Goal: Information Seeking & Learning: Learn about a topic

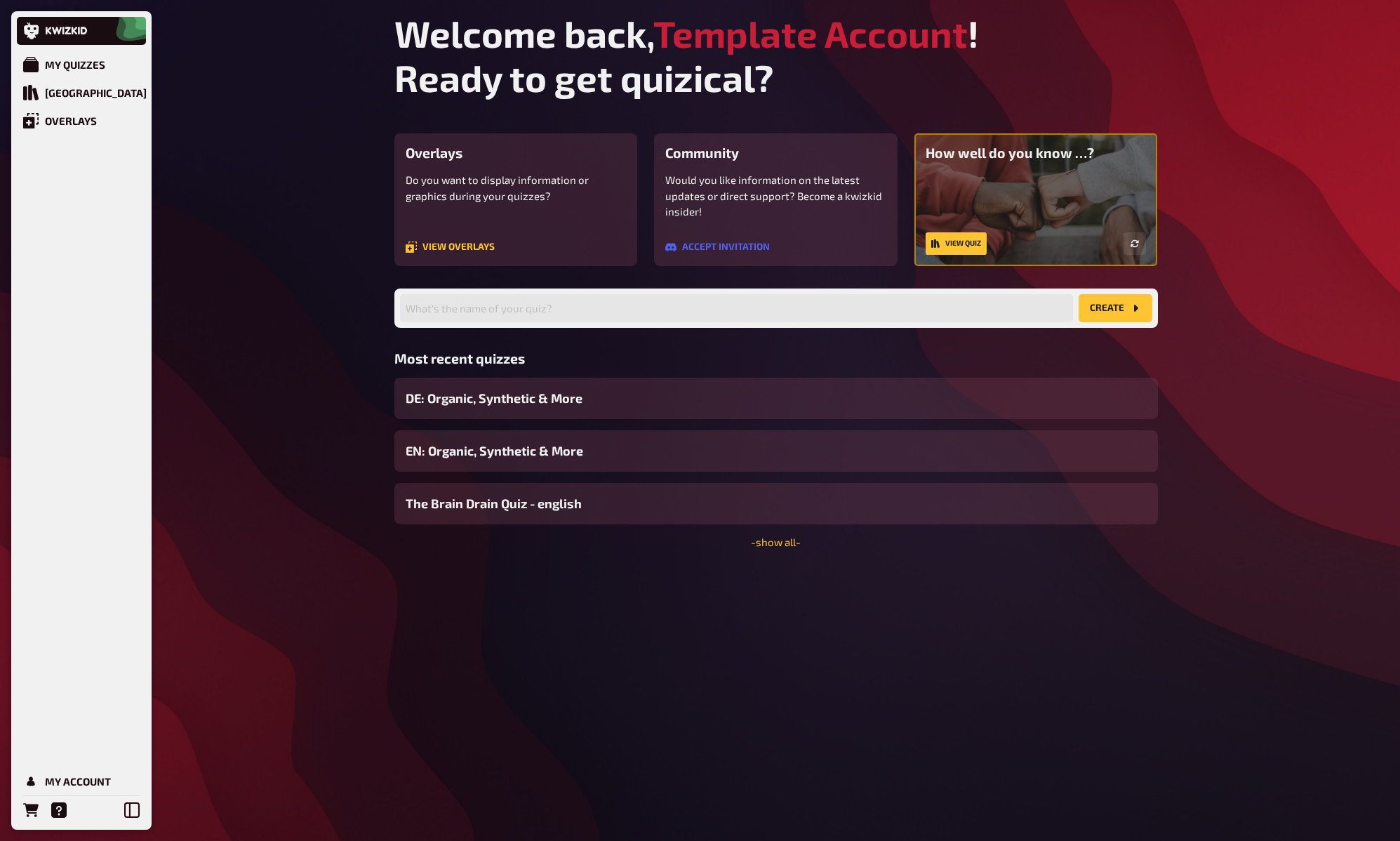
drag, startPoint x: 260, startPoint y: 255, endPoint x: 202, endPoint y: 197, distance: 82.0
click at [259, 255] on div "My Quizzes Quiz Library Overlays My Account Welcome back, Template Account ! Re…" at bounding box center [700, 420] width 1400 height 841
click at [84, 59] on div "My Quizzes" at bounding box center [74, 64] width 60 height 12
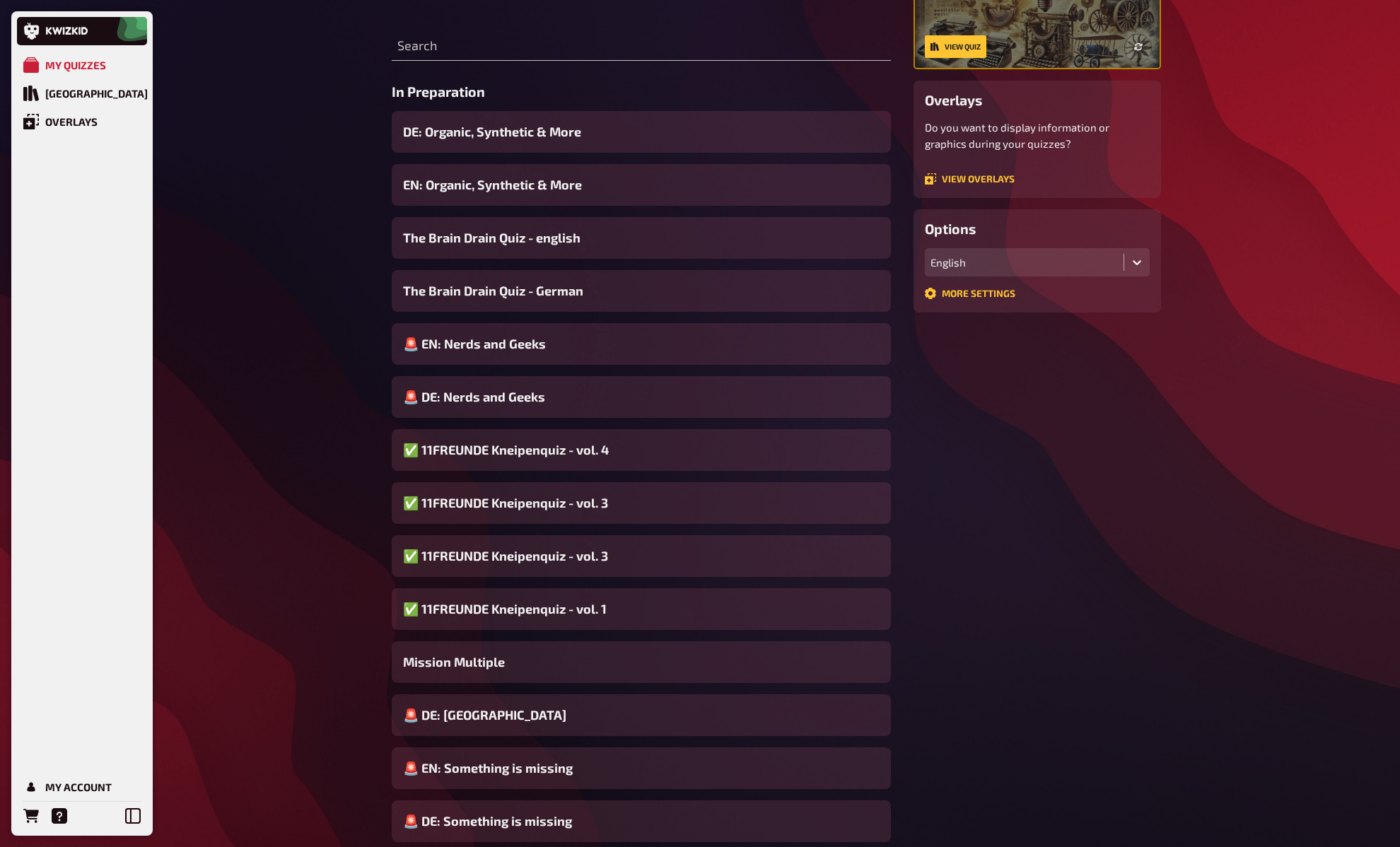
scroll to position [98, 0]
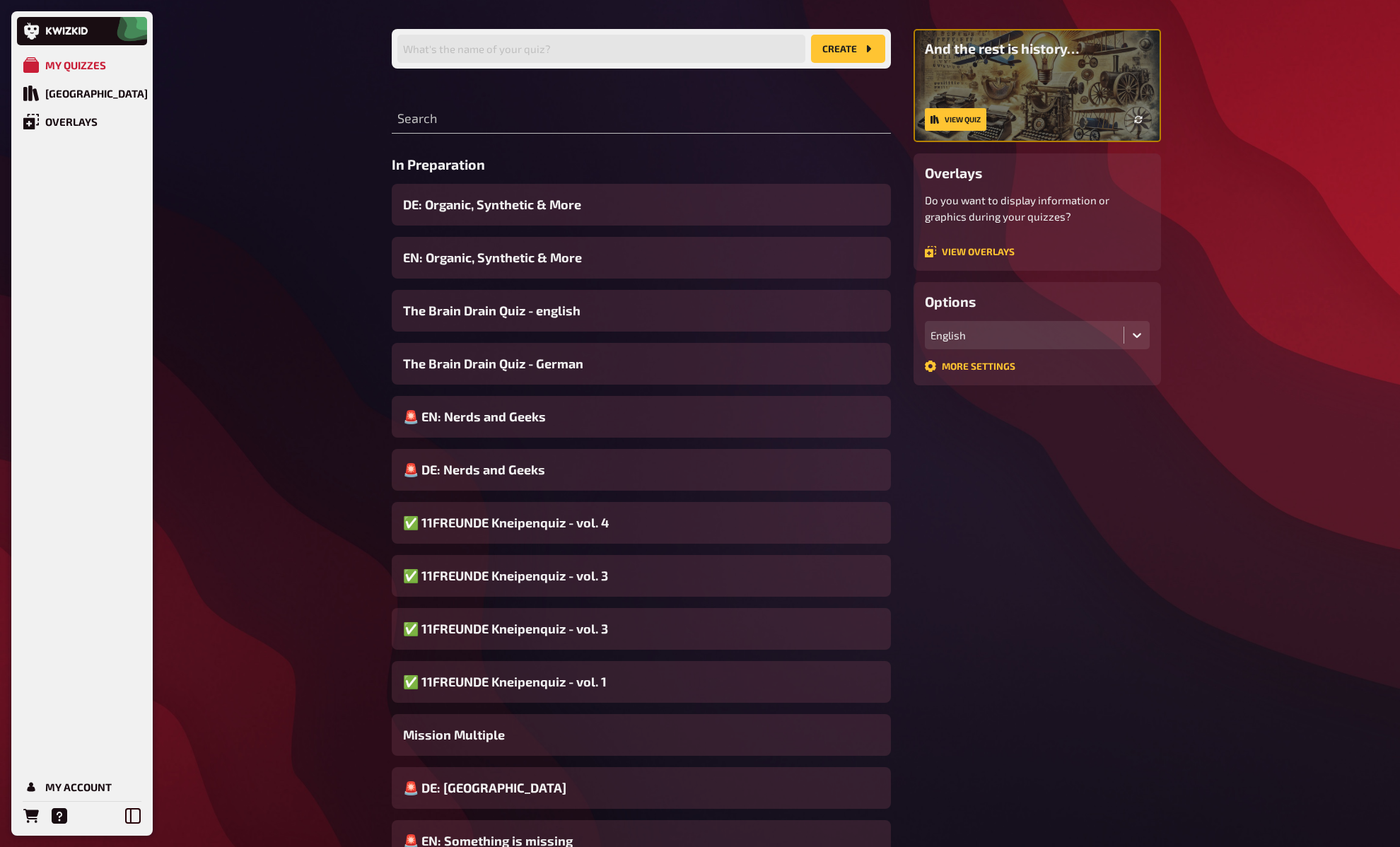
click at [501, 208] on span "DE: Organic, Synthetic & More" at bounding box center [492, 204] width 178 height 19
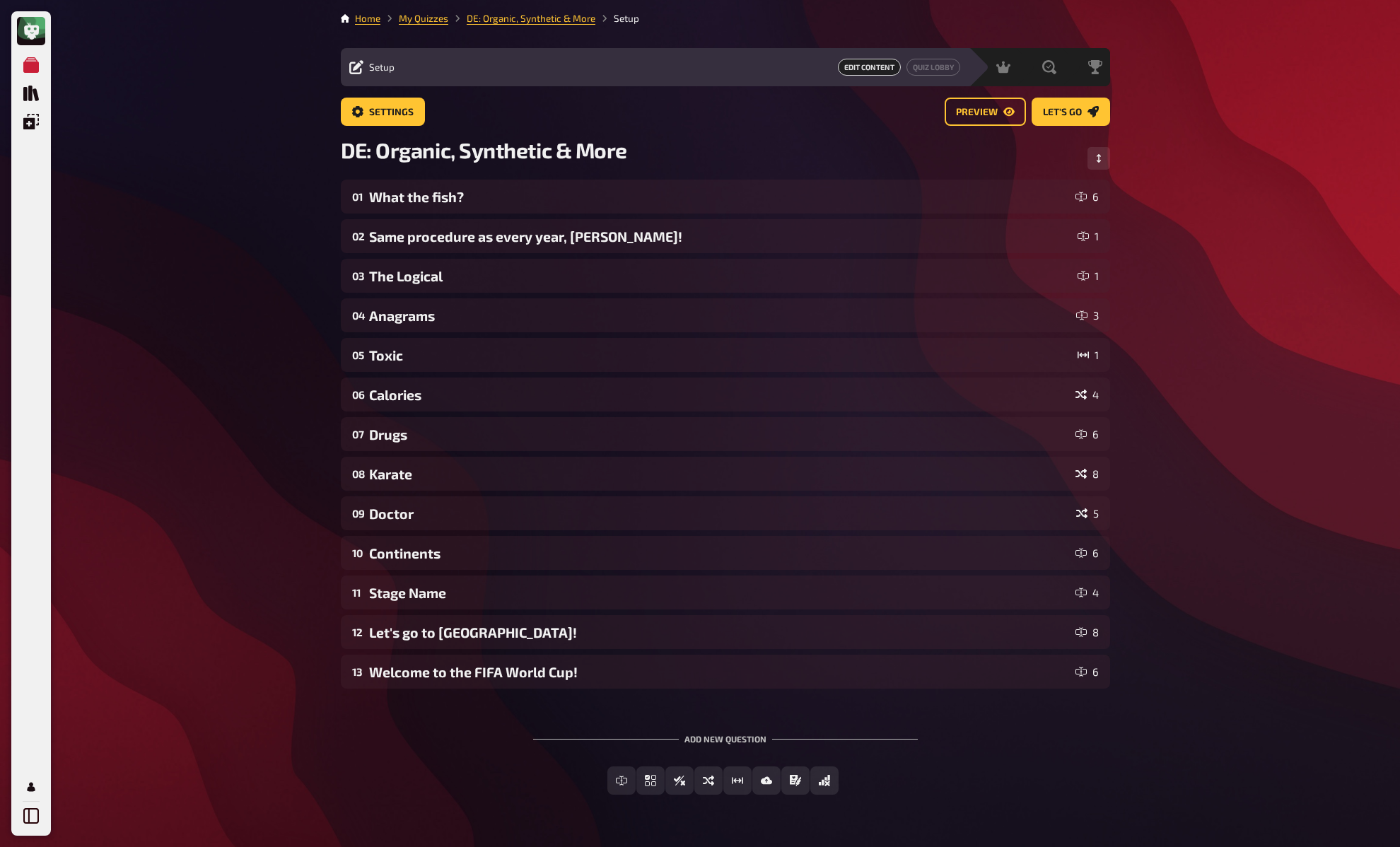
click at [265, 227] on div "My Quizzes Quiz Library Overlays My Account Home My Quizzes DE: Organic, Synthe…" at bounding box center [700, 443] width 1400 height 885
click at [392, 118] on link "Settings" at bounding box center [382, 112] width 84 height 28
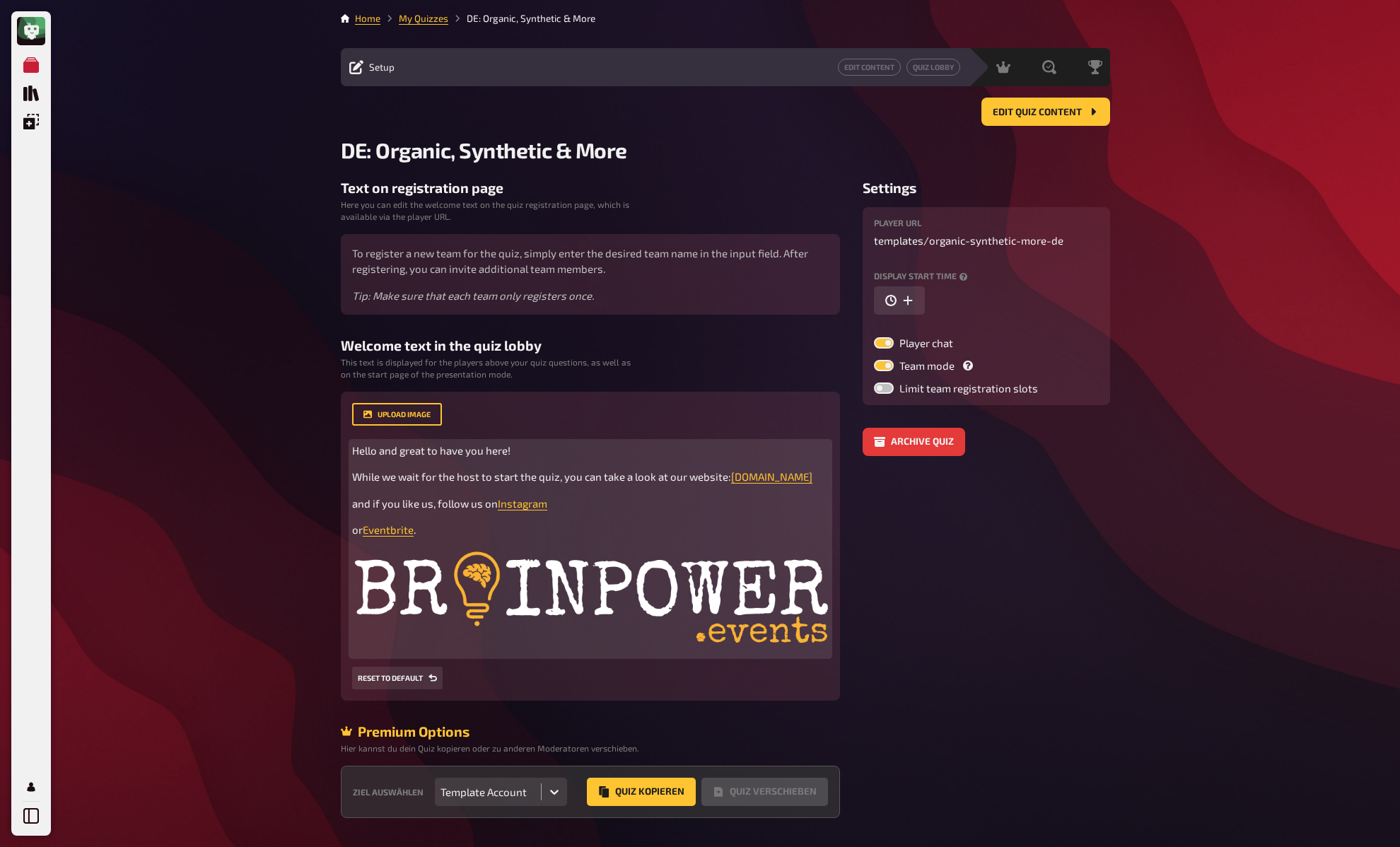
click at [432, 454] on span "Hello and great to have you here!" at bounding box center [431, 450] width 158 height 13
click at [432, 472] on span "While we wait for the host to start the quiz, you can take a look at our websit…" at bounding box center [541, 476] width 379 height 13
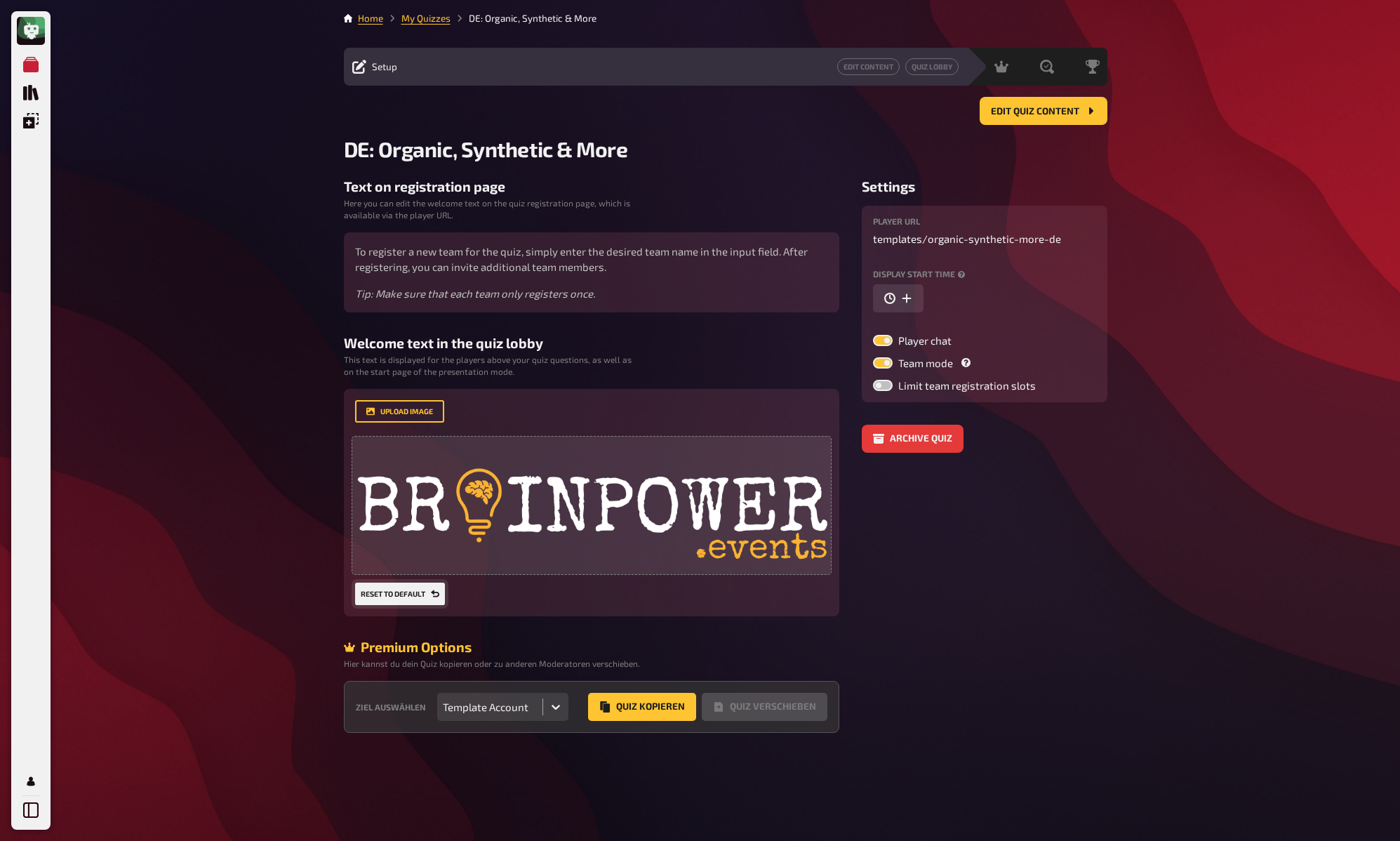
click at [405, 587] on button "Reset to default" at bounding box center [400, 594] width 90 height 22
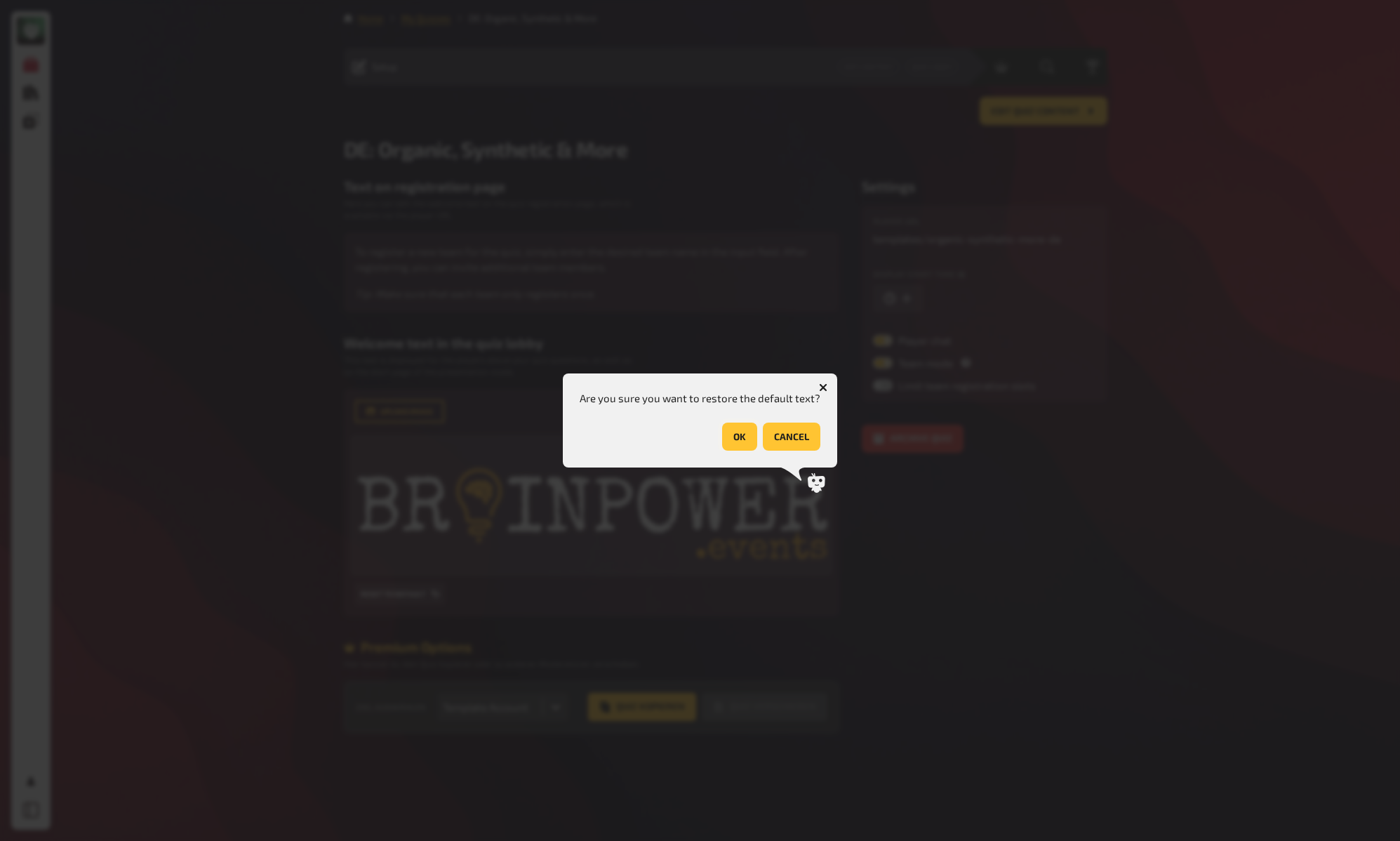
click at [746, 437] on button "OK" at bounding box center [740, 437] width 35 height 28
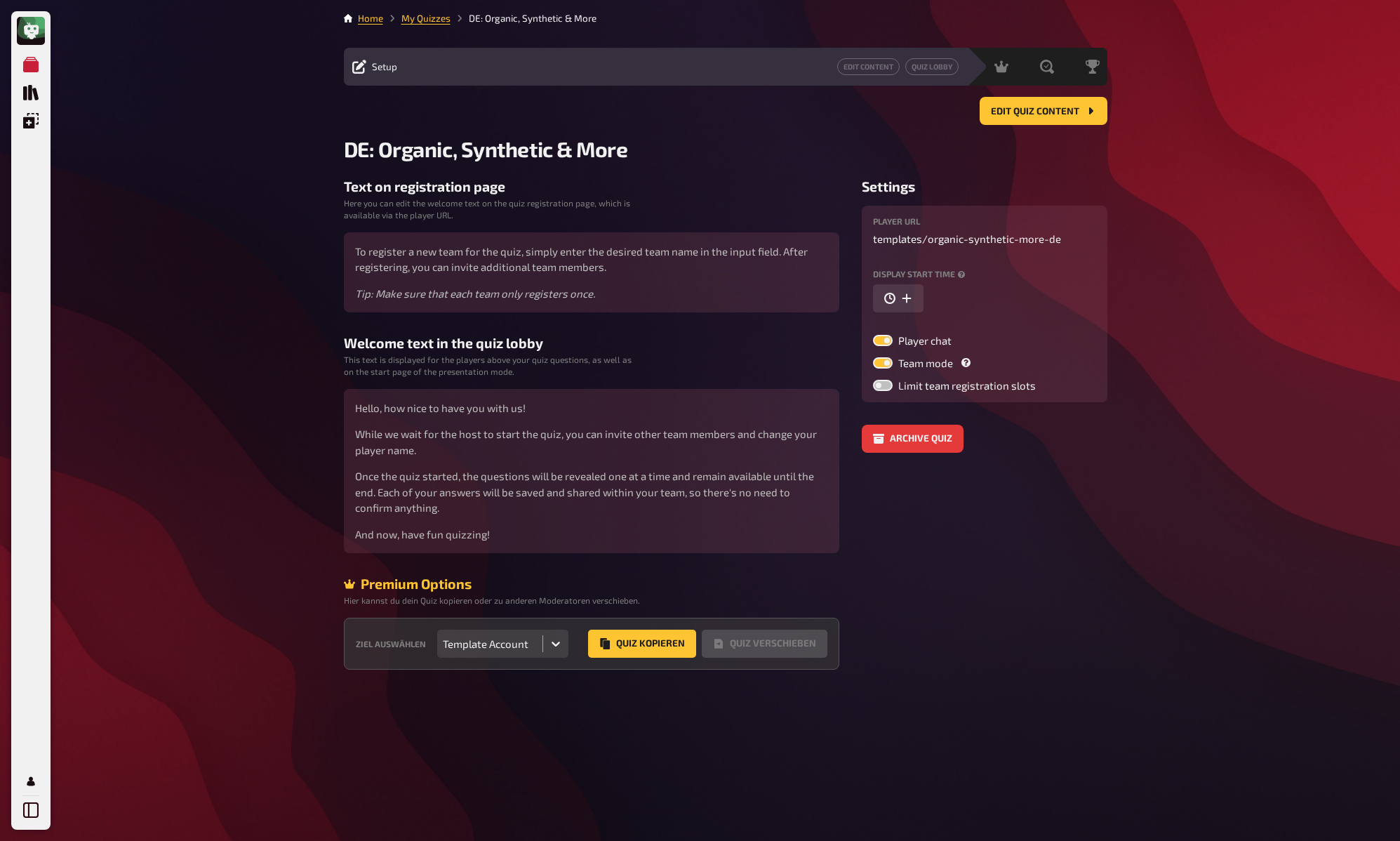
click at [171, 345] on div "My Quizzes Quiz Library Overlays My Account Home My Quizzes DE: Organic, Synthe…" at bounding box center [700, 420] width 1400 height 841
click at [199, 361] on div "My Quizzes Quiz Library Overlays My Account Home My Quizzes DE: Organic, Synthe…" at bounding box center [700, 420] width 1400 height 841
click at [208, 344] on div "My Quizzes Quiz Library Overlays My Account Home My Quizzes DE: Organic, Synthe…" at bounding box center [700, 420] width 1400 height 841
click at [554, 648] on icon at bounding box center [555, 643] width 14 height 14
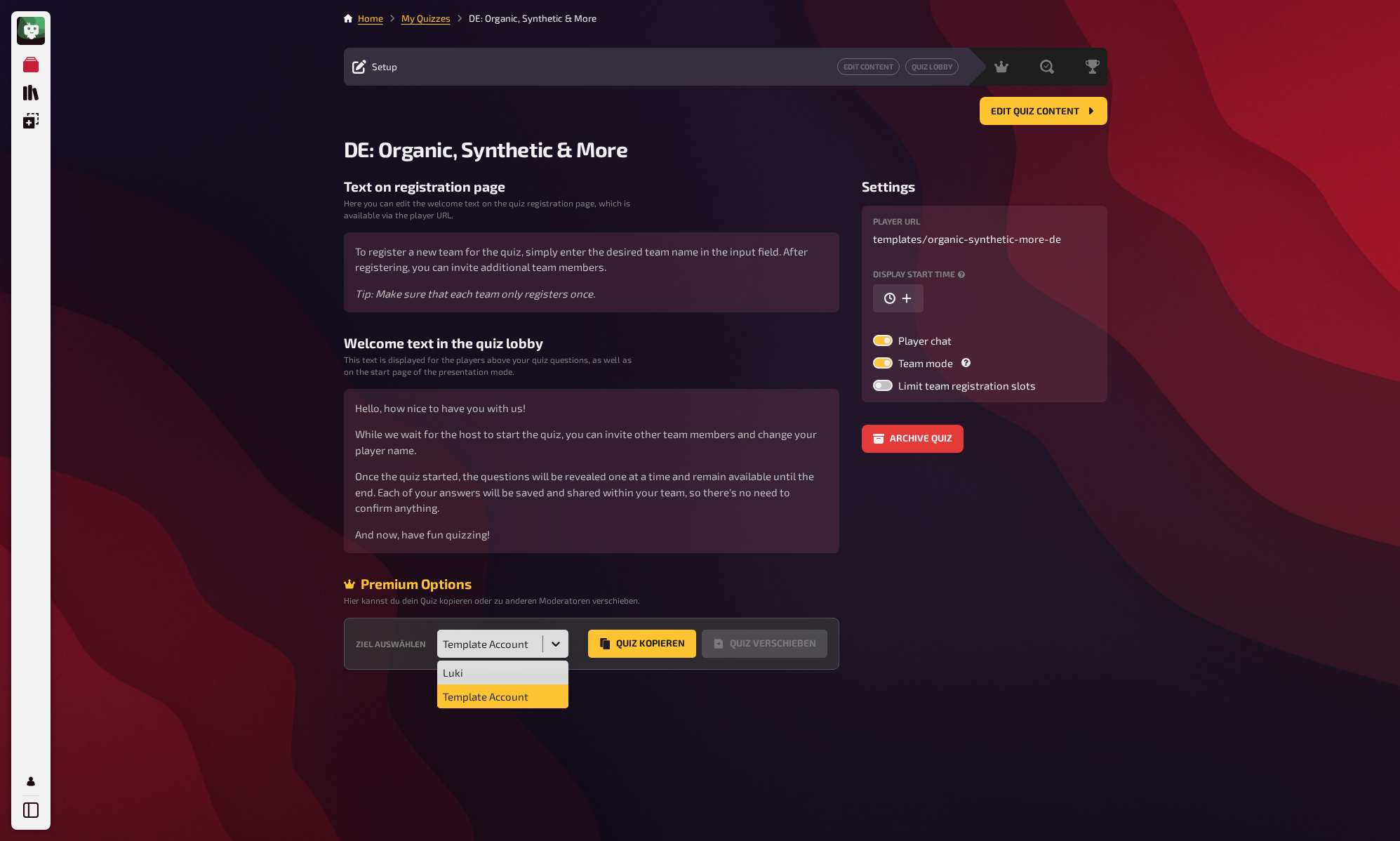
click at [201, 392] on div "My Quizzes Quiz Library Overlays My Account Home My Quizzes DE: Organic, Synthe…" at bounding box center [700, 420] width 1400 height 841
click at [214, 385] on div "My Quizzes Quiz Library Overlays My Account Home My Quizzes DE: Organic, Synthe…" at bounding box center [700, 420] width 1400 height 841
click at [239, 376] on div "My Quizzes Quiz Library Overlays My Account Home My Quizzes DE: Organic, Synthe…" at bounding box center [700, 420] width 1400 height 841
click at [336, 275] on div "Home My Quizzes DE: Organic, Synthetic & More Setup Edit Content Quiz Lobby Hos…" at bounding box center [726, 420] width 786 height 841
click at [1032, 110] on span "Edit Quiz content" at bounding box center [1035, 112] width 89 height 10
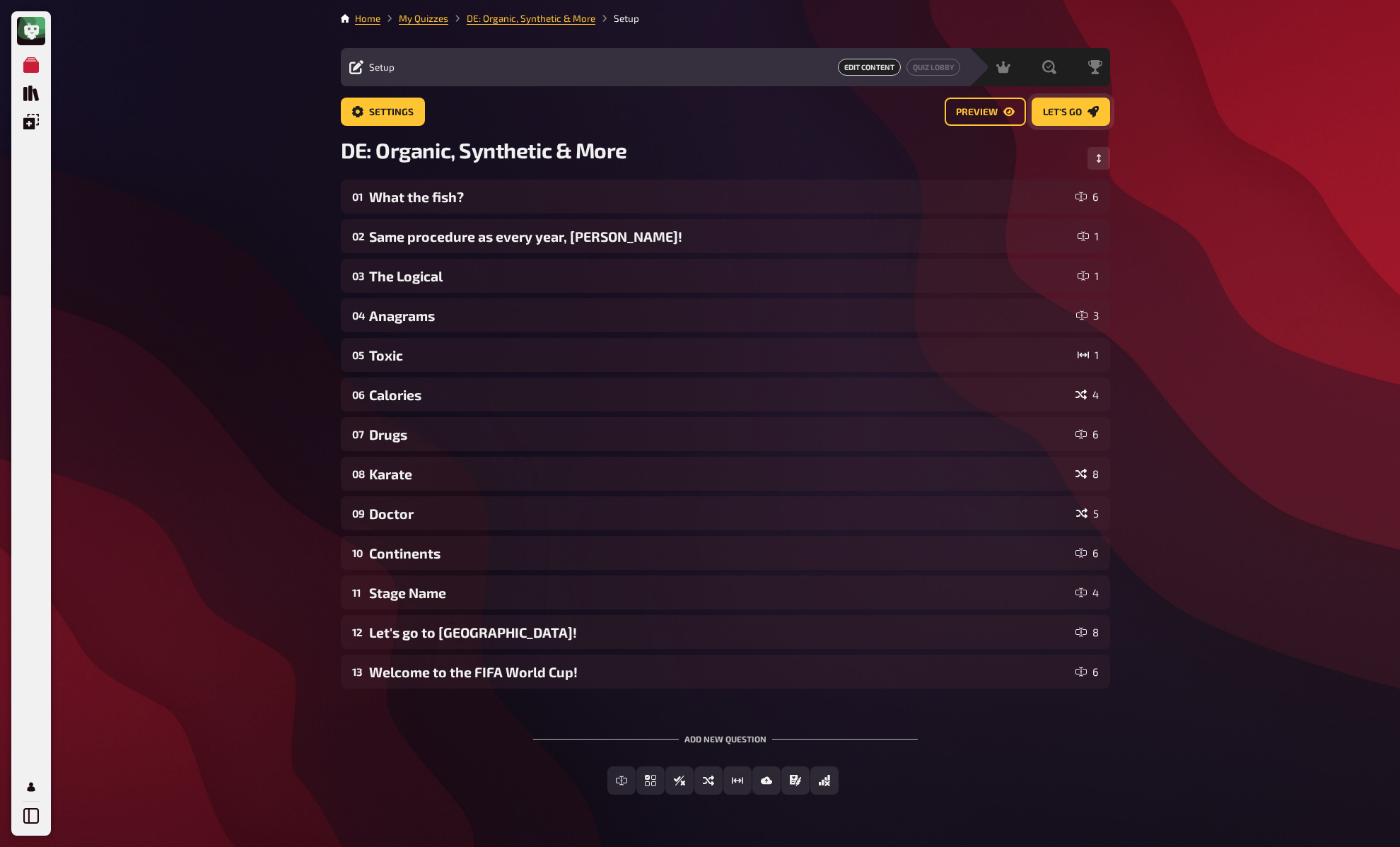
click at [1063, 119] on link "Let's go" at bounding box center [1071, 112] width 78 height 28
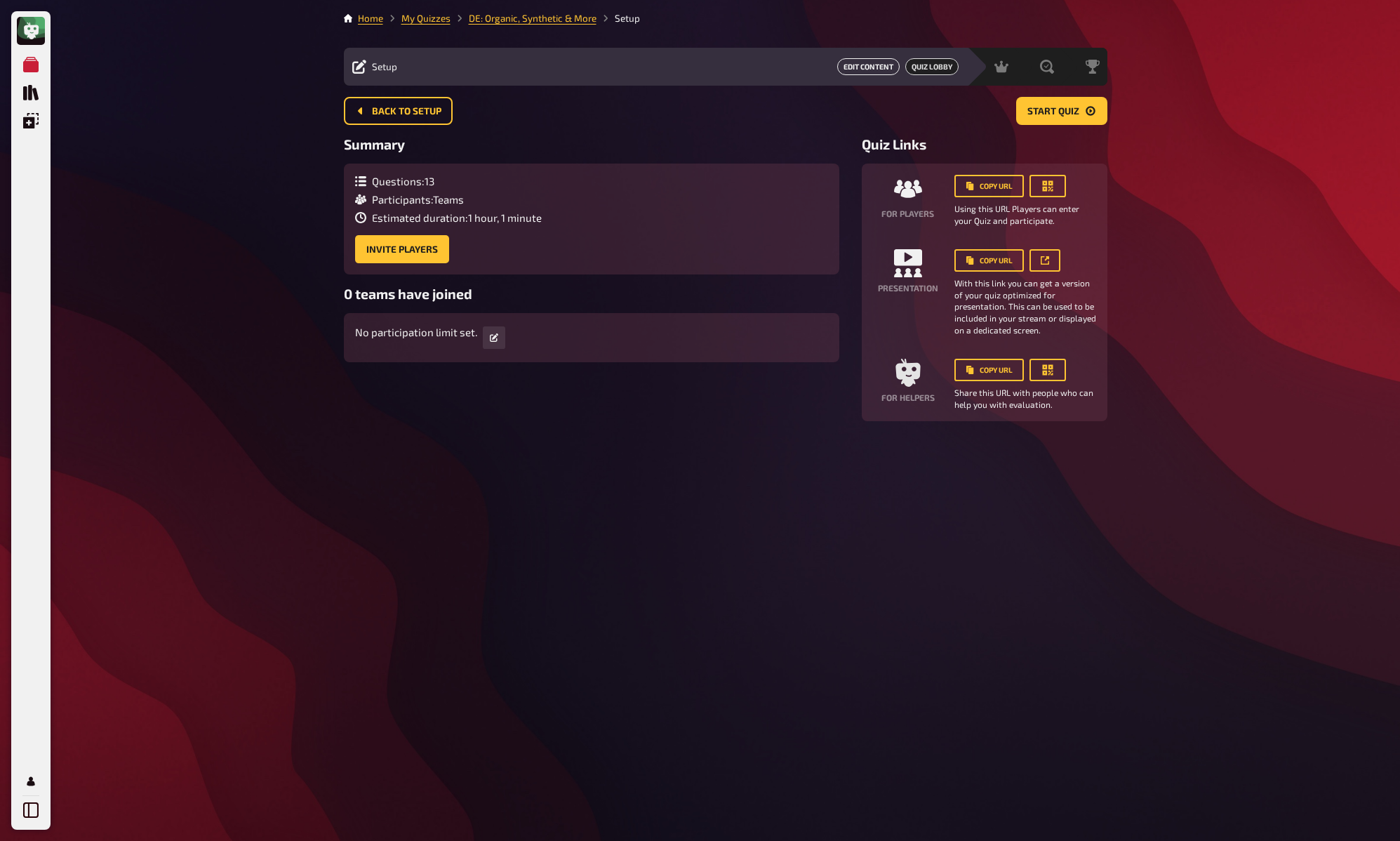
click at [855, 64] on link "Edit Content" at bounding box center [869, 66] width 63 height 17
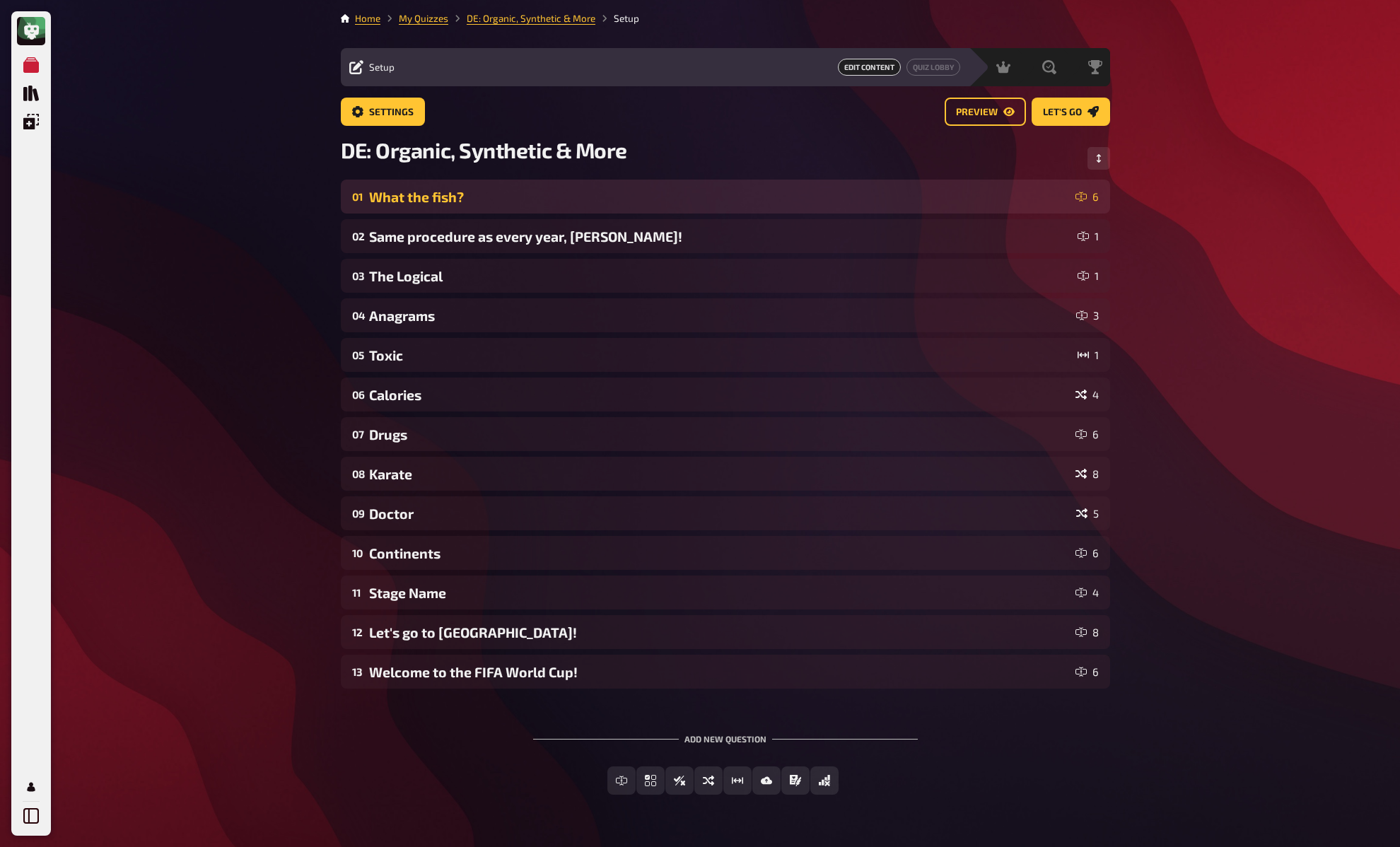
click at [459, 194] on div "What the fish?" at bounding box center [719, 198] width 701 height 17
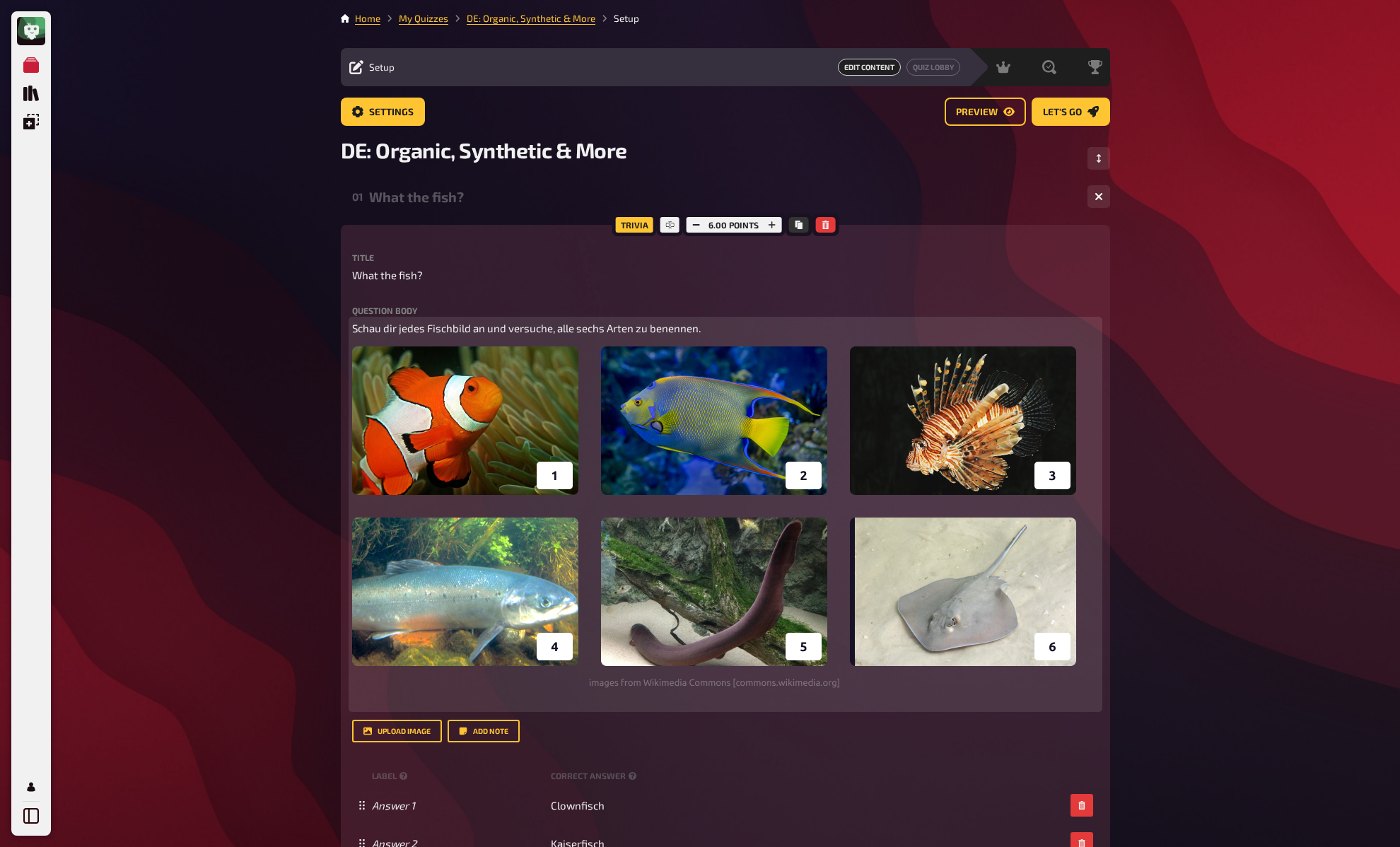
click at [648, 494] on img at bounding box center [713, 518] width 724 height 343
click at [1026, 363] on icon "button" at bounding box center [1027, 363] width 8 height 8
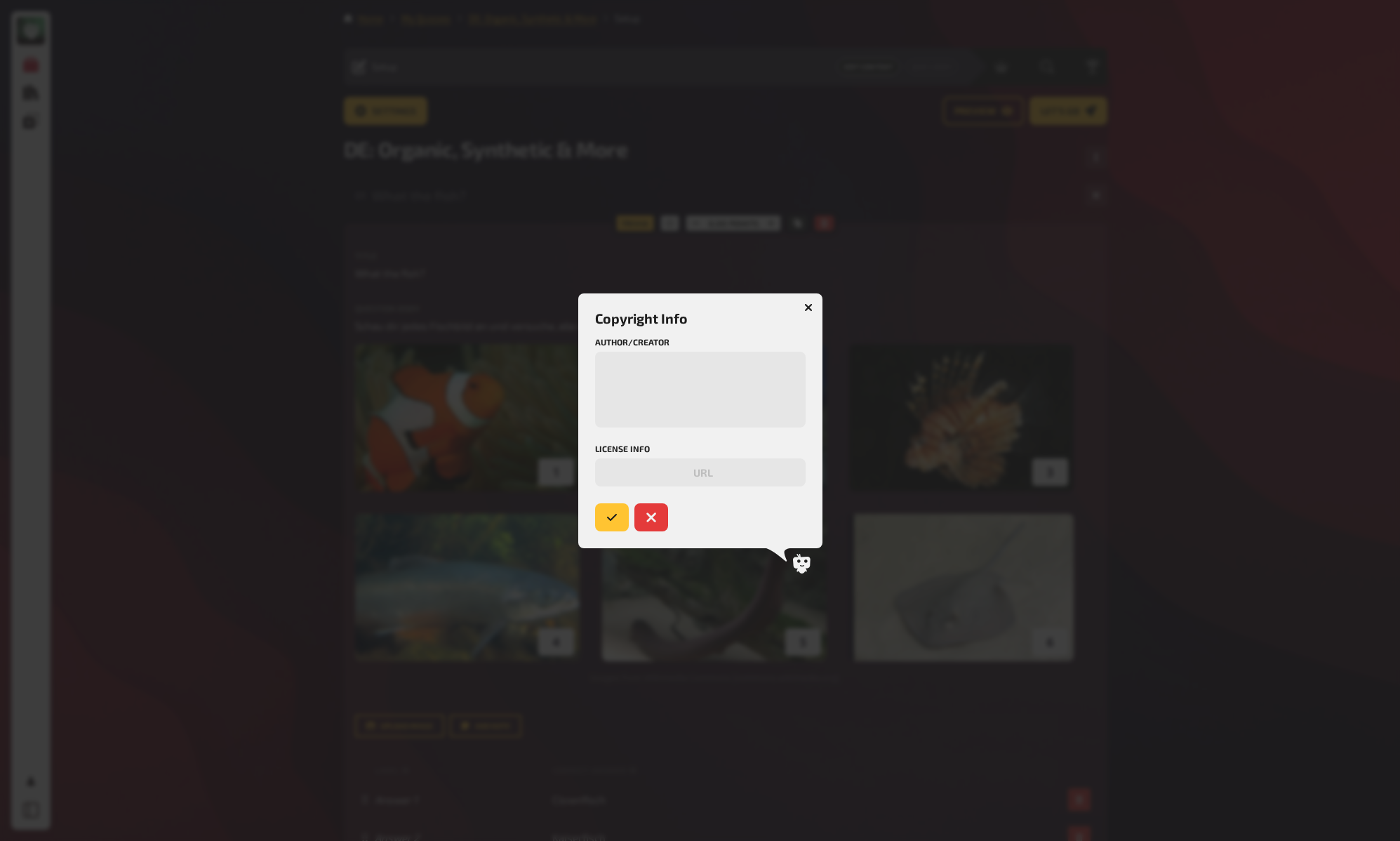
click at [983, 392] on div at bounding box center [700, 420] width 1400 height 841
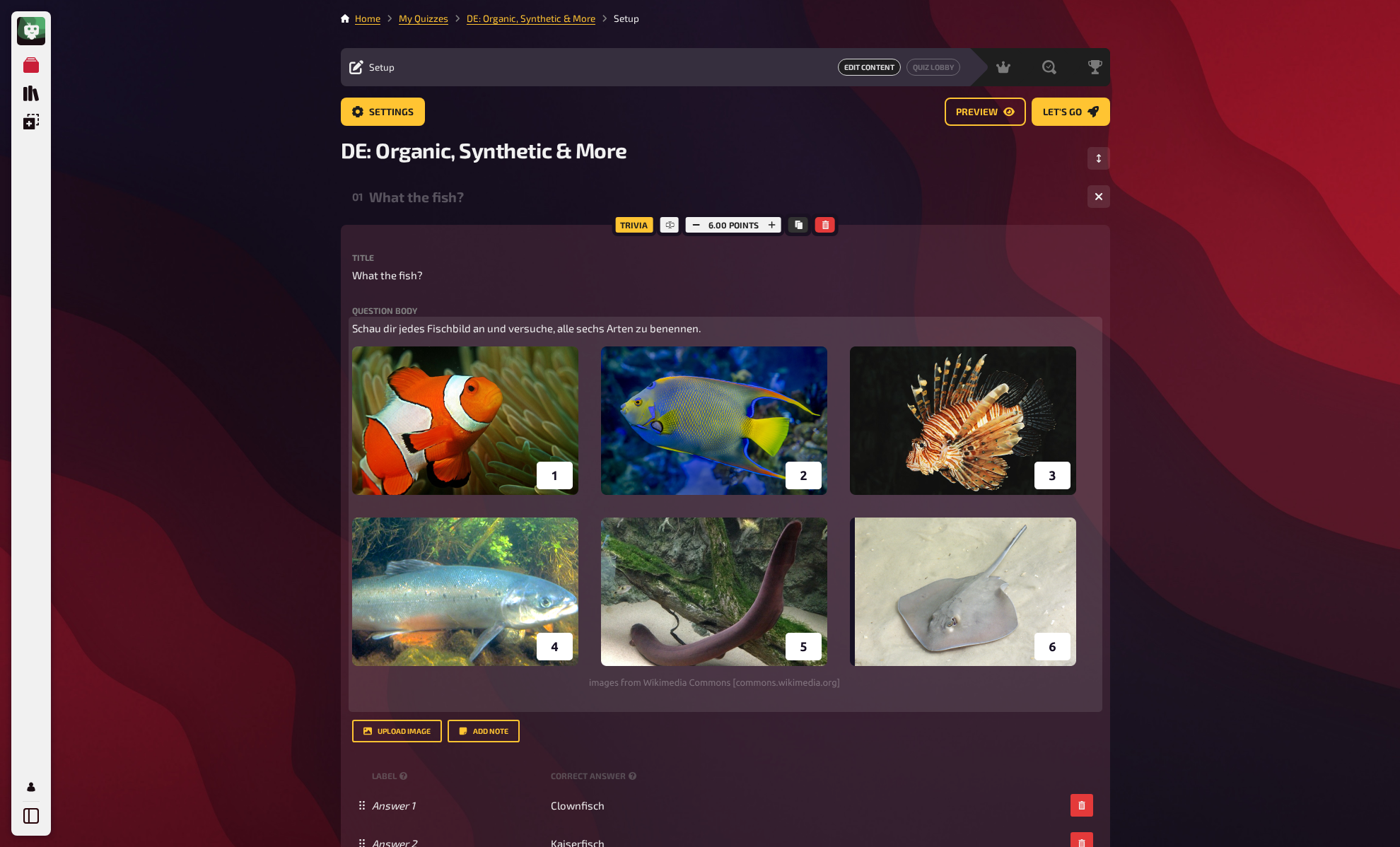
click at [1048, 364] on img at bounding box center [713, 518] width 724 height 343
click at [1062, 368] on button "button" at bounding box center [1058, 363] width 22 height 23
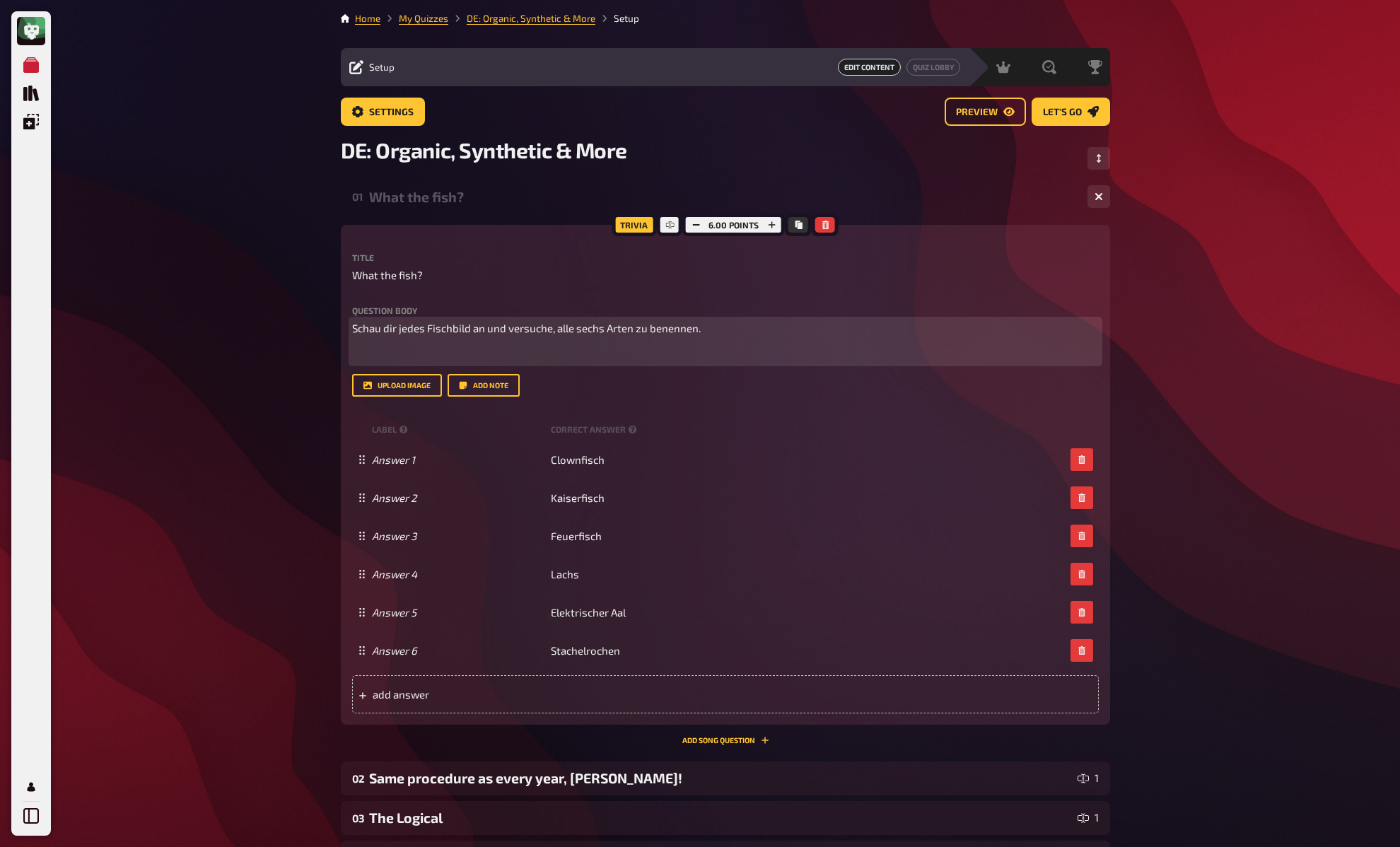
click at [840, 324] on p "Schau dir jedes Fischbild an und versuche, alle sechs Arten zu benennen." at bounding box center [725, 328] width 747 height 17
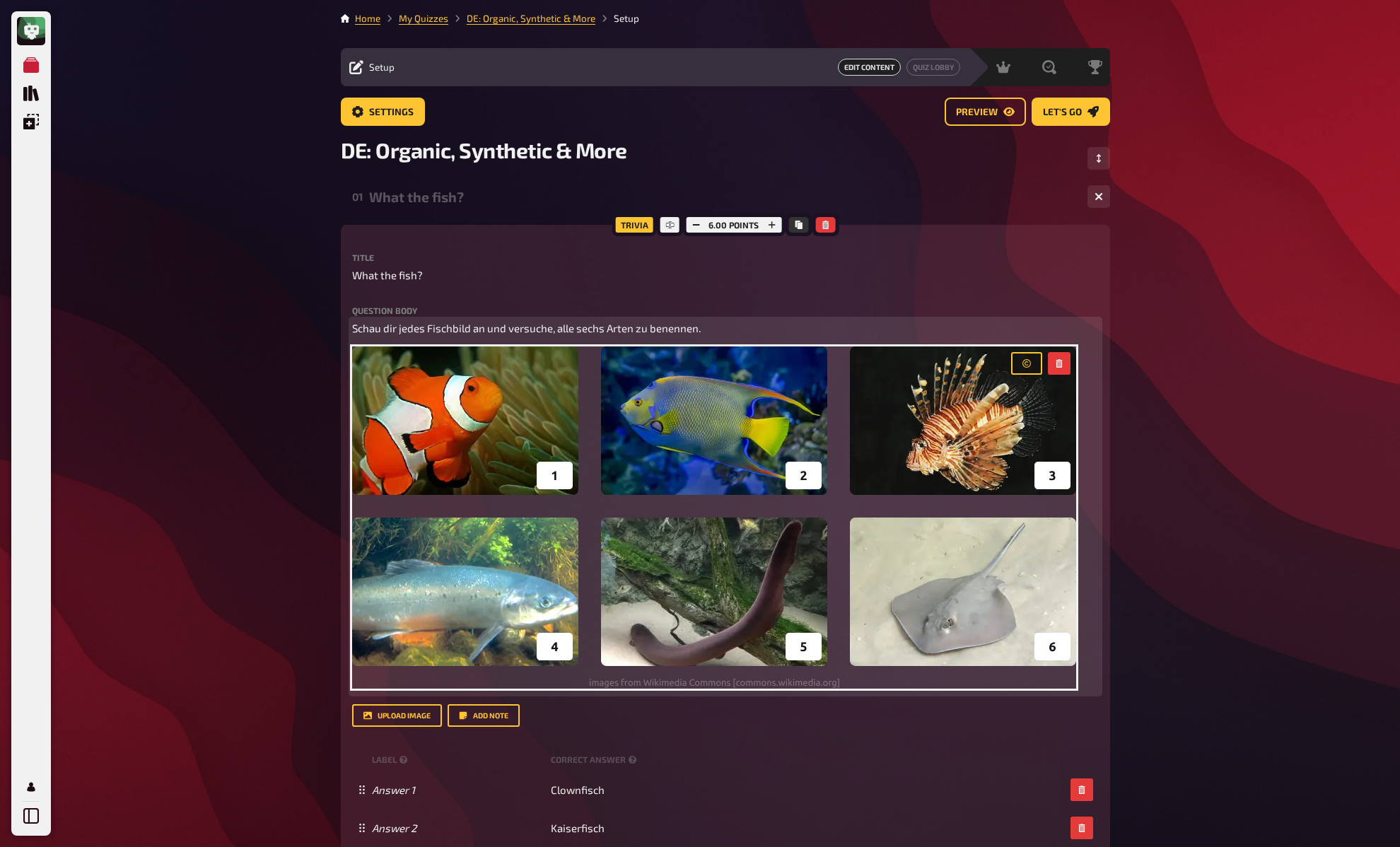
click at [775, 324] on p "Schau dir jedes Fischbild an und versuche, alle sechs Arten zu benennen." at bounding box center [725, 328] width 747 height 17
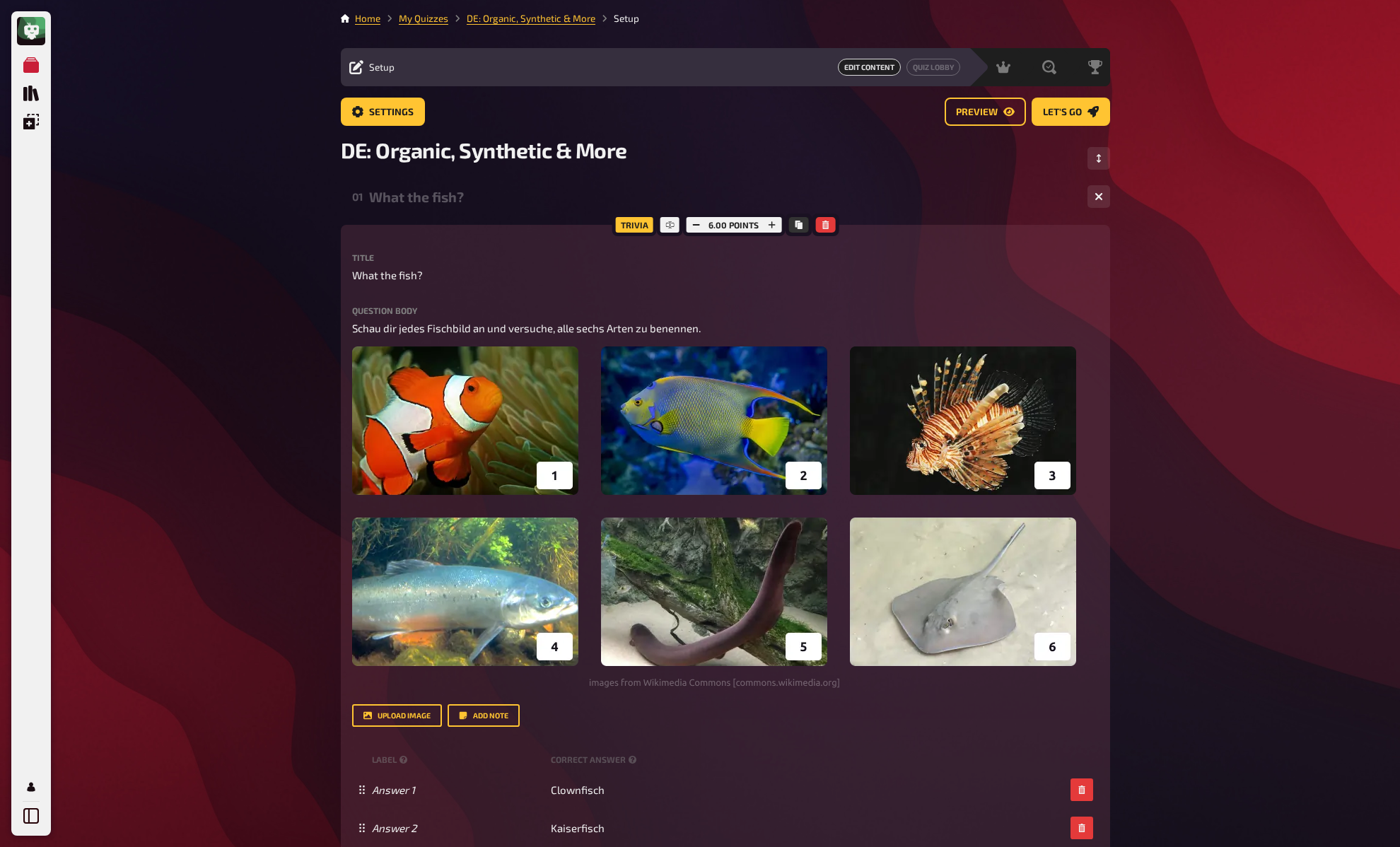
drag, startPoint x: 1213, startPoint y: 349, endPoint x: 1203, endPoint y: 351, distance: 10.2
click at [417, 198] on div "What the fish?" at bounding box center [722, 198] width 707 height 17
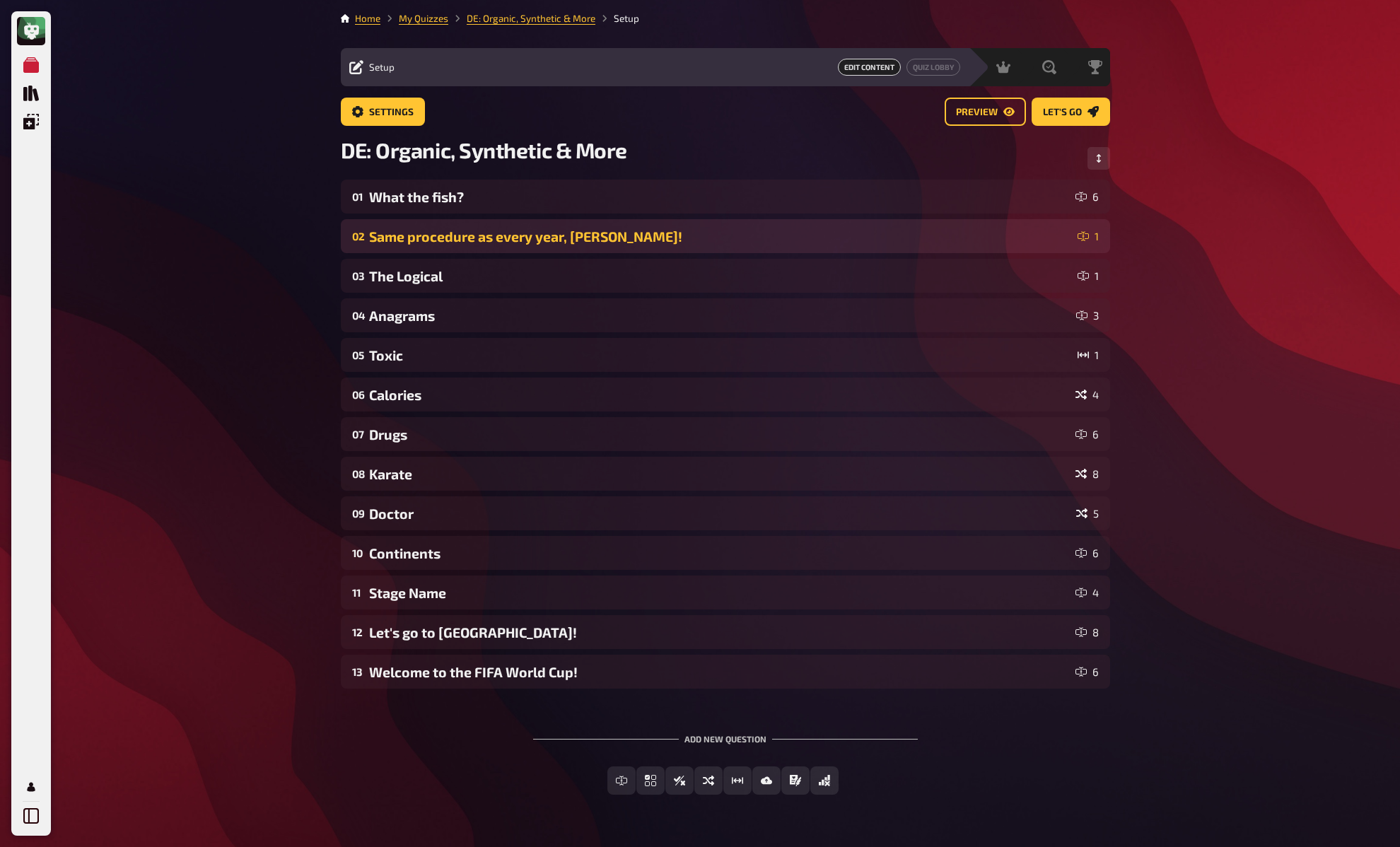
click at [412, 249] on div "02 Same procedure as every year, James! 1" at bounding box center [725, 236] width 769 height 34
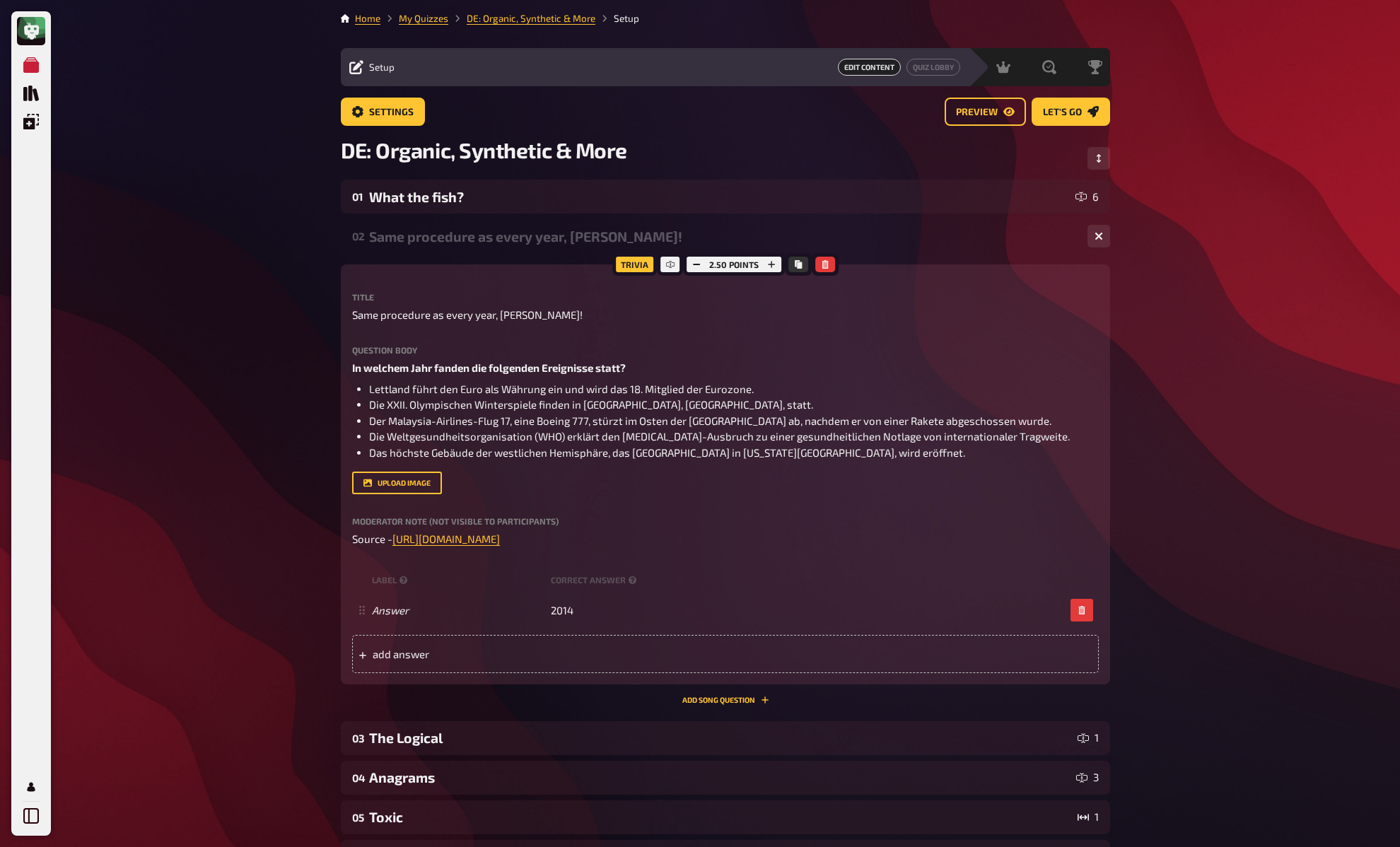
click at [282, 250] on div "My Quizzes Quiz Library Overlays My Account Home My Quizzes DE: Organic, Synthe…" at bounding box center [700, 674] width 1400 height 1348
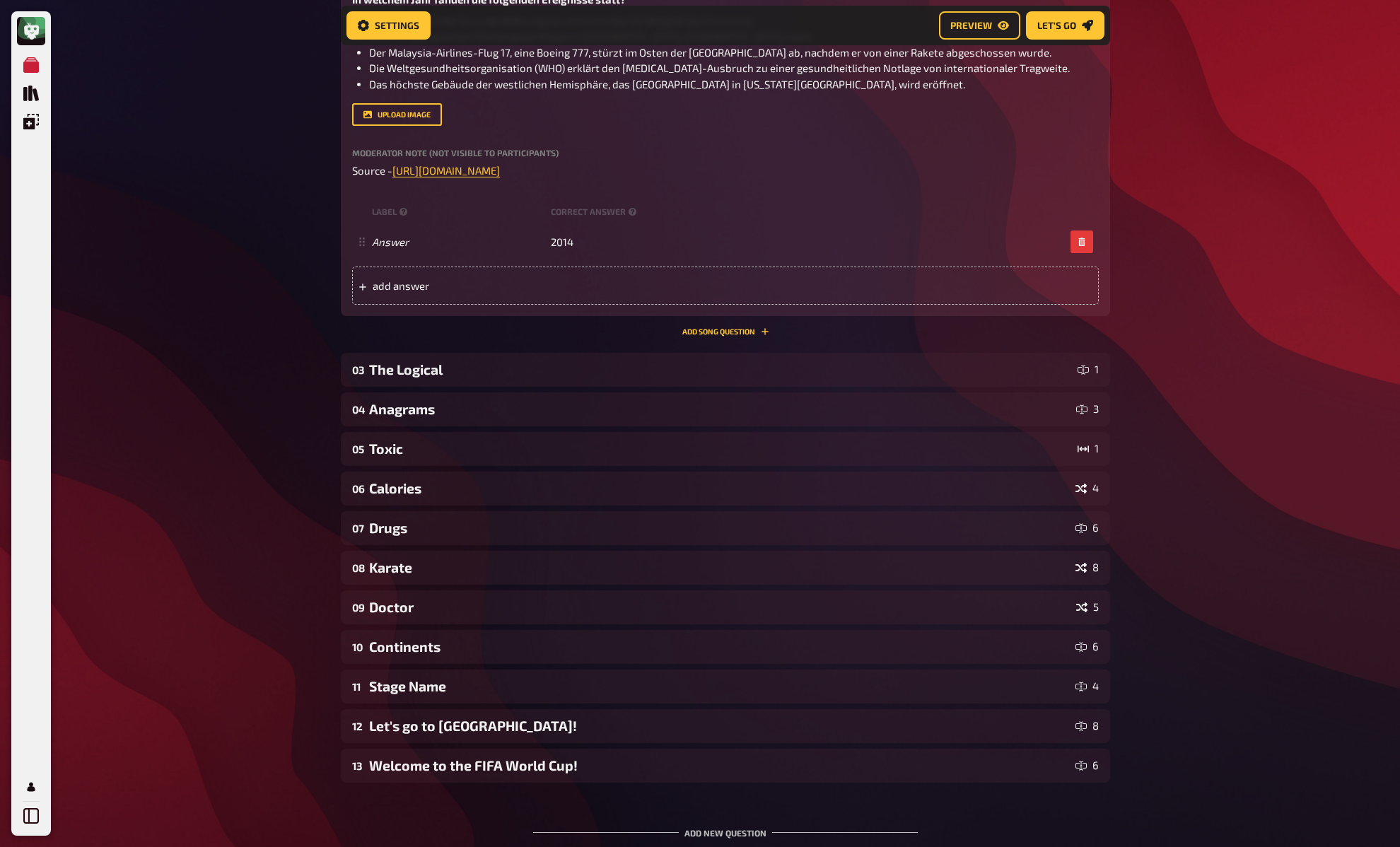
scroll to position [8, 0]
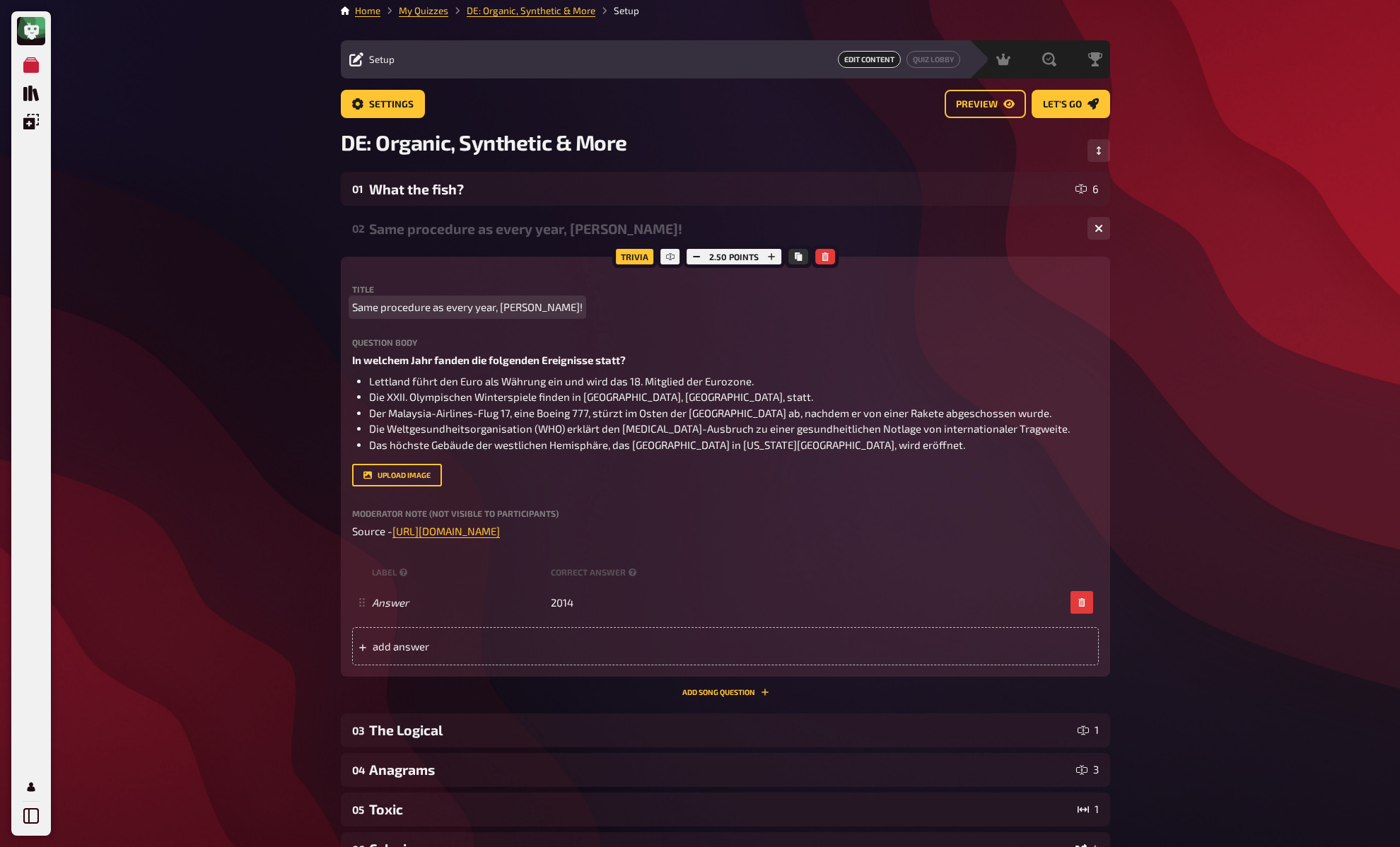
click at [299, 301] on div "My Quizzes Quiz Library Overlays My Account Home My Quizzes DE: Organic, Synthe…" at bounding box center [700, 666] width 1400 height 1348
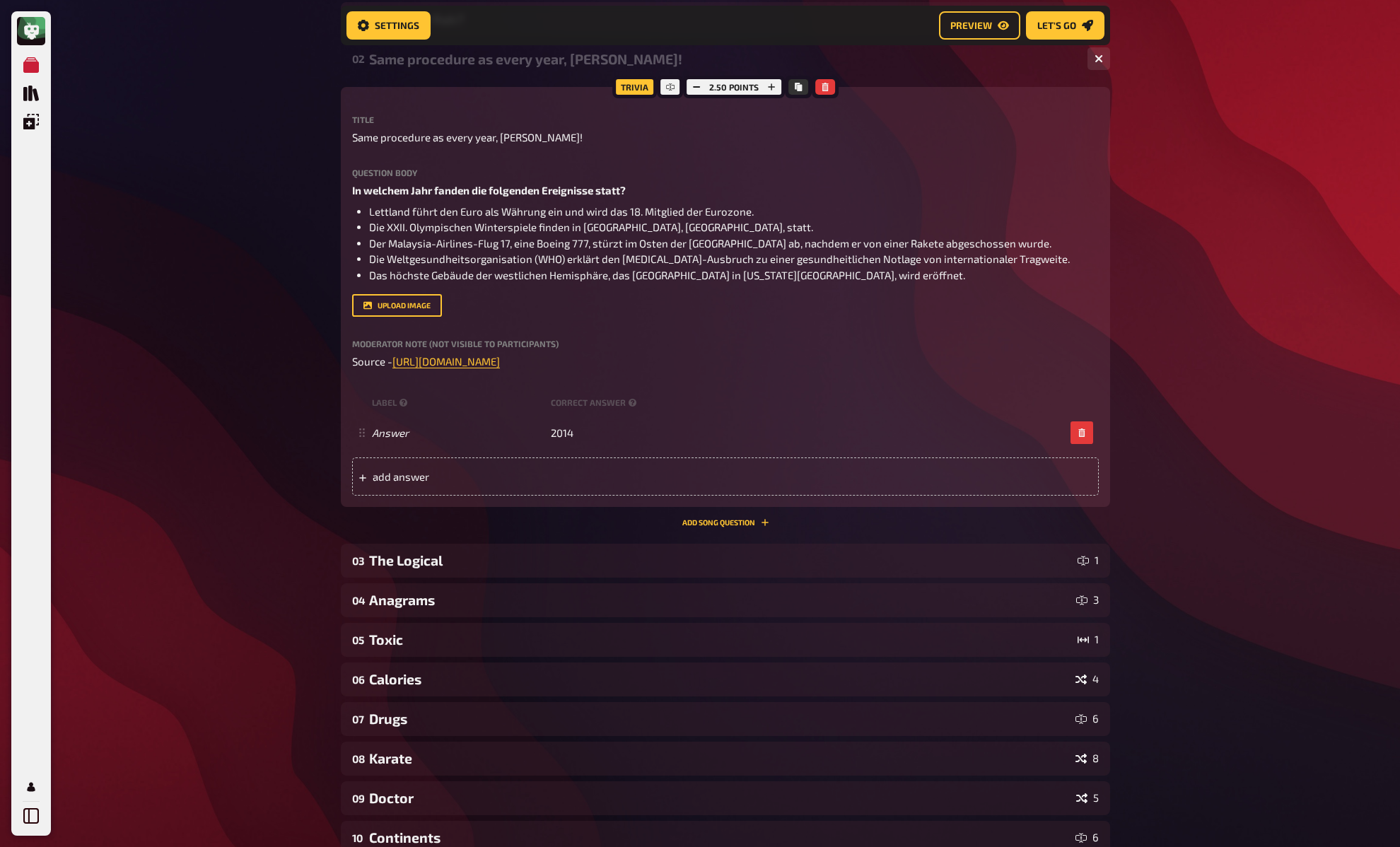
scroll to position [193, 0]
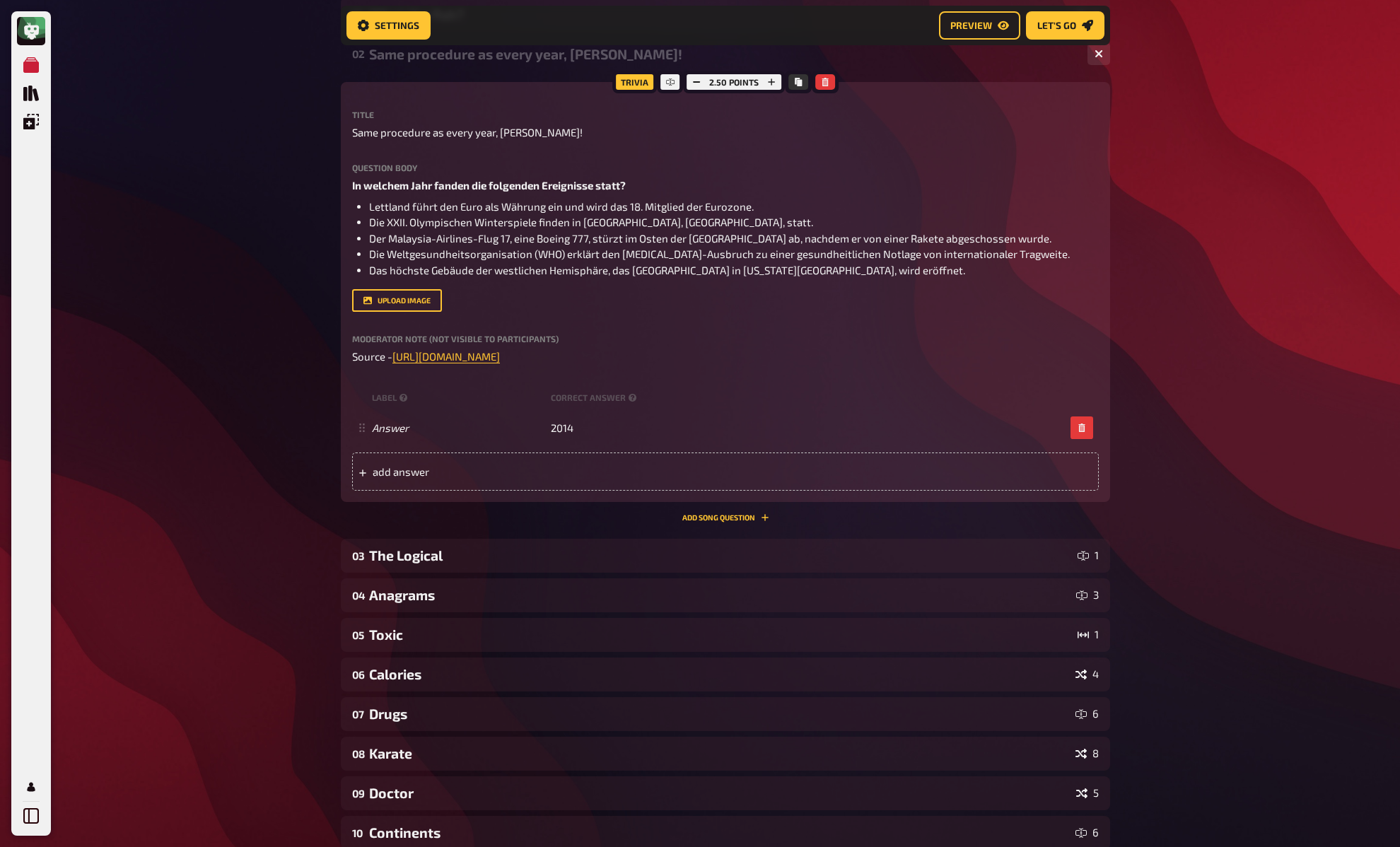
click at [315, 299] on div "My Quizzes Quiz Library Overlays My Account Home My Quizzes DE: Organic, Synthe…" at bounding box center [700, 486] width 1400 height 1359
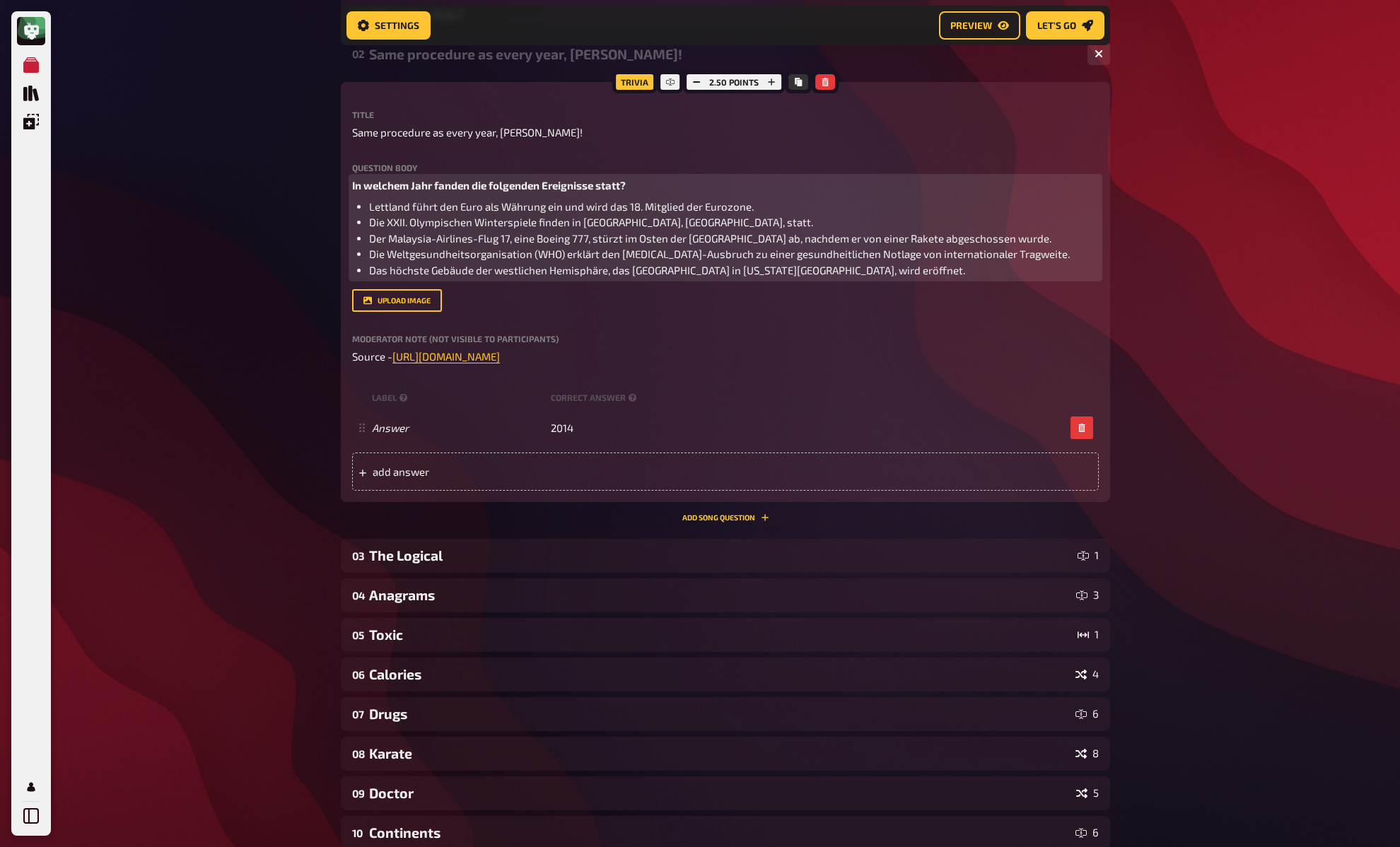
click at [459, 208] on span "Lettland führt den Euro als Währung ein und wird das 18. Mitglied der Eurozone." at bounding box center [561, 206] width 384 height 13
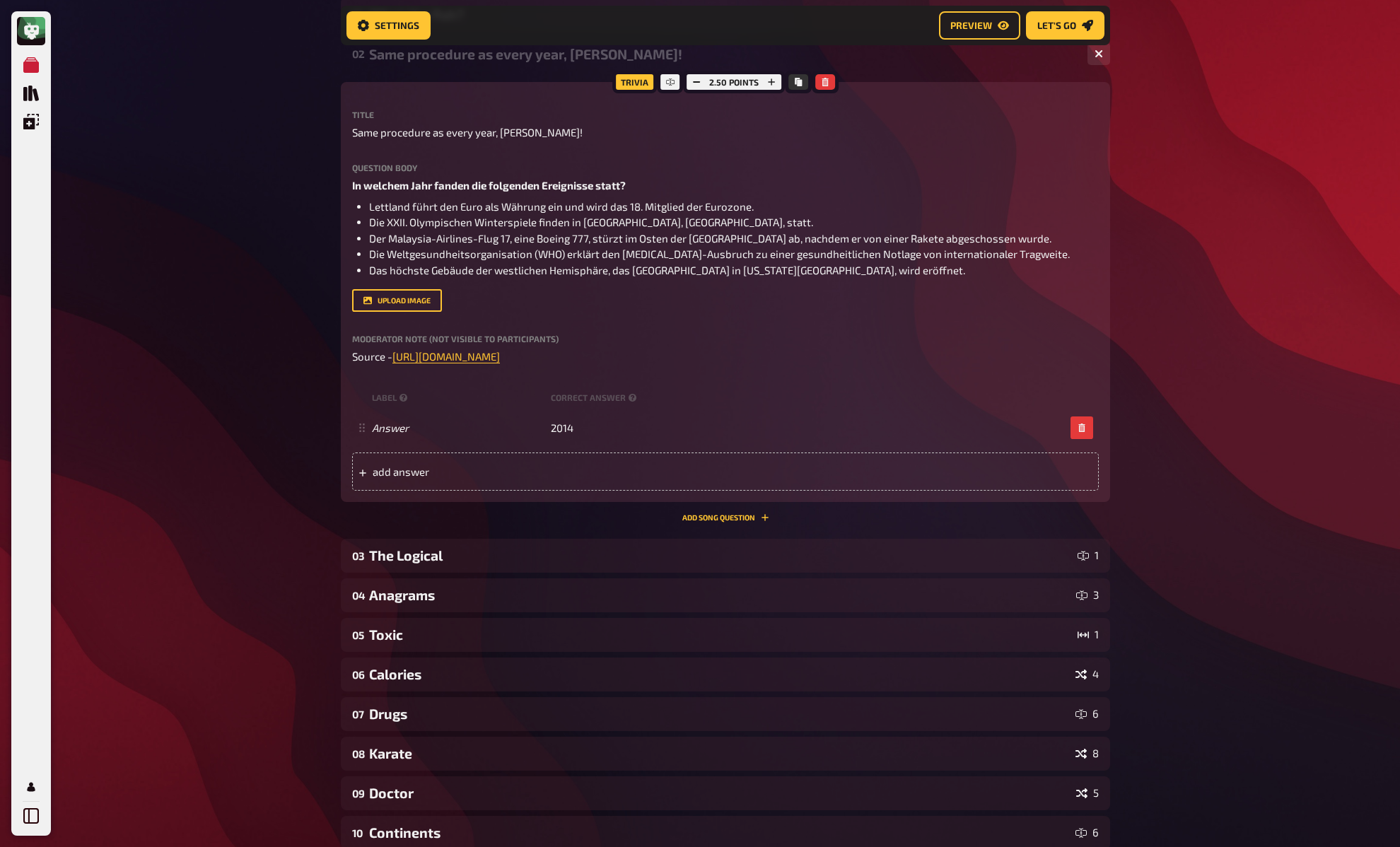
click at [298, 366] on div "My Quizzes Quiz Library Overlays My Account Home My Quizzes DE: Organic, Synthe…" at bounding box center [700, 486] width 1400 height 1359
click at [298, 358] on div "My Quizzes Quiz Library Overlays My Account Home My Quizzes DE: Organic, Synthe…" at bounding box center [700, 486] width 1400 height 1359
drag, startPoint x: 305, startPoint y: 338, endPoint x: 308, endPoint y: 328, distance: 10.4
click at [305, 338] on div "My Quizzes Quiz Library Overlays My Account Home My Quizzes DE: Organic, Synthe…" at bounding box center [700, 486] width 1400 height 1359
click at [427, 57] on div "Same procedure as every year, [PERSON_NAME]!" at bounding box center [722, 54] width 707 height 17
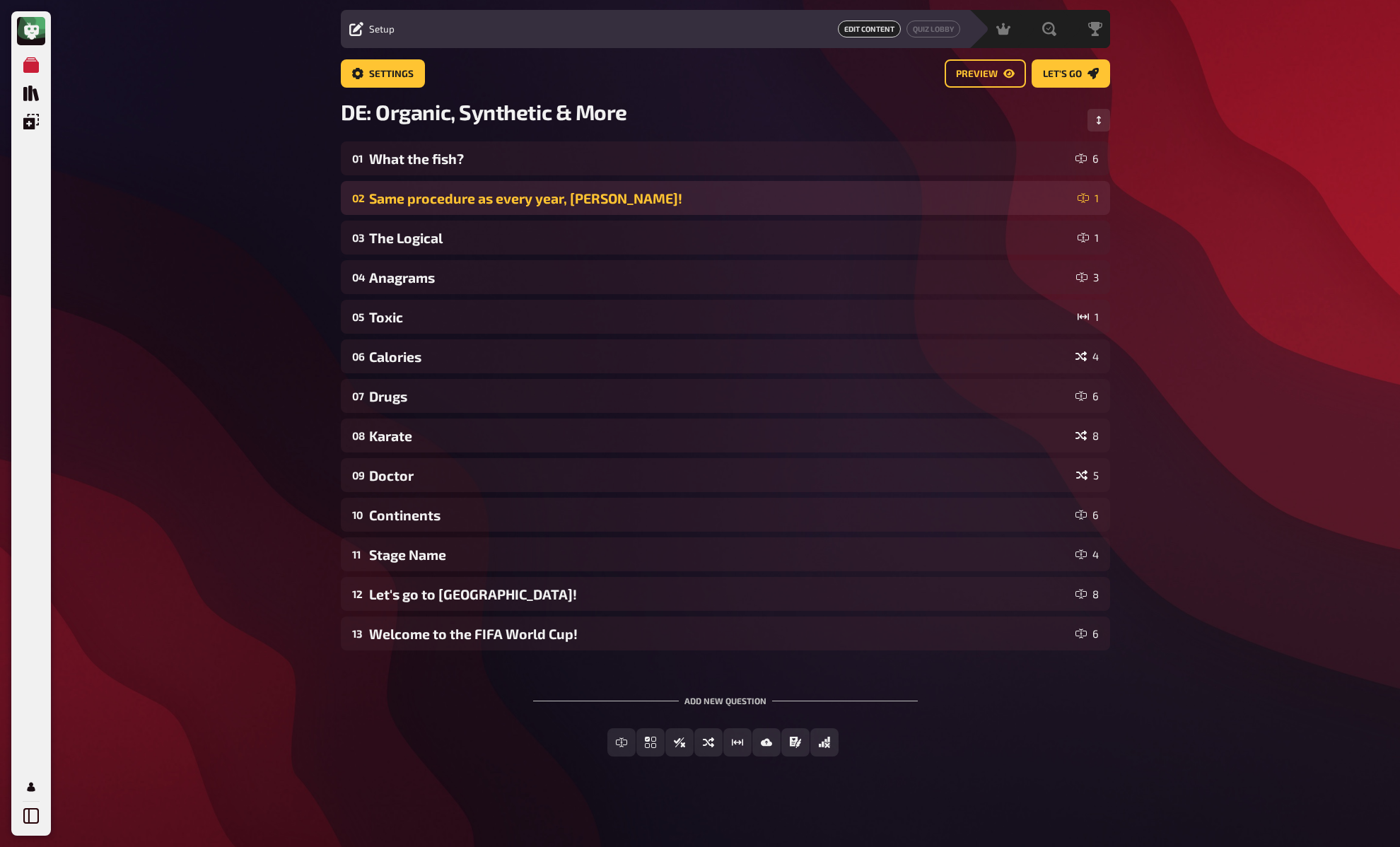
scroll to position [39, 0]
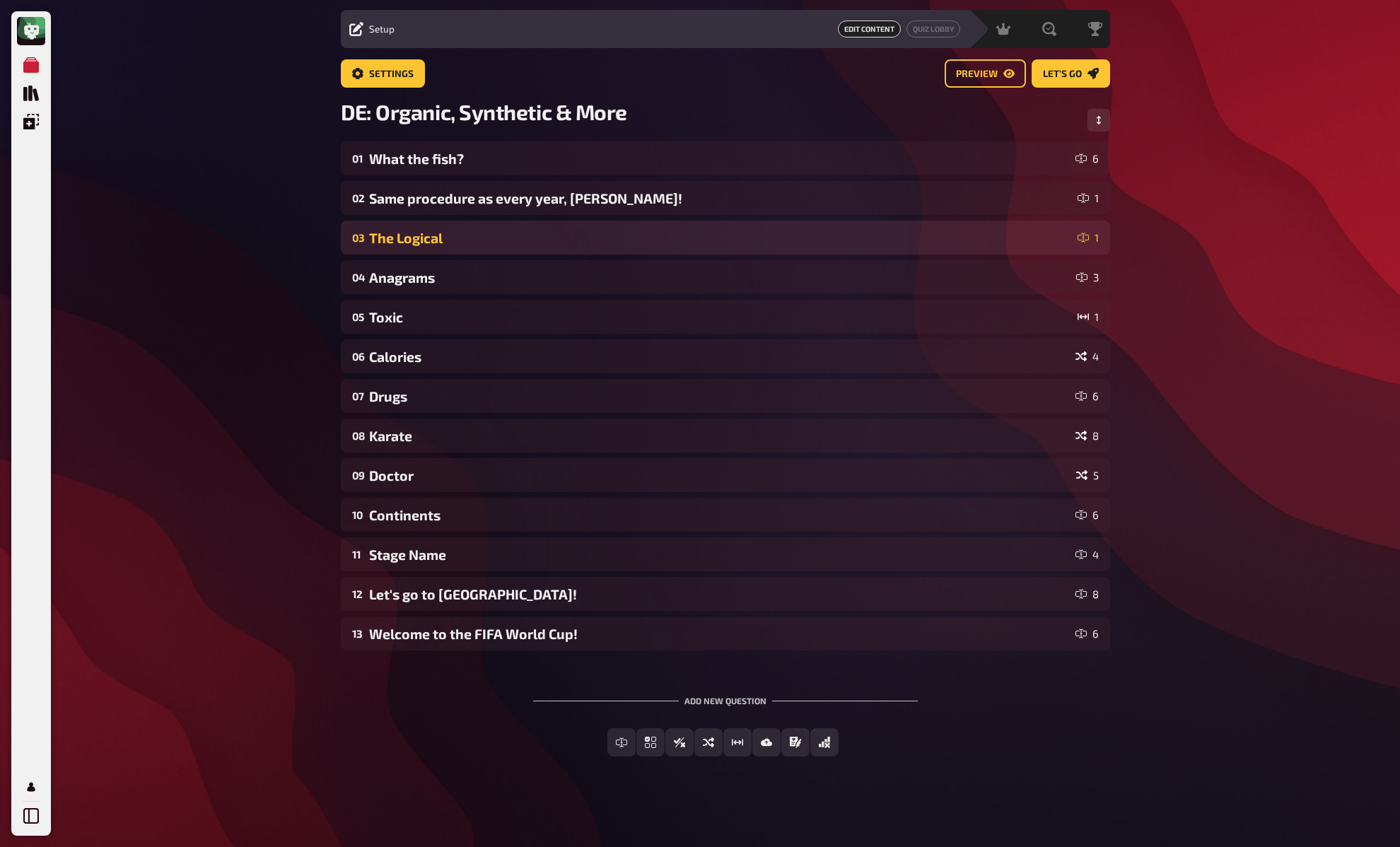
click at [438, 237] on div "The Logical" at bounding box center [720, 238] width 702 height 17
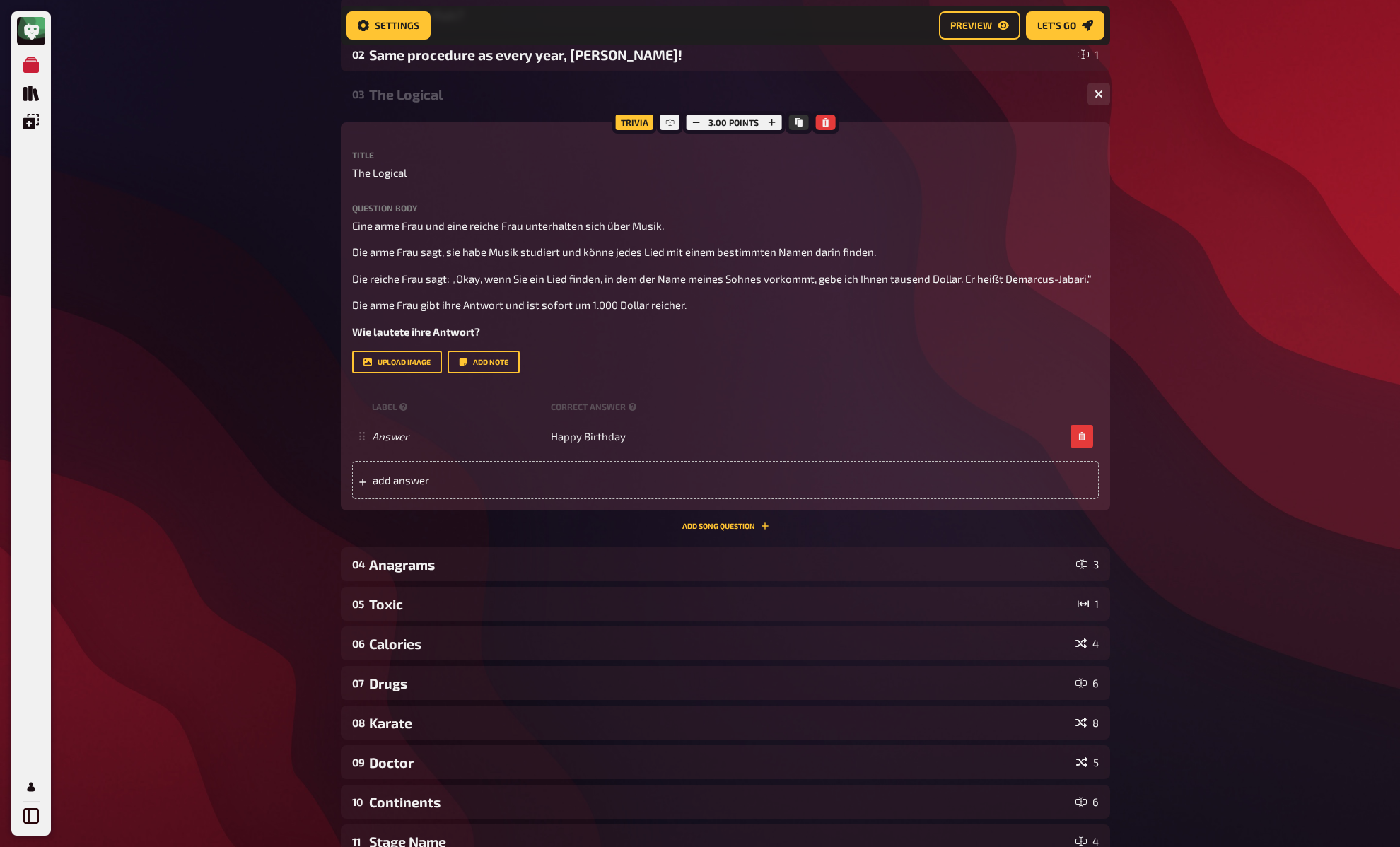
scroll to position [193, 0]
click at [299, 237] on div "My Quizzes Quiz Library Overlays My Account Home My Quizzes DE: Organic, Synthe…" at bounding box center [700, 470] width 1400 height 1327
click at [311, 230] on div "My Quizzes Quiz Library Overlays My Account Home My Quizzes DE: Organic, Synthe…" at bounding box center [700, 470] width 1400 height 1327
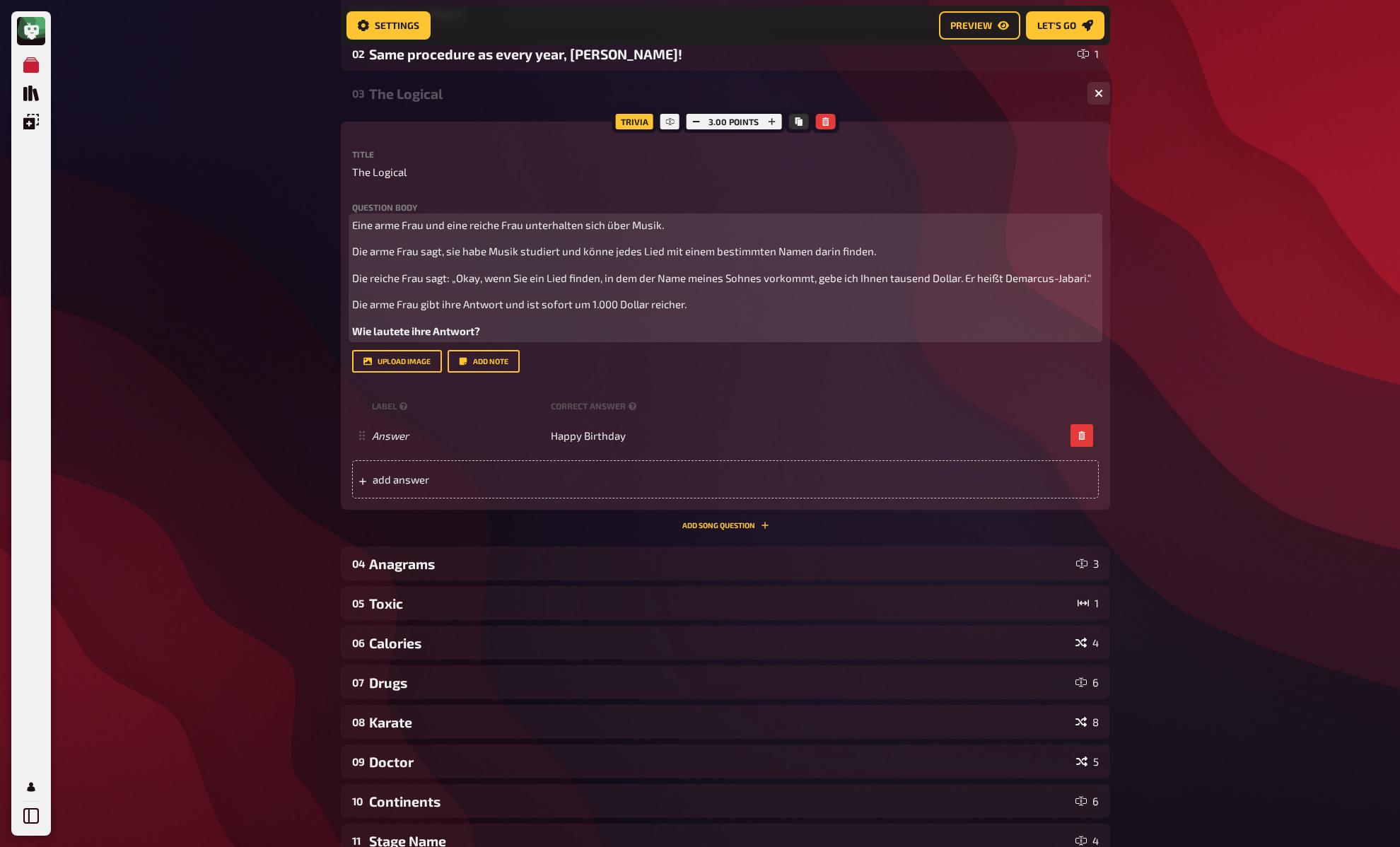
click at [887, 279] on span "Die reiche Frau sagt: „Okay, wenn Sie ein Lied finden, in dem der Name meines S…" at bounding box center [721, 278] width 739 height 13
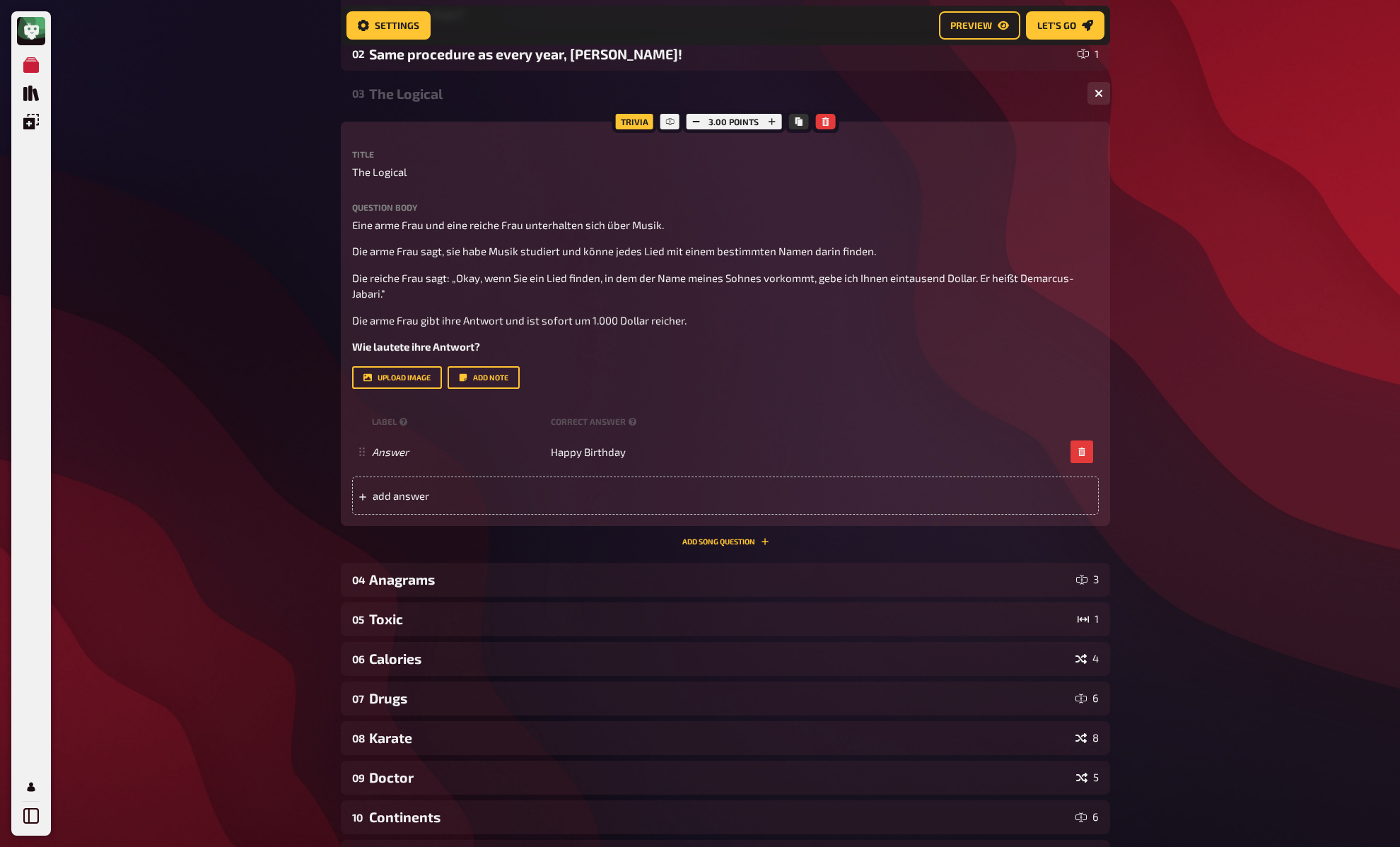
click at [1159, 296] on div "My Quizzes Quiz Library Overlays My Account Home My Quizzes DE: Organic, Synthe…" at bounding box center [700, 479] width 1400 height 1344
click at [1172, 368] on div "My Quizzes Quiz Library Overlays My Account Home My Quizzes DE: Organic, Synthe…" at bounding box center [700, 479] width 1400 height 1344
click at [1187, 363] on div "My Quizzes Quiz Library Overlays My Account Home My Quizzes DE: Organic, Synthe…" at bounding box center [700, 479] width 1400 height 1344
click at [305, 249] on div "My Quizzes Quiz Library Overlays My Account Home My Quizzes DE: Organic, Synthe…" at bounding box center [700, 479] width 1400 height 1344
click at [302, 245] on div "My Quizzes Quiz Library Overlays My Account Home My Quizzes DE: Organic, Synthe…" at bounding box center [700, 479] width 1400 height 1344
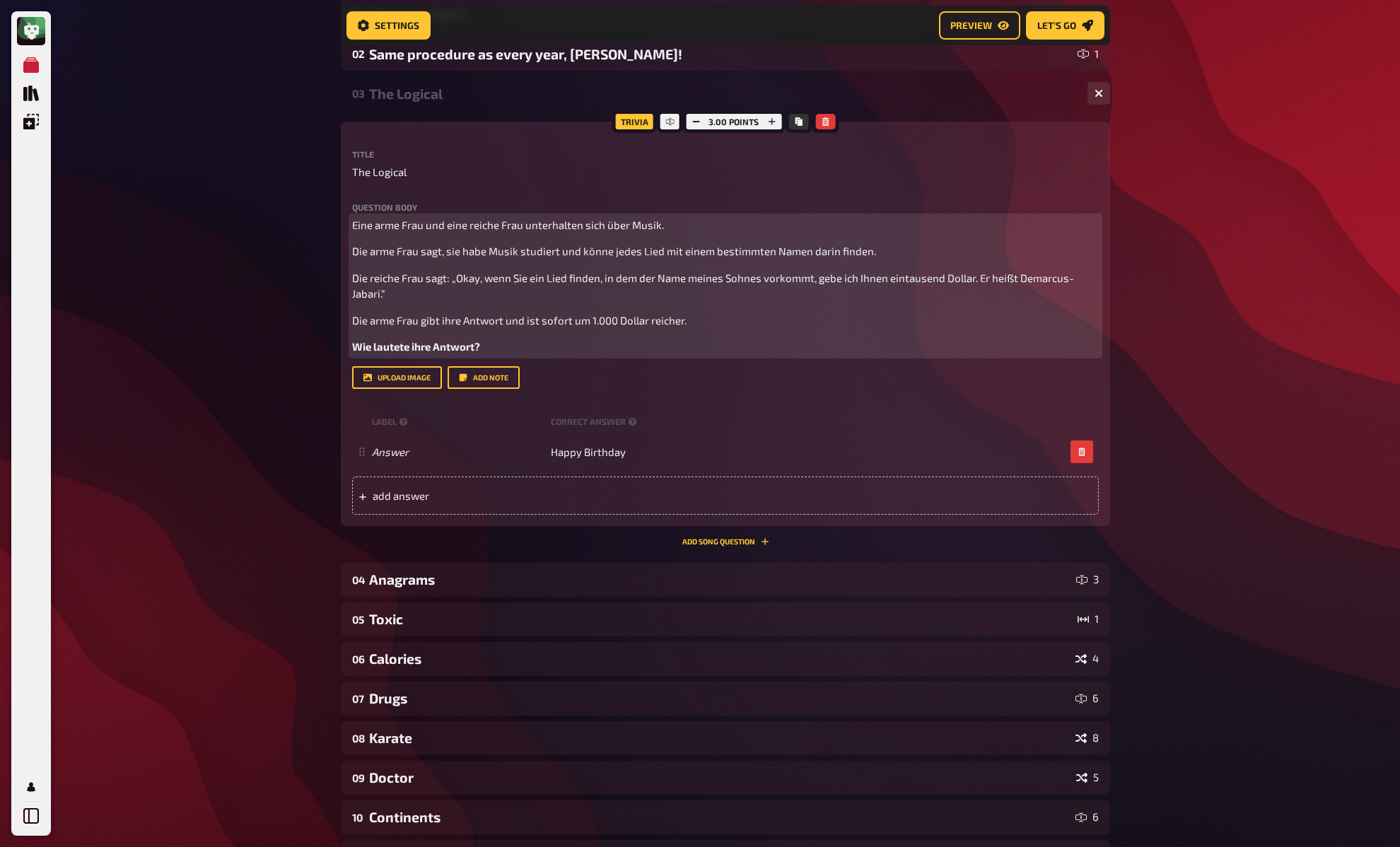
click at [1009, 279] on span "Die reiche Frau sagt: „Okay, wenn Sie ein Lied finden, in dem der Name meines S…" at bounding box center [712, 286] width 722 height 29
click at [1026, 278] on span "Die reiche Frau sagt: „Okay, wenn Sie ein Lied finden, in dem der Name meines S…" at bounding box center [712, 286] width 722 height 29
copy span "Demarcus-Jabari"
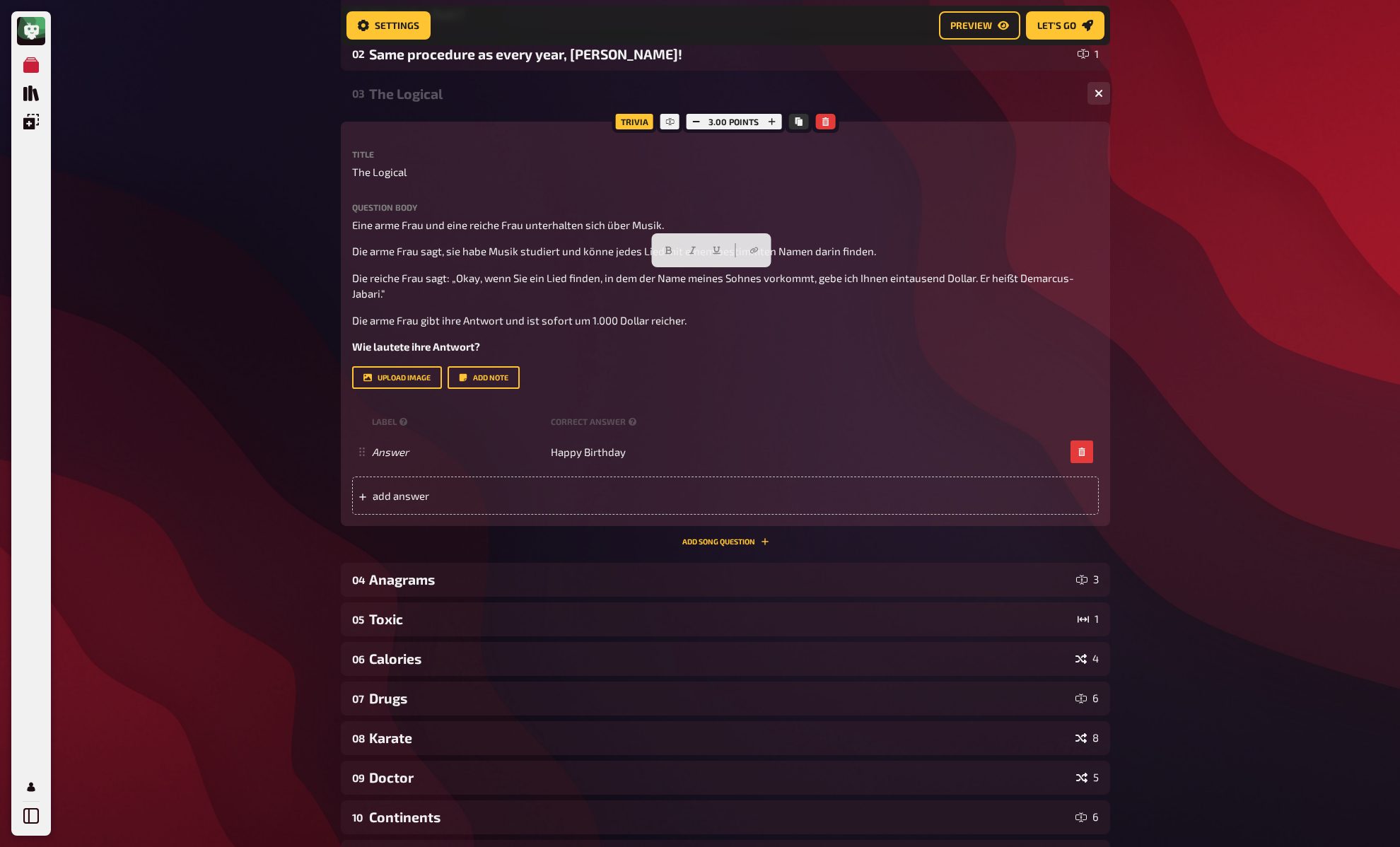
click at [1241, 367] on div "My Quizzes Quiz Library Overlays My Account Home My Quizzes DE: Organic, Synthe…" at bounding box center [700, 479] width 1400 height 1344
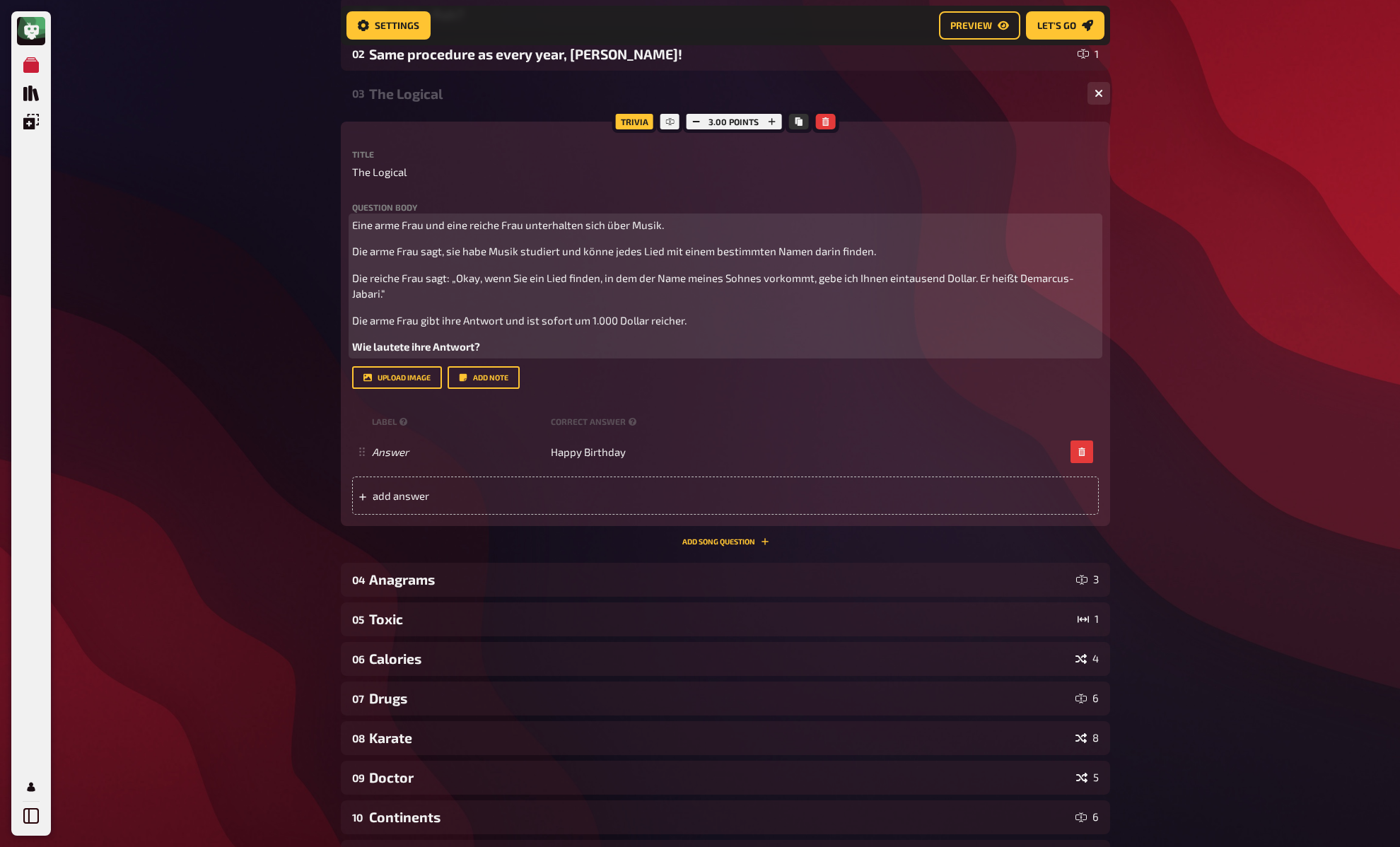
click at [382, 252] on span "Die arme Frau sagt, sie habe Musik studiert und könne jedes Lied mit einem best…" at bounding box center [613, 251] width 524 height 13
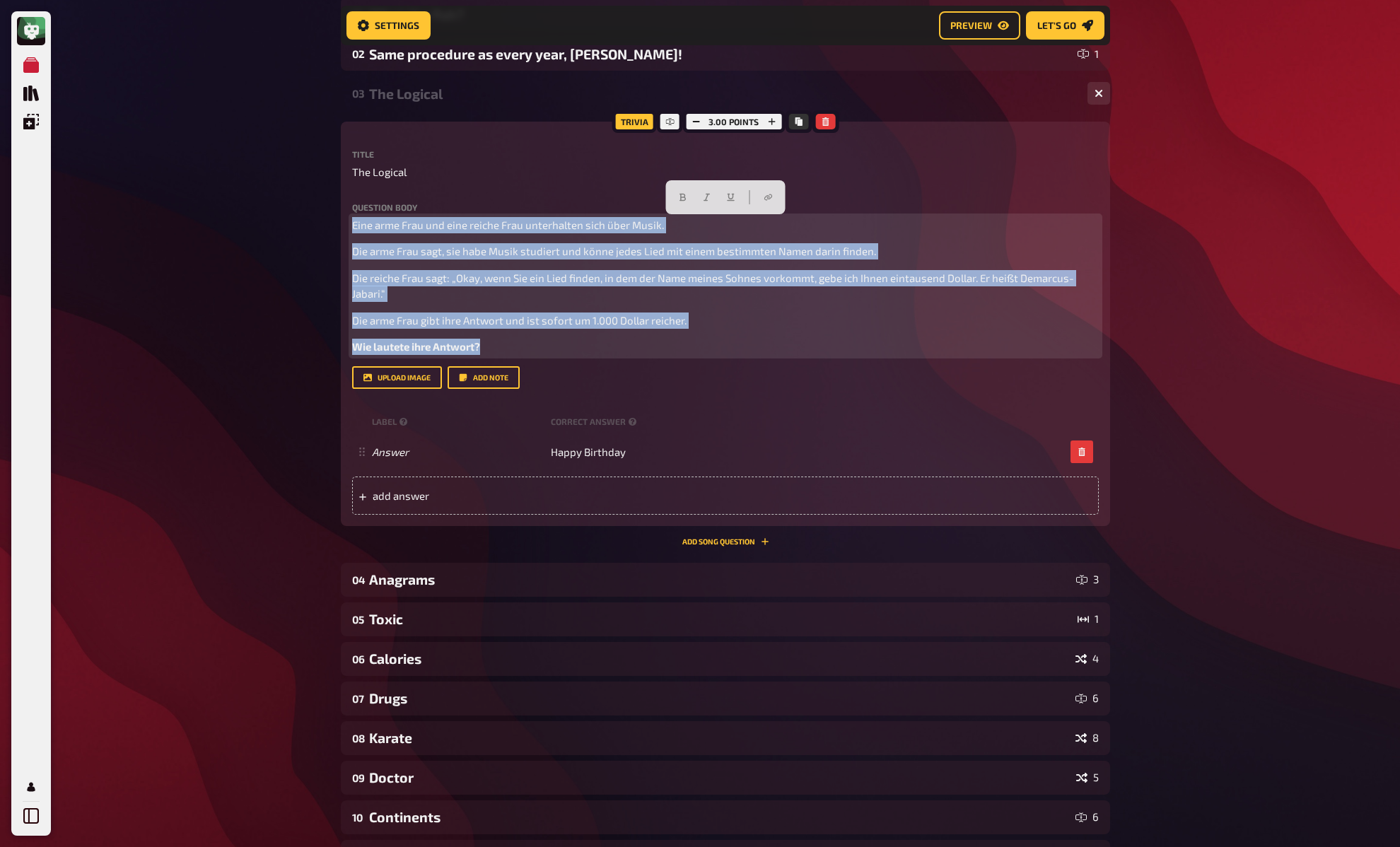
drag, startPoint x: 510, startPoint y: 348, endPoint x: 352, endPoint y: 189, distance: 224.2
click at [352, 189] on div "Title The Logical Question body Eine arme Frau und eine reiche Frau unterhalten…" at bounding box center [725, 269] width 747 height 239
copy div "Eine arme Frau und eine reiche Frau unterhalten sich über Musik. Die arme Frau …"
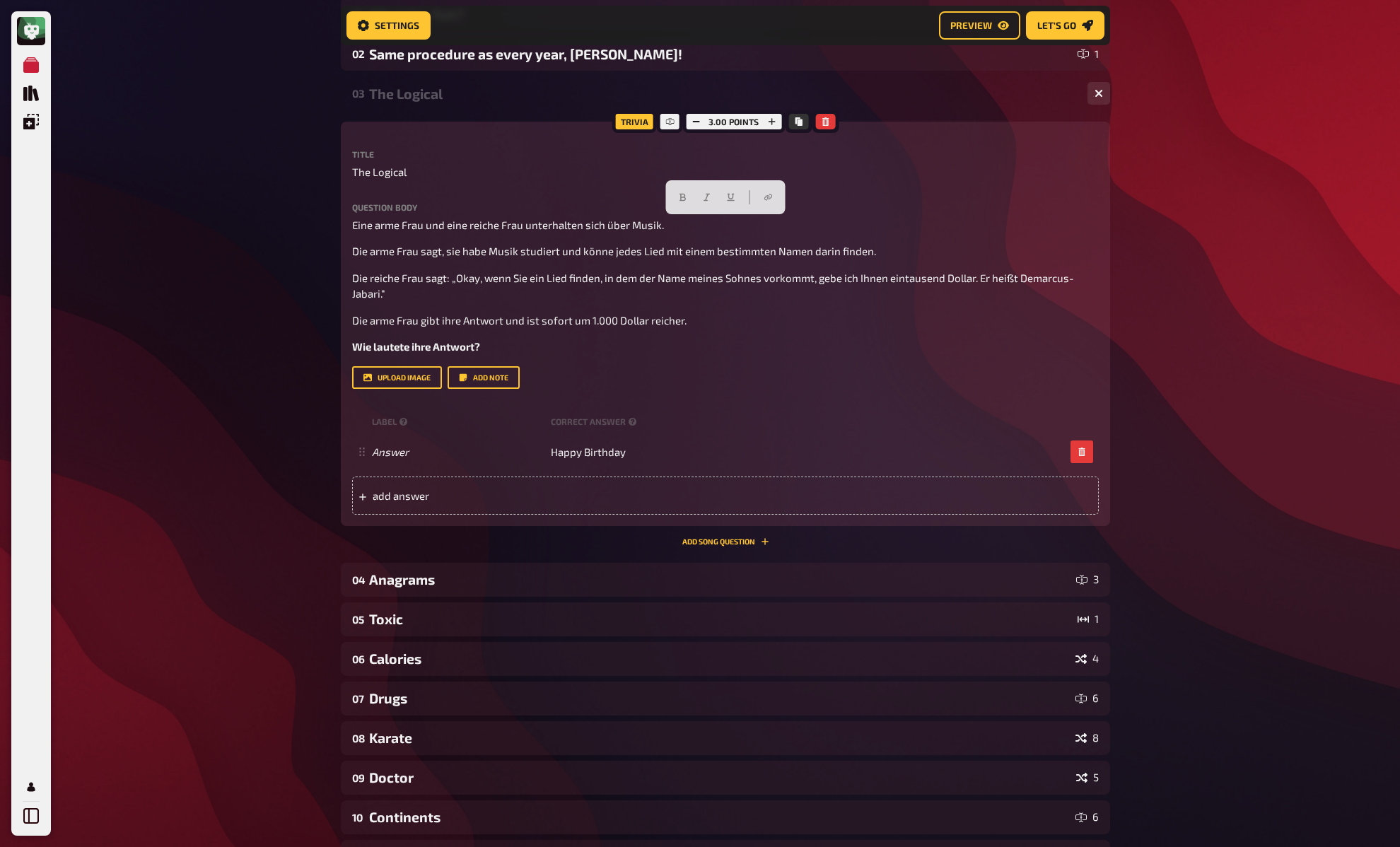
click at [158, 263] on div "My Quizzes Quiz Library Overlays My Account Home My Quizzes DE: Organic, Synthe…" at bounding box center [700, 479] width 1400 height 1344
click at [281, 245] on div "My Quizzes Quiz Library Overlays My Account Home My Quizzes DE: Organic, Synthe…" at bounding box center [700, 479] width 1400 height 1344
click at [287, 210] on div "My Quizzes Quiz Library Overlays My Account Home My Quizzes DE: Organic, Synthe…" at bounding box center [700, 479] width 1400 height 1344
click at [392, 94] on div "The Logical" at bounding box center [722, 94] width 707 height 17
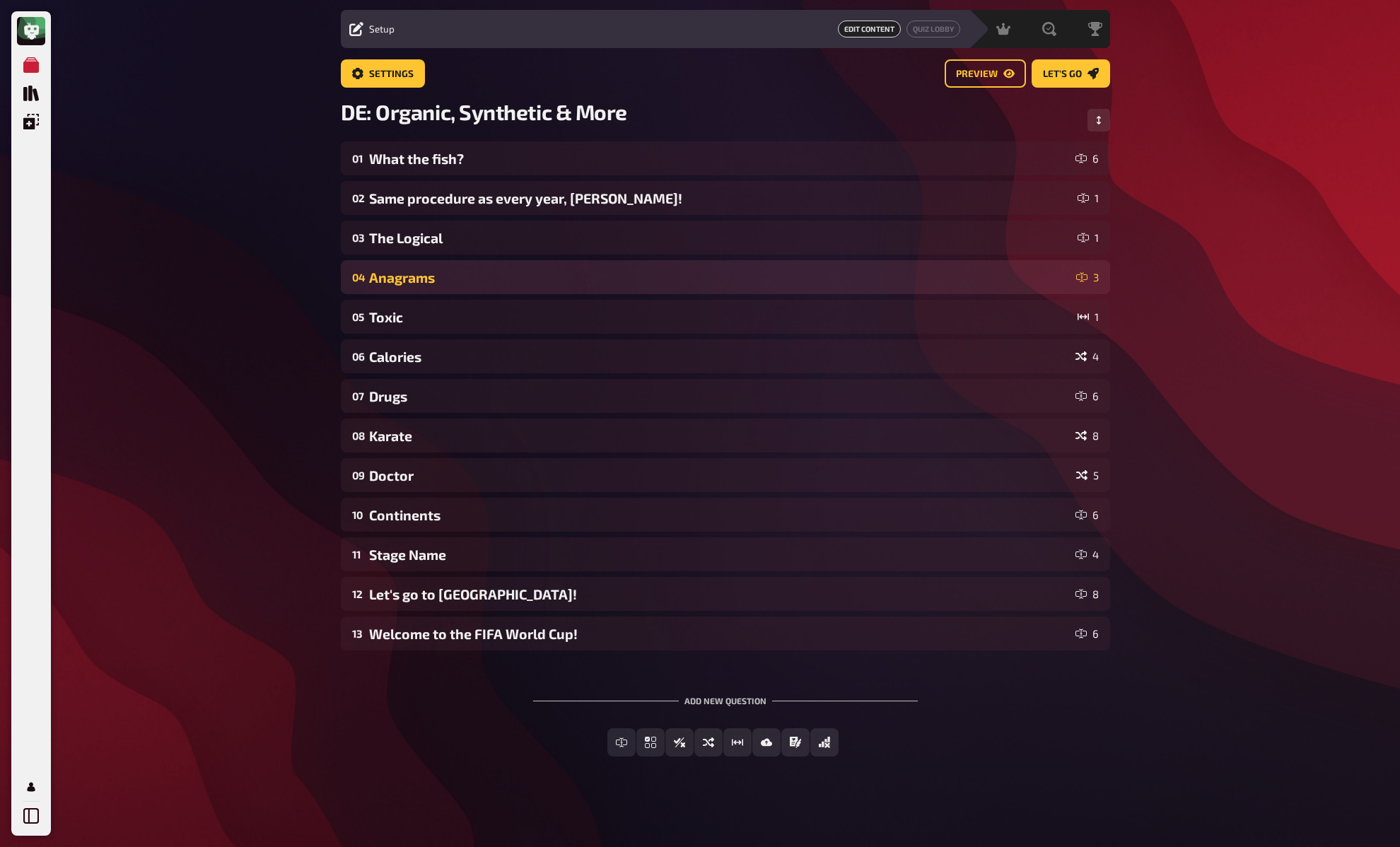
click at [500, 281] on div "Anagrams" at bounding box center [720, 278] width 702 height 17
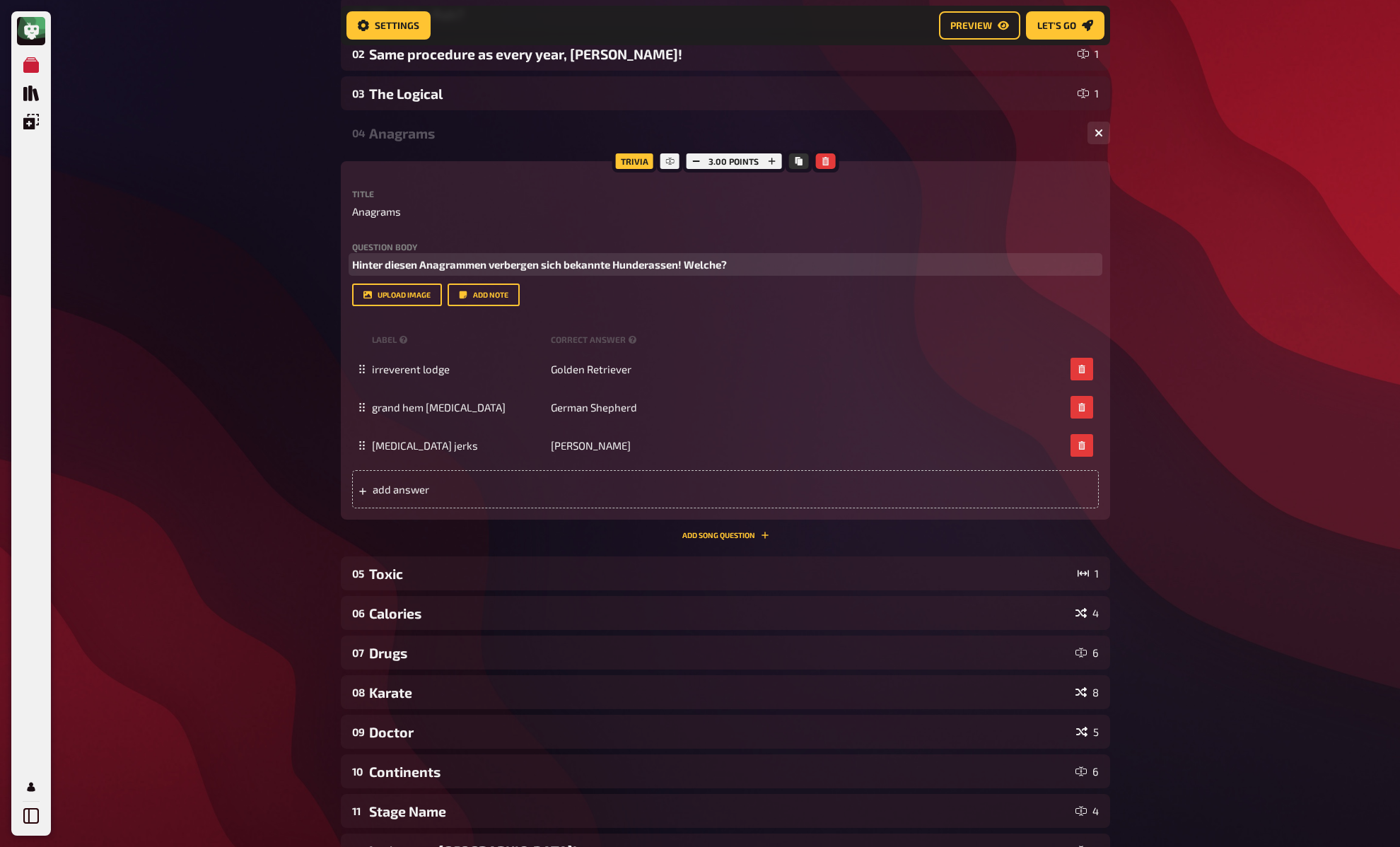
click at [368, 264] on span "Hinter diesen Anagrammen verbergen sich bekannte Hunderassen! Welche?" at bounding box center [539, 264] width 375 height 13
click at [262, 260] on div "My Quizzes Quiz Library Overlays My Account Home My Quizzes DE: Organic, Synthe…" at bounding box center [700, 455] width 1400 height 1298
click at [282, 245] on div "My Quizzes Quiz Library Overlays My Account Home My Quizzes DE: Organic, Synthe…" at bounding box center [700, 455] width 1400 height 1298
click at [291, 251] on div "My Quizzes Quiz Library Overlays My Account Home My Quizzes DE: Organic, Synthe…" at bounding box center [700, 455] width 1400 height 1298
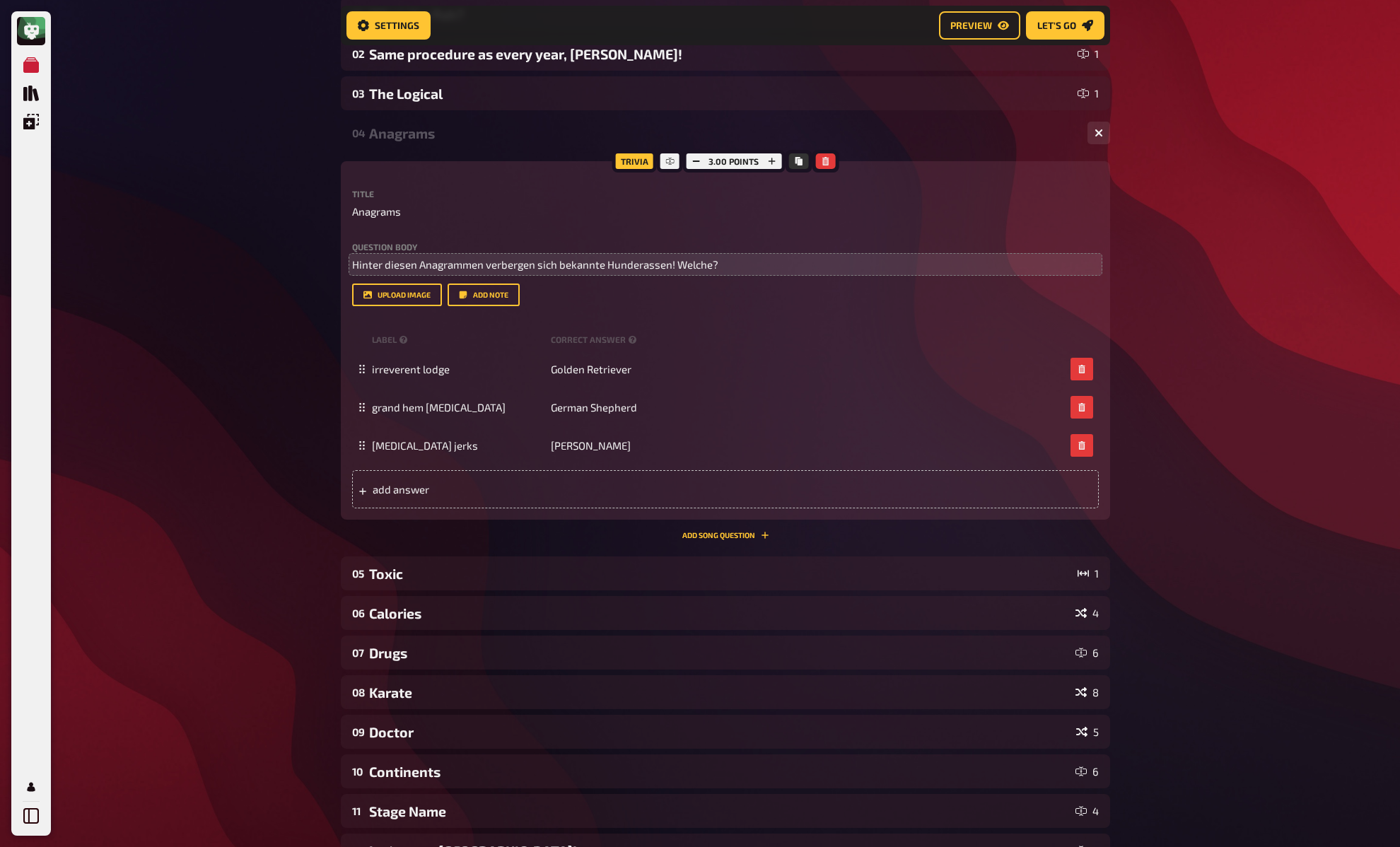
click at [291, 251] on div "My Quizzes Quiz Library Overlays My Account Home My Quizzes DE: Organic, Synthe…" at bounding box center [700, 455] width 1400 height 1298
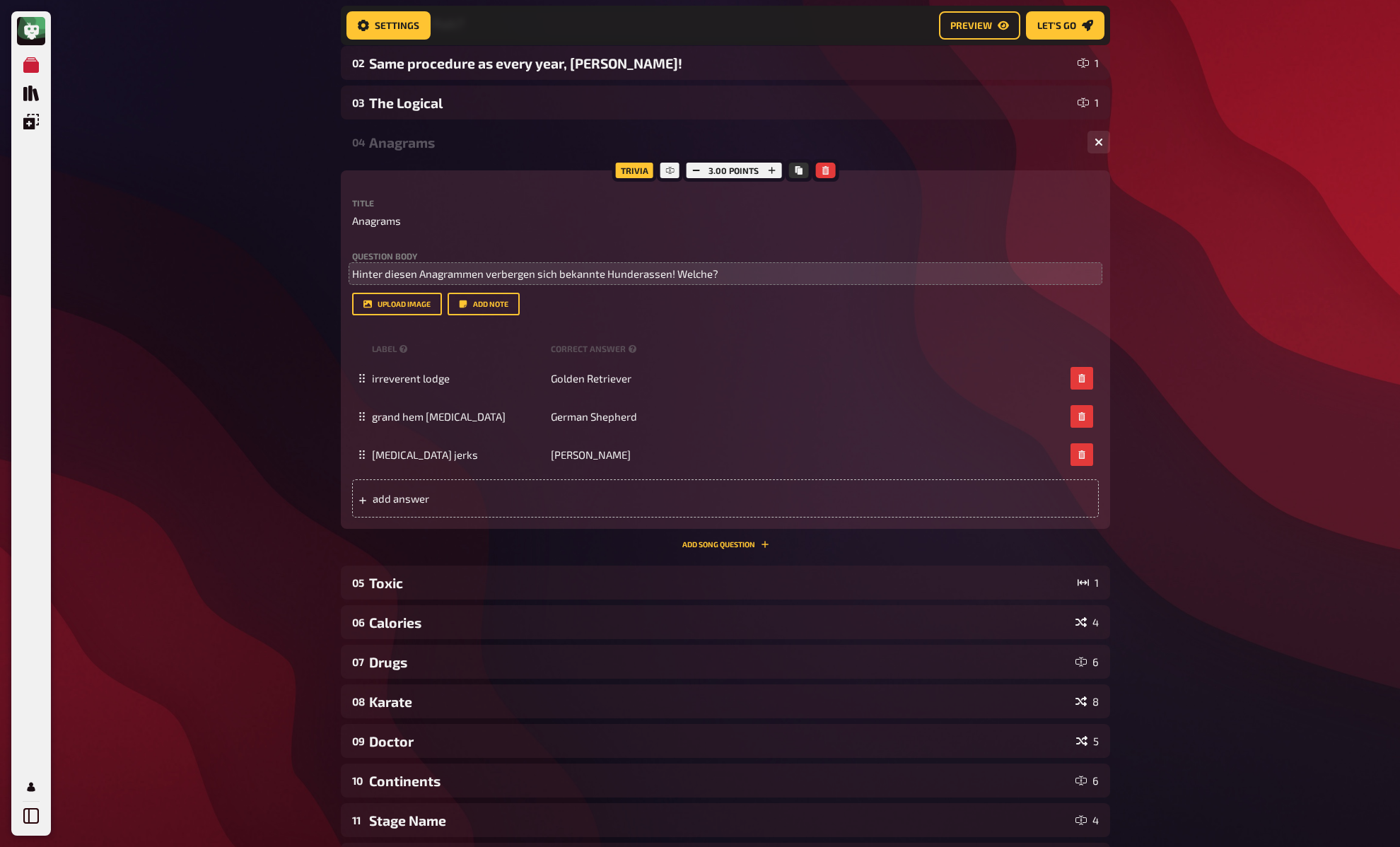
click at [309, 177] on div "My Quizzes Quiz Library Overlays My Account Home My Quizzes DE: Organic, Synthe…" at bounding box center [700, 464] width 1400 height 1298
click at [391, 135] on div "Anagrams" at bounding box center [722, 143] width 707 height 17
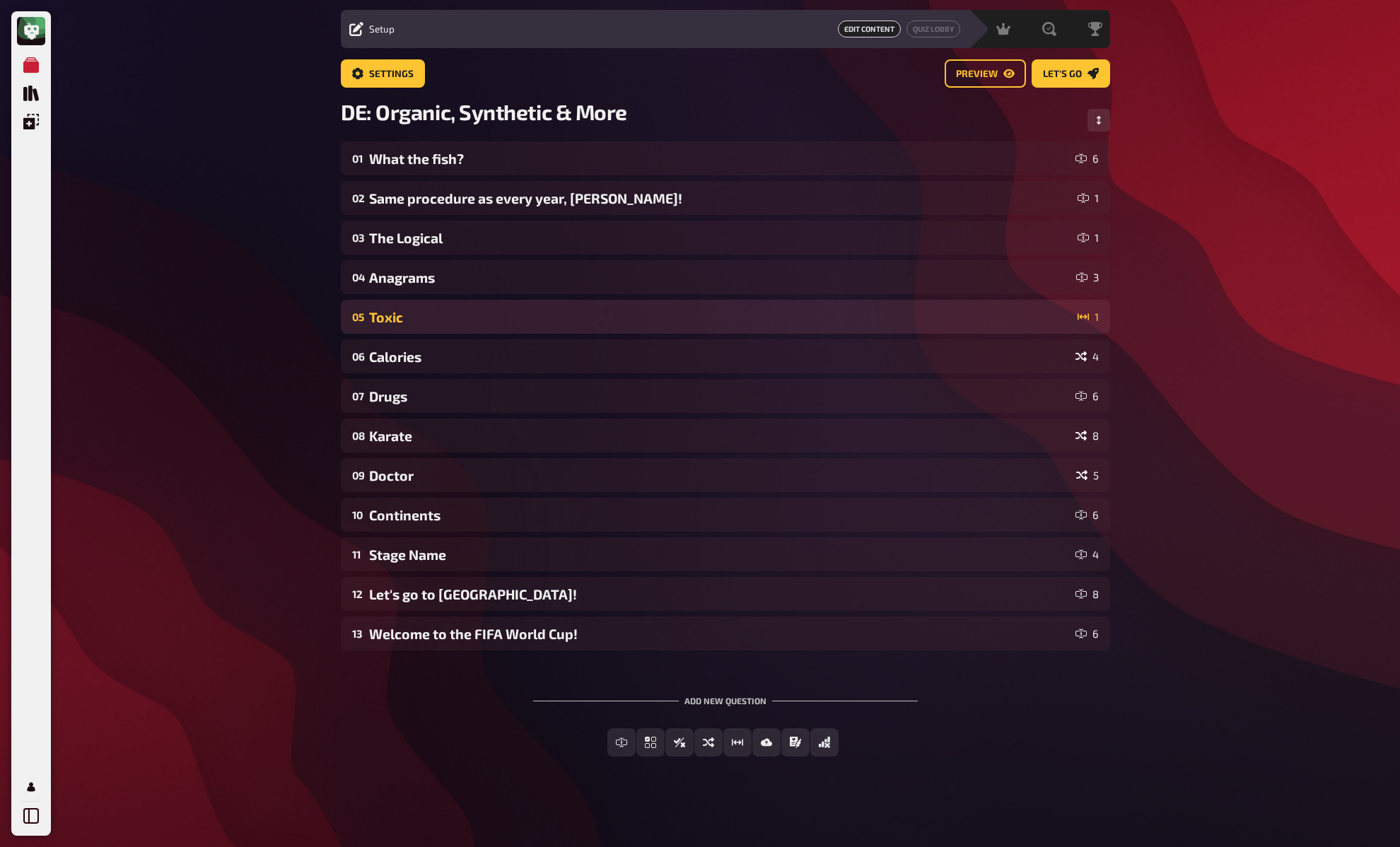
click at [428, 314] on div "Toxic" at bounding box center [720, 318] width 702 height 17
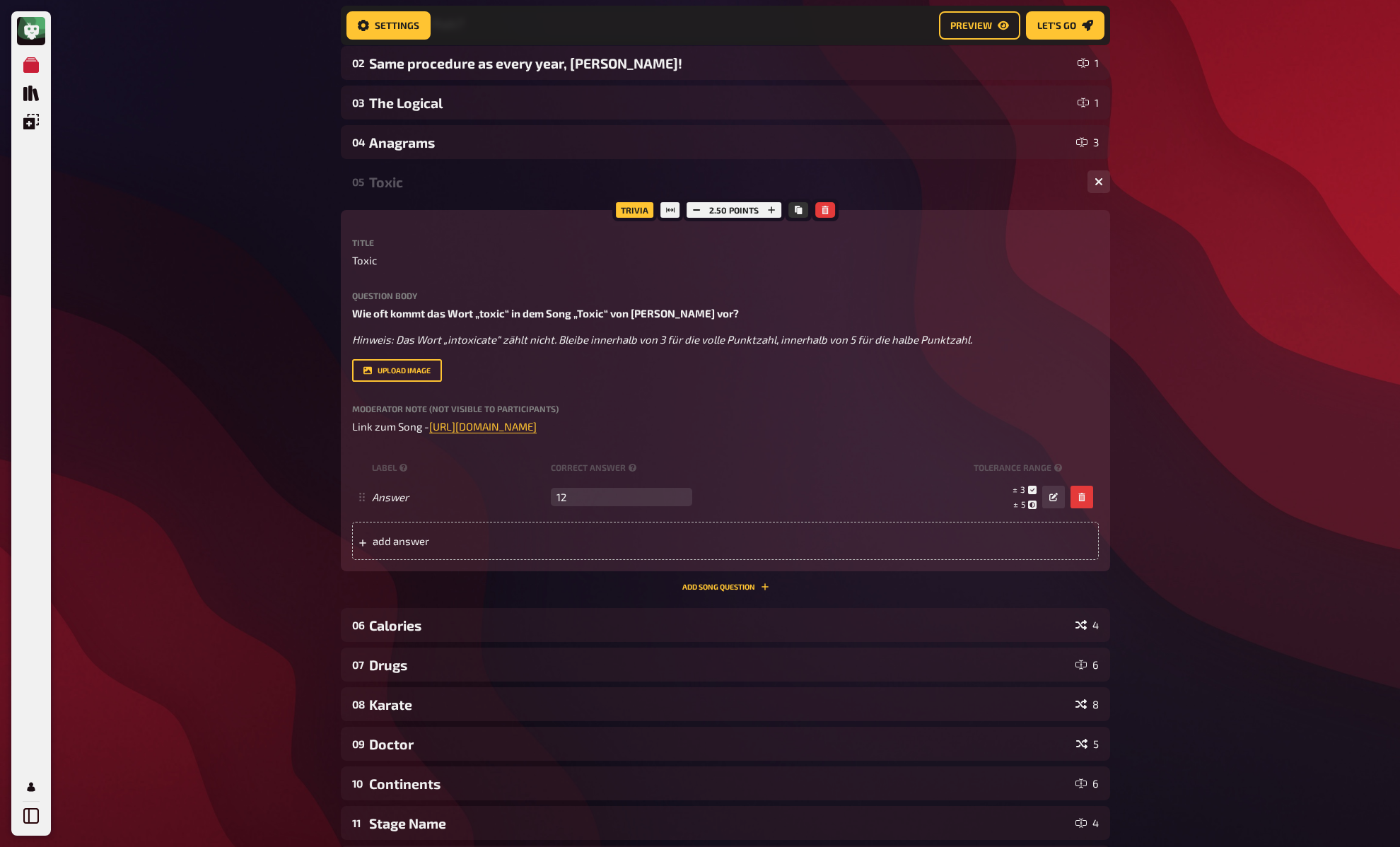
click at [282, 315] on div "My Quizzes Quiz Library Overlays My Account Home My Quizzes DE: Organic, Synthe…" at bounding box center [700, 466] width 1400 height 1301
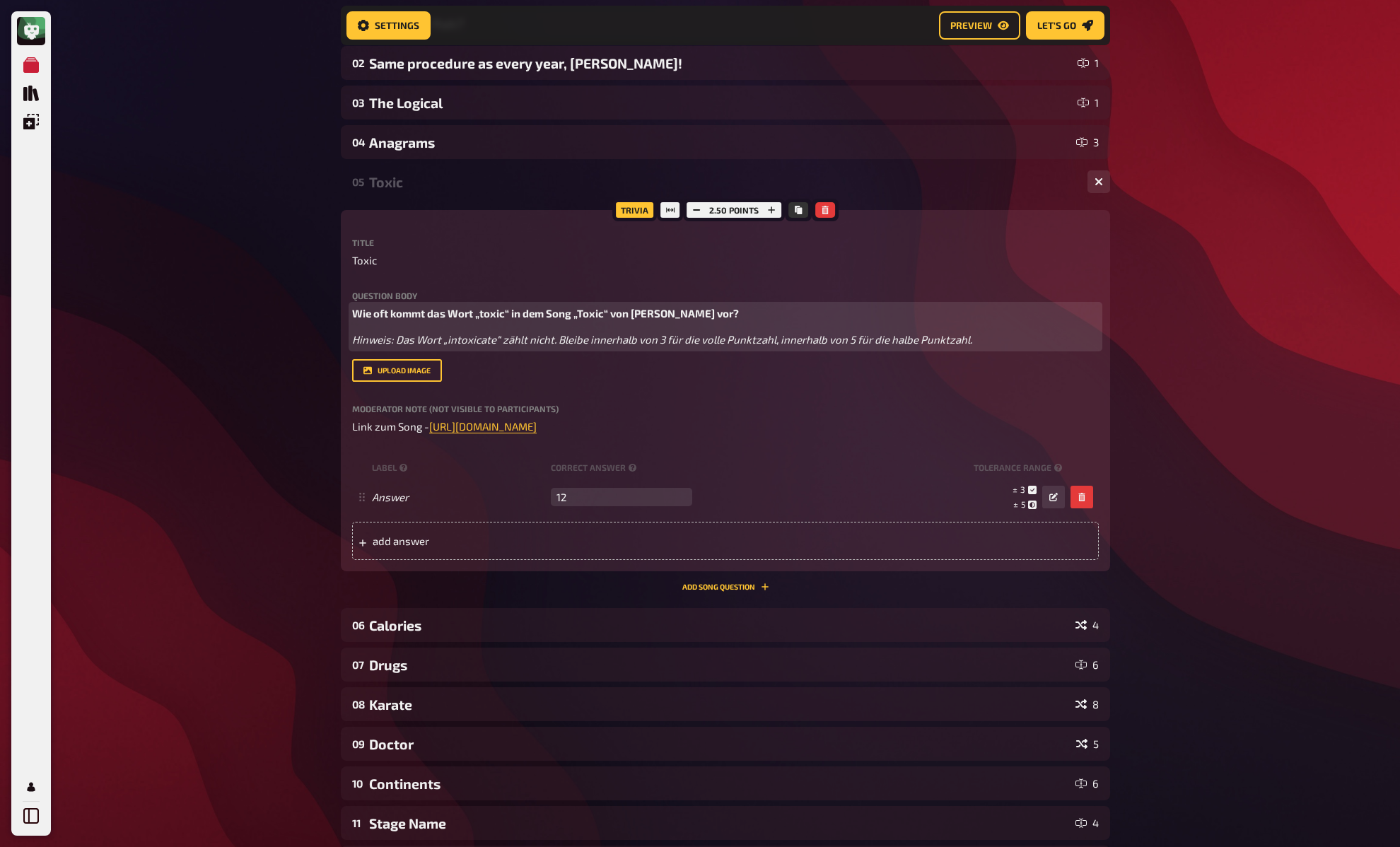
click at [370, 308] on span "Wie oft kommt das Wort „toxic“ in dem Song „Toxic“ von Britney Spears vor?" at bounding box center [545, 313] width 387 height 13
click at [304, 369] on div "My Quizzes Quiz Library Overlays My Account Home My Quizzes DE: Organic, Synthe…" at bounding box center [700, 466] width 1400 height 1301
click at [306, 405] on div "My Quizzes Quiz Library Overlays My Account Home My Quizzes DE: Organic, Synthe…" at bounding box center [700, 466] width 1400 height 1301
click at [306, 418] on div "My Quizzes Quiz Library Overlays My Account Home My Quizzes DE: Organic, Synthe…" at bounding box center [700, 466] width 1400 height 1301
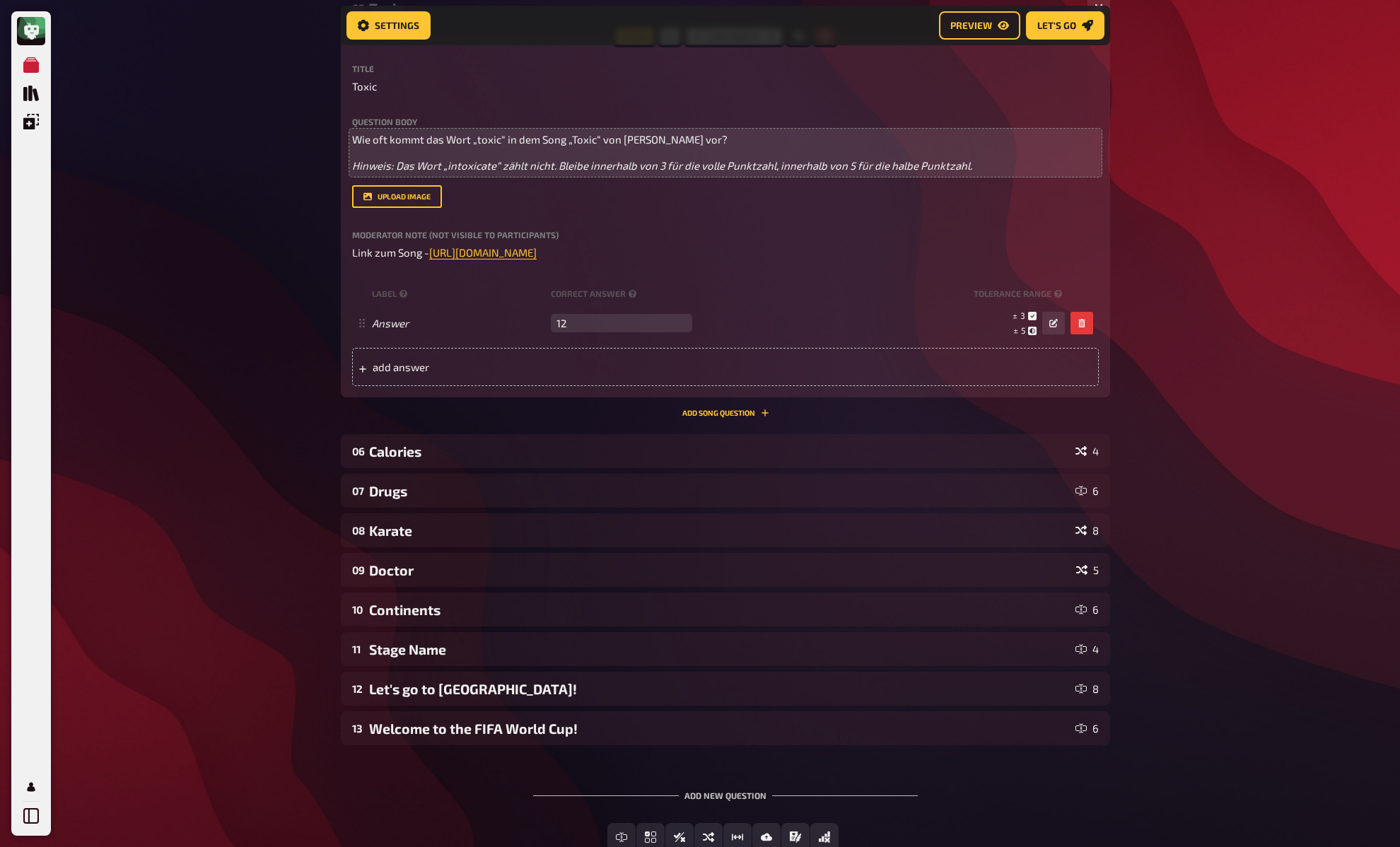
scroll to position [361, 0]
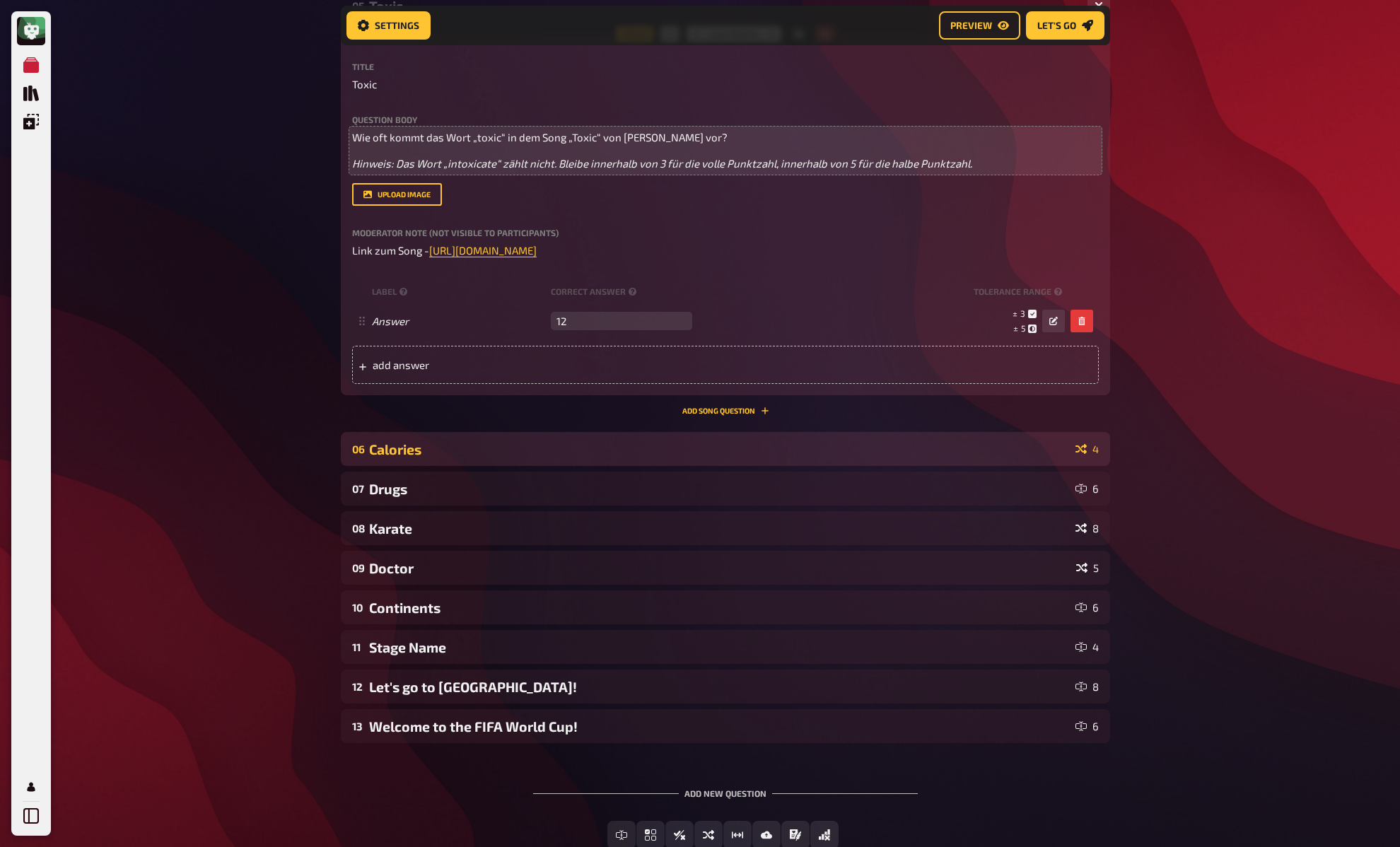
click at [419, 447] on div "Calories" at bounding box center [719, 449] width 701 height 17
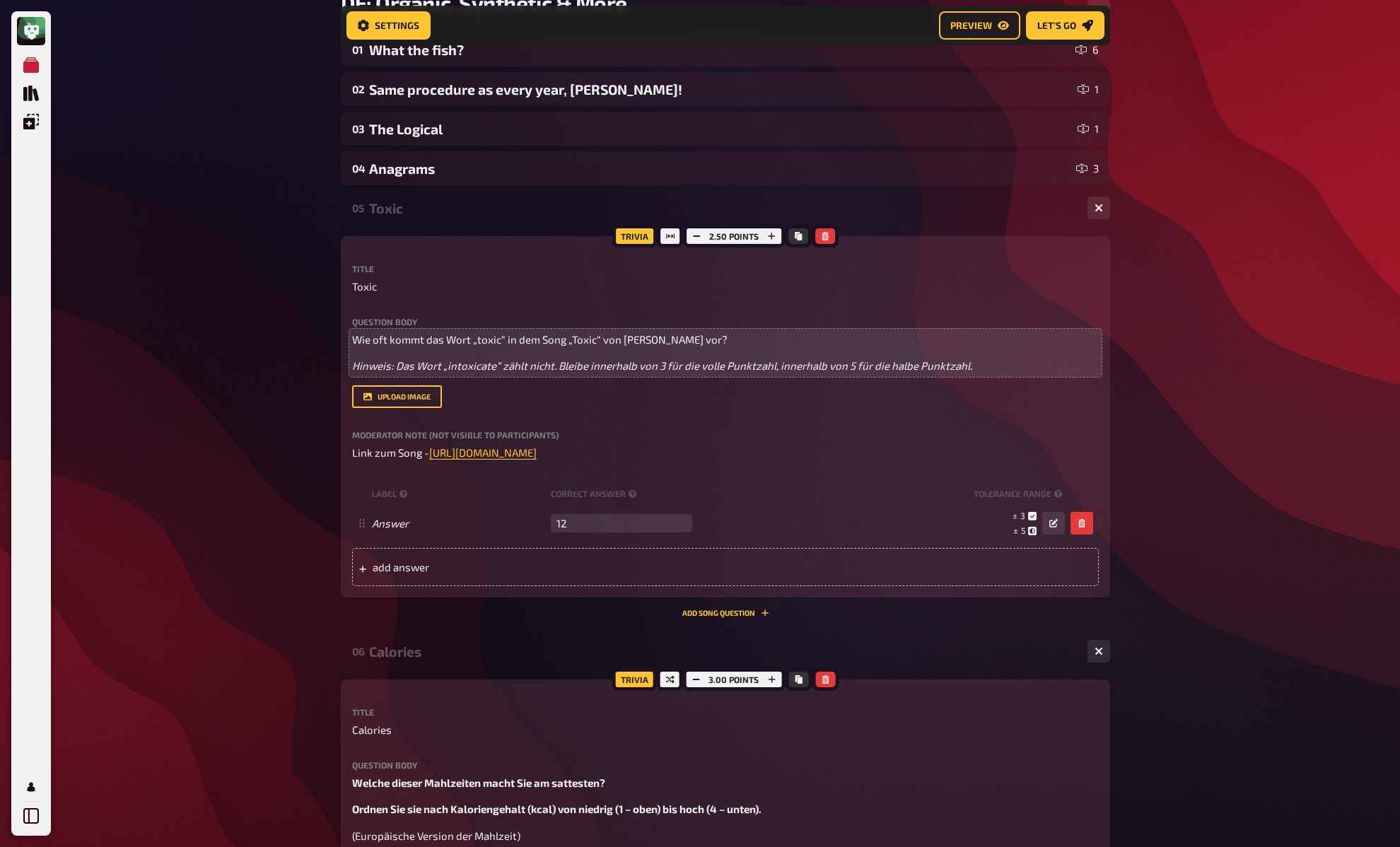
scroll to position [156, 0]
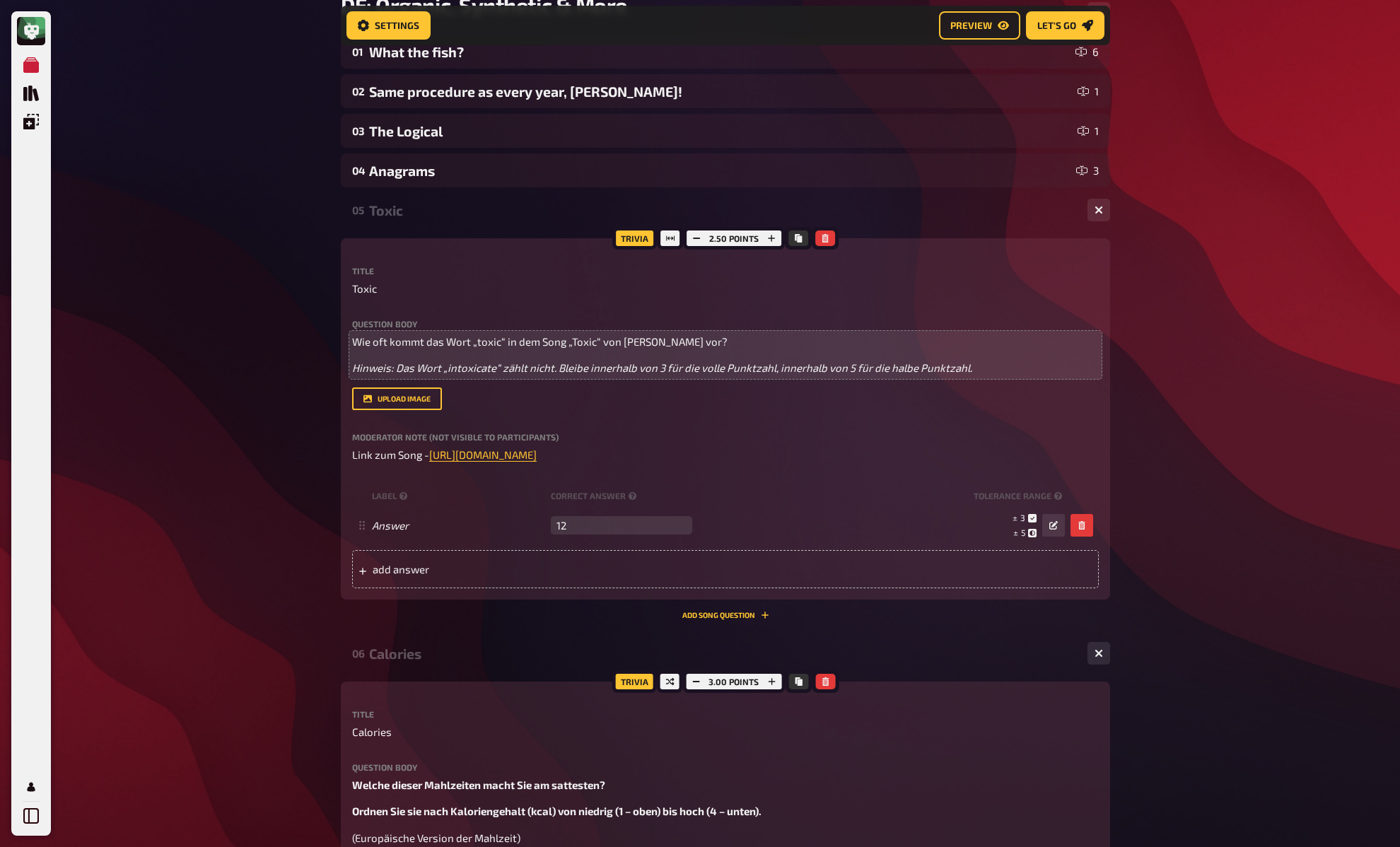
click at [382, 208] on div "Toxic" at bounding box center [722, 211] width 707 height 17
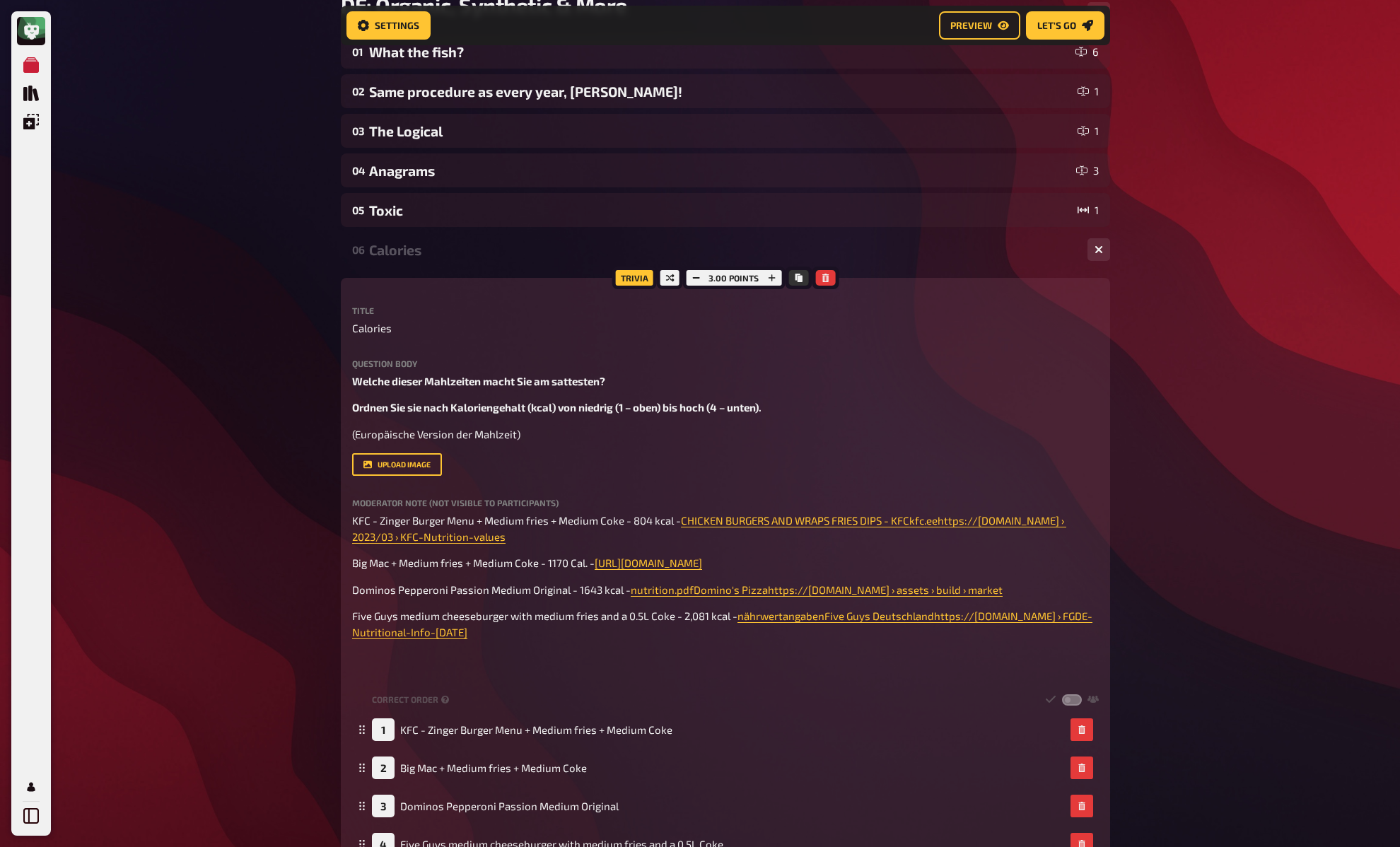
click at [282, 365] on div "My Quizzes Quiz Library Overlays My Account Home My Quizzes DE: Organic, Synthe…" at bounding box center [700, 634] width 1400 height 1580
click at [282, 386] on div "My Quizzes Quiz Library Overlays My Account Home My Quizzes DE: Organic, Synthe…" at bounding box center [700, 634] width 1400 height 1580
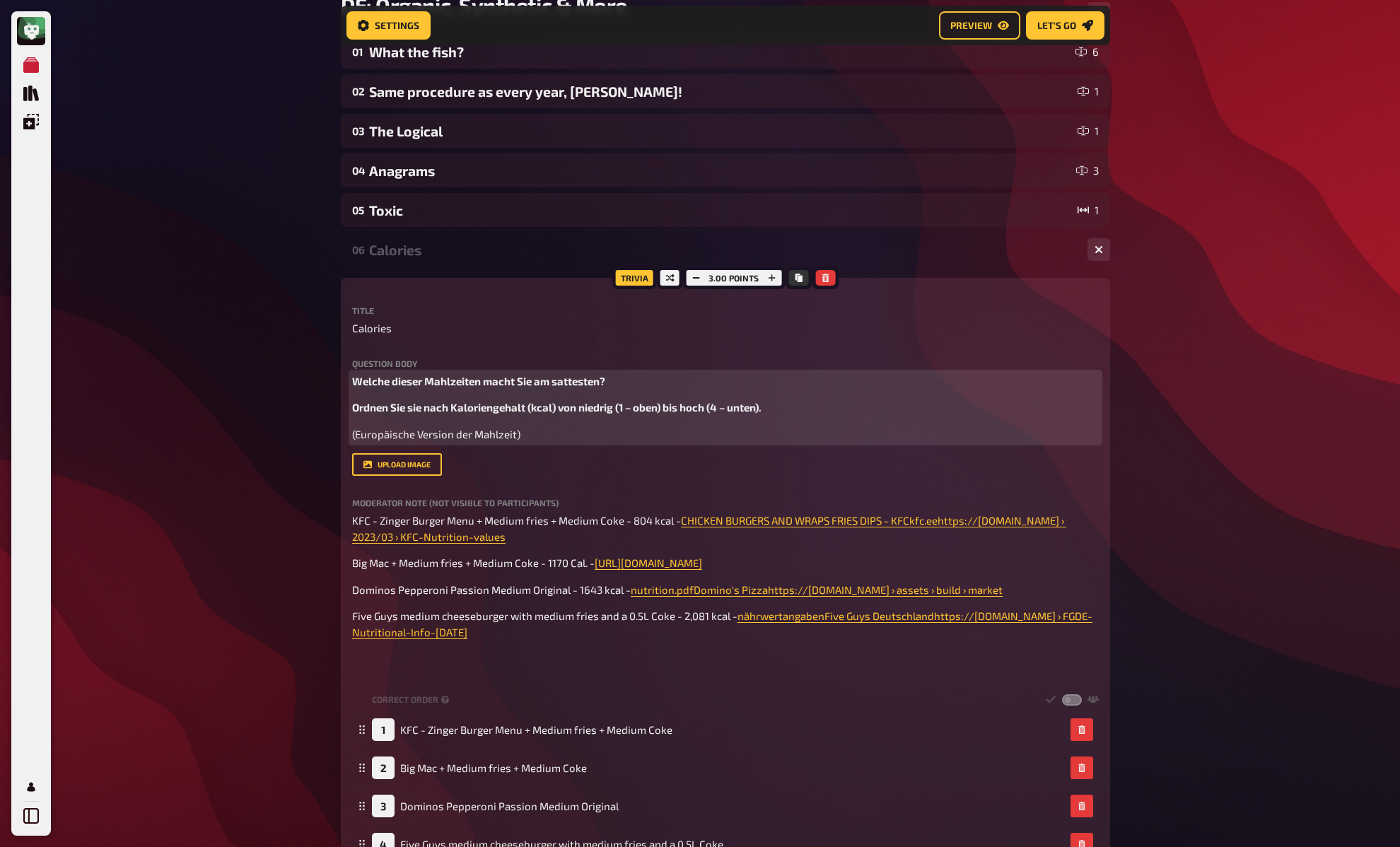
click at [414, 388] on p "Welche dieser Mahlzeiten macht Sie am sattesten?" at bounding box center [725, 382] width 747 height 17
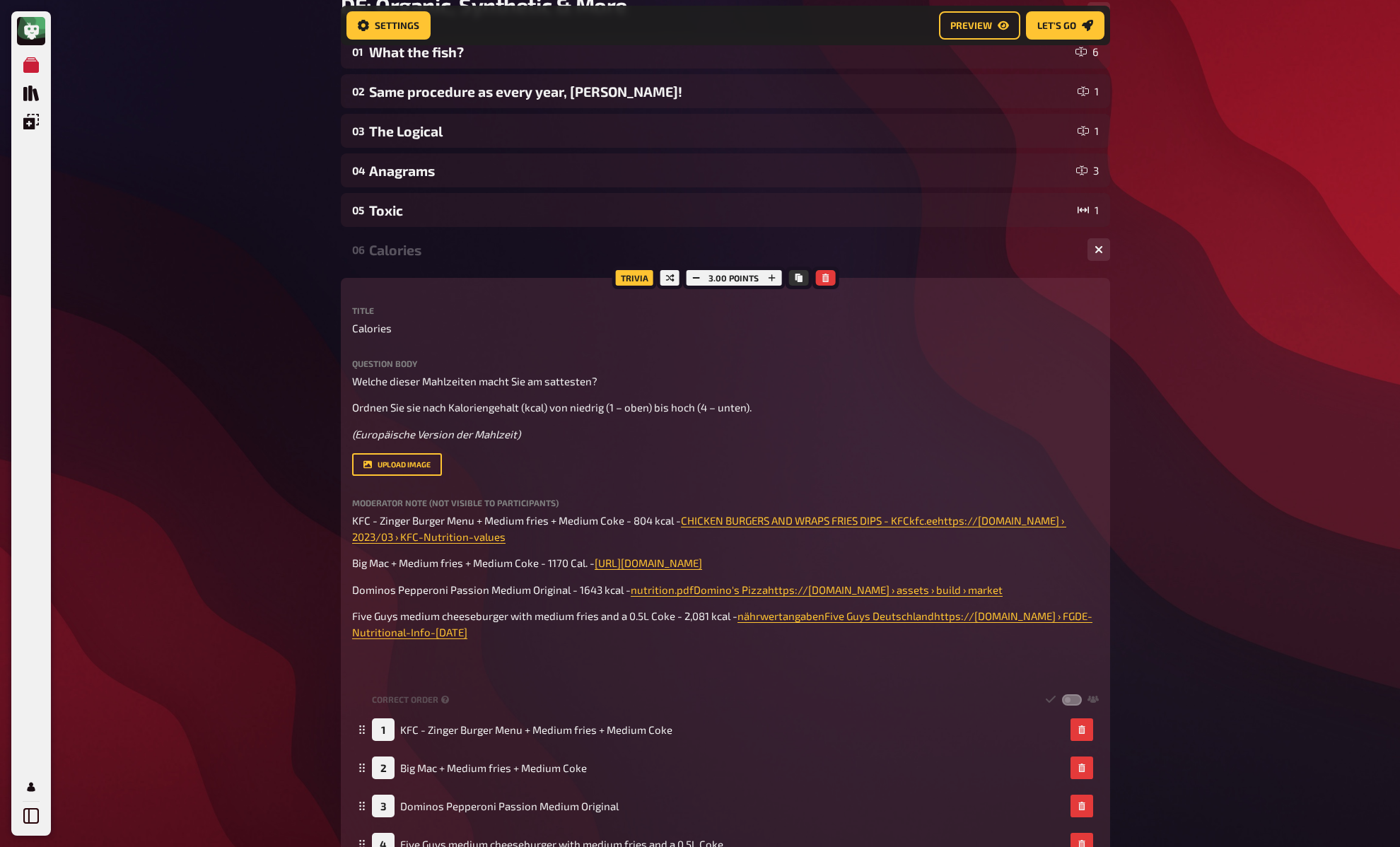
click at [262, 515] on div "My Quizzes Quiz Library Overlays My Account Home My Quizzes DE: Organic, Synthe…" at bounding box center [700, 634] width 1400 height 1580
click at [265, 539] on div "My Quizzes Quiz Library Overlays My Account Home My Quizzes DE: Organic, Synthe…" at bounding box center [700, 634] width 1400 height 1580
click at [265, 550] on div "My Quizzes Quiz Library Overlays My Account Home My Quizzes DE: Organic, Synthe…" at bounding box center [700, 634] width 1400 height 1580
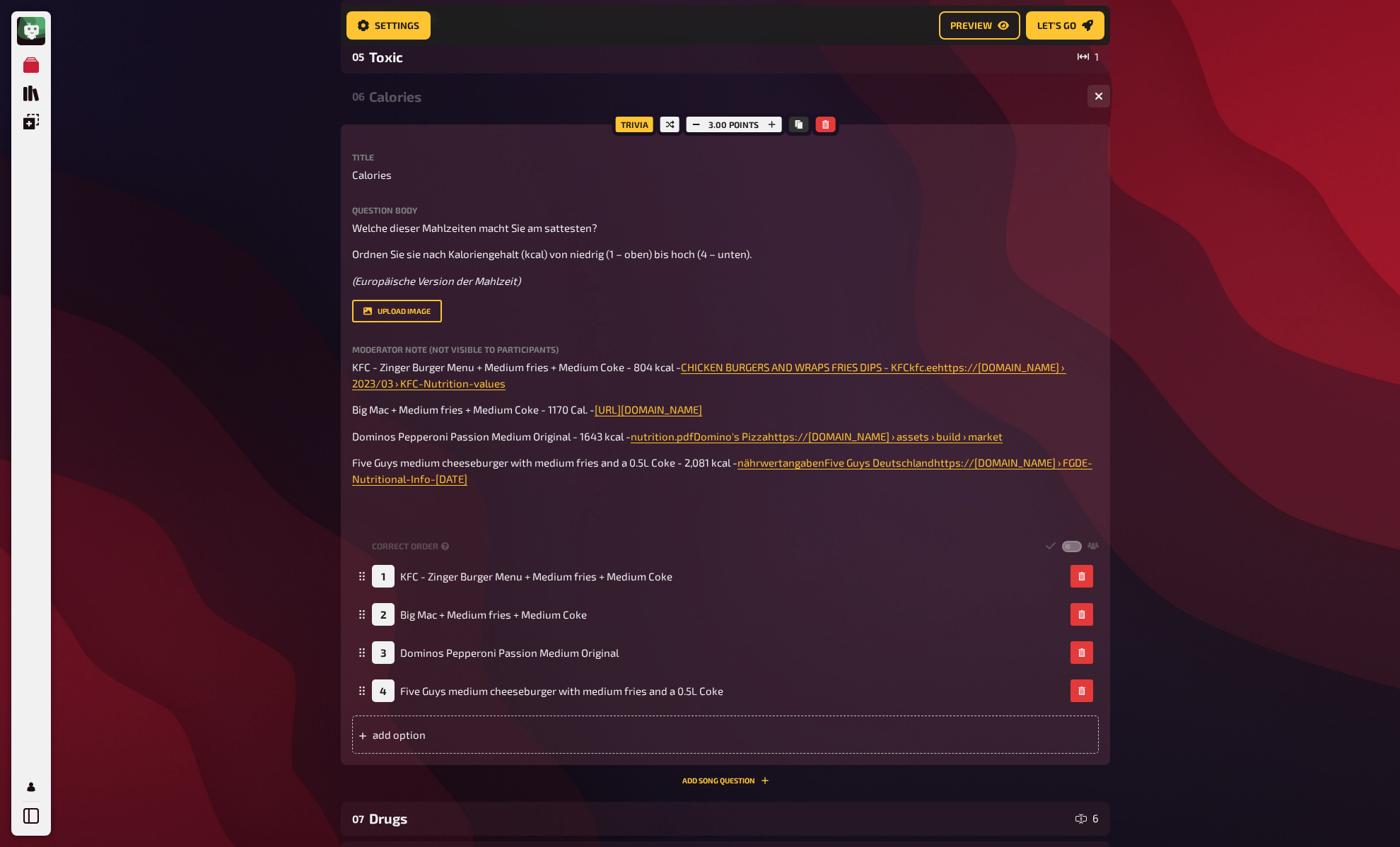
scroll to position [313, 0]
click at [290, 353] on div "My Quizzes Quiz Library Overlays My Account Home My Quizzes DE: Organic, Synthe…" at bounding box center [700, 477] width 1400 height 1580
click at [296, 324] on div "My Quizzes Quiz Library Overlays My Account Home My Quizzes DE: Organic, Synthe…" at bounding box center [700, 477] width 1400 height 1580
click at [399, 94] on div "Calories" at bounding box center [722, 94] width 707 height 17
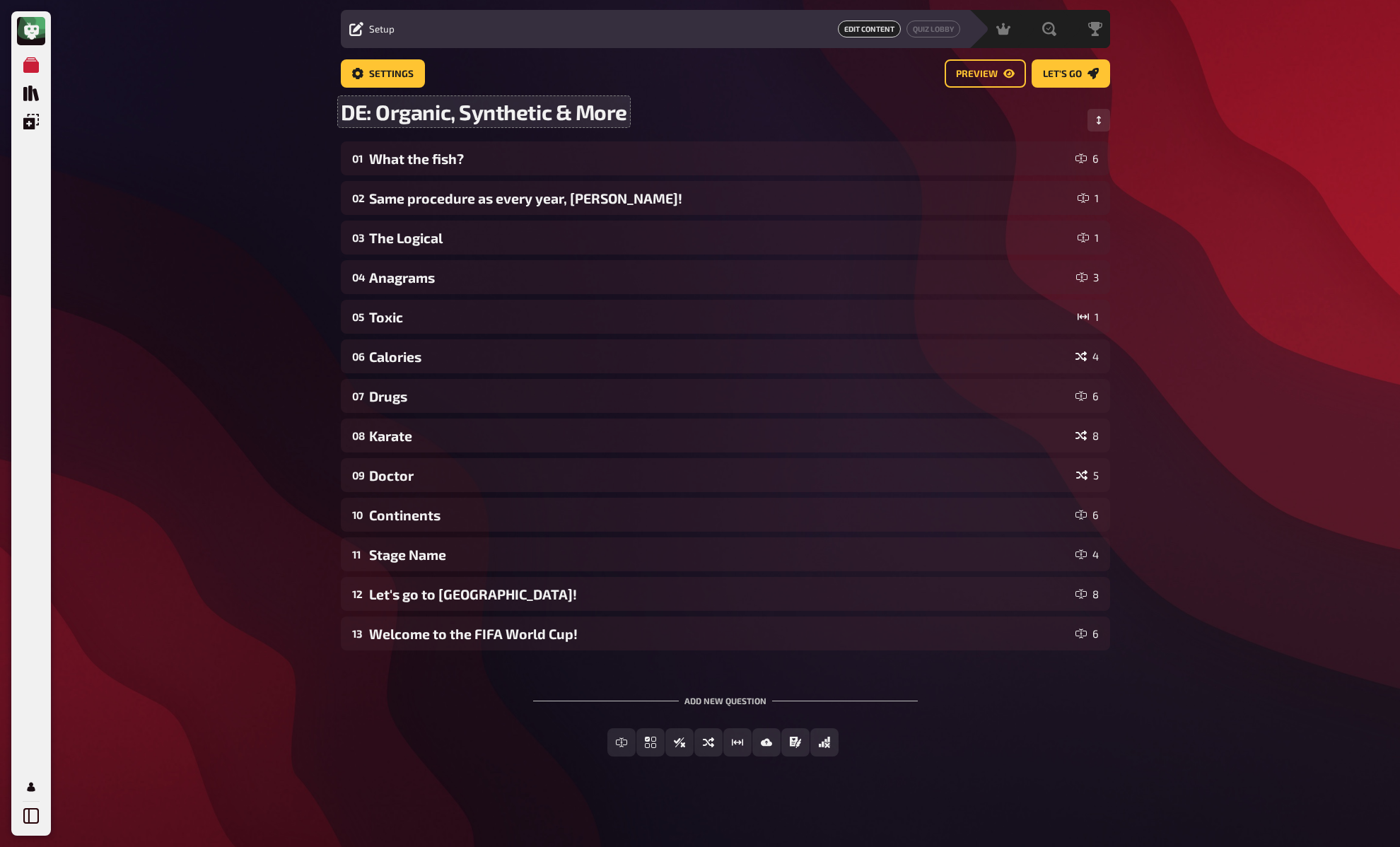
scroll to position [39, 0]
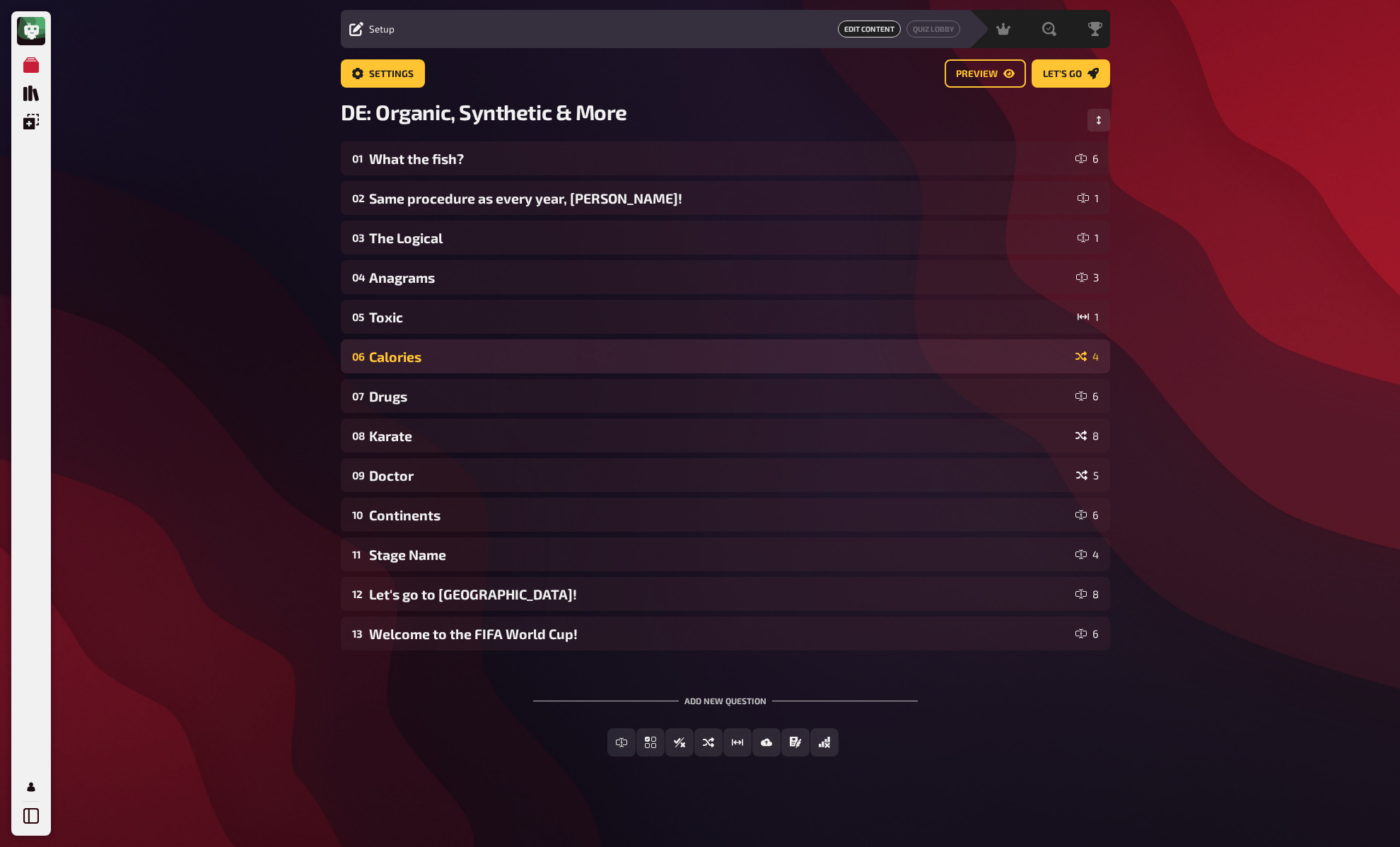
click at [440, 363] on div "Calories" at bounding box center [719, 357] width 701 height 17
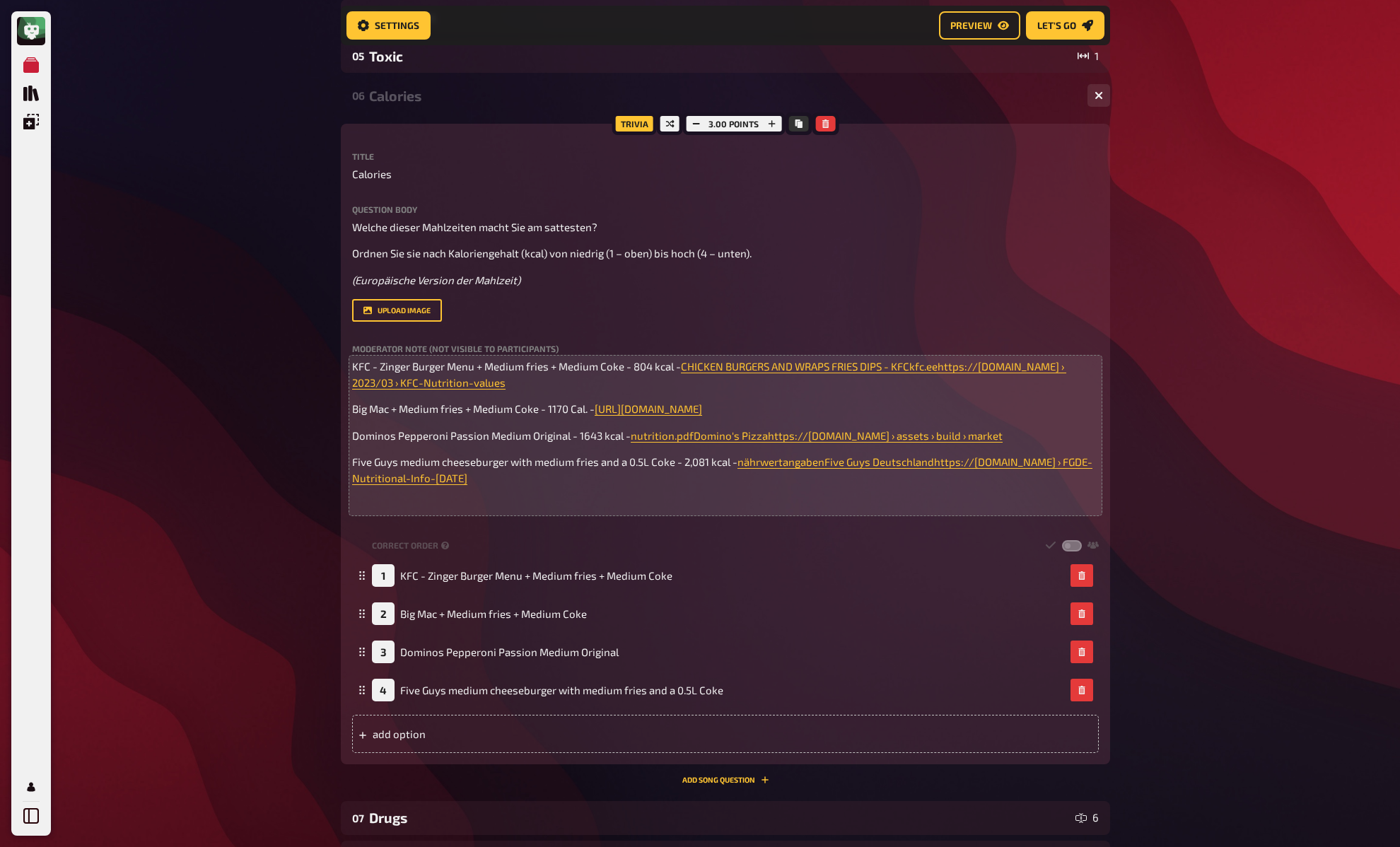
scroll to position [313, 0]
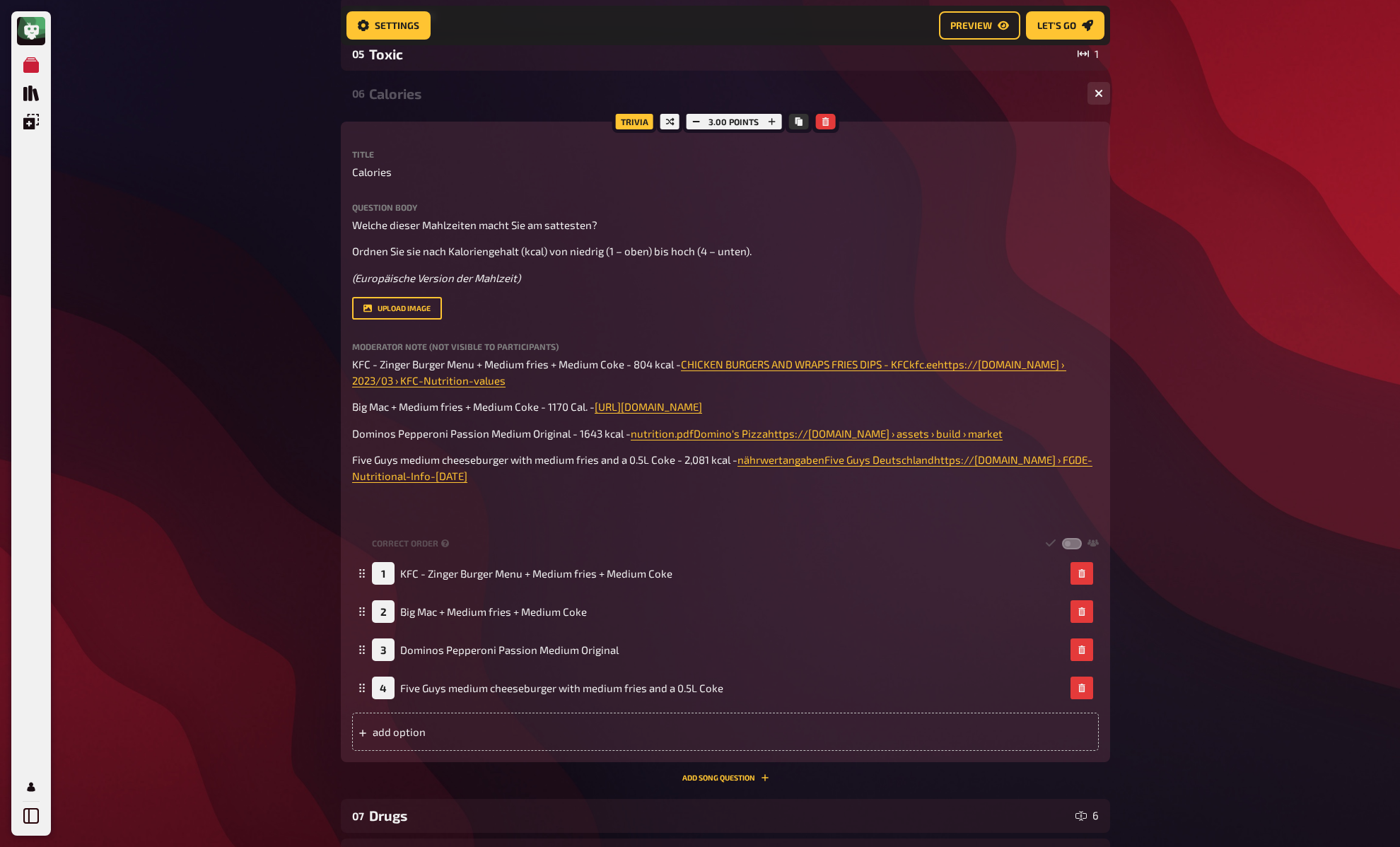
click at [408, 96] on div "Calories" at bounding box center [722, 94] width 707 height 17
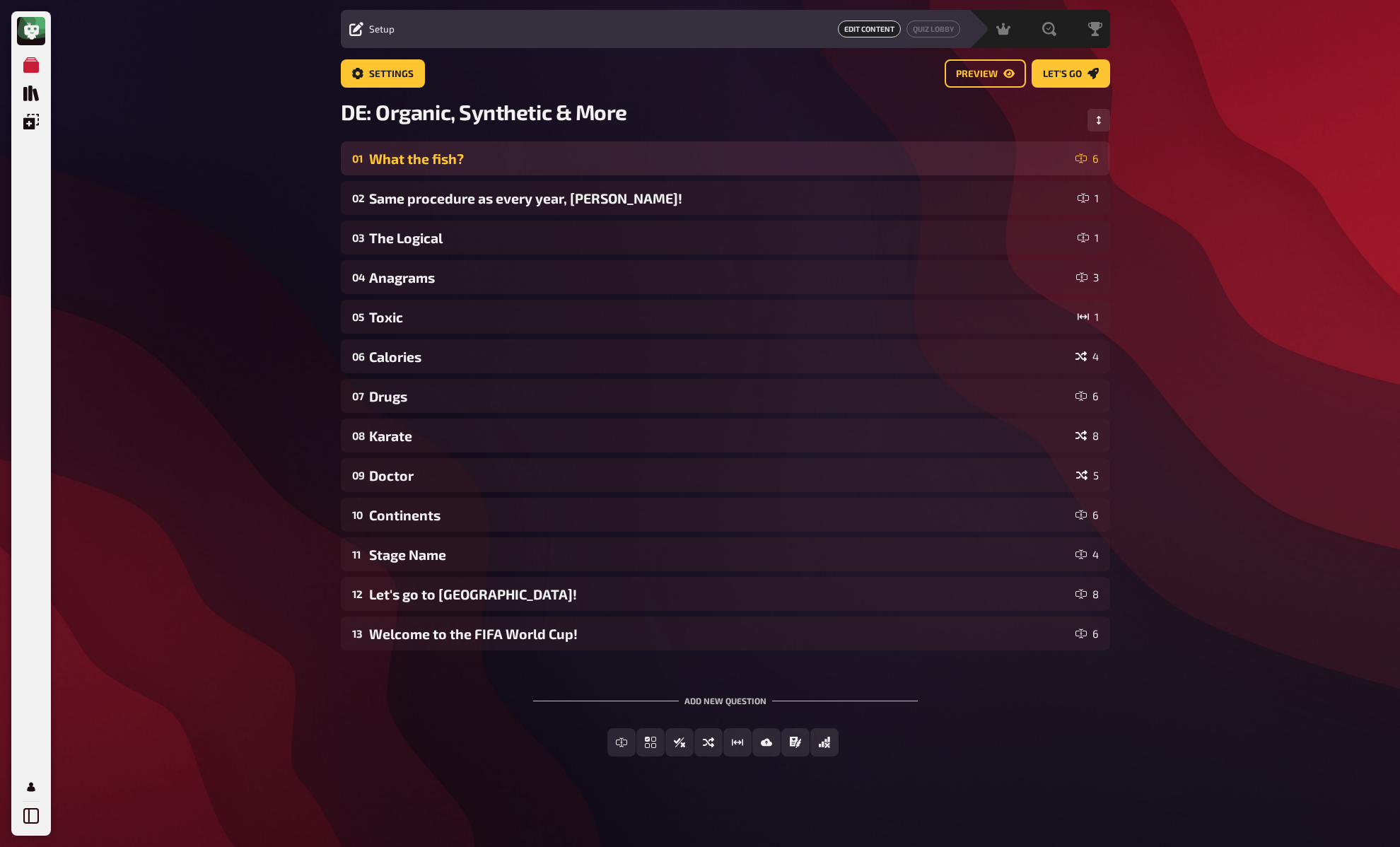
scroll to position [39, 0]
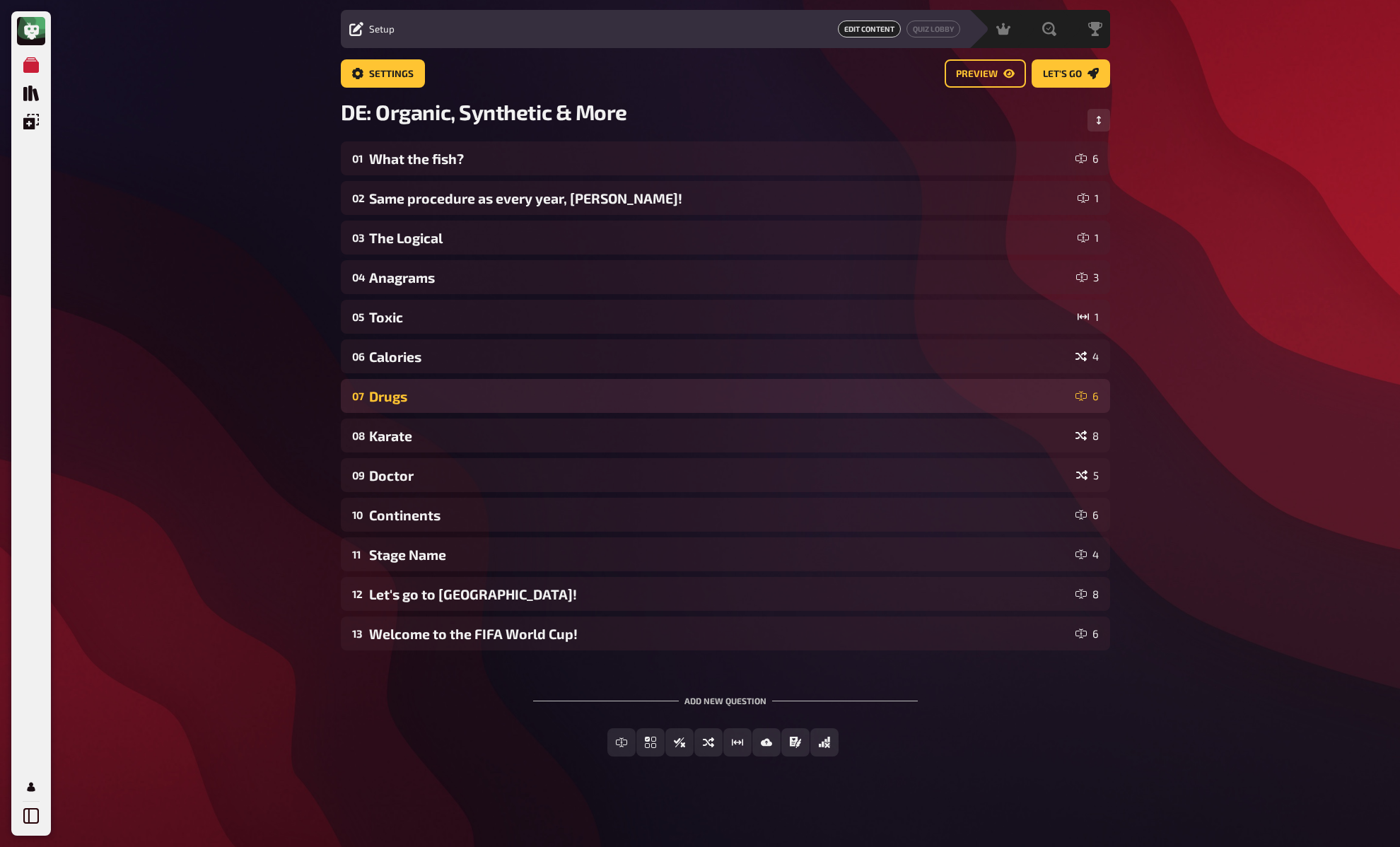
click at [444, 397] on div "Drugs" at bounding box center [719, 397] width 701 height 17
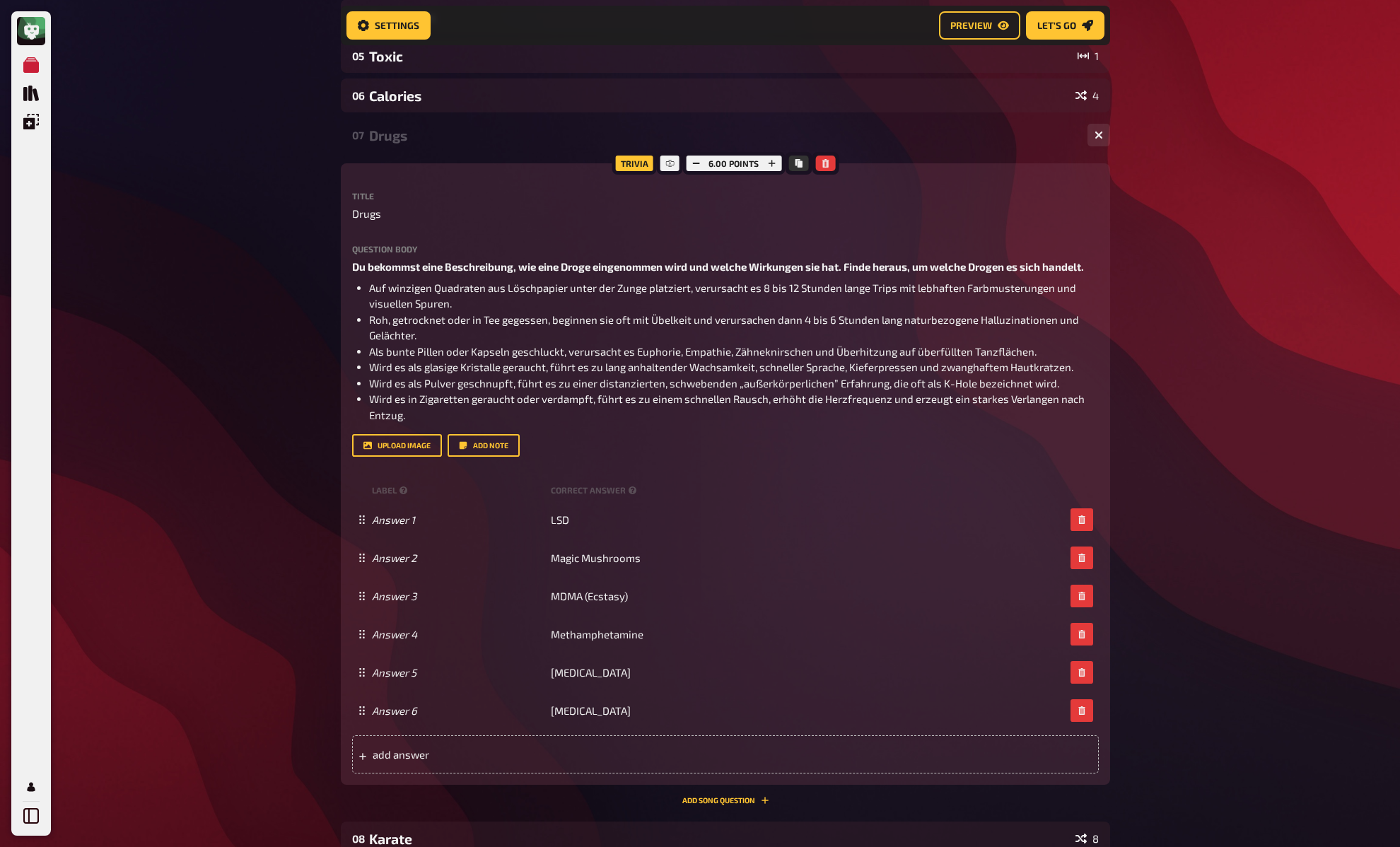
scroll to position [313, 0]
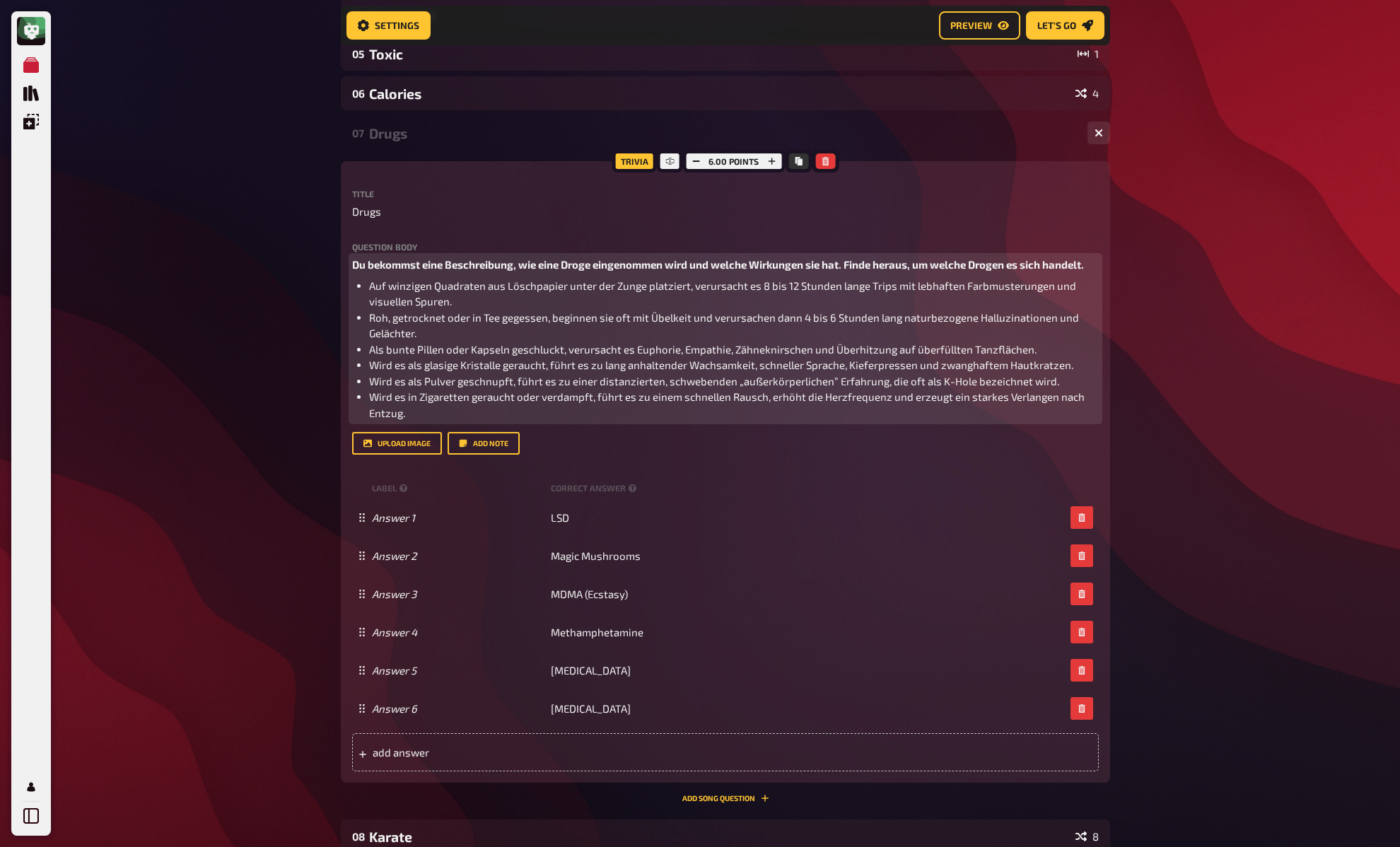
click at [533, 268] on span "Du bekommst eine Beschreibung, wie eine Droge eingenommen wird und welche Wirku…" at bounding box center [718, 264] width 732 height 13
click at [278, 275] on div "My Quizzes Quiz Library Overlays My Account Home My Quizzes DE: Organic, Synthe…" at bounding box center [700, 468] width 1400 height 1561
click at [282, 322] on div "My Quizzes Quiz Library Overlays My Account Home My Quizzes DE: Organic, Synthe…" at bounding box center [700, 468] width 1400 height 1561
click at [284, 350] on div "My Quizzes Quiz Library Overlays My Account Home My Quizzes DE: Organic, Synthe…" at bounding box center [700, 468] width 1400 height 1561
click at [419, 287] on span "Auf winzigen Quadraten aus Löschpapier unter der Zunge platziert, verursacht es…" at bounding box center [723, 293] width 709 height 29
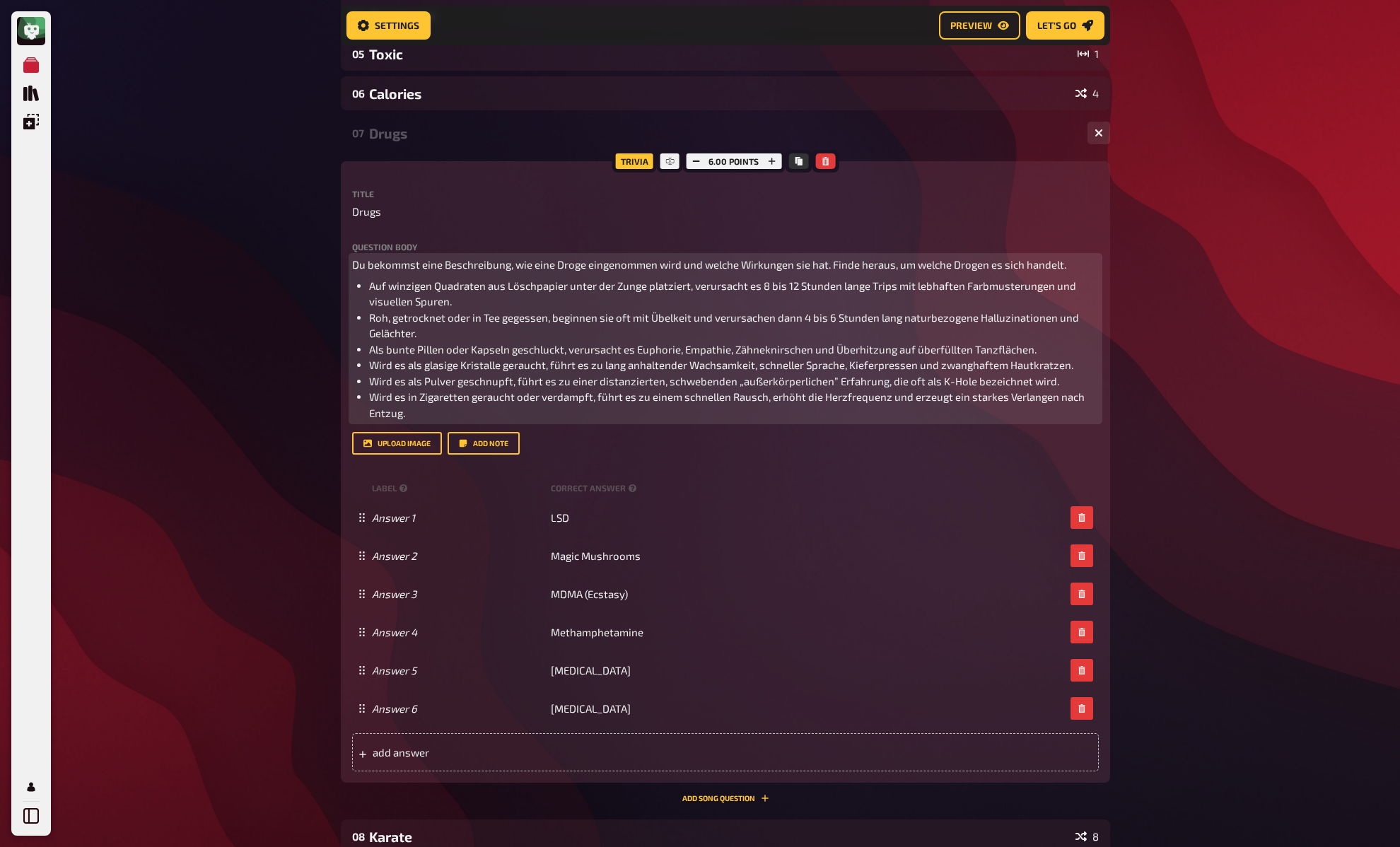
click at [522, 302] on li "Auf winzigen Quadraten aus Löschpapier unter der Zunge platziert, verursacht es…" at bounding box center [733, 293] width 729 height 32
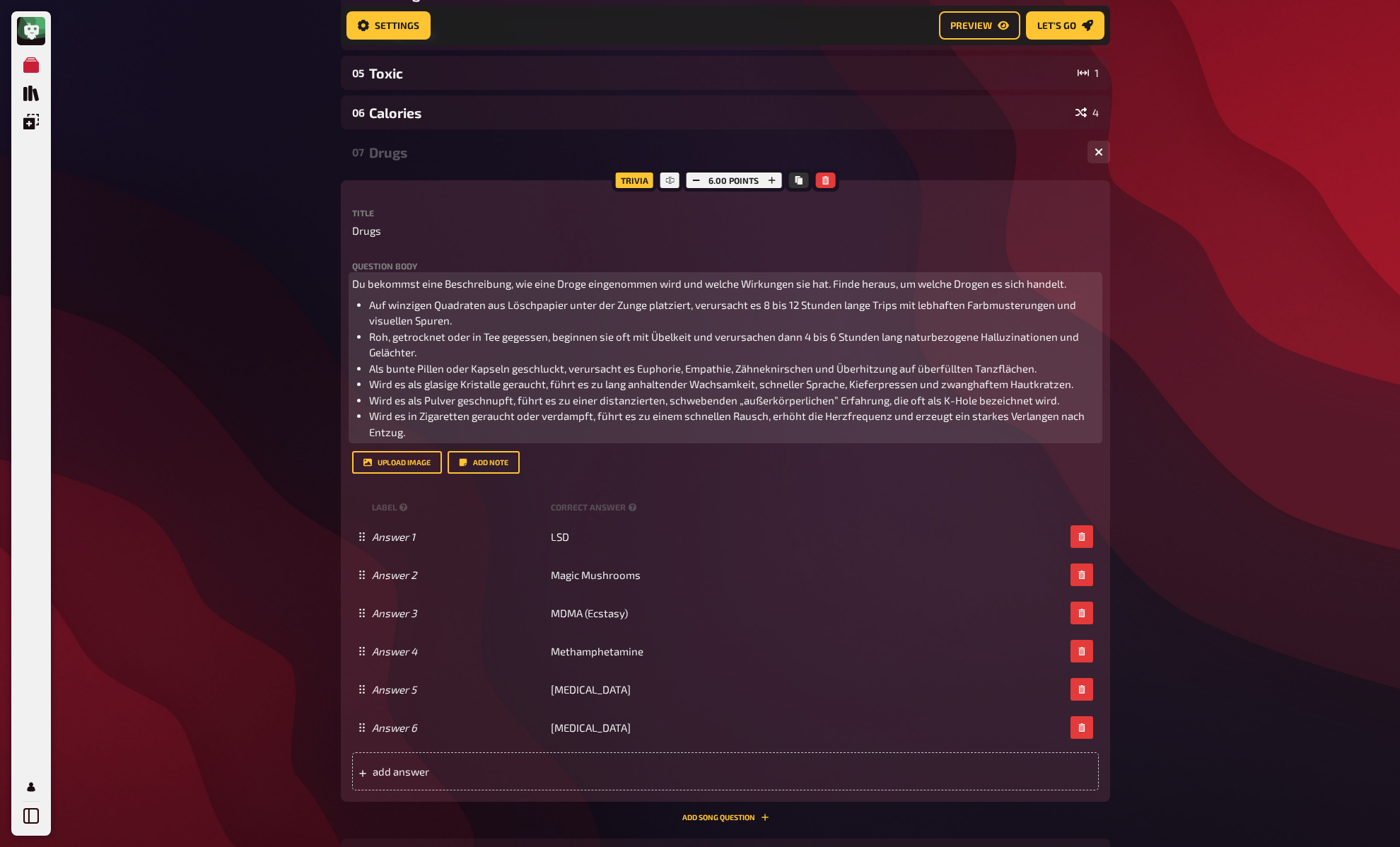
scroll to position [296, 0]
copy span "[]"
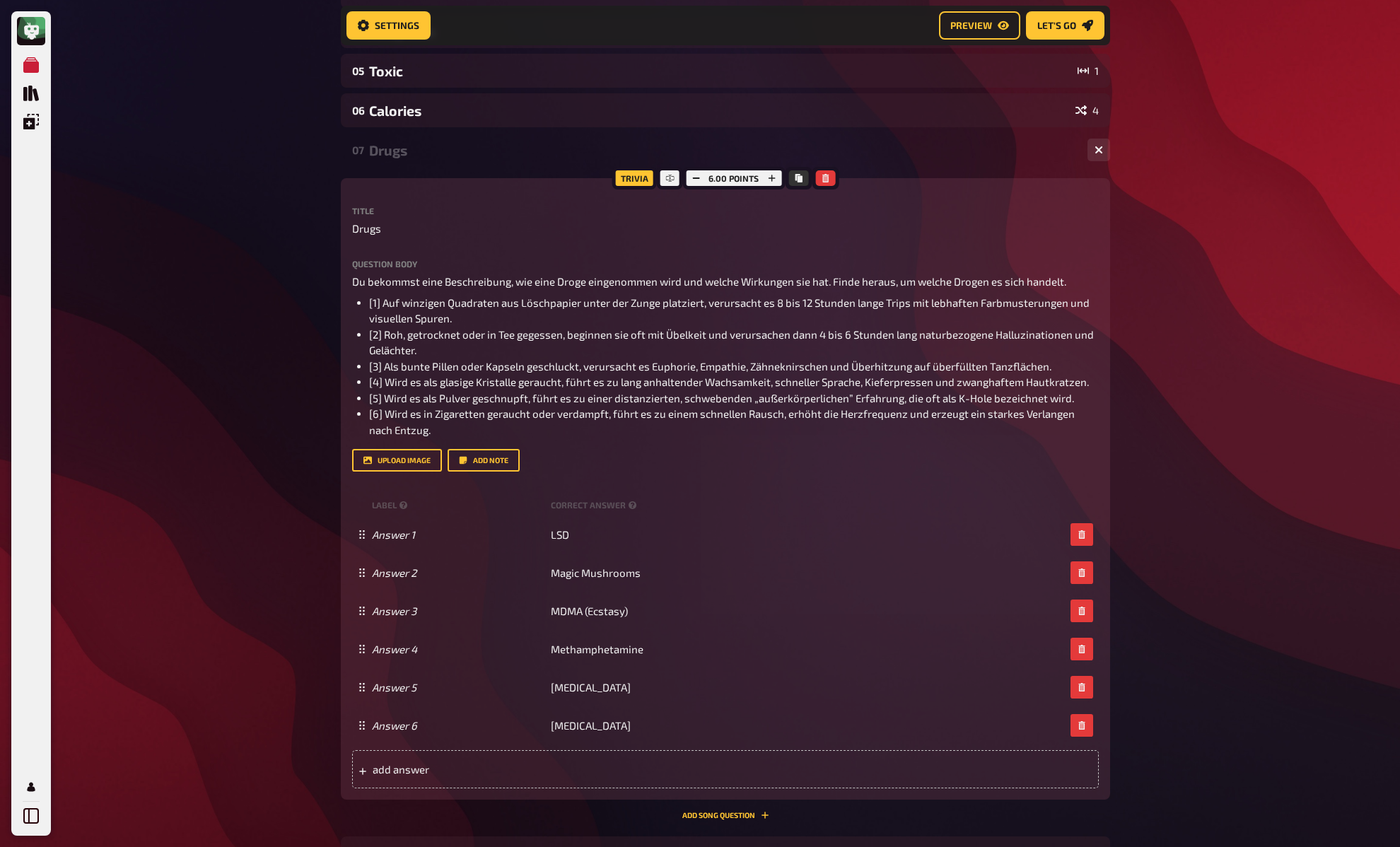
click at [257, 388] on div "My Quizzes Quiz Library Overlays My Account Home My Quizzes DE: Organic, Synthe…" at bounding box center [700, 484] width 1400 height 1561
click at [278, 367] on div "My Quizzes Quiz Library Overlays My Account Home My Quizzes DE: Organic, Synthe…" at bounding box center [700, 484] width 1400 height 1561
click at [278, 368] on div "My Quizzes Quiz Library Overlays My Account Home My Quizzes DE: Organic, Synthe…" at bounding box center [700, 484] width 1400 height 1561
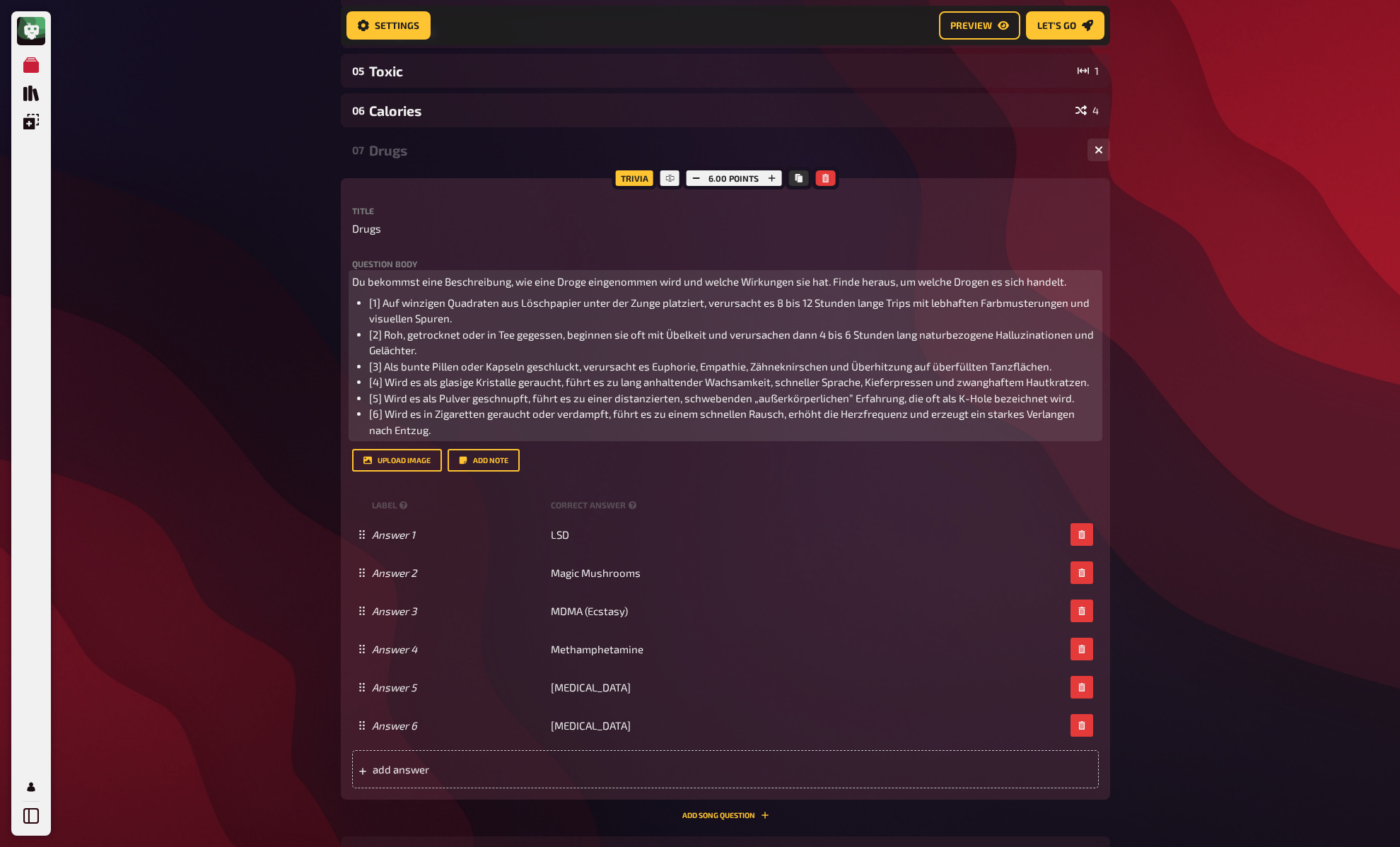
click at [833, 283] on span "Du bekommst eine Beschreibung, wie eine Droge eingenommen wird und welche Wirku…" at bounding box center [708, 281] width 714 height 13
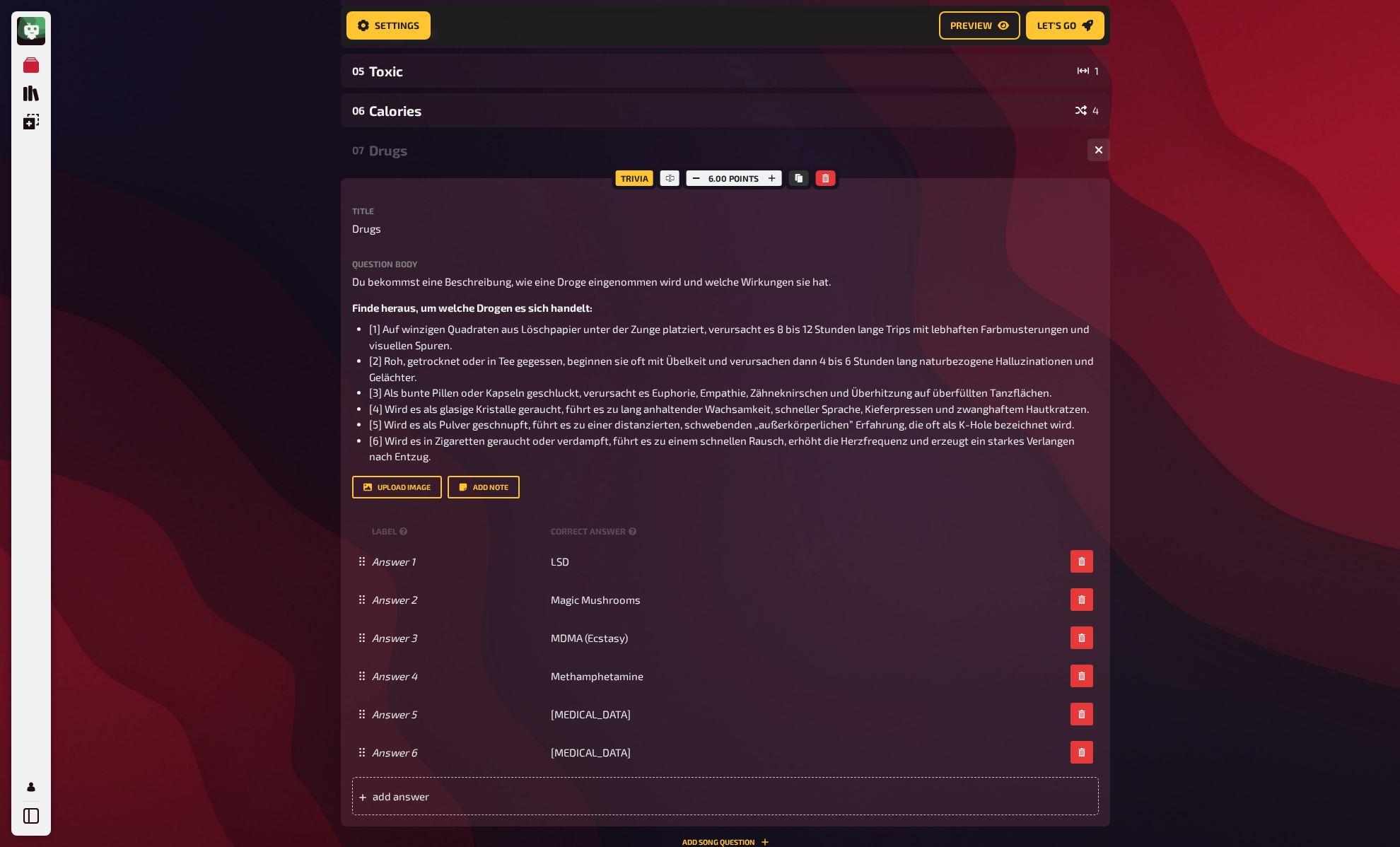
click at [242, 324] on div "My Quizzes Quiz Library Overlays My Account Home My Quizzes DE: Organic, Synthe…" at bounding box center [700, 498] width 1400 height 1588
click at [298, 311] on div "My Quizzes Quiz Library Overlays My Account Home My Quizzes DE: Organic, Synthe…" at bounding box center [700, 498] width 1400 height 1588
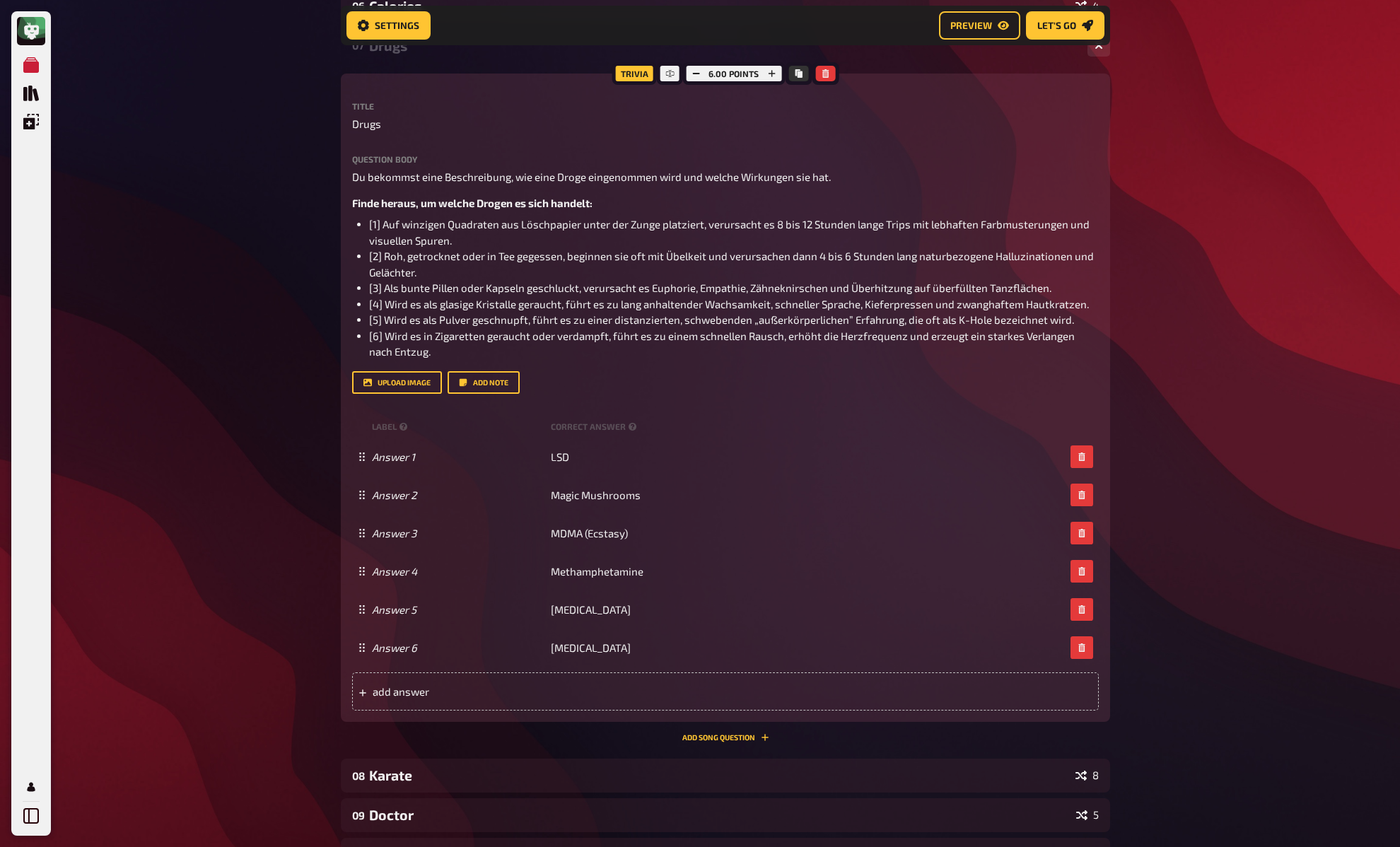
scroll to position [418, 0]
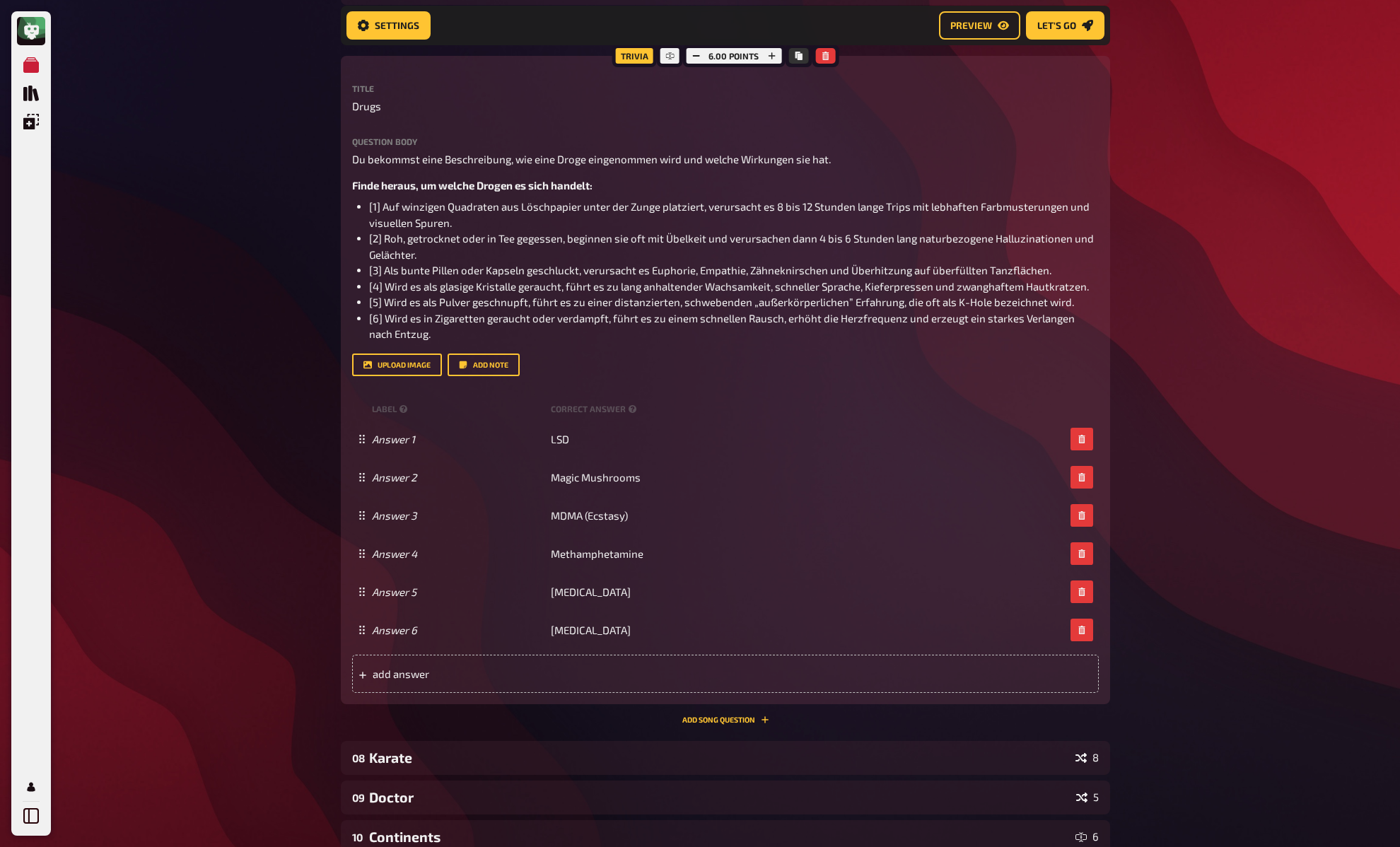
click at [316, 329] on div "My Quizzes Quiz Library Overlays My Account Home My Quizzes DE: Organic, Synthe…" at bounding box center [700, 376] width 1400 height 1588
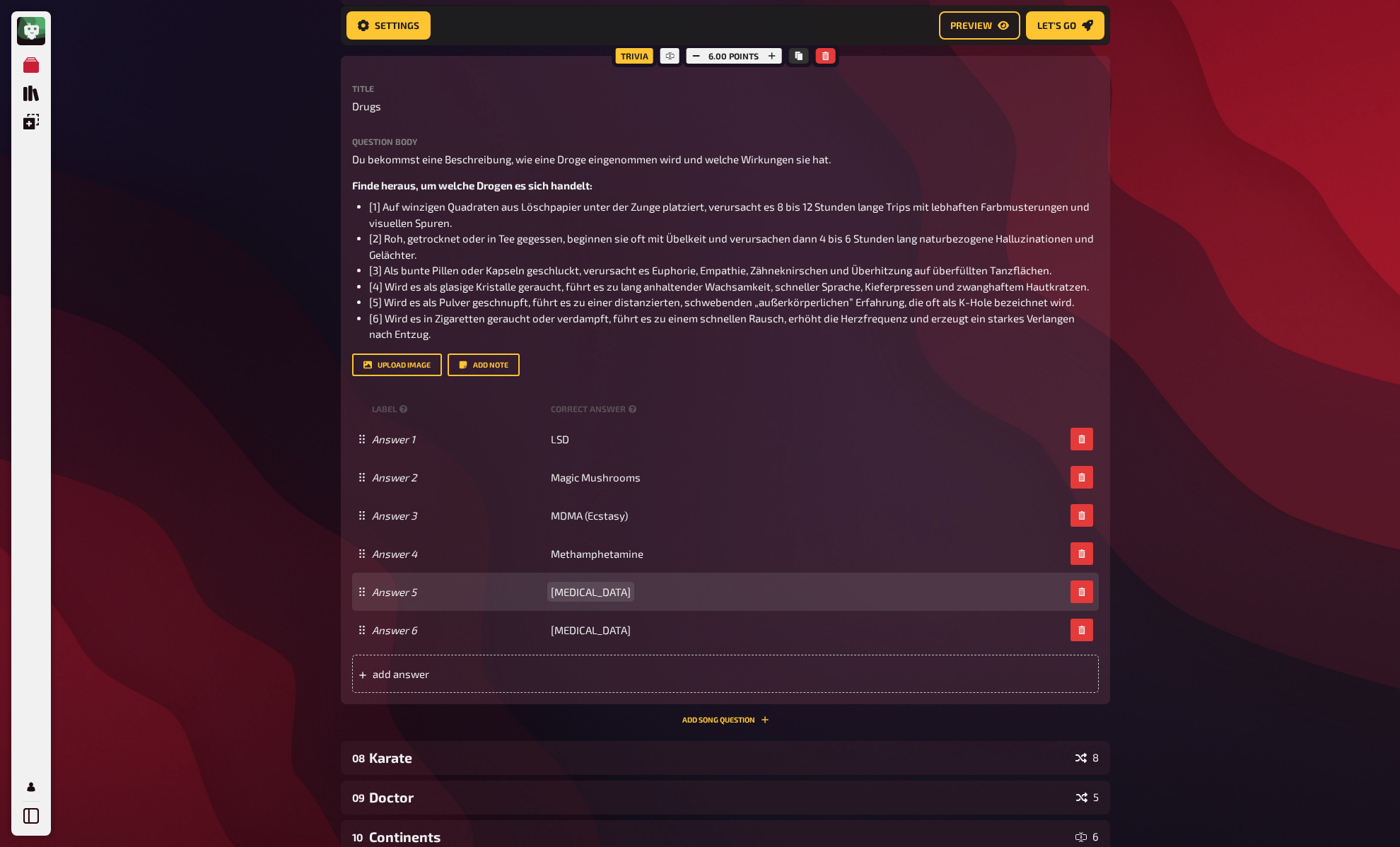
click at [565, 592] on span "Ketamine" at bounding box center [591, 591] width 80 height 13
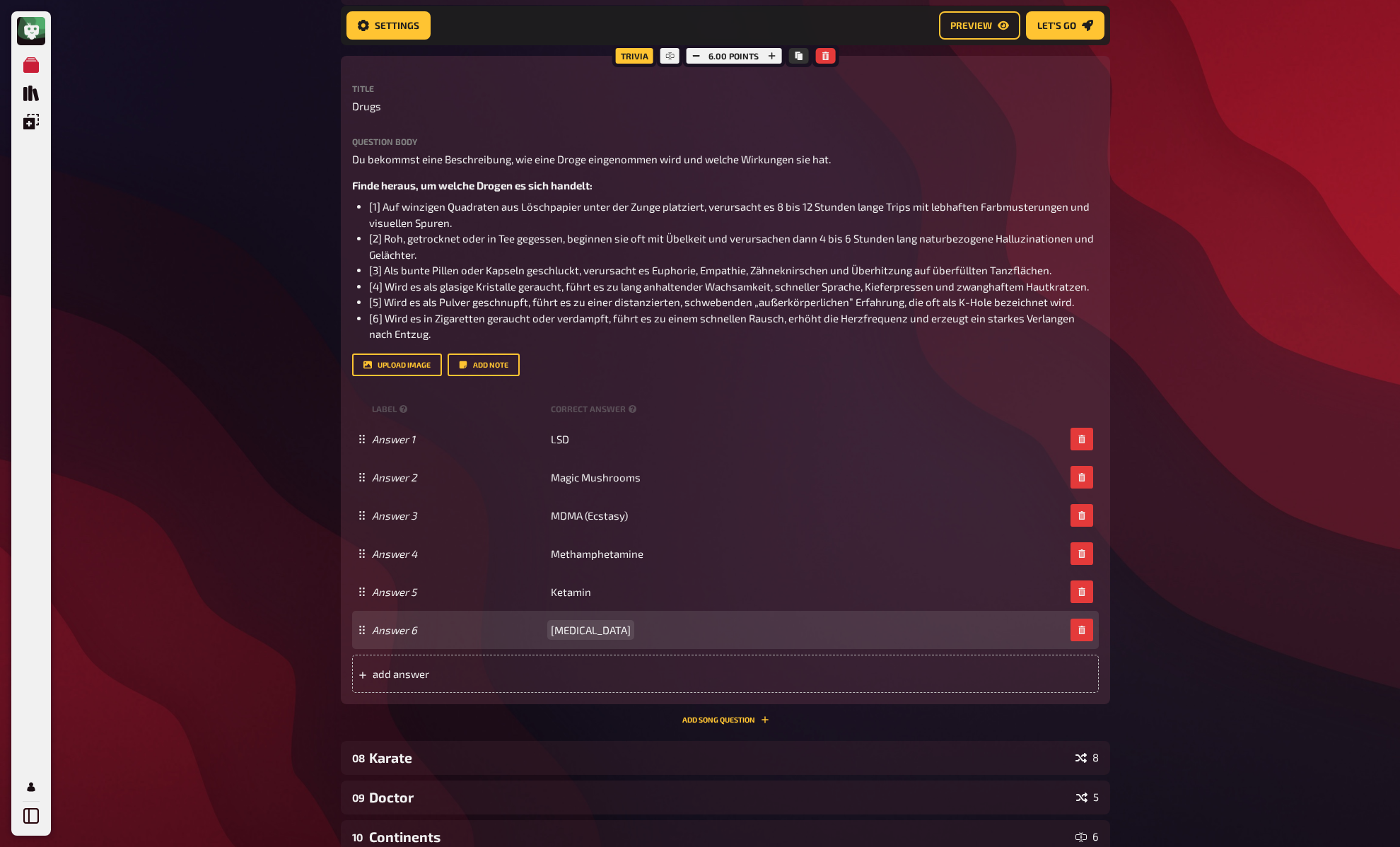
click at [565, 636] on span "Nicotine" at bounding box center [591, 629] width 80 height 13
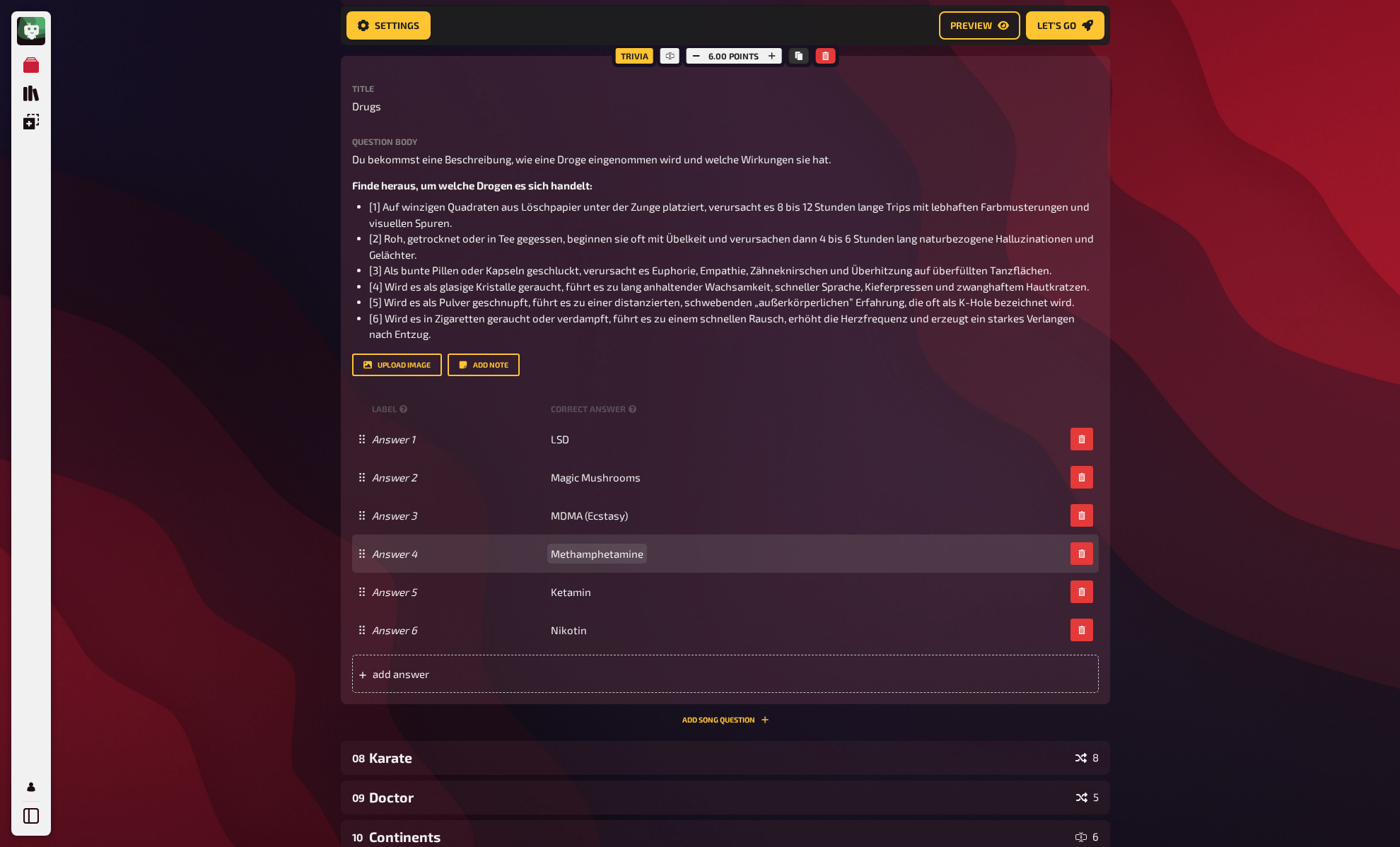
click at [576, 554] on span "Methamphetamine" at bounding box center [597, 554] width 92 height 13
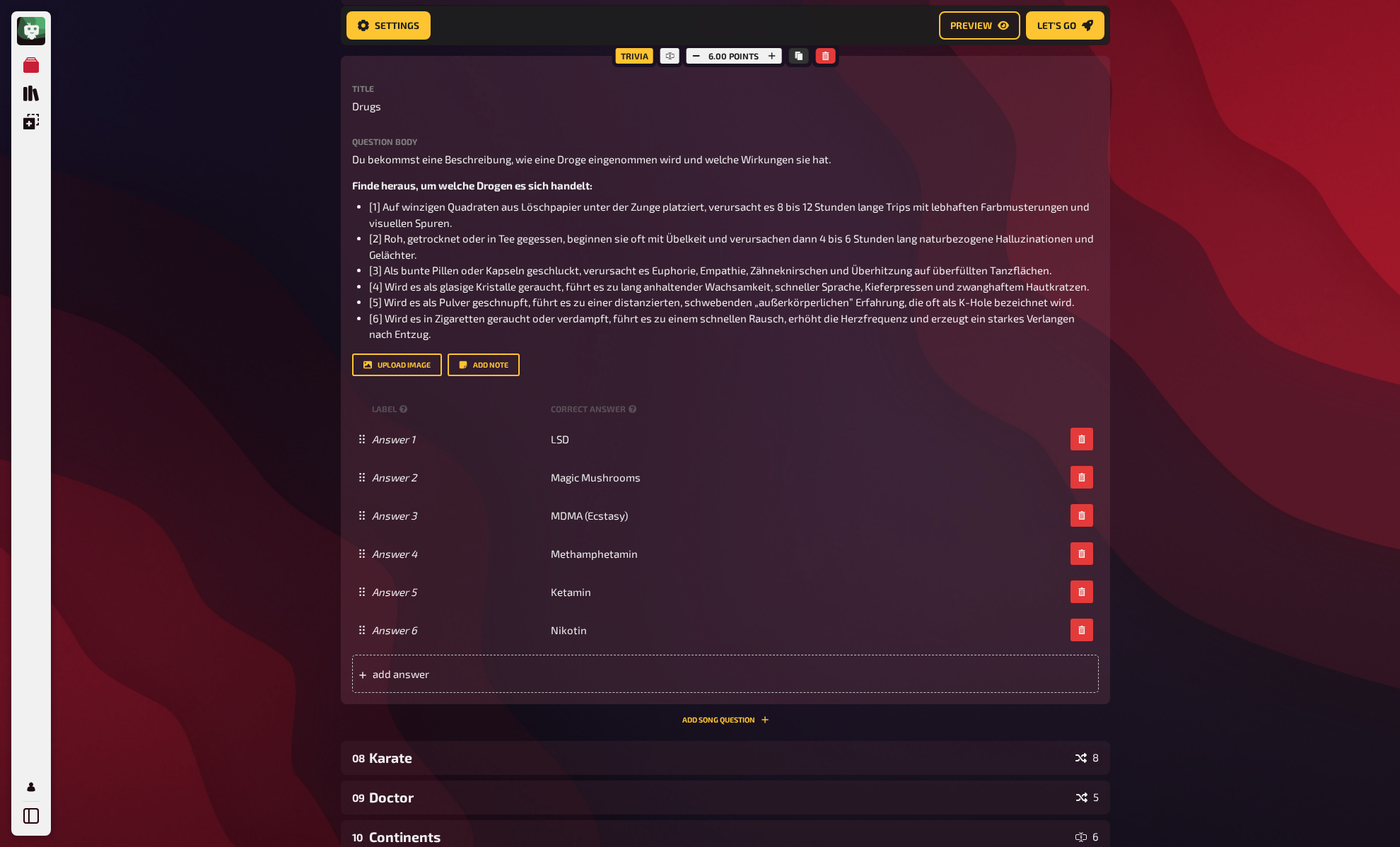
click at [264, 459] on div "My Quizzes Quiz Library Overlays My Account Home My Quizzes DE: Organic, Synthe…" at bounding box center [700, 376] width 1400 height 1588
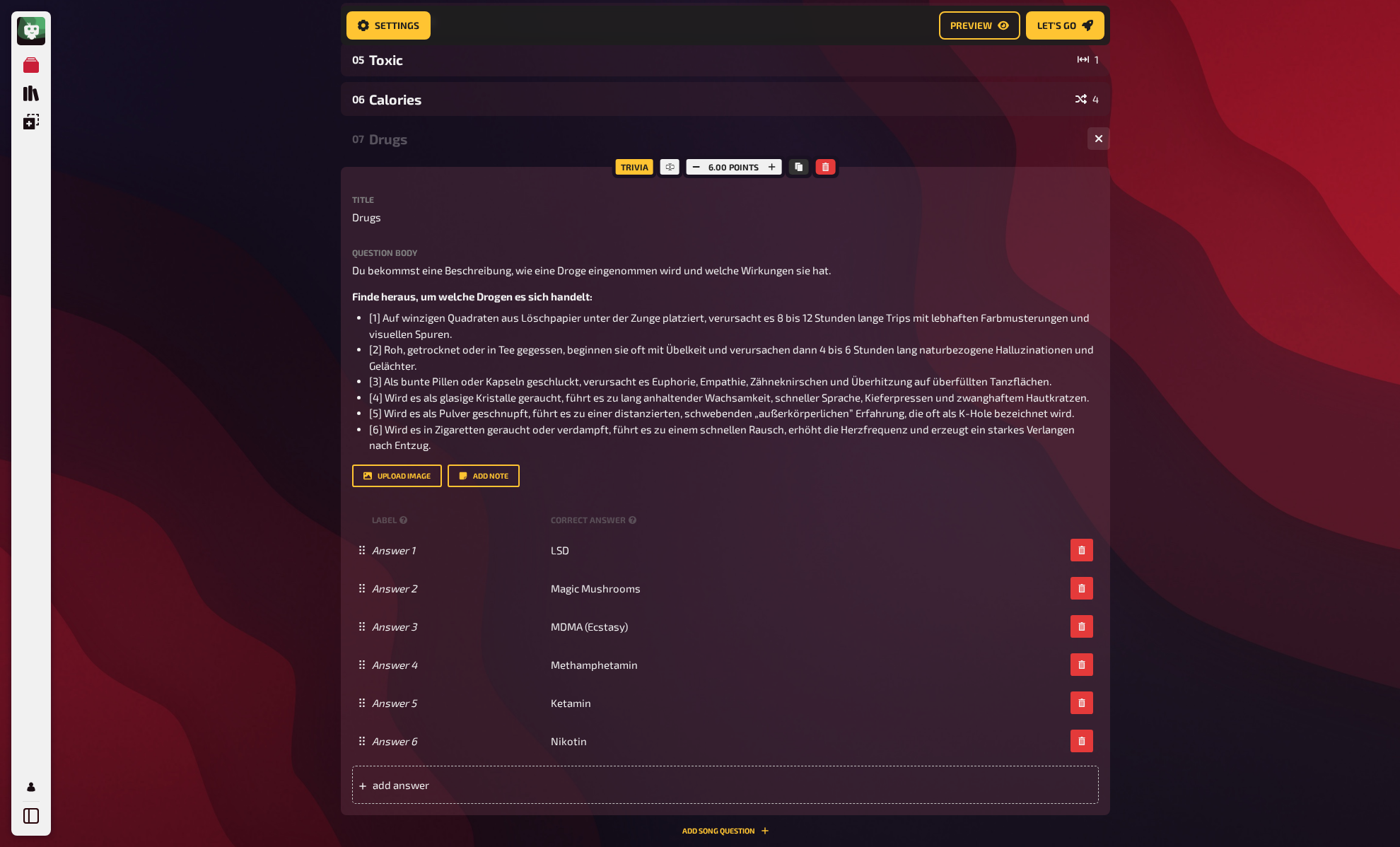
click at [389, 138] on div "Drugs" at bounding box center [722, 139] width 707 height 17
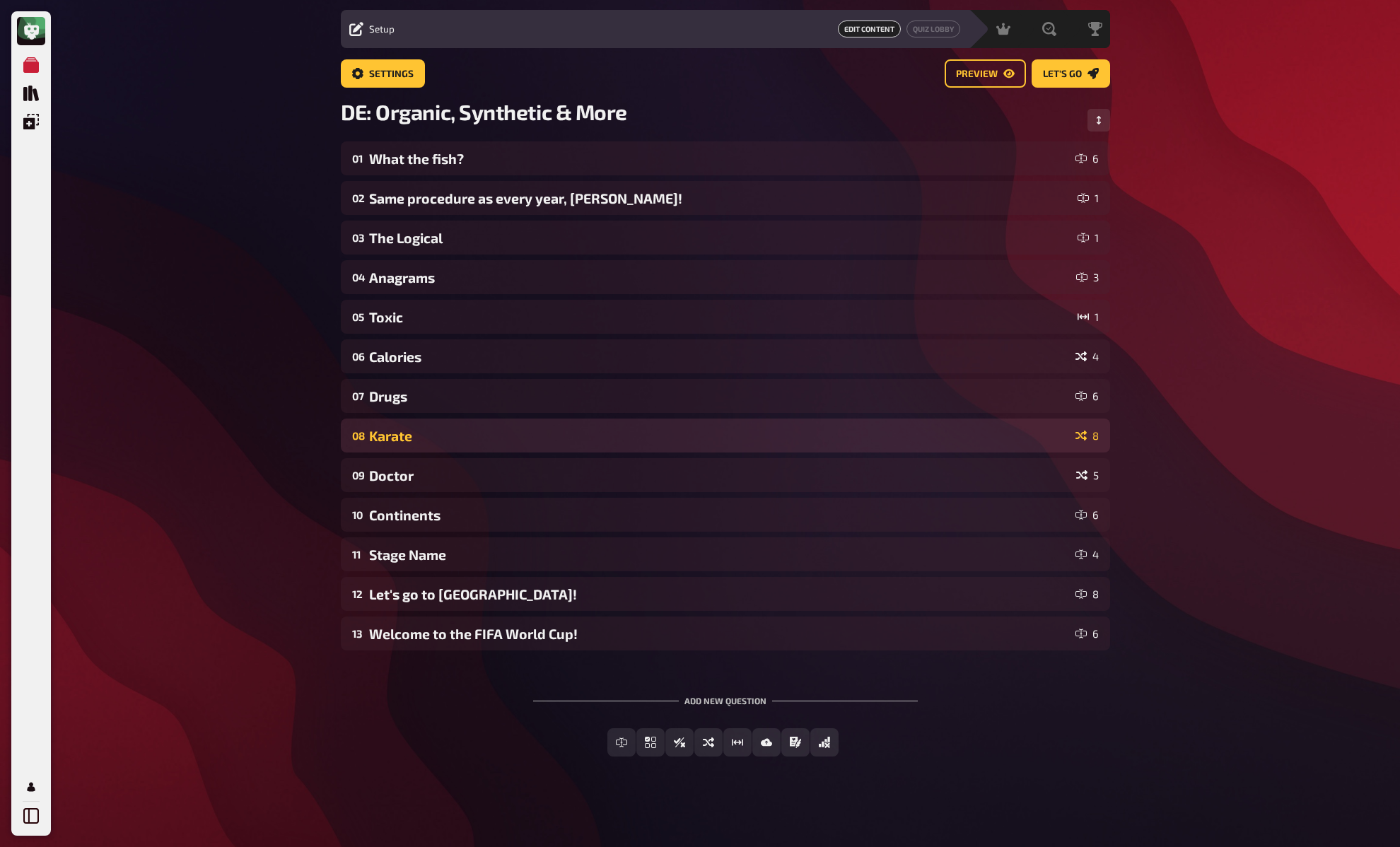
click at [442, 431] on div "Karate" at bounding box center [719, 436] width 701 height 17
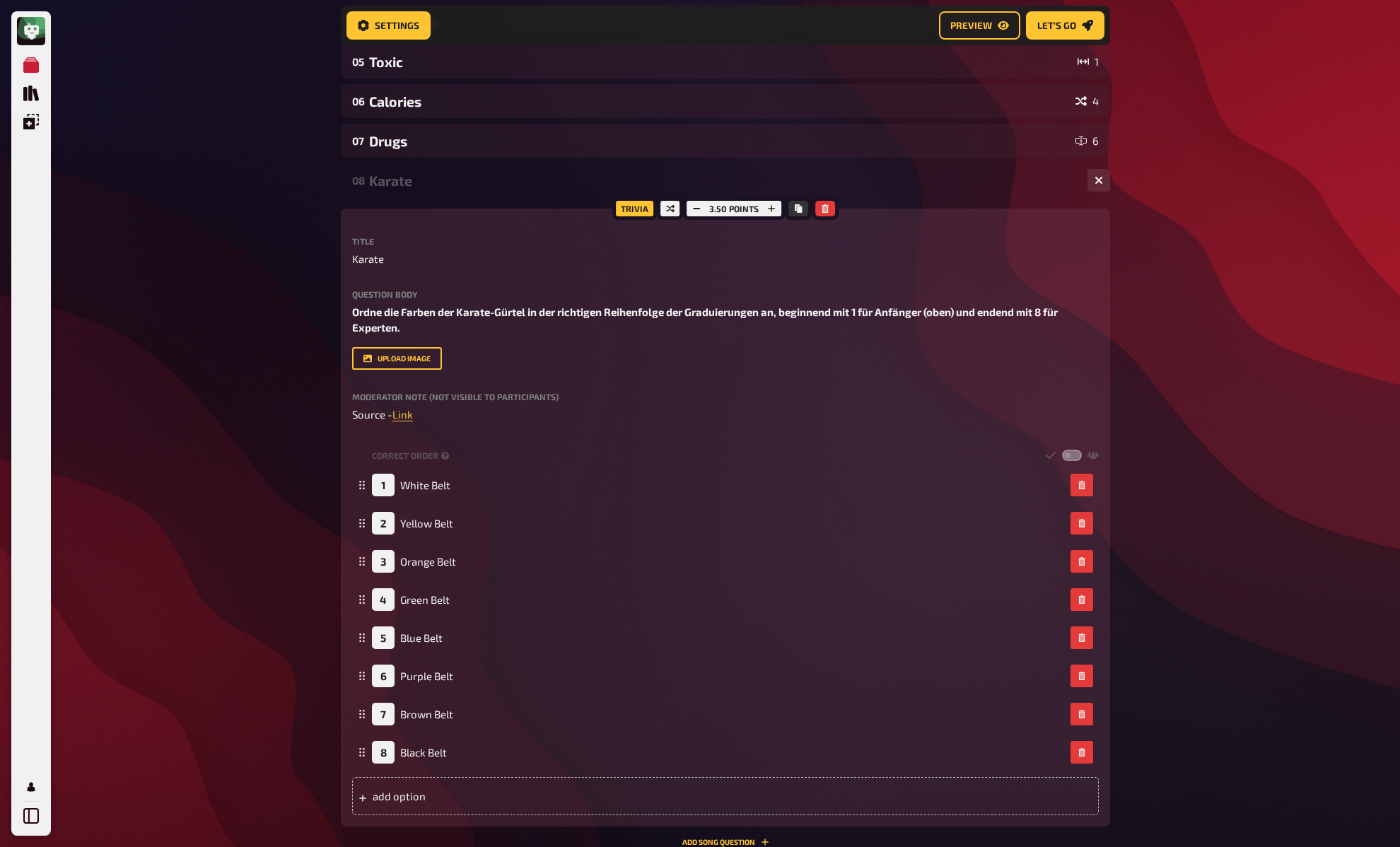
scroll to position [307, 0]
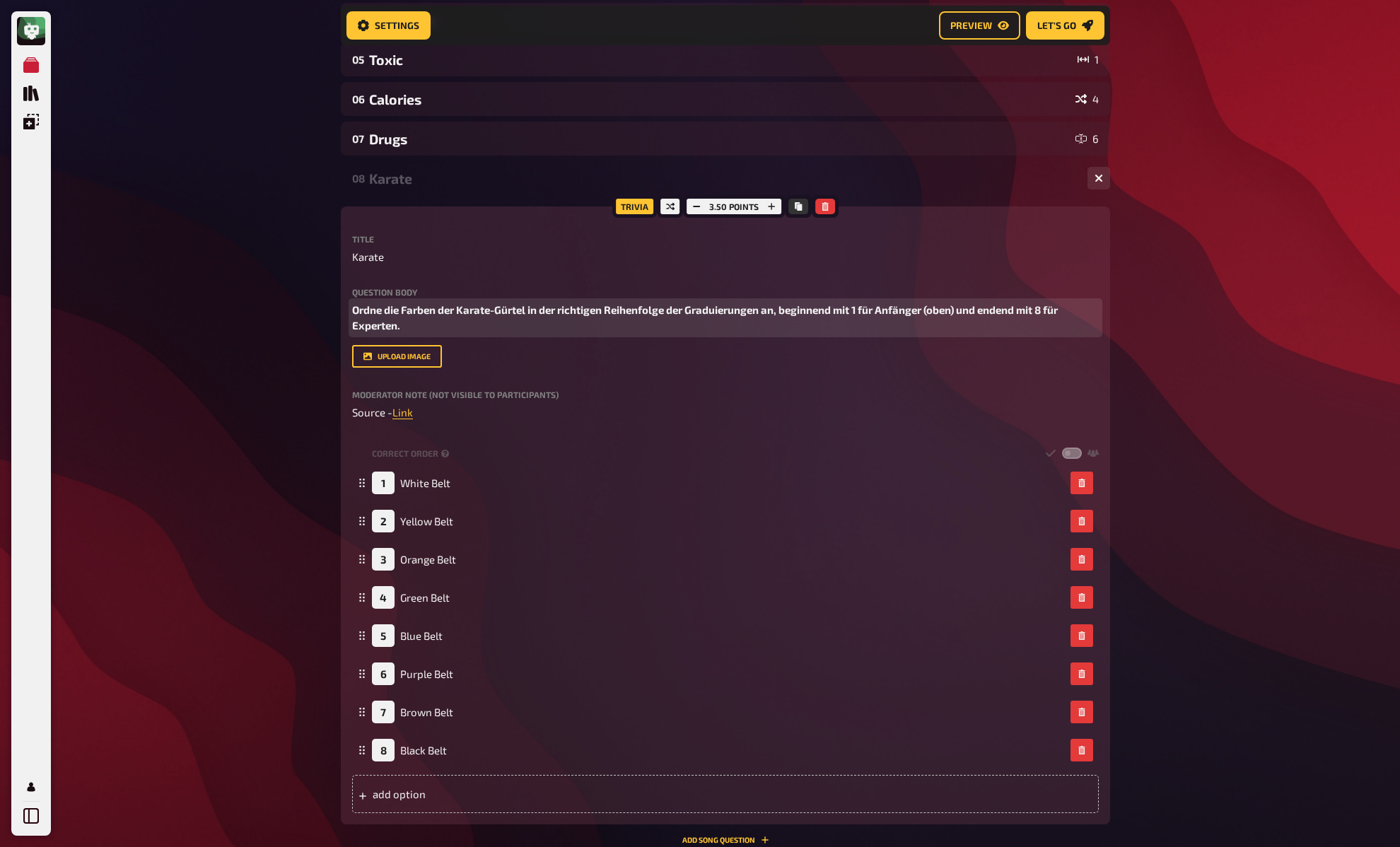
click at [443, 311] on span "Ordne die Farben der Karate-Gürtel in der richtigen Reihenfolge der Graduierung…" at bounding box center [705, 318] width 708 height 29
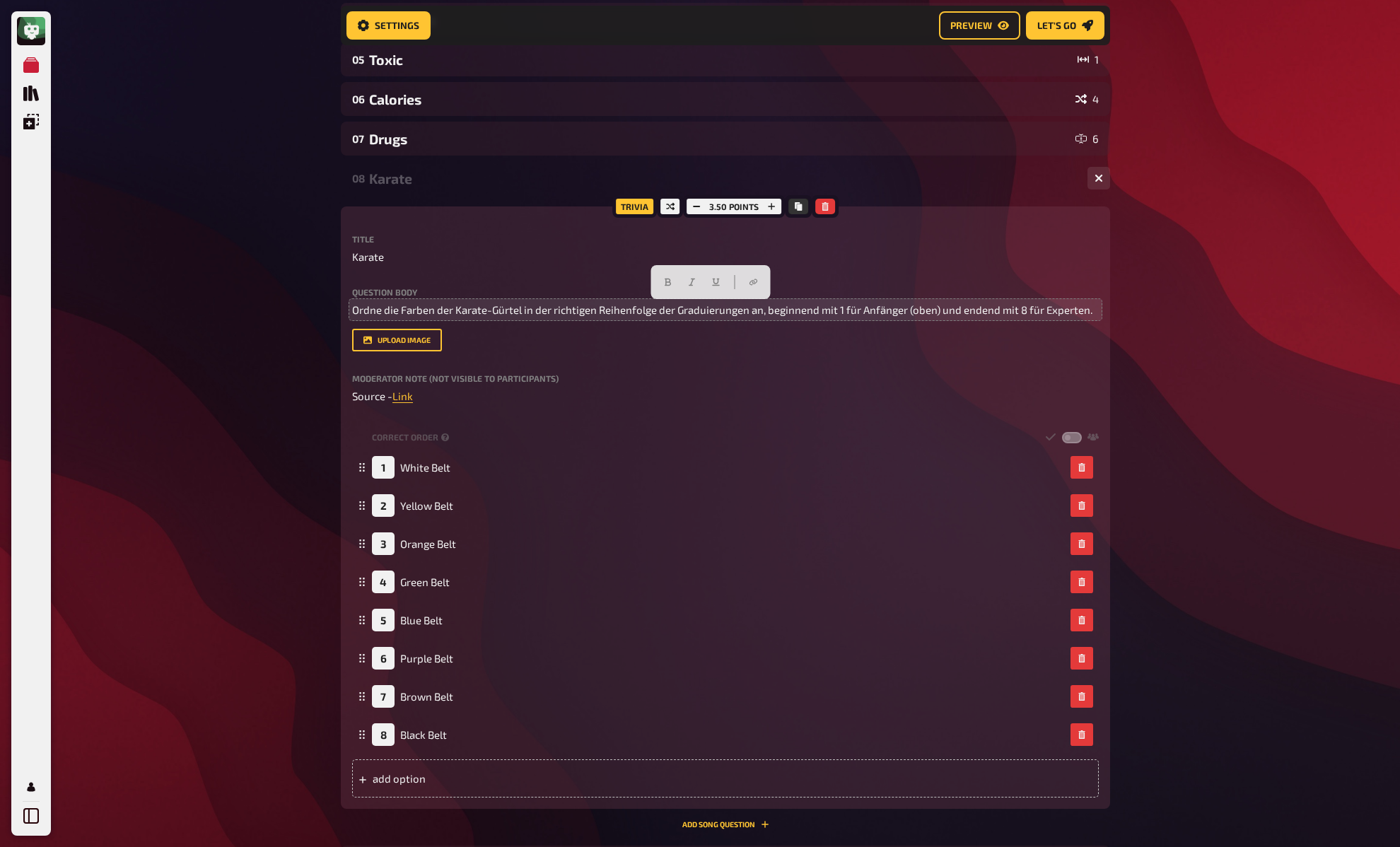
click at [295, 283] on div "My Quizzes Quiz Library Overlays My Account Home My Quizzes DE: Organic, Synthe…" at bounding box center [700, 464] width 1400 height 1541
click at [299, 301] on div "My Quizzes Quiz Library Overlays My Account Home My Quizzes DE: Organic, Synthe…" at bounding box center [700, 464] width 1400 height 1541
click at [299, 298] on div "My Quizzes Quiz Library Overlays My Account Home My Quizzes DE: Organic, Synthe…" at bounding box center [700, 464] width 1400 height 1541
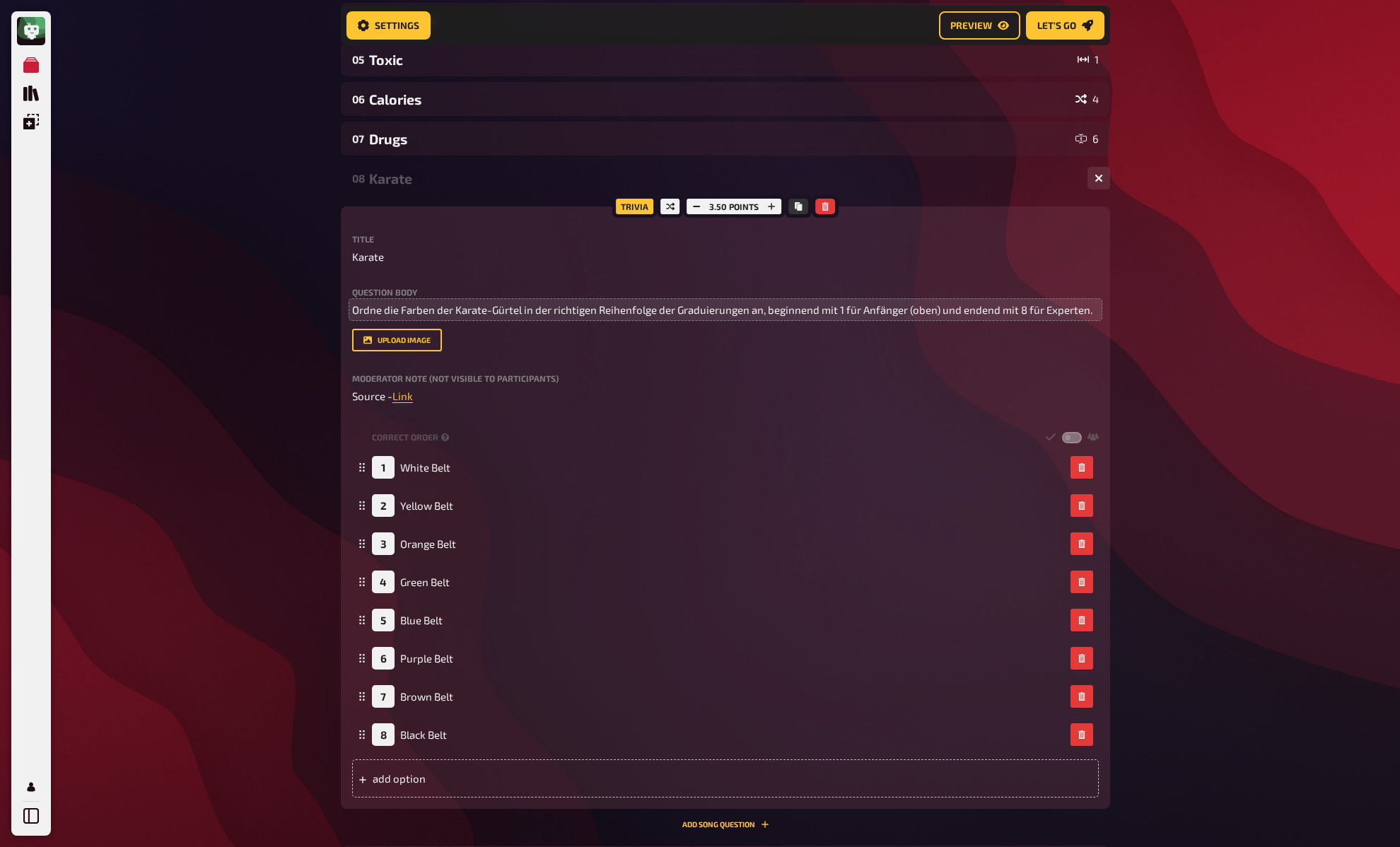
click at [295, 324] on div "My Quizzes Quiz Library Overlays My Account Home My Quizzes DE: Organic, Synthe…" at bounding box center [700, 464] width 1400 height 1541
click at [295, 323] on div "My Quizzes Quiz Library Overlays My Account Home My Quizzes DE: Organic, Synthe…" at bounding box center [700, 464] width 1400 height 1541
click at [306, 388] on div "My Quizzes Quiz Library Overlays My Account Home My Quizzes DE: Organic, Synthe…" at bounding box center [700, 464] width 1400 height 1541
click at [306, 384] on div "My Quizzes Quiz Library Overlays My Account Home My Quizzes DE: Organic, Synthe…" at bounding box center [700, 464] width 1400 height 1541
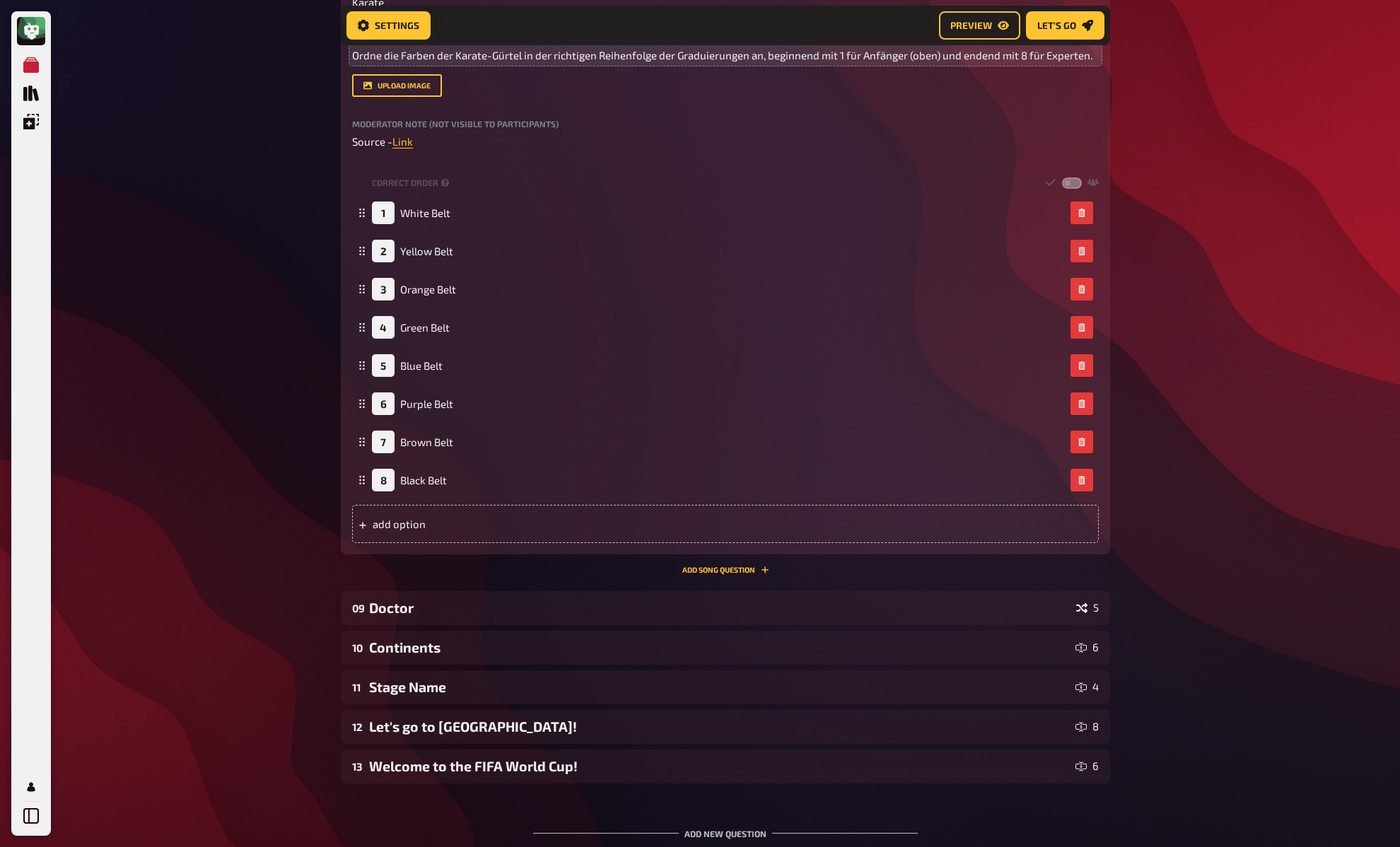
scroll to position [609, 0]
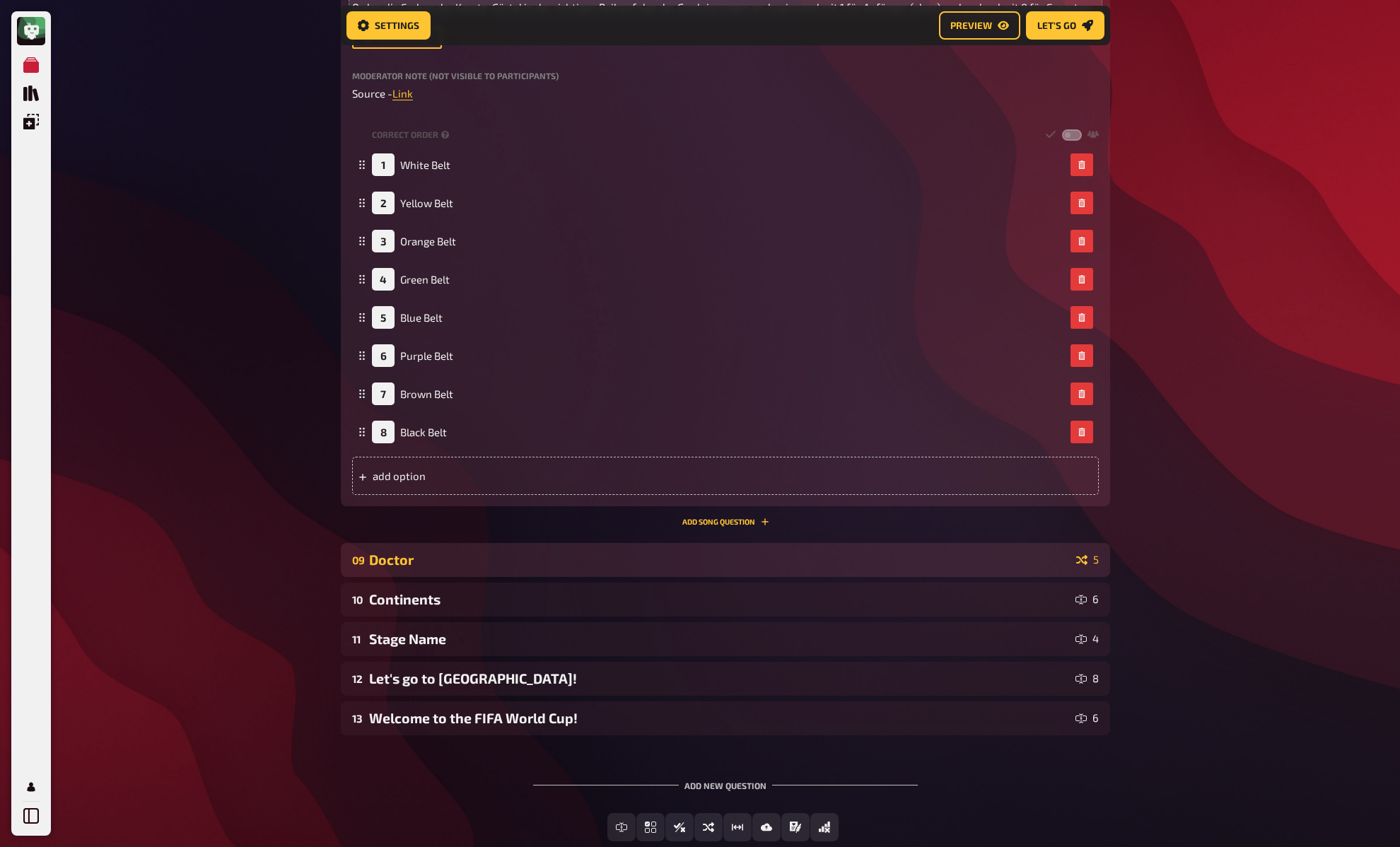
click at [451, 564] on div "Doctor" at bounding box center [720, 560] width 702 height 17
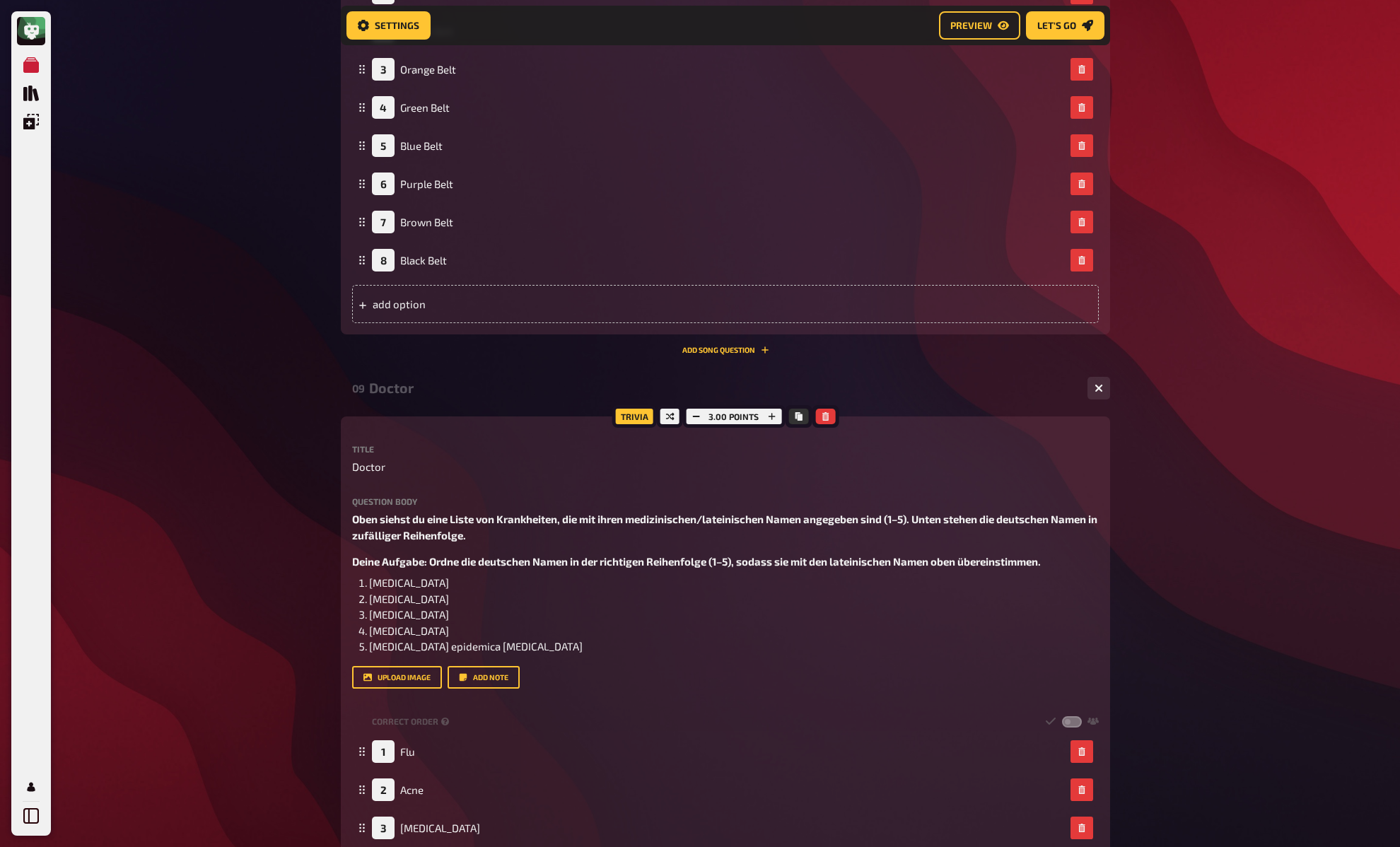
scroll to position [927, 0]
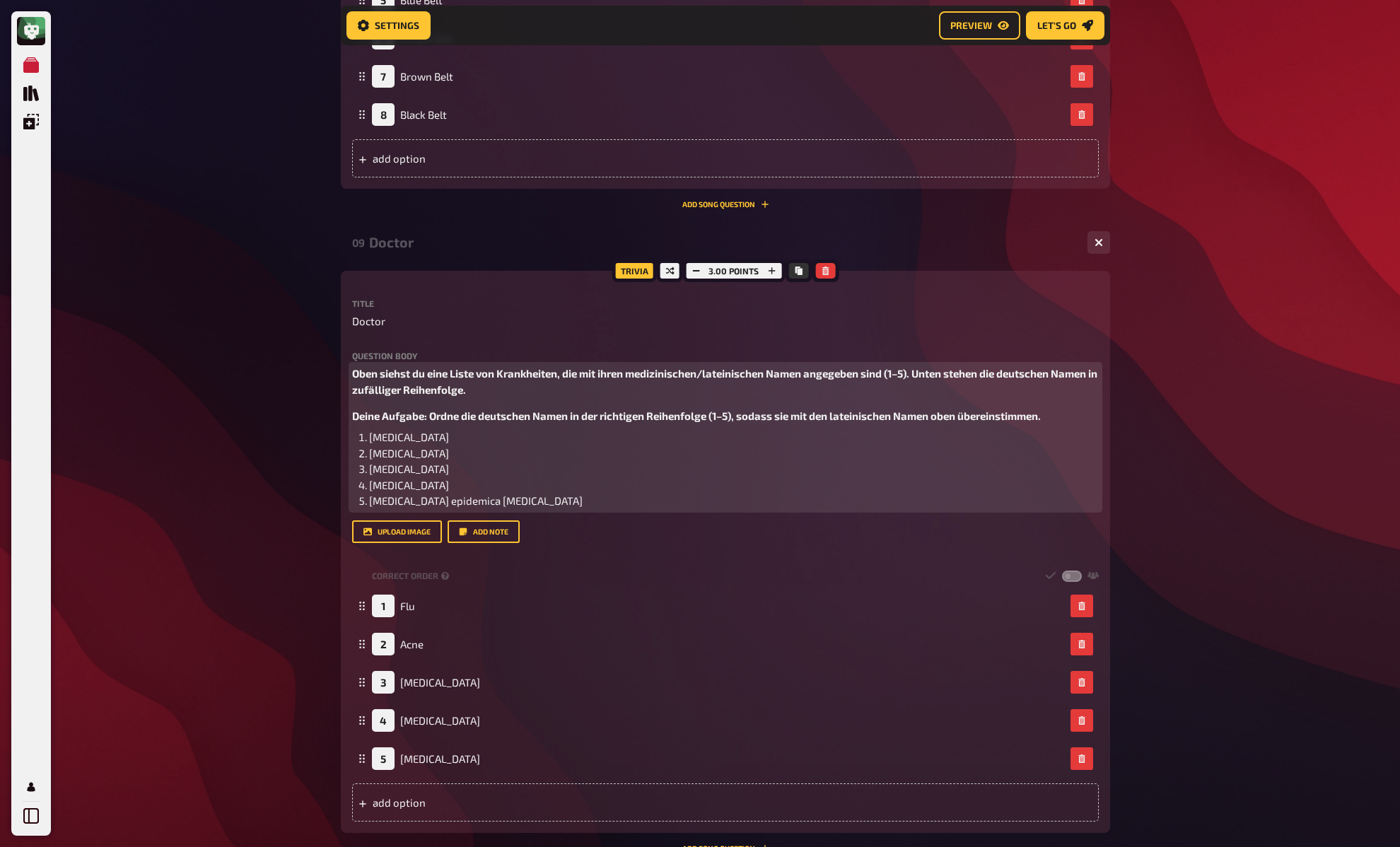
click at [425, 380] on p "Oben siehst du eine Liste von Krankheiten, die mit ihren medizinischen/lateinis…" at bounding box center [725, 382] width 747 height 32
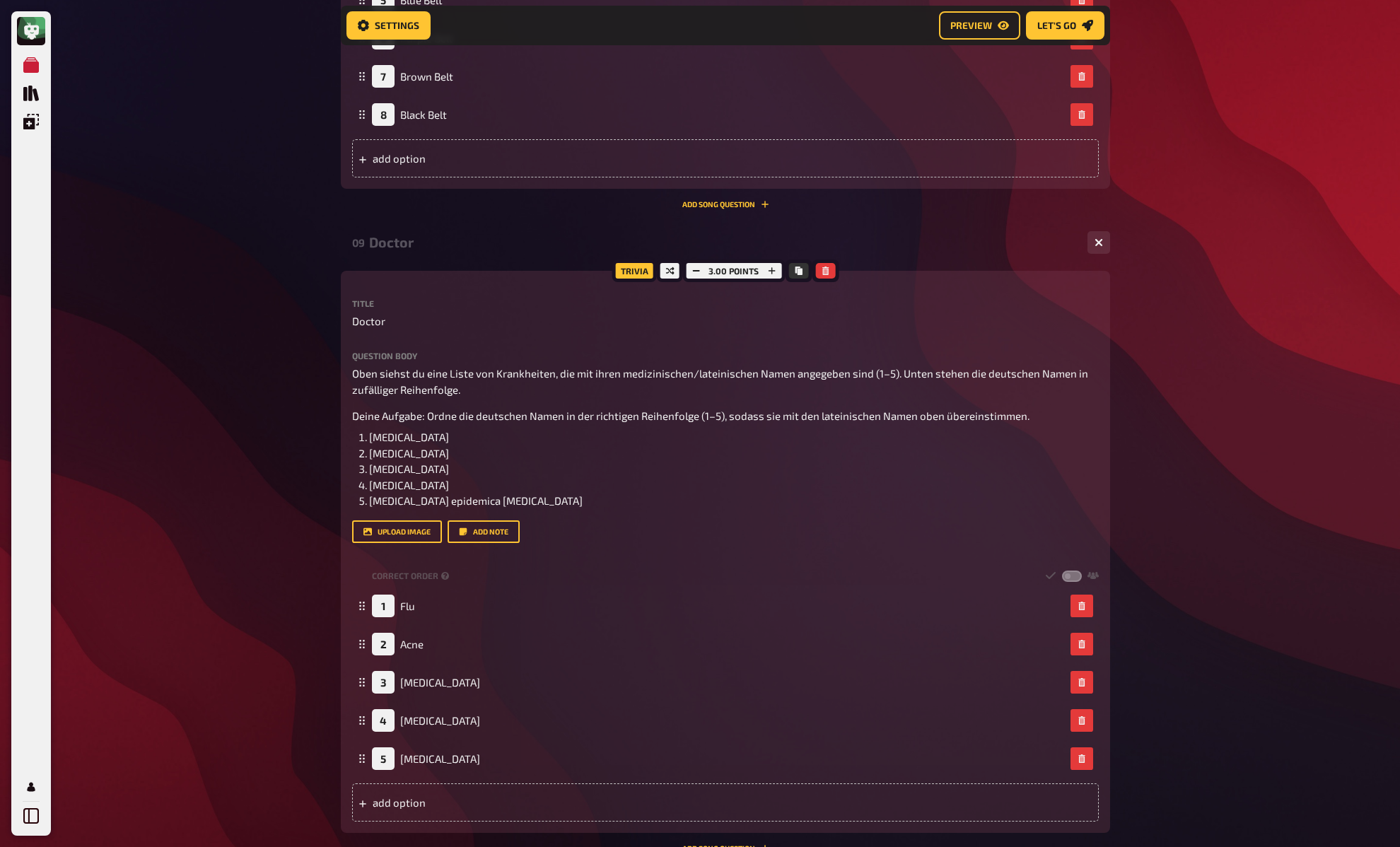
click at [315, 393] on div "My Quizzes Quiz Library Overlays My Account Home My Quizzes DE: Organic, Synthe…" at bounding box center [700, 146] width 1400 height 2147
click at [328, 375] on div "My Quizzes Quiz Library Overlays My Account Home My Quizzes DE: Organic, Synthe…" at bounding box center [700, 146] width 1400 height 2147
click at [288, 199] on div "My Quizzes Quiz Library Overlays My Account Home My Quizzes DE: Organic, Synthe…" at bounding box center [700, 146] width 1400 height 2147
click at [312, 160] on div "My Quizzes Quiz Library Overlays My Account Home My Quizzes DE: Organic, Synthe…" at bounding box center [700, 146] width 1400 height 2147
click at [309, 166] on div "My Quizzes Quiz Library Overlays My Account Home My Quizzes DE: Organic, Synthe…" at bounding box center [700, 146] width 1400 height 2147
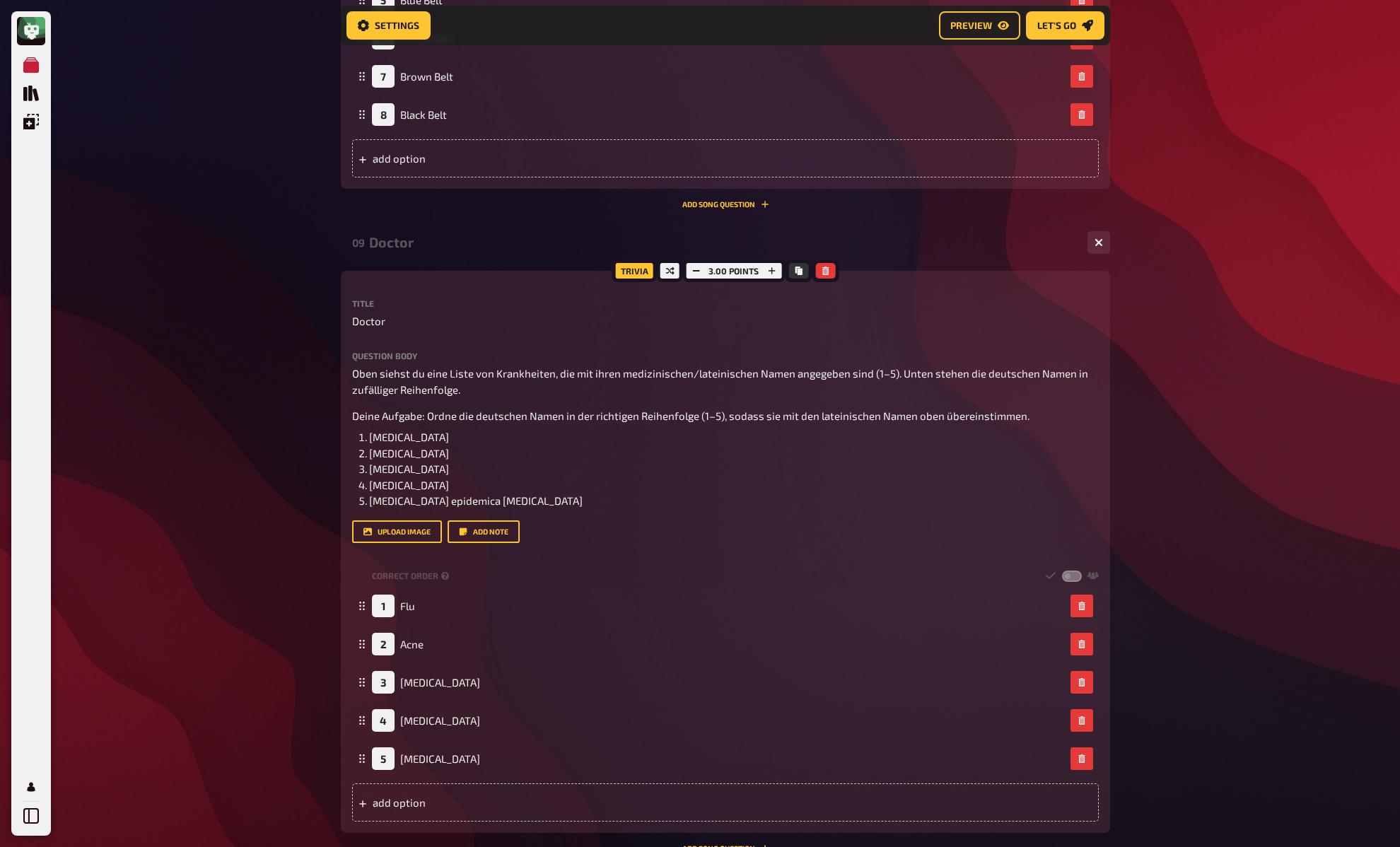
click at [310, 163] on div "My Quizzes Quiz Library Overlays My Account Home My Quizzes DE: Organic, Synthe…" at bounding box center [700, 146] width 1400 height 2147
click at [316, 182] on div "My Quizzes Quiz Library Overlays My Account Home My Quizzes DE: Organic, Synthe…" at bounding box center [700, 146] width 1400 height 2147
click at [314, 181] on div "My Quizzes Quiz Library Overlays My Account Home My Quizzes DE: Organic, Synthe…" at bounding box center [700, 146] width 1400 height 2147
click at [388, 241] on div "Doctor" at bounding box center [722, 243] width 707 height 17
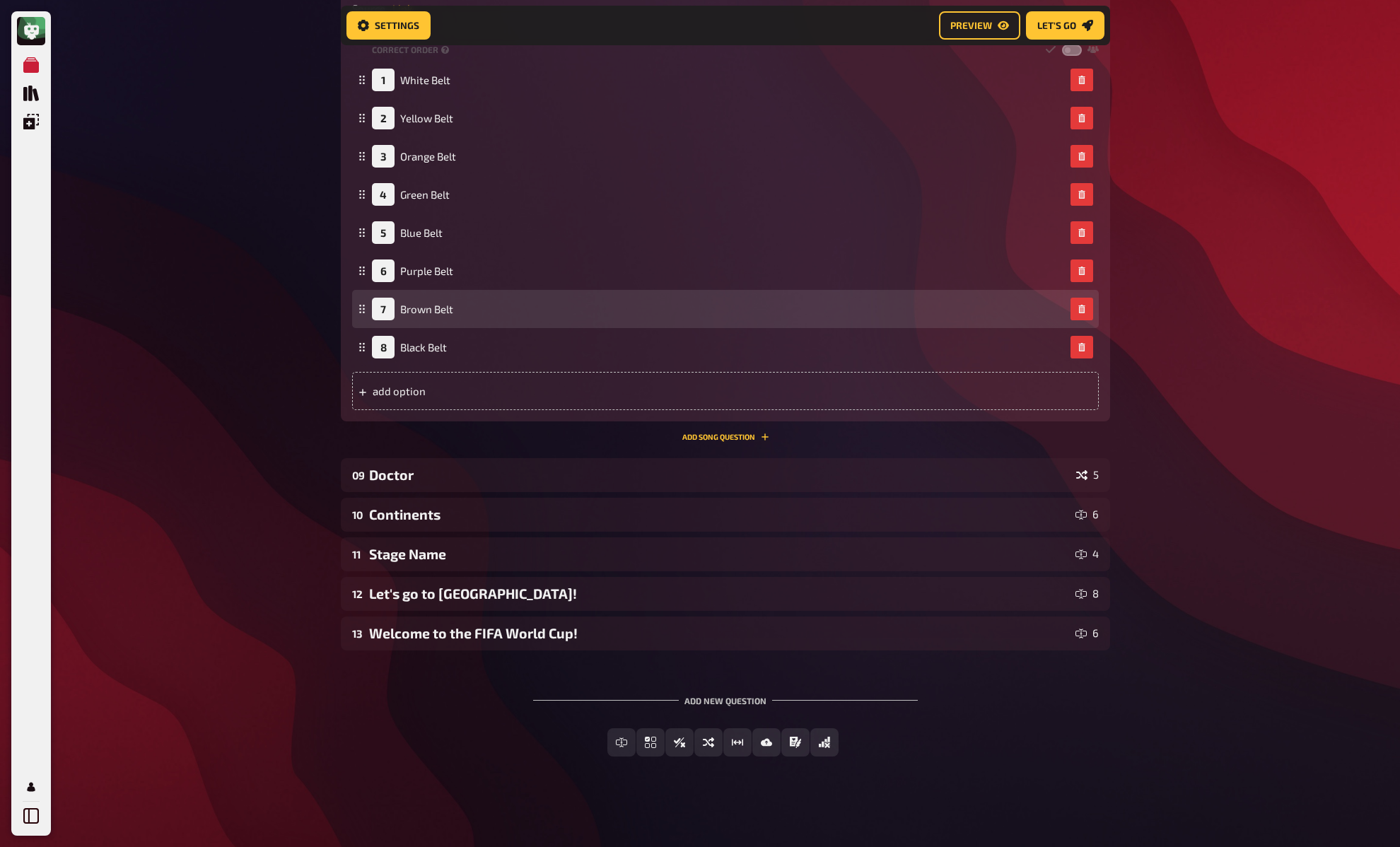
scroll to position [694, 0]
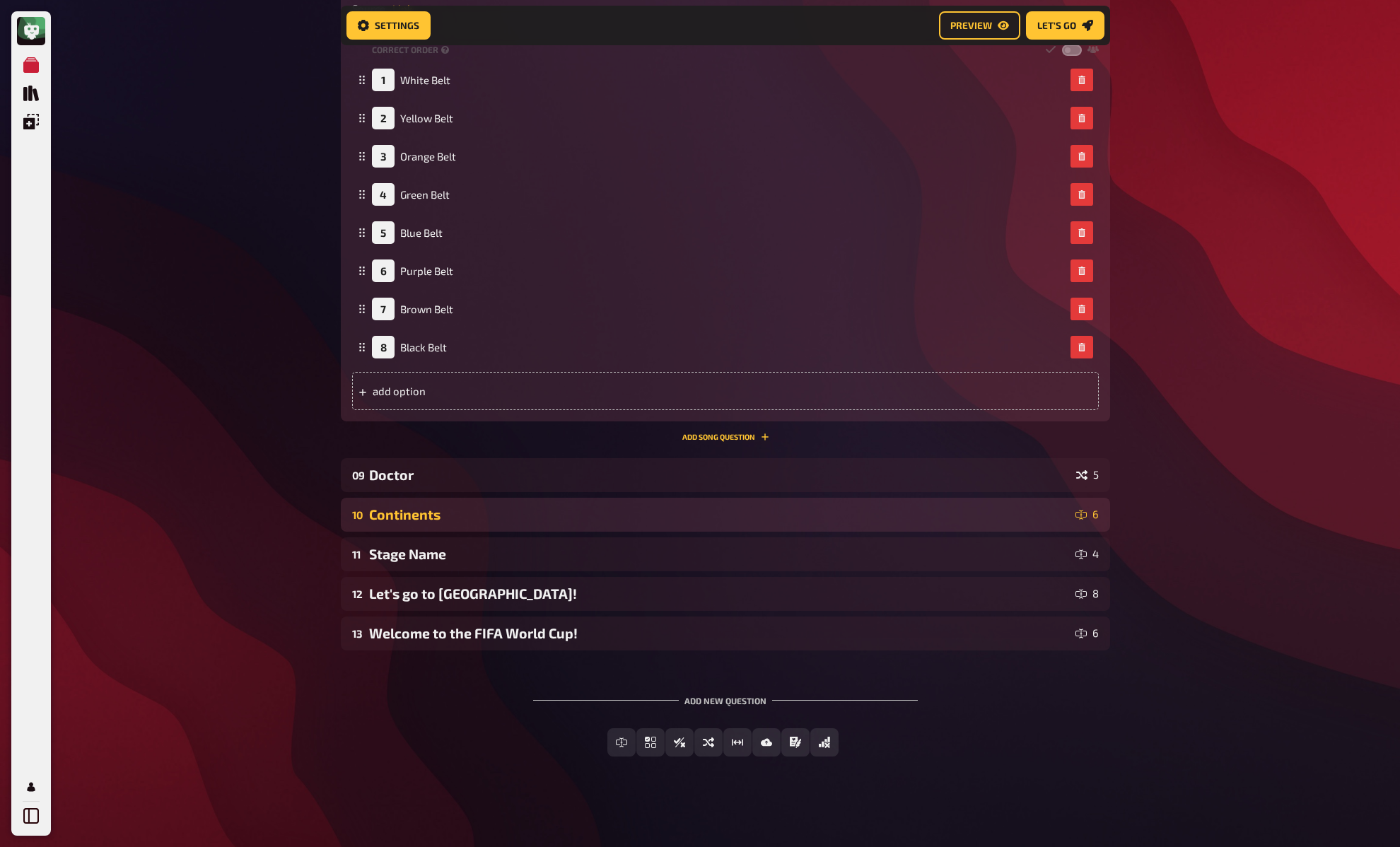
click at [456, 511] on div "Continents" at bounding box center [719, 514] width 701 height 17
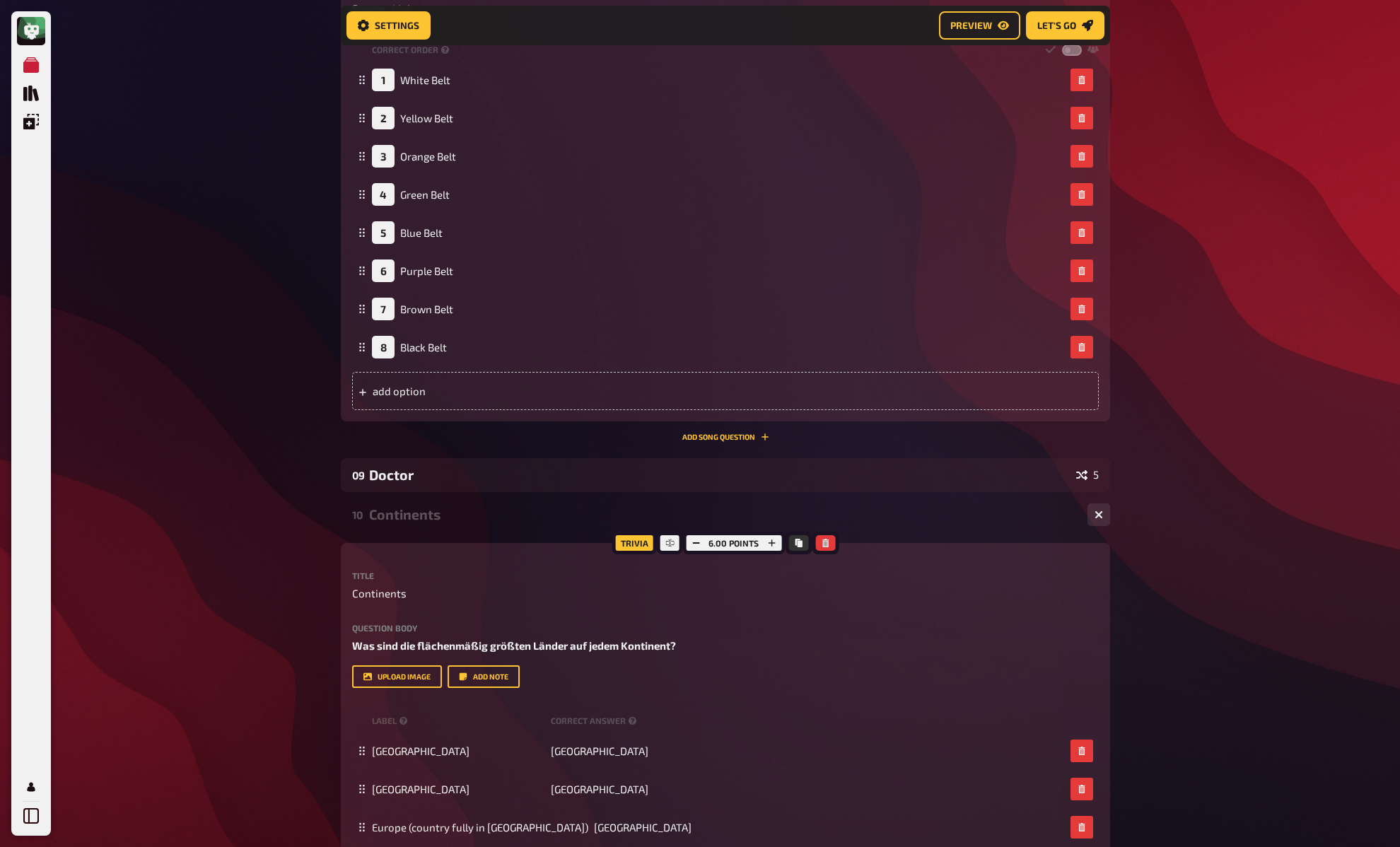
scroll to position [927, 0]
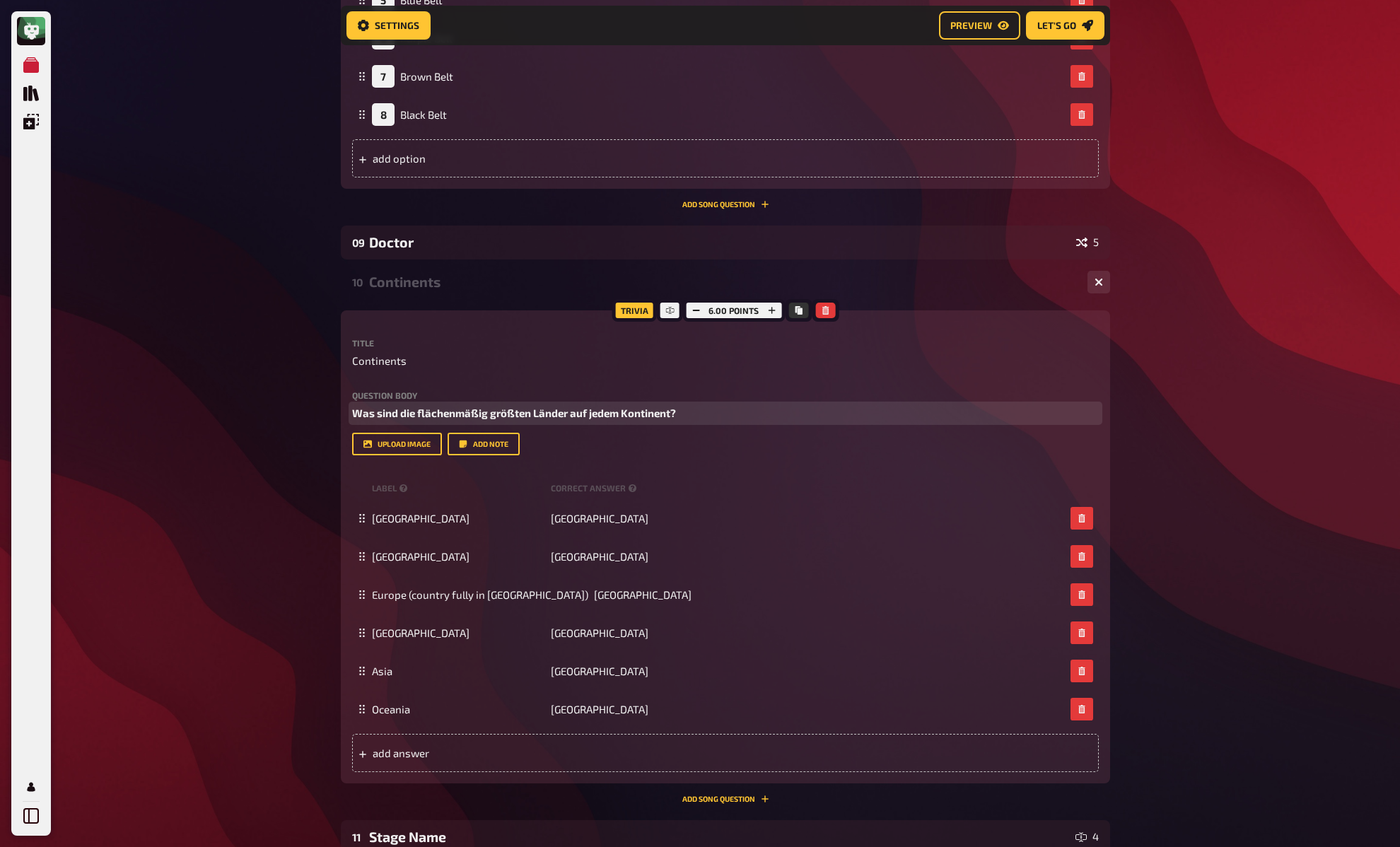
click at [497, 413] on span "Was sind die flächenmäßig größten Länder auf jedem Kontinent?" at bounding box center [513, 413] width 324 height 13
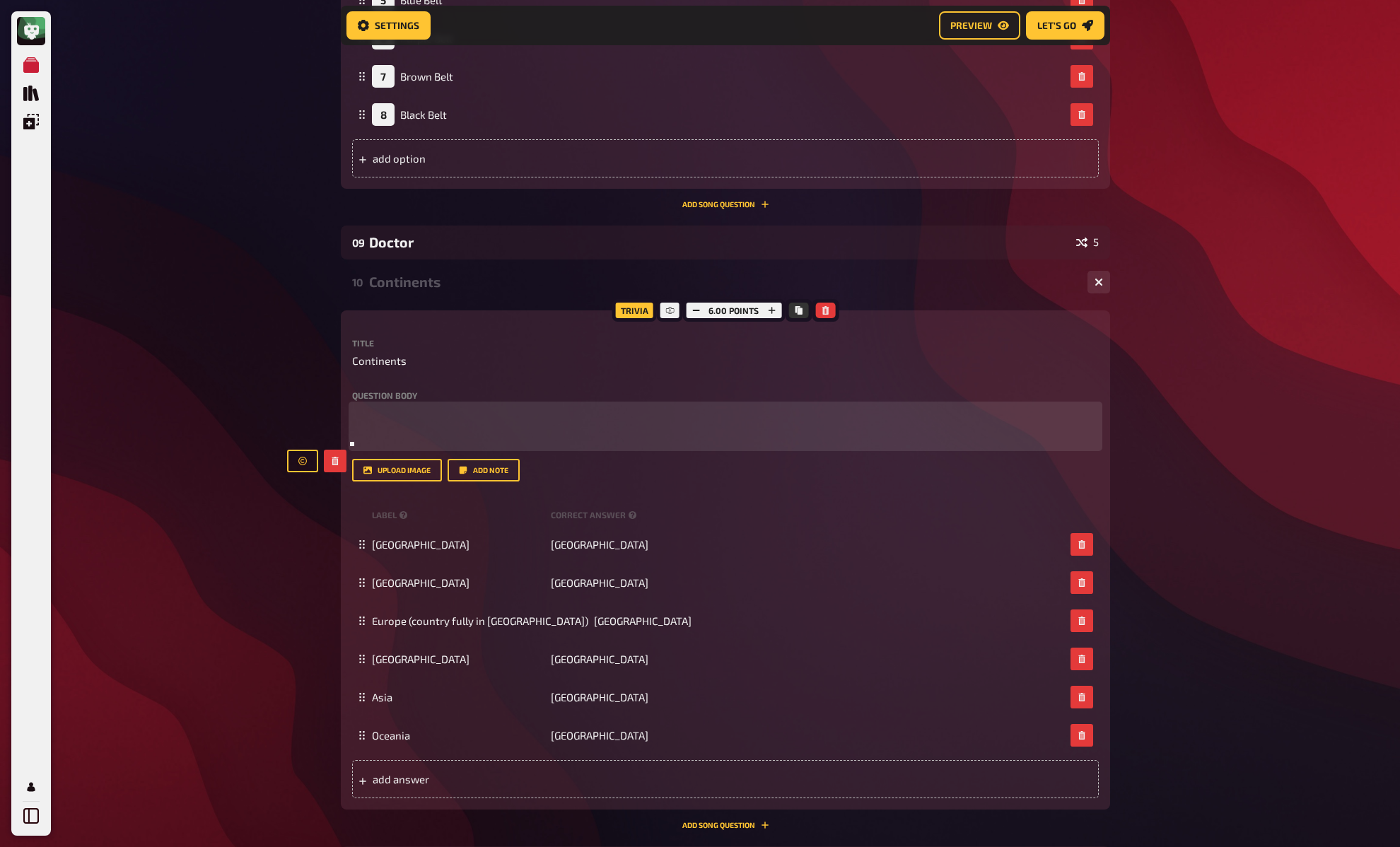
click at [497, 413] on p "﻿" at bounding box center [725, 413] width 747 height 17
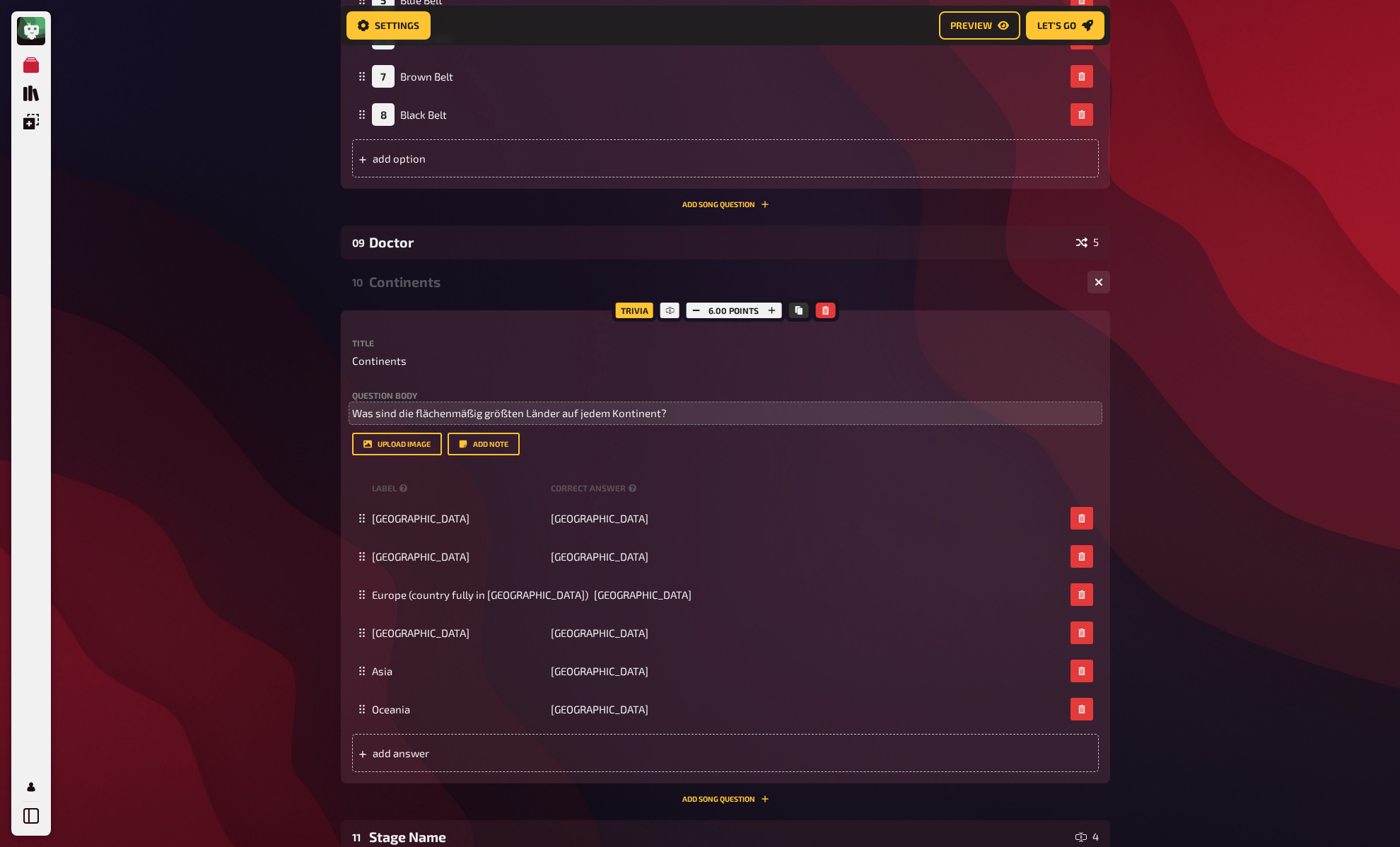
click at [306, 413] on div "My Quizzes Quiz Library Overlays My Account Home My Quizzes DE: Organic, Synthe…" at bounding box center [700, 102] width 1400 height 2057
click at [307, 412] on div "My Quizzes Quiz Library Overlays My Account Home My Quizzes DE: Organic, Synthe…" at bounding box center [700, 102] width 1400 height 2057
click at [308, 409] on div "My Quizzes Quiz Library Overlays My Account Home My Quizzes DE: Organic, Synthe…" at bounding box center [700, 102] width 1400 height 2057
click at [394, 282] on div "Continents" at bounding box center [722, 282] width 707 height 17
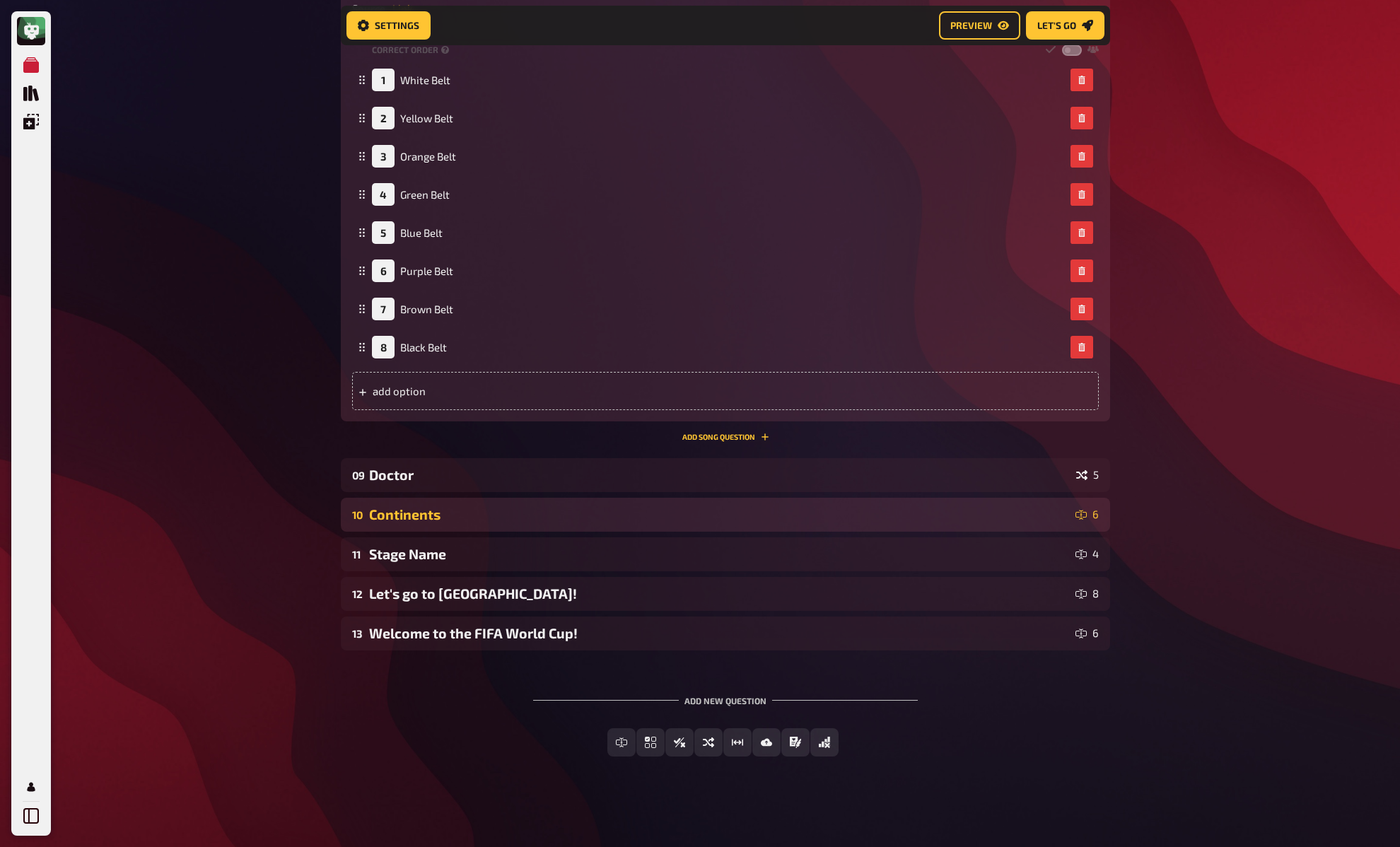
scroll to position [694, 0]
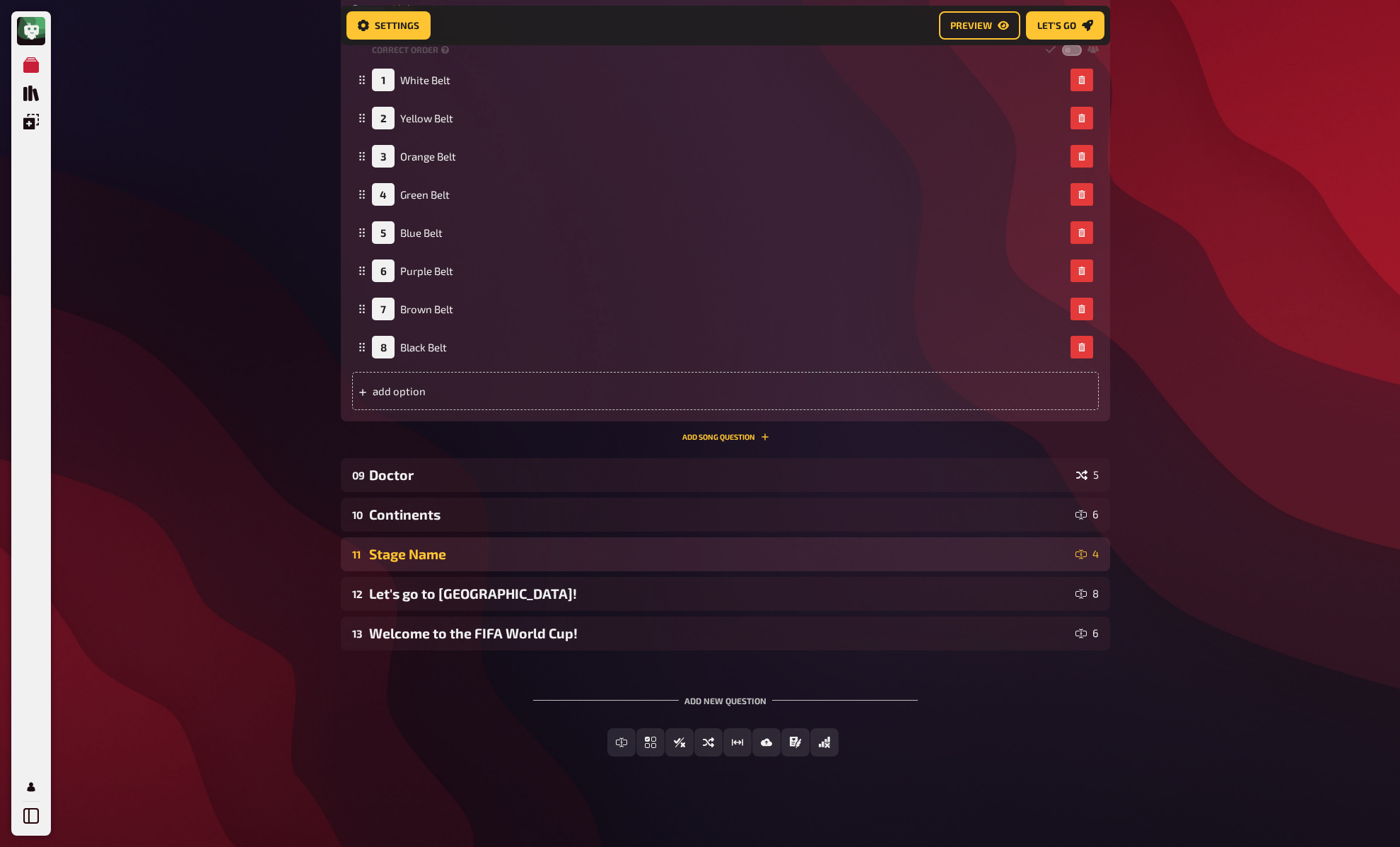
click at [418, 549] on div "Stage Name" at bounding box center [719, 554] width 701 height 17
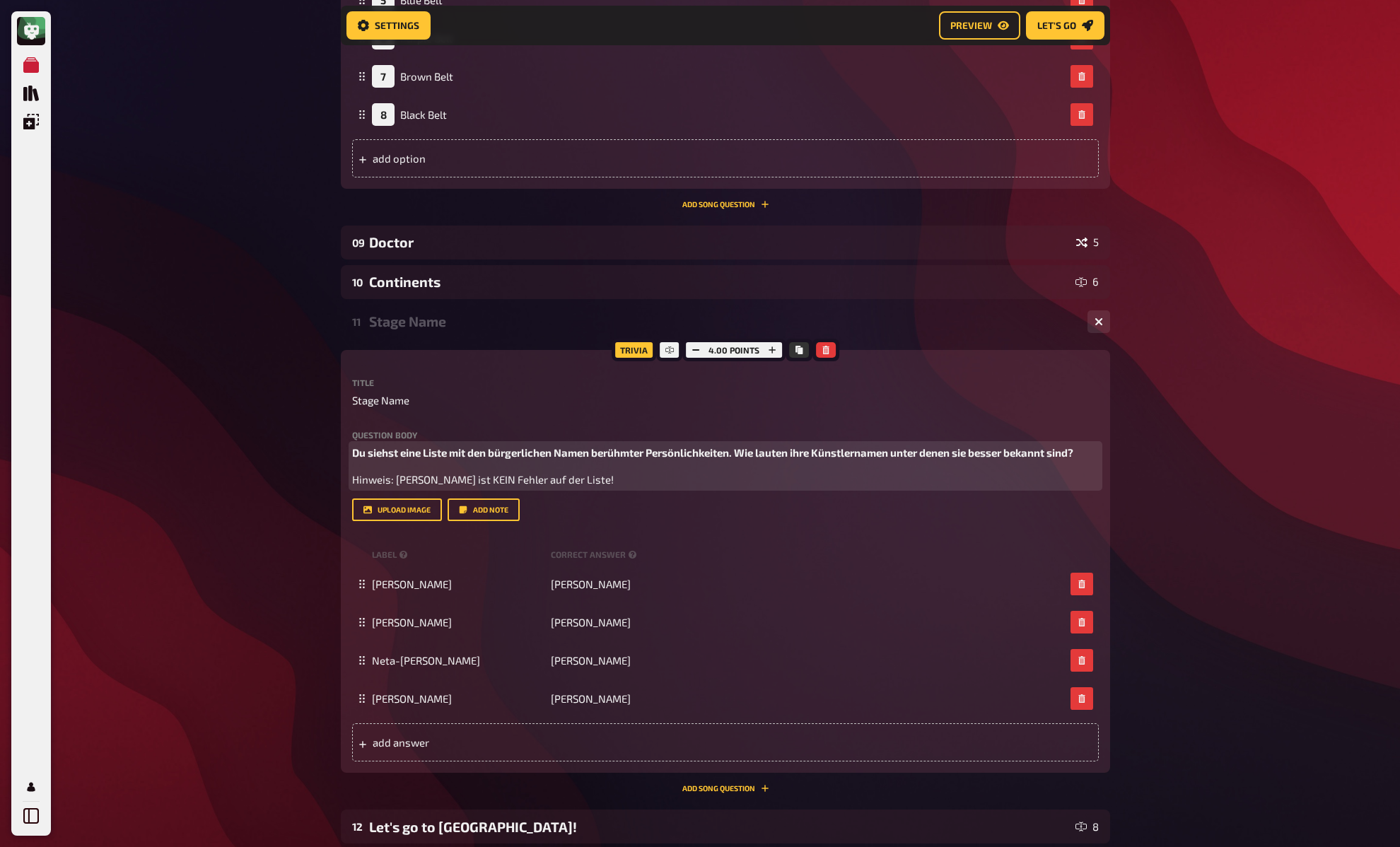
click at [398, 455] on span "Du siehst eine Liste mit den bürgerlichen Namen berühmter Persönlichkeiten. Wie…" at bounding box center [712, 452] width 721 height 13
click at [293, 457] on div "My Quizzes Quiz Library Overlays My Account Home My Quizzes DE: Organic, Synthe…" at bounding box center [700, 77] width 1400 height 2007
click at [300, 428] on div "My Quizzes Quiz Library Overlays My Account Home My Quizzes DE: Organic, Synthe…" at bounding box center [700, 77] width 1400 height 2007
click at [386, 324] on div "Stage Name" at bounding box center [722, 322] width 707 height 17
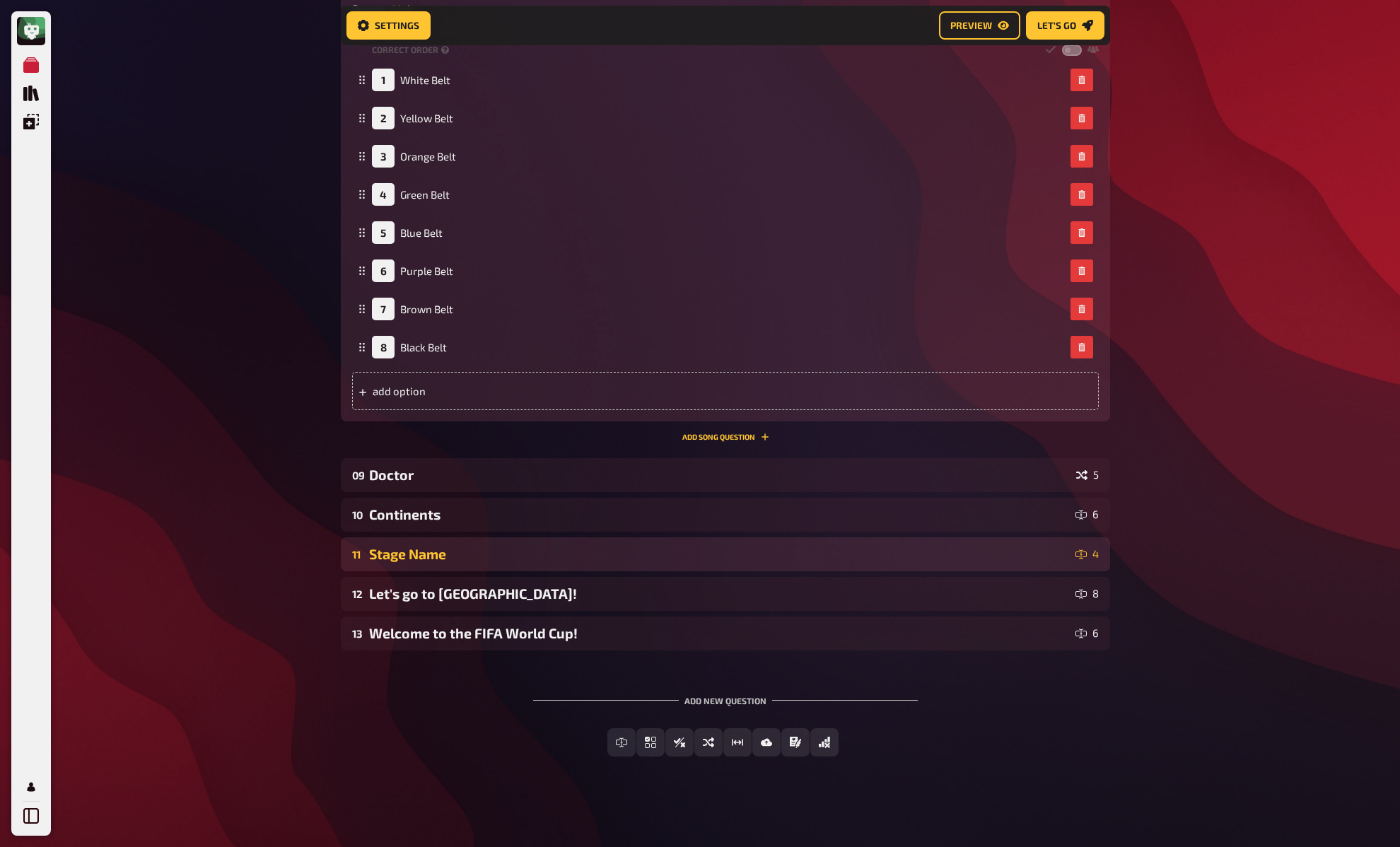
scroll to position [694, 0]
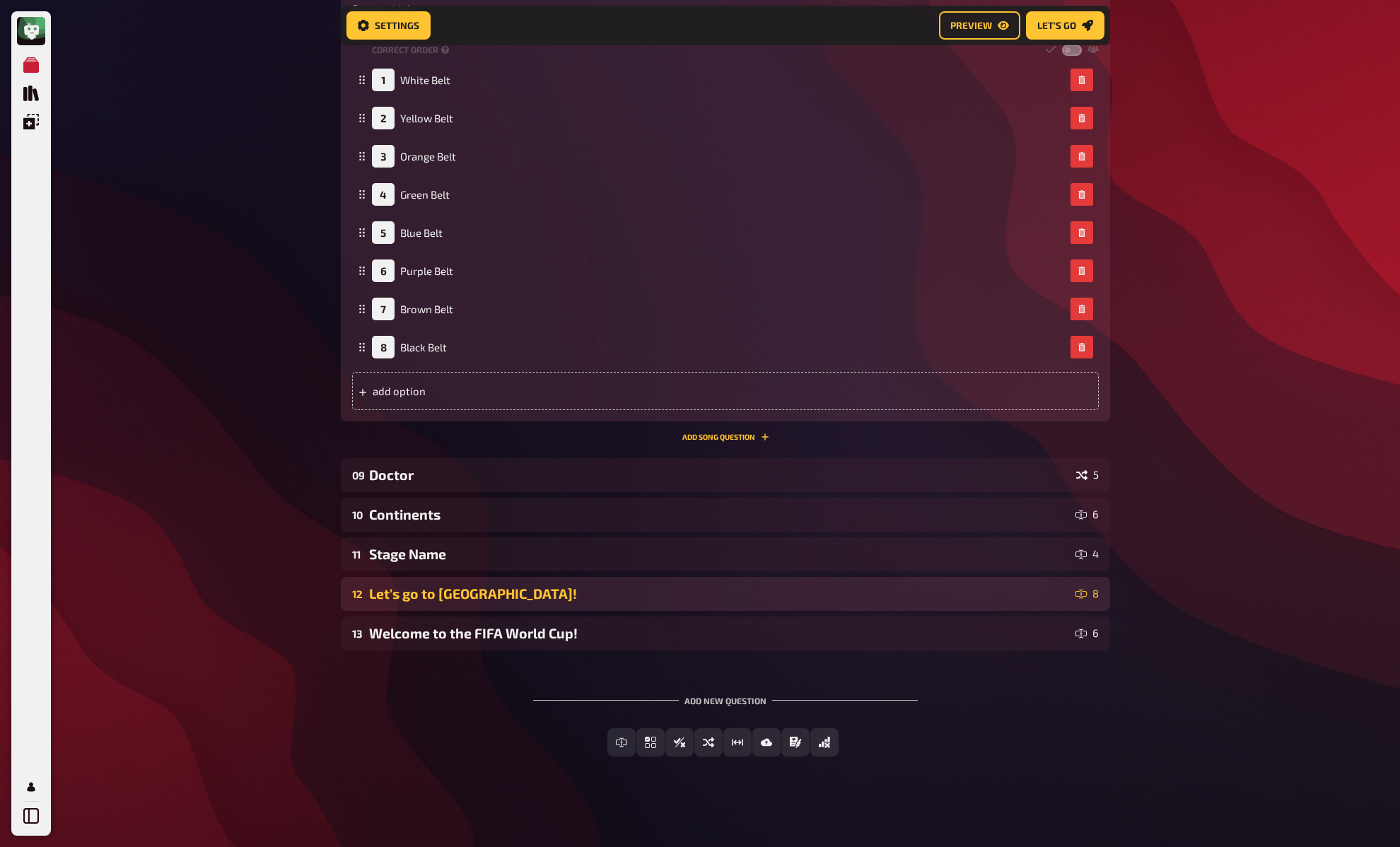
click at [434, 596] on div "Let's go to [GEOGRAPHIC_DATA]!" at bounding box center [719, 594] width 701 height 17
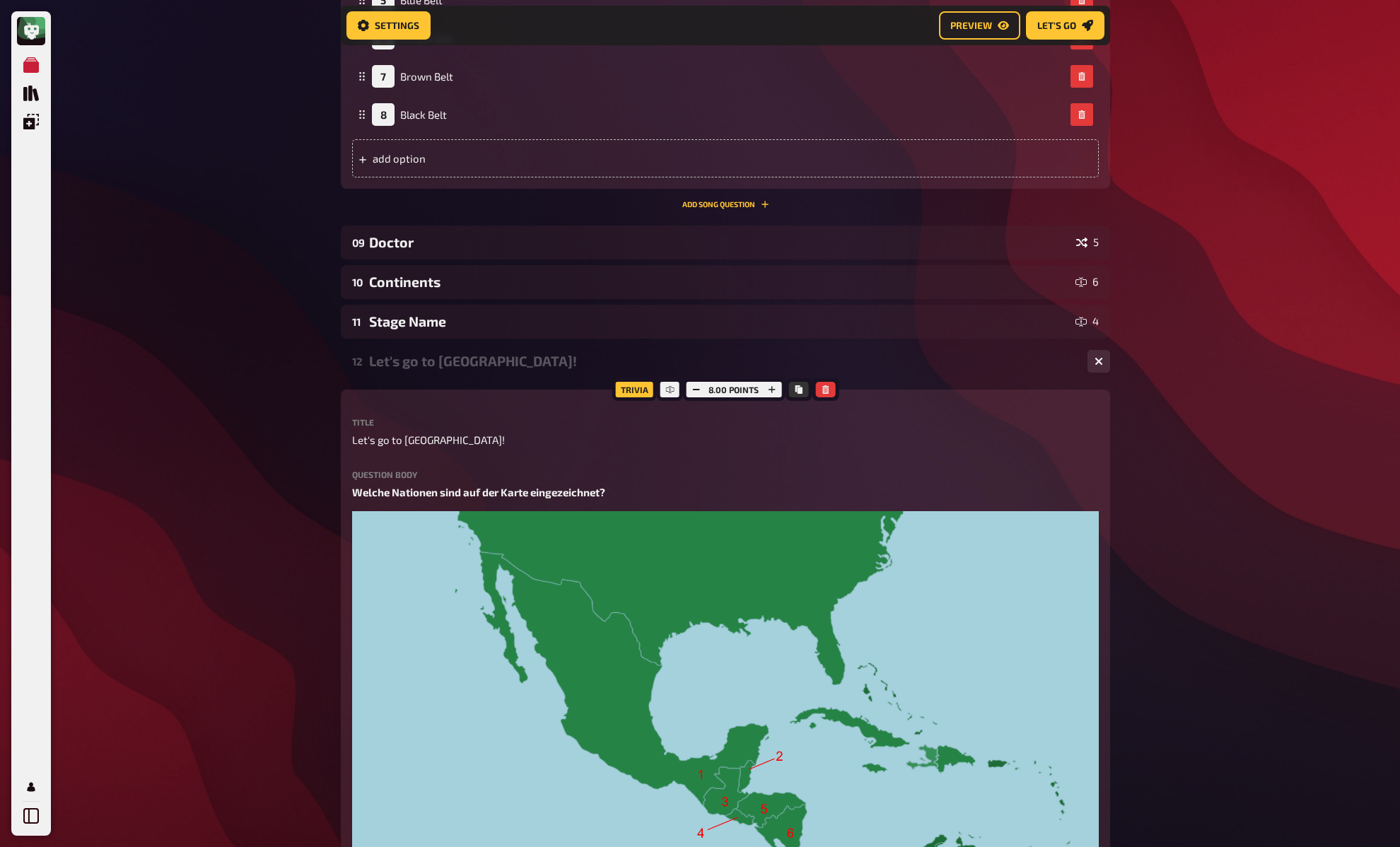
scroll to position [1155, 0]
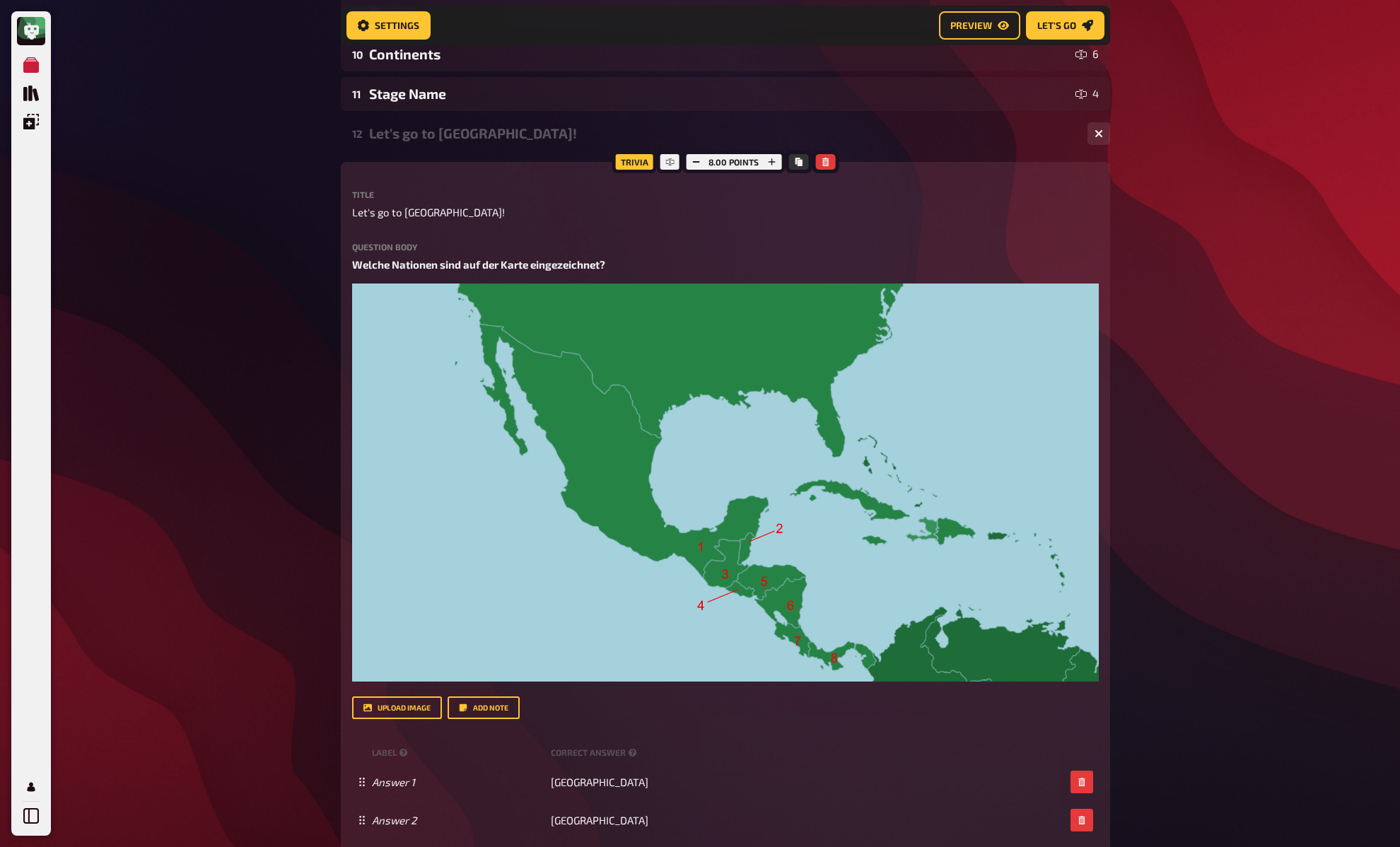
click at [300, 474] on div "My Quizzes Quiz Library Overlays My Account Home My Quizzes DE: Organic, Synthe…" at bounding box center [700, 118] width 1400 height 2546
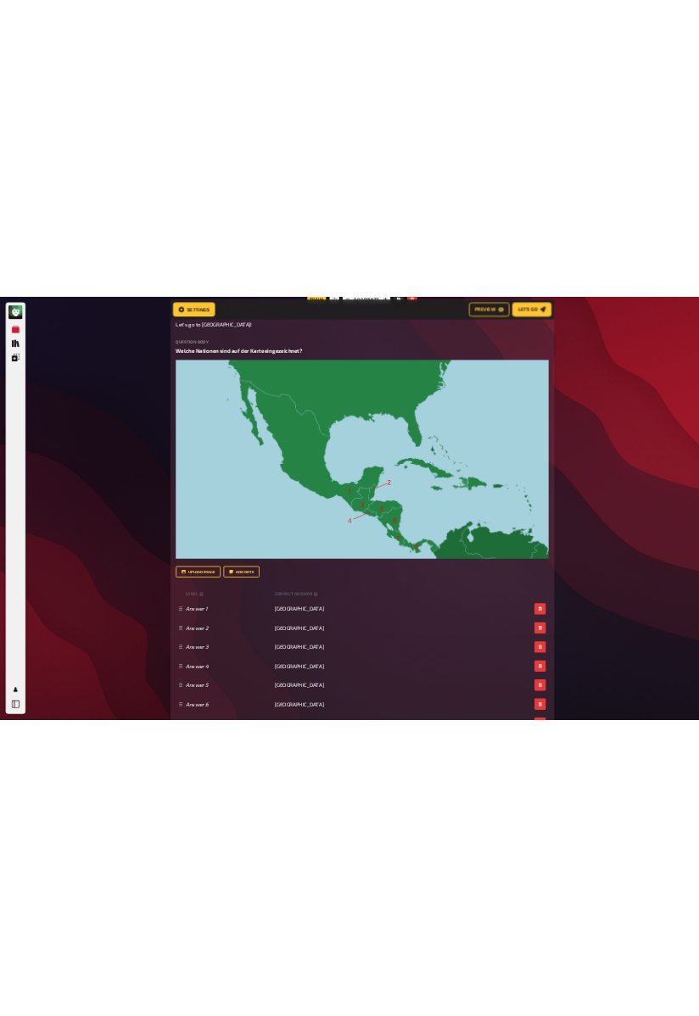
scroll to position [1485, 0]
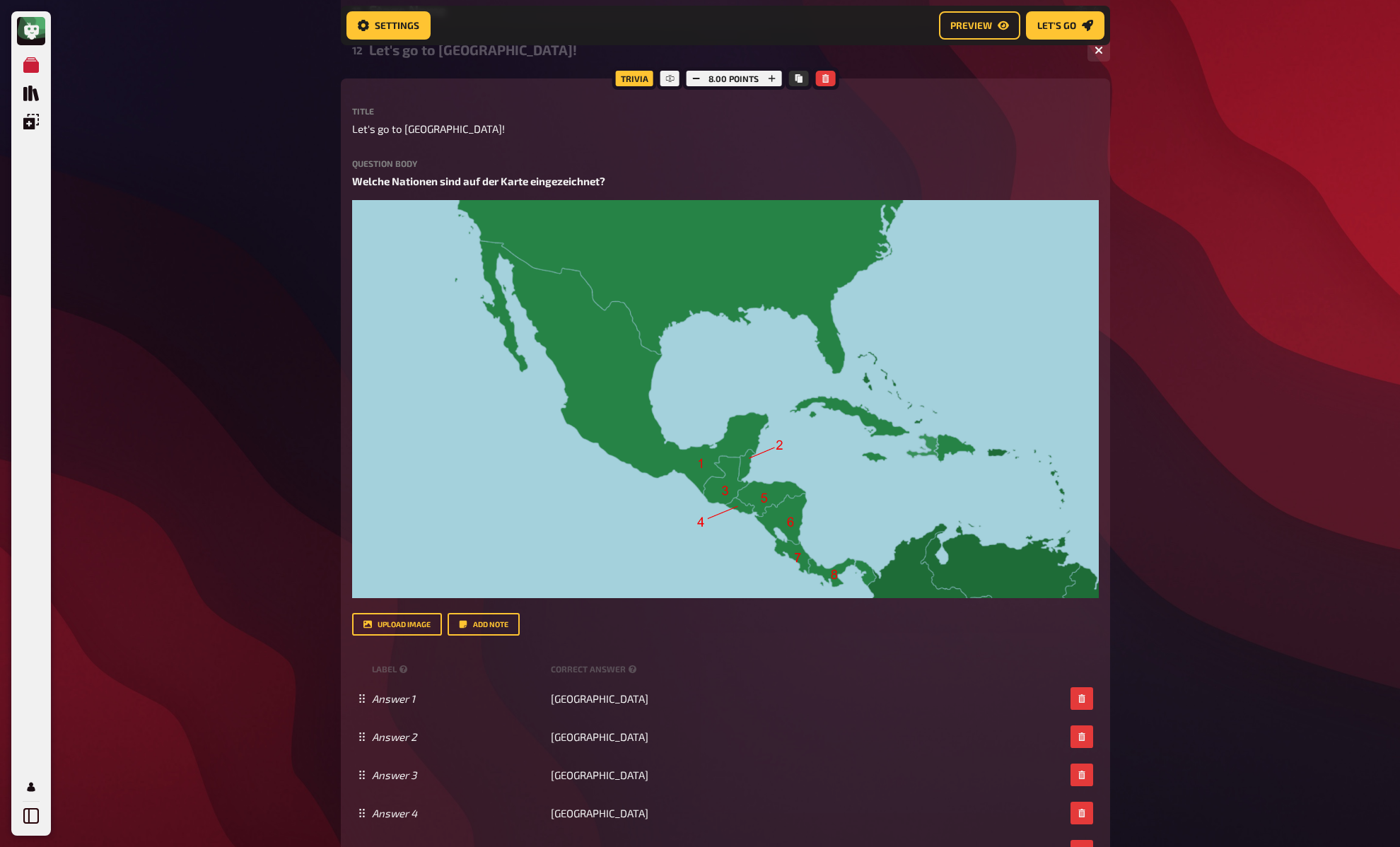
click at [299, 474] on div "My Quizzes Quiz Library Overlays My Account Home My Quizzes DE: Organic, Synthe…" at bounding box center [700, 35] width 1400 height 2546
click at [292, 464] on div "My Quizzes Quiz Library Overlays My Account Home My Quizzes DE: Organic, Synthe…" at bounding box center [700, 35] width 1400 height 2546
click at [345, 339] on div "Trivia 8.00 points Title Let's go to central America! Question body Welche Nati…" at bounding box center [725, 559] width 769 height 963
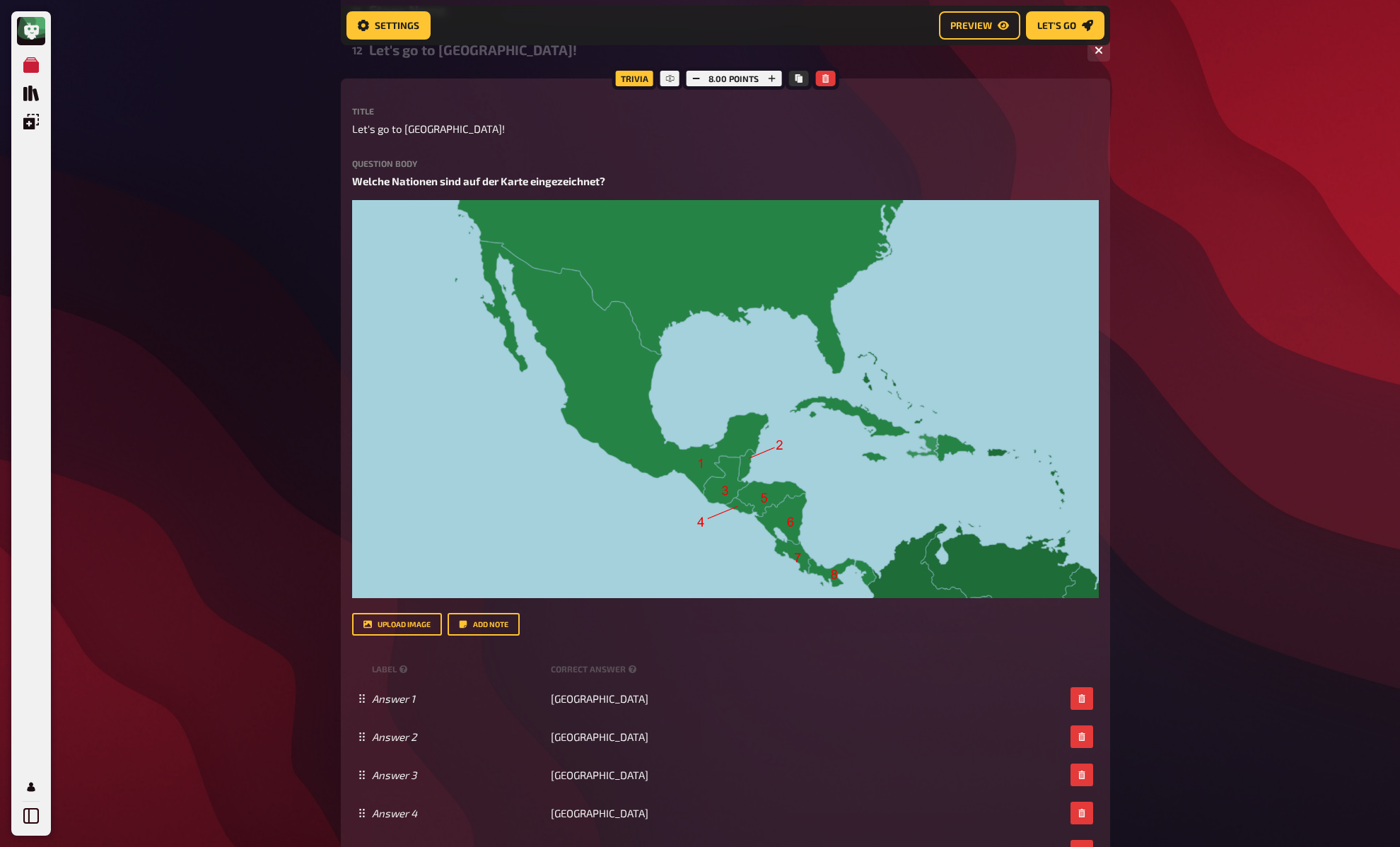
click at [320, 328] on div "My Quizzes Quiz Library Overlays My Account Home My Quizzes DE: Organic, Synthe…" at bounding box center [700, 35] width 1400 height 2546
click at [333, 335] on div "Home My Quizzes DE: Organic, Synthetic & More Setup Setup Edit Content Quiz Lob…" at bounding box center [725, 35] width 792 height 2546
click at [332, 336] on div "Home My Quizzes DE: Organic, Synthetic & More Setup Setup Edit Content Quiz Lob…" at bounding box center [725, 35] width 792 height 2546
click at [332, 336] on div "Home My Quizzes DE: Organic, Synthetic & More Setup Setup Edit Content Quiz Lob…" at bounding box center [725, 35] width 792 height 2546
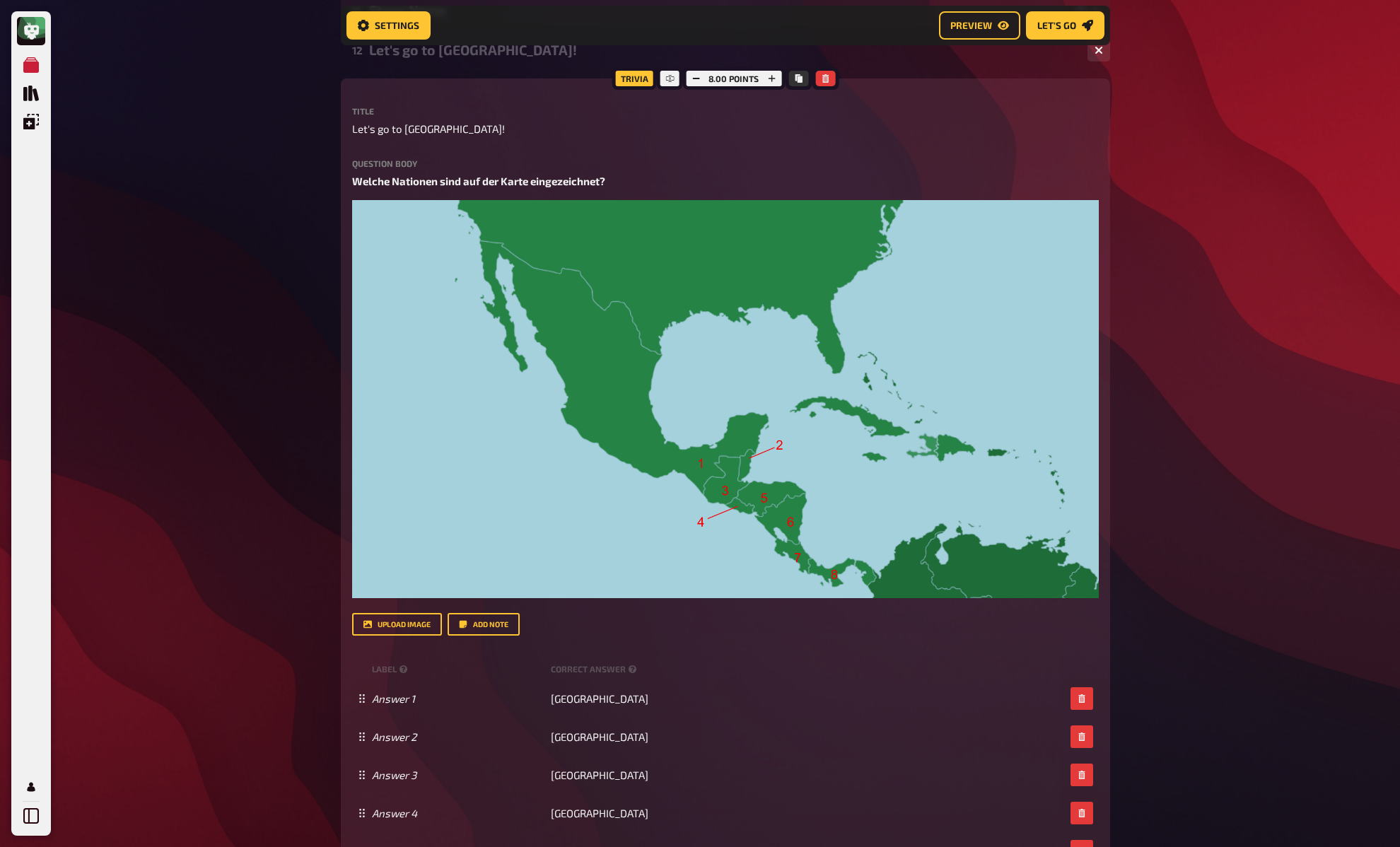
click at [332, 336] on div "Home My Quizzes DE: Organic, Synthetic & More Setup Setup Edit Content Quiz Lob…" at bounding box center [725, 35] width 792 height 2546
click at [322, 334] on div "My Quizzes Quiz Library Overlays My Account Home My Quizzes DE: Organic, Synthe…" at bounding box center [700, 35] width 1400 height 2546
click at [322, 333] on div "My Quizzes Quiz Library Overlays My Account Home My Quizzes DE: Organic, Synthe…" at bounding box center [700, 35] width 1400 height 2546
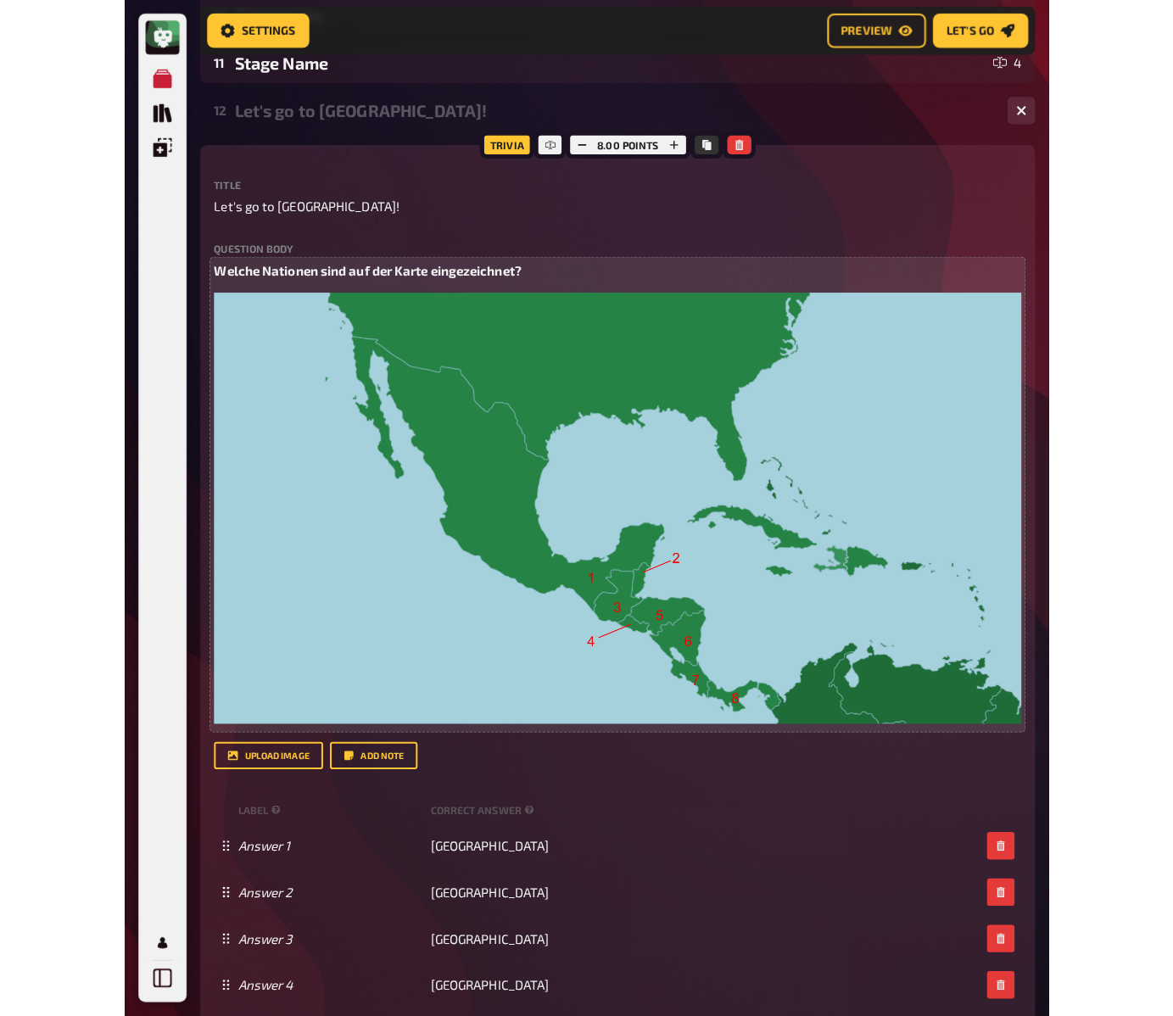
scroll to position [1417, 0]
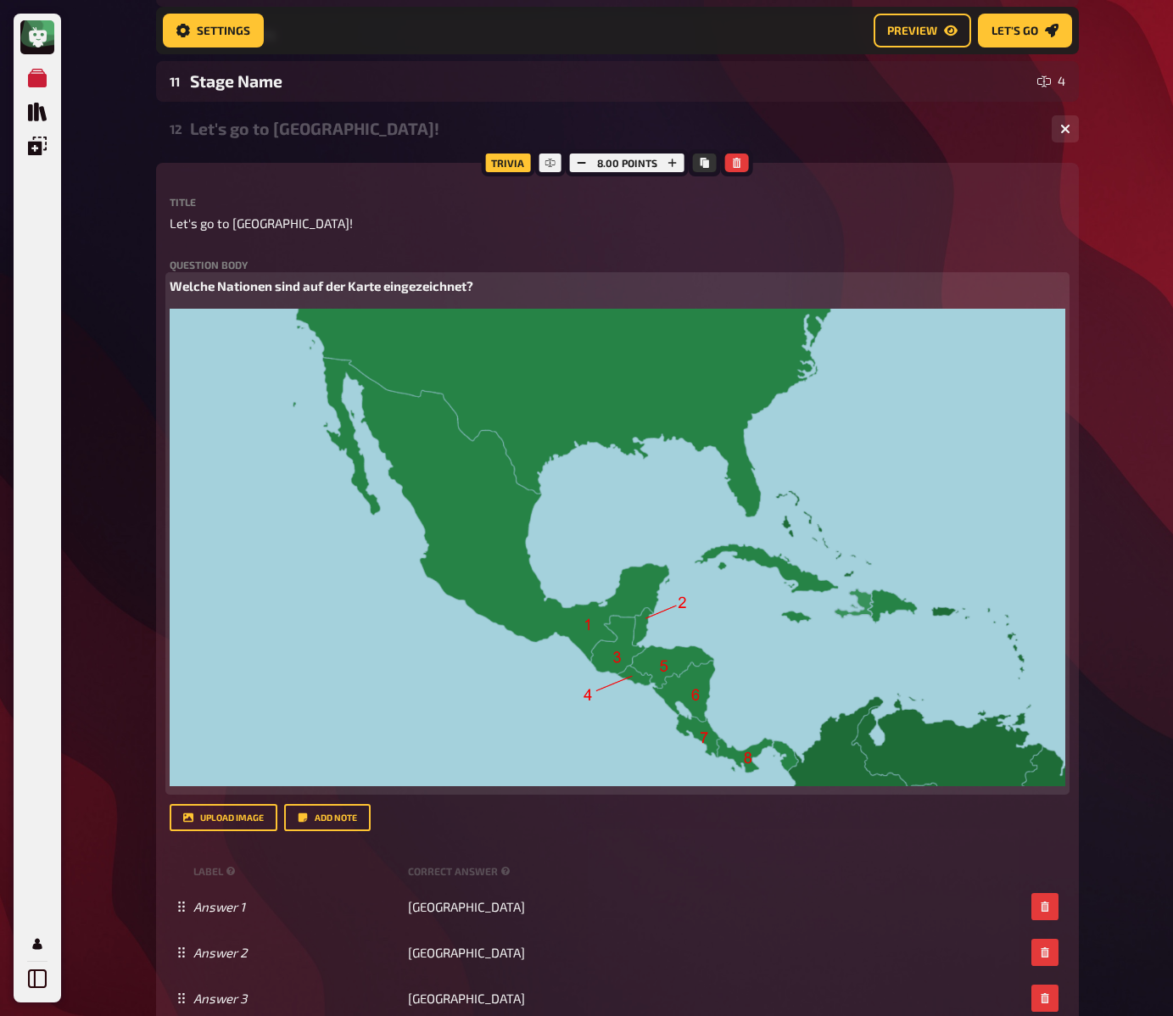
click at [633, 458] on img at bounding box center [618, 548] width 896 height 478
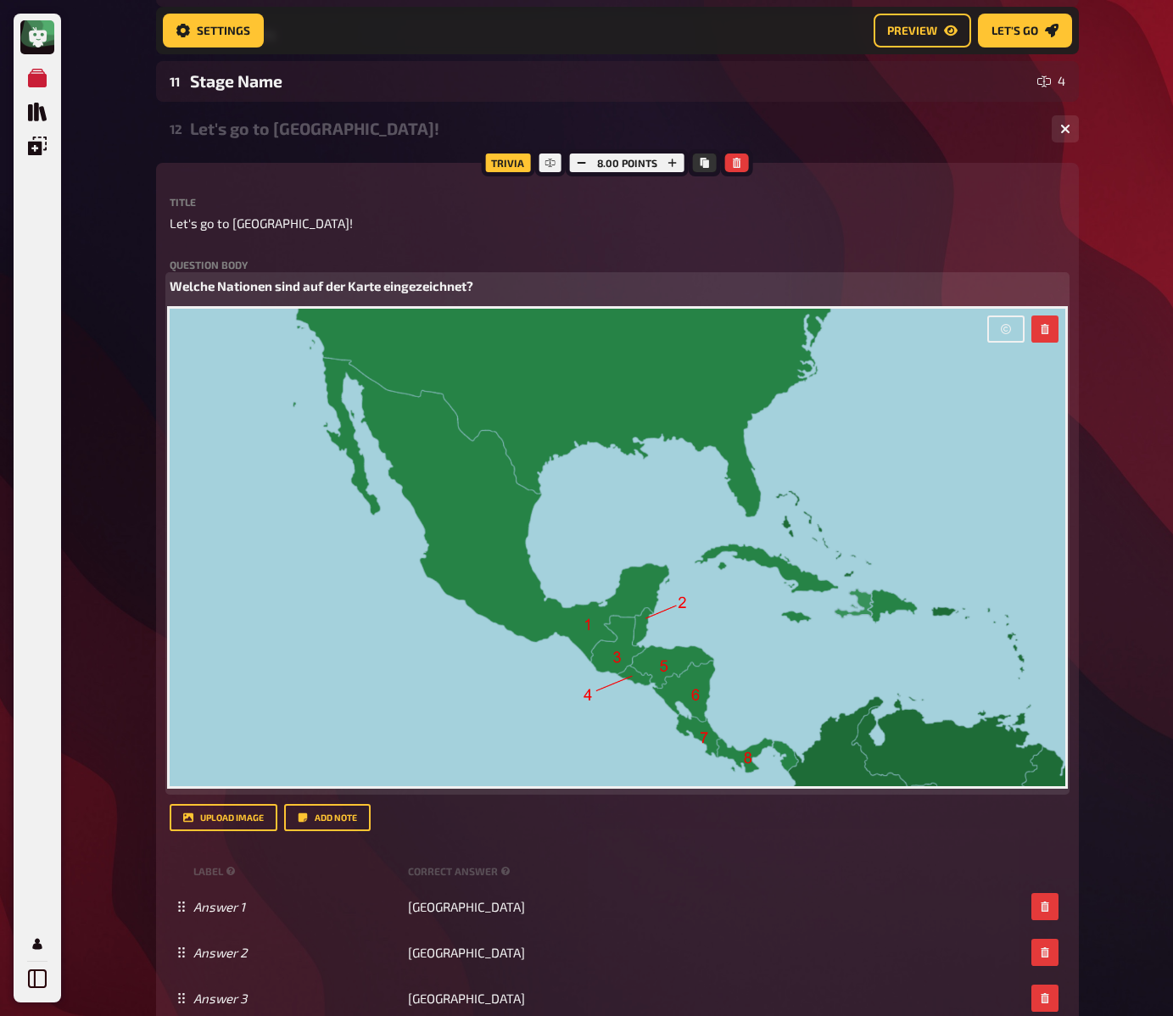
click at [1008, 325] on icon "button" at bounding box center [1006, 329] width 10 height 10
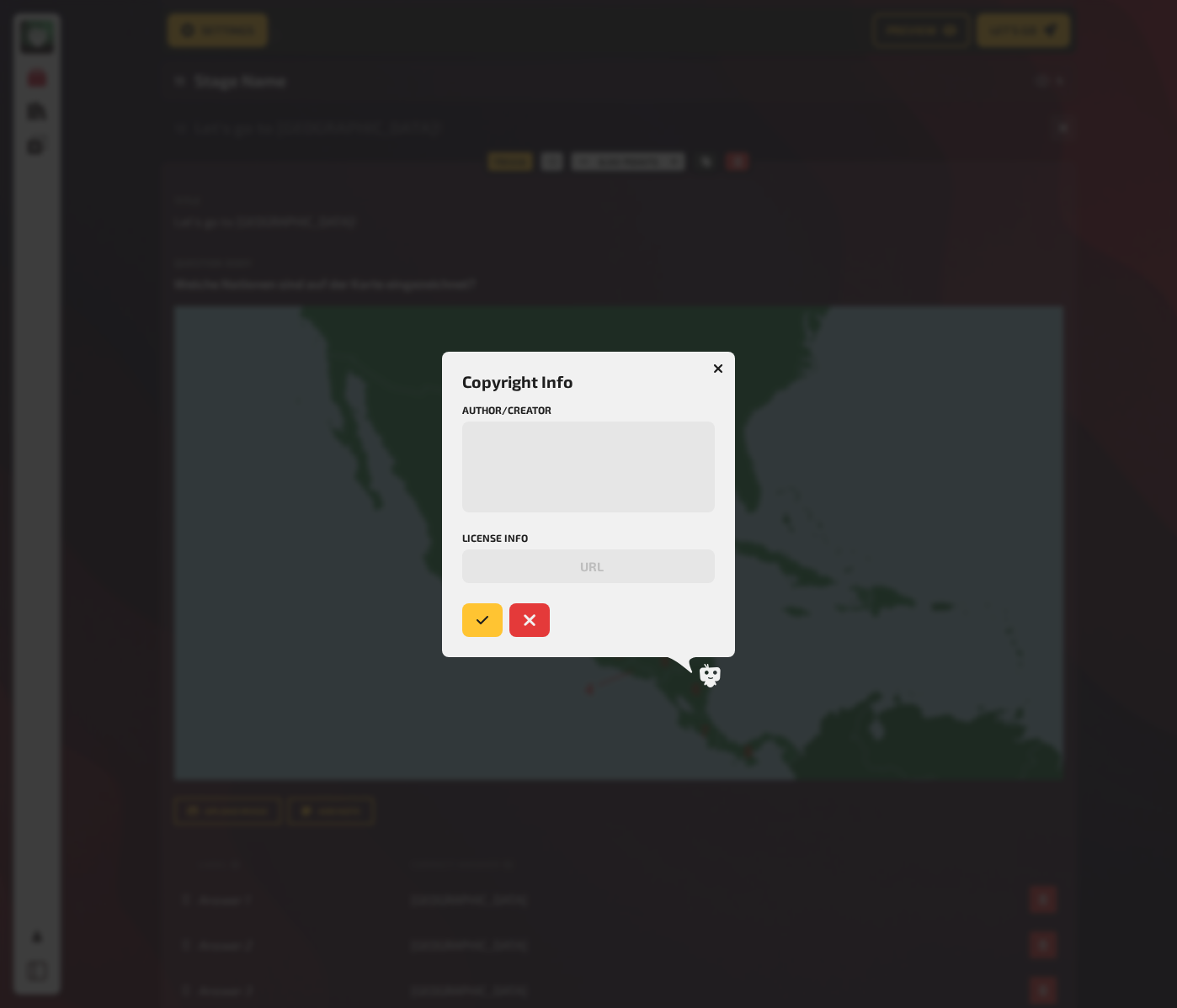
click at [891, 480] on div at bounding box center [588, 504] width 1177 height 1008
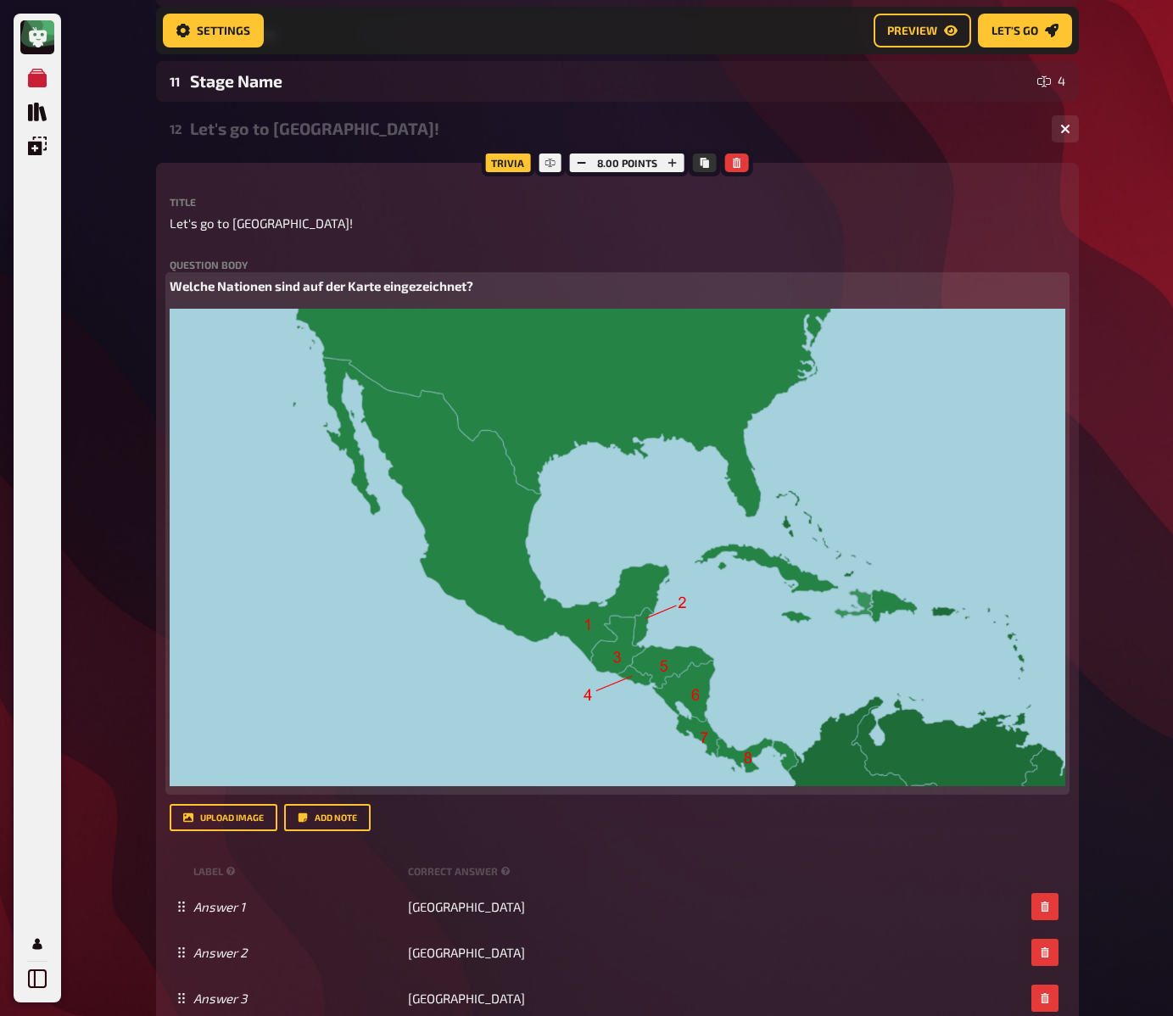
click at [1041, 361] on img at bounding box center [618, 548] width 896 height 478
click at [1050, 327] on button "button" at bounding box center [1045, 329] width 27 height 27
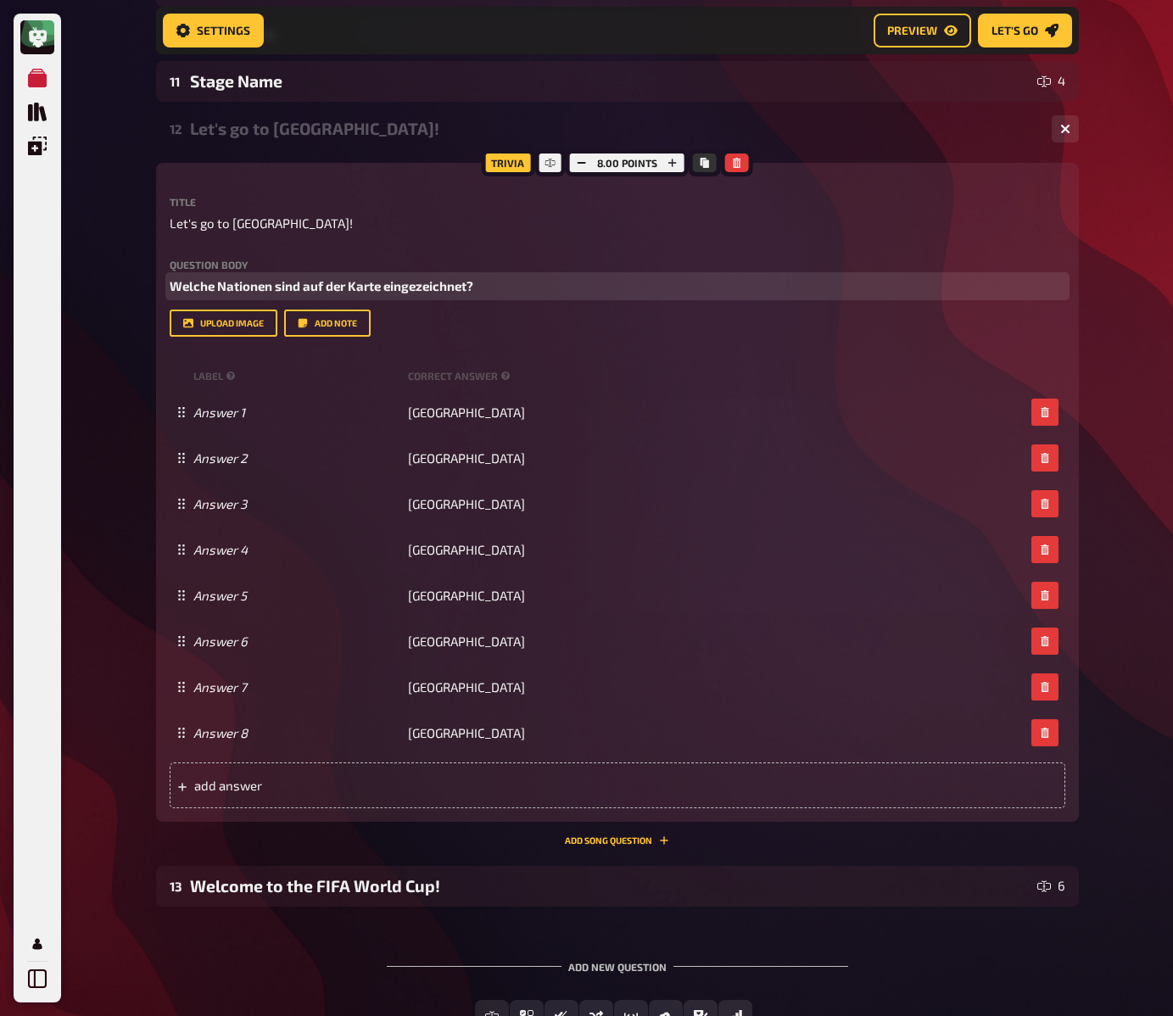
click at [682, 282] on p "Welche Nationen sind auf der Karte eingezeichnet?" at bounding box center [618, 287] width 896 height 20
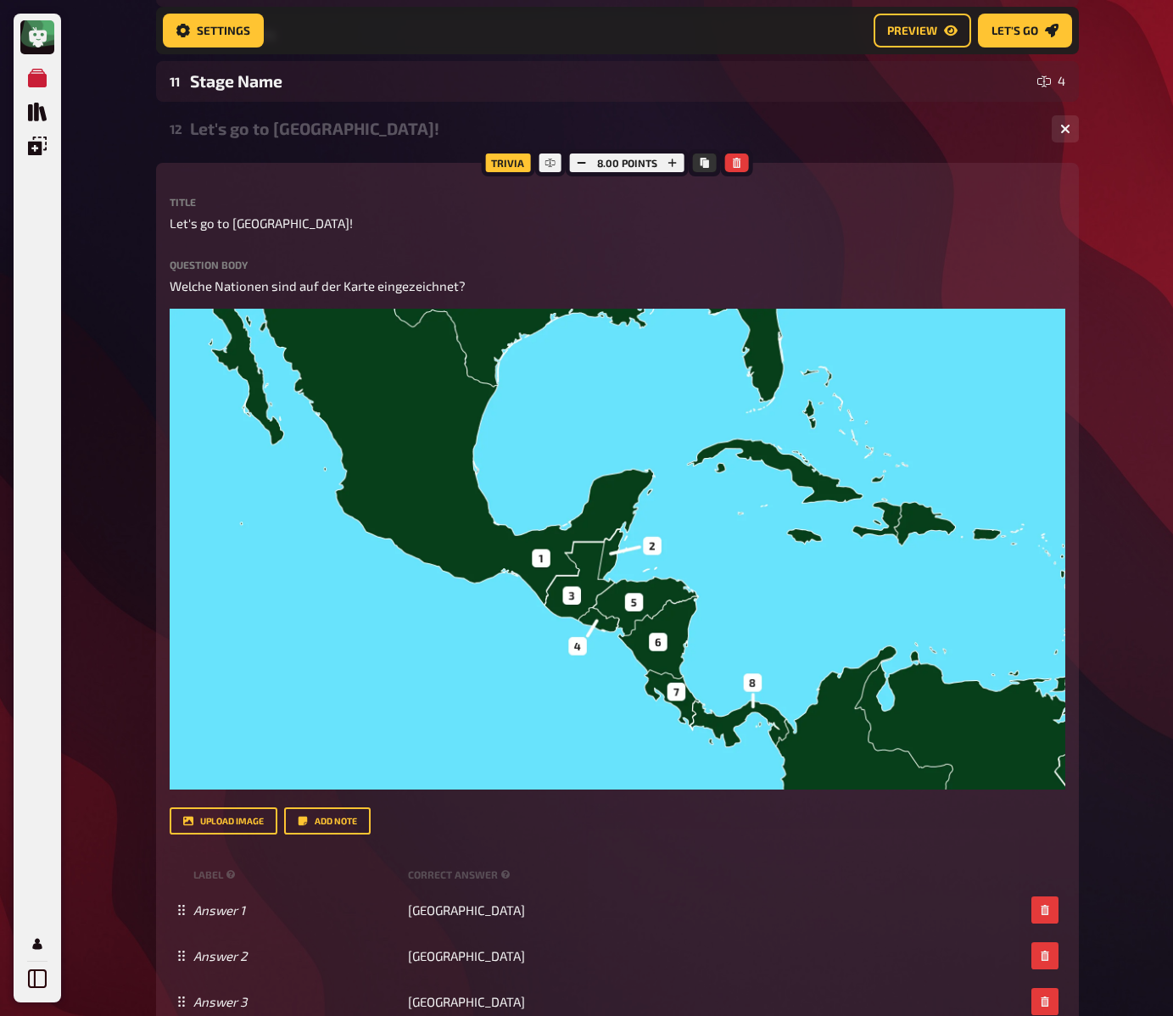
click at [1151, 361] on div "My Quizzes Quiz Library Overlays My Account Home My Quizzes DE: Organic, Synthe…" at bounding box center [586, 111] width 1173 height 3057
click at [1138, 366] on div "My Quizzes Quiz Library Overlays My Account Home My Quizzes DE: Organic, Synthe…" at bounding box center [586, 111] width 1173 height 3057
click at [1136, 364] on div "My Quizzes Quiz Library Overlays My Account Home My Quizzes DE: Organic, Synthe…" at bounding box center [586, 111] width 1173 height 3057
click at [253, 136] on div "Let's go to [GEOGRAPHIC_DATA]!" at bounding box center [614, 129] width 848 height 20
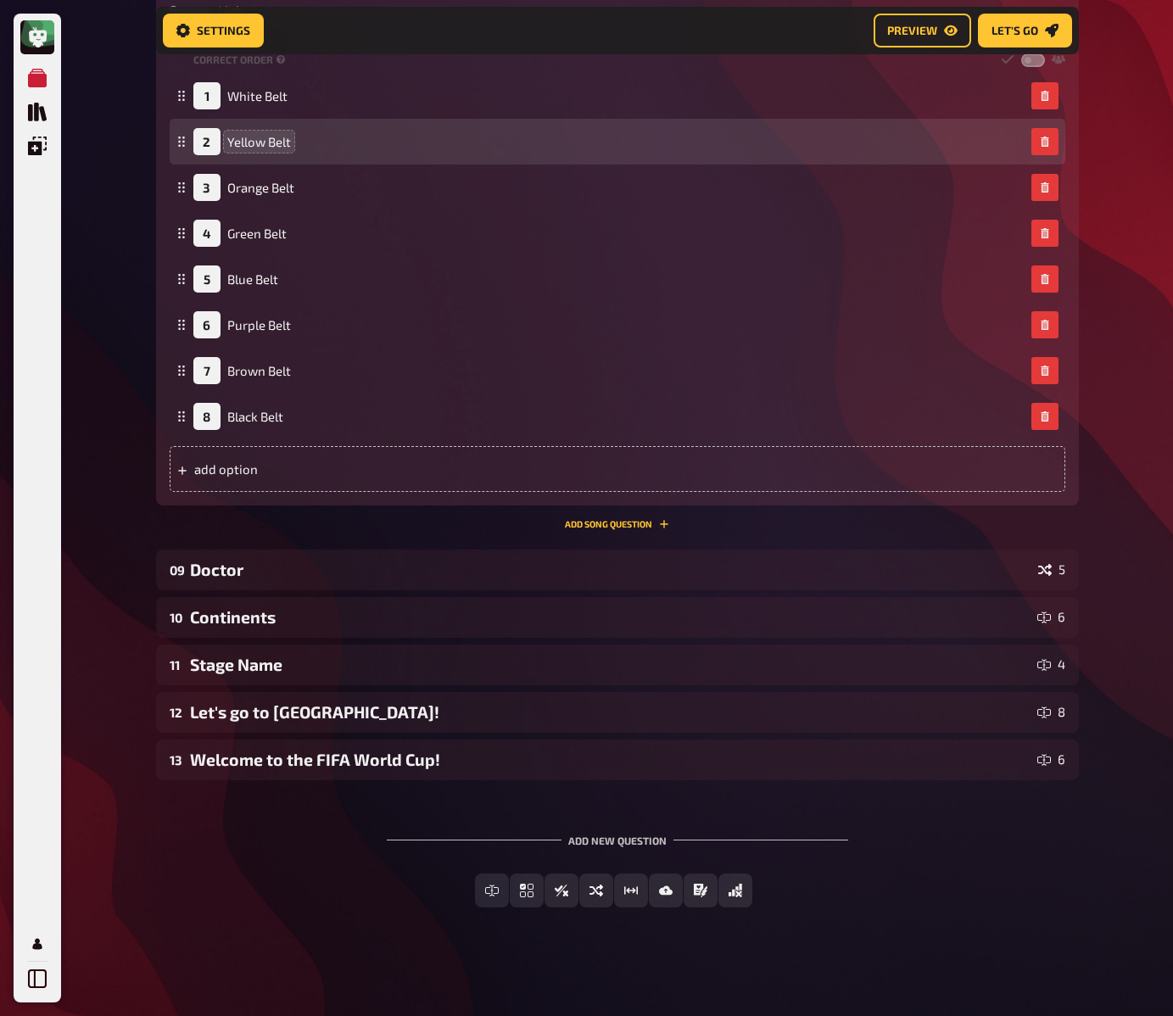
scroll to position [833, 0]
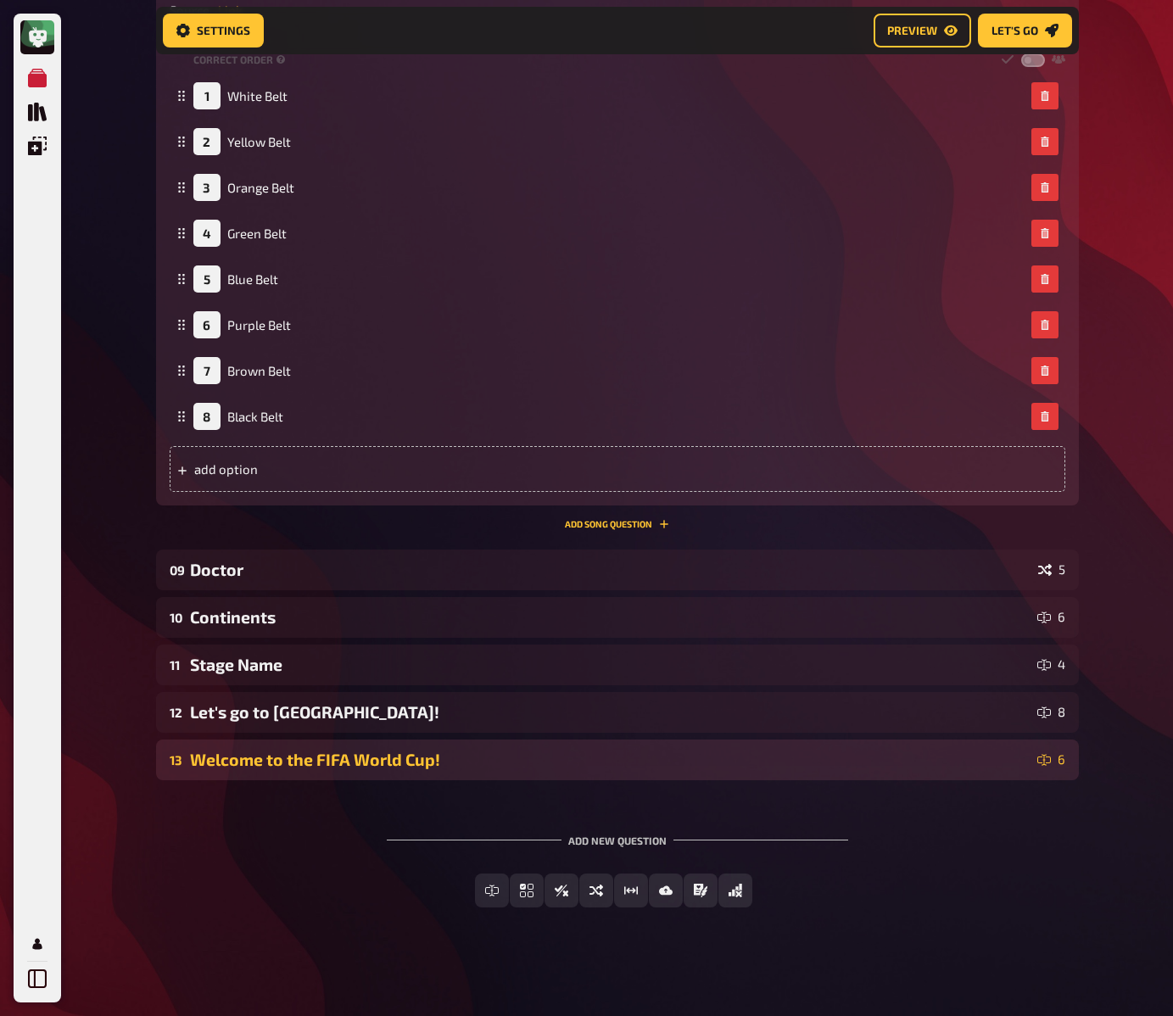
click at [285, 762] on div "Welcome to the FIFA World Cup!" at bounding box center [610, 760] width 841 height 20
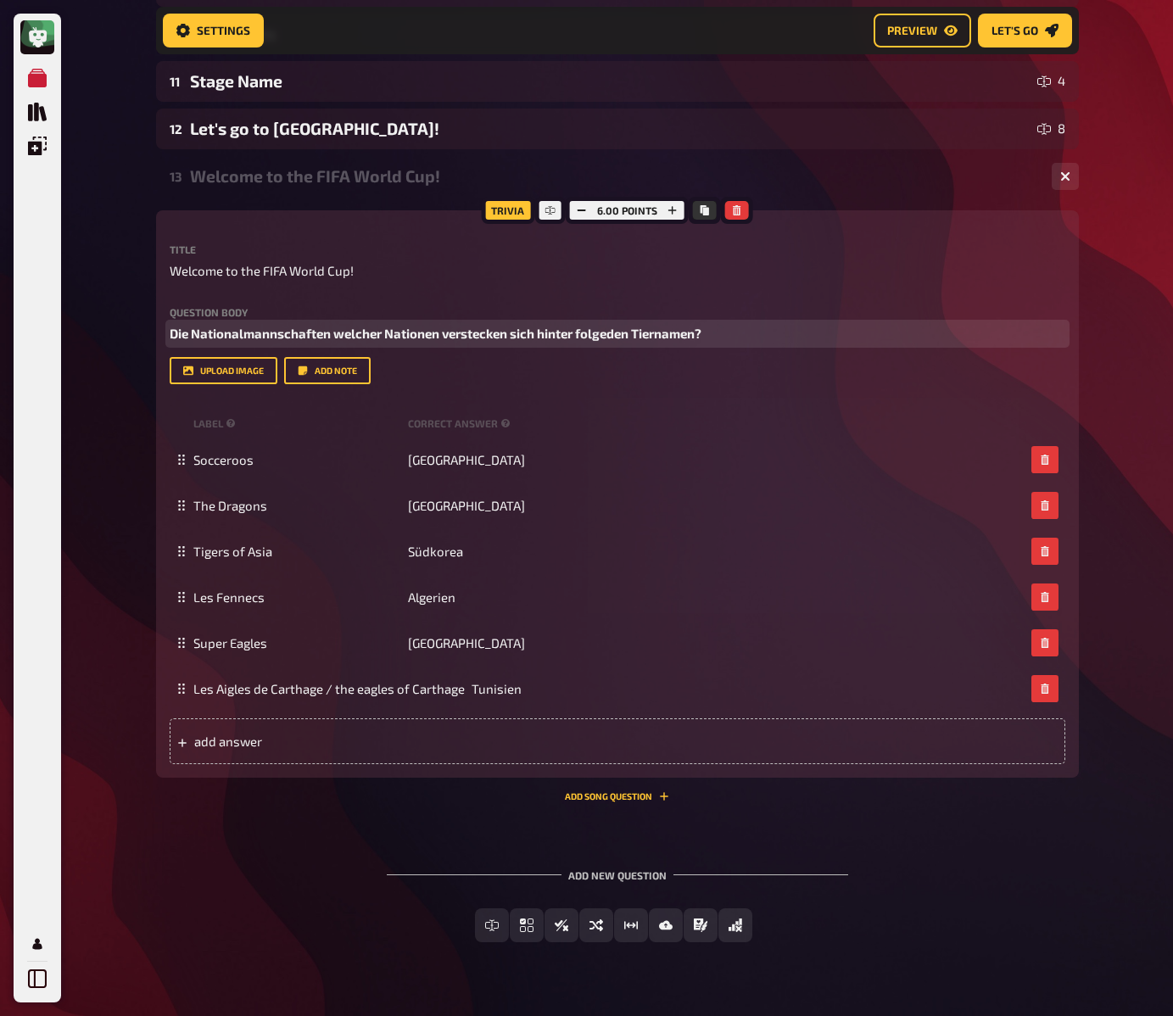
click at [476, 335] on span "Die Nationalmannschaften welcher Nationen verstecken sich hinter folgeden Tiern…" at bounding box center [436, 333] width 532 height 15
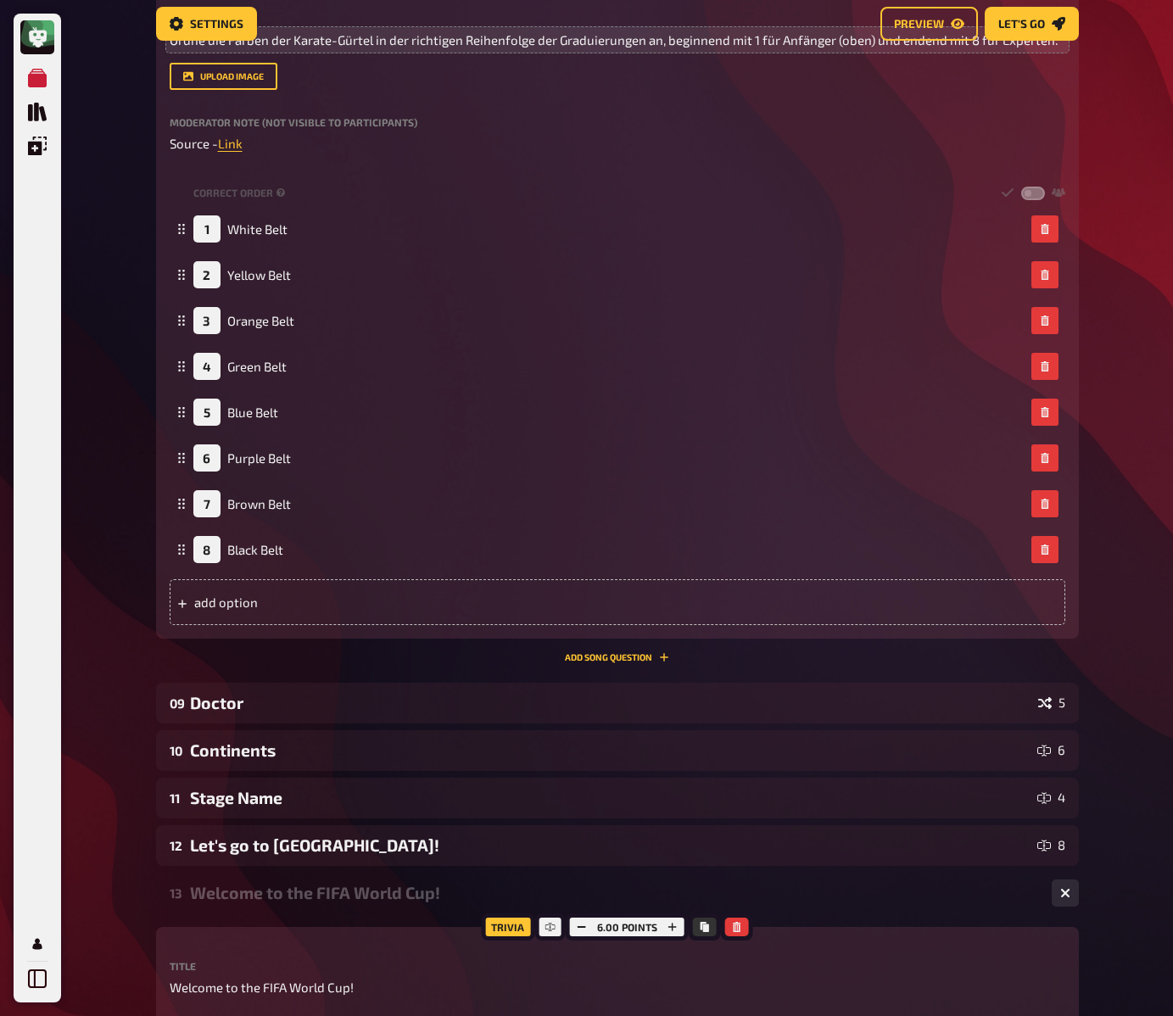
scroll to position [0, 0]
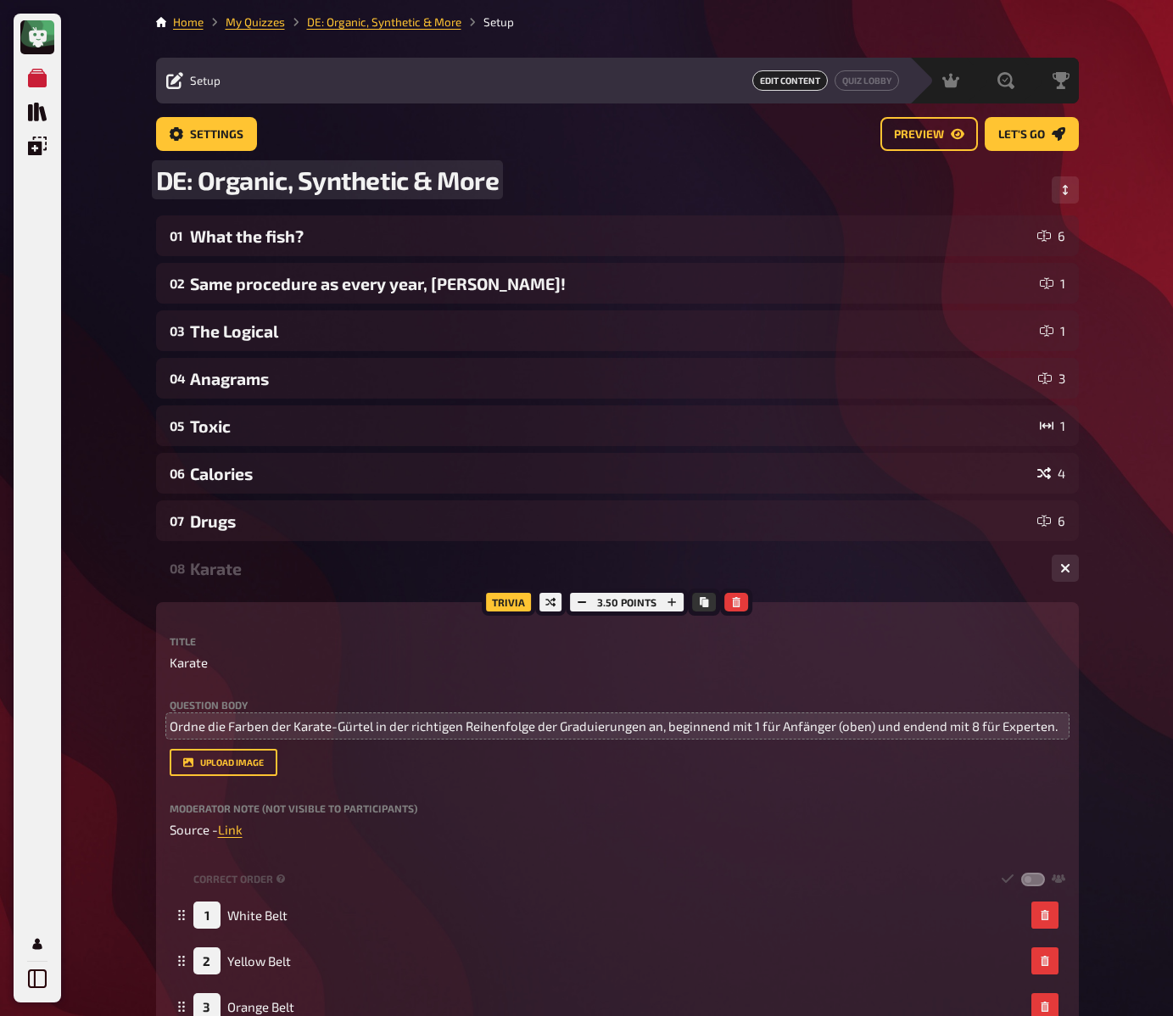
click at [417, 173] on span "DE: Organic, Synthetic & More" at bounding box center [328, 180] width 344 height 31
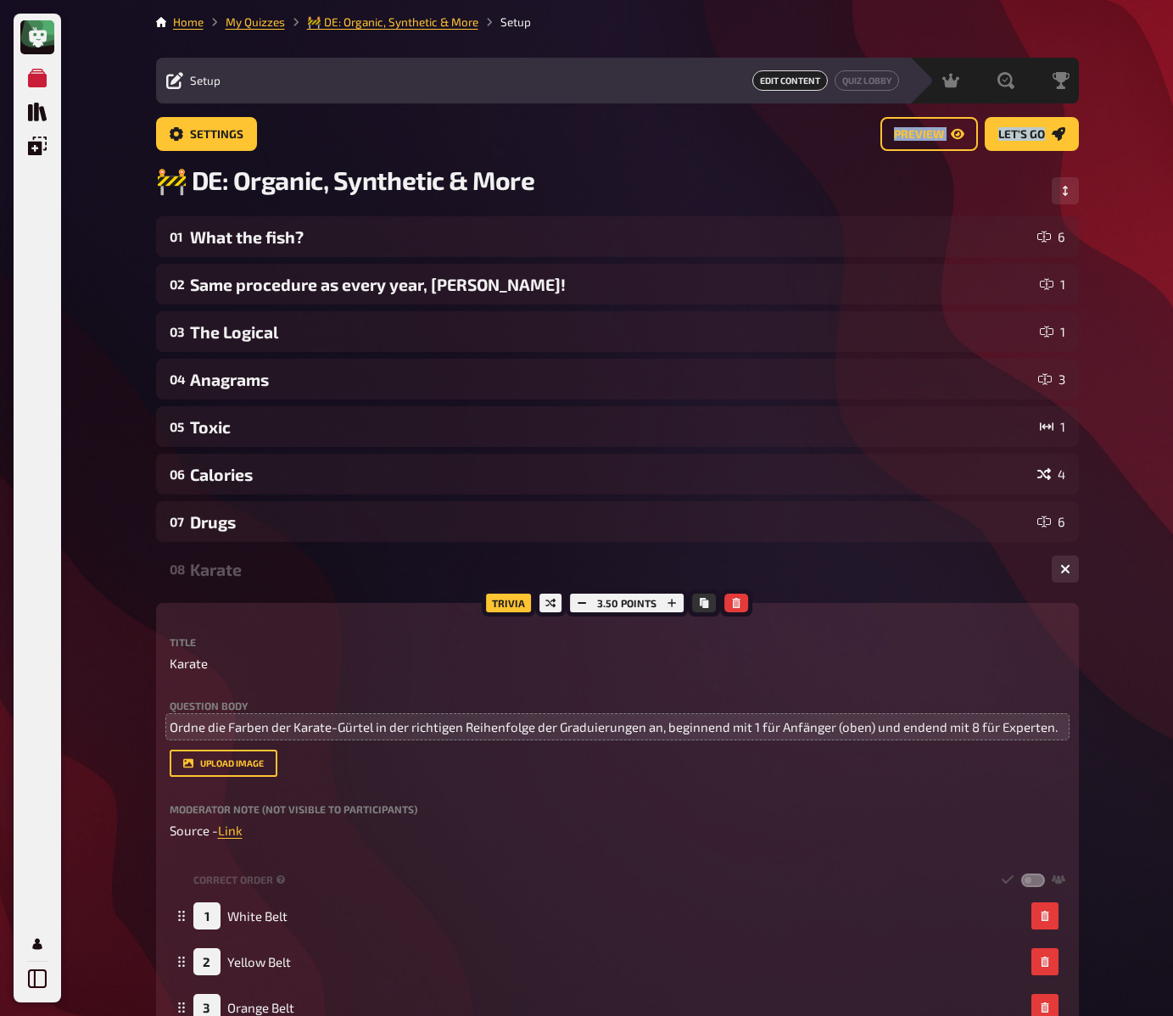
drag, startPoint x: 116, startPoint y: 152, endPoint x: 115, endPoint y: 143, distance: 8.7
click at [255, 21] on link "My Quizzes" at bounding box center [255, 22] width 59 height 14
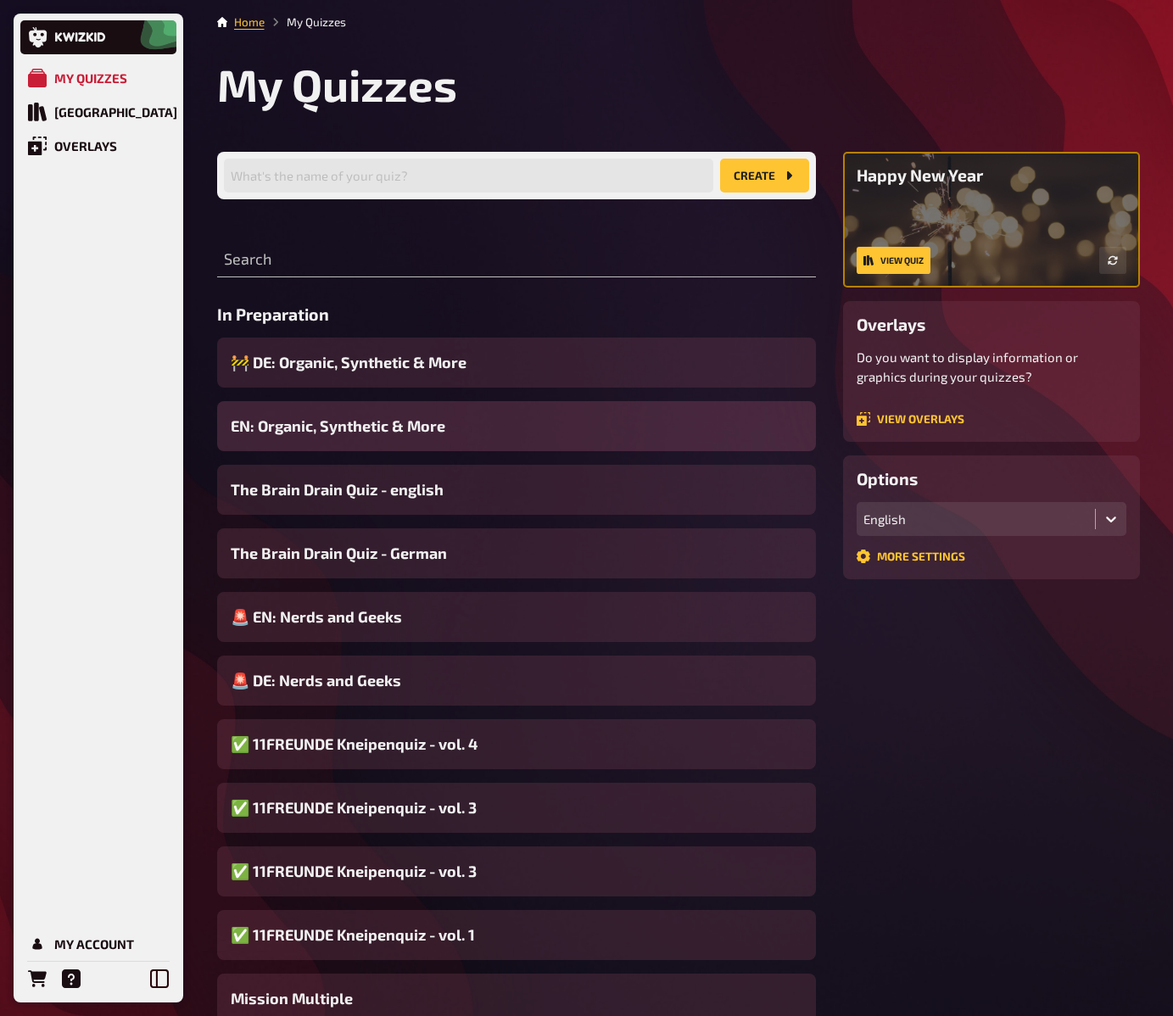
click at [333, 429] on span "EN: Organic, Synthetic & More" at bounding box center [338, 426] width 215 height 23
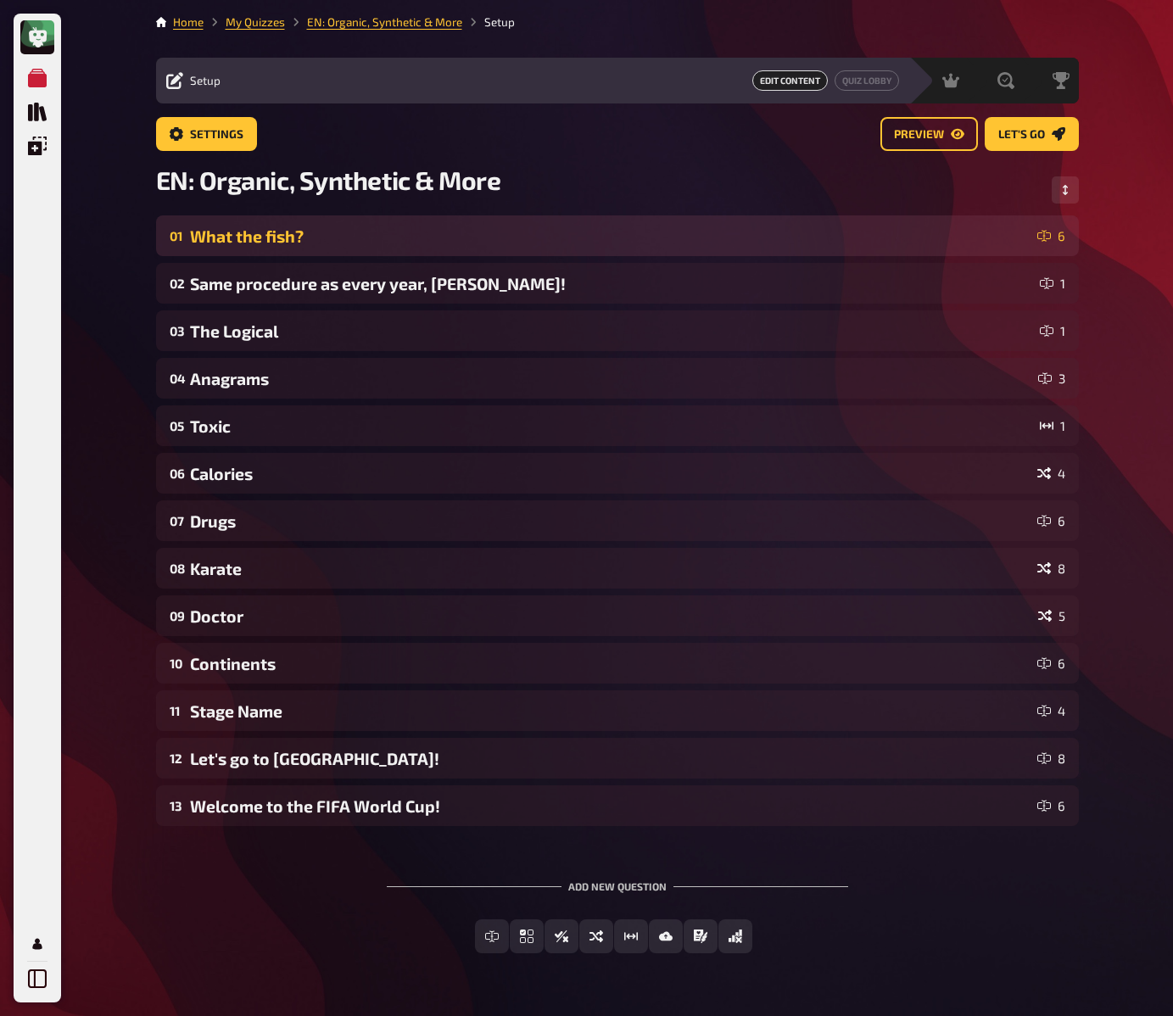
click at [322, 224] on div "01 What the fish? 6" at bounding box center [617, 235] width 923 height 41
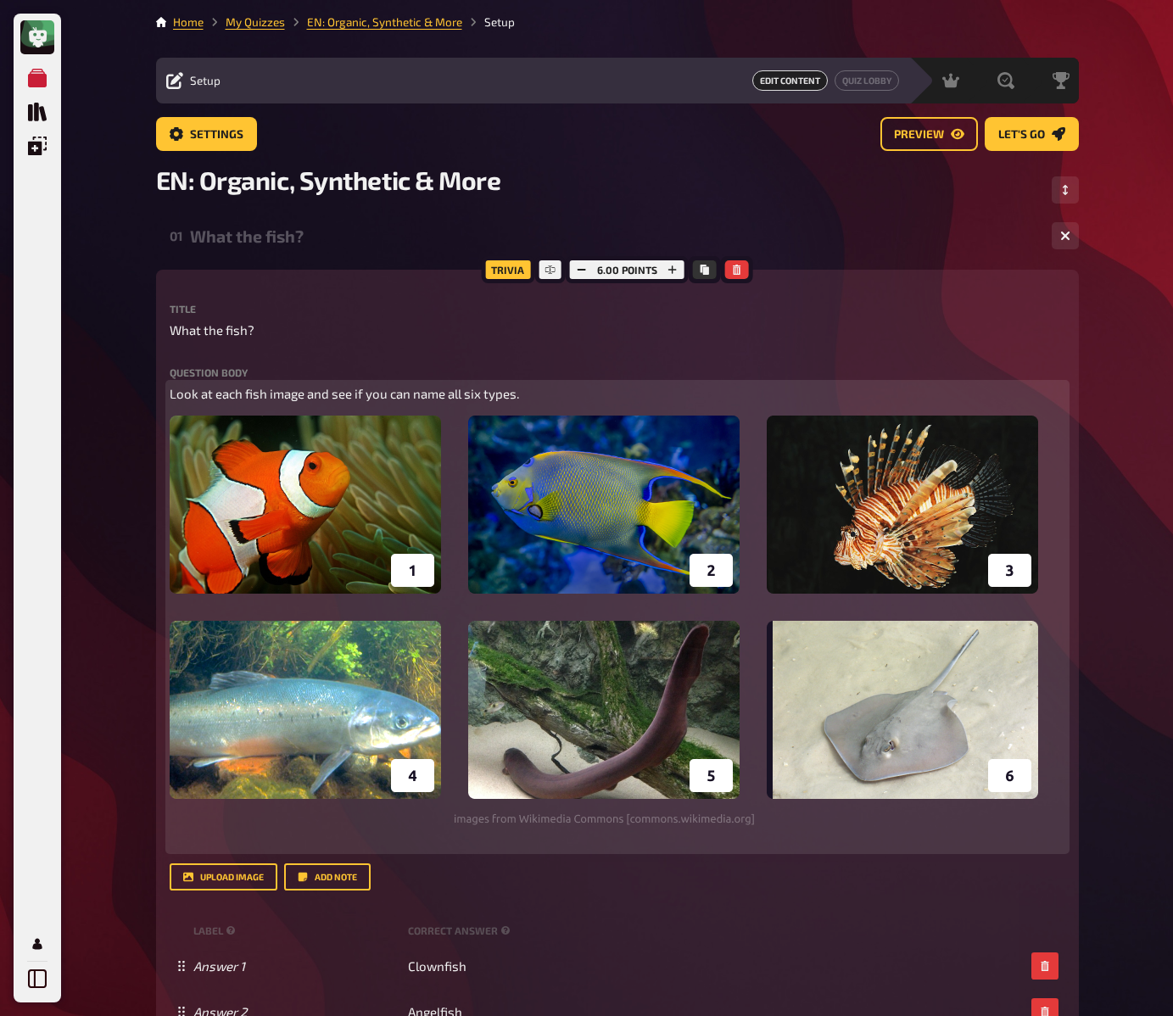
click at [702, 535] on img at bounding box center [604, 621] width 869 height 411
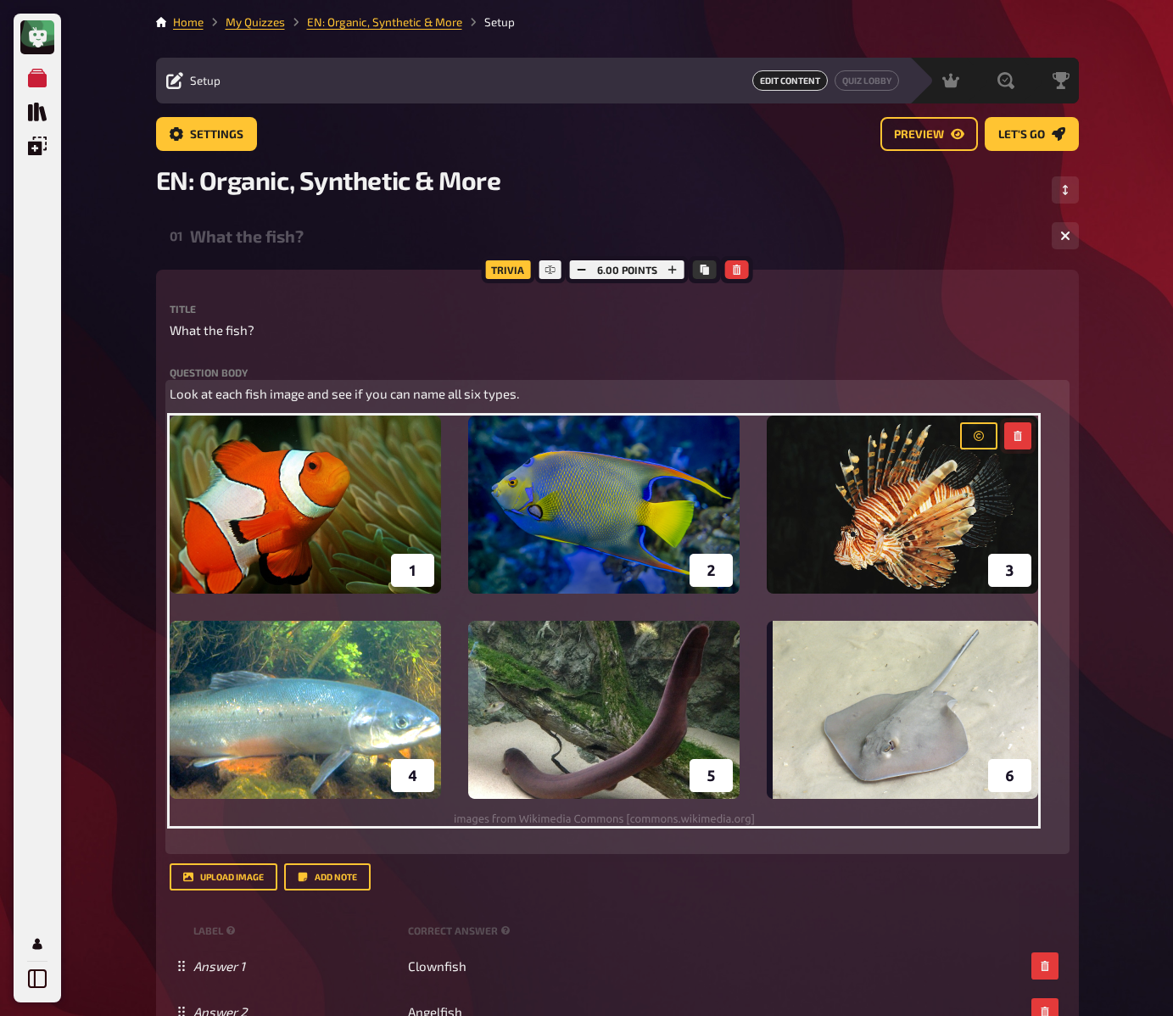
click at [1021, 437] on icon "button" at bounding box center [1018, 436] width 10 height 10
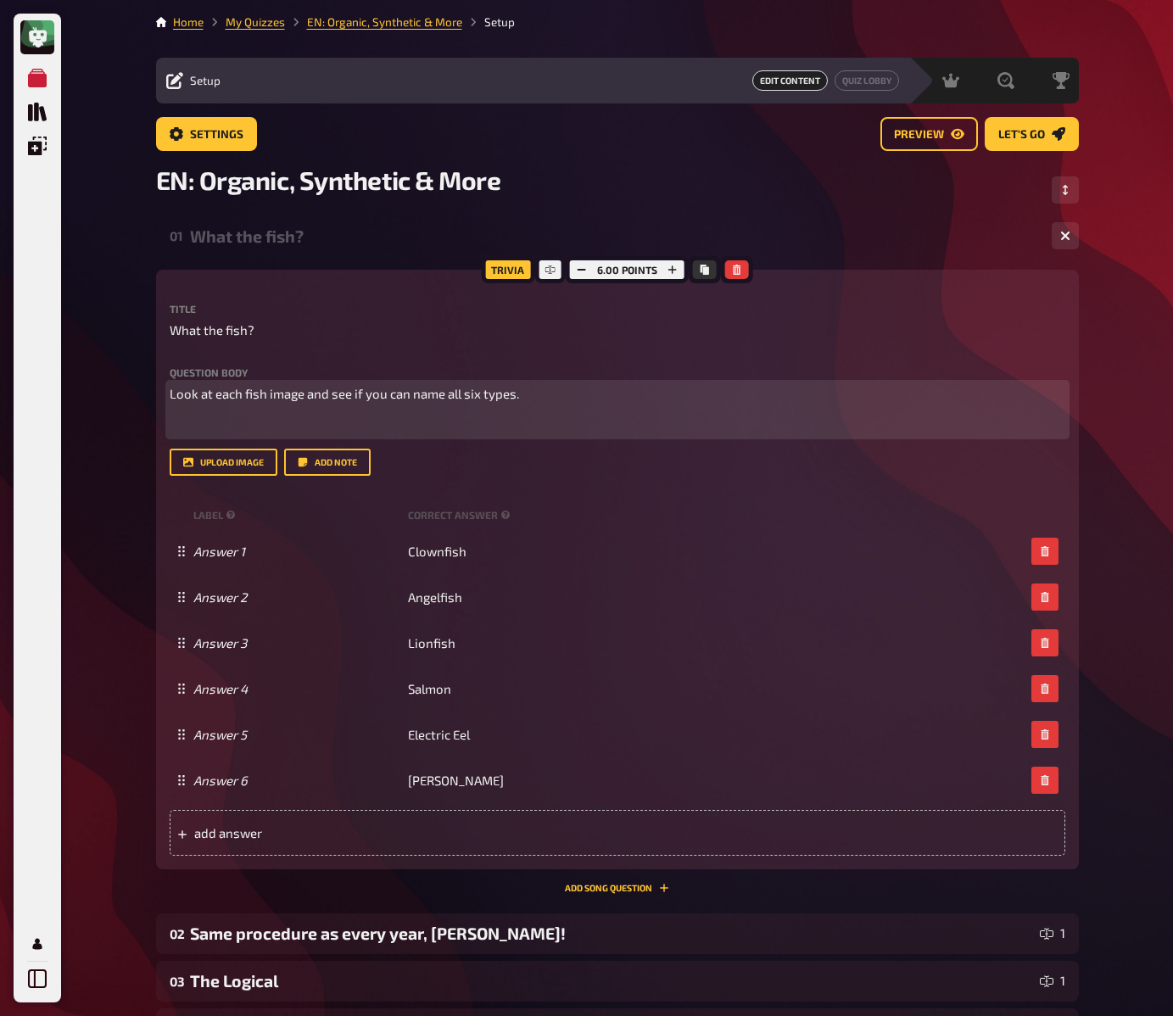
click at [701, 425] on p "﻿" at bounding box center [618, 426] width 896 height 20
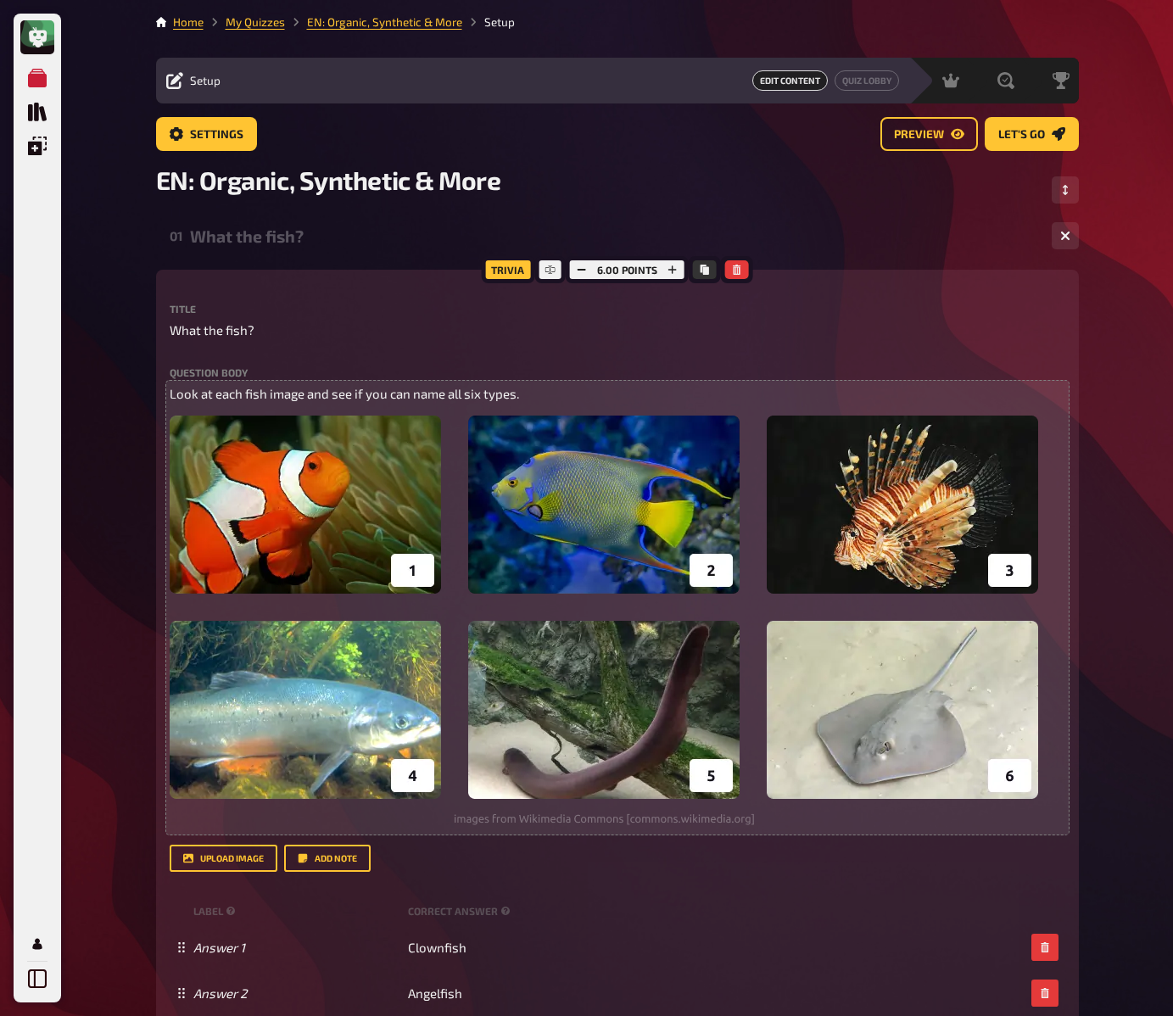
click at [747, 368] on label "Question body" at bounding box center [618, 372] width 896 height 10
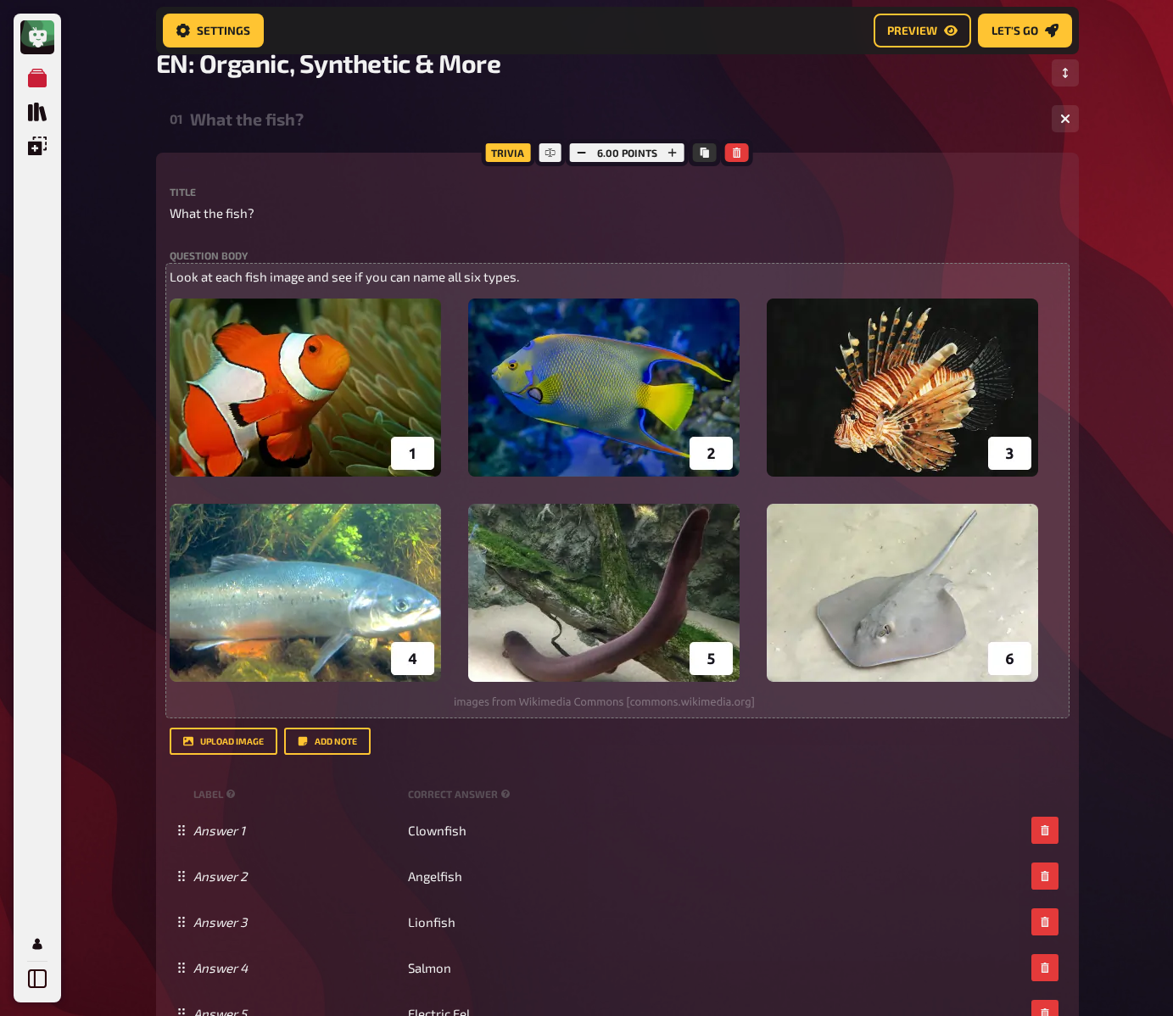
click at [272, 115] on div "What the fish?" at bounding box center [614, 119] width 848 height 20
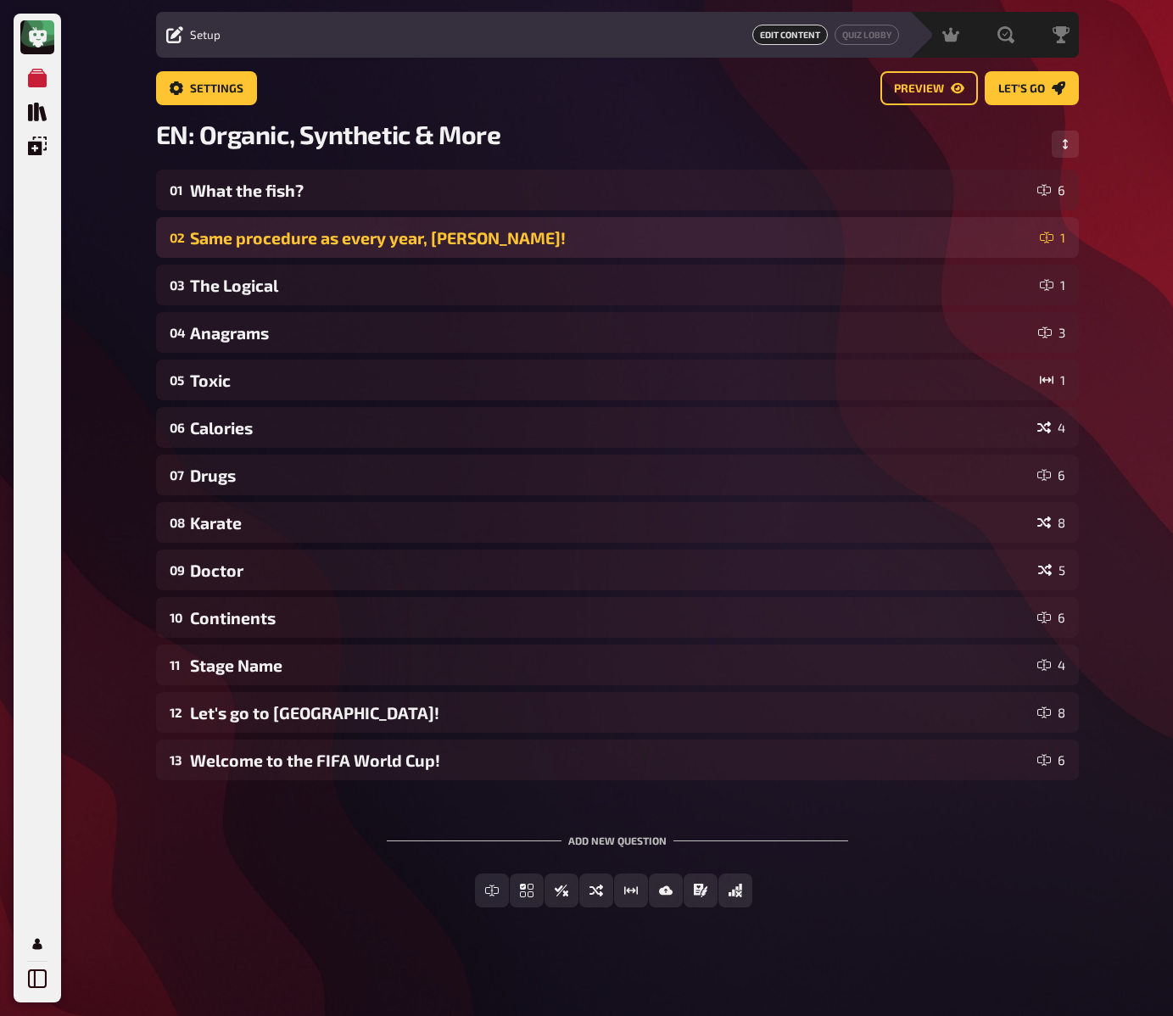
click at [289, 232] on div "Same procedure as every year, [PERSON_NAME]!" at bounding box center [611, 238] width 843 height 20
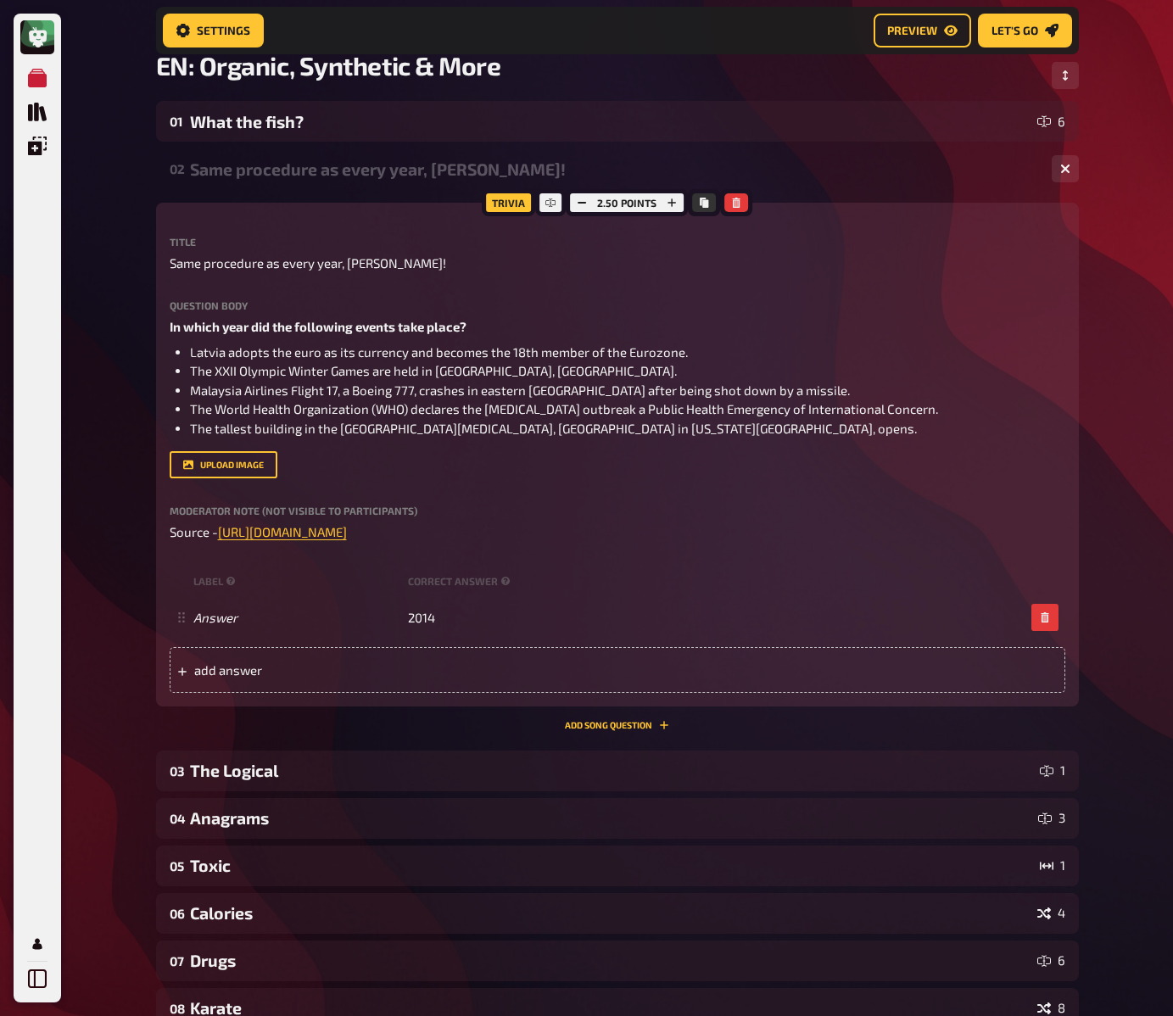
scroll to position [131, 0]
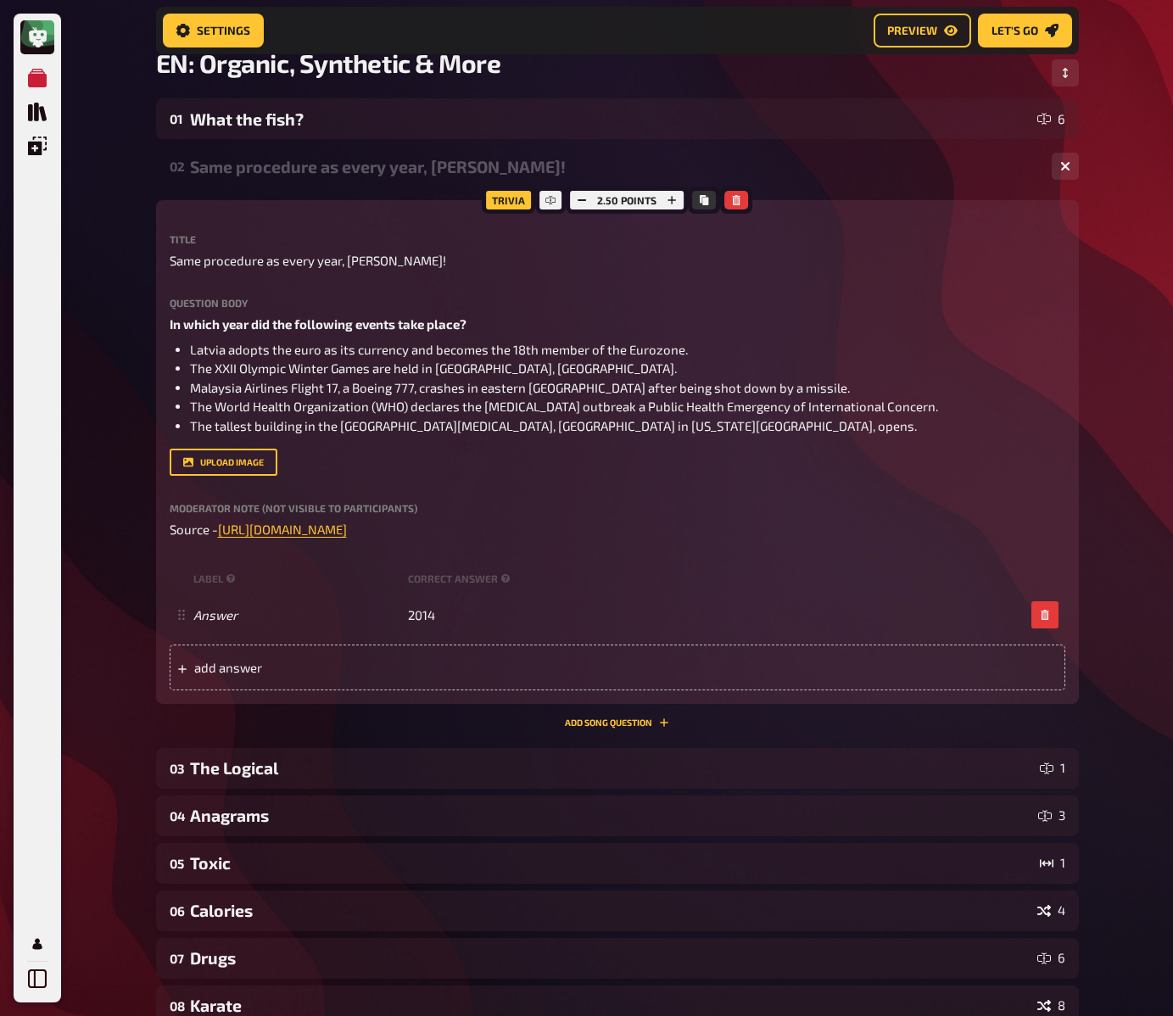
click at [94, 128] on div "My Quizzes Quiz Library Overlays My Account Home My Quizzes EN: Organic, Synthe…" at bounding box center [586, 684] width 1173 height 1630
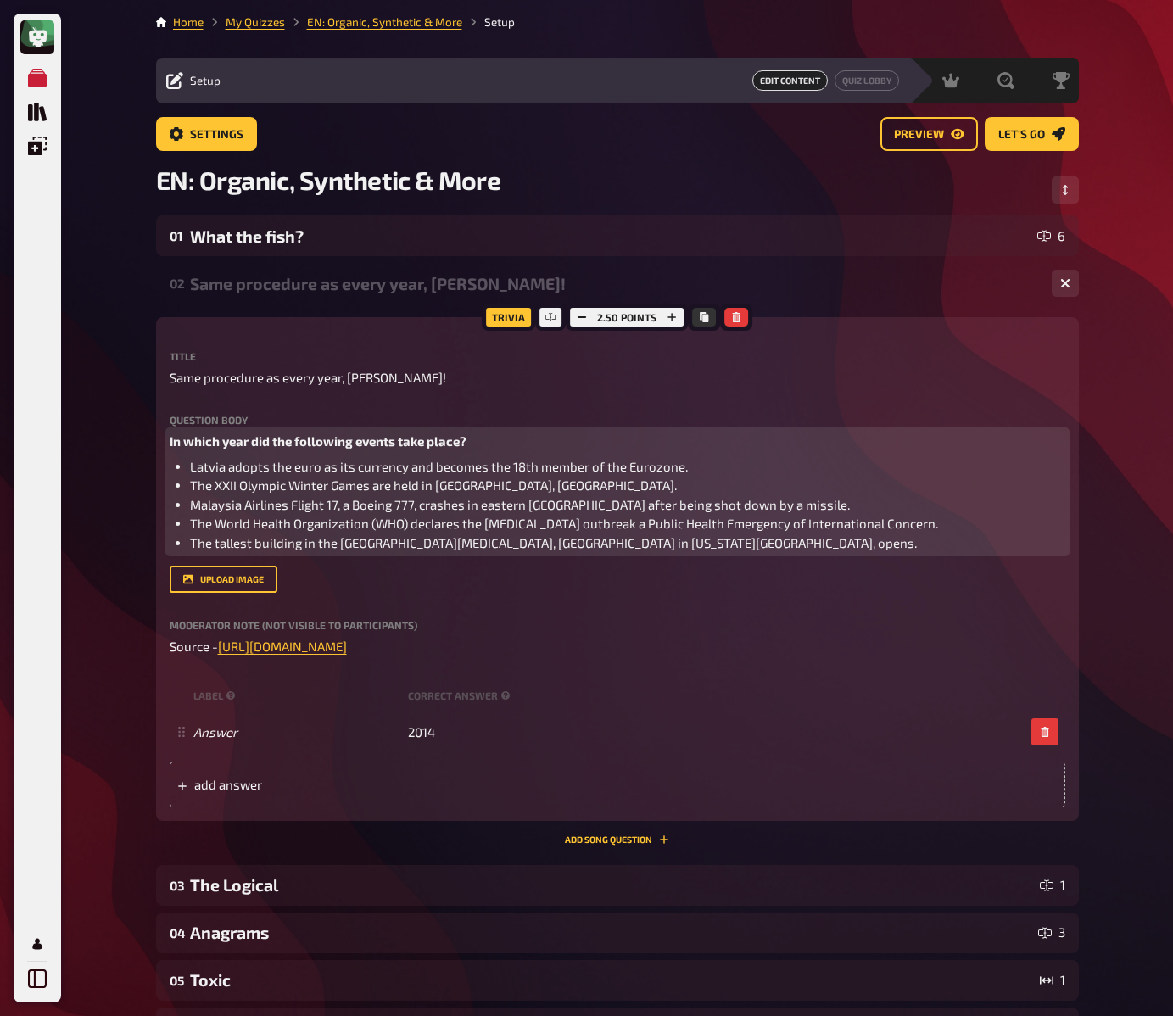
click at [335, 546] on span "The tallest building in the Western Hemisphere, One World Trade Center in New Y…" at bounding box center [553, 542] width 727 height 15
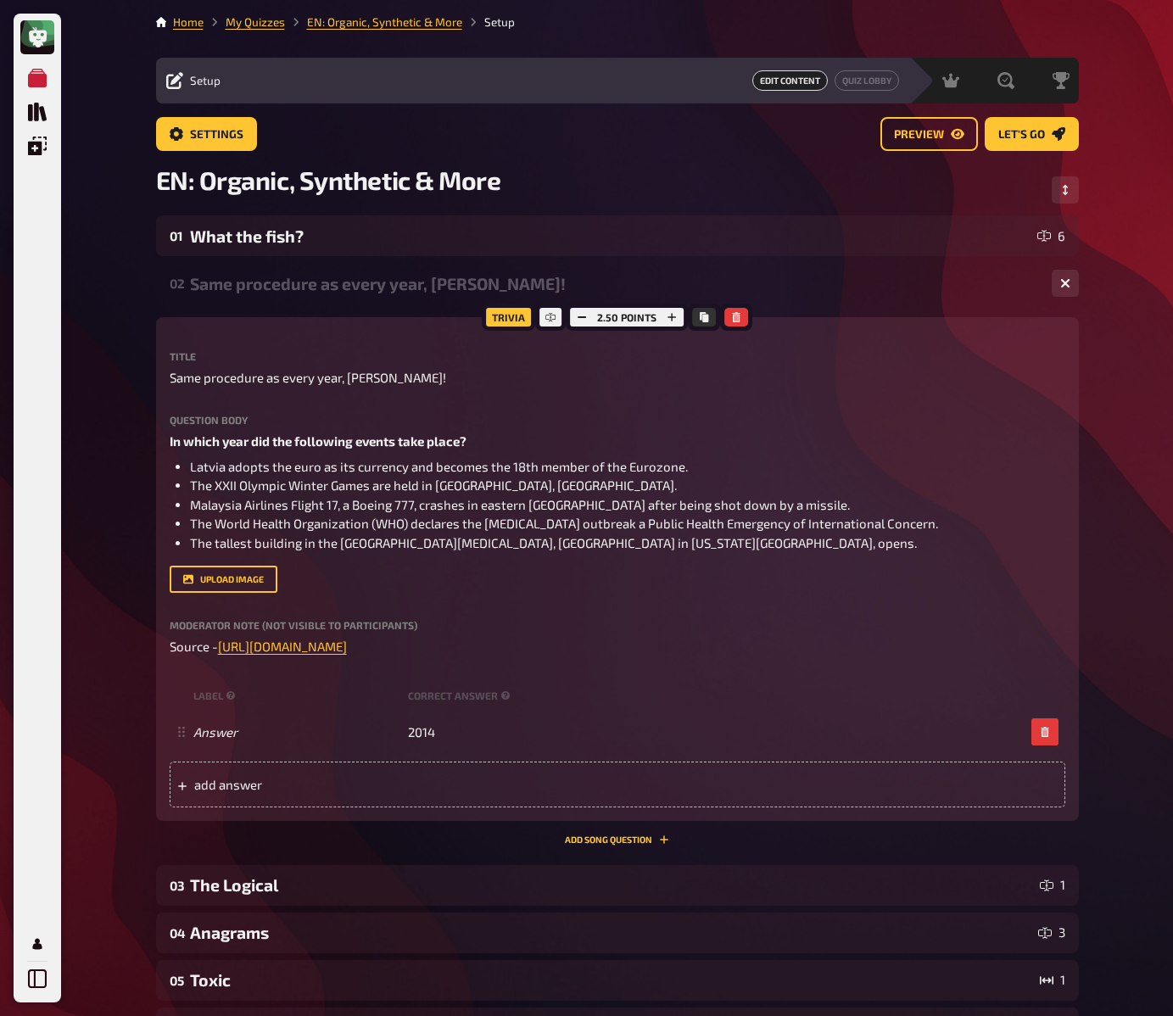
click at [1146, 579] on div "My Quizzes Quiz Library Overlays My Account Home My Quizzes EN: Organic, Synthe…" at bounding box center [586, 808] width 1173 height 1617
click at [1136, 582] on div "My Quizzes Quiz Library Overlays My Account Home My Quizzes EN: Organic, Synthe…" at bounding box center [586, 808] width 1173 height 1617
click at [1128, 567] on div "My Quizzes Quiz Library Overlays My Account Home My Quizzes EN: Organic, Synthe…" at bounding box center [586, 808] width 1173 height 1617
click at [287, 285] on div "Same procedure as every year, [PERSON_NAME]!" at bounding box center [614, 284] width 848 height 20
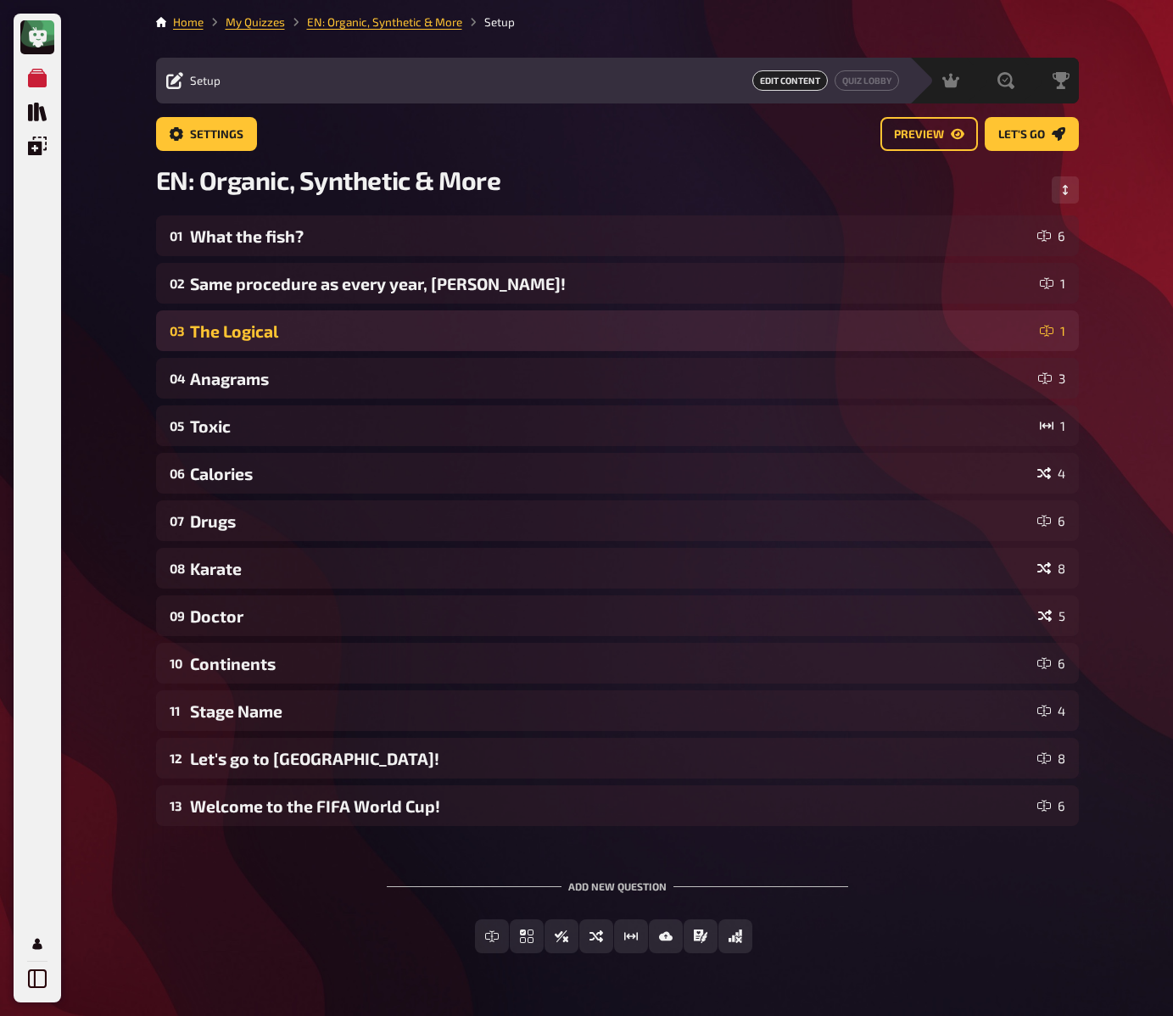
click at [263, 344] on div "03 The Logical 1" at bounding box center [617, 330] width 923 height 41
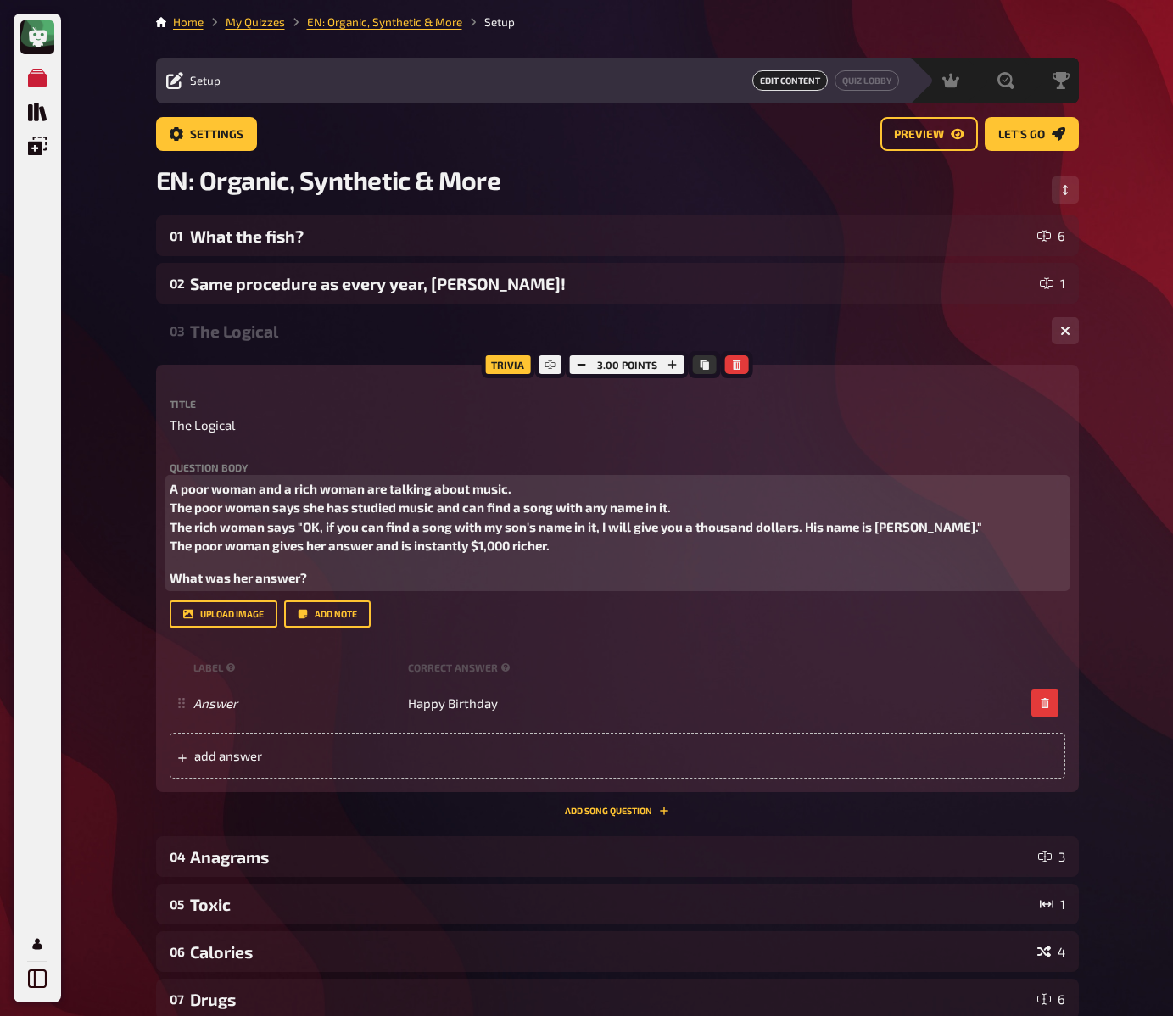
click at [298, 511] on span "A poor woman and a rich woman are talking about music. The poor woman says she …" at bounding box center [576, 517] width 813 height 73
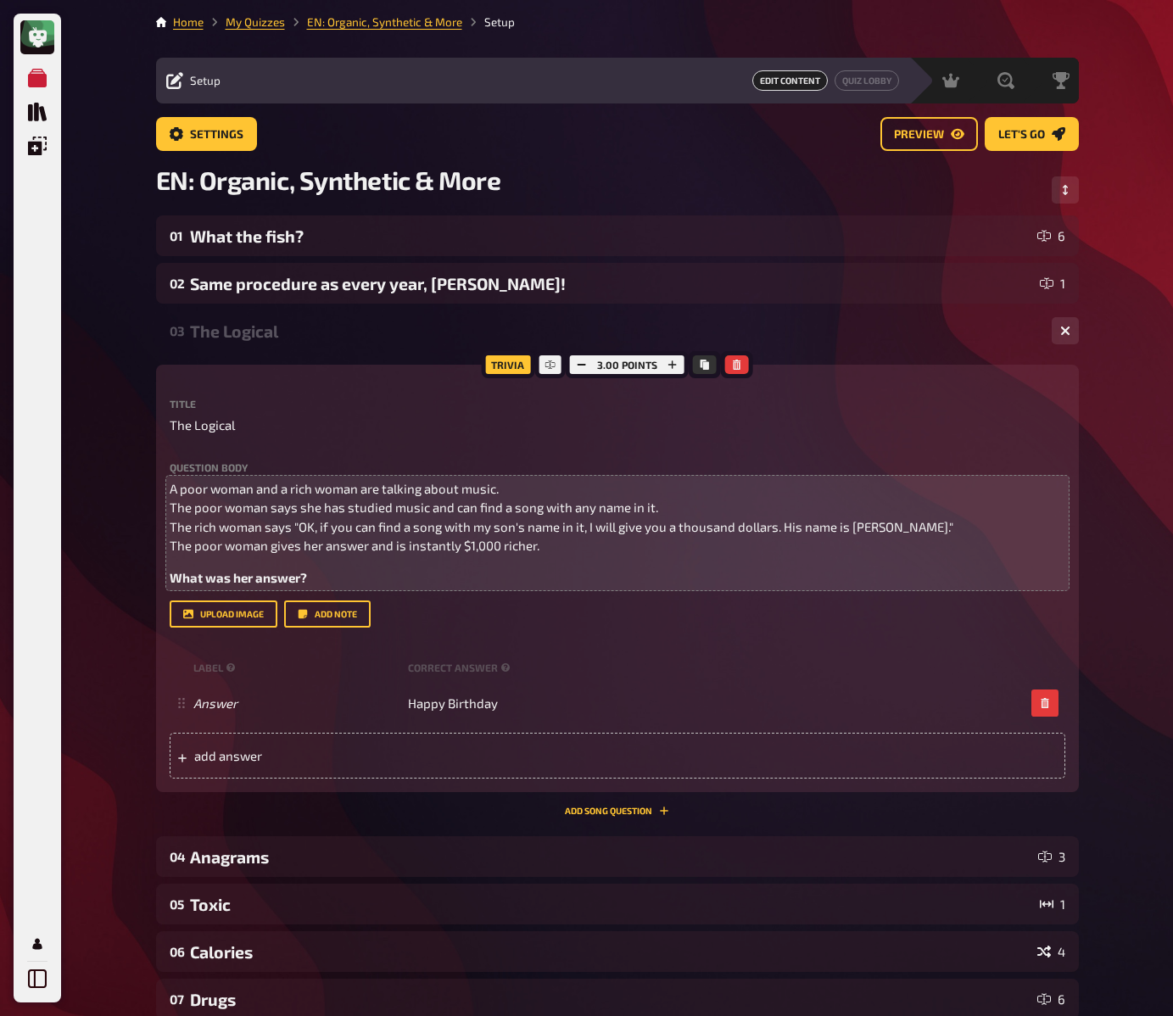
click at [260, 328] on div "The Logical" at bounding box center [614, 332] width 848 height 20
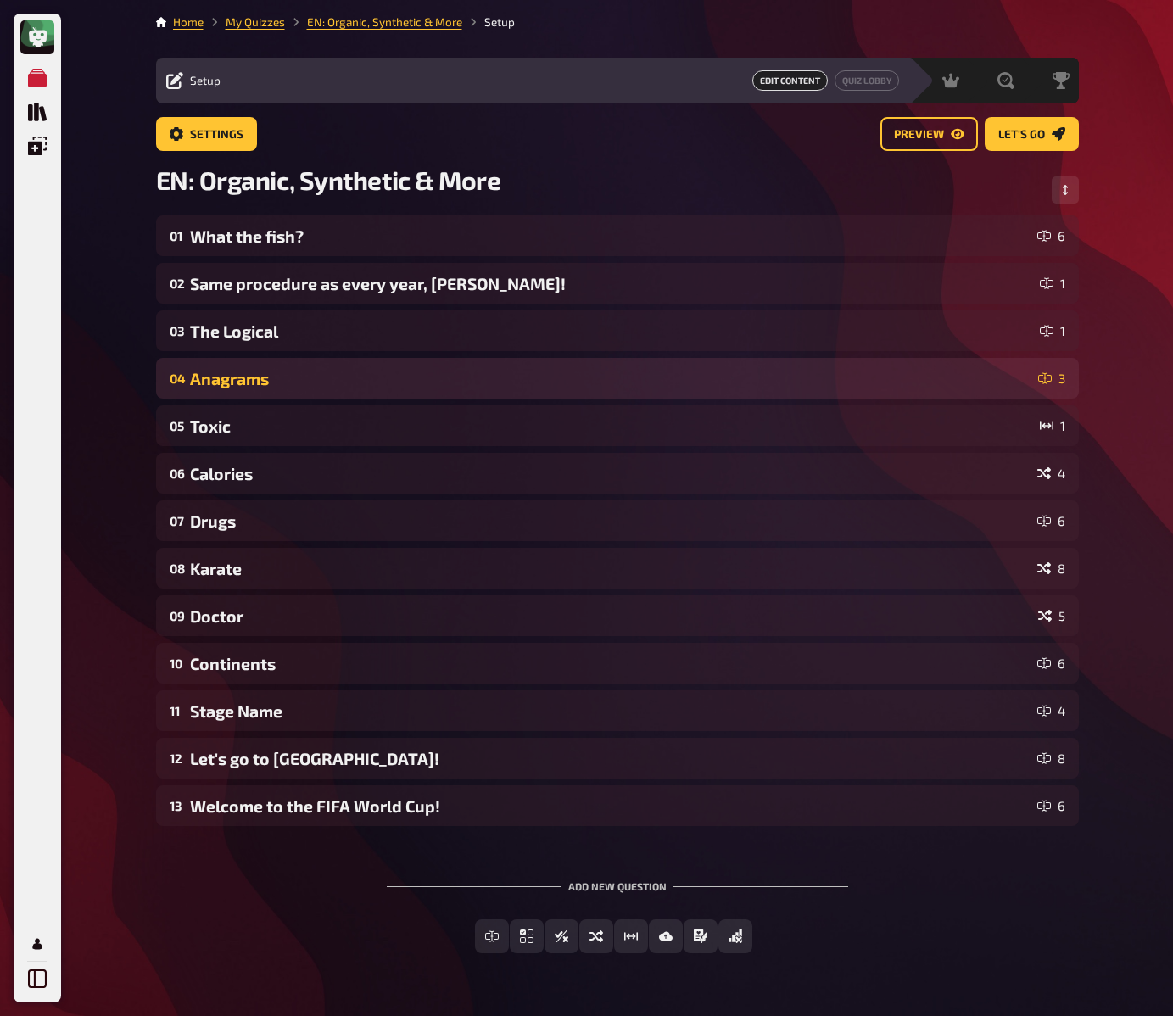
click at [255, 366] on div "04 Anagrams 3" at bounding box center [617, 378] width 923 height 41
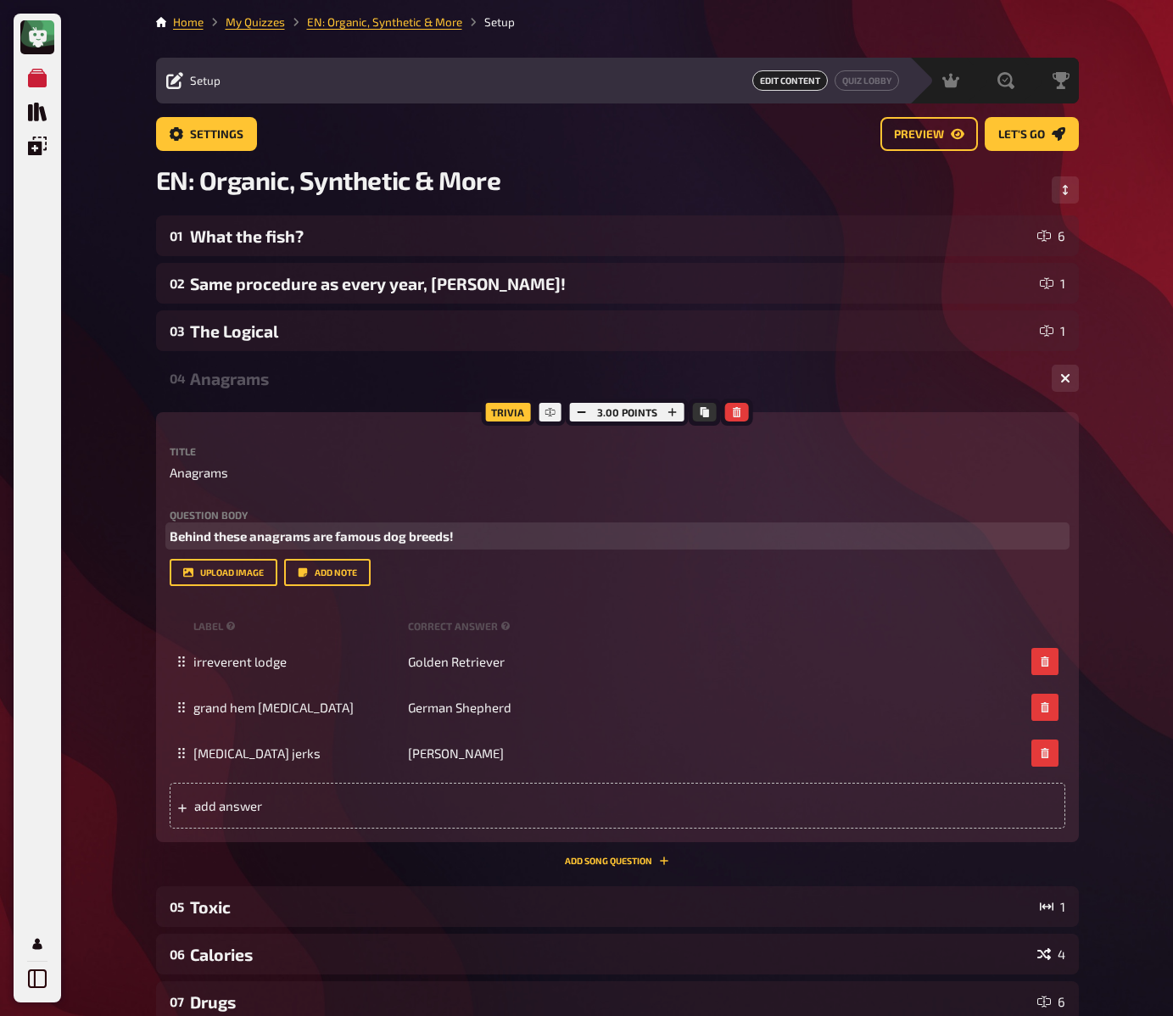
click at [299, 534] on span "Behind these anagrams are famous dog breeds!" at bounding box center [312, 536] width 284 height 15
click at [120, 485] on div "My Quizzes Quiz Library Overlays My Account Home My Quizzes EN: Organic, Synthe…" at bounding box center [586, 771] width 1173 height 1543
click at [121, 461] on div "My Quizzes Quiz Library Overlays My Account Home My Quizzes EN: Organic, Synthe…" at bounding box center [586, 771] width 1173 height 1543
click at [247, 376] on div "Anagrams" at bounding box center [614, 379] width 848 height 20
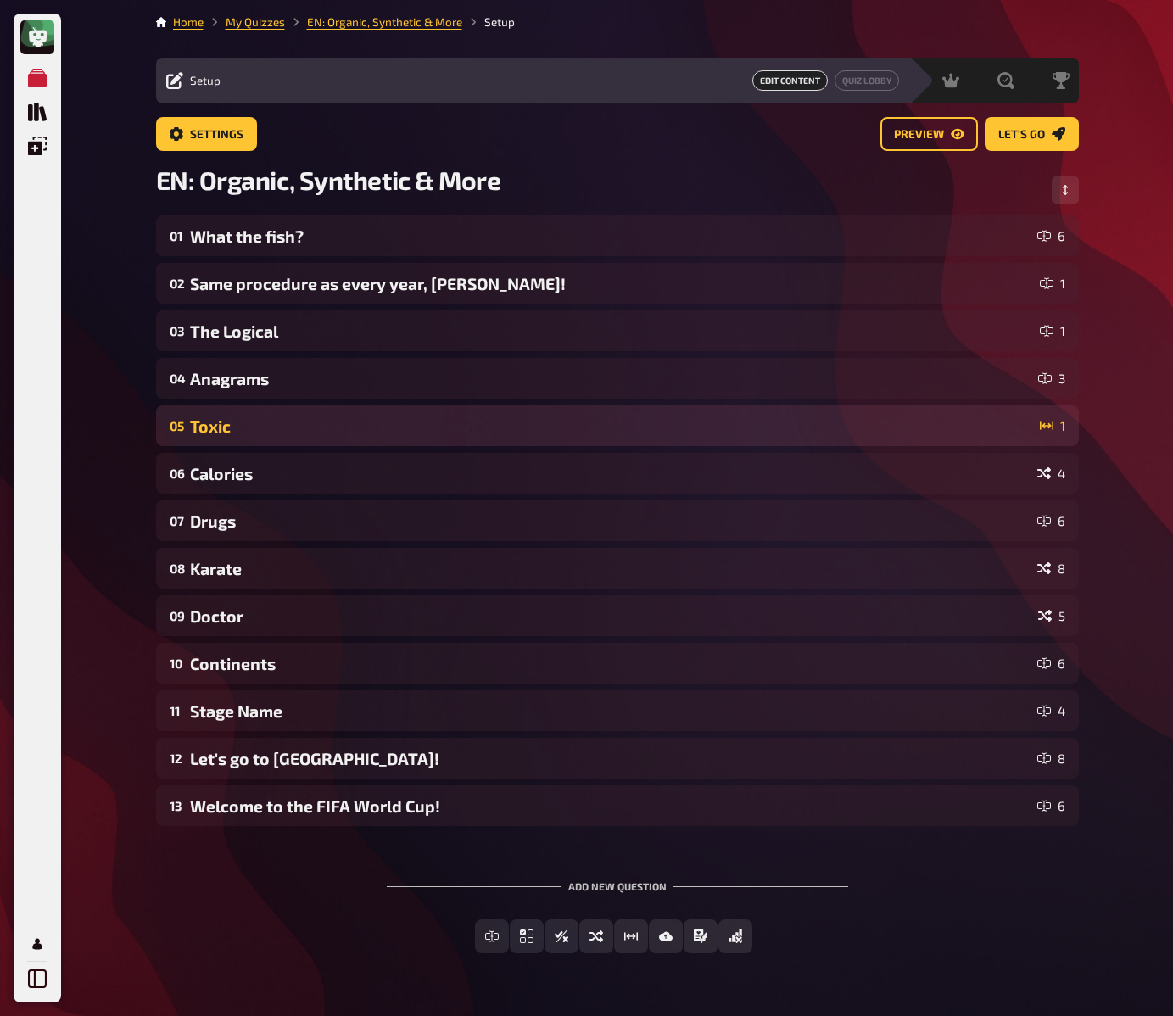
click at [235, 422] on div "Toxic" at bounding box center [611, 427] width 843 height 20
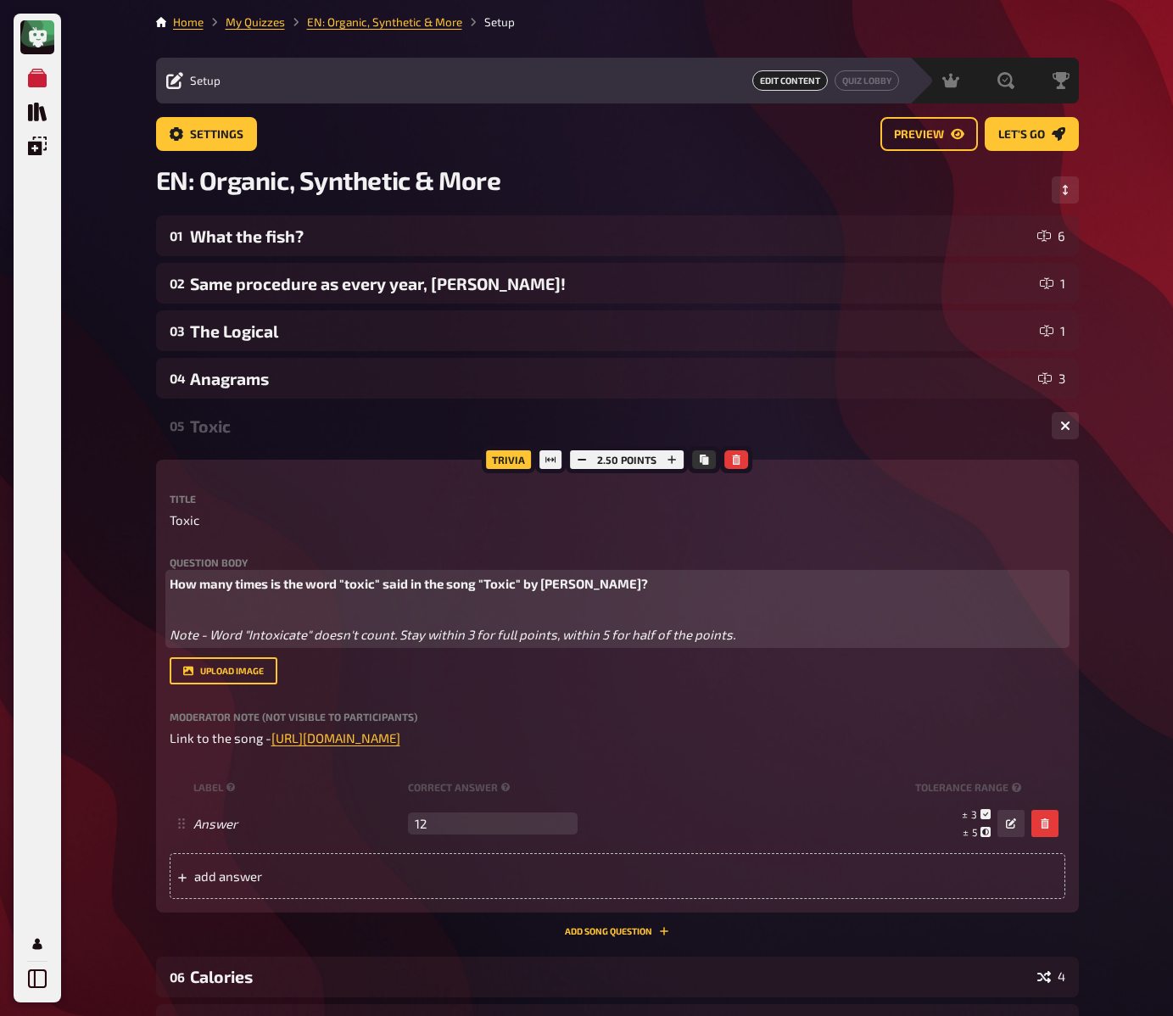
click at [318, 580] on span "How many times is the word "toxic" said in the song "Toxic" by Britney Spears?" at bounding box center [409, 583] width 478 height 15
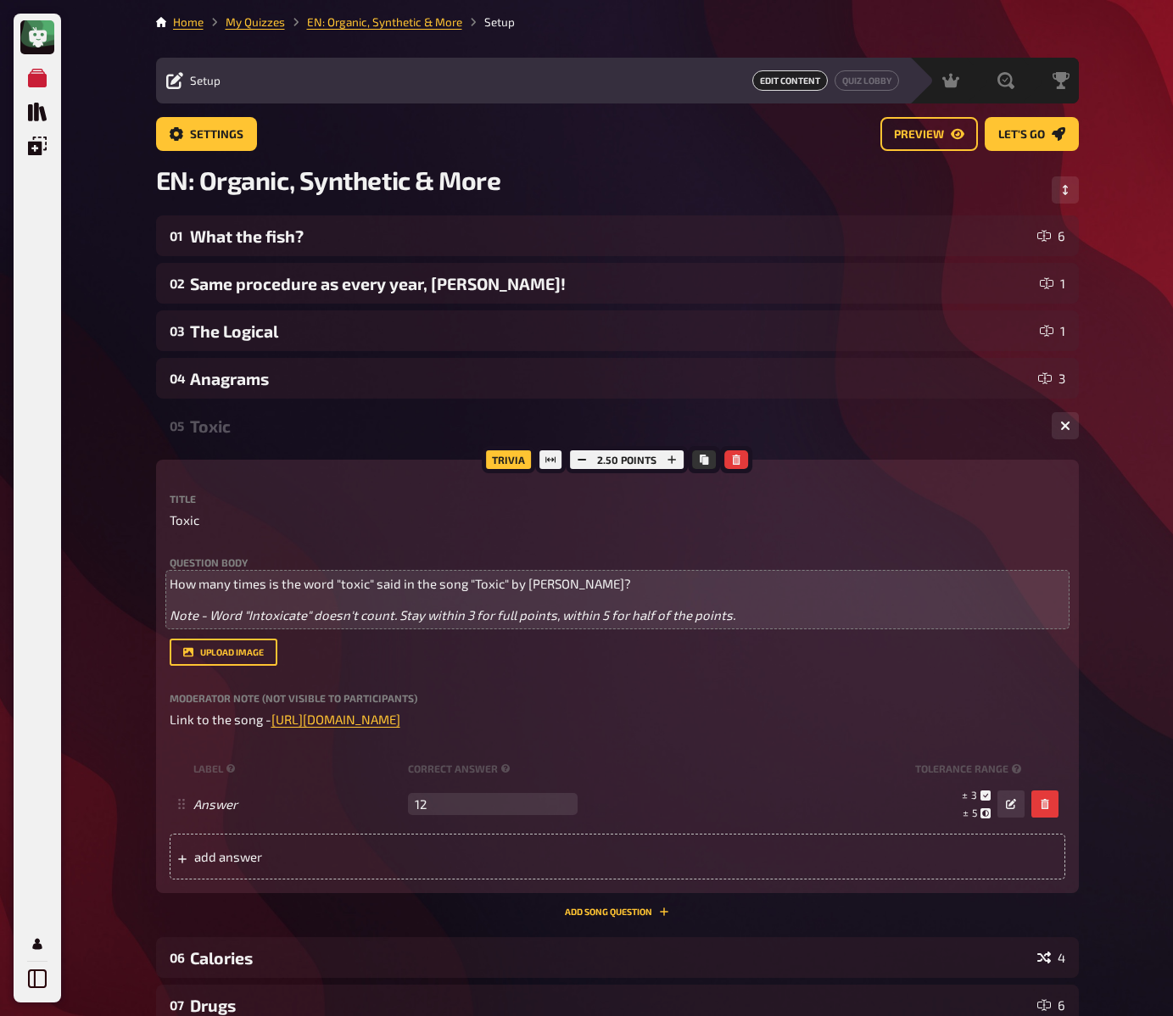
click at [131, 605] on div "My Quizzes Quiz Library Overlays My Account Home My Quizzes EN: Organic, Synthe…" at bounding box center [586, 773] width 1173 height 1547
click at [126, 585] on div "My Quizzes Quiz Library Overlays My Account Home My Quizzes EN: Organic, Synthe…" at bounding box center [586, 773] width 1173 height 1547
click at [219, 428] on div "Toxic" at bounding box center [614, 427] width 848 height 20
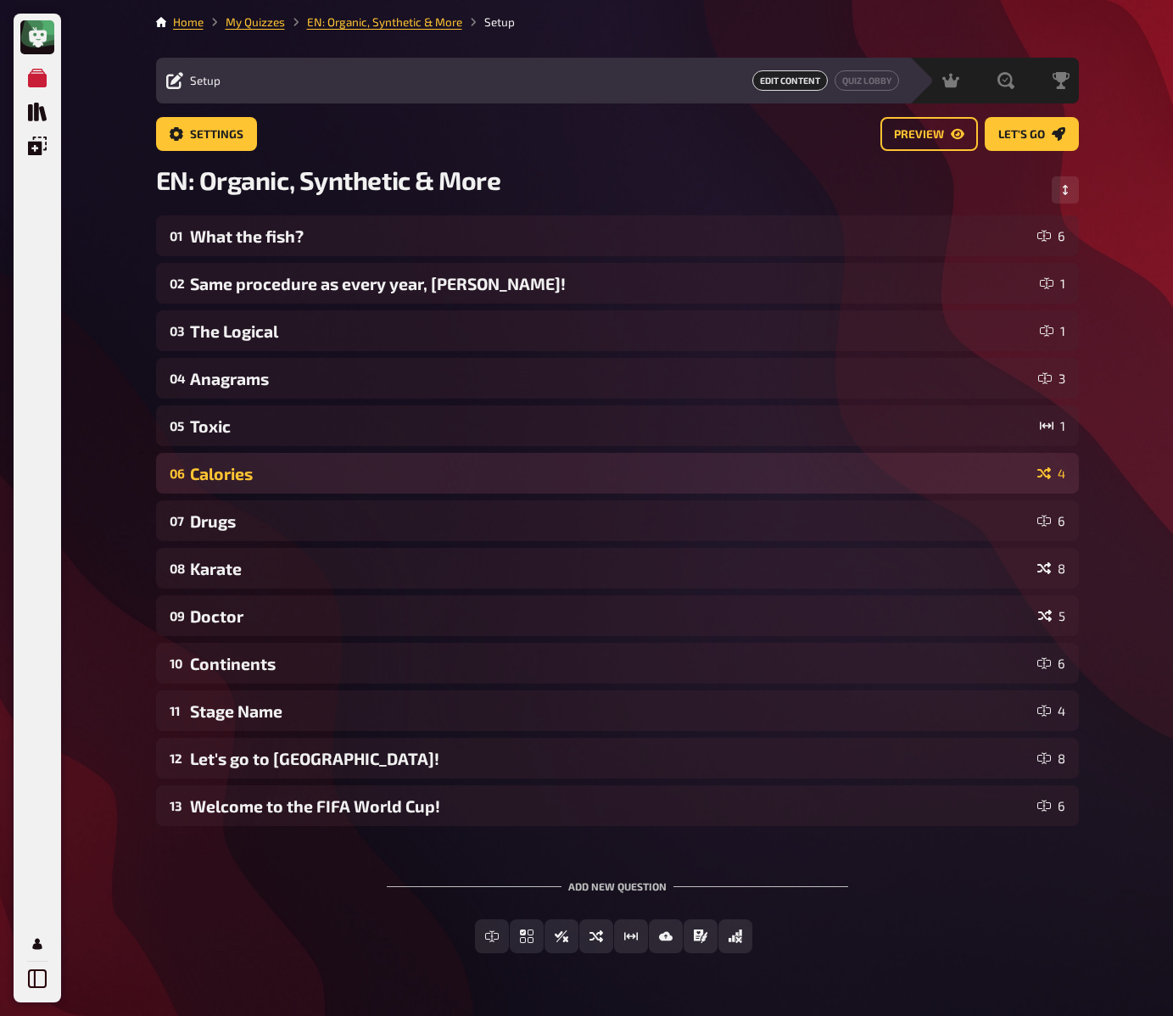
click at [227, 473] on div "Calories" at bounding box center [610, 474] width 841 height 20
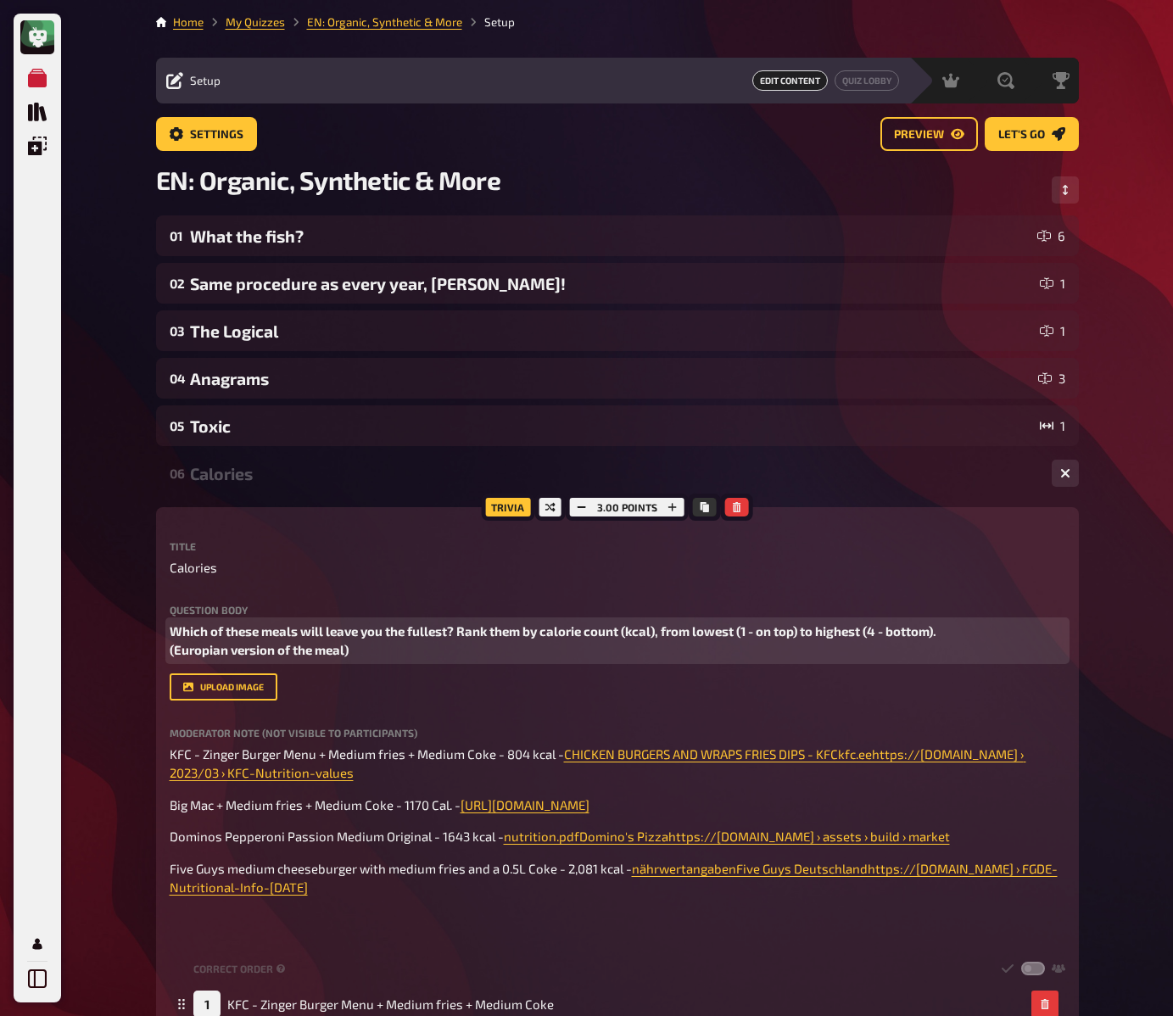
click at [248, 647] on span "Which of these meals will leave you the fullest? Rank them by calorie count (kc…" at bounding box center [554, 641] width 769 height 35
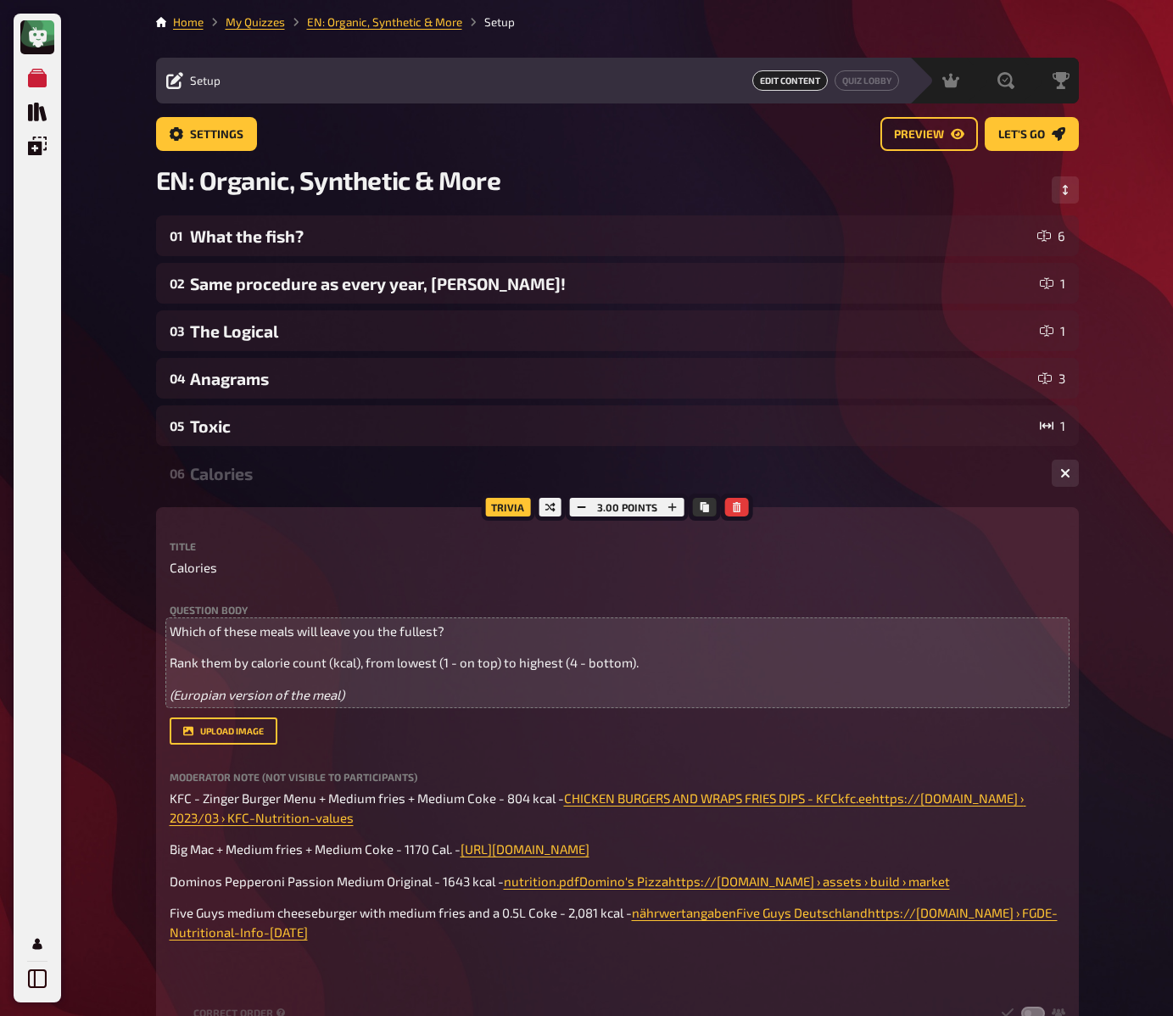
click at [116, 520] on div "My Quizzes Quiz Library Overlays My Account Home My Quizzes EN: Organic, Synthe…" at bounding box center [586, 941] width 1173 height 1882
click at [125, 490] on div "My Quizzes Quiz Library Overlays My Account Home My Quizzes EN: Organic, Synthe…" at bounding box center [586, 941] width 1173 height 1882
click at [214, 478] on div "Calories" at bounding box center [614, 474] width 848 height 20
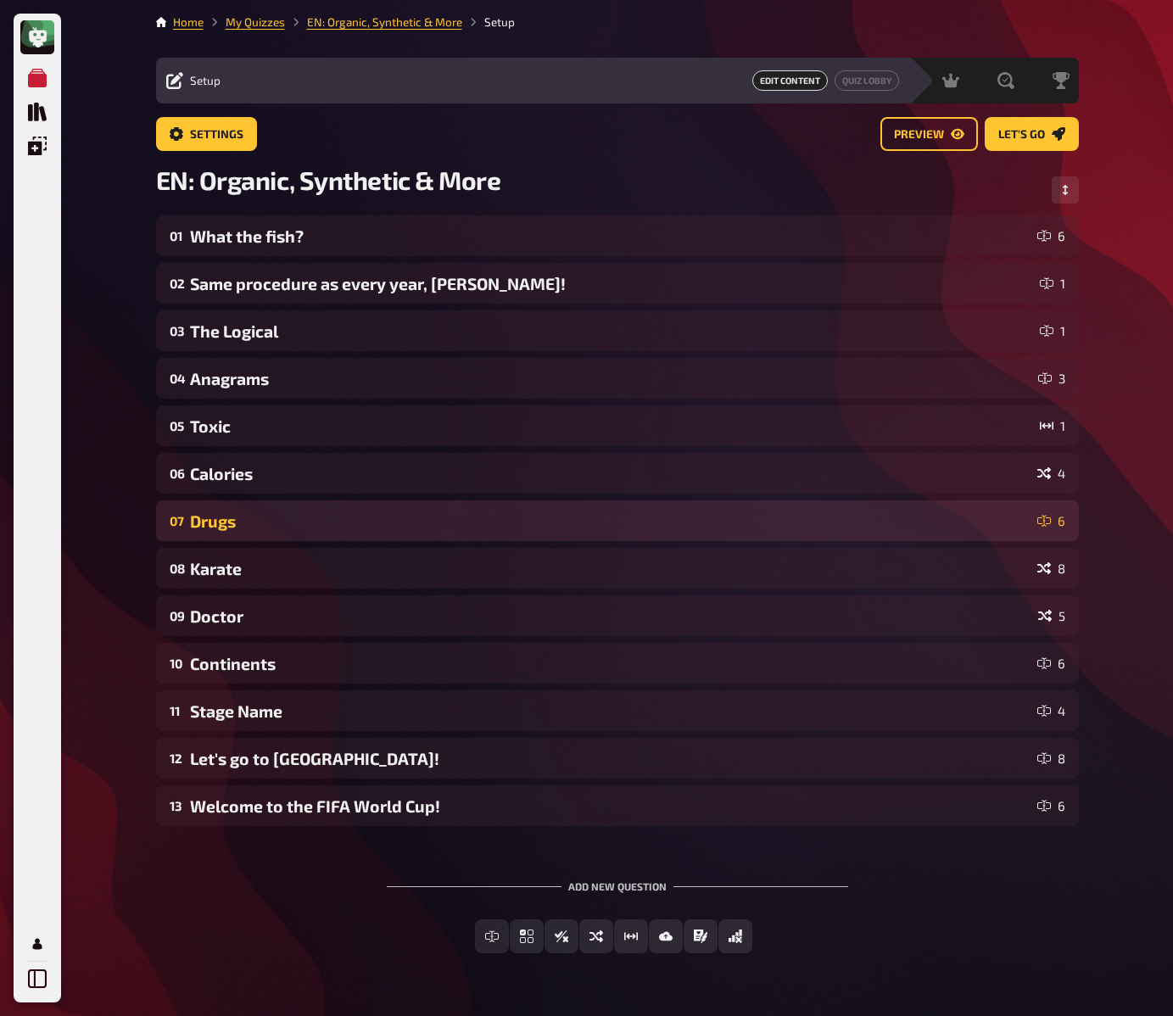
click at [227, 525] on div "Drugs" at bounding box center [610, 522] width 841 height 20
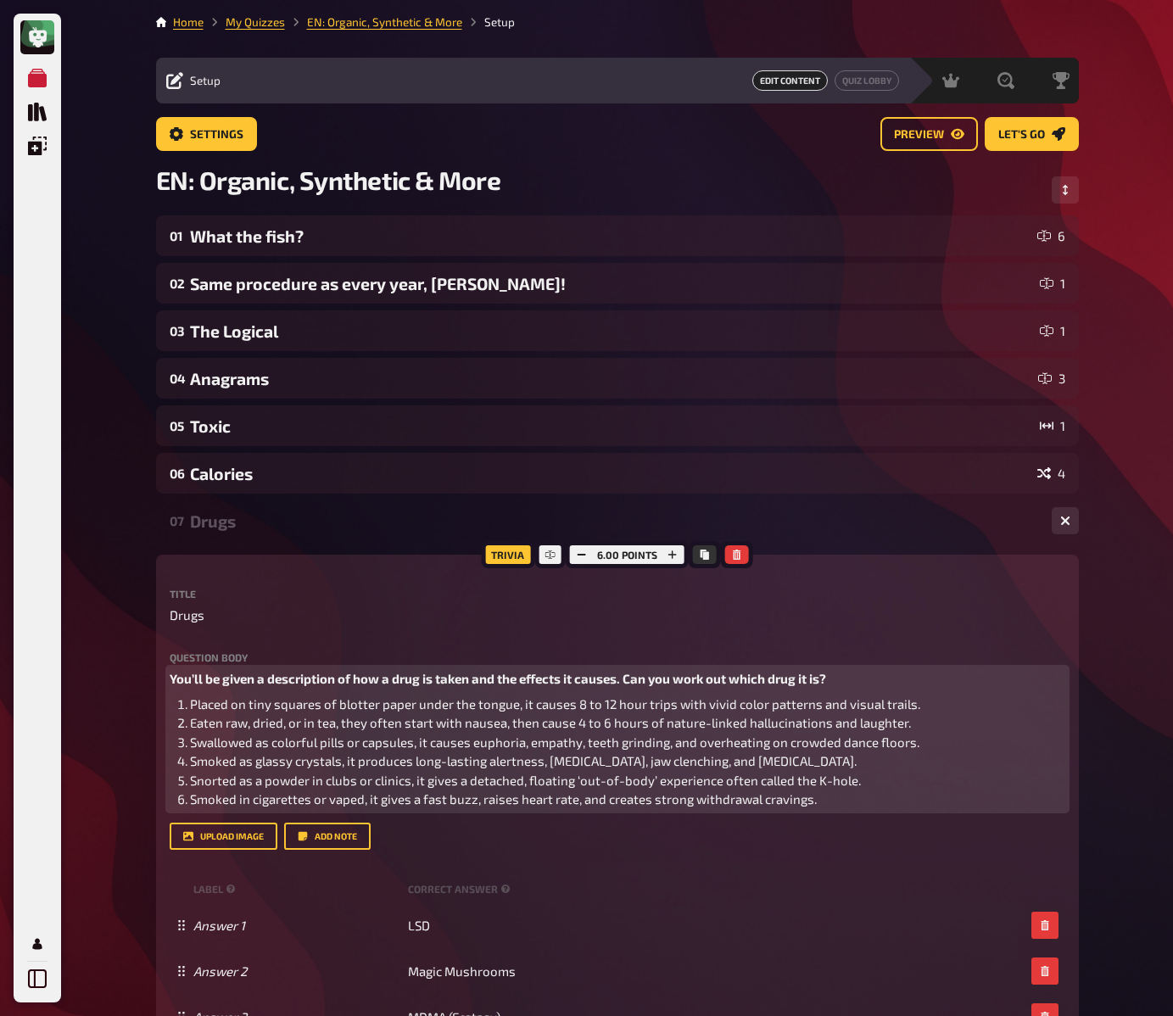
click at [249, 680] on span "You’ll be given a description of how a drug is taken and the effects it causes.…" at bounding box center [498, 678] width 657 height 15
click at [629, 679] on span "You’ll be given a description of how a drug is taken and the effects it causes.…" at bounding box center [498, 678] width 657 height 15
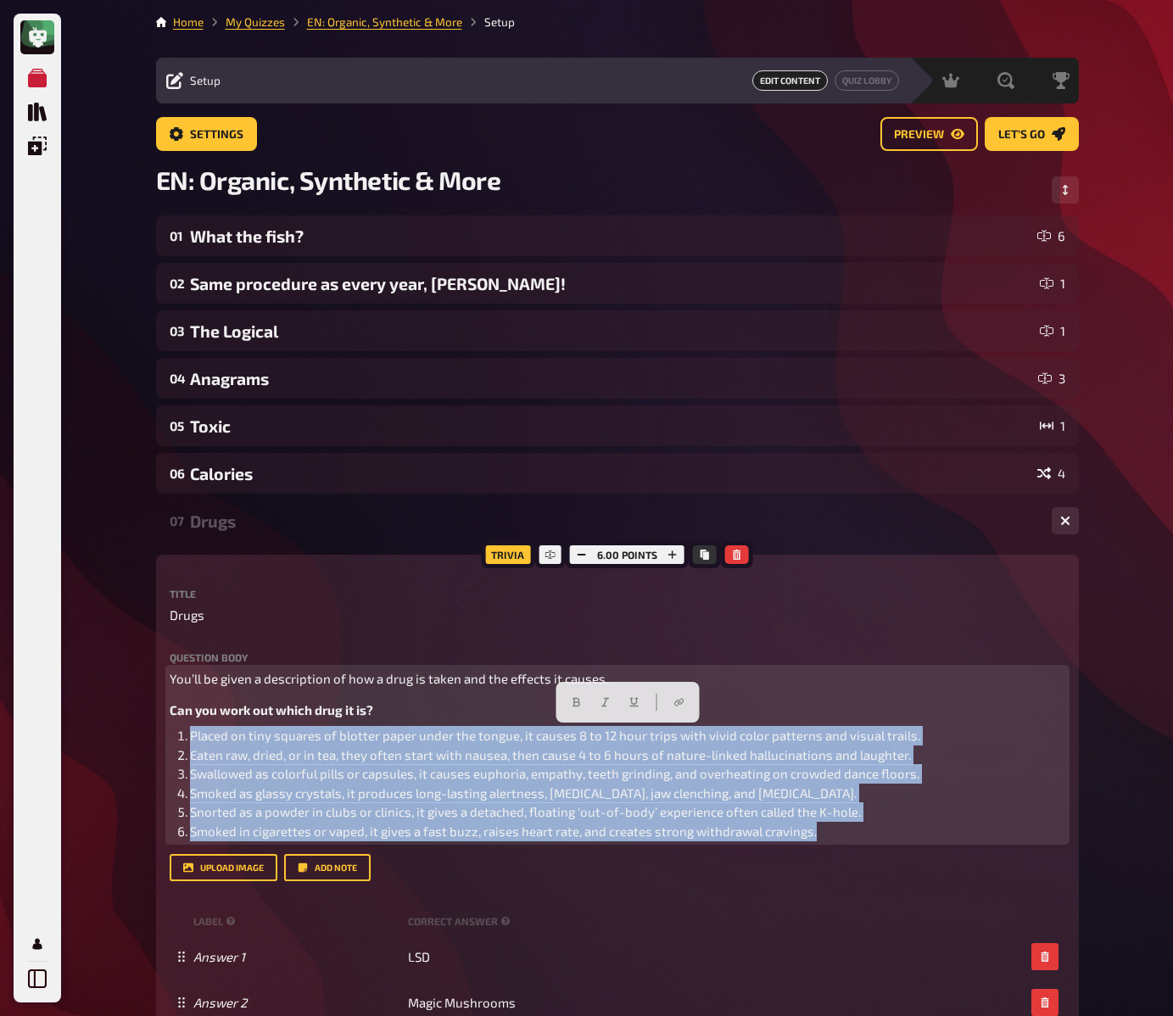
click at [344, 738] on span "Placed on tiny squares of blotter paper under the tongue, it causes 8 to 12 hou…" at bounding box center [555, 735] width 730 height 15
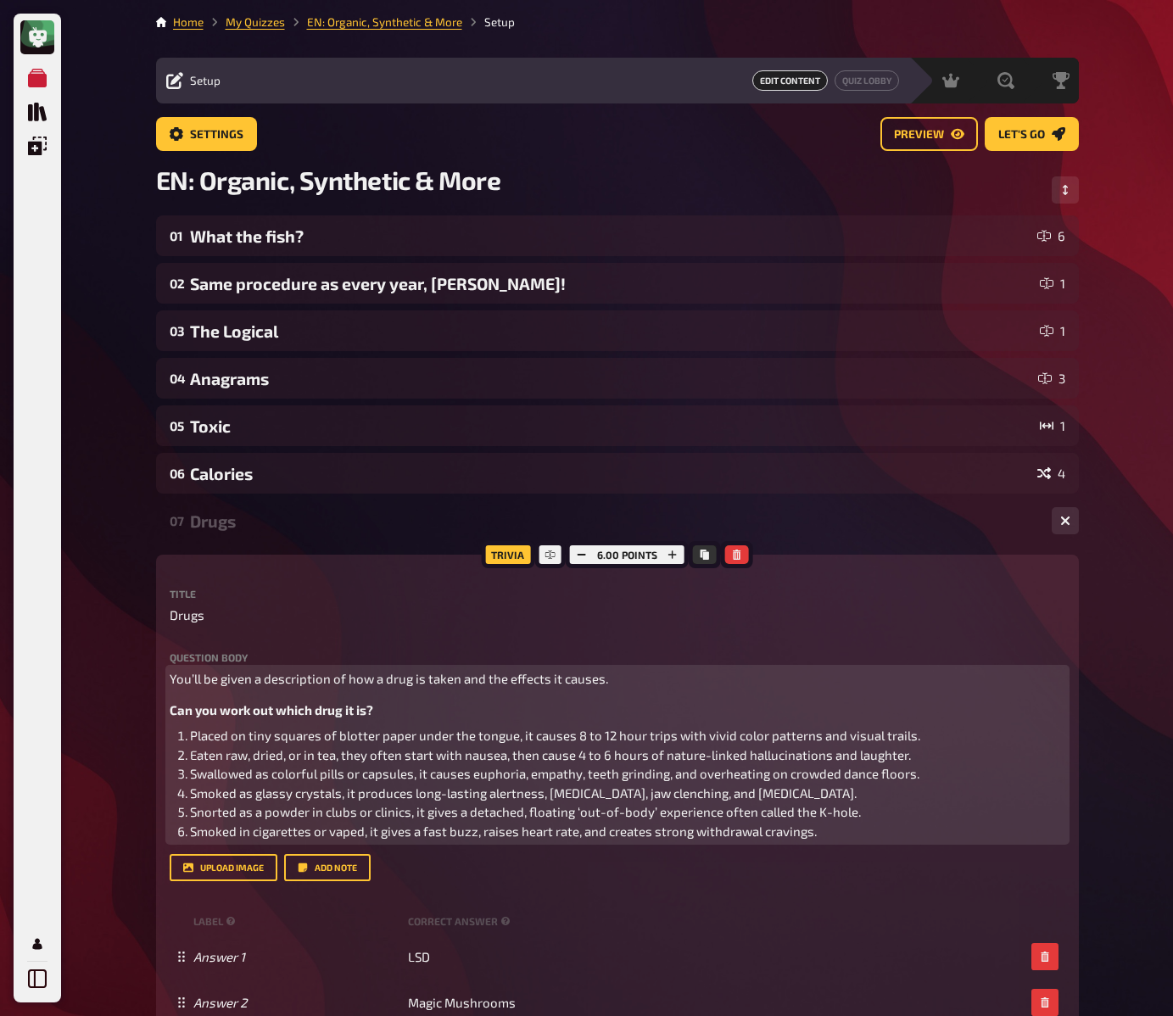
click at [405, 741] on span "Placed on tiny squares of blotter paper under the tongue, it causes 8 to 12 hou…" at bounding box center [555, 735] width 730 height 15
click at [238, 737] on span "Placed on tiny squares of blotter paper under the tongue, it causes 8 to 12 hou…" at bounding box center [555, 735] width 730 height 15
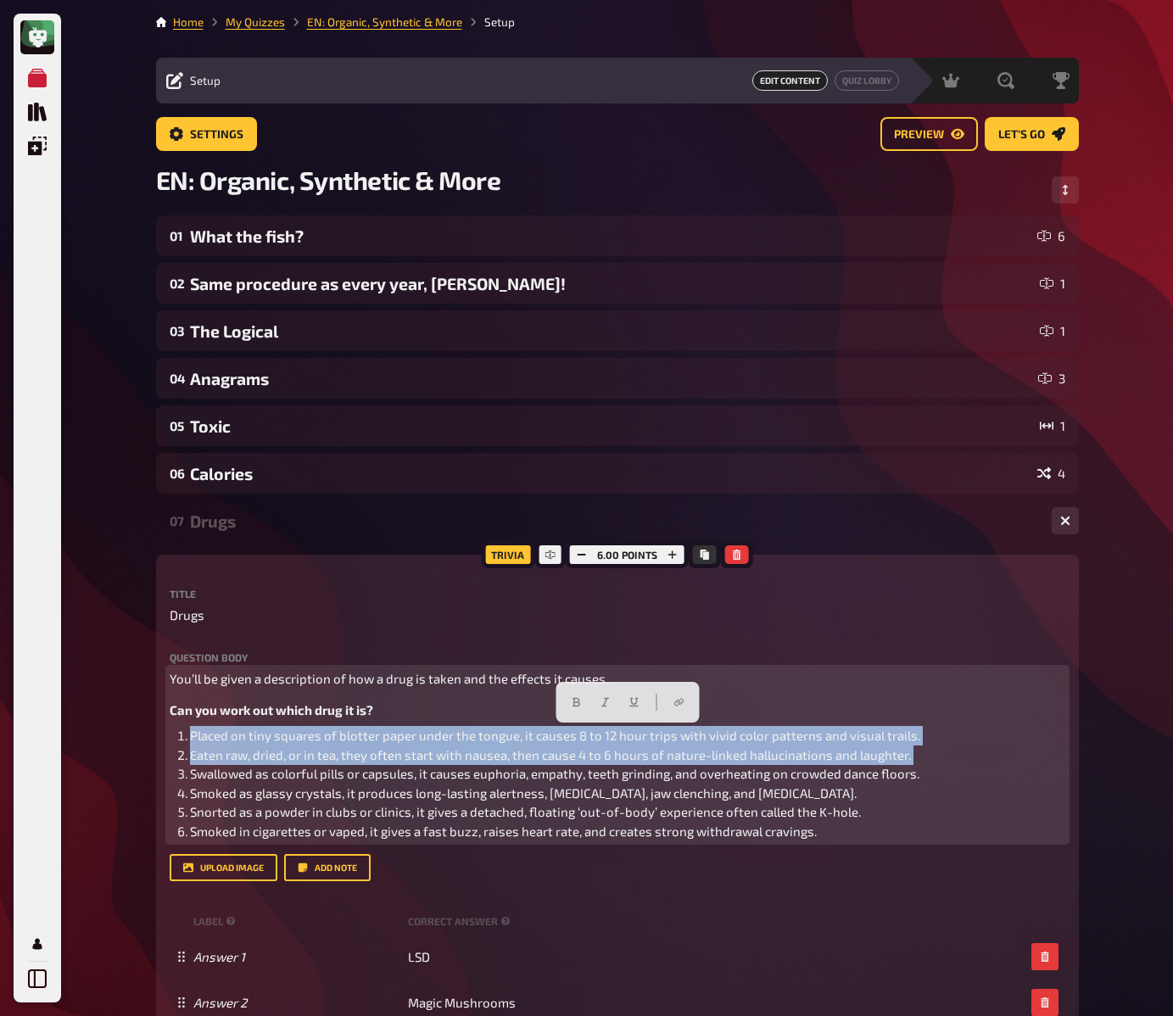
copy ol "Placed on tiny squares of blotter paper under the tongue, it causes 8 to 12 hou…"
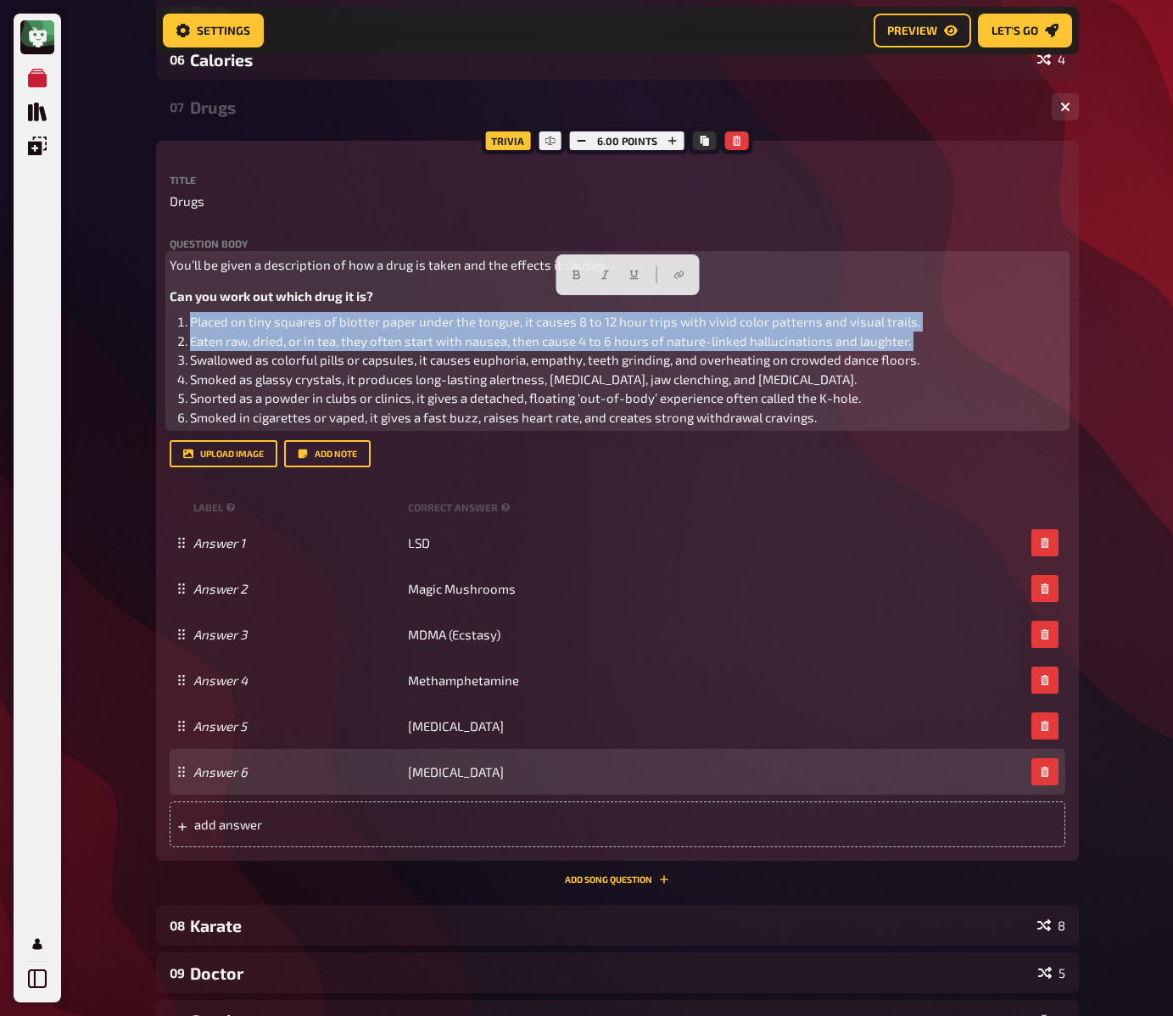
scroll to position [428, 0]
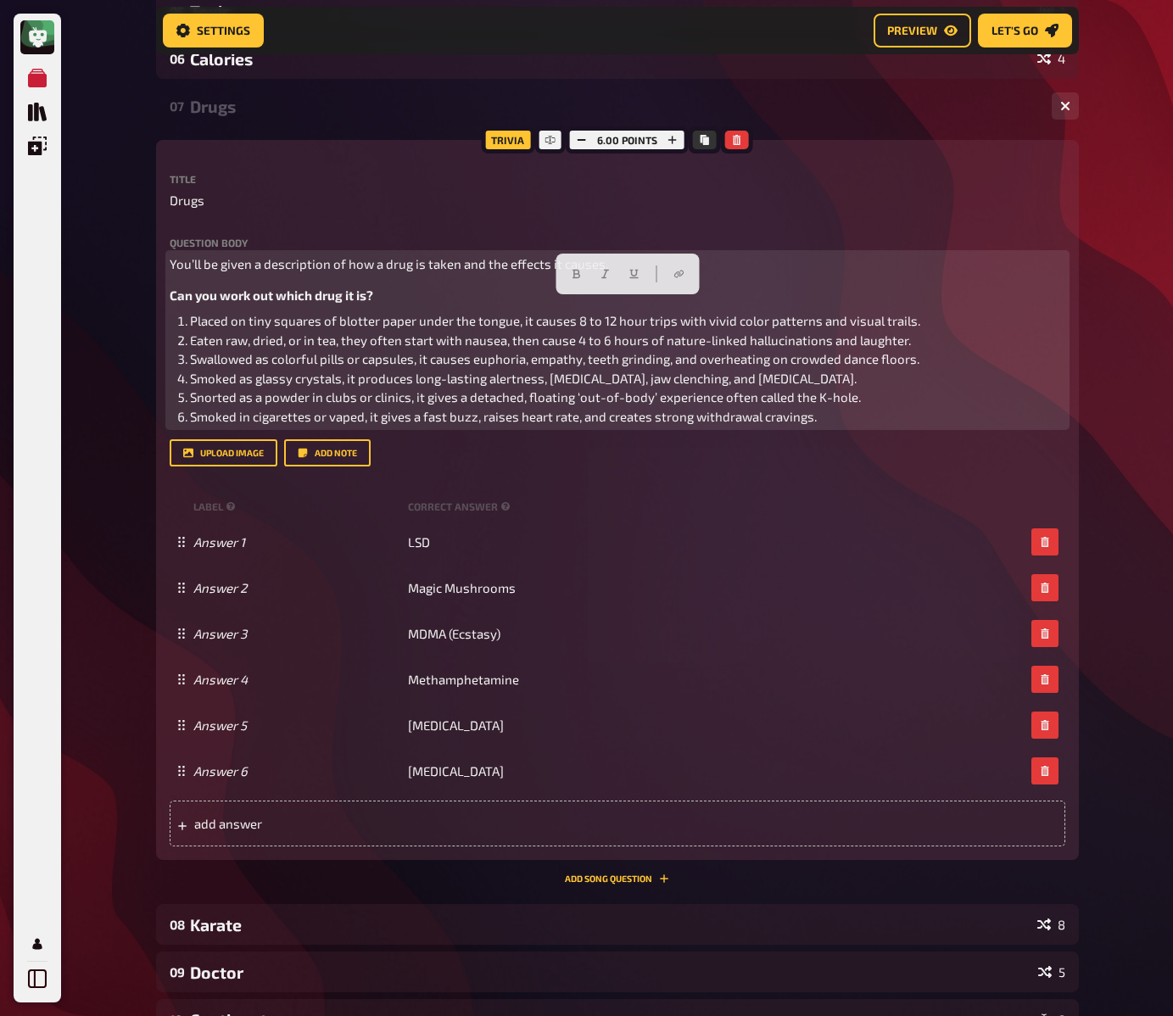
click at [412, 404] on span "Snorted as a powder in clubs or clinics, it gives a detached, floating ‘out-of-…" at bounding box center [525, 396] width 671 height 15
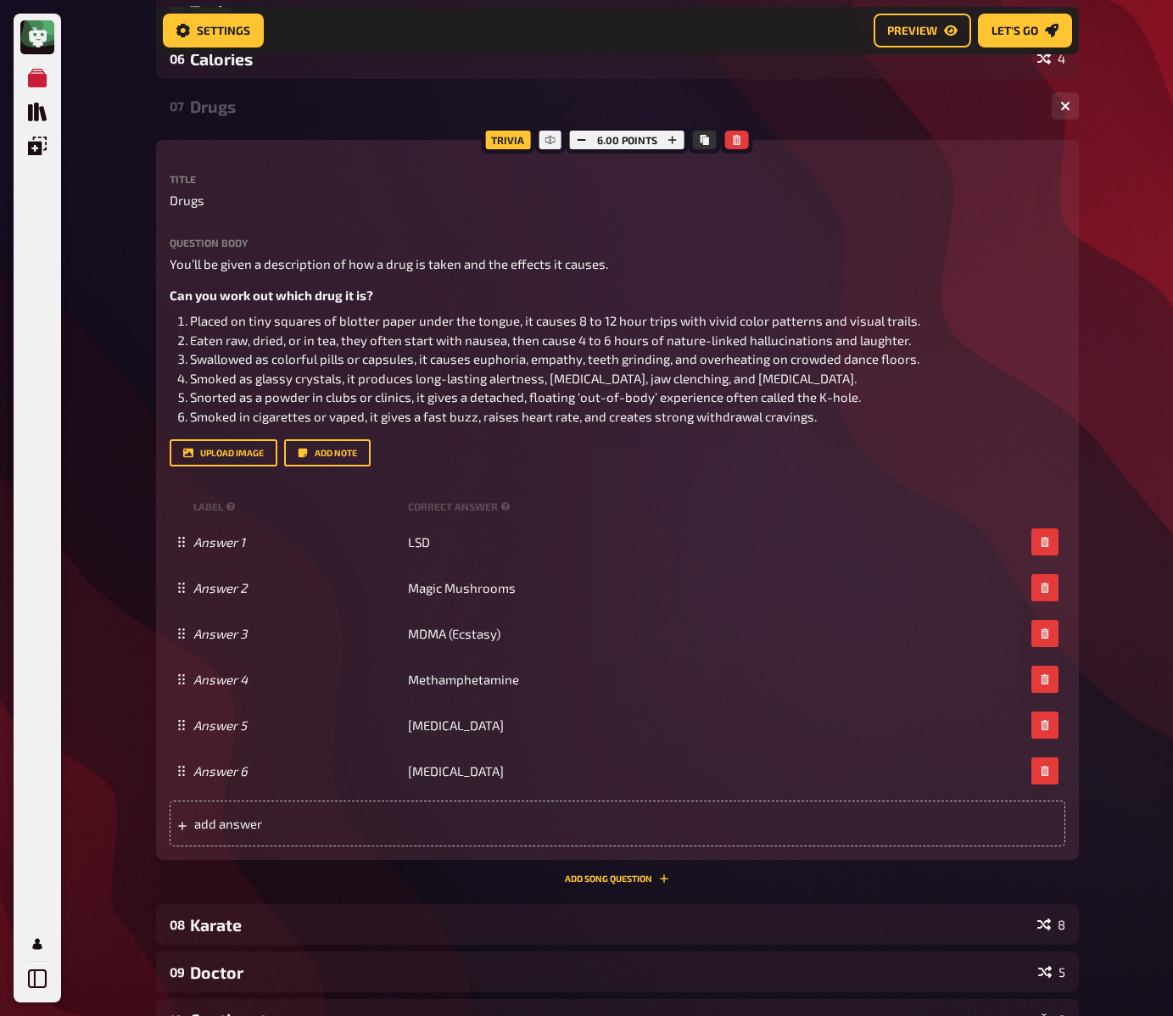
click at [215, 107] on div "Drugs" at bounding box center [614, 107] width 848 height 20
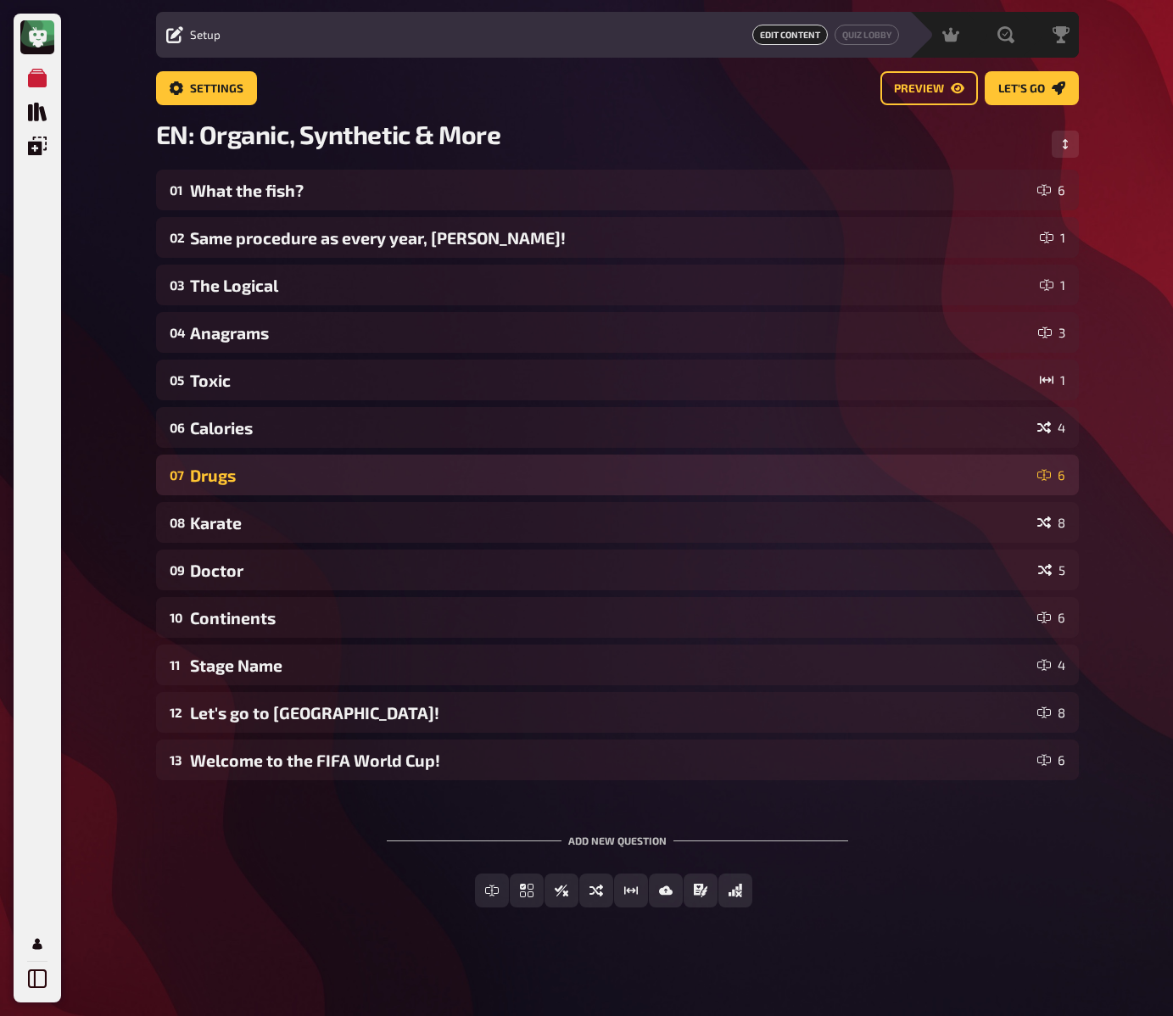
scroll to position [47, 0]
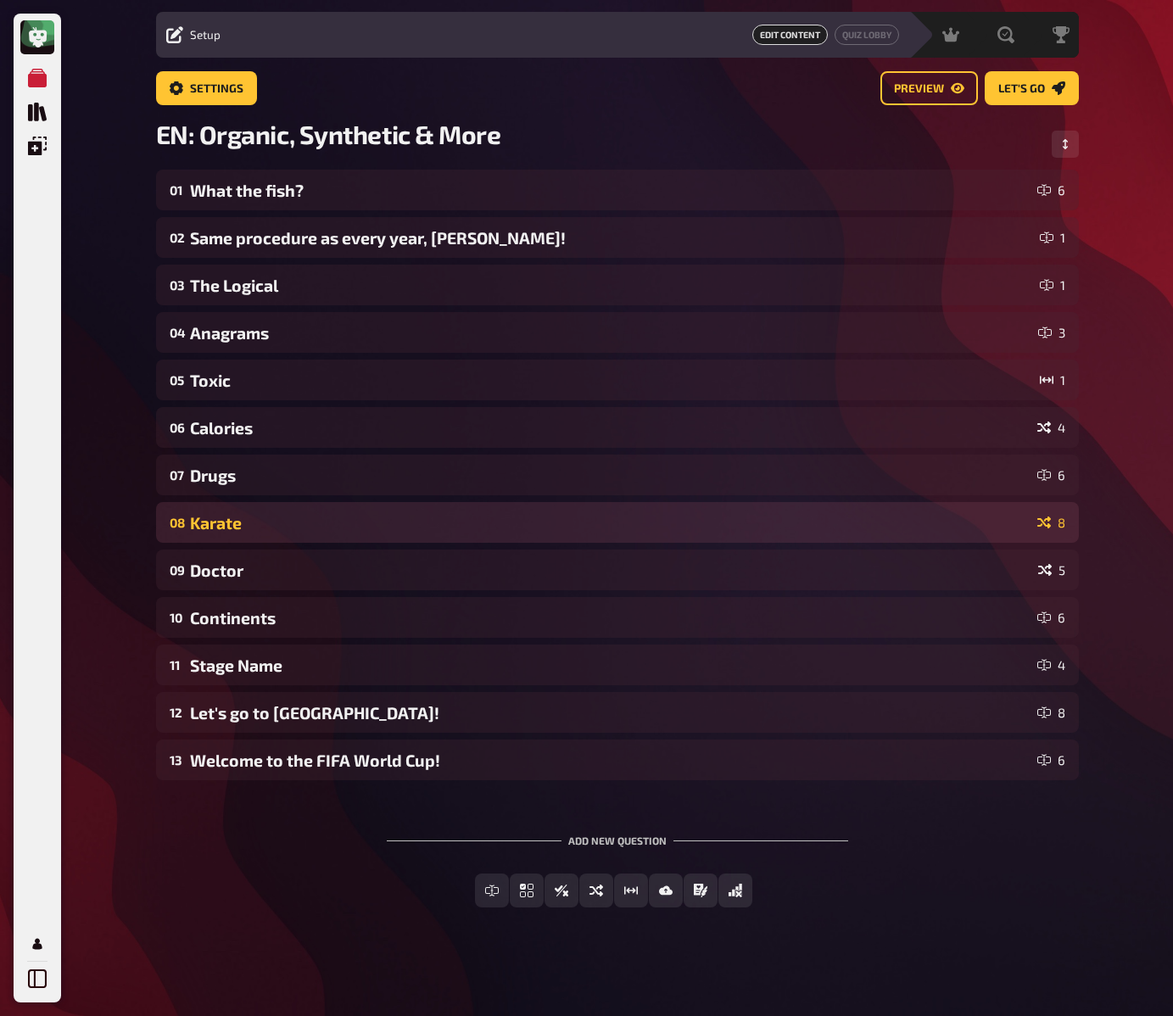
click at [245, 520] on div "Karate" at bounding box center [610, 523] width 841 height 20
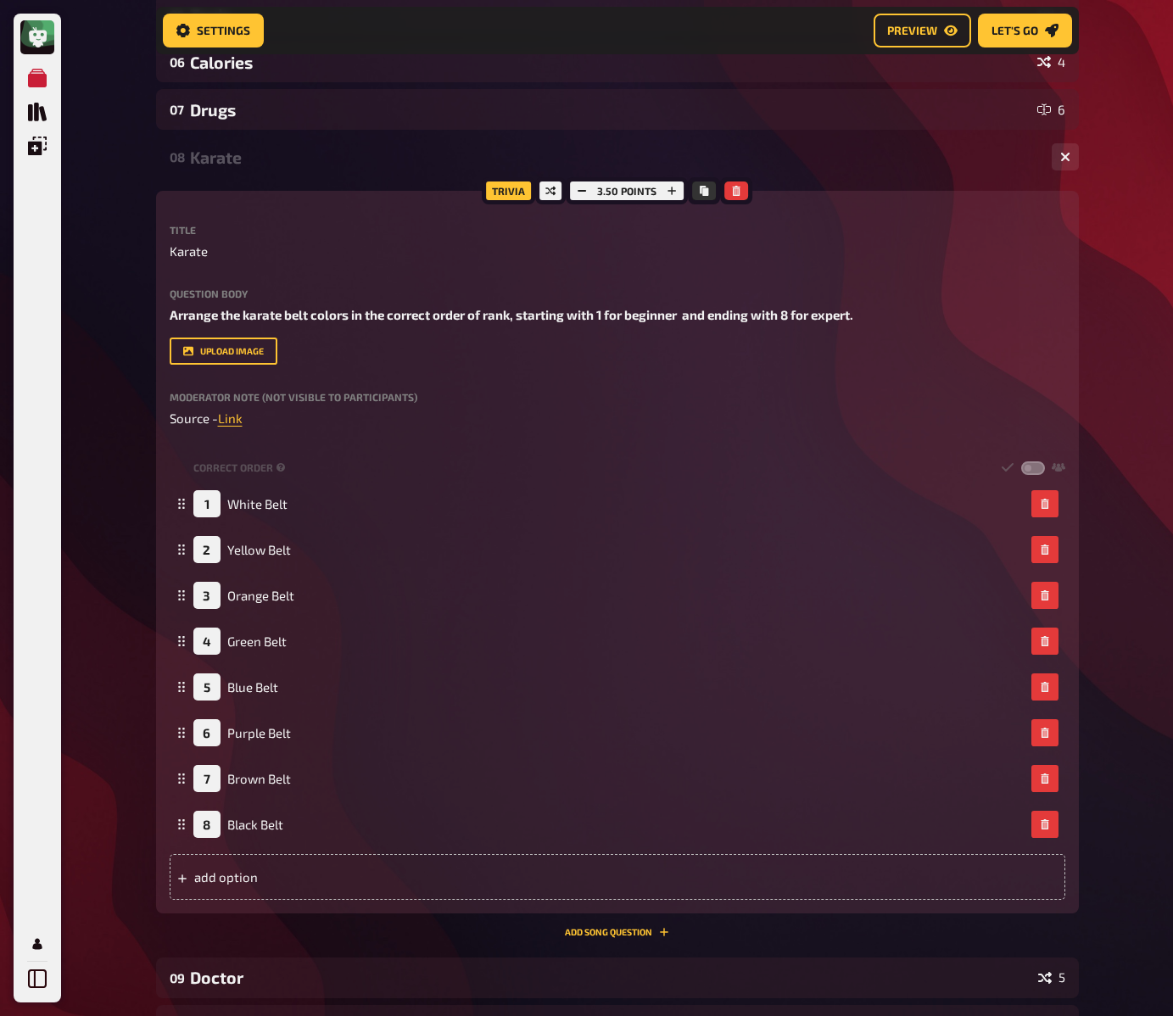
scroll to position [428, 0]
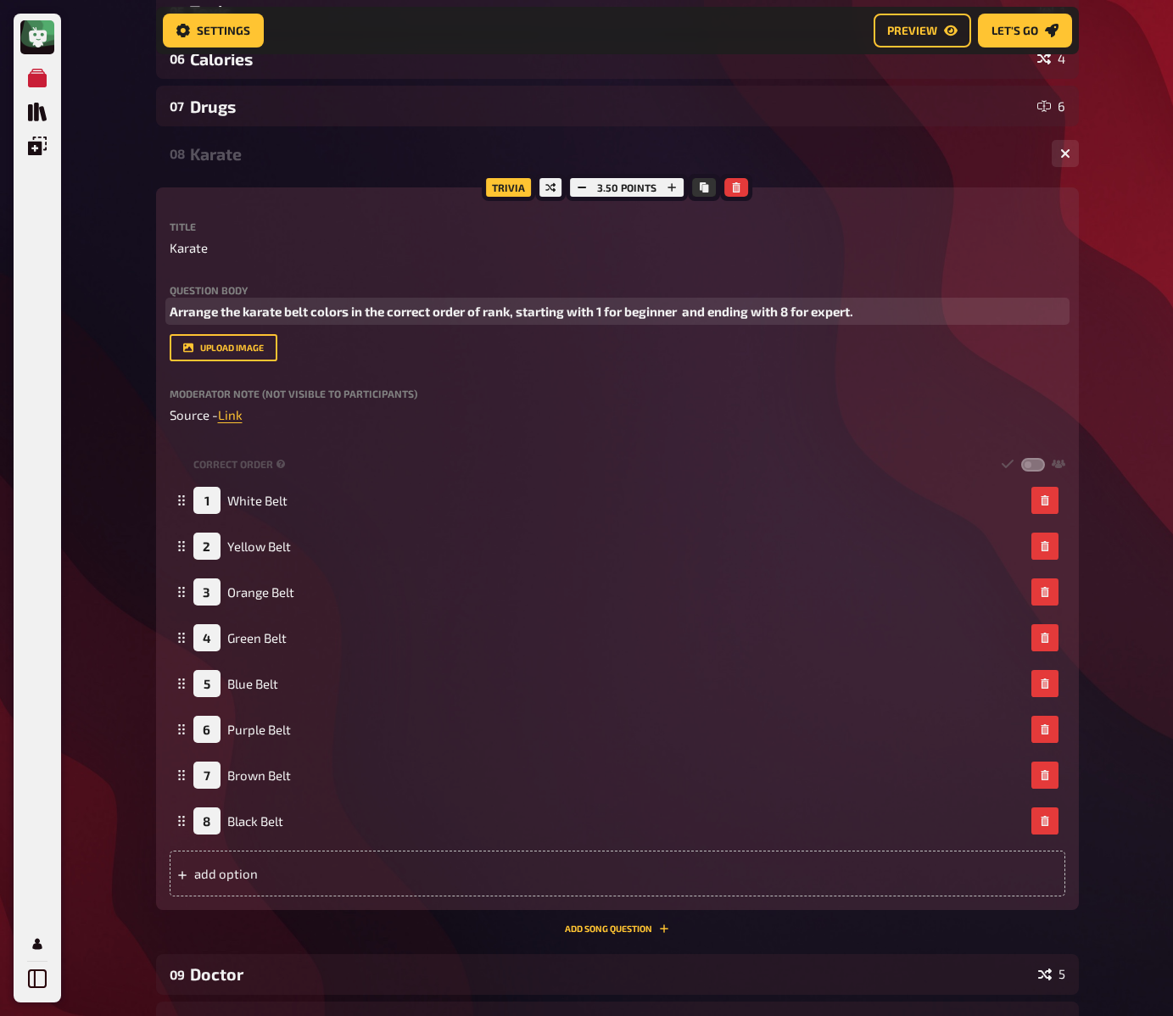
click at [318, 312] on span "Arrange the karate belt colors in the correct order of rank, starting with 1 fo…" at bounding box center [512, 311] width 684 height 15
click at [132, 419] on div "My Quizzes Quiz Library Overlays My Account Home My Quizzes EN: Organic, Synthe…" at bounding box center [586, 496] width 1173 height 1849
click at [138, 450] on div "My Quizzes Quiz Library Overlays My Account Home My Quizzes EN: Organic, Synthe…" at bounding box center [586, 496] width 1173 height 1849
click at [137, 478] on div "My Quizzes Quiz Library Overlays My Account Home My Quizzes EN: Organic, Synthe…" at bounding box center [586, 496] width 1173 height 1849
click at [252, 145] on div "Karate" at bounding box center [614, 154] width 848 height 20
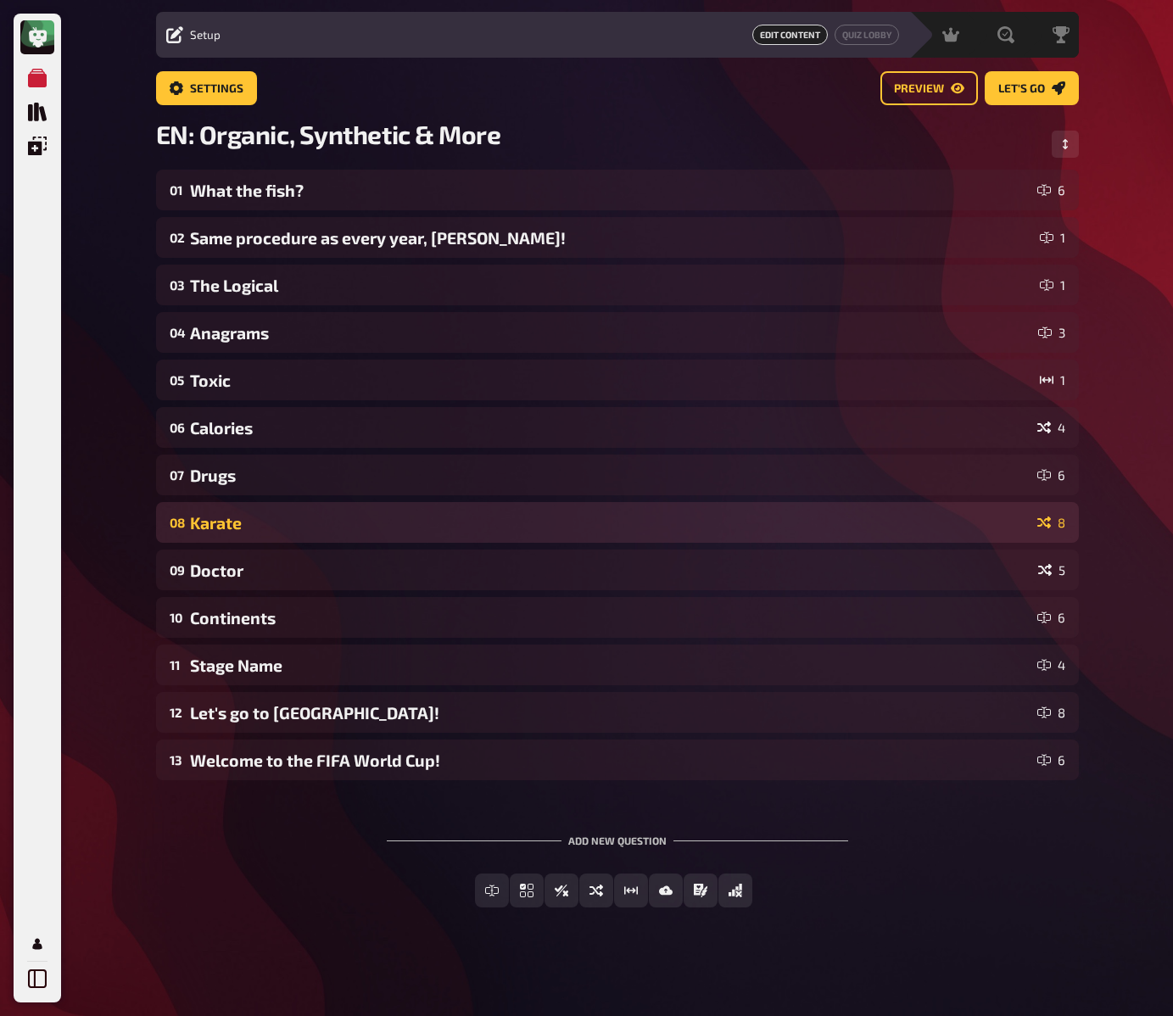
scroll to position [47, 0]
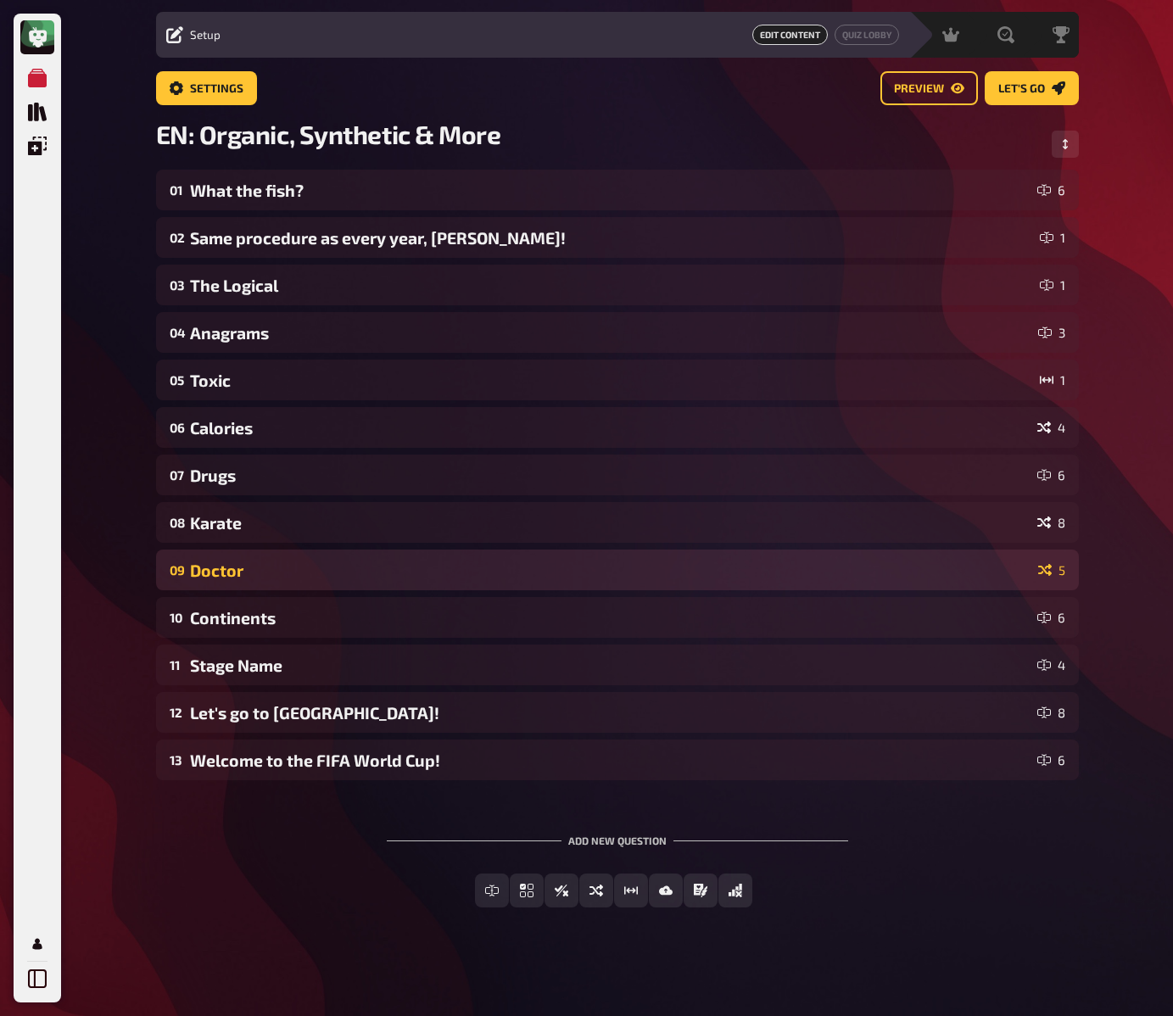
click at [219, 575] on div "Doctor" at bounding box center [611, 571] width 842 height 20
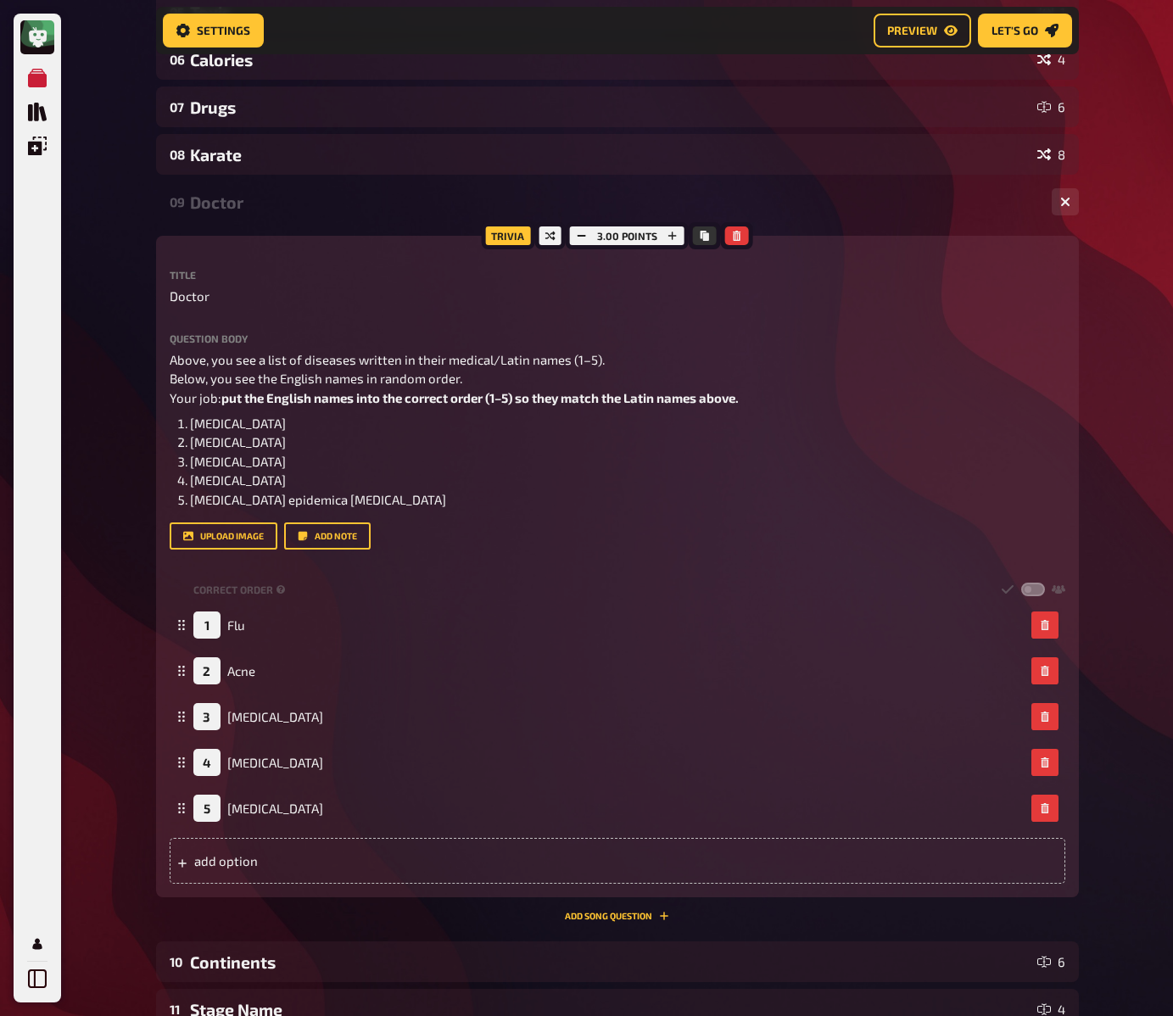
scroll to position [428, 0]
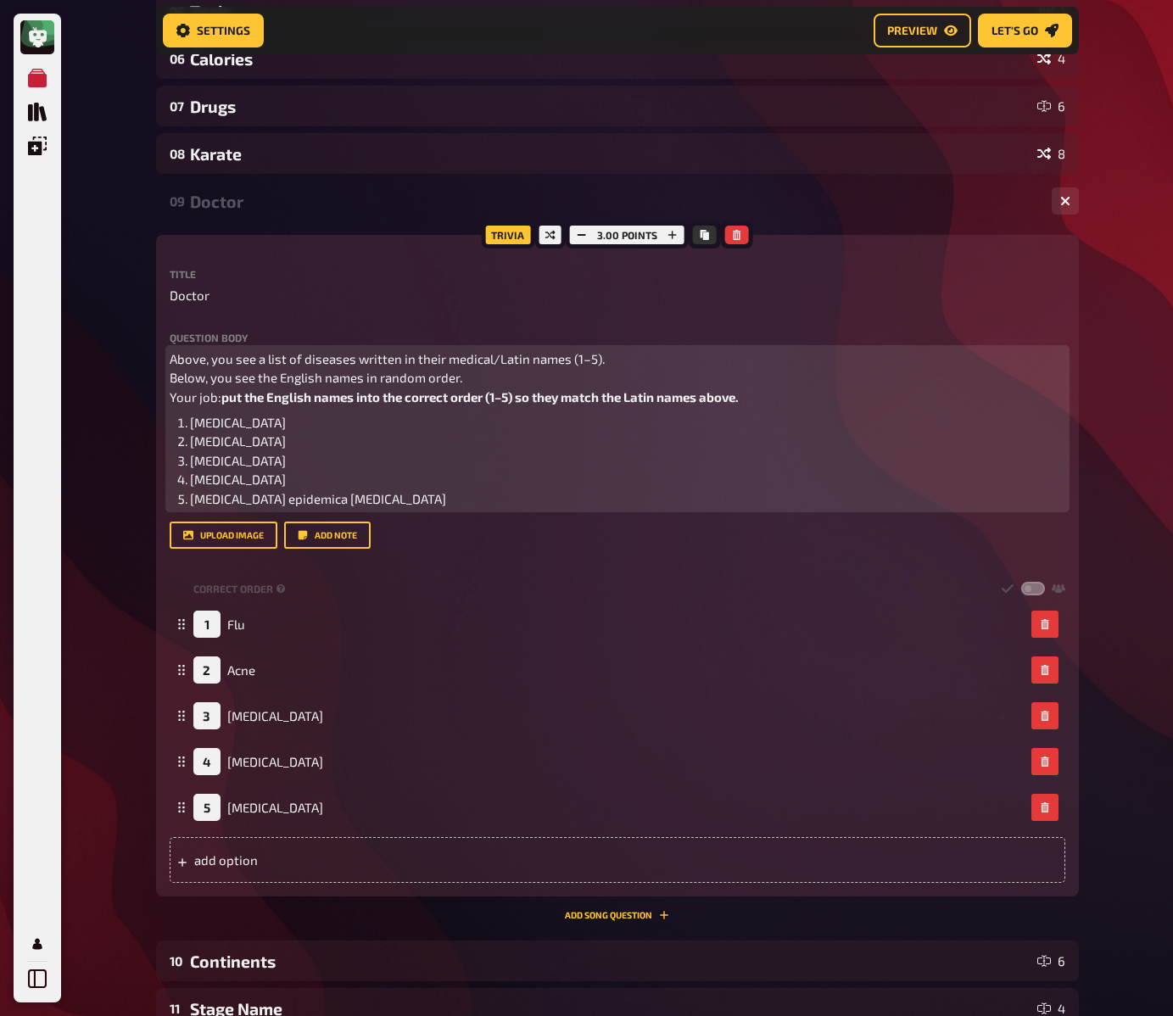
click at [206, 395] on span "Above, you see a list of diseases written in their medical/Latin names (1–5). B…" at bounding box center [387, 377] width 435 height 53
click at [460, 398] on span "put the English names into the correct order (1–5) so they match the Latin name…" at bounding box center [479, 396] width 517 height 15
click at [490, 402] on span "put the English names into the correct order (1–5) so they match the Latin name…" at bounding box center [479, 396] width 517 height 15
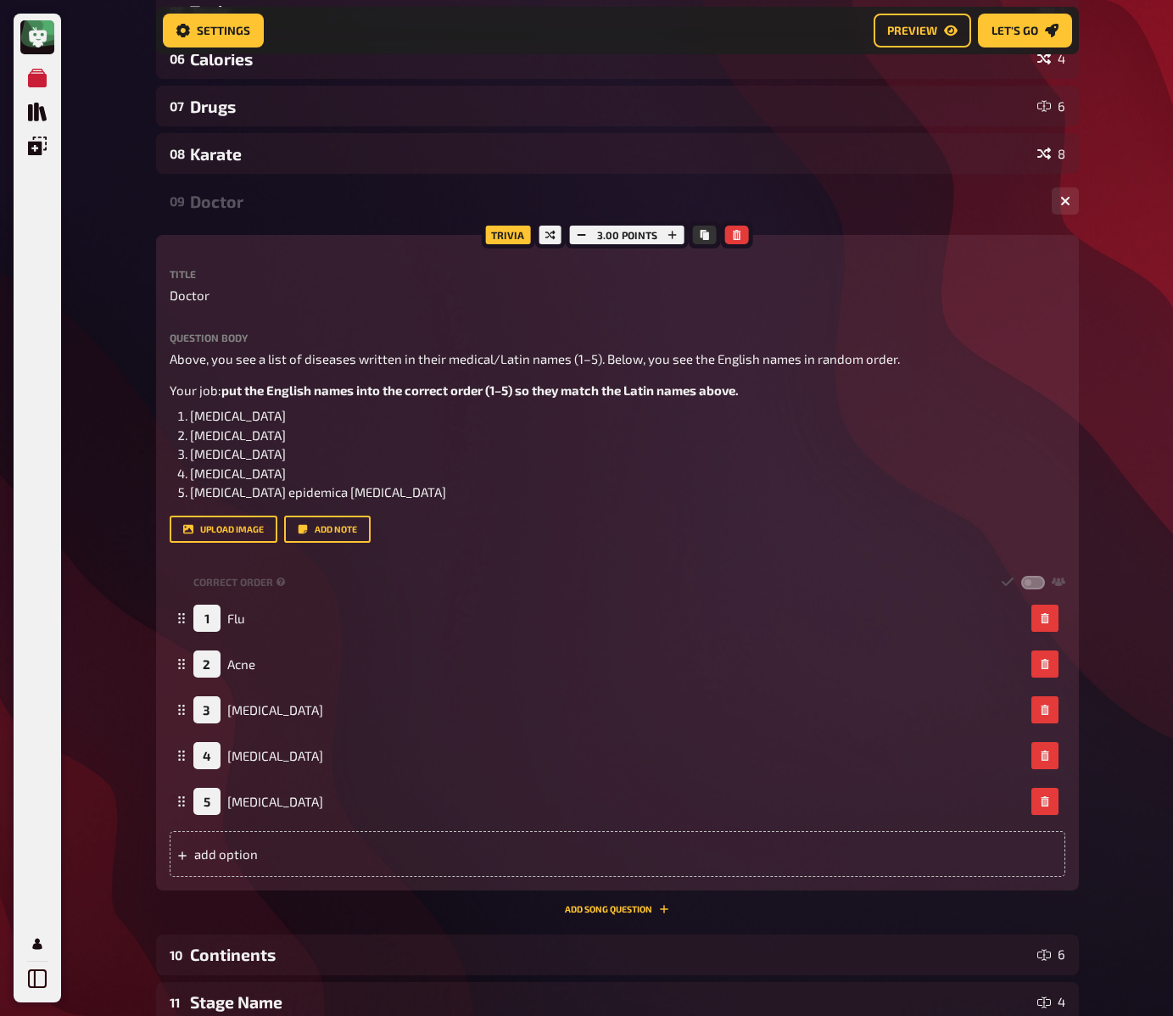
click at [115, 453] on div "My Quizzes Quiz Library Overlays My Account Home My Quizzes EN: Organic, Synthe…" at bounding box center [586, 463] width 1173 height 1782
click at [115, 423] on div "My Quizzes Quiz Library Overlays My Account Home My Quizzes EN: Organic, Synthe…" at bounding box center [586, 463] width 1173 height 1782
click at [226, 207] on div "Doctor" at bounding box center [614, 202] width 848 height 20
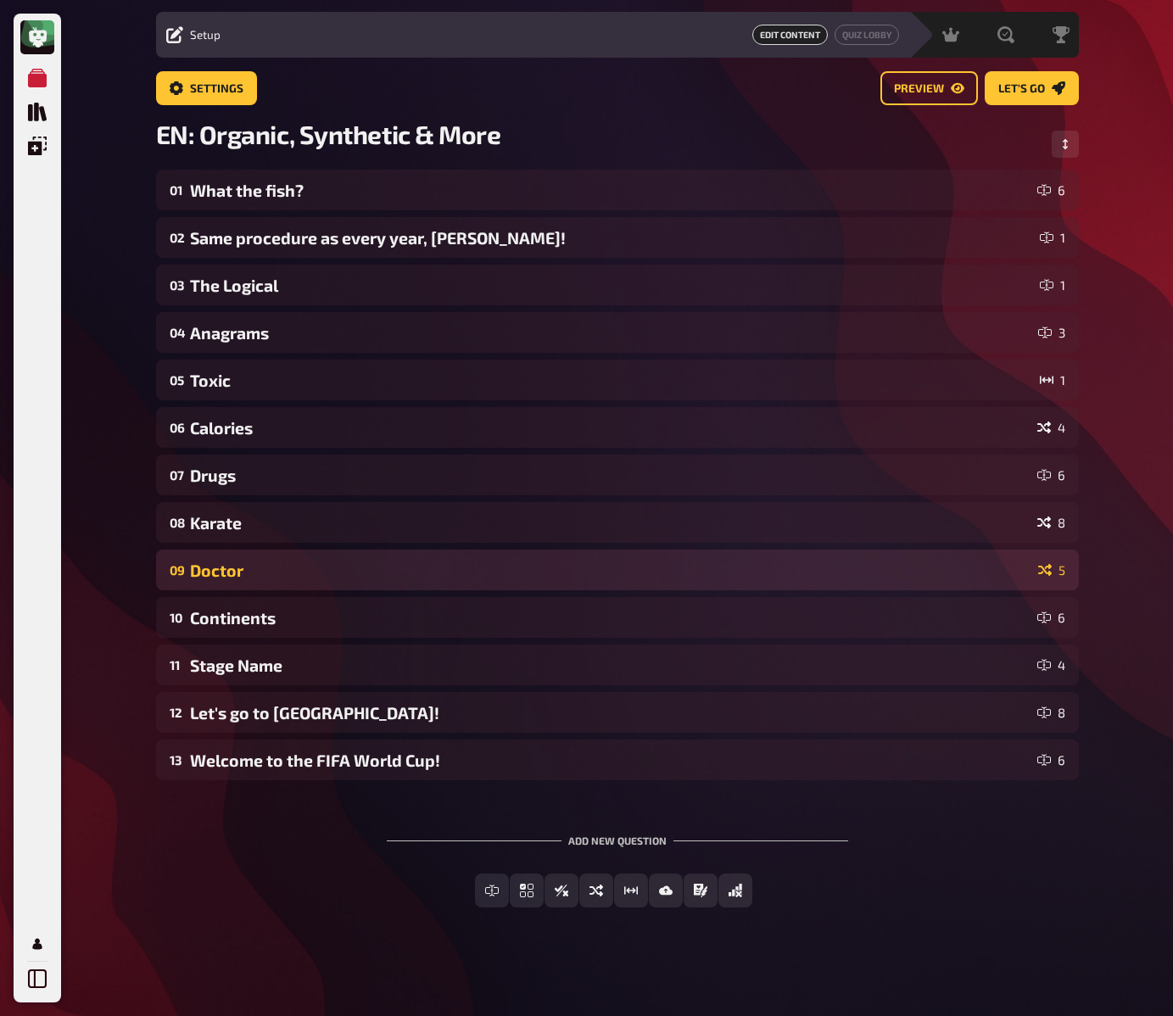
scroll to position [47, 0]
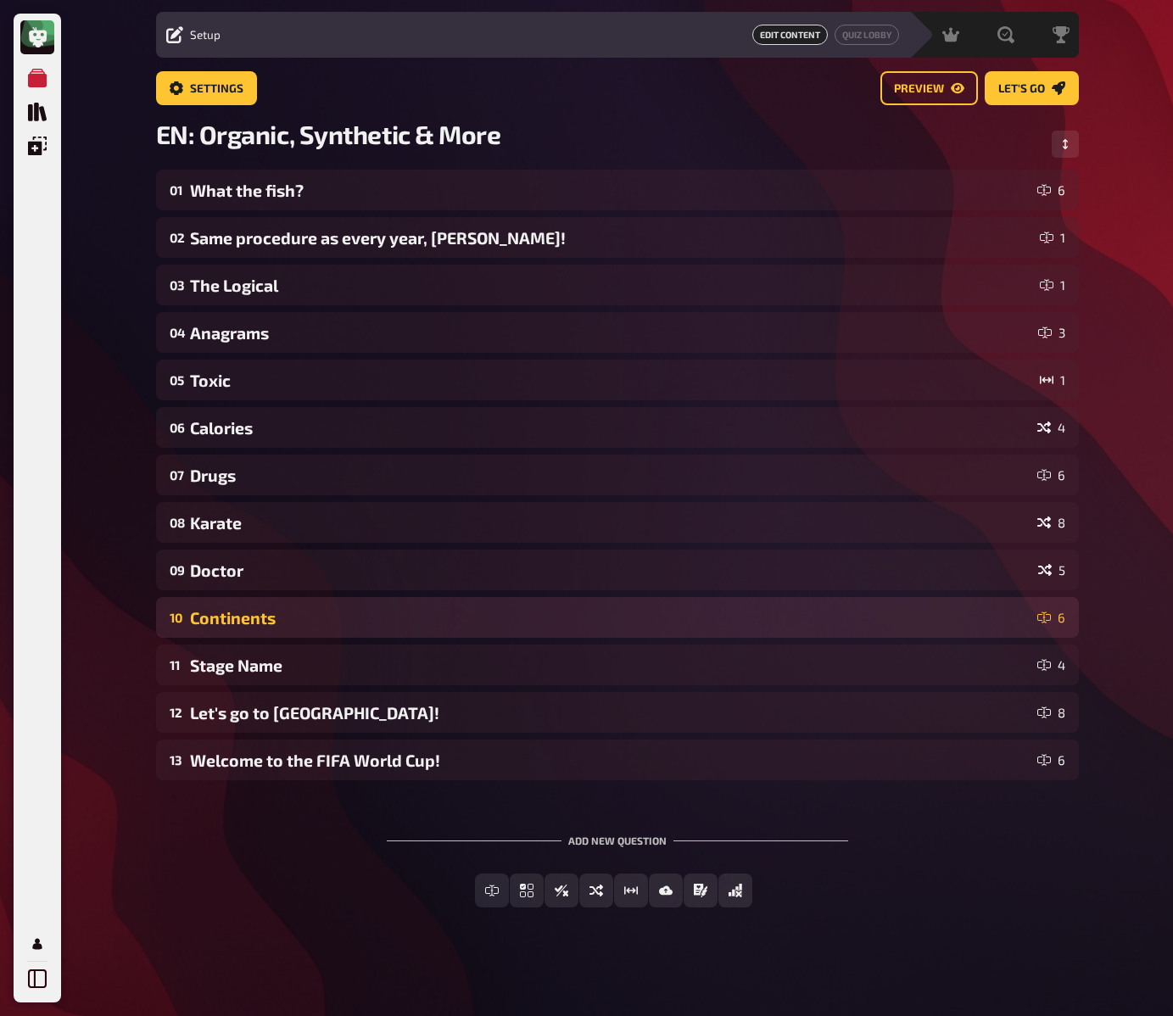
click at [265, 616] on div "Continents" at bounding box center [610, 618] width 841 height 20
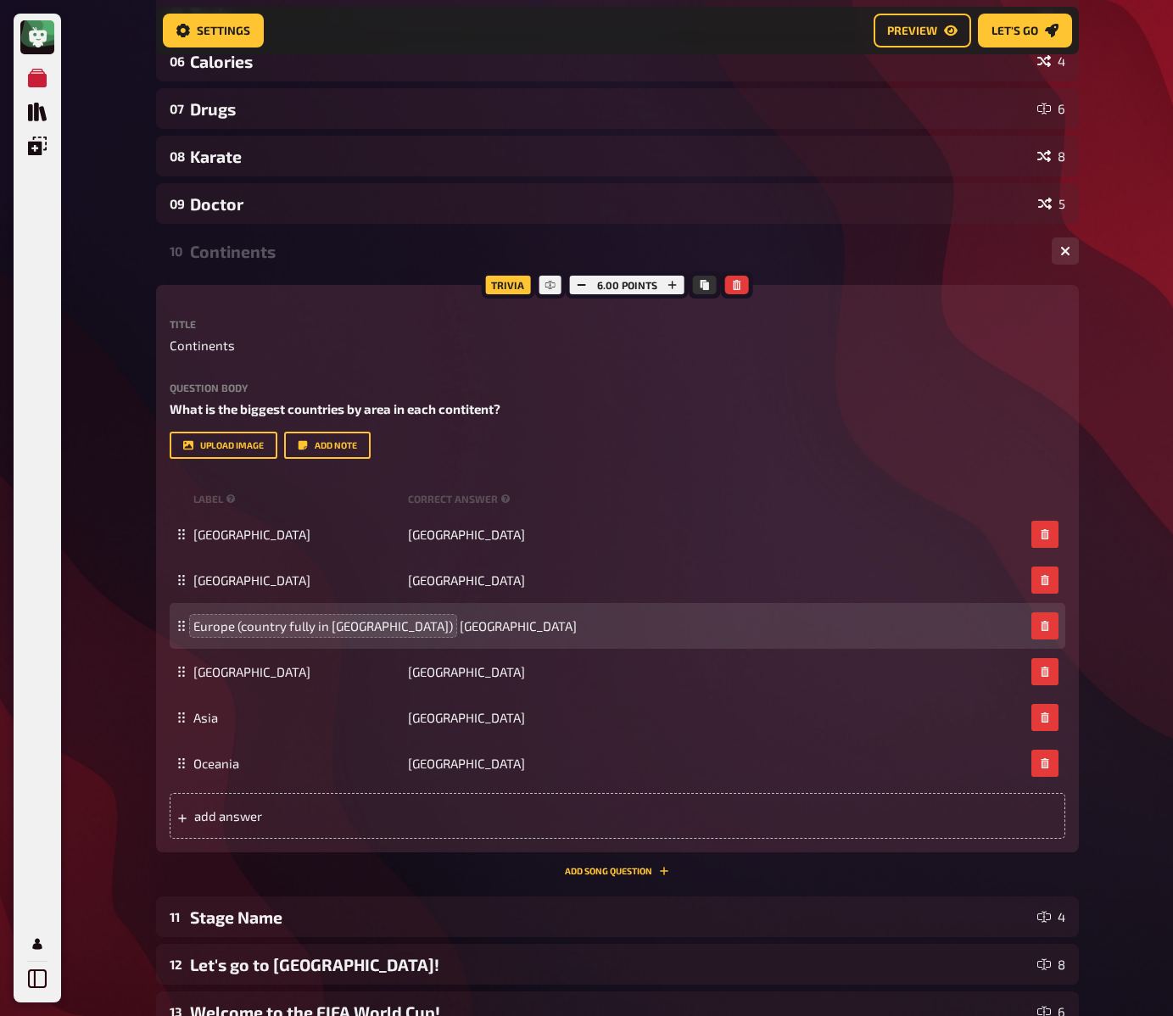
scroll to position [428, 0]
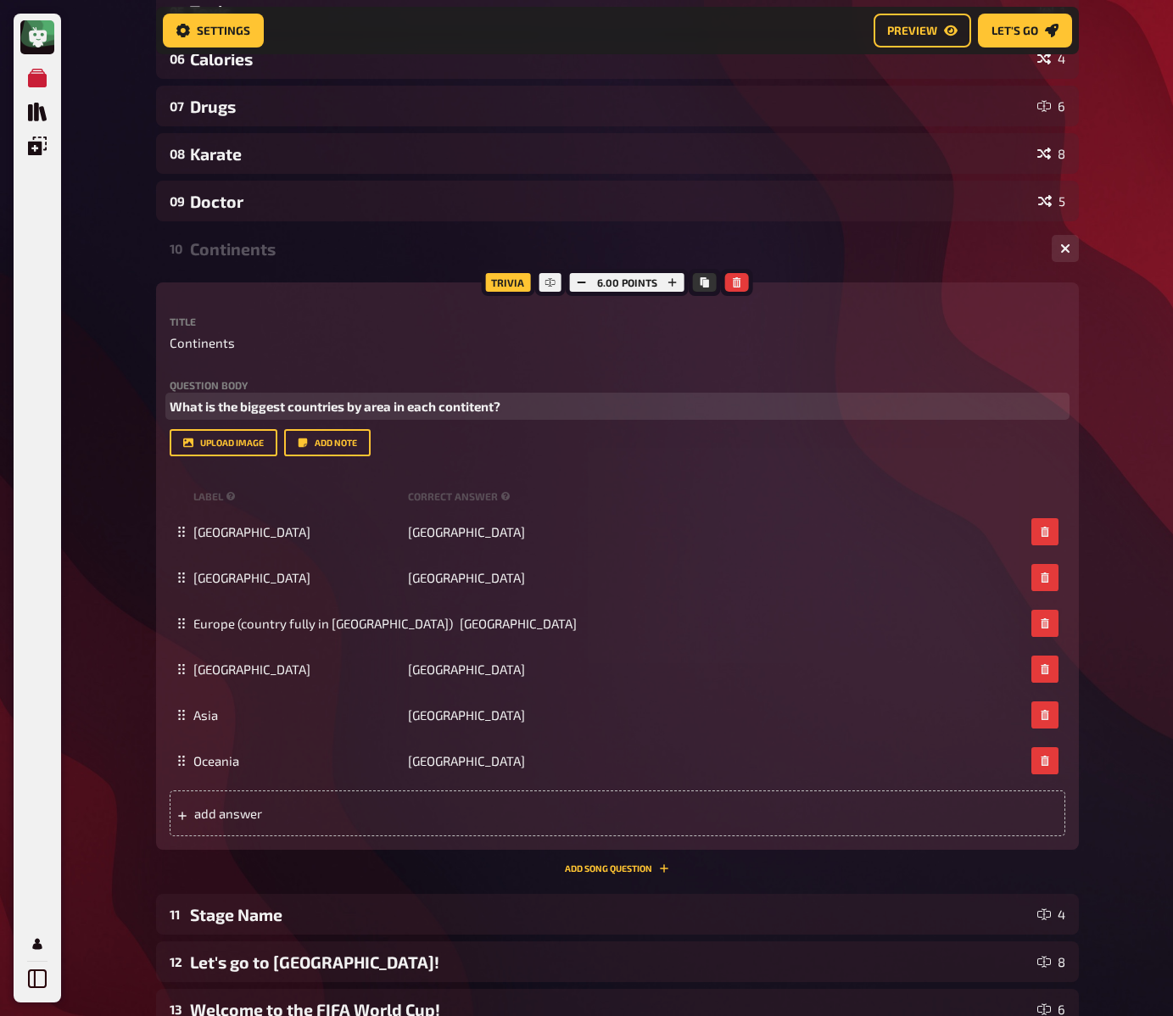
click at [257, 406] on span "What is the biggest countries by area in each contitent?" at bounding box center [335, 406] width 331 height 15
click at [126, 484] on div "My Quizzes Quiz Library Overlays My Account Home My Quizzes EN: Organic, Synthe…" at bounding box center [586, 419] width 1173 height 1694
click at [129, 466] on div "My Quizzes Quiz Library Overlays My Account Home My Quizzes EN: Organic, Synthe…" at bounding box center [586, 419] width 1173 height 1694
click at [456, 406] on span "What is the biggest countries by area in each contitent?" at bounding box center [331, 406] width 322 height 15
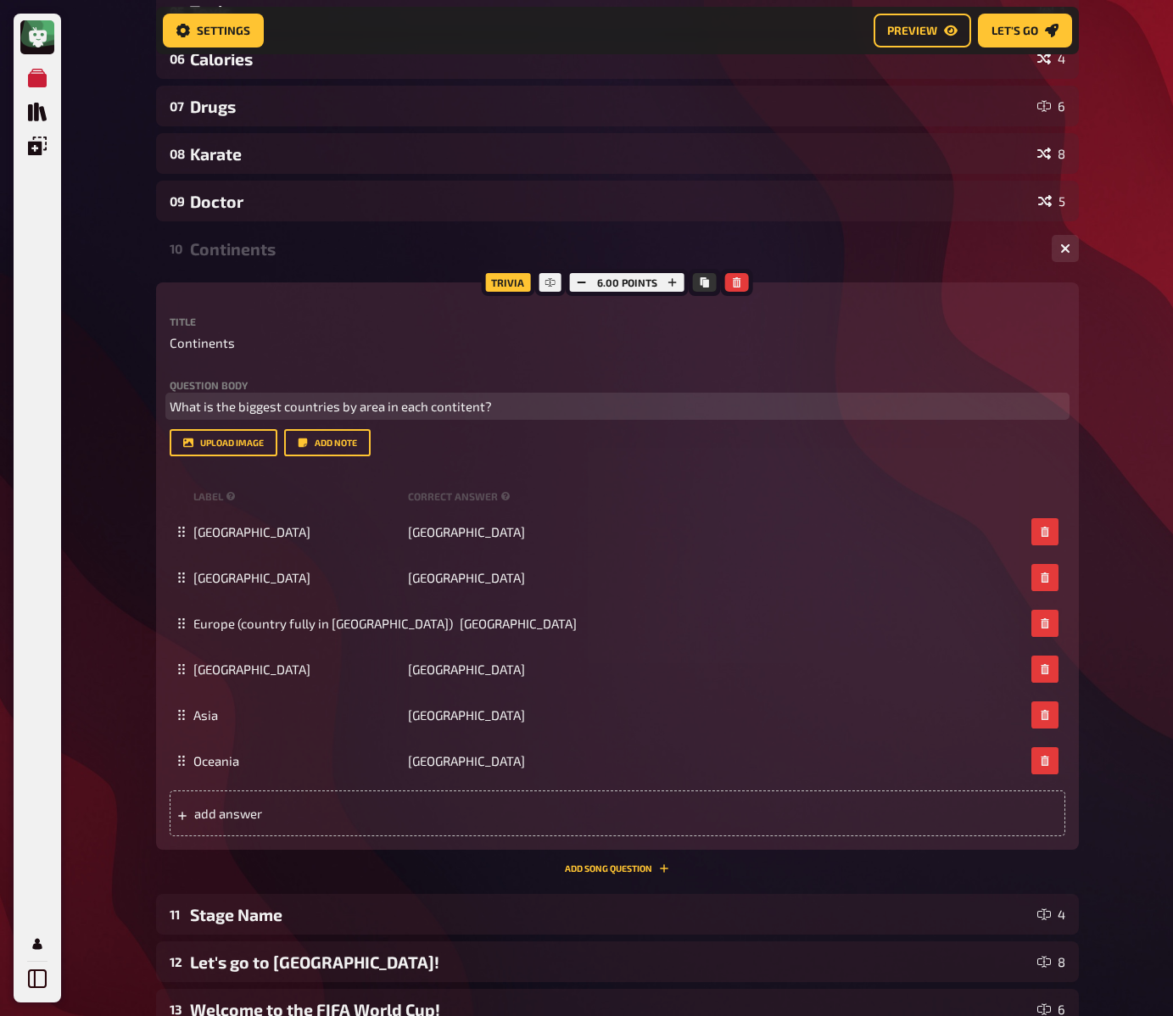
click at [450, 406] on span "What is the biggest countries by area in each contitent?" at bounding box center [331, 406] width 322 height 15
click at [456, 411] on span "What is the biggest countries by area in each contitent?" at bounding box center [331, 406] width 322 height 15
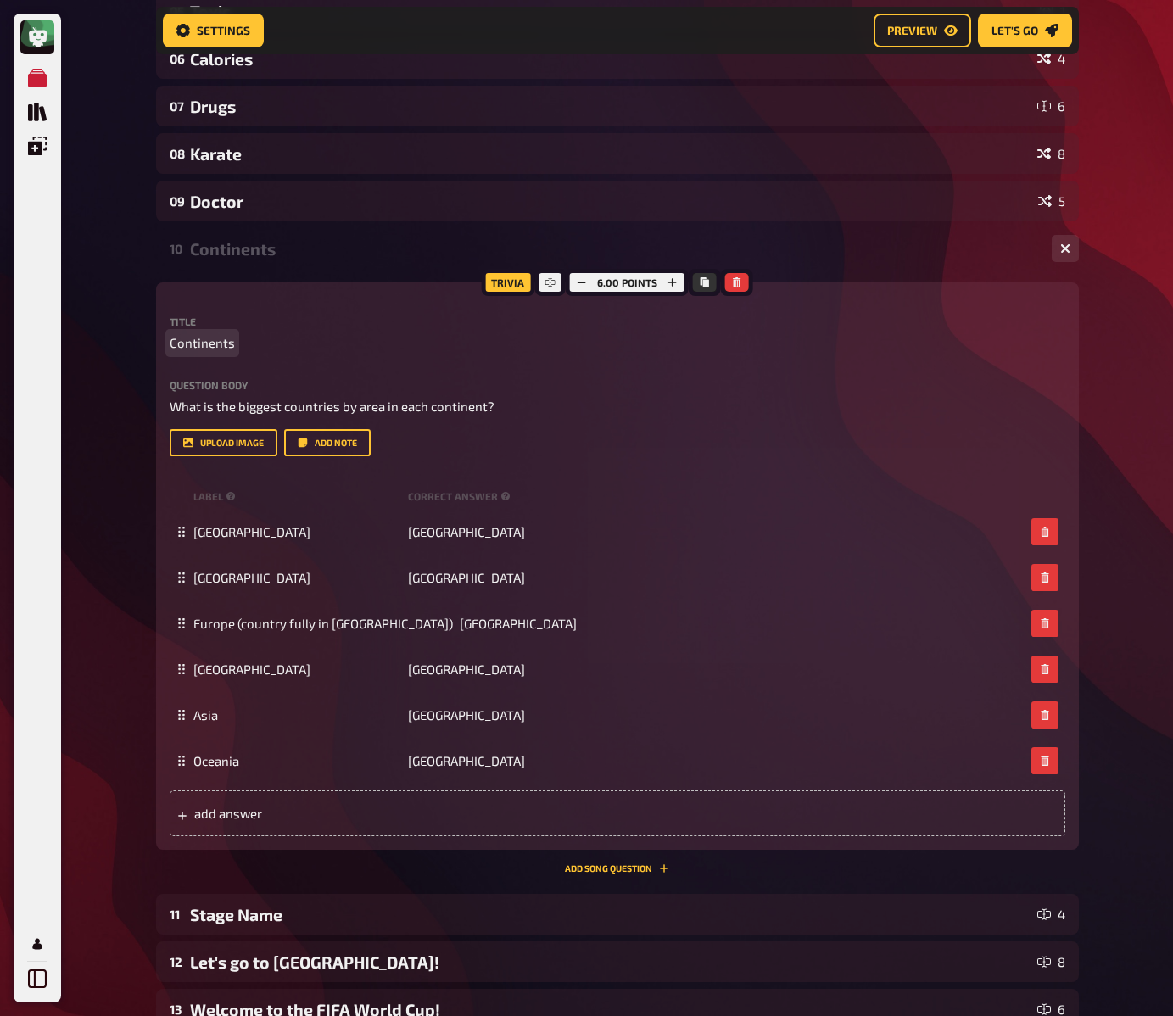
click at [135, 353] on div "My Quizzes Quiz Library Overlays My Account Home My Quizzes EN: Organic, Synthe…" at bounding box center [586, 419] width 1173 height 1694
click at [137, 349] on div "My Quizzes Quiz Library Overlays My Account Home My Quizzes EN: Organic, Synthe…" at bounding box center [586, 419] width 1173 height 1694
click at [244, 249] on div "Continents" at bounding box center [614, 249] width 848 height 20
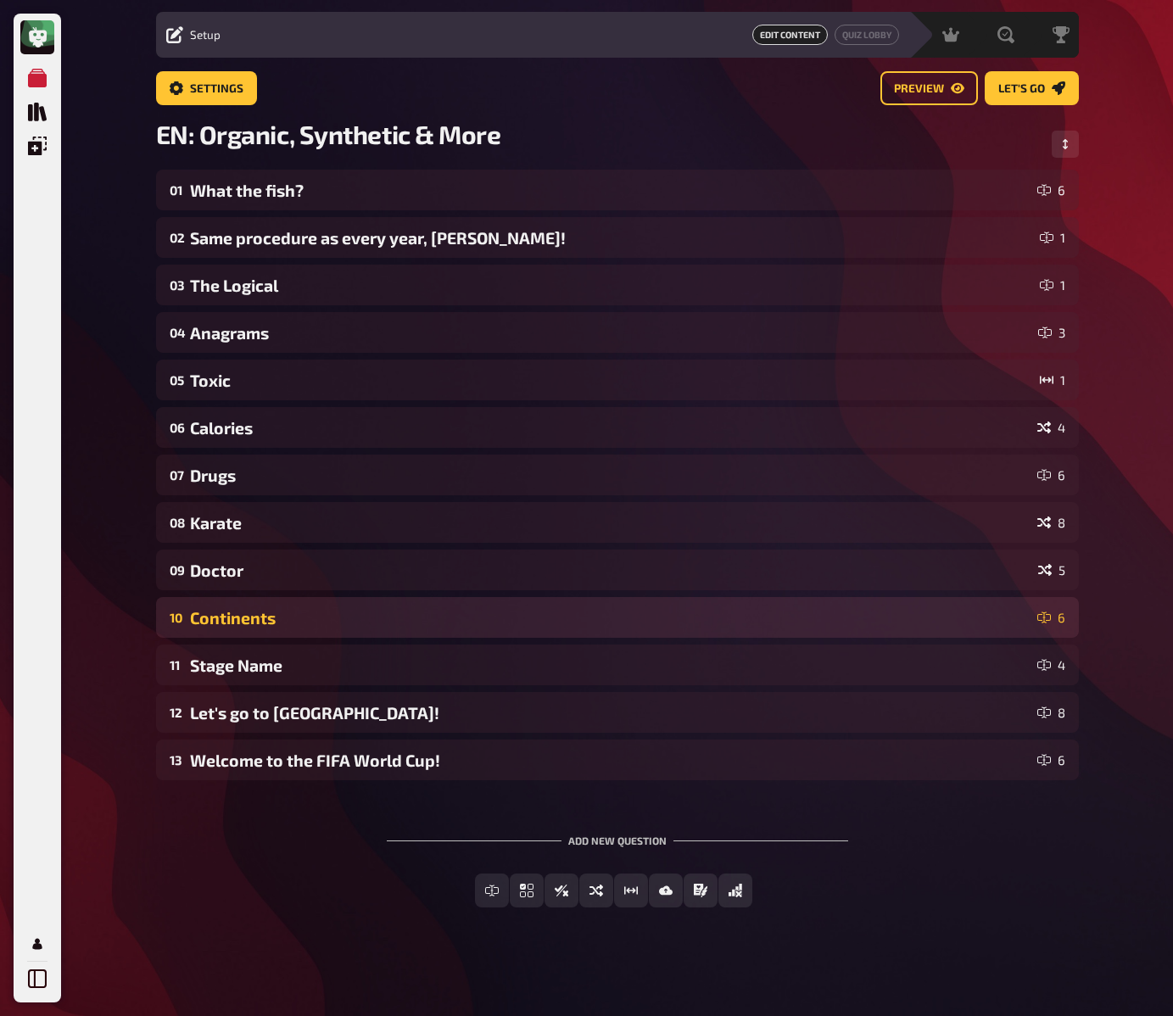
scroll to position [47, 0]
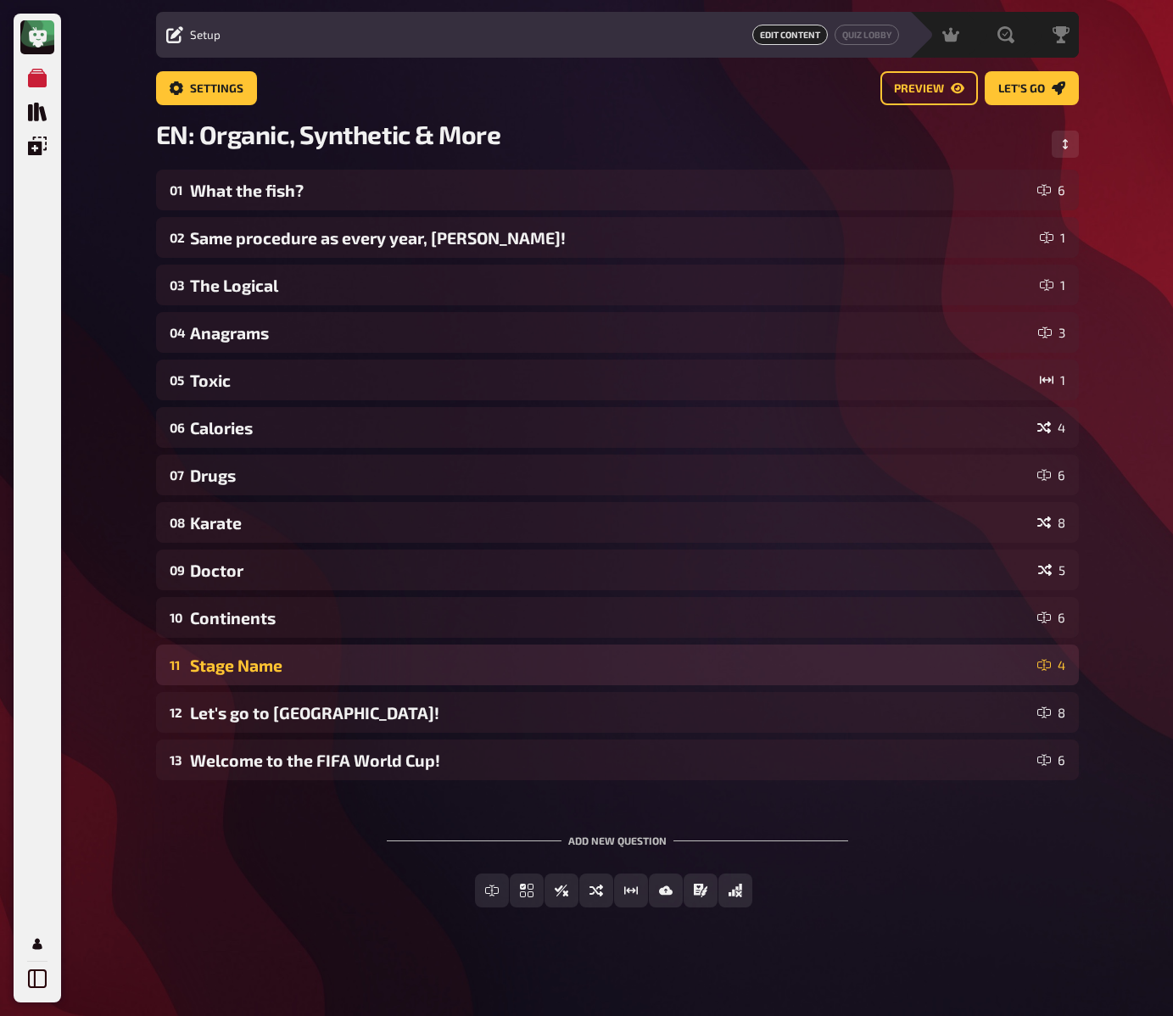
click at [264, 658] on div "Stage Name" at bounding box center [610, 666] width 841 height 20
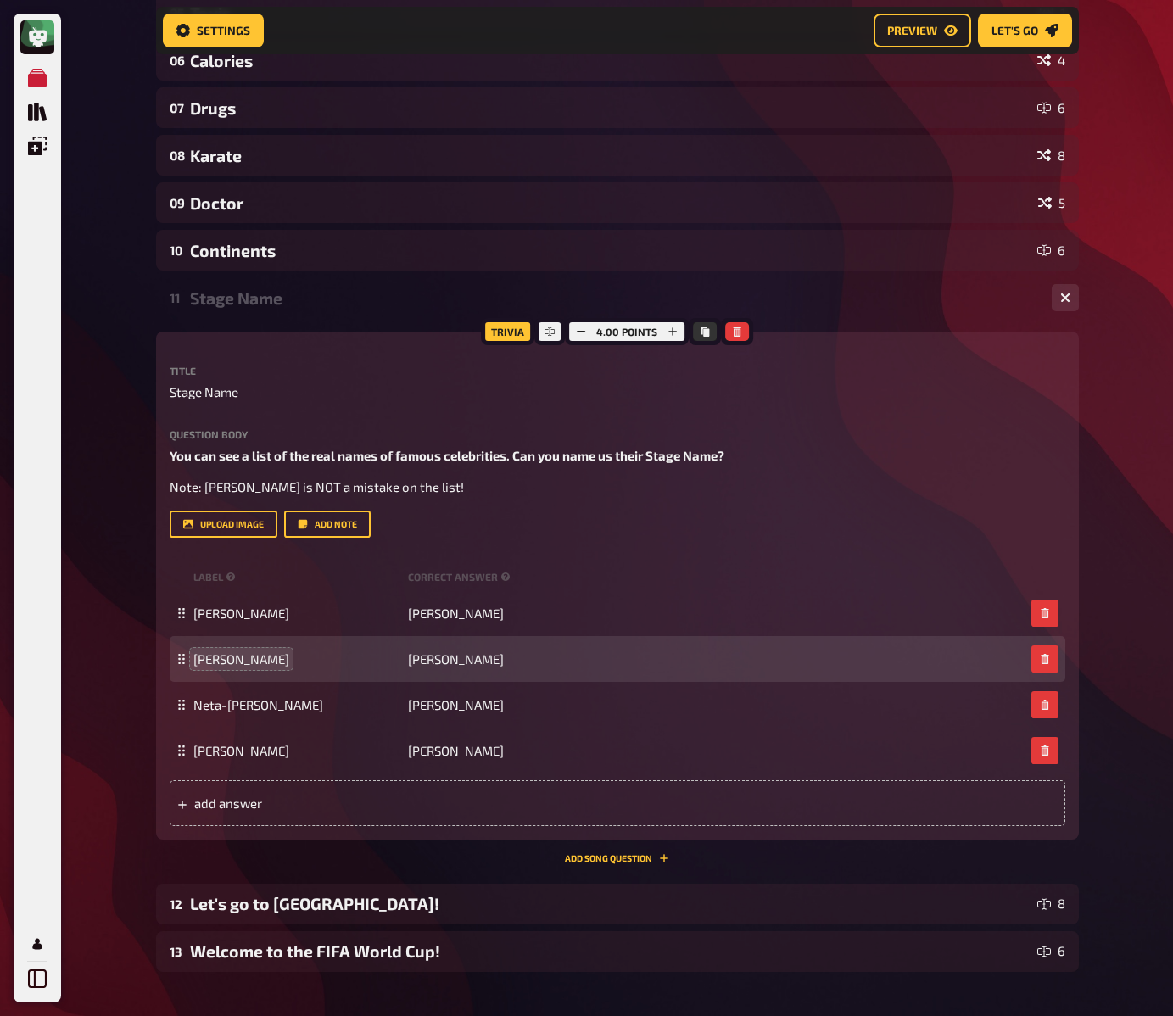
scroll to position [428, 0]
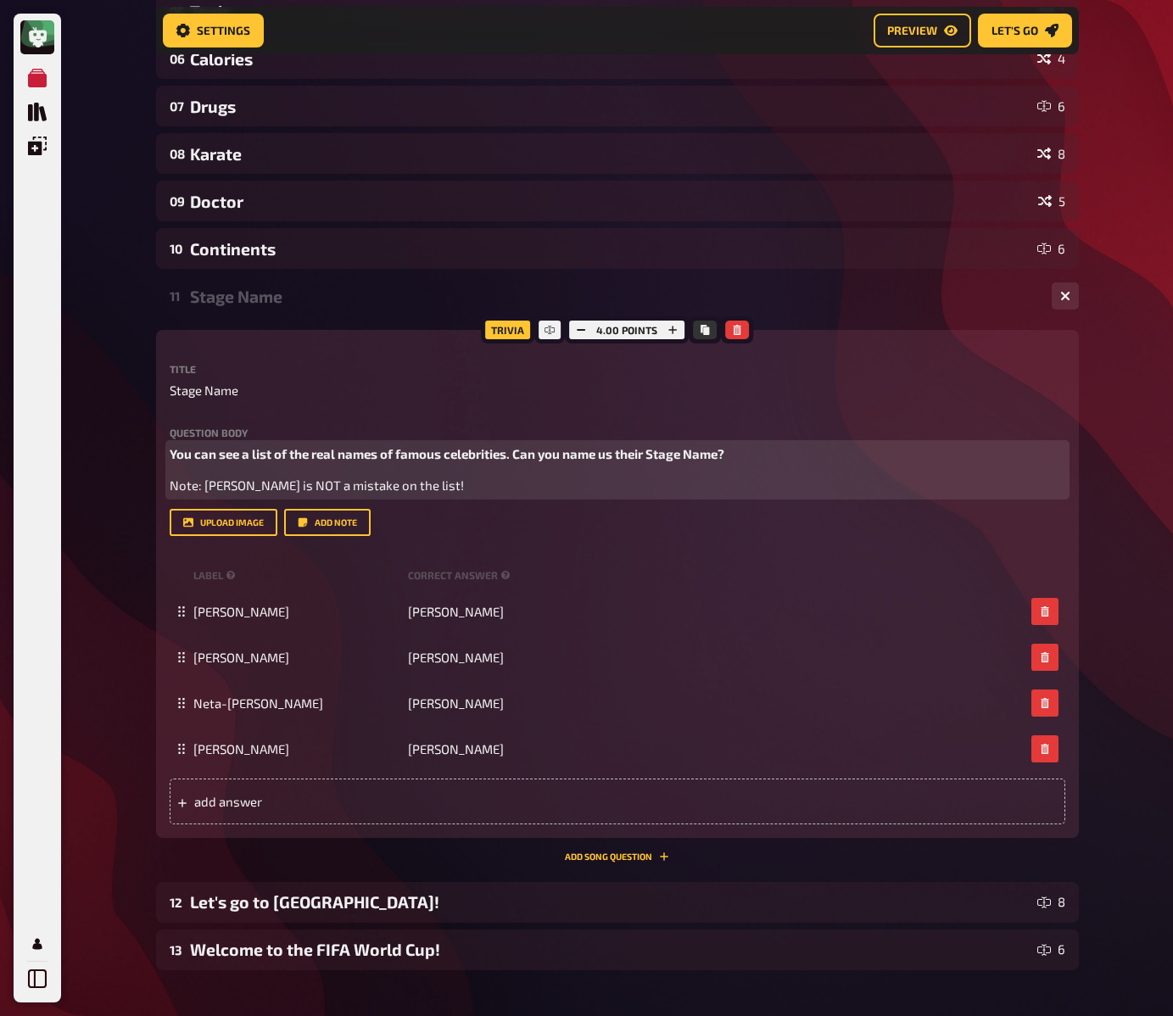
click at [323, 453] on span "You can see a list of the real names of famous celebrities. Can you name us the…" at bounding box center [447, 453] width 555 height 15
click at [139, 444] on div "My Quizzes Quiz Library Overlays My Account Home My Quizzes EN: Organic, Synthe…" at bounding box center [586, 389] width 1173 height 1635
click at [144, 440] on div "Home My Quizzes EN: Organic, Synthetic & More Setup Setup Edit Content Quiz Lob…" at bounding box center [618, 389] width 950 height 1635
click at [225, 294] on div "Stage Name" at bounding box center [614, 297] width 848 height 20
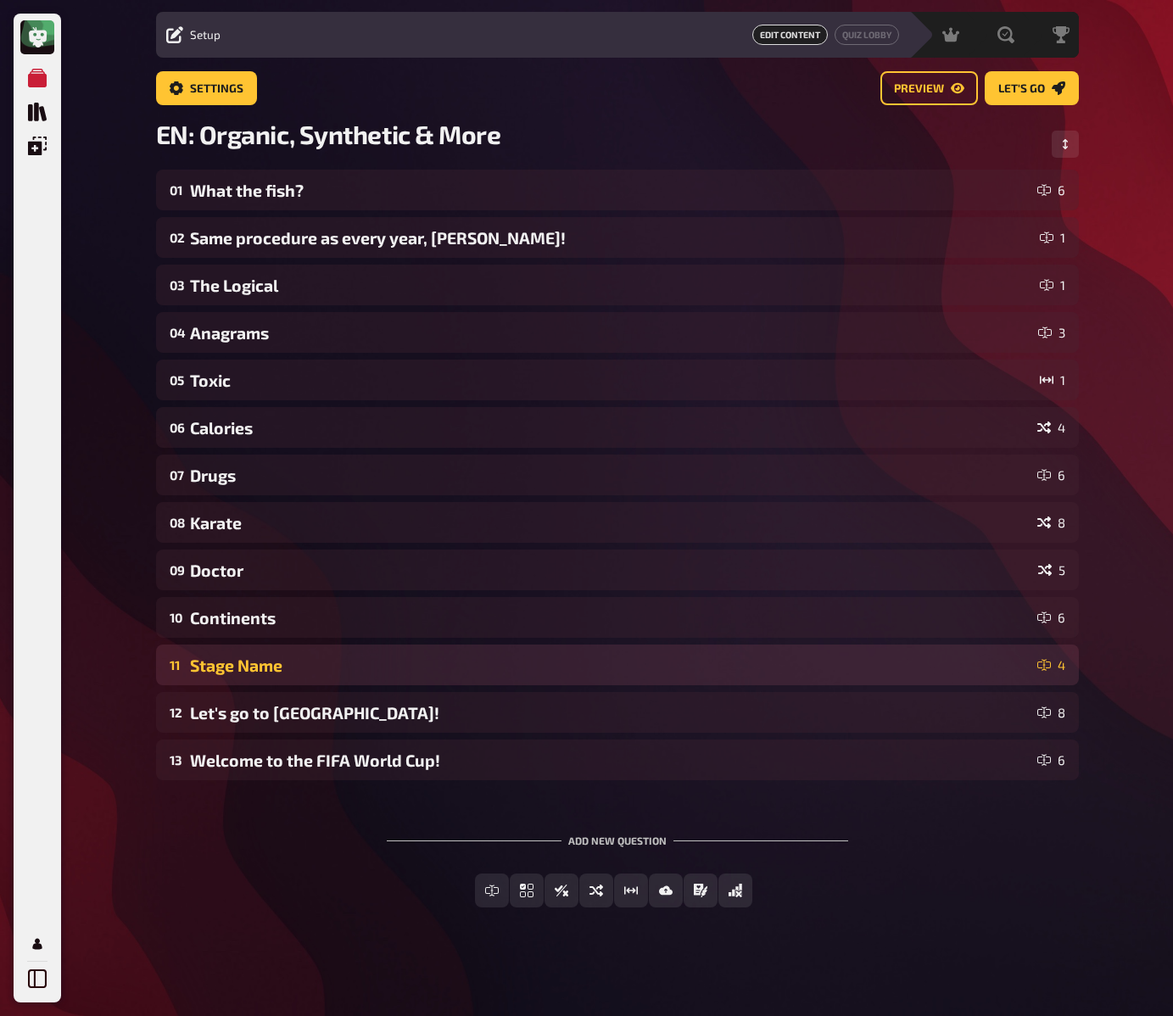
scroll to position [47, 0]
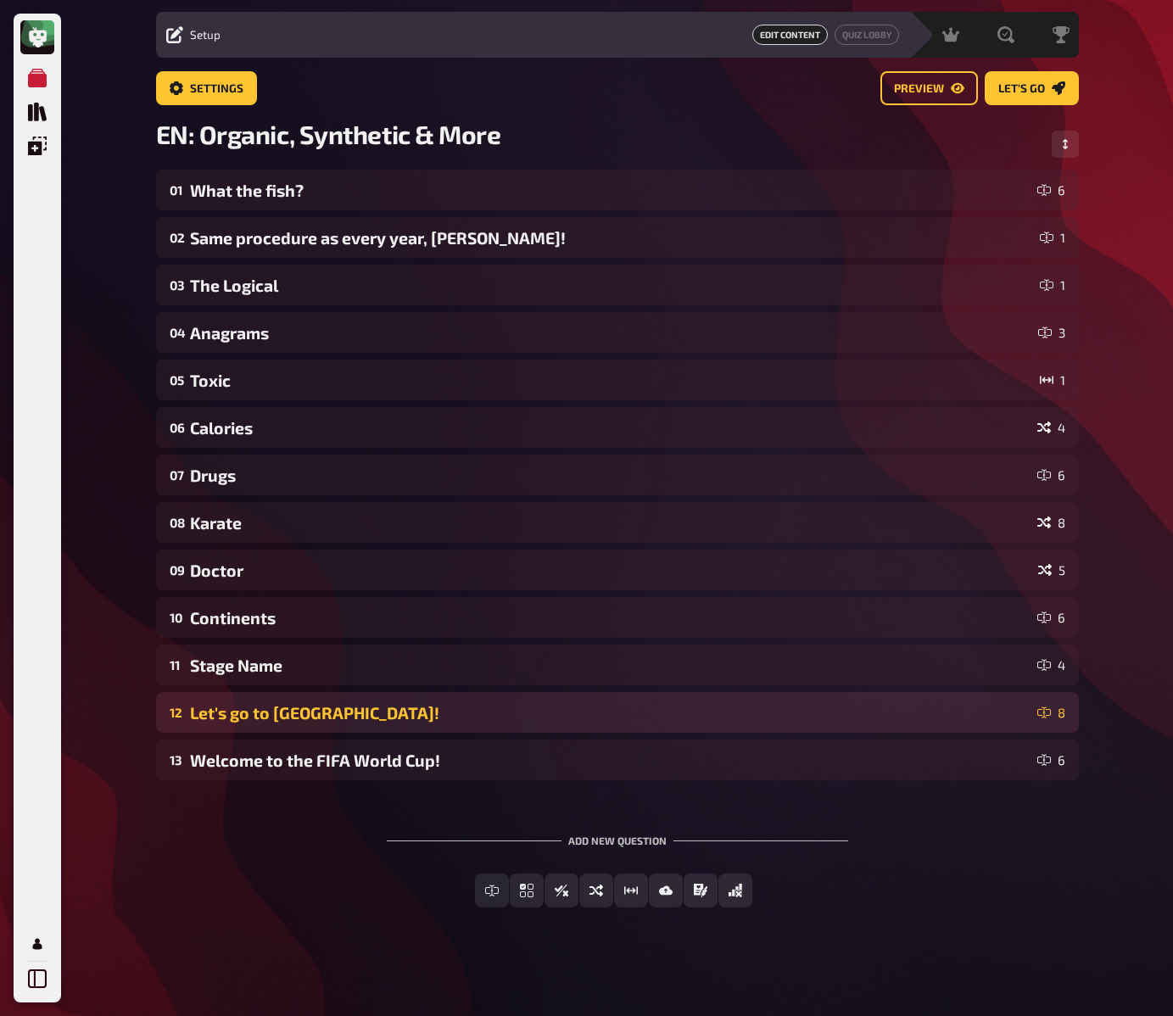
click at [249, 711] on div "Let's go to [GEOGRAPHIC_DATA]!" at bounding box center [610, 713] width 841 height 20
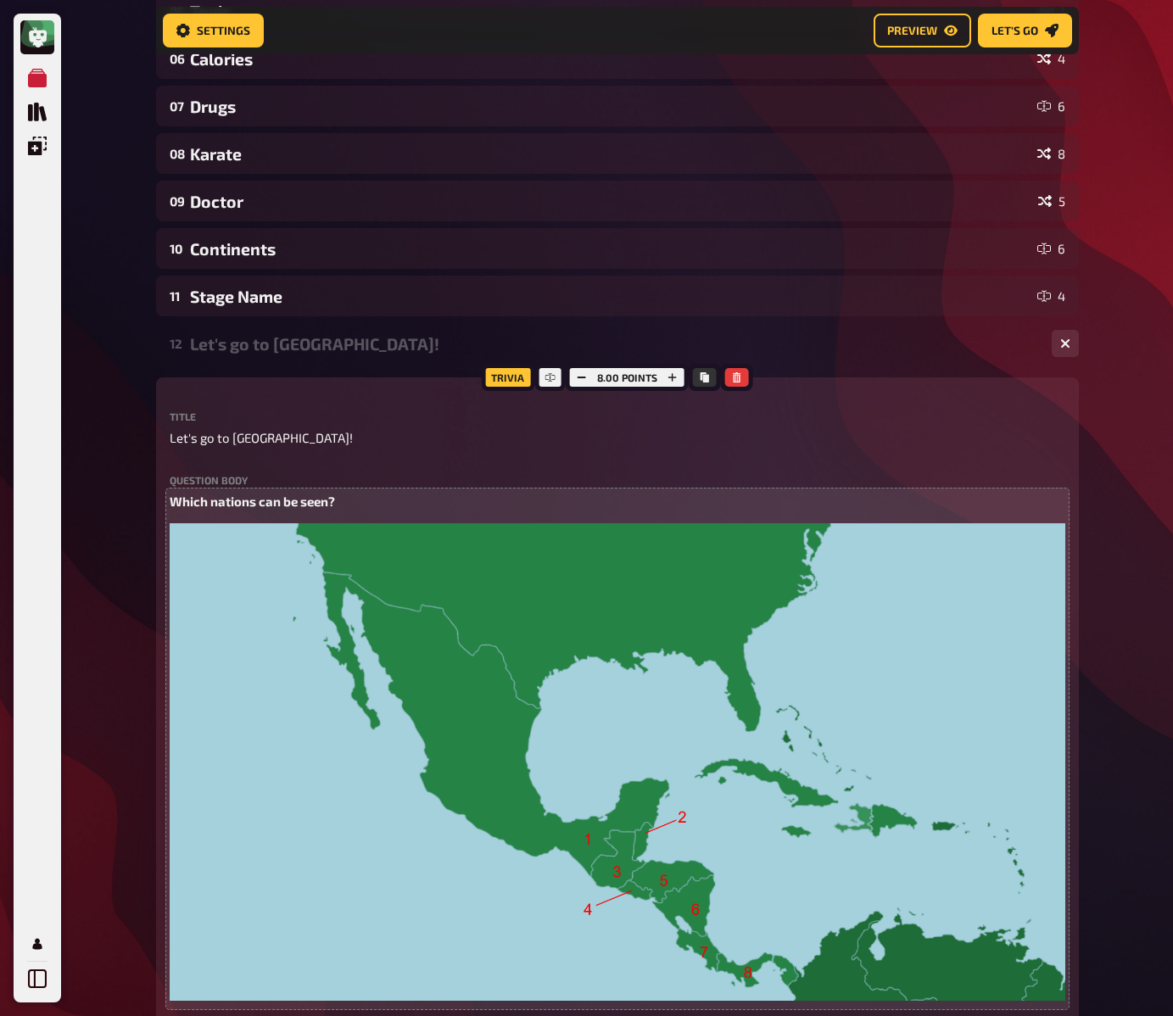
scroll to position [621, 0]
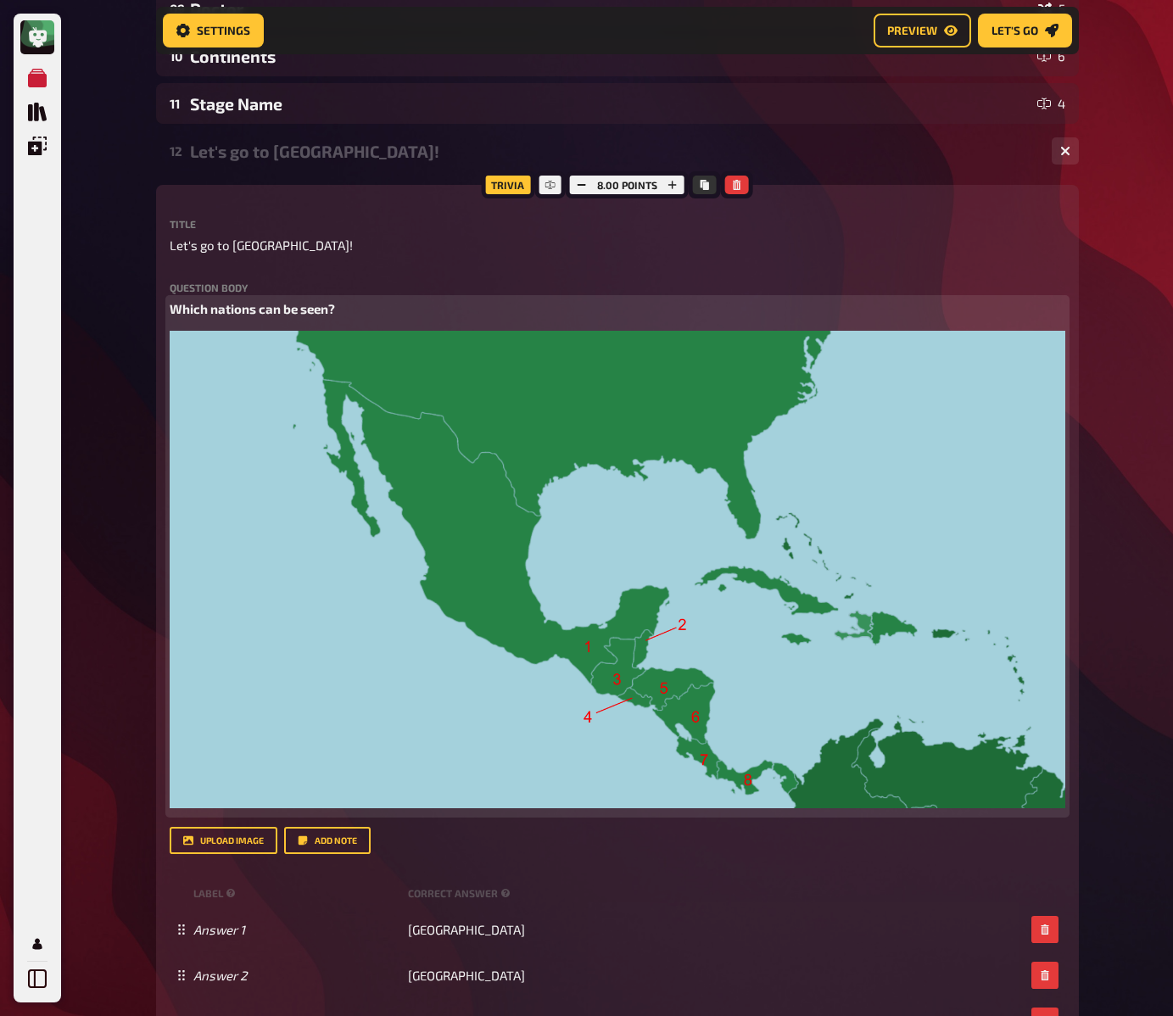
click at [475, 529] on img at bounding box center [618, 570] width 896 height 478
click at [1048, 355] on icon "button" at bounding box center [1045, 351] width 8 height 10
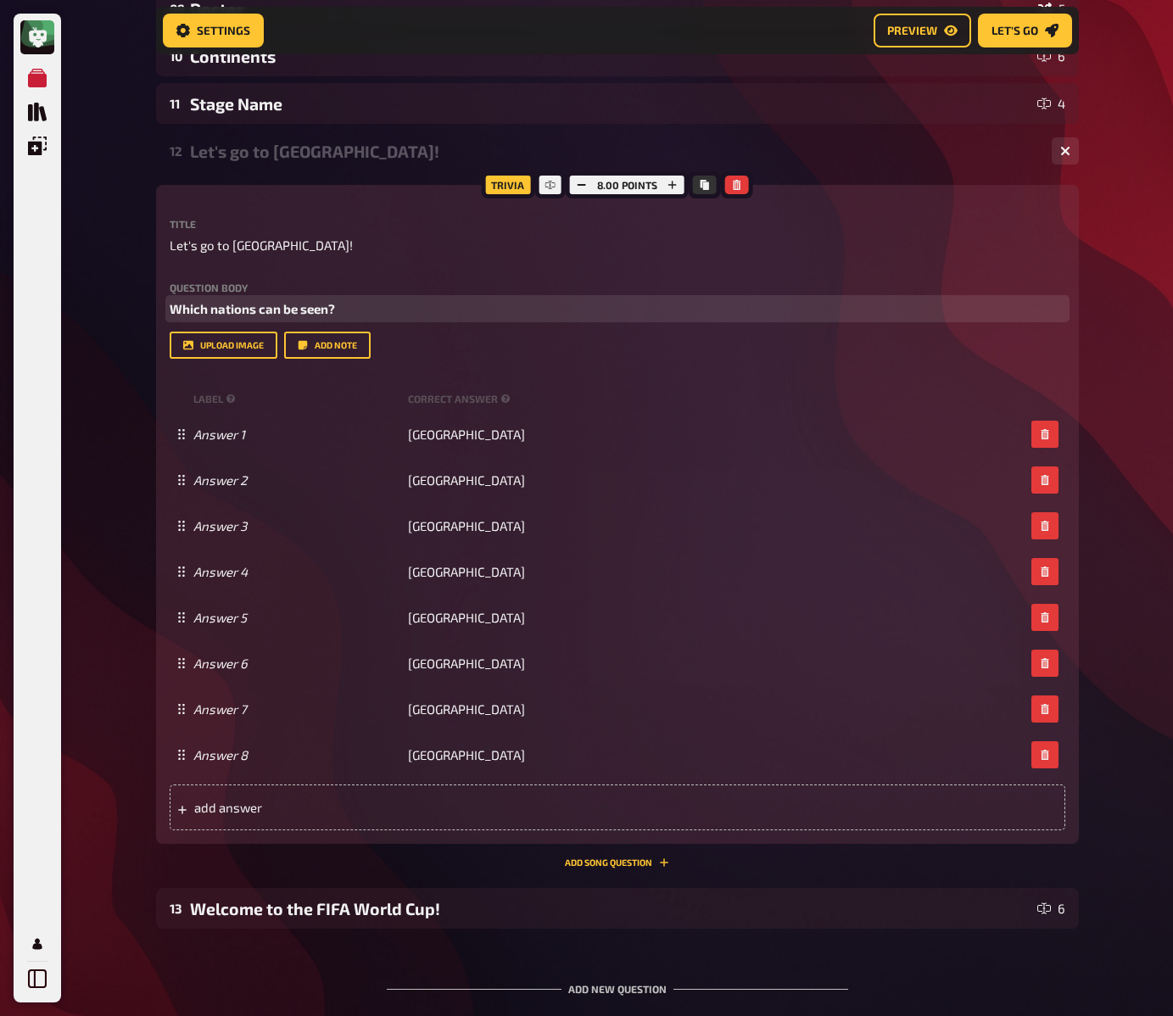
click at [572, 310] on p "Which nations can be seen?" at bounding box center [618, 309] width 896 height 20
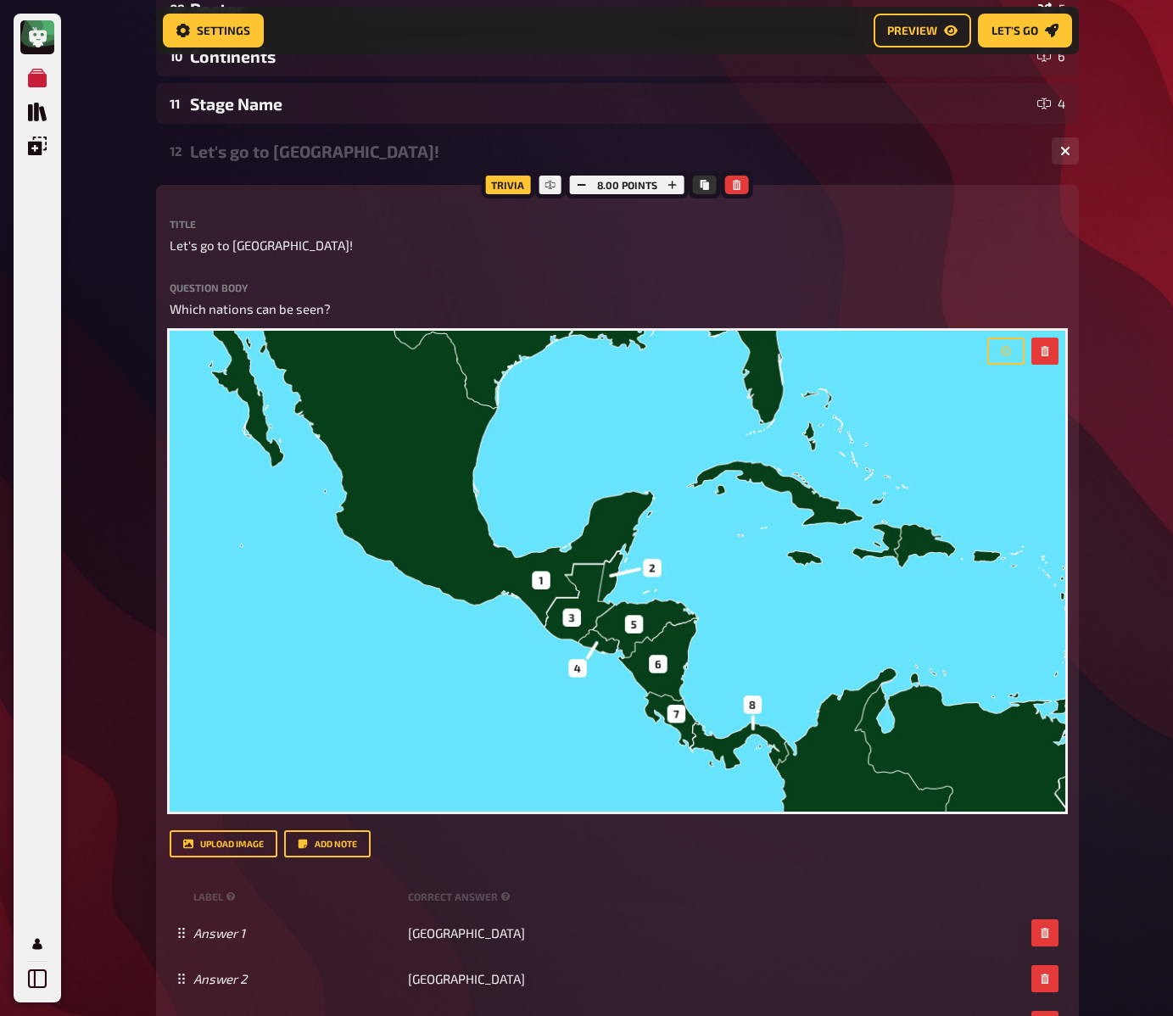
click at [129, 328] on div "My Quizzes Quiz Library Overlays My Account Home My Quizzes EN: Organic, Synthe…" at bounding box center [586, 521] width 1173 height 2285
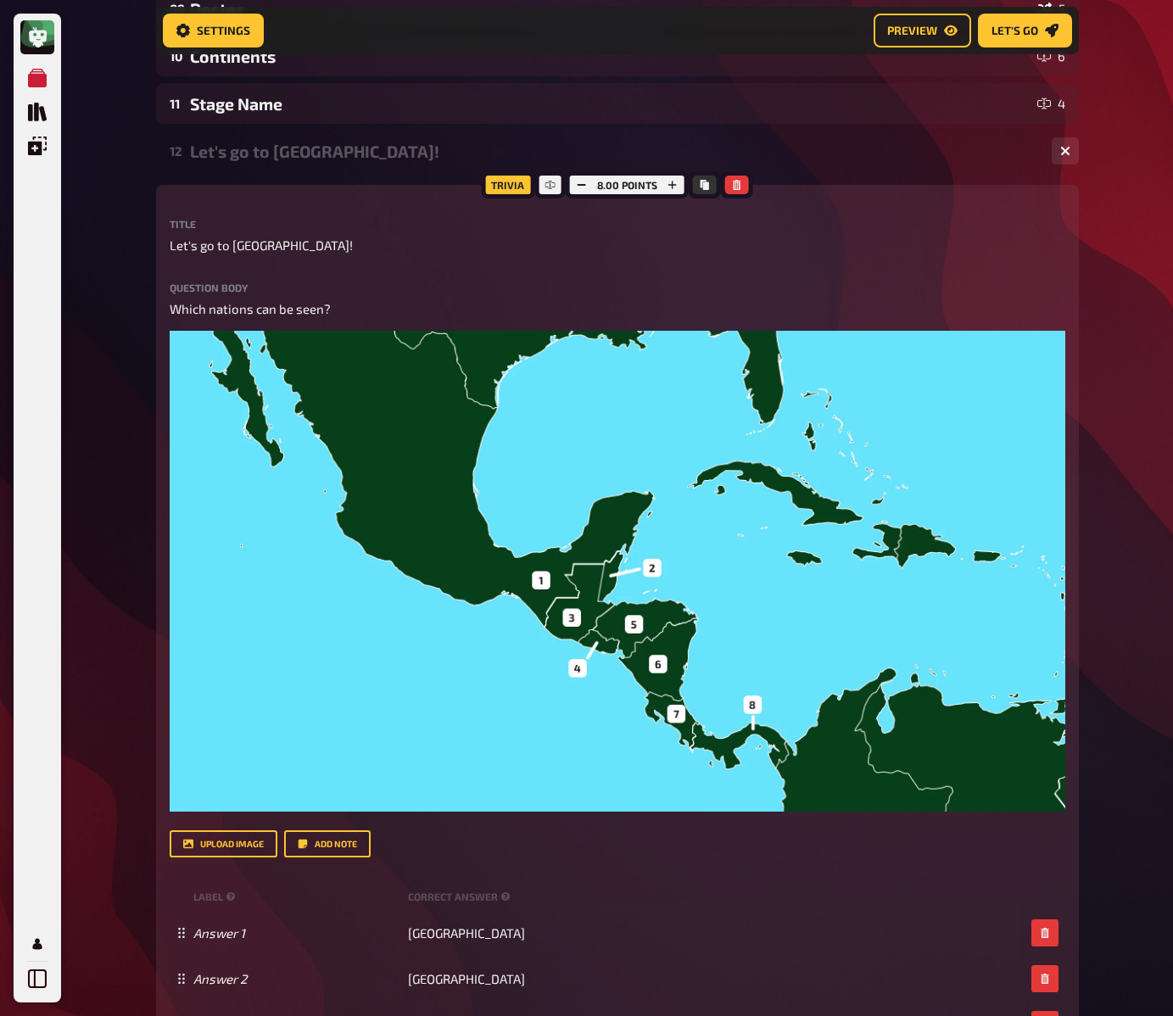
click at [129, 324] on div "My Quizzes Quiz Library Overlays My Account Home My Quizzes EN: Organic, Synthe…" at bounding box center [586, 521] width 1173 height 2285
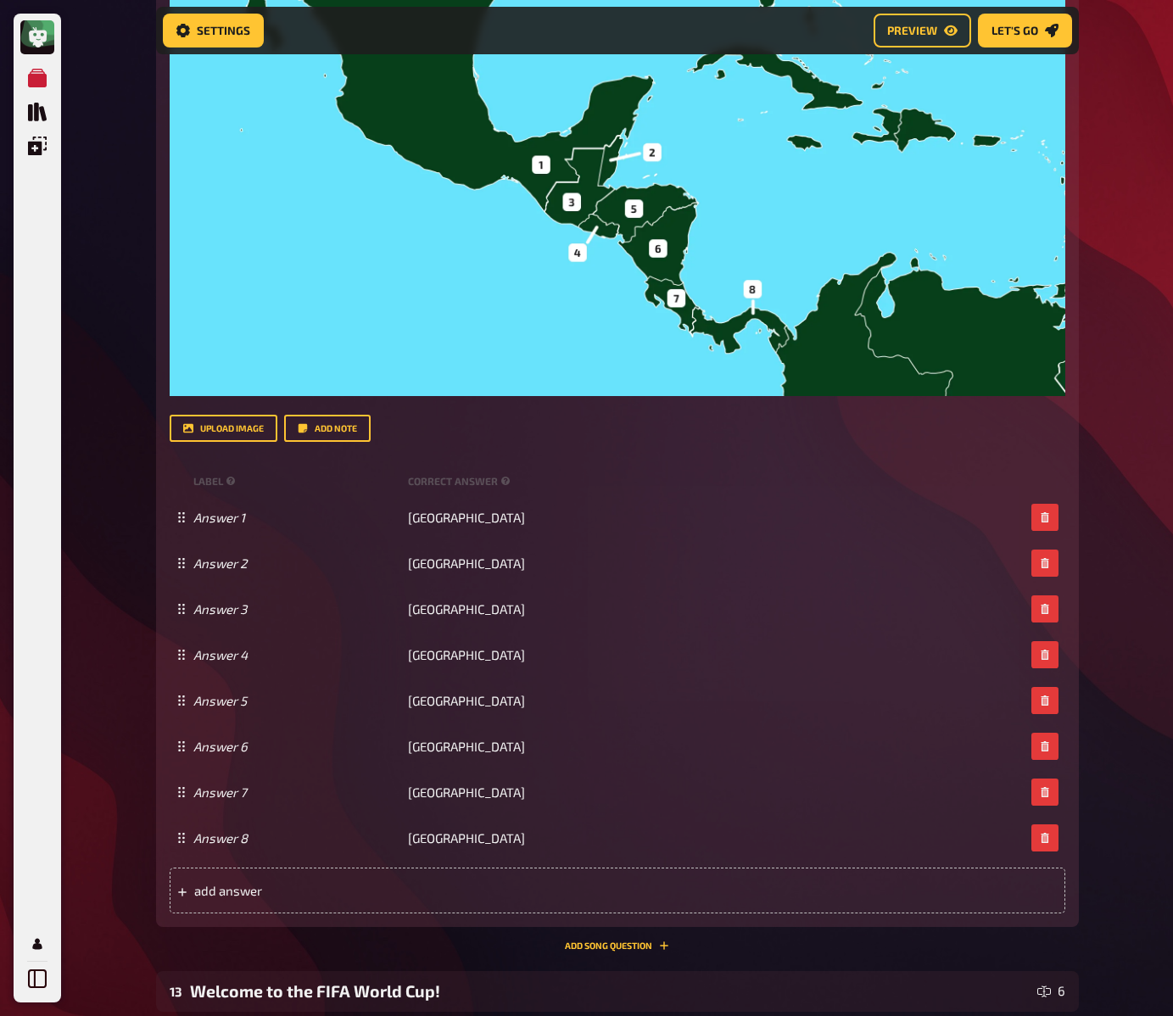
scroll to position [1124, 0]
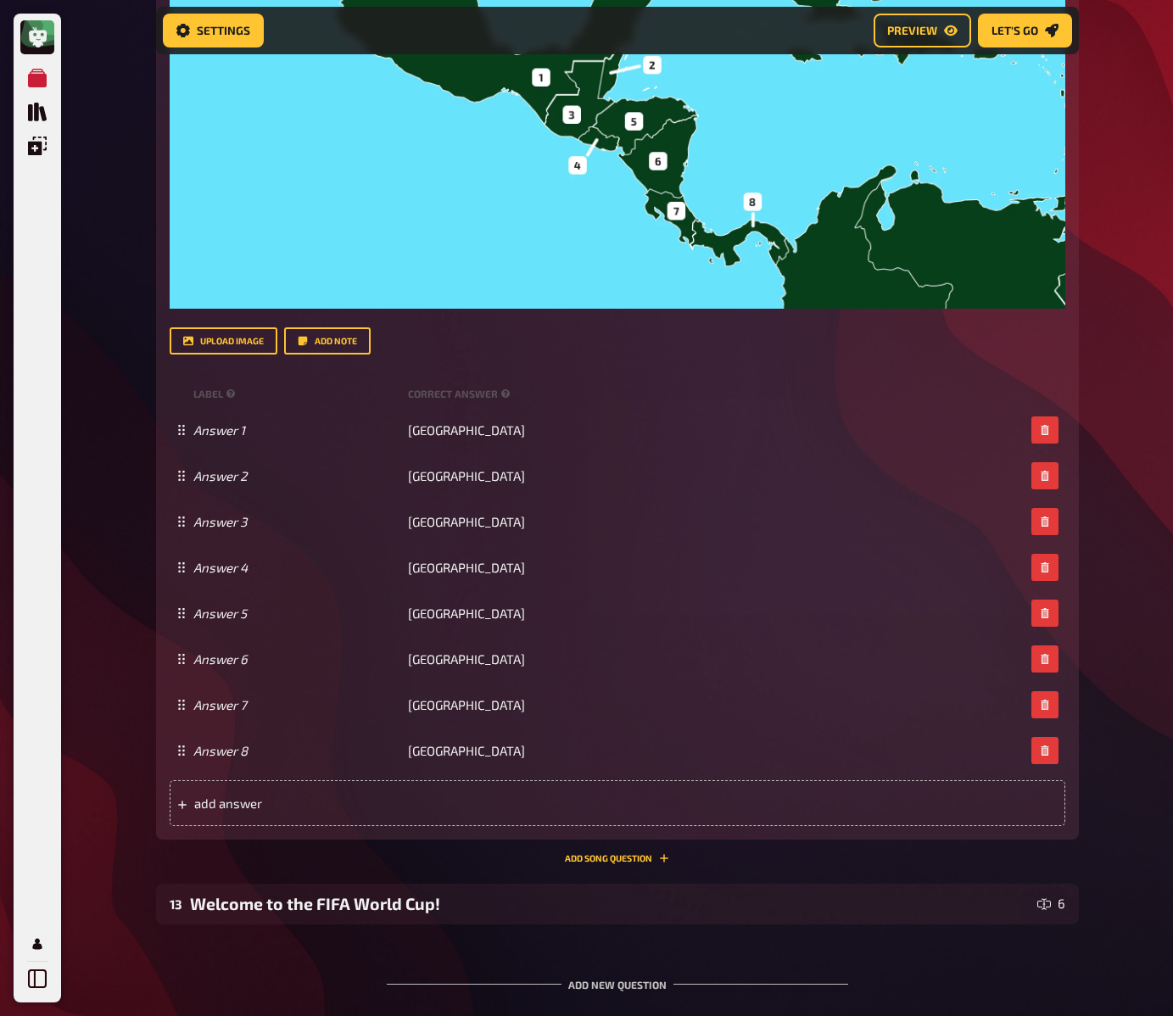
click at [130, 324] on div "My Quizzes Quiz Library Overlays My Account Home My Quizzes EN: Organic, Synthe…" at bounding box center [586, 18] width 1173 height 2285
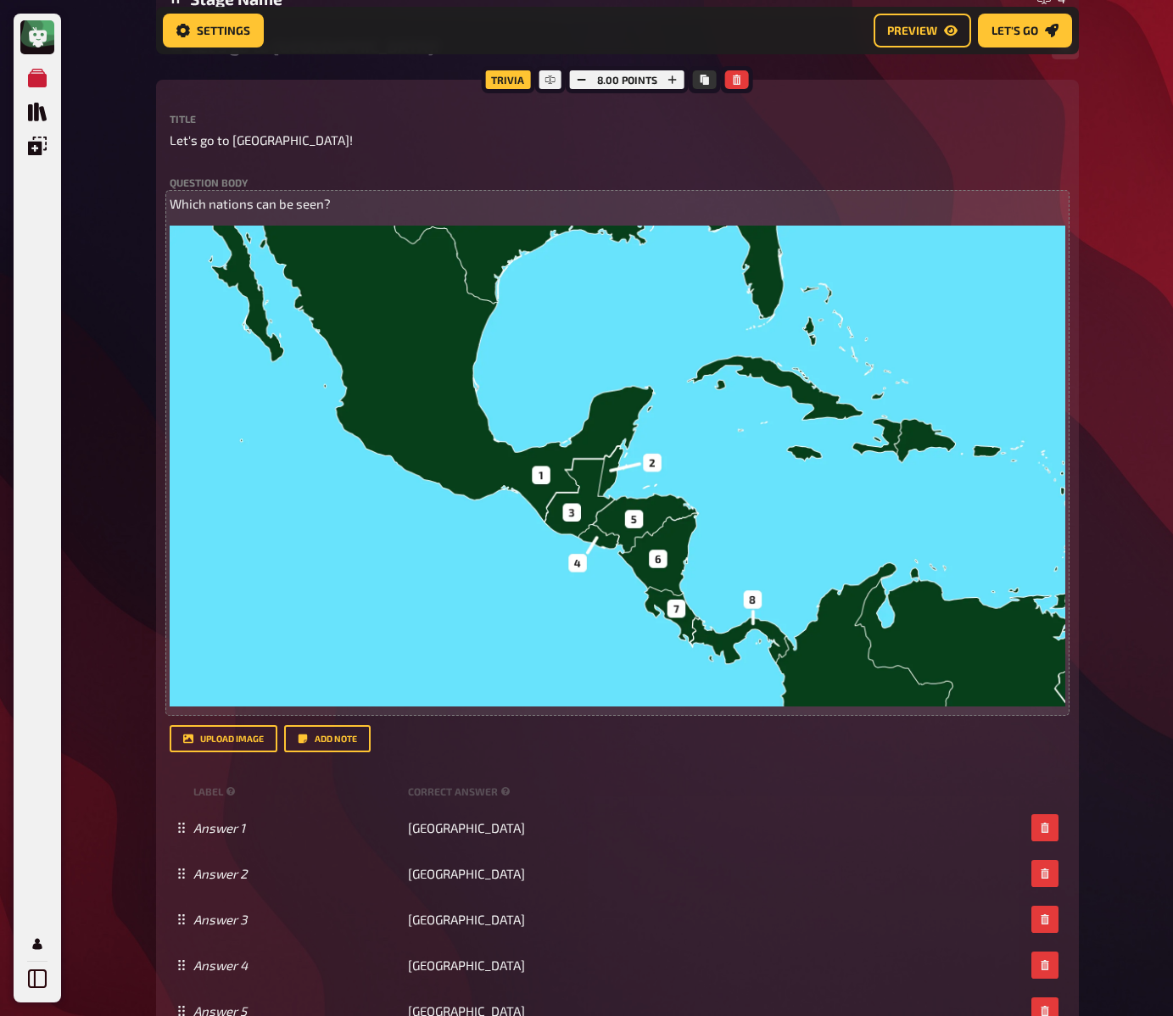
scroll to position [725, 0]
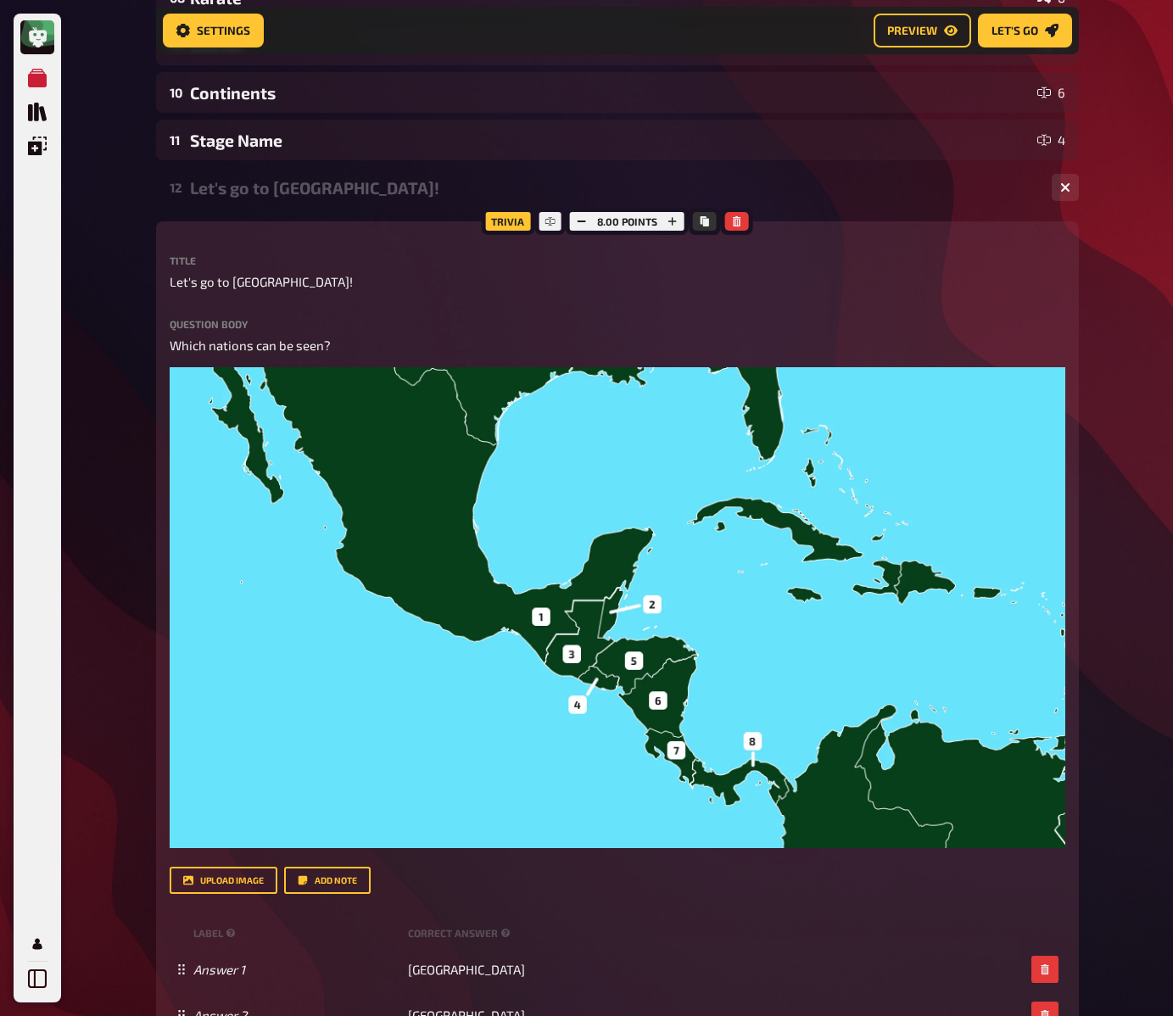
click at [262, 191] on div "Let's go to [GEOGRAPHIC_DATA]!" at bounding box center [614, 188] width 848 height 20
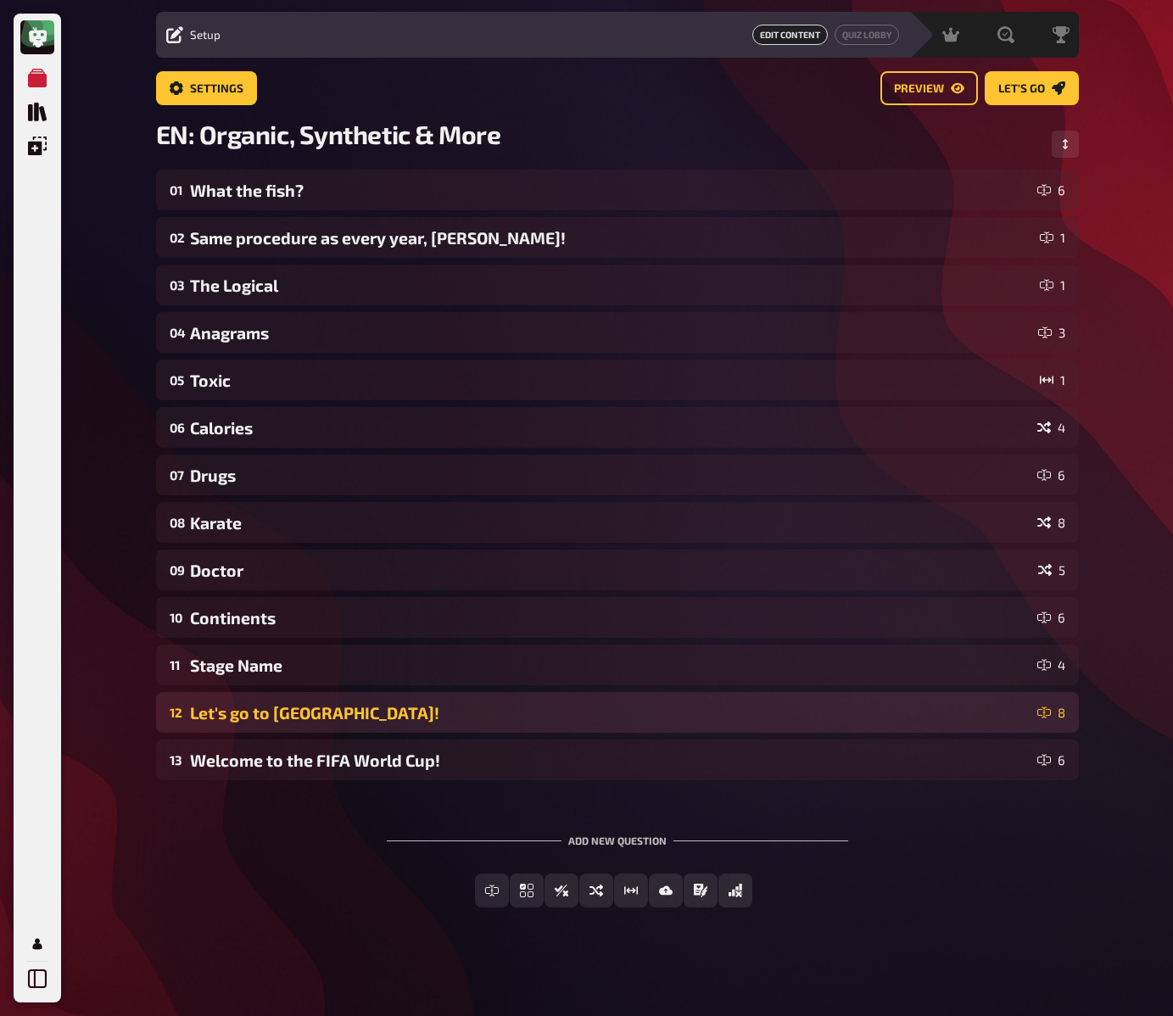
scroll to position [47, 0]
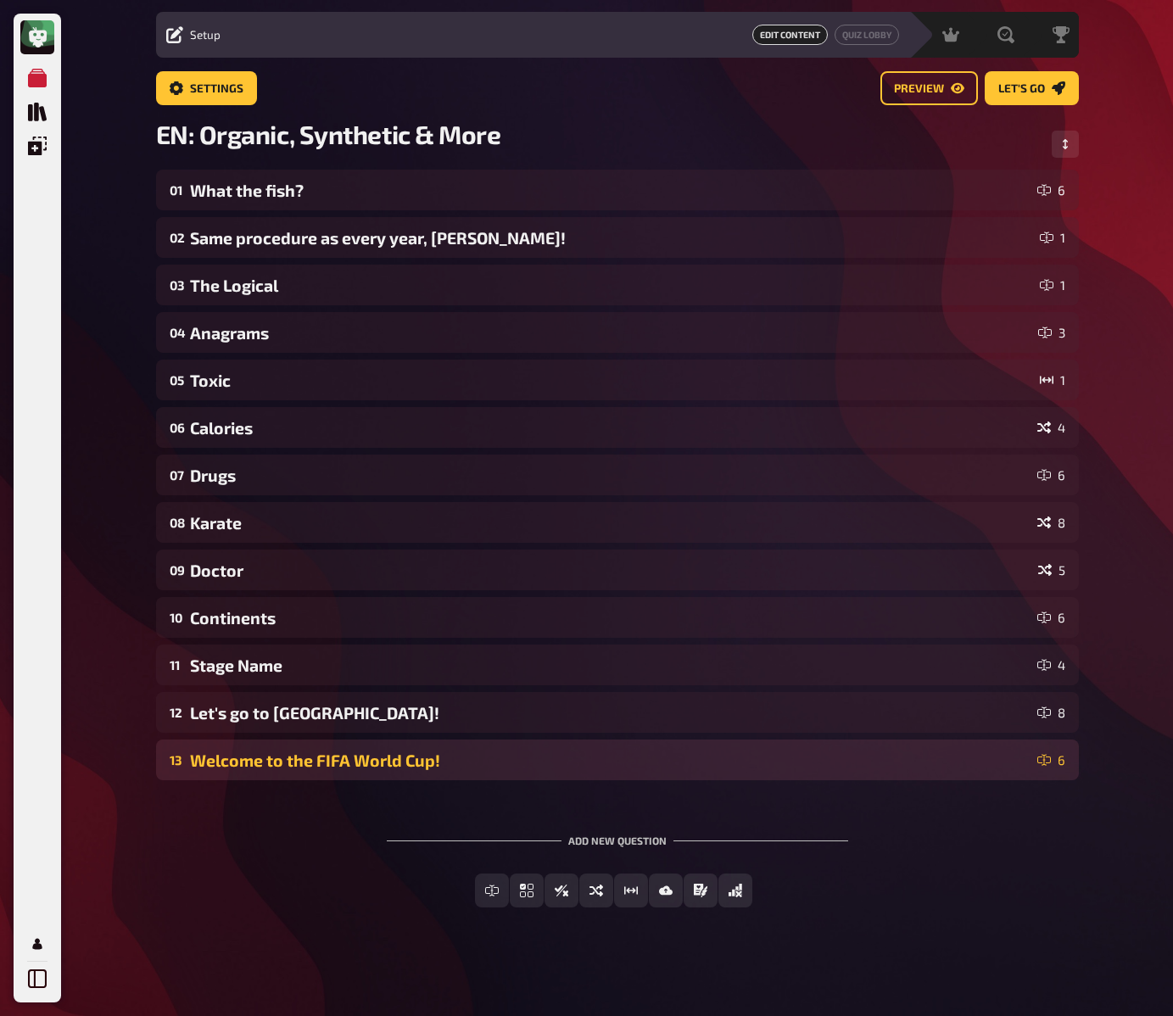
click at [313, 765] on div "Welcome to the FIFA World Cup!" at bounding box center [610, 761] width 841 height 20
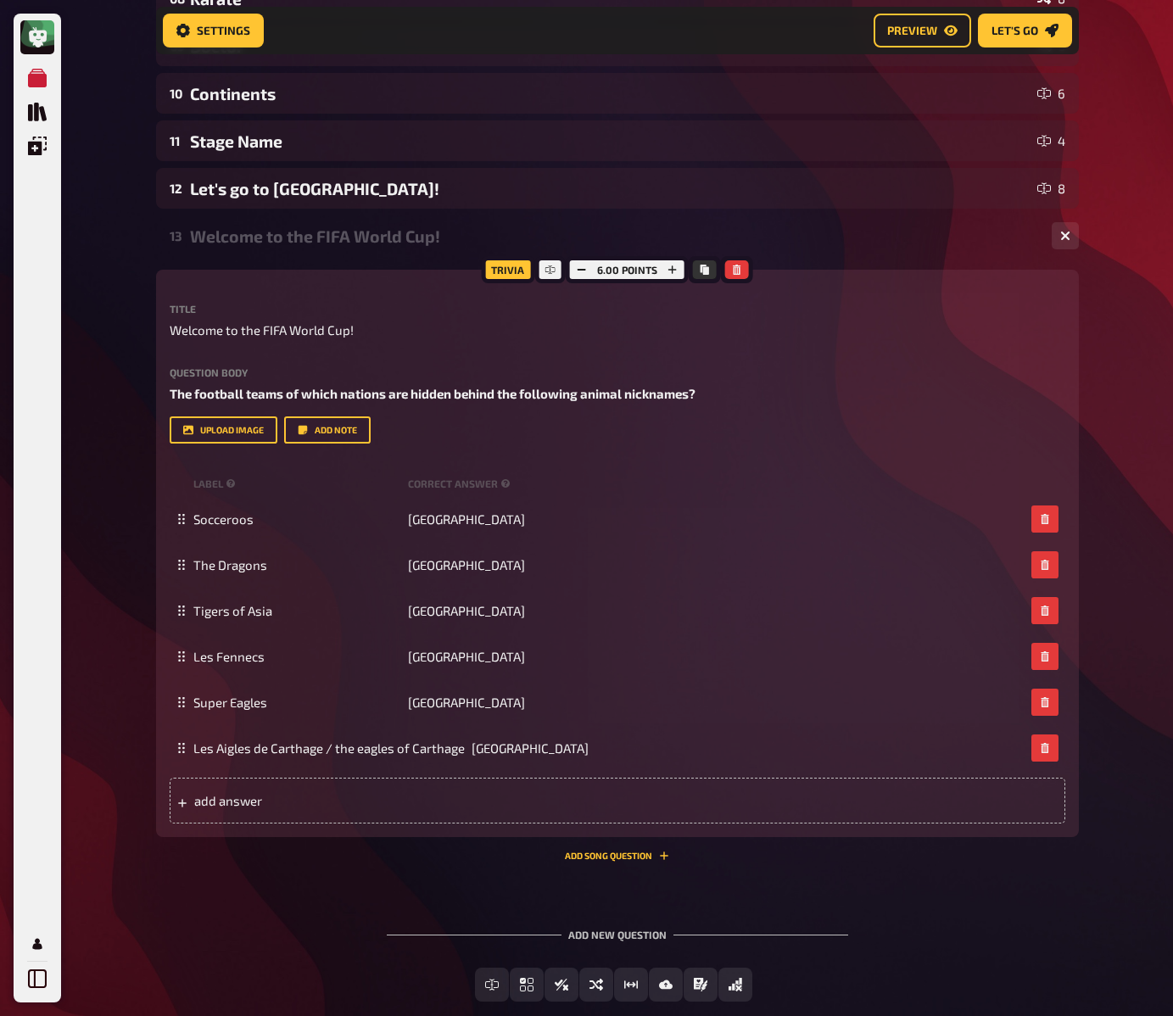
scroll to position [585, 0]
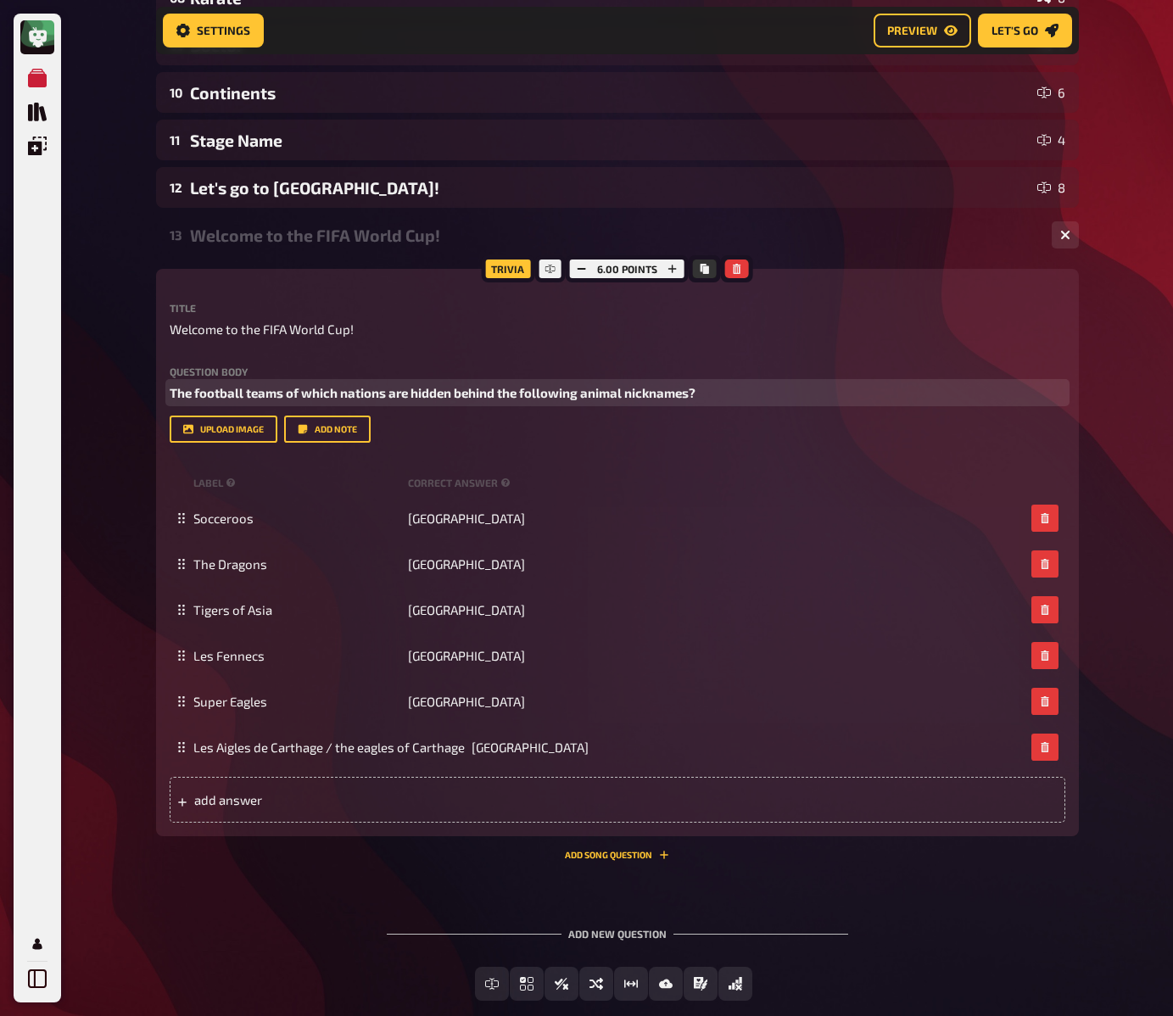
click at [289, 393] on span "The football teams of which nations are hidden behind the following animal nick…" at bounding box center [433, 392] width 526 height 15
click at [115, 394] on div "My Quizzes Quiz Library Overlays My Account Home My Quizzes EN: Organic, Synthe…" at bounding box center [586, 262] width 1173 height 1694
click at [115, 385] on div "My Quizzes Quiz Library Overlays My Account Home My Quizzes EN: Organic, Synthe…" at bounding box center [586, 262] width 1173 height 1694
click at [115, 382] on div "My Quizzes Quiz Library Overlays My Account Home My Quizzes EN: Organic, Synthe…" at bounding box center [586, 262] width 1173 height 1694
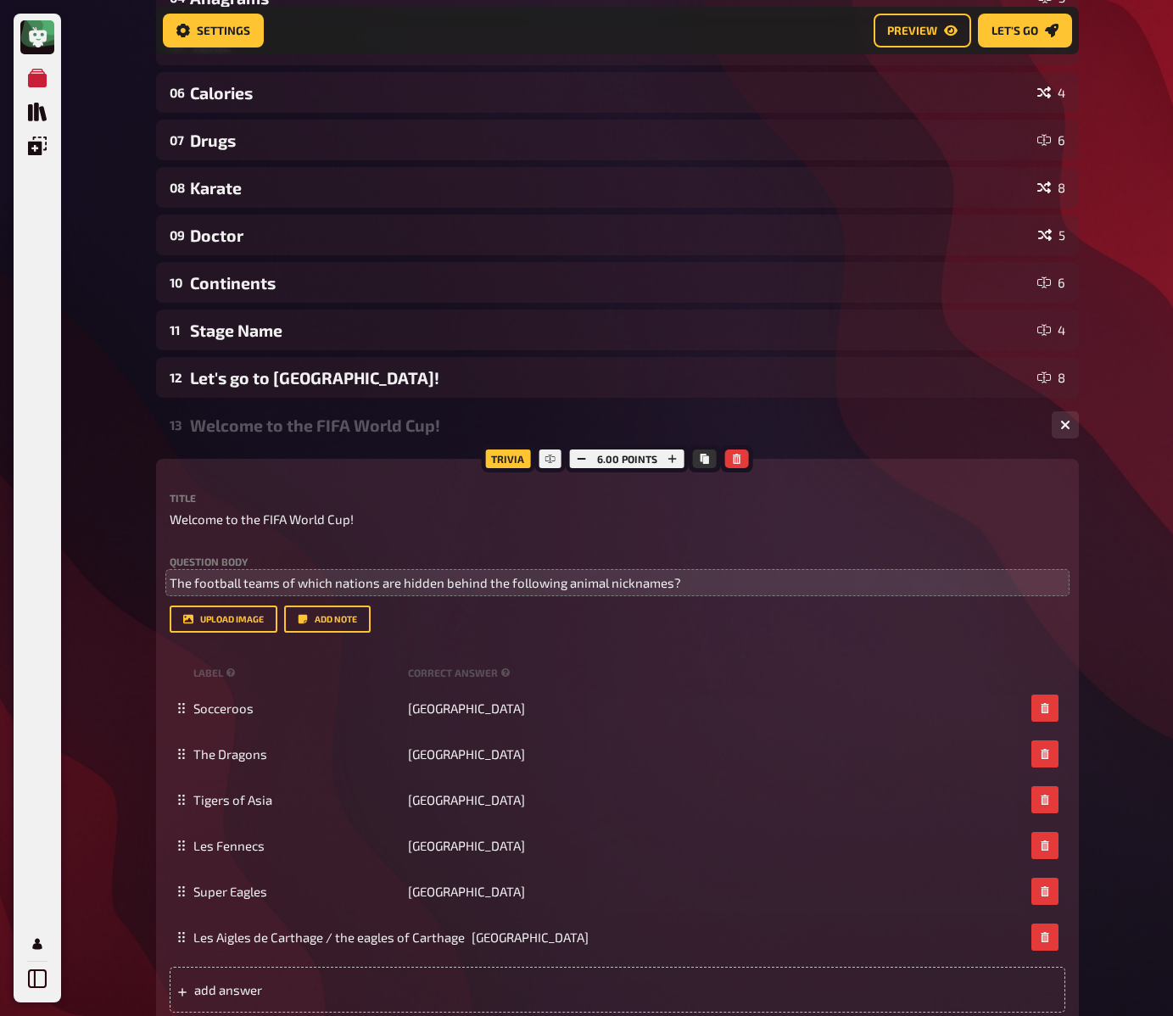
scroll to position [475, 0]
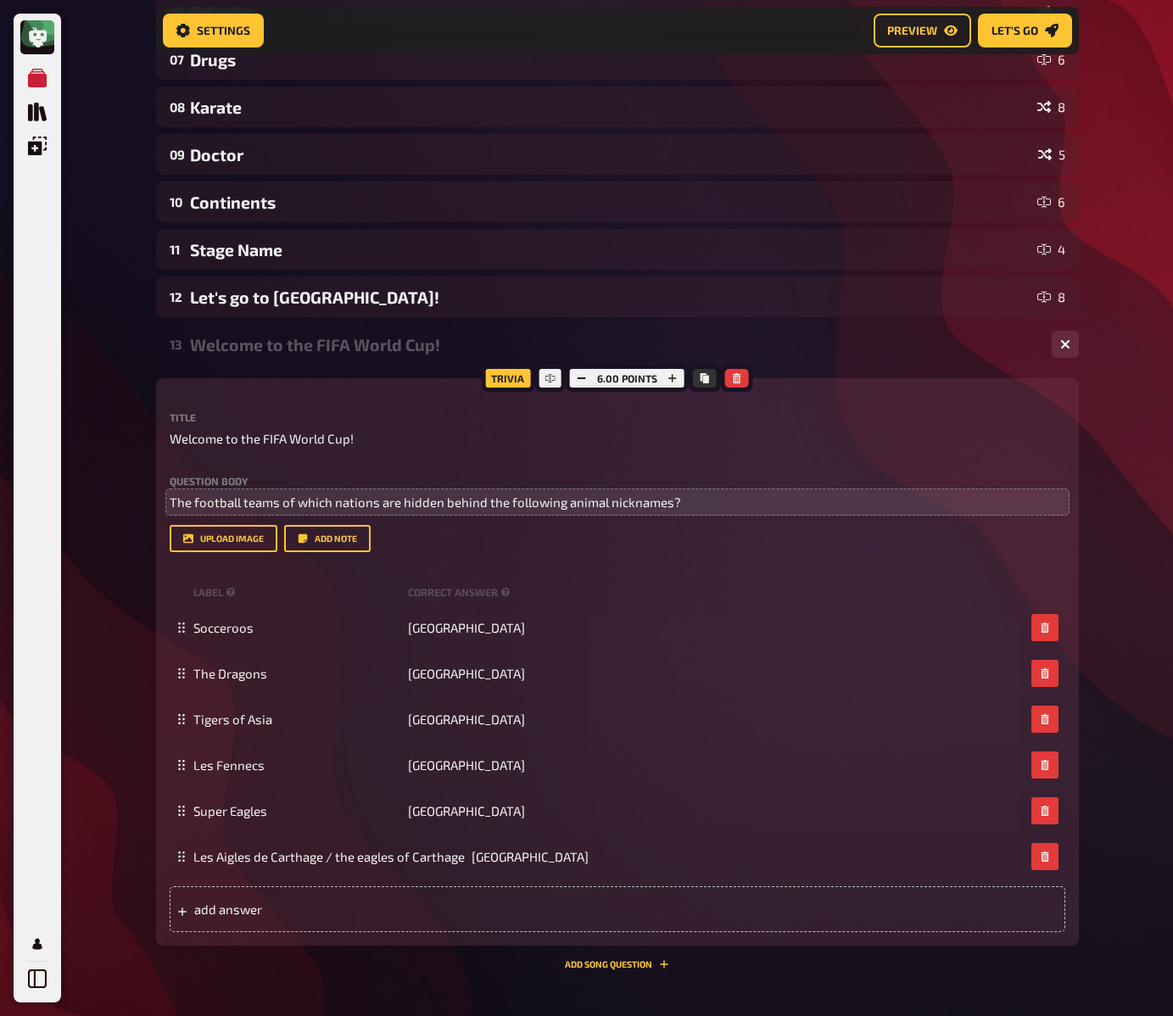
click at [140, 350] on div "My Quizzes Quiz Library Overlays My Account Home My Quizzes EN: Organic, Synthe…" at bounding box center [586, 372] width 1173 height 1694
drag, startPoint x: 135, startPoint y: 346, endPoint x: 212, endPoint y: 350, distance: 77.3
click at [139, 348] on div "My Quizzes Quiz Library Overlays My Account Home My Quizzes EN: Organic, Synthe…" at bounding box center [586, 372] width 1173 height 1694
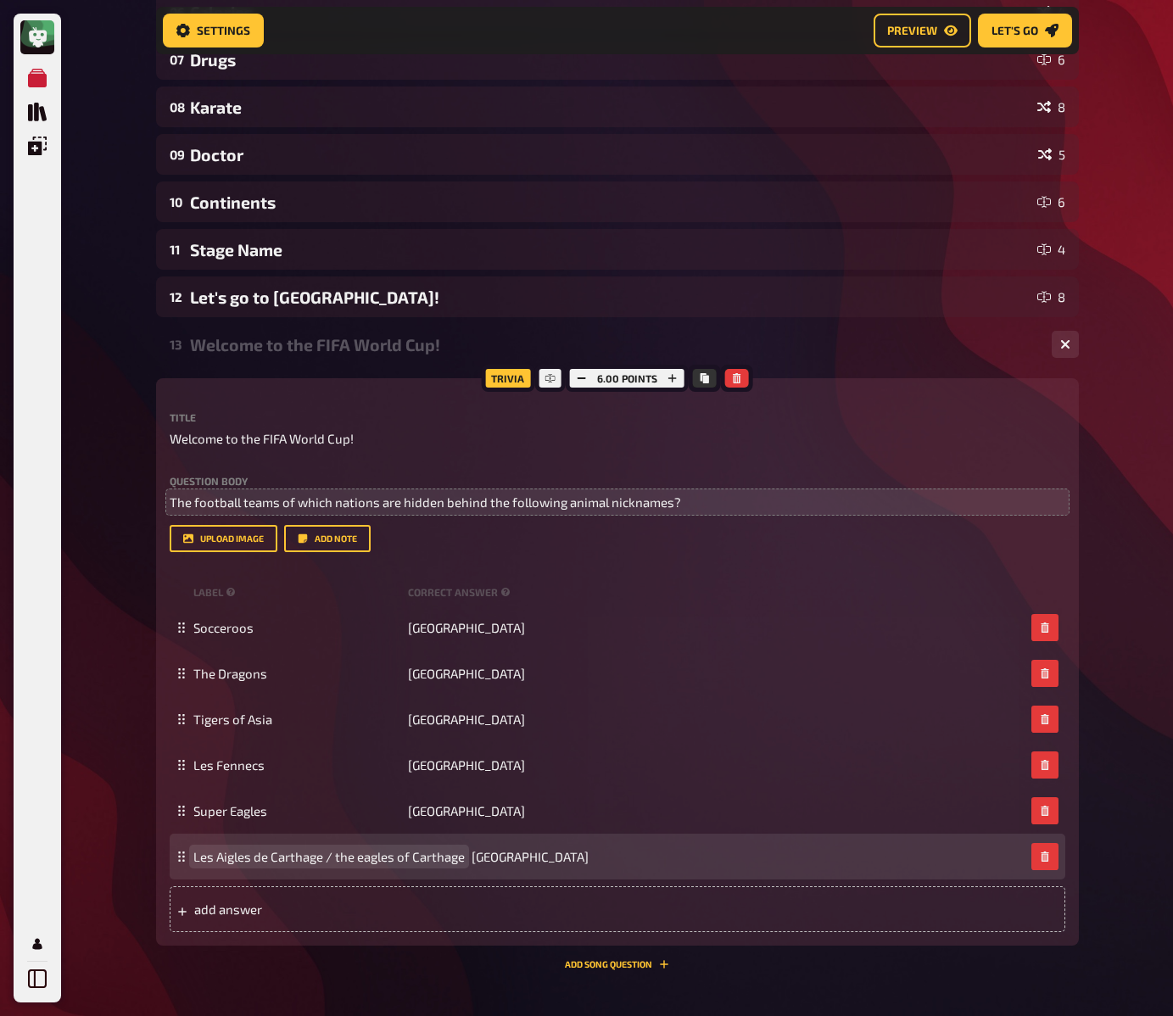
click at [433, 856] on span "Les Aigles de Carthage / the eagles of Carthage" at bounding box center [328, 856] width 271 height 15
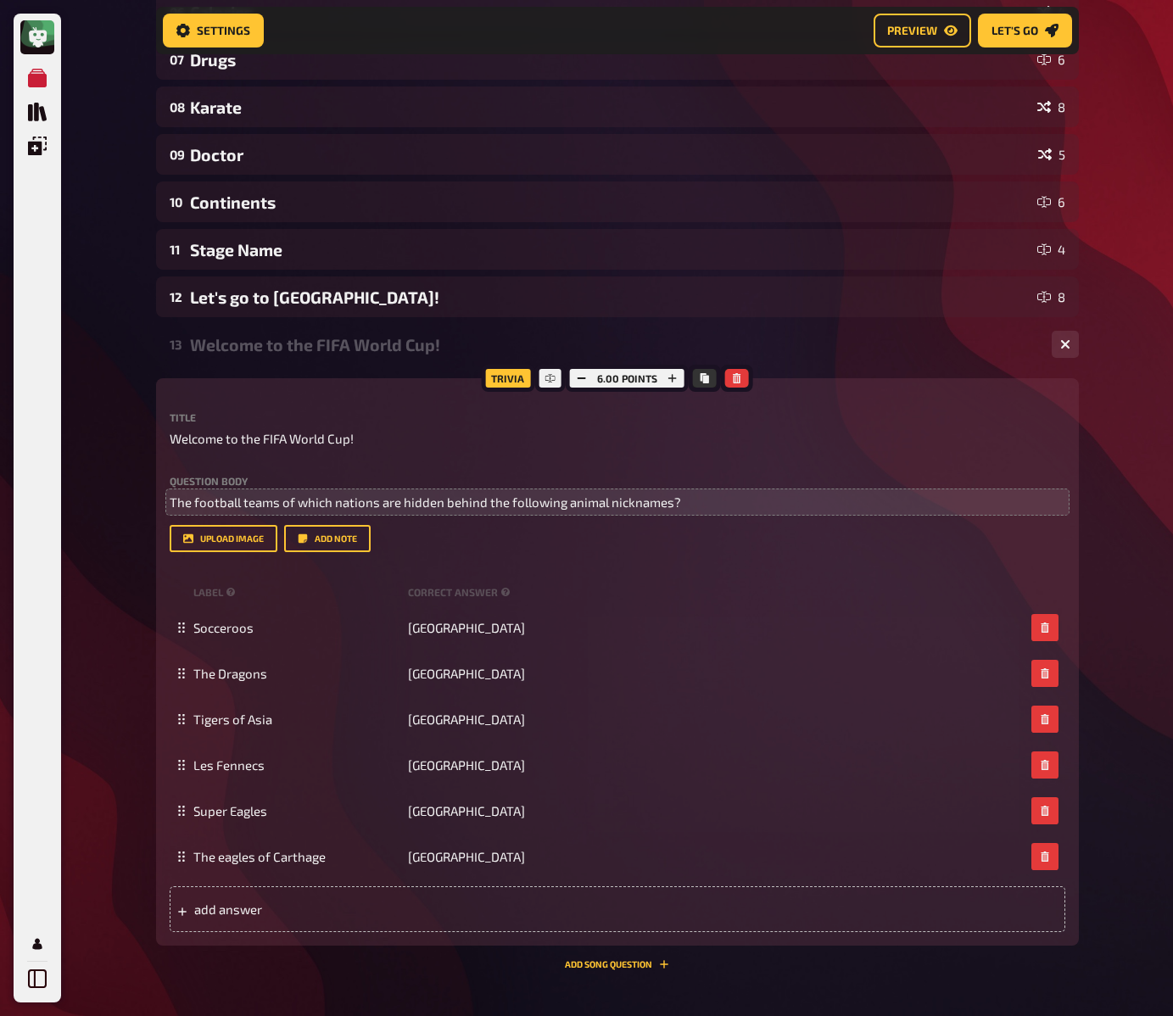
click at [117, 398] on div "My Quizzes Quiz Library Overlays My Account Home My Quizzes EN: Organic, Synthe…" at bounding box center [586, 372] width 1173 height 1694
click at [122, 416] on div "My Quizzes Quiz Library Overlays My Account Home My Quizzes EN: Organic, Synthe…" at bounding box center [586, 372] width 1173 height 1694
click at [232, 346] on div "Welcome to the FIFA World Cup!" at bounding box center [614, 345] width 848 height 20
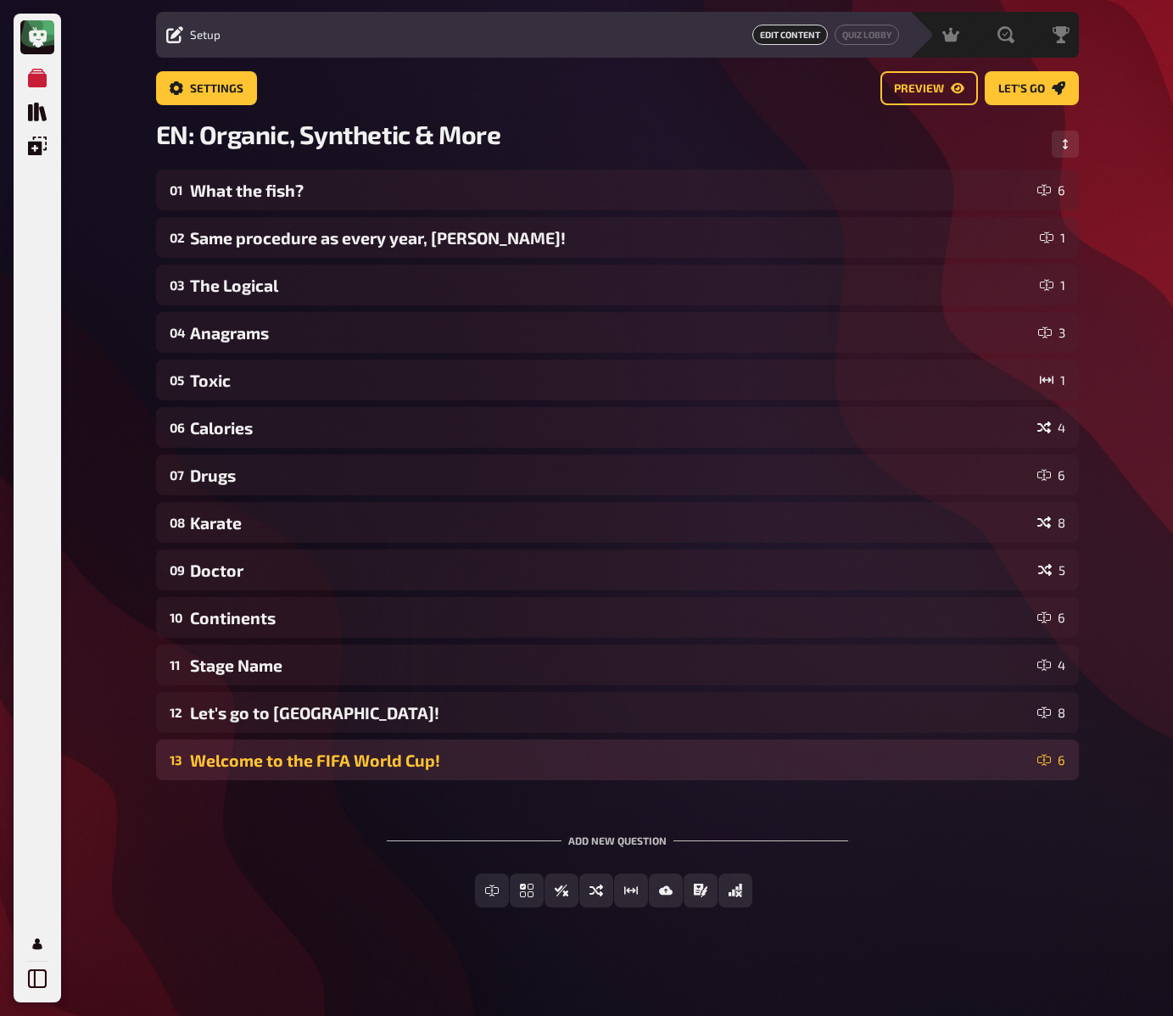
scroll to position [47, 0]
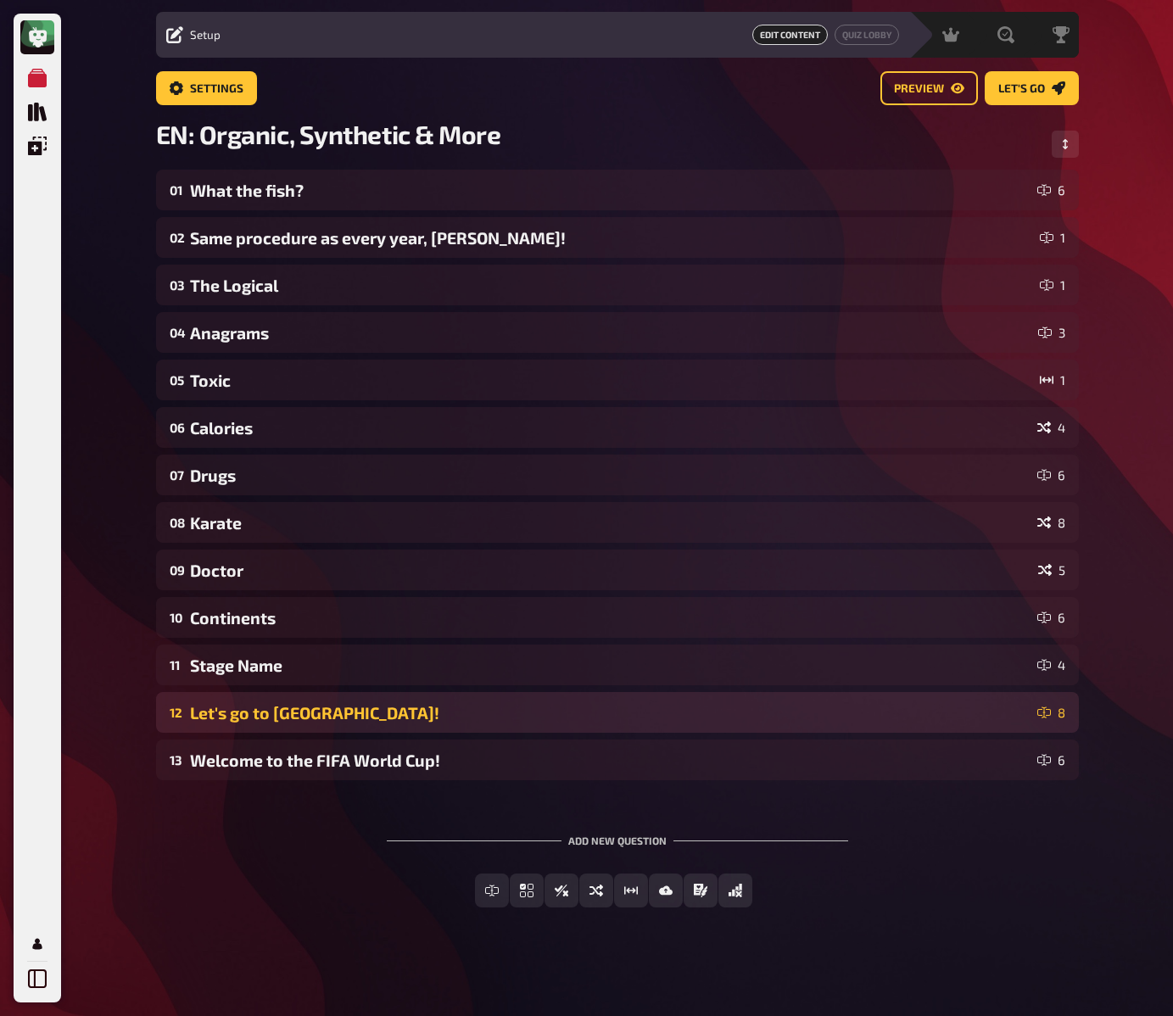
click at [255, 714] on div "Let's go to [GEOGRAPHIC_DATA]!" at bounding box center [610, 713] width 841 height 20
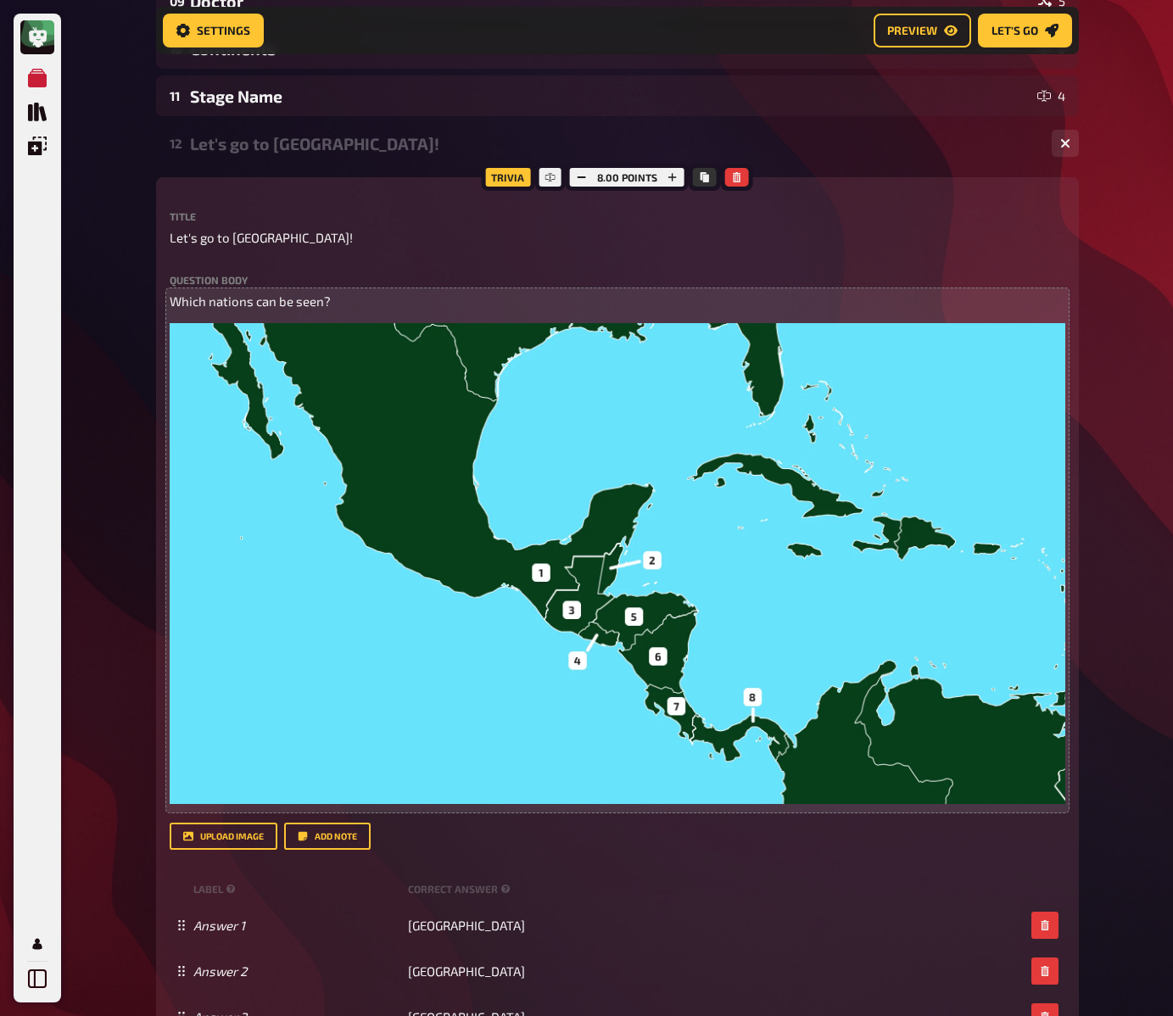
scroll to position [367, 0]
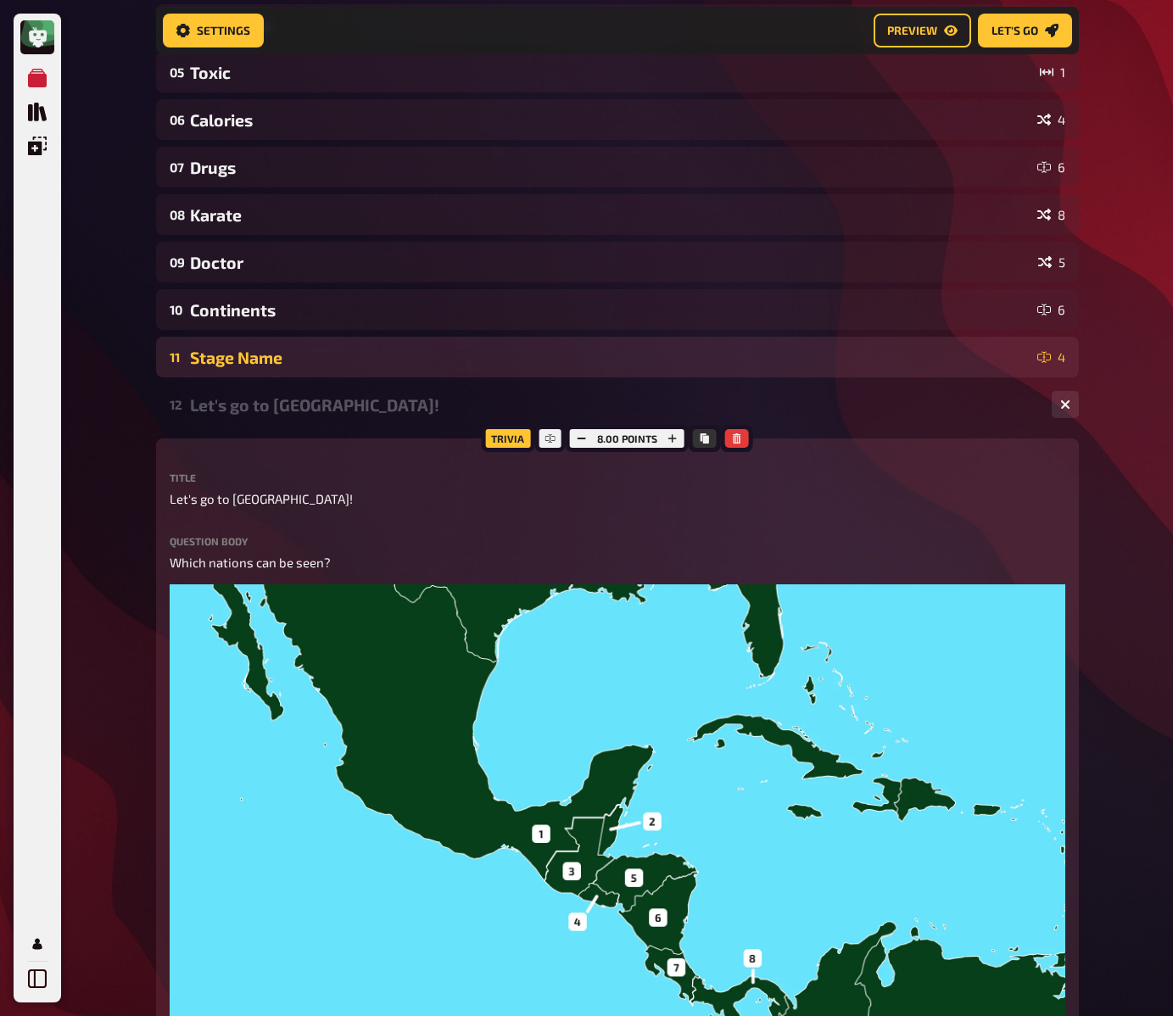
click at [230, 355] on div "Stage Name" at bounding box center [610, 358] width 841 height 20
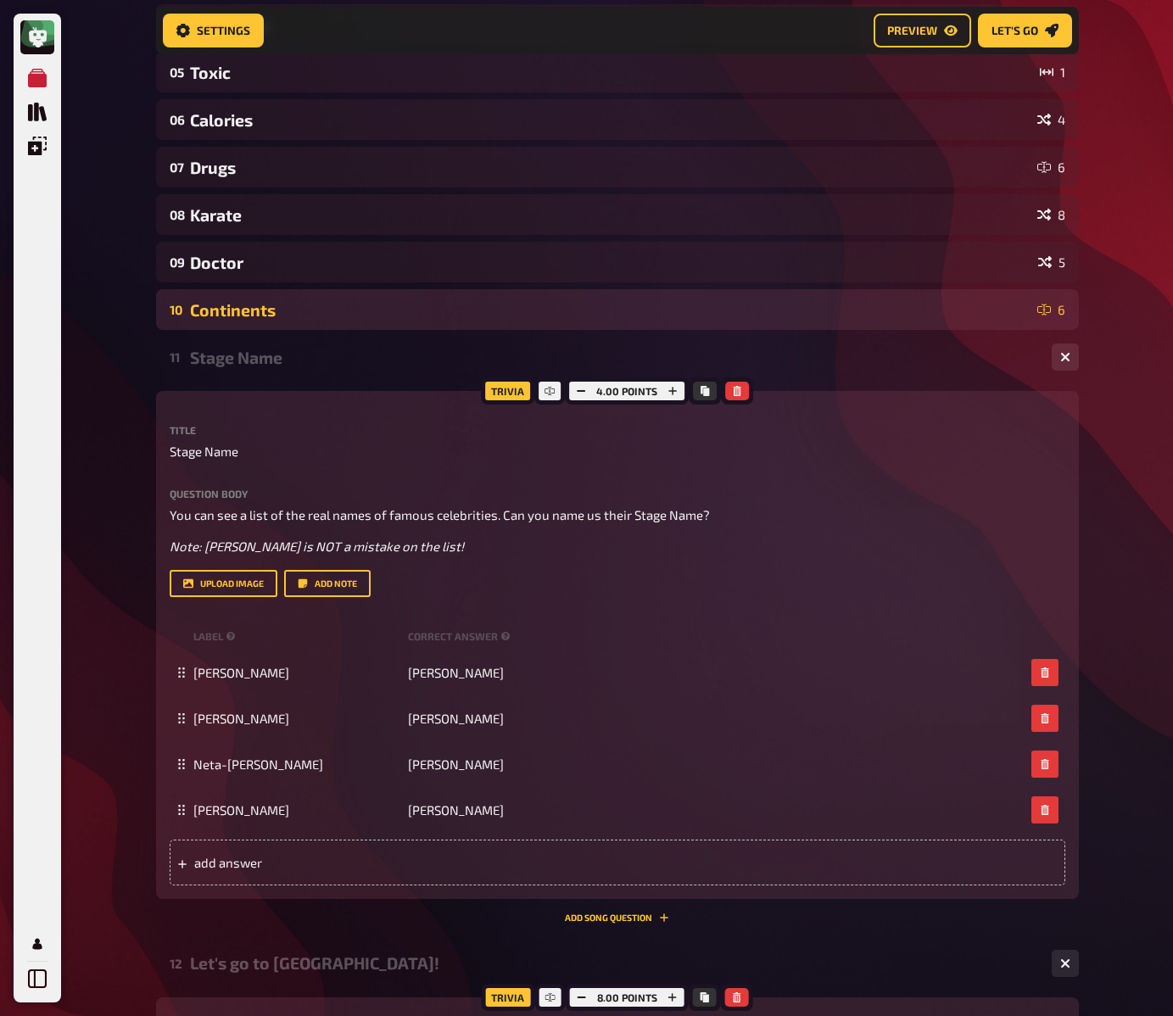
click at [219, 302] on div "Continents" at bounding box center [610, 310] width 841 height 20
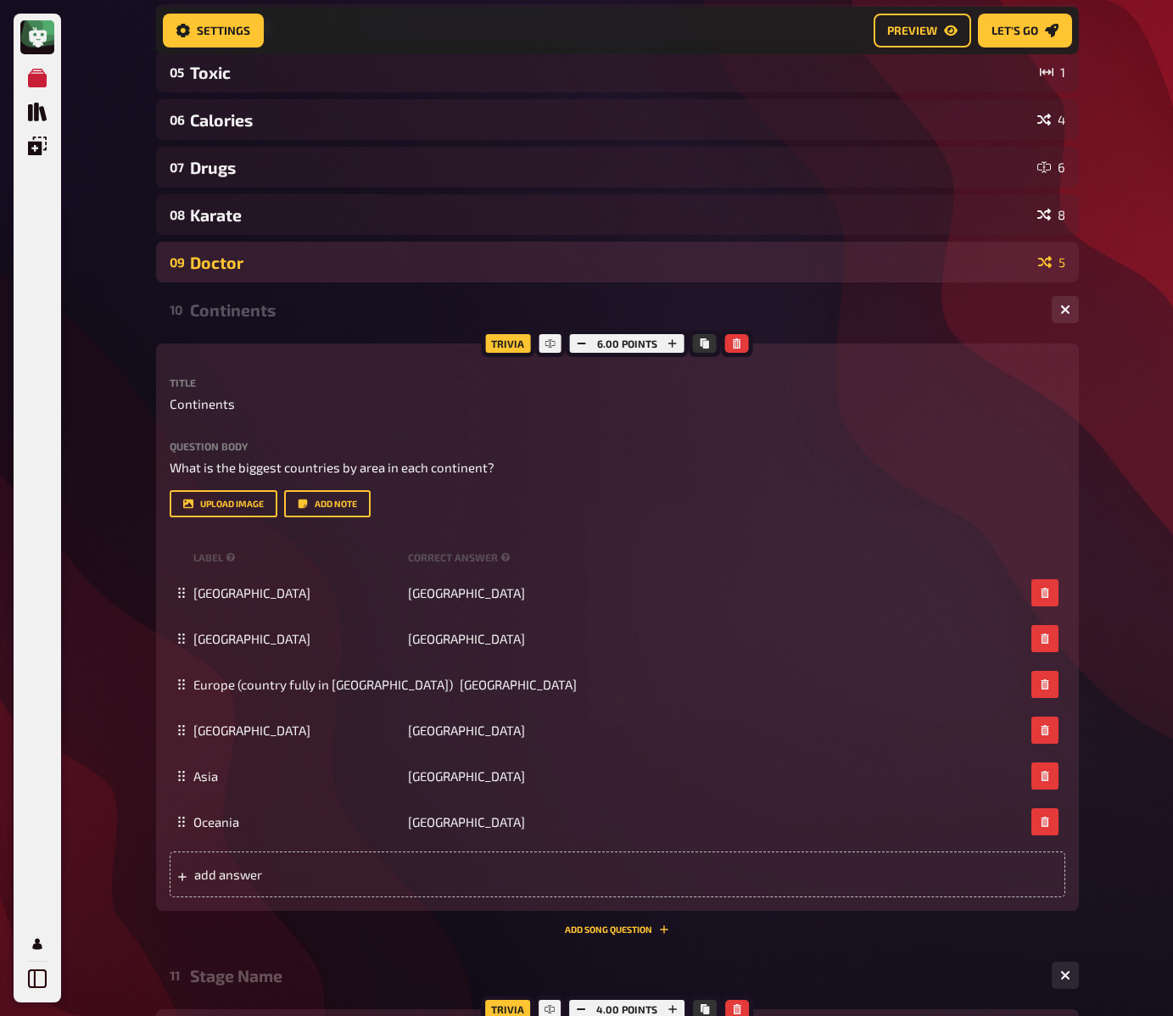
click at [225, 269] on div "Doctor" at bounding box center [611, 263] width 842 height 20
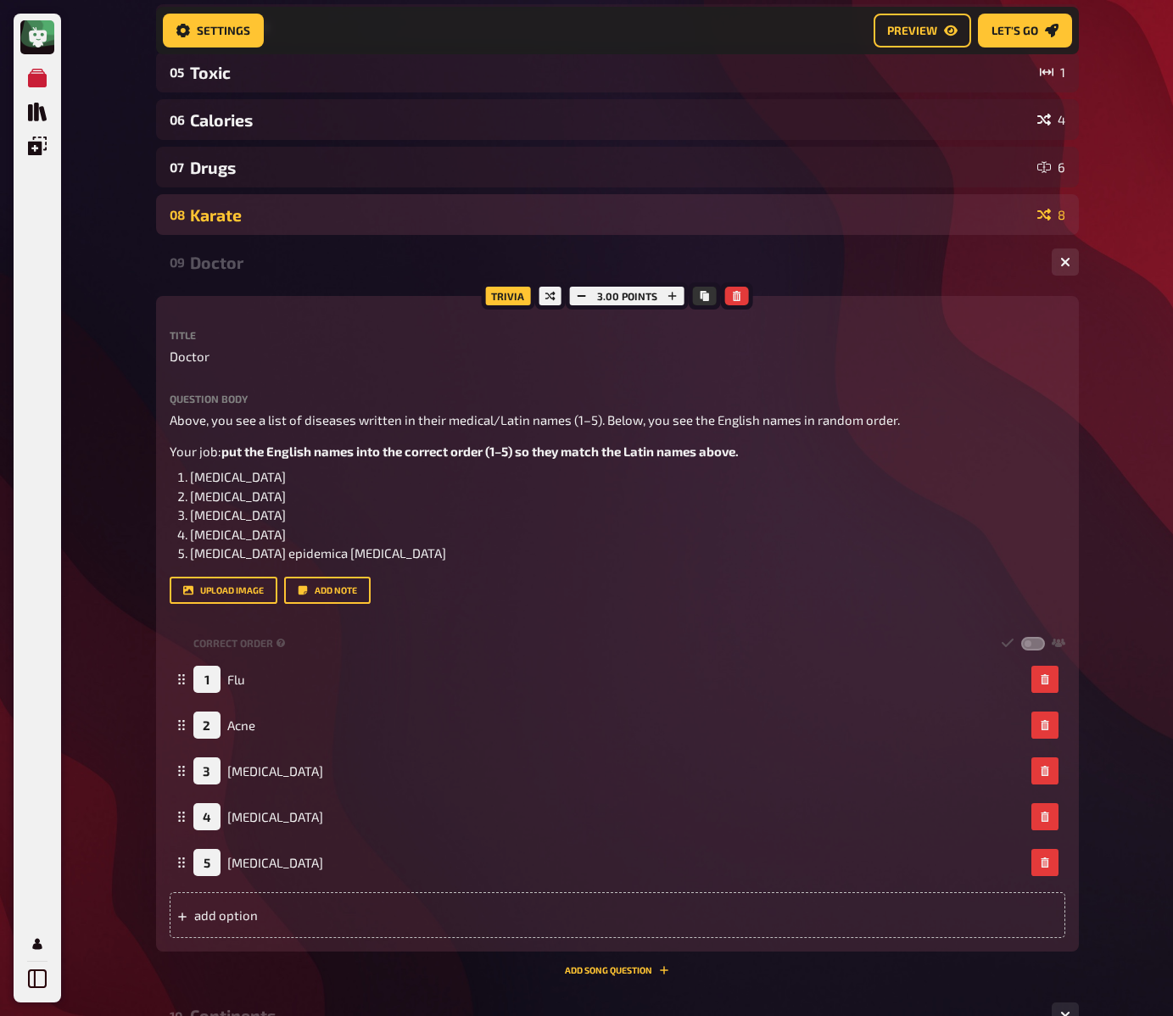
click at [229, 221] on div "Karate" at bounding box center [610, 215] width 841 height 20
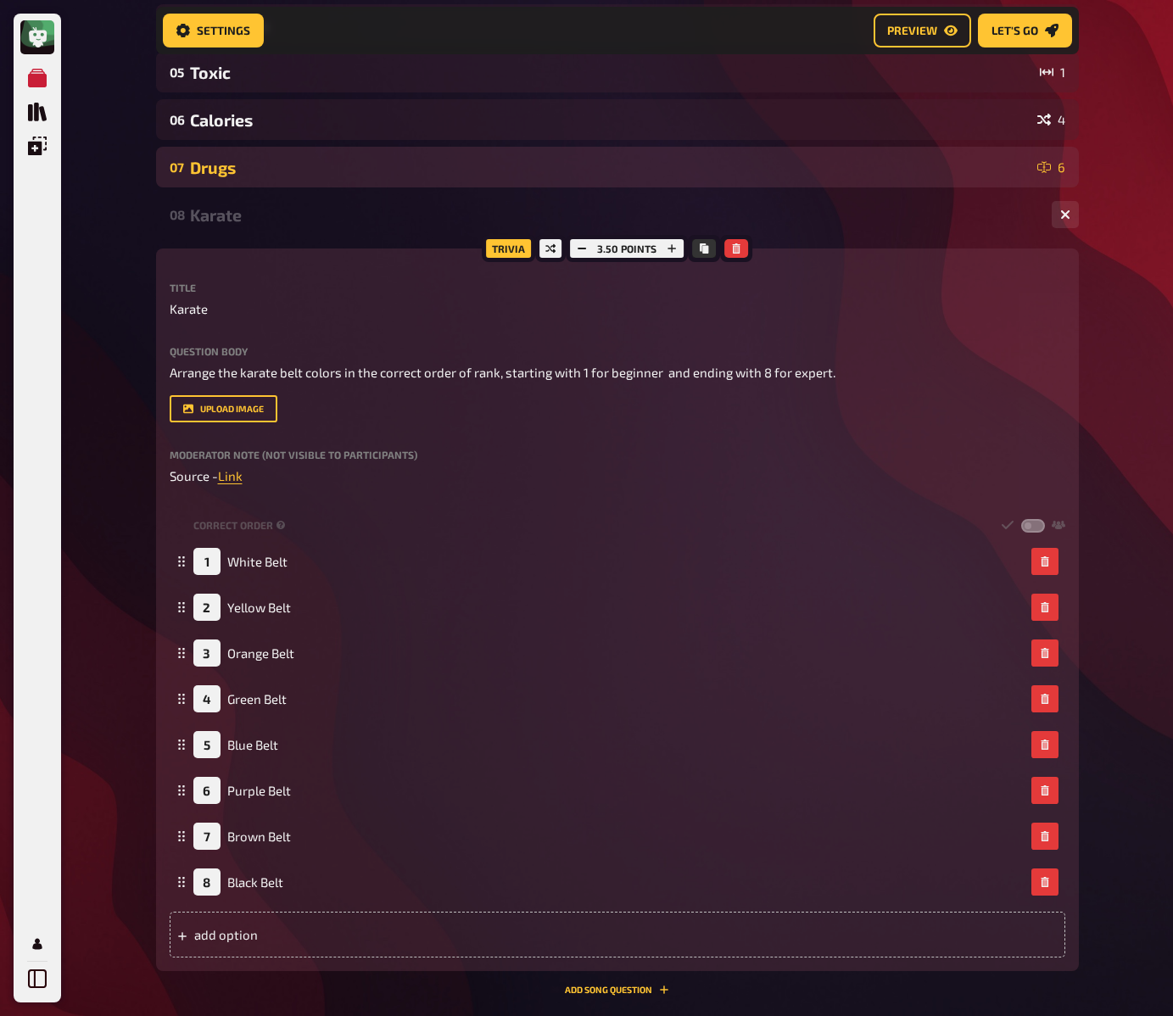
click at [235, 175] on div "Drugs" at bounding box center [610, 168] width 841 height 20
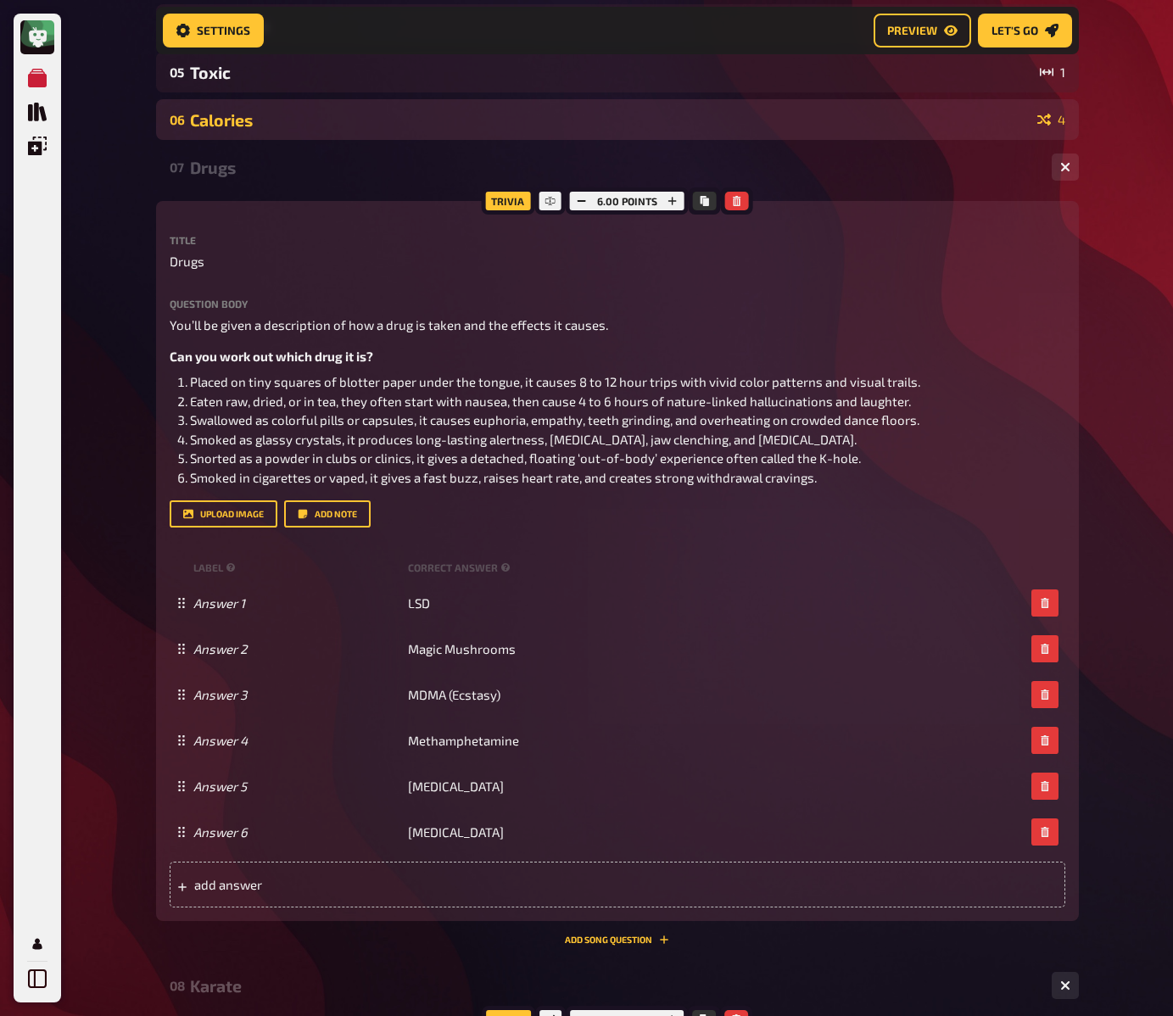
click at [240, 128] on div "Calories" at bounding box center [610, 120] width 841 height 20
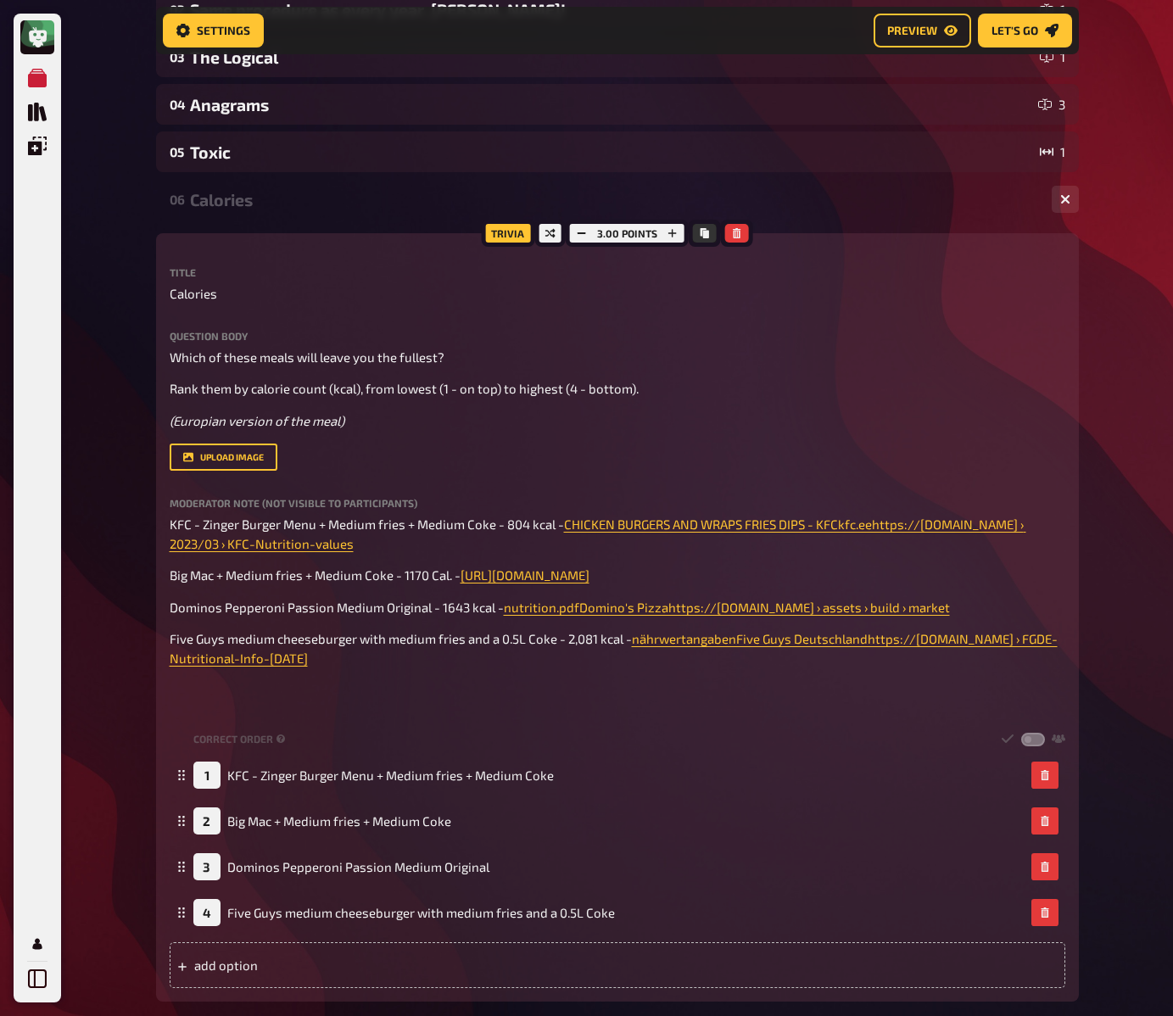
scroll to position [231, 0]
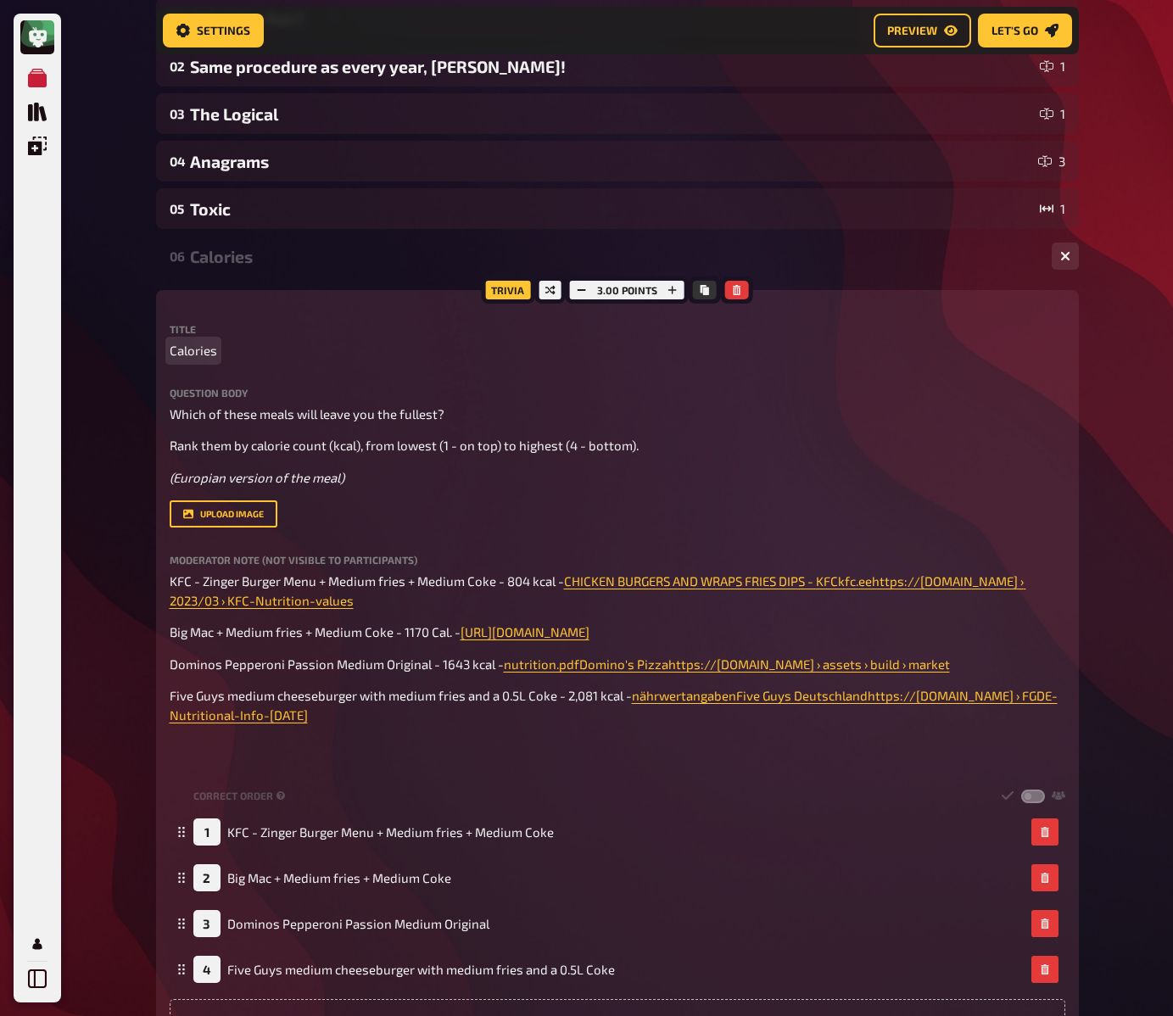
click at [208, 355] on span "Calories" at bounding box center [194, 351] width 48 height 20
click at [182, 358] on span "🚧 Calories" at bounding box center [203, 351] width 66 height 20
copy span "️"
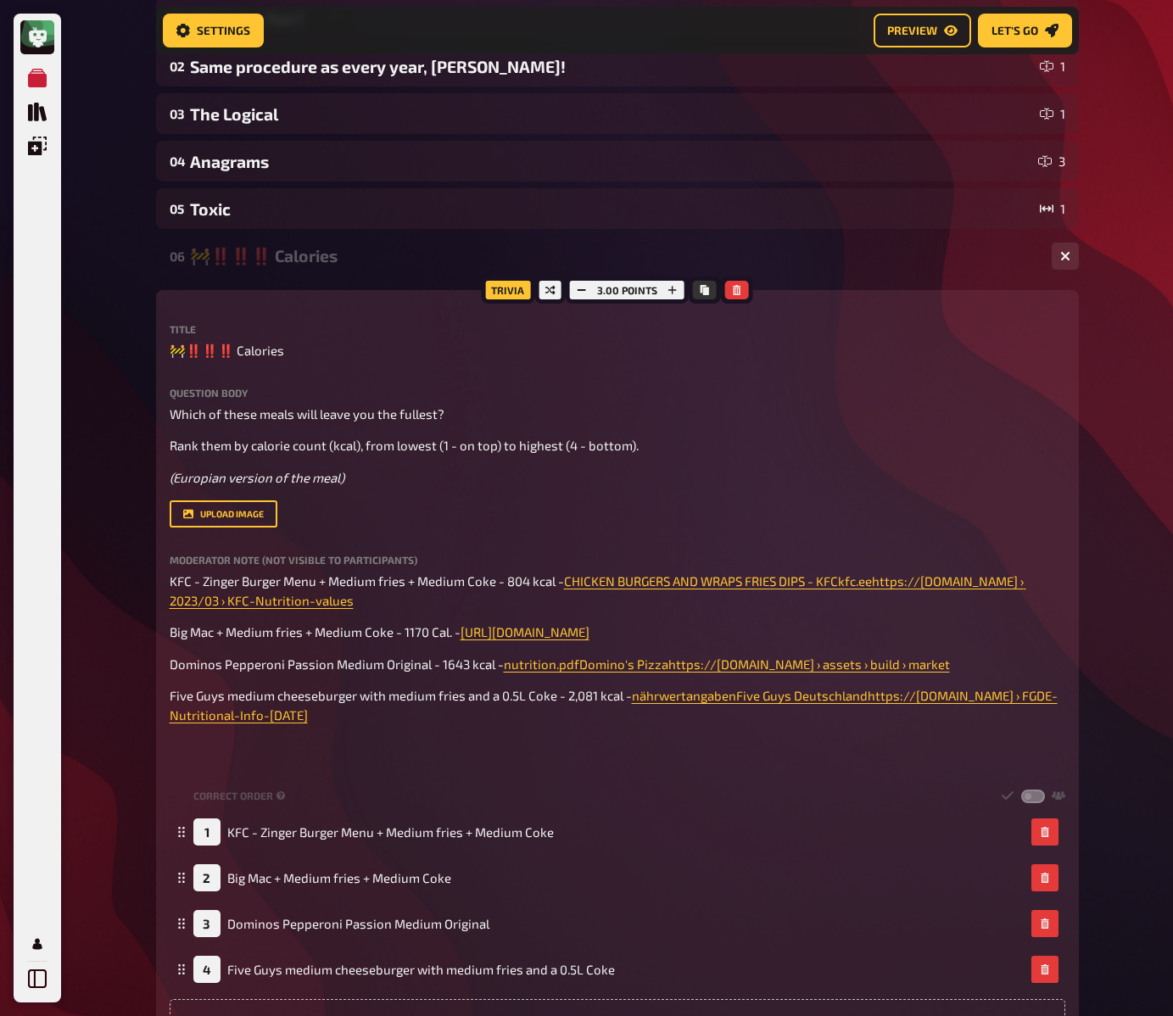
click at [242, 259] on div "🚧‼️‼️‼️ Calories" at bounding box center [614, 256] width 848 height 20
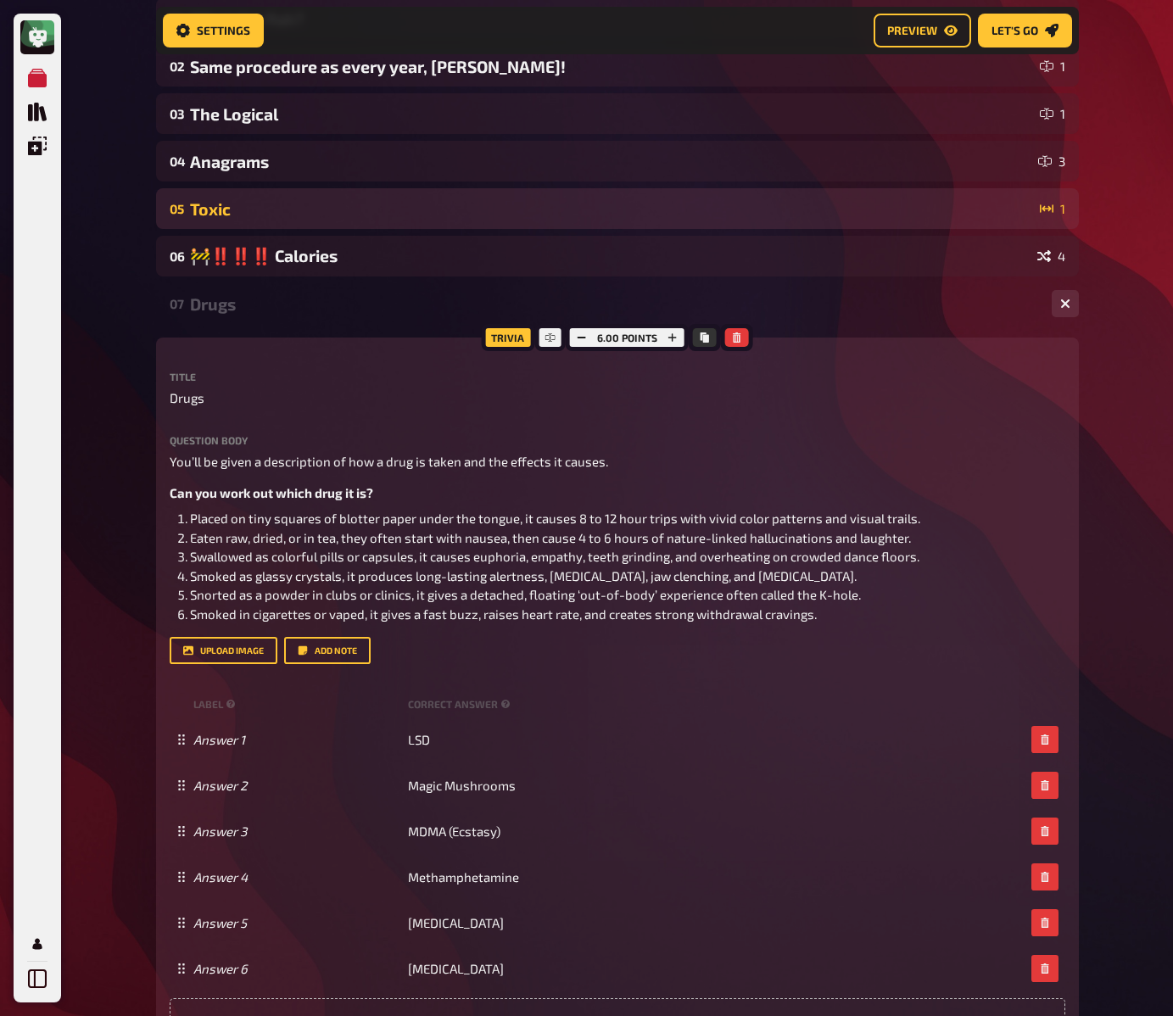
click at [255, 205] on div "Toxic" at bounding box center [611, 209] width 843 height 20
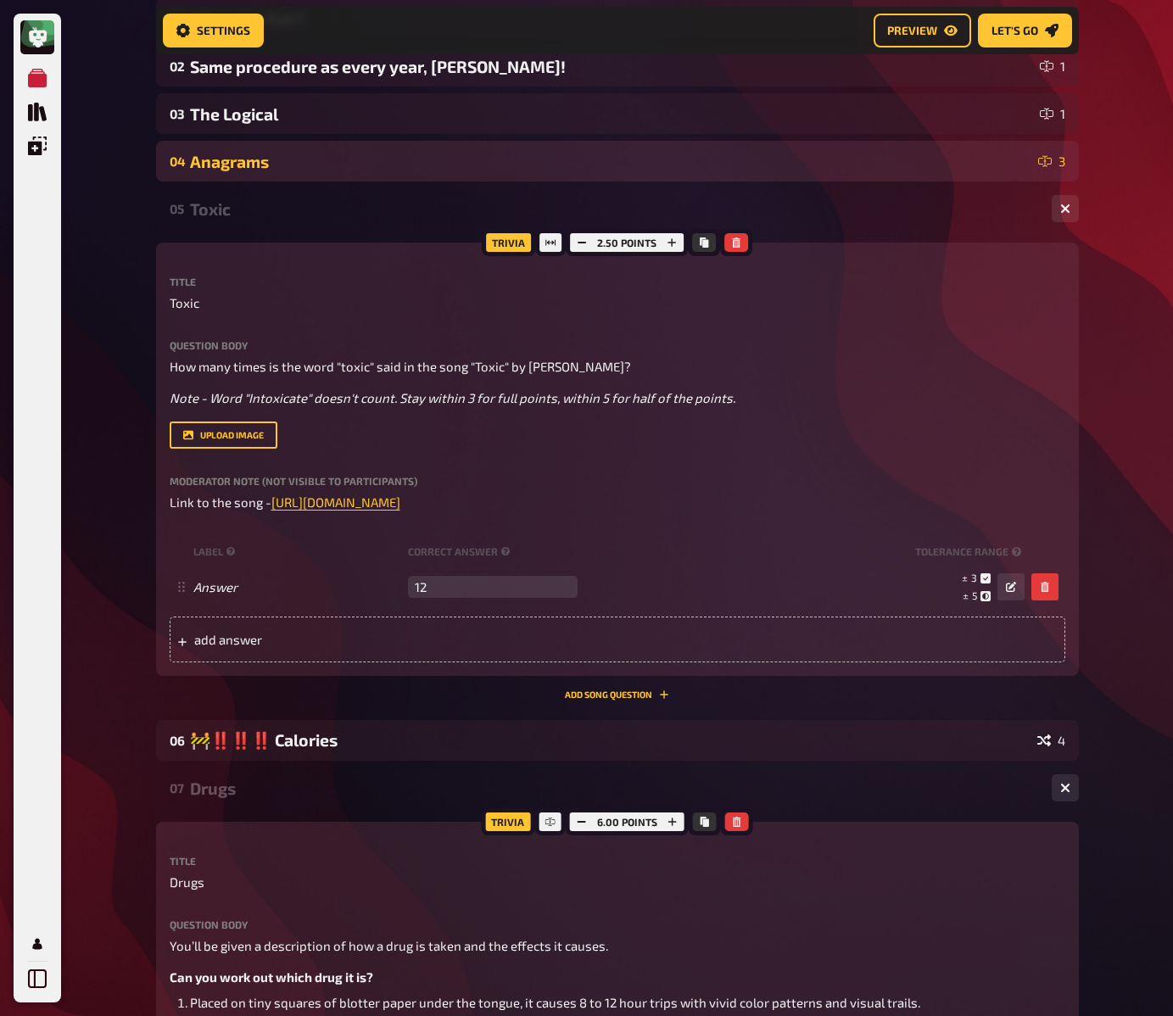
click at [259, 176] on div "04 Anagrams 3" at bounding box center [617, 161] width 923 height 41
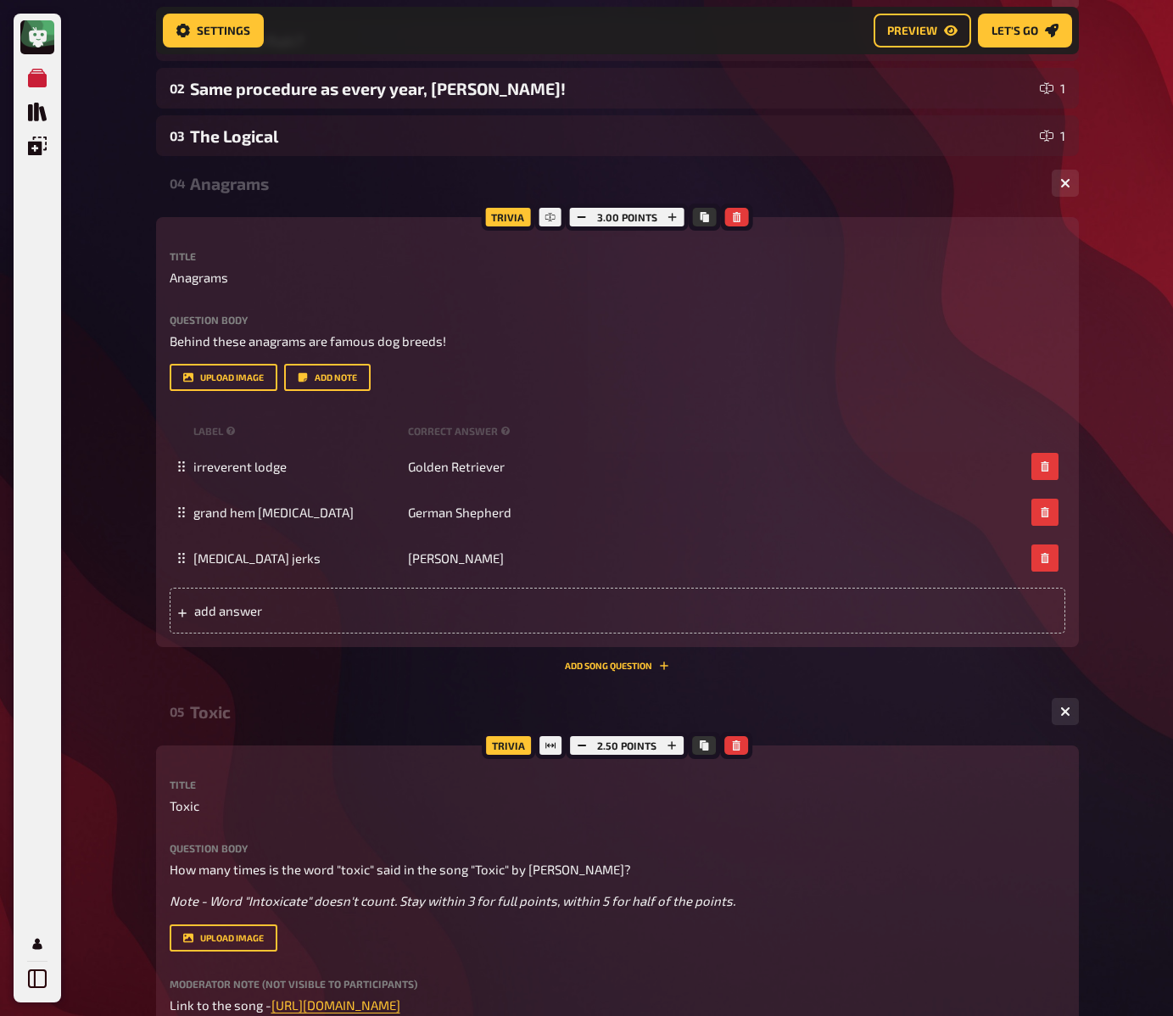
scroll to position [198, 0]
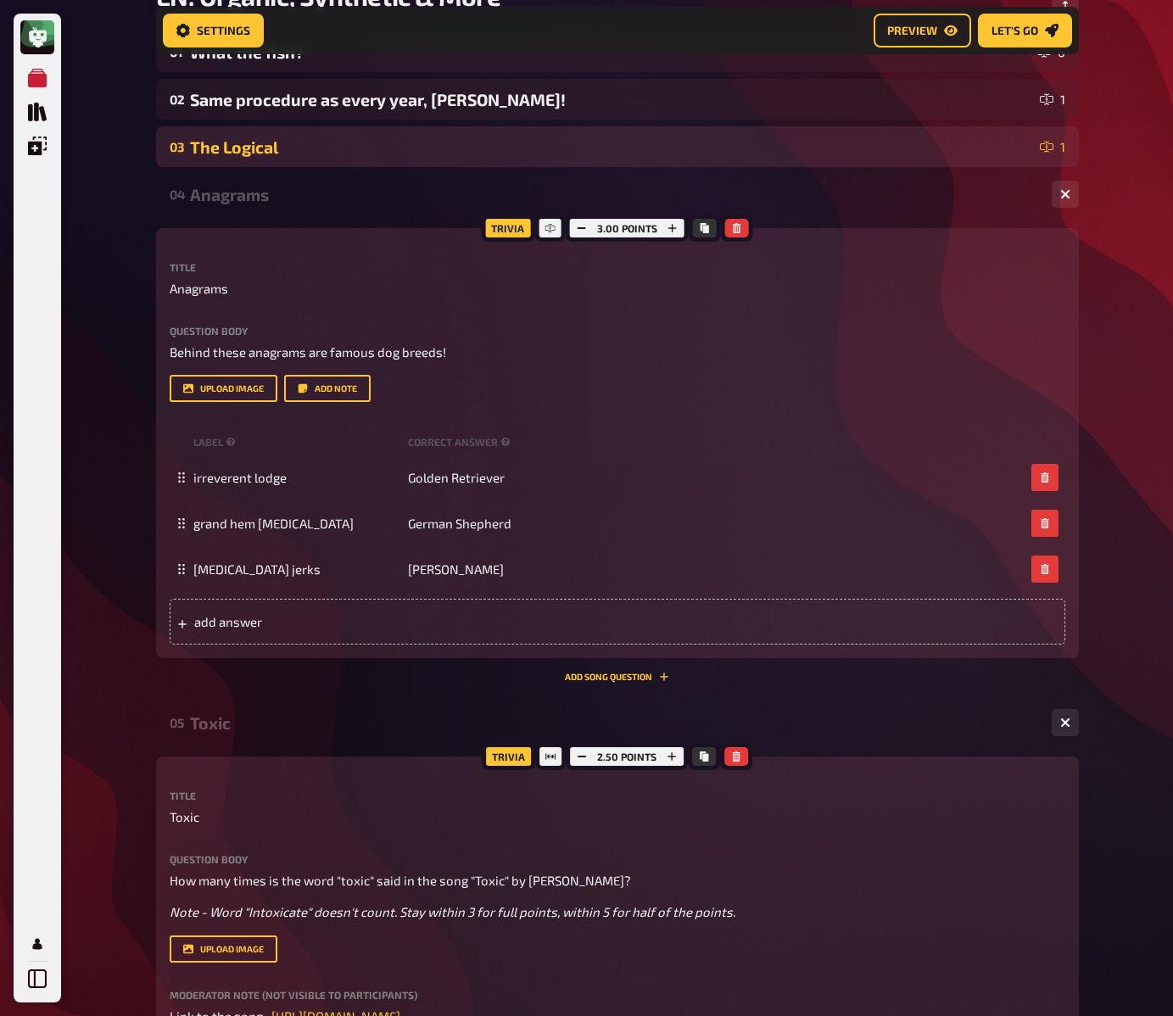
click at [273, 146] on div "The Logical" at bounding box center [611, 147] width 843 height 20
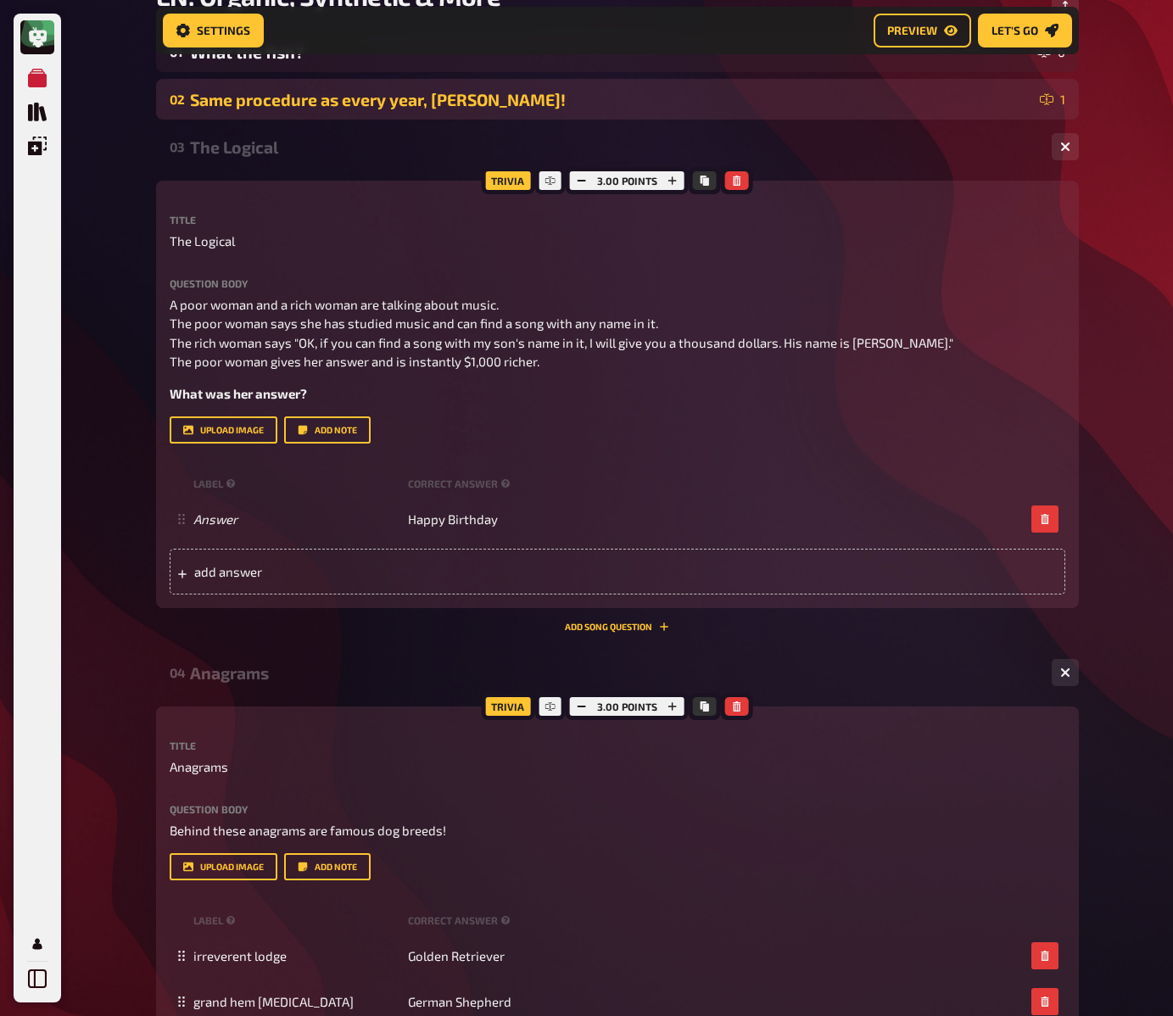
click at [287, 101] on div "Same procedure as every year, [PERSON_NAME]!" at bounding box center [611, 100] width 843 height 20
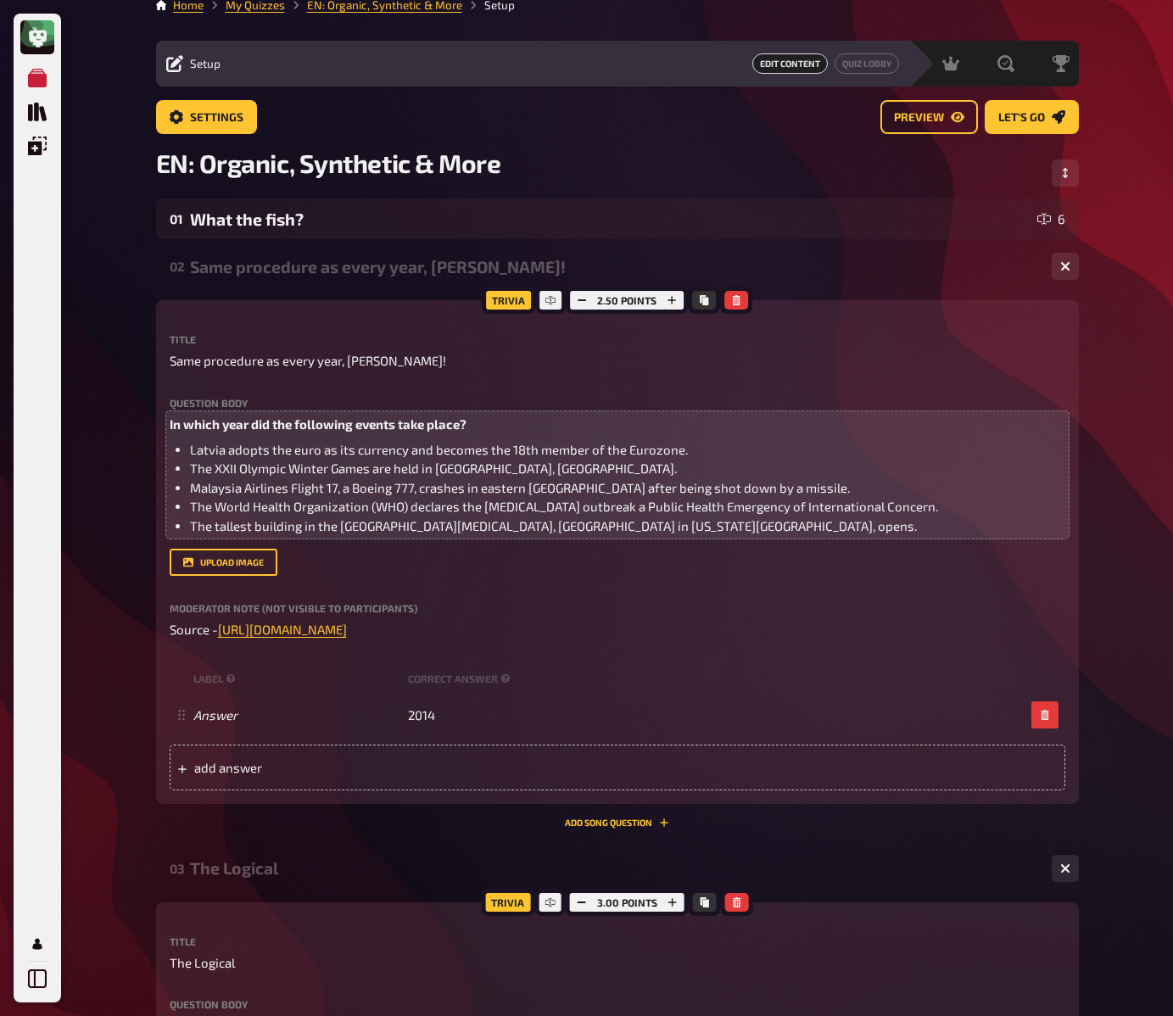
scroll to position [0, 0]
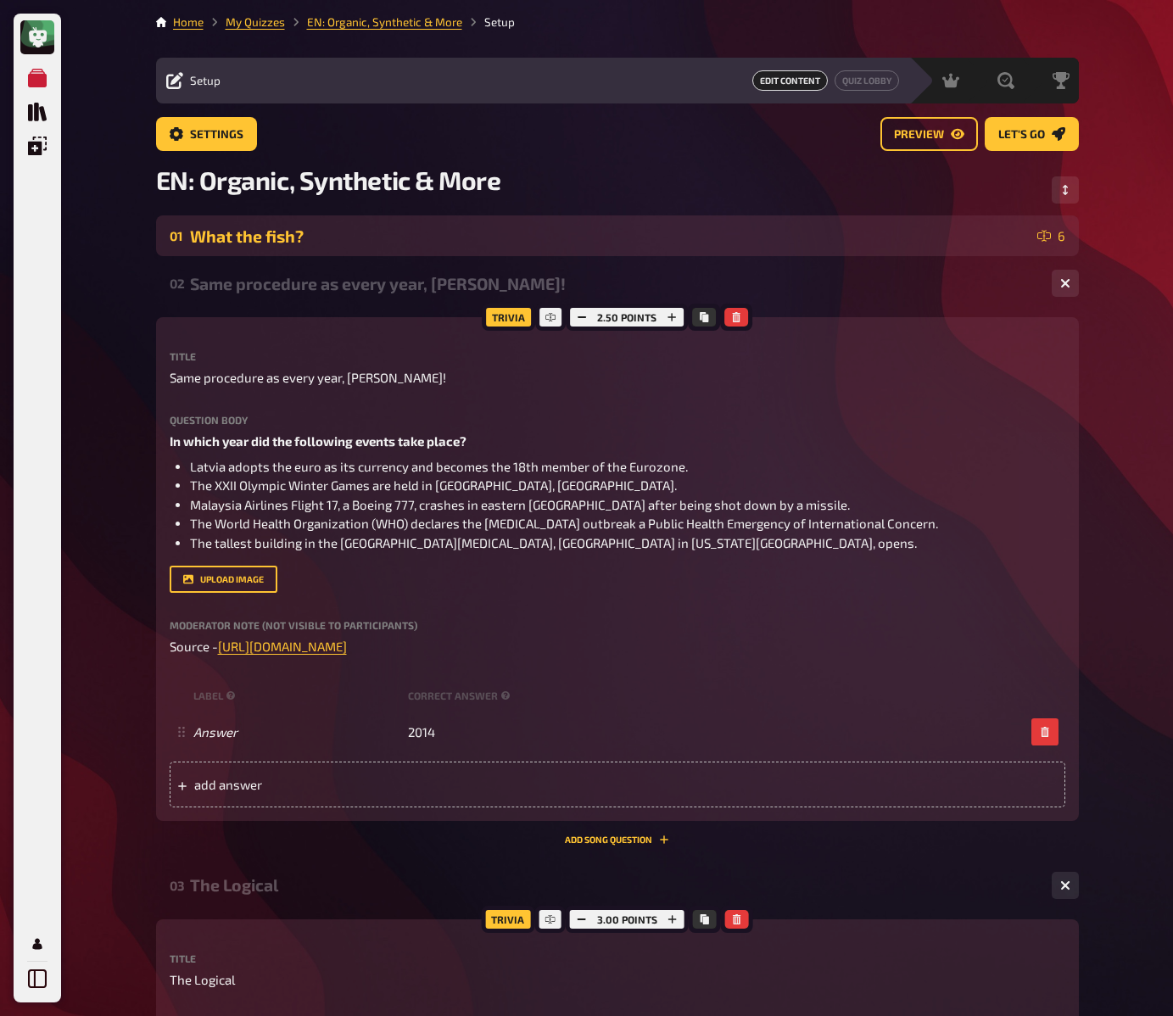
click at [309, 227] on div "What the fish?" at bounding box center [610, 237] width 841 height 20
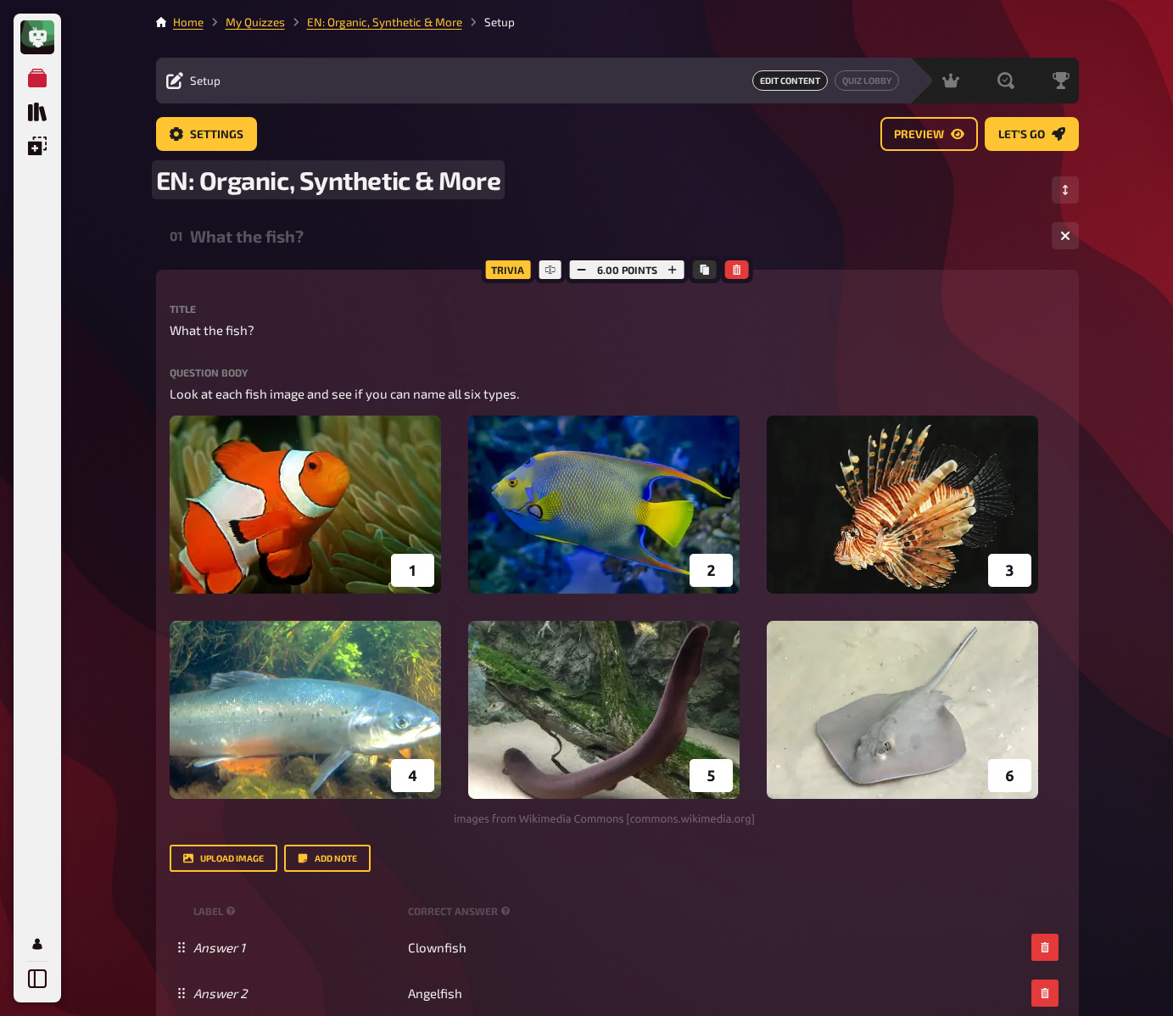
click at [244, 190] on span "EN: Organic, Synthetic & More" at bounding box center [328, 180] width 345 height 31
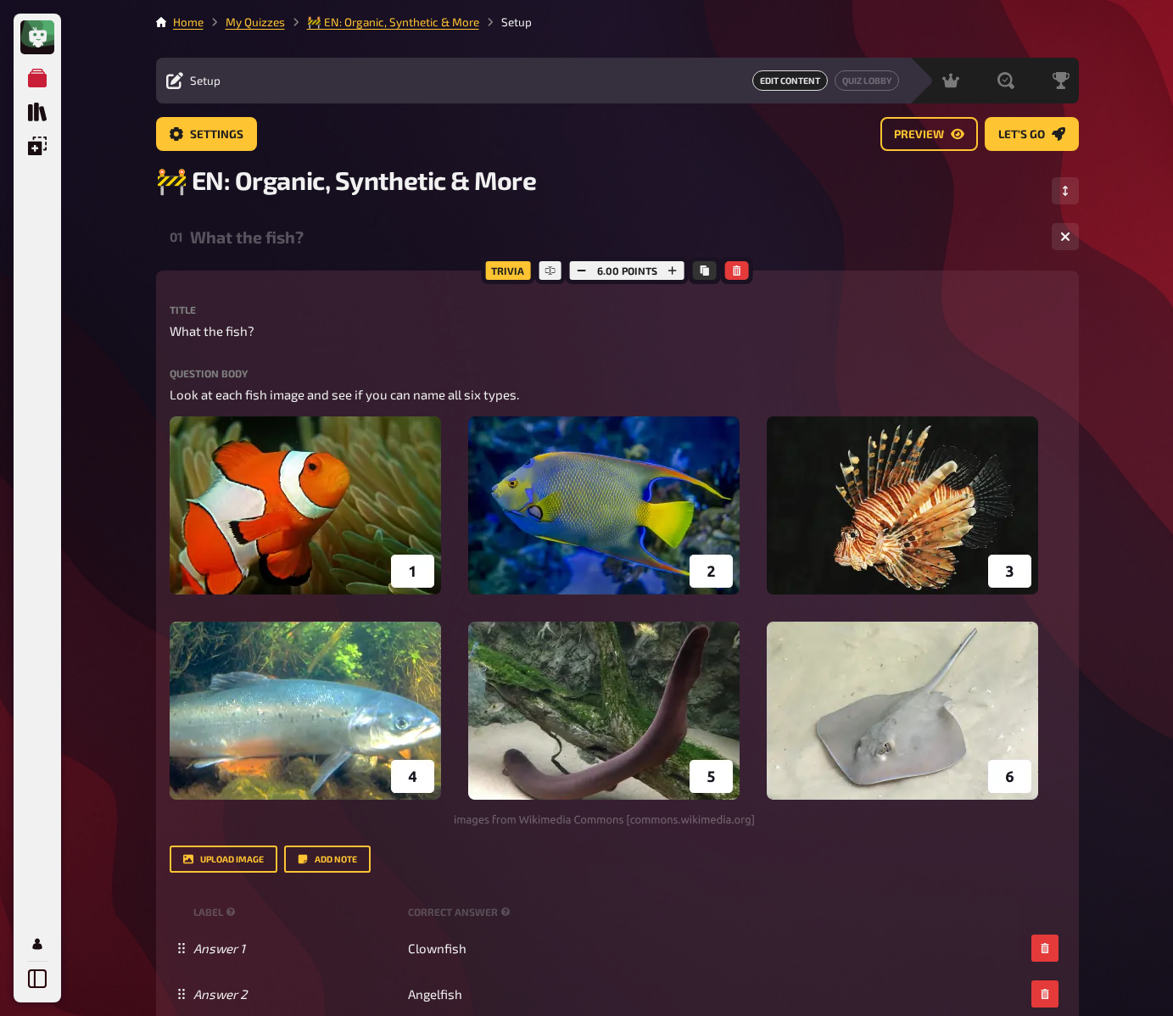
click at [254, 19] on link "My Quizzes" at bounding box center [255, 22] width 59 height 14
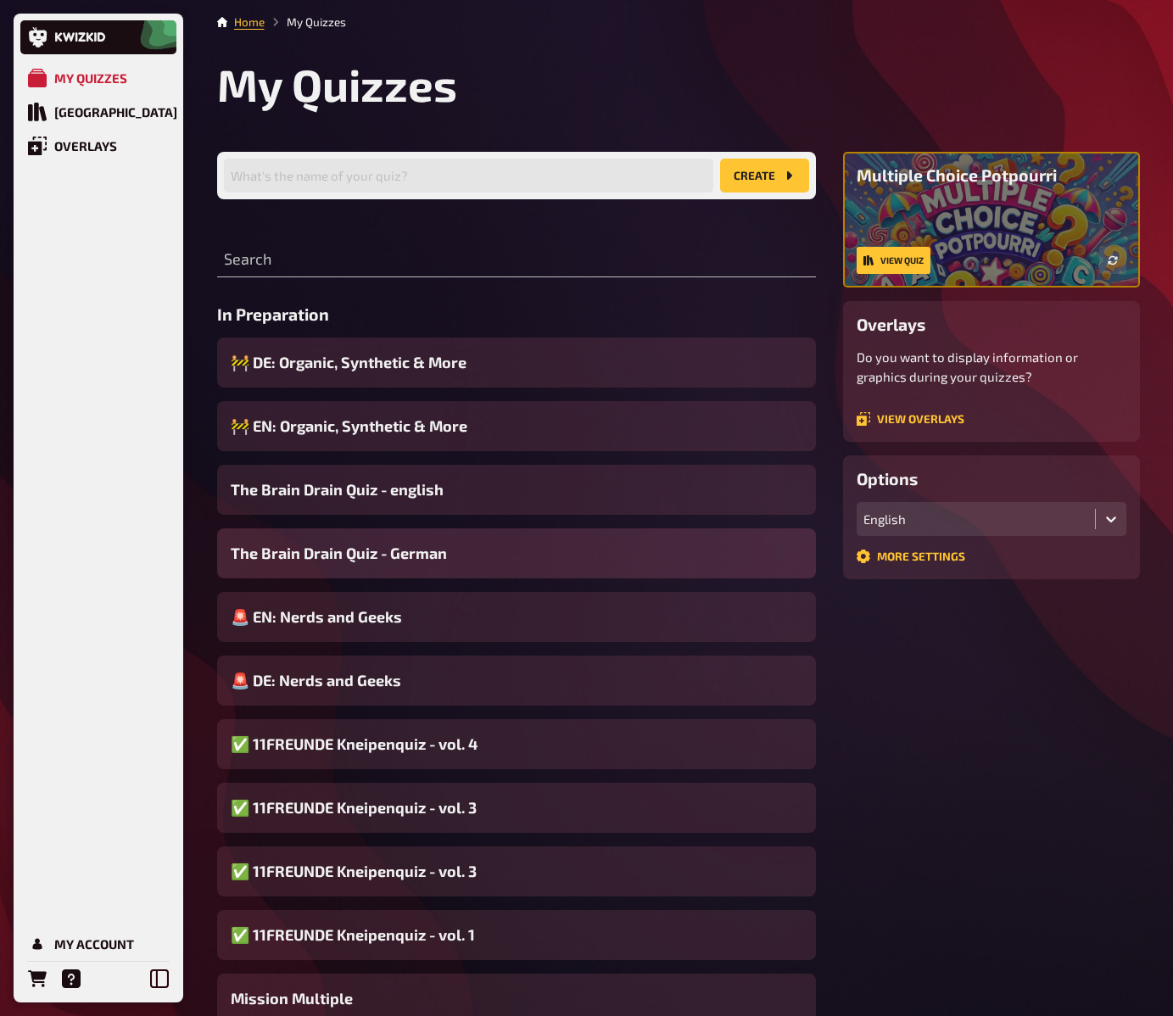
click at [340, 551] on span "The Brain Drain Quiz - German" at bounding box center [339, 553] width 216 height 23
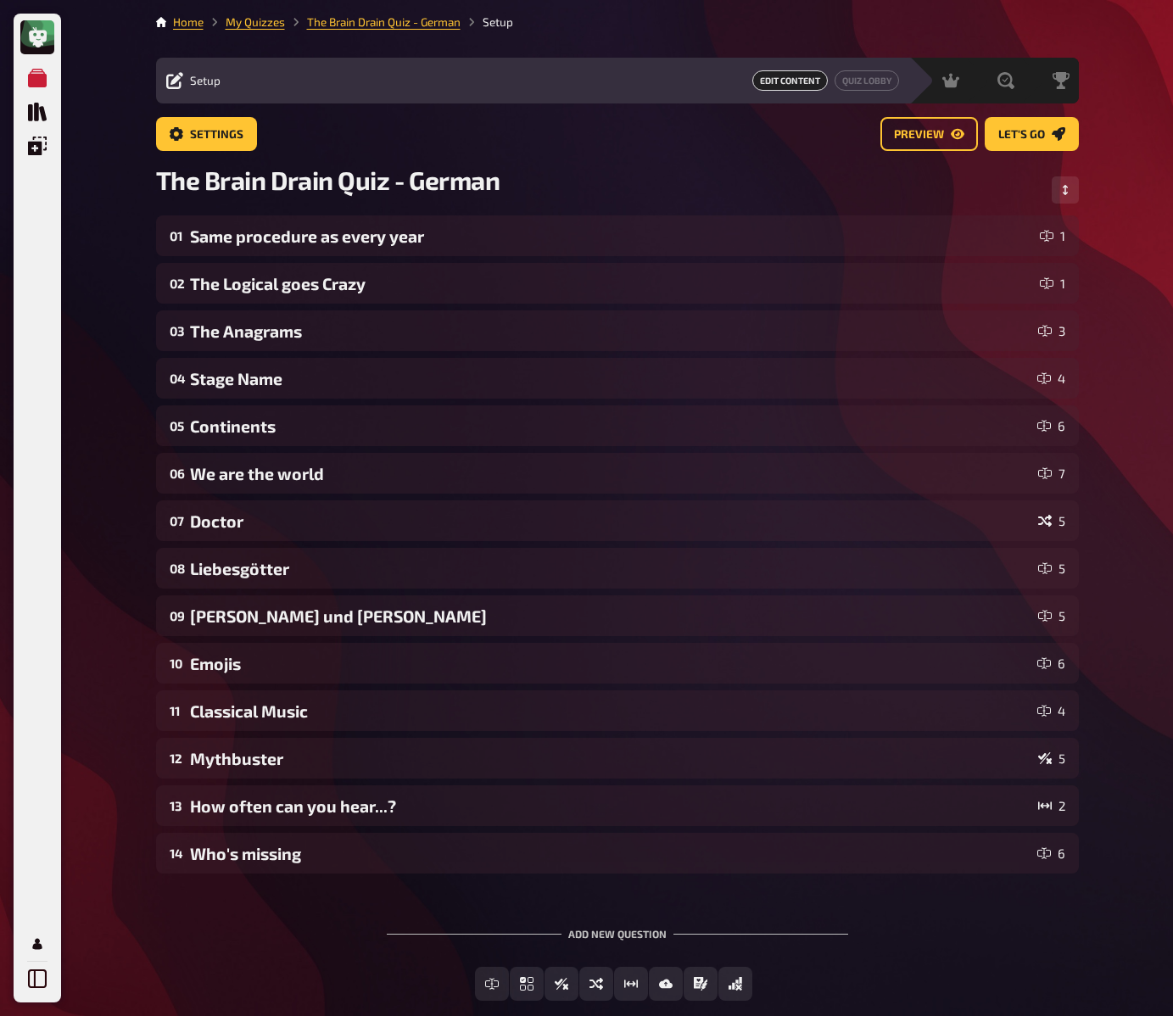
click at [131, 263] on div "My Quizzes Quiz Library Overlays My Account Home My Quizzes The Brain Drain Qui…" at bounding box center [586, 555] width 1173 height 1110
drag, startPoint x: 117, startPoint y: 245, endPoint x: 115, endPoint y: 230, distance: 15.4
click at [117, 246] on div "My Quizzes Quiz Library Overlays My Account Home My Quizzes The Brain Drain Qui…" at bounding box center [586, 555] width 1173 height 1110
click at [92, 148] on div "My Quizzes Quiz Library Overlays My Account Home My Quizzes The Brain Drain Qui…" at bounding box center [586, 555] width 1173 height 1110
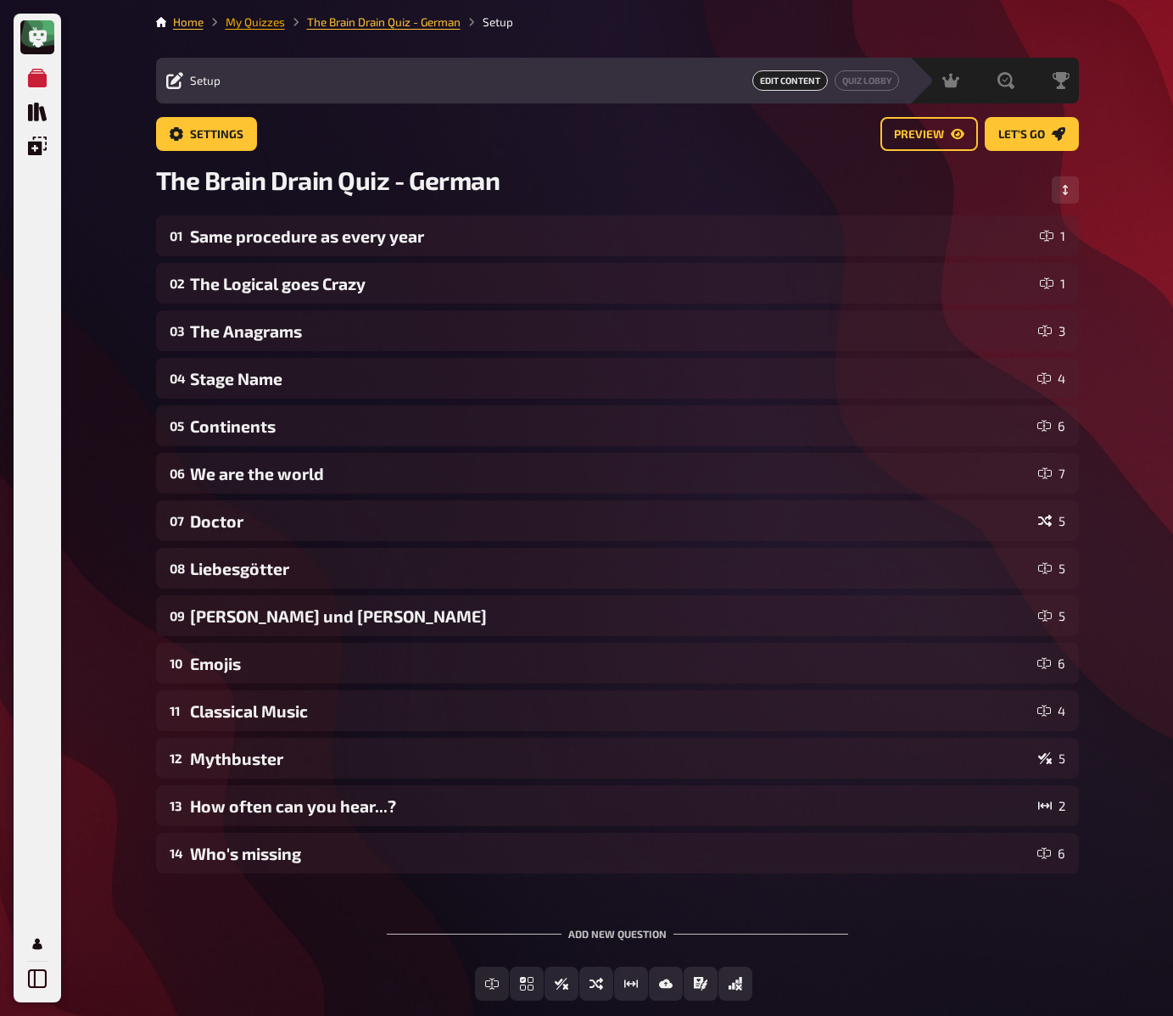
click at [277, 24] on link "My Quizzes" at bounding box center [255, 22] width 59 height 14
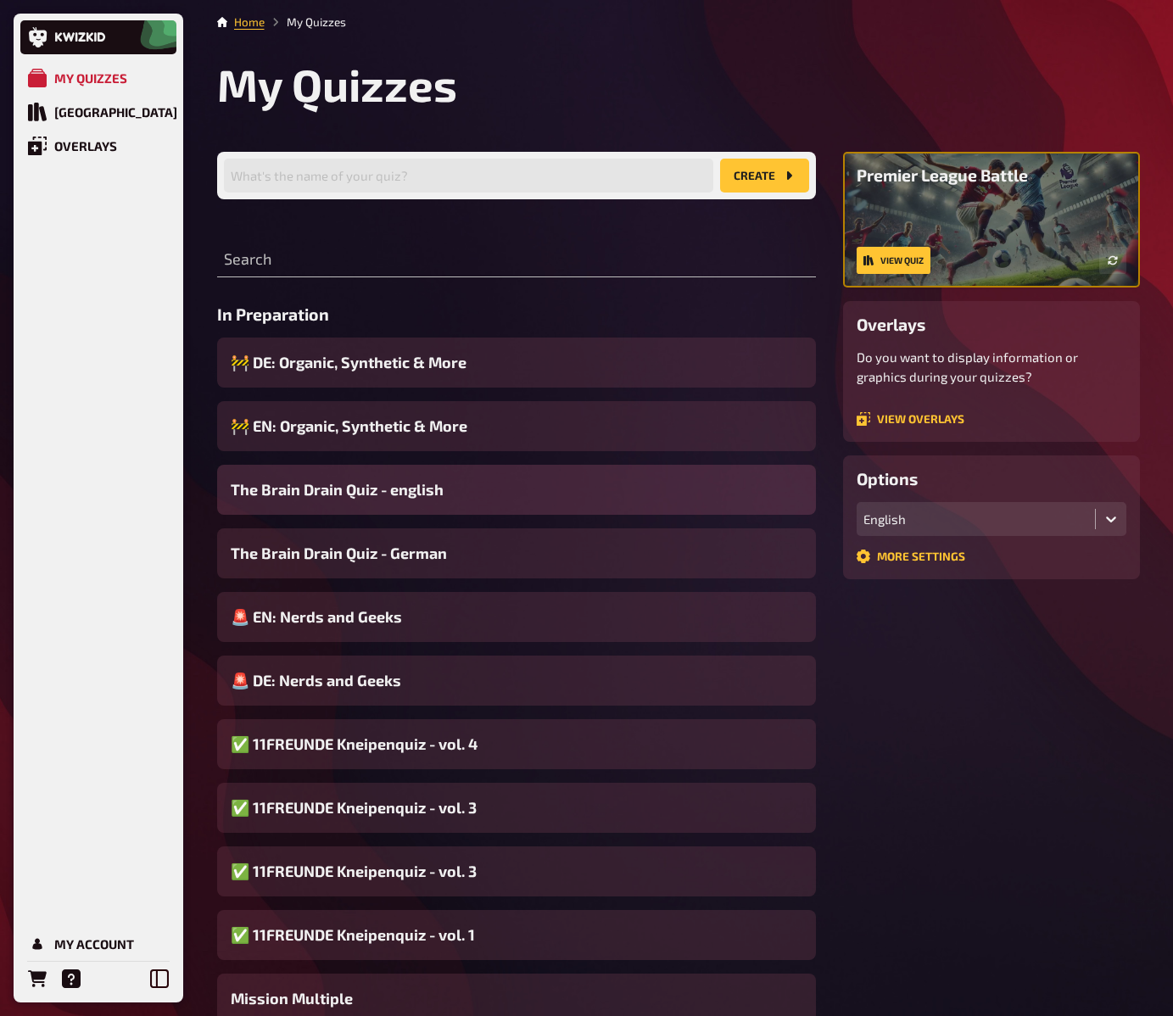
click at [378, 494] on span "The Brain Drain Quiz - english" at bounding box center [337, 489] width 213 height 23
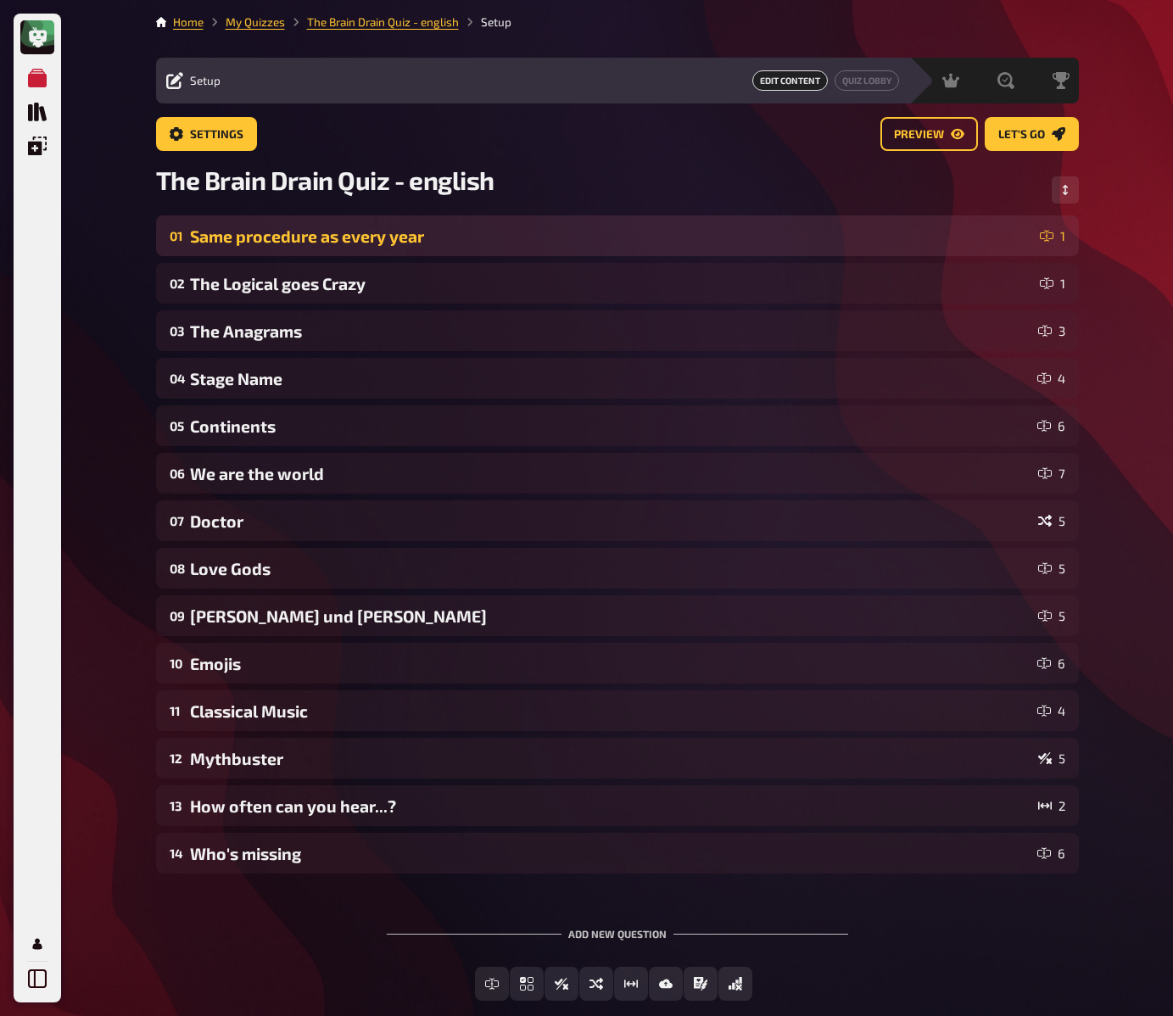
click at [482, 237] on div "Same procedure as every year" at bounding box center [611, 237] width 843 height 20
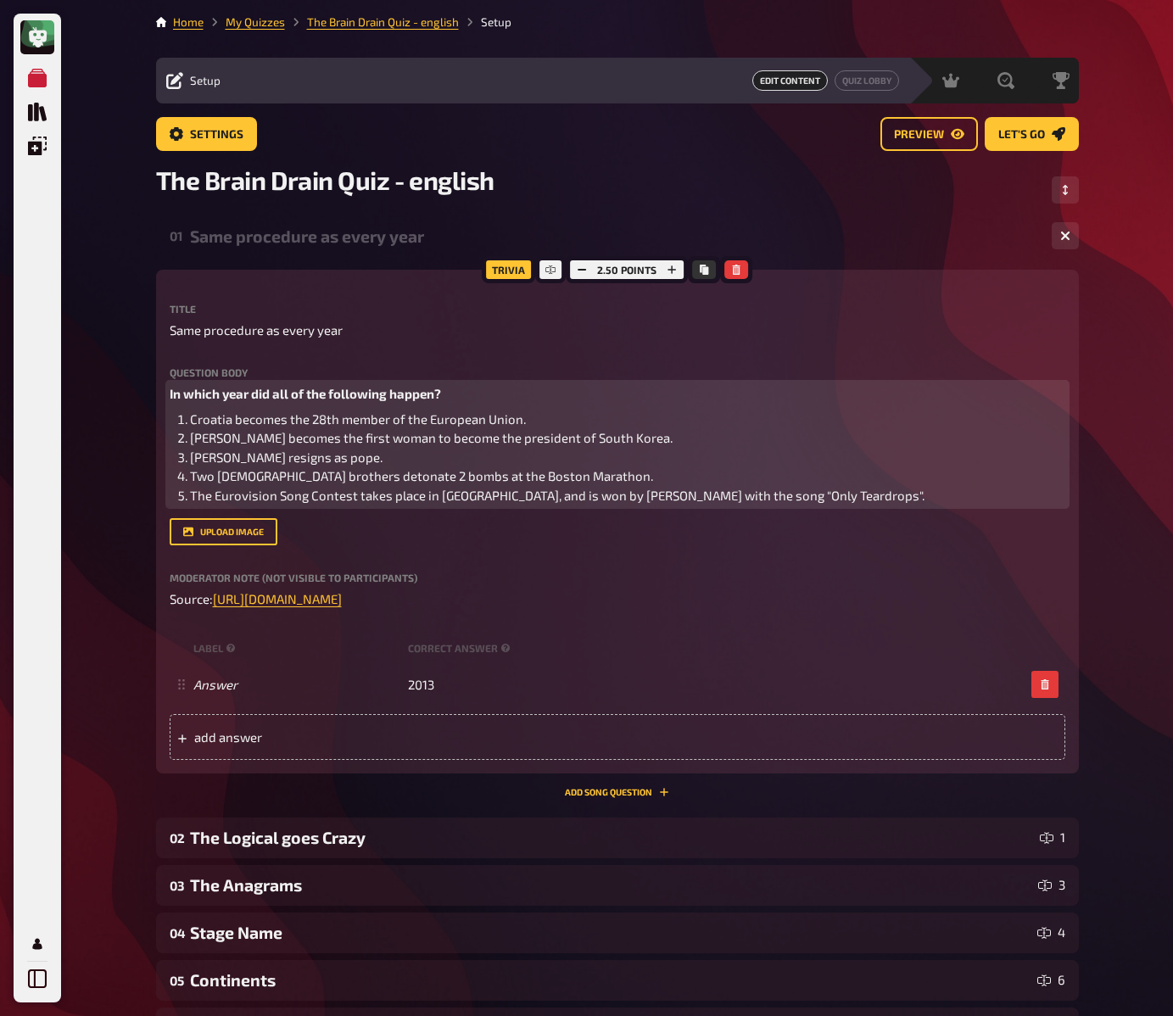
click at [367, 399] on span "In which year did all of the following happen?" at bounding box center [305, 393] width 271 height 15
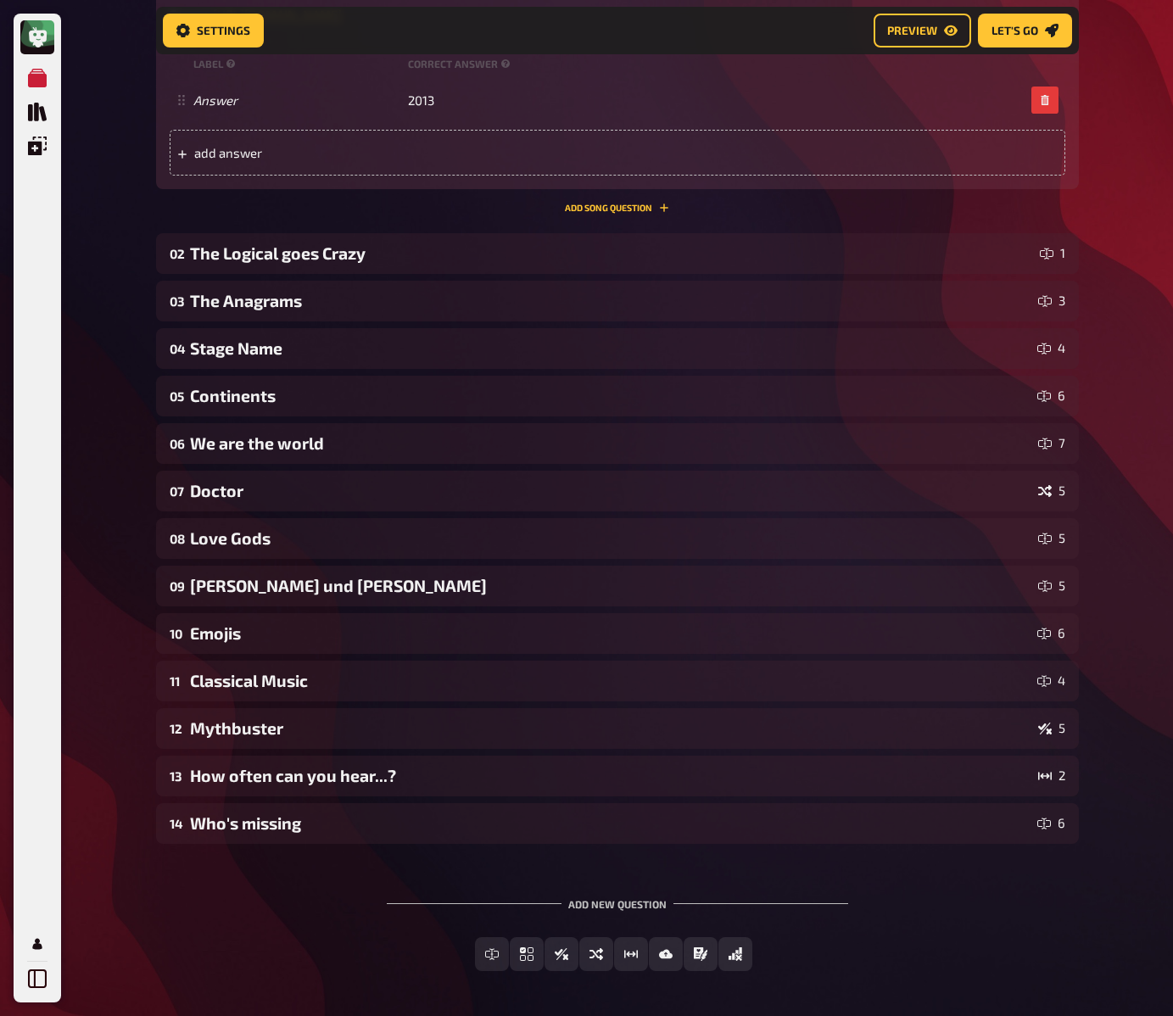
click at [114, 353] on div "My Quizzes Quiz Library Overlays My Account Home My Quizzes The Brain Drain Qui…" at bounding box center [586, 241] width 1173 height 1678
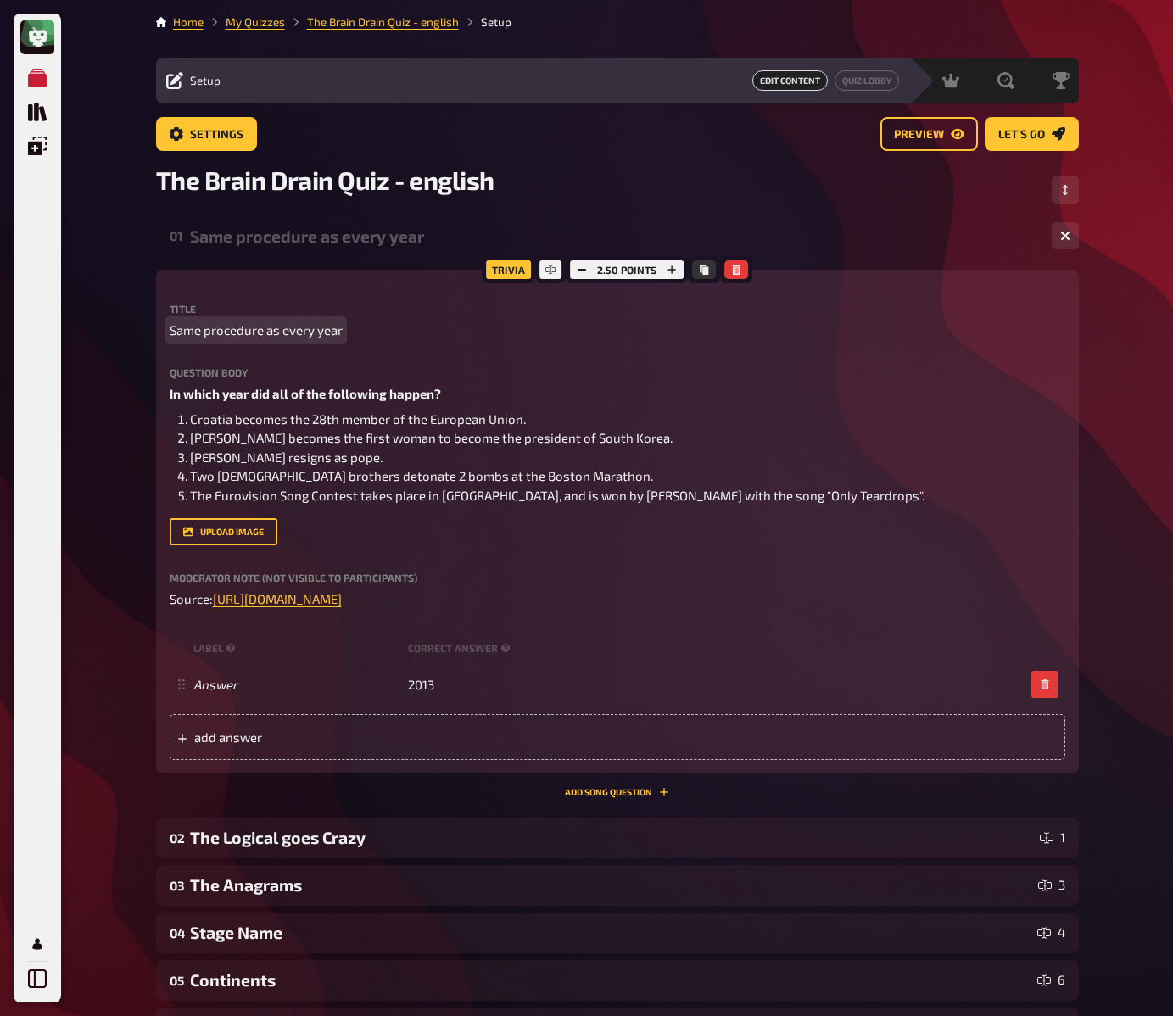
click at [125, 341] on div "My Quizzes Quiz Library Overlays My Account Home My Quizzes The Brain Drain Qui…" at bounding box center [586, 832] width 1173 height 1664
click at [124, 342] on div "My Quizzes Quiz Library Overlays My Account Home My Quizzes The Brain Drain Qui…" at bounding box center [586, 832] width 1173 height 1664
click at [282, 248] on div "01 Same procedure as every year 1" at bounding box center [617, 235] width 923 height 41
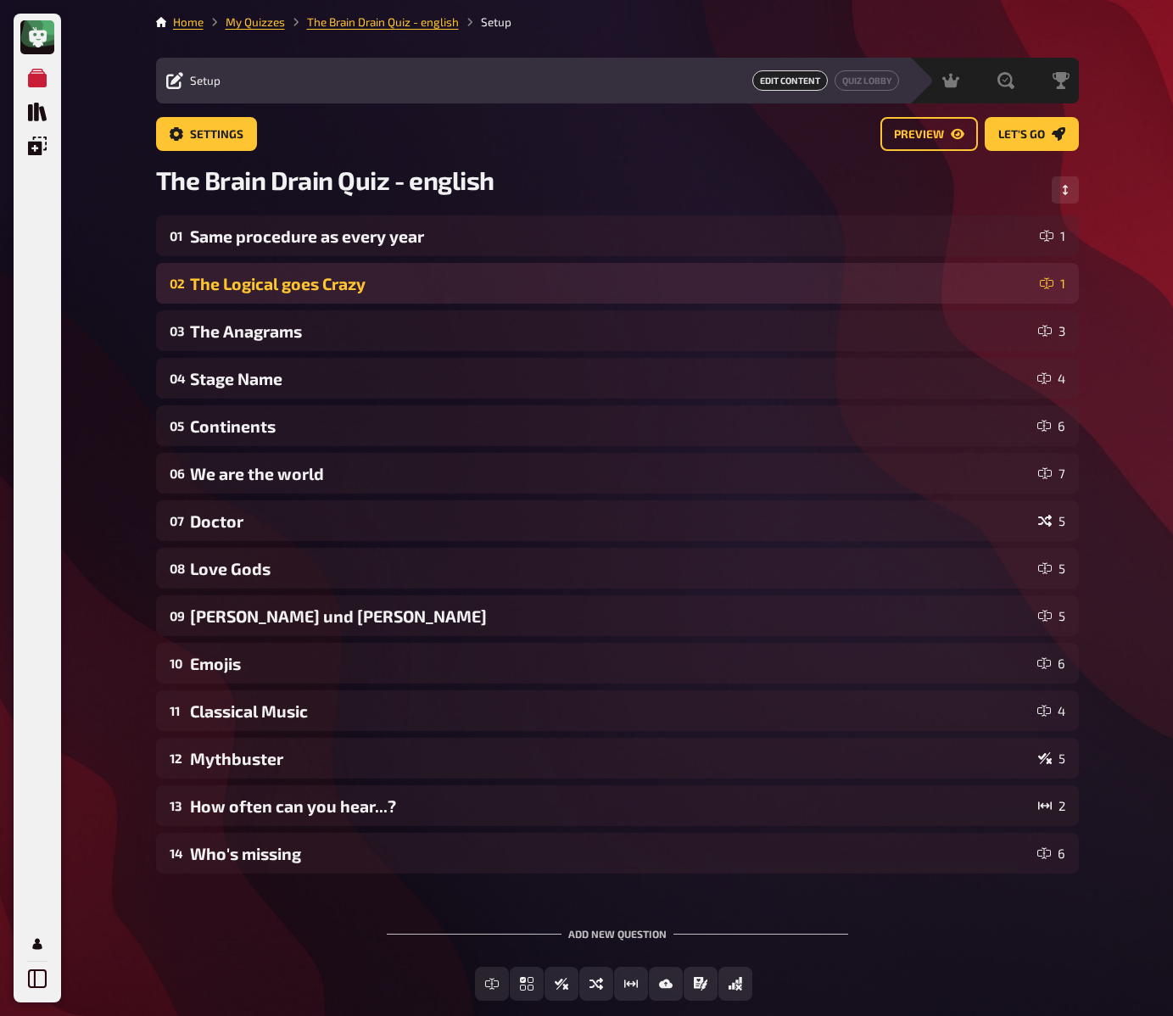
click at [275, 288] on div "The Logical goes Crazy" at bounding box center [611, 284] width 843 height 20
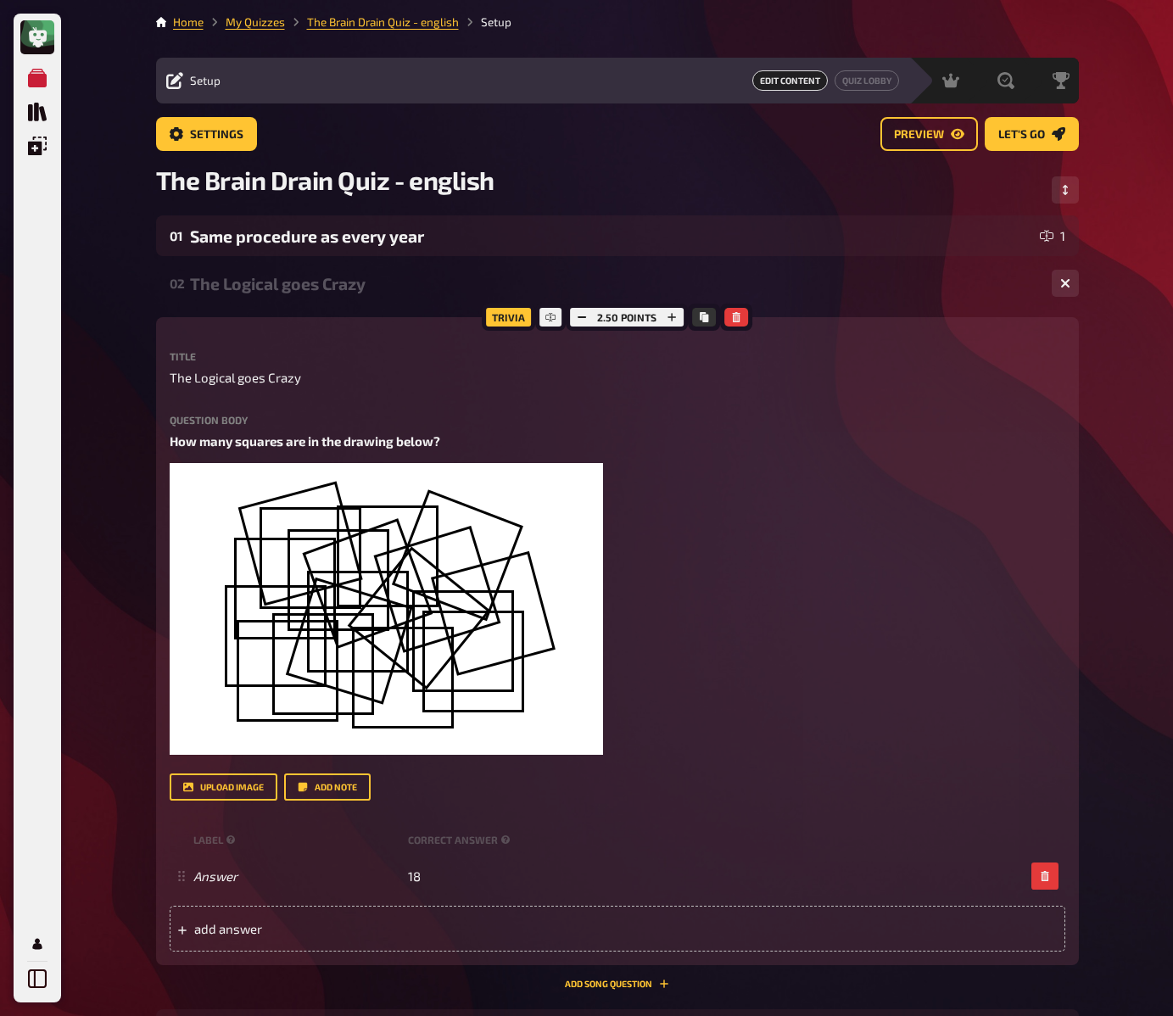
click at [138, 439] on div "My Quizzes Quiz Library Overlays My Account Home My Quizzes The Brain Drain Qui…" at bounding box center [586, 904] width 1173 height 1809
click at [143, 461] on div "Home My Quizzes The Brain Drain Quiz - english Setup Setup Edit Content Quiz Lo…" at bounding box center [618, 904] width 950 height 1809
click at [135, 464] on div "My Quizzes Quiz Library Overlays My Account Home My Quizzes The Brain Drain Qui…" at bounding box center [586, 904] width 1173 height 1809
click at [132, 473] on div "My Quizzes Quiz Library Overlays My Account Home My Quizzes The Brain Drain Qui…" at bounding box center [586, 904] width 1173 height 1809
click at [133, 438] on div "My Quizzes Quiz Library Overlays My Account Home My Quizzes The Brain Drain Qui…" at bounding box center [586, 904] width 1173 height 1809
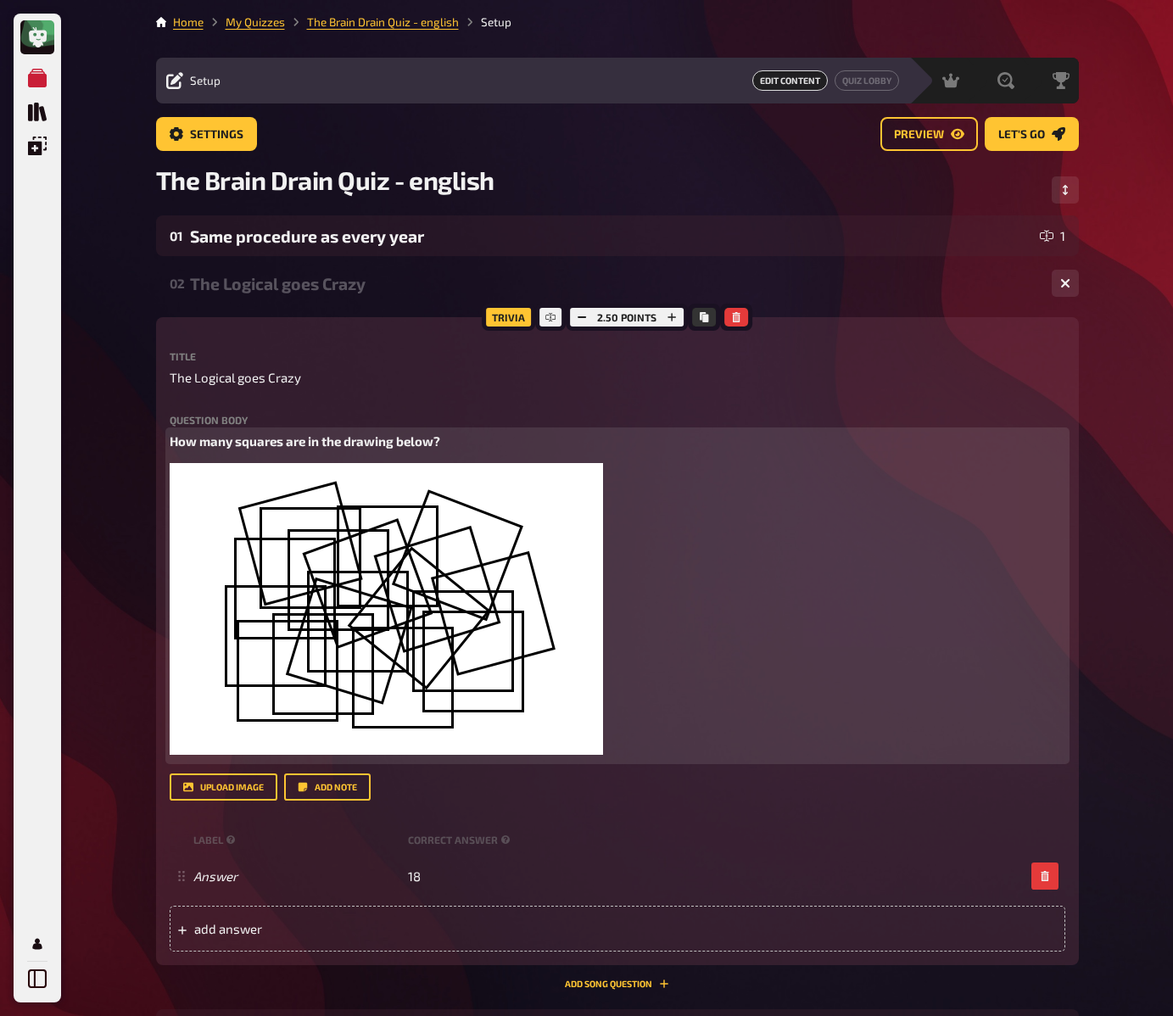
click at [486, 442] on p "How many squares are in the drawing below?" at bounding box center [618, 442] width 896 height 20
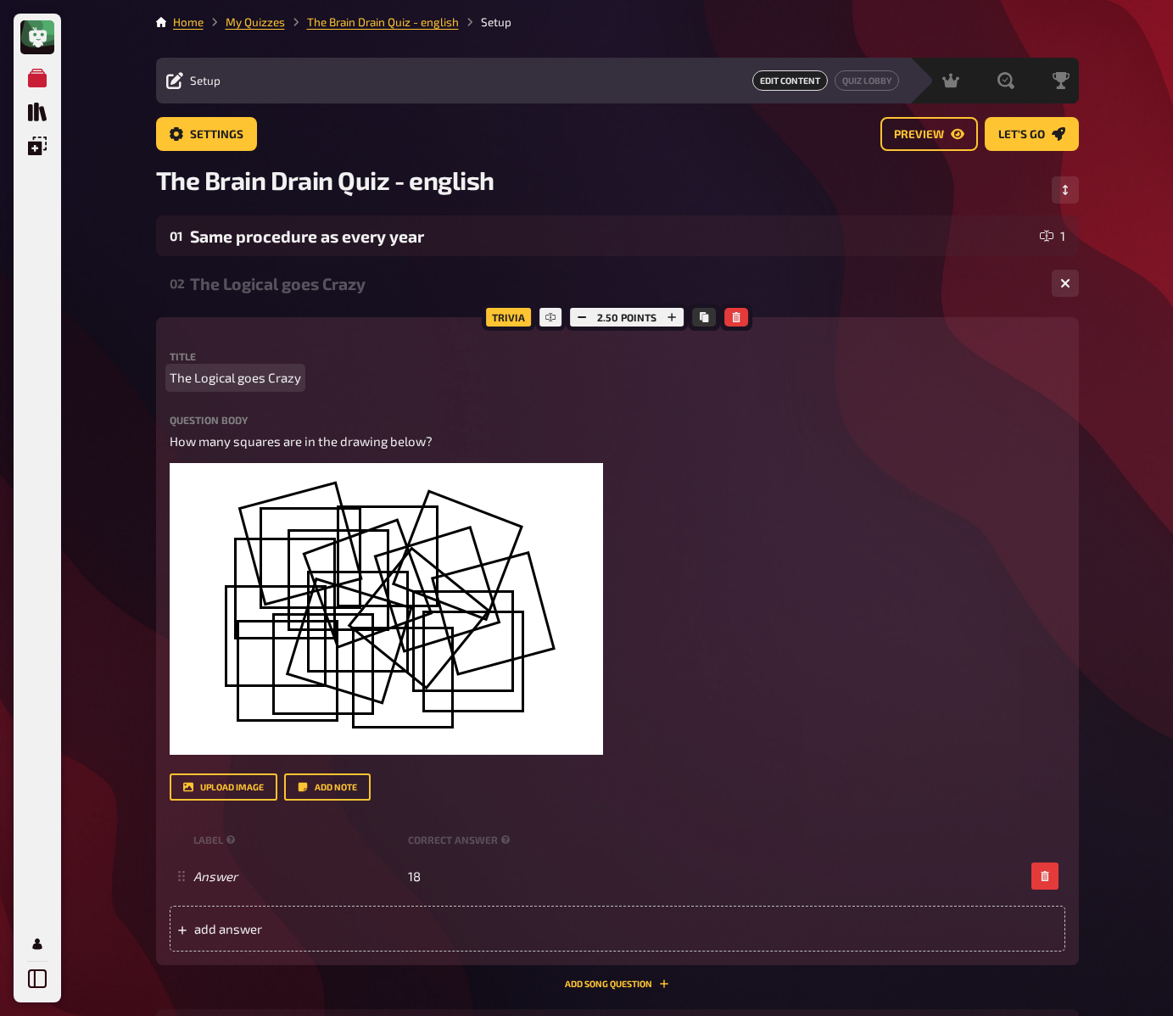
click at [523, 390] on div "Title The Logical goes Crazy Question body How many squares are in the drawing …" at bounding box center [618, 576] width 896 height 450
click at [115, 327] on div "My Quizzes Quiz Library Overlays My Account Home My Quizzes The Brain Drain Qui…" at bounding box center [586, 904] width 1173 height 1809
click at [115, 322] on div "My Quizzes Quiz Library Overlays My Account Home My Quizzes The Brain Drain Qui…" at bounding box center [586, 904] width 1173 height 1809
click at [115, 409] on div "My Quizzes Quiz Library Overlays My Account Home My Quizzes The Brain Drain Qui…" at bounding box center [586, 904] width 1173 height 1809
click at [120, 387] on div "My Quizzes Quiz Library Overlays My Account Home My Quizzes The Brain Drain Qui…" at bounding box center [586, 904] width 1173 height 1809
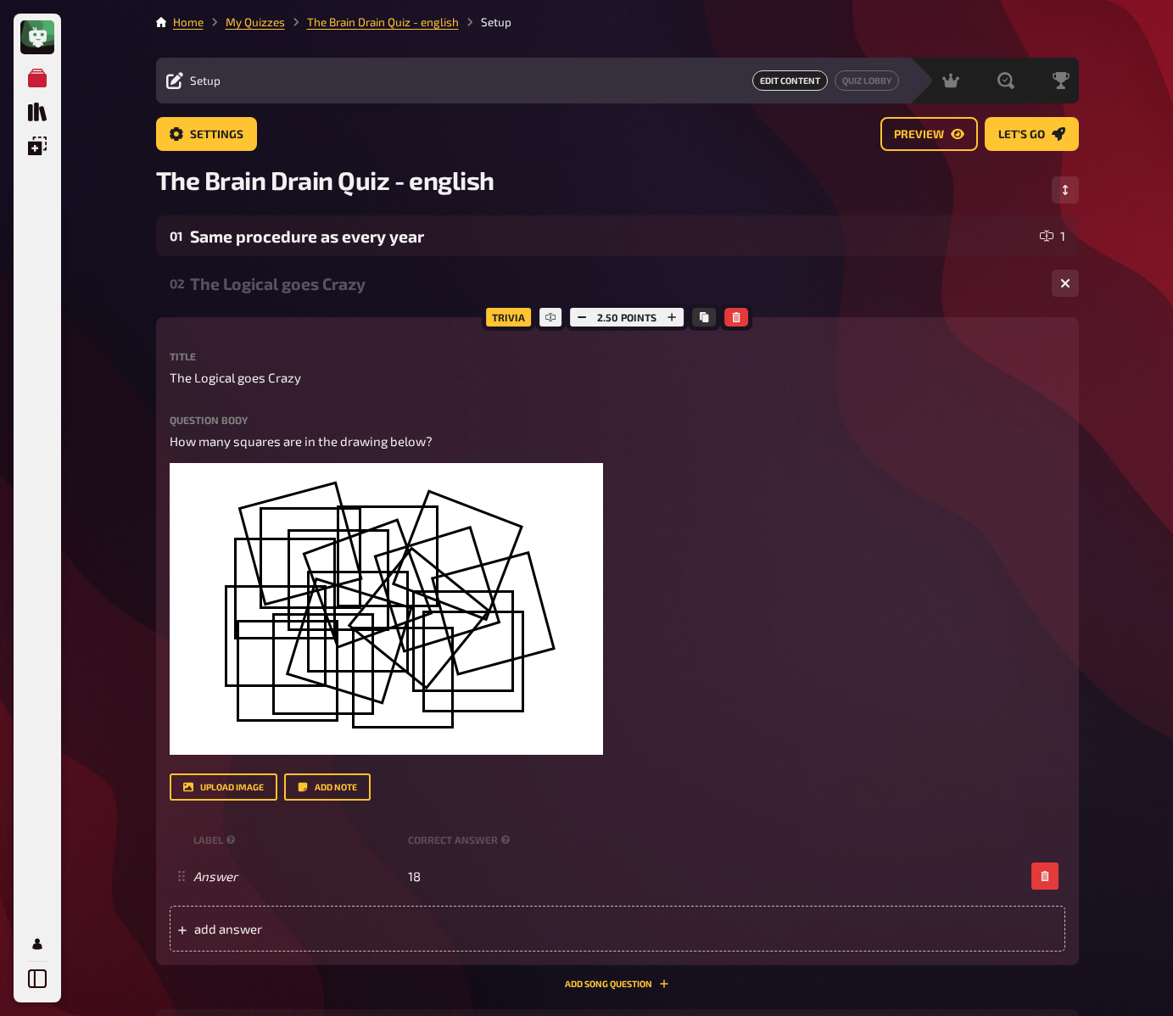
click at [124, 328] on div "My Quizzes Quiz Library Overlays My Account Home My Quizzes The Brain Drain Qui…" at bounding box center [586, 904] width 1173 height 1809
click at [252, 286] on div "The Logical goes Crazy" at bounding box center [614, 284] width 848 height 20
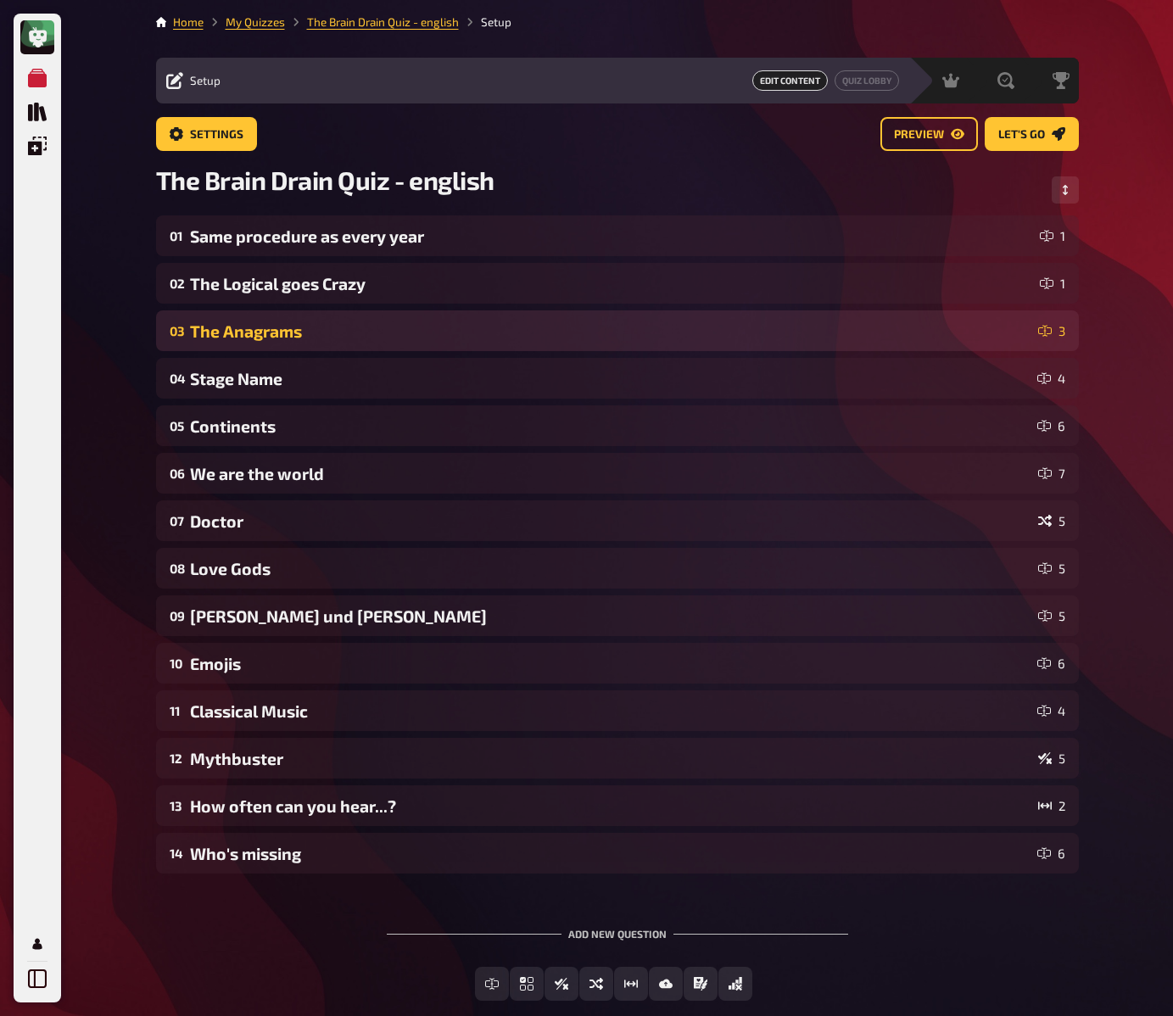
click at [238, 333] on div "The Anagrams" at bounding box center [611, 332] width 842 height 20
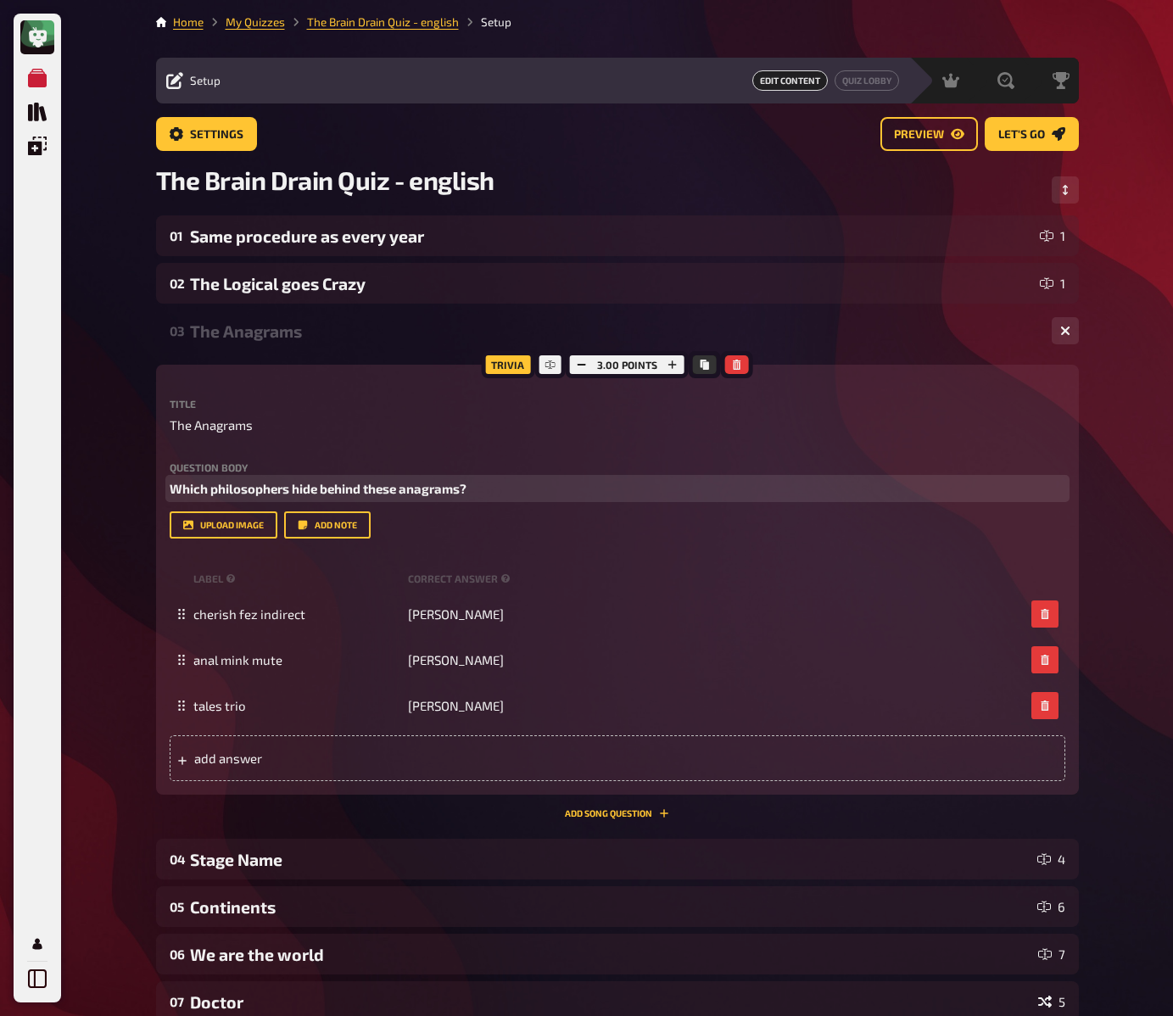
click at [236, 496] on p "Which philosophers hide behind these anagrams?" at bounding box center [618, 489] width 896 height 20
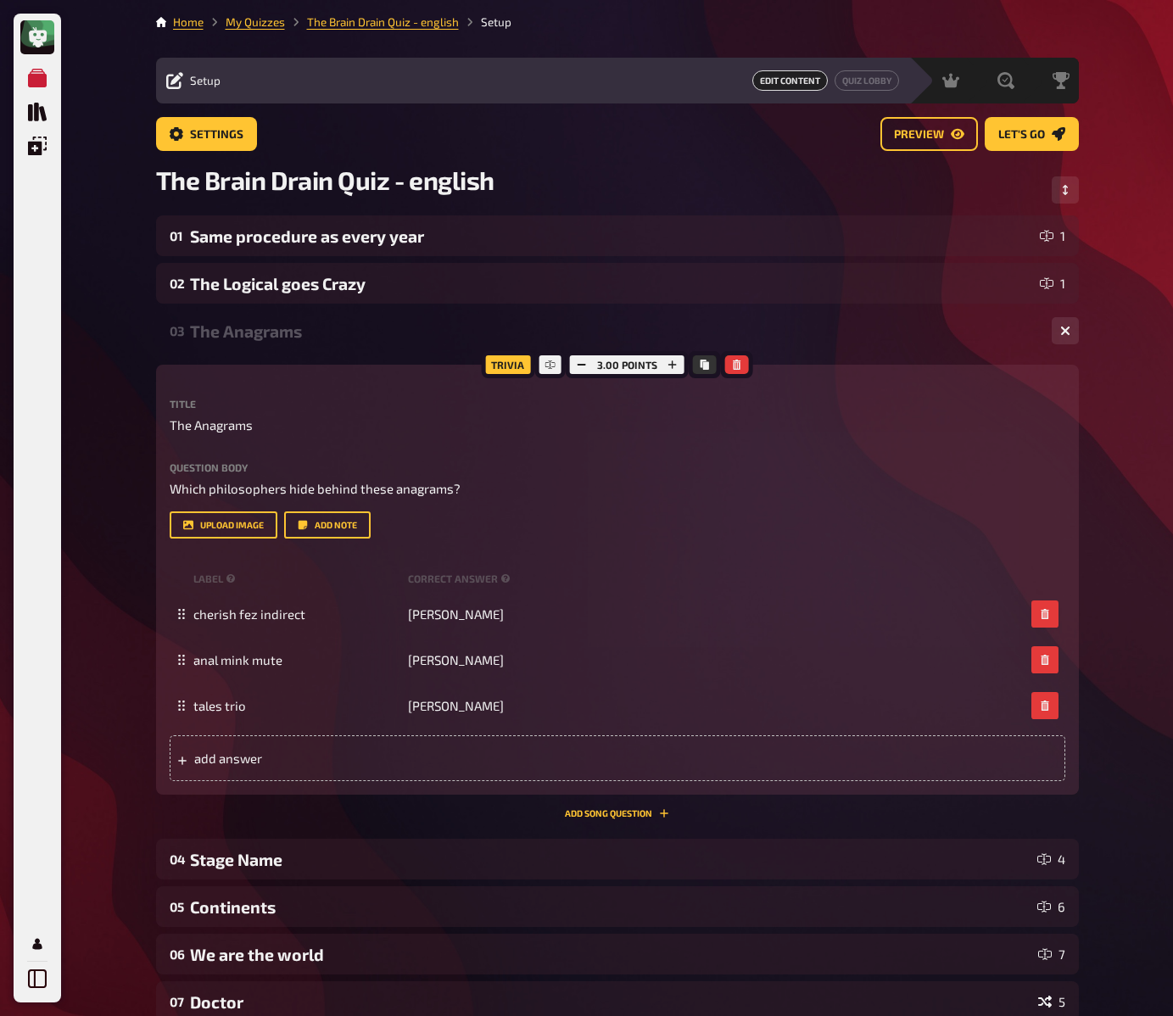
click at [109, 398] on div "My Quizzes Quiz Library Overlays My Account Home My Quizzes The Brain Drain Qui…" at bounding box center [586, 795] width 1173 height 1591
click at [115, 379] on div "My Quizzes Quiz Library Overlays My Account Home My Quizzes The Brain Drain Qui…" at bounding box center [586, 795] width 1173 height 1591
click at [222, 334] on div "The Anagrams" at bounding box center [614, 332] width 848 height 20
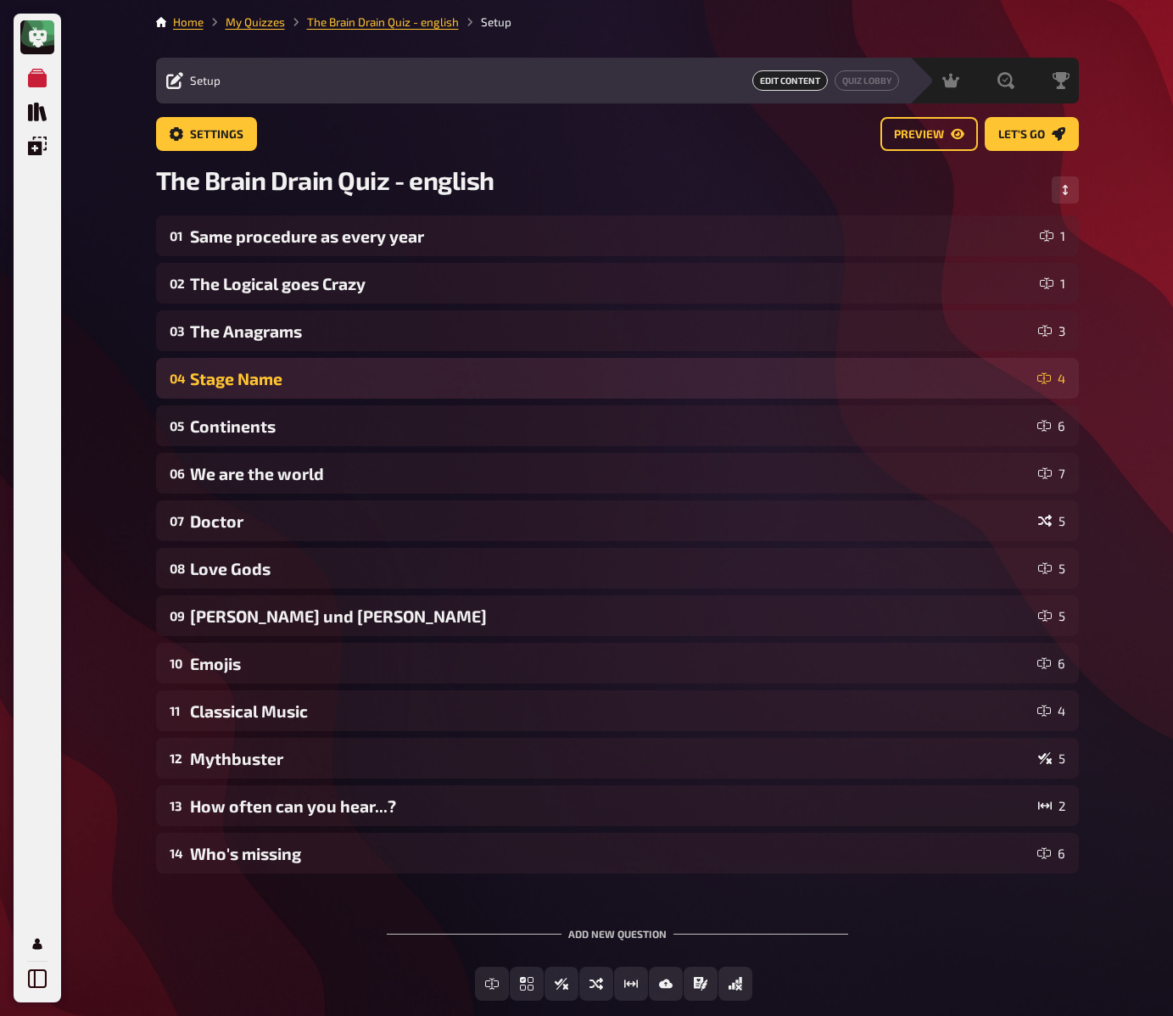
click at [236, 382] on div "Stage Name" at bounding box center [610, 379] width 841 height 20
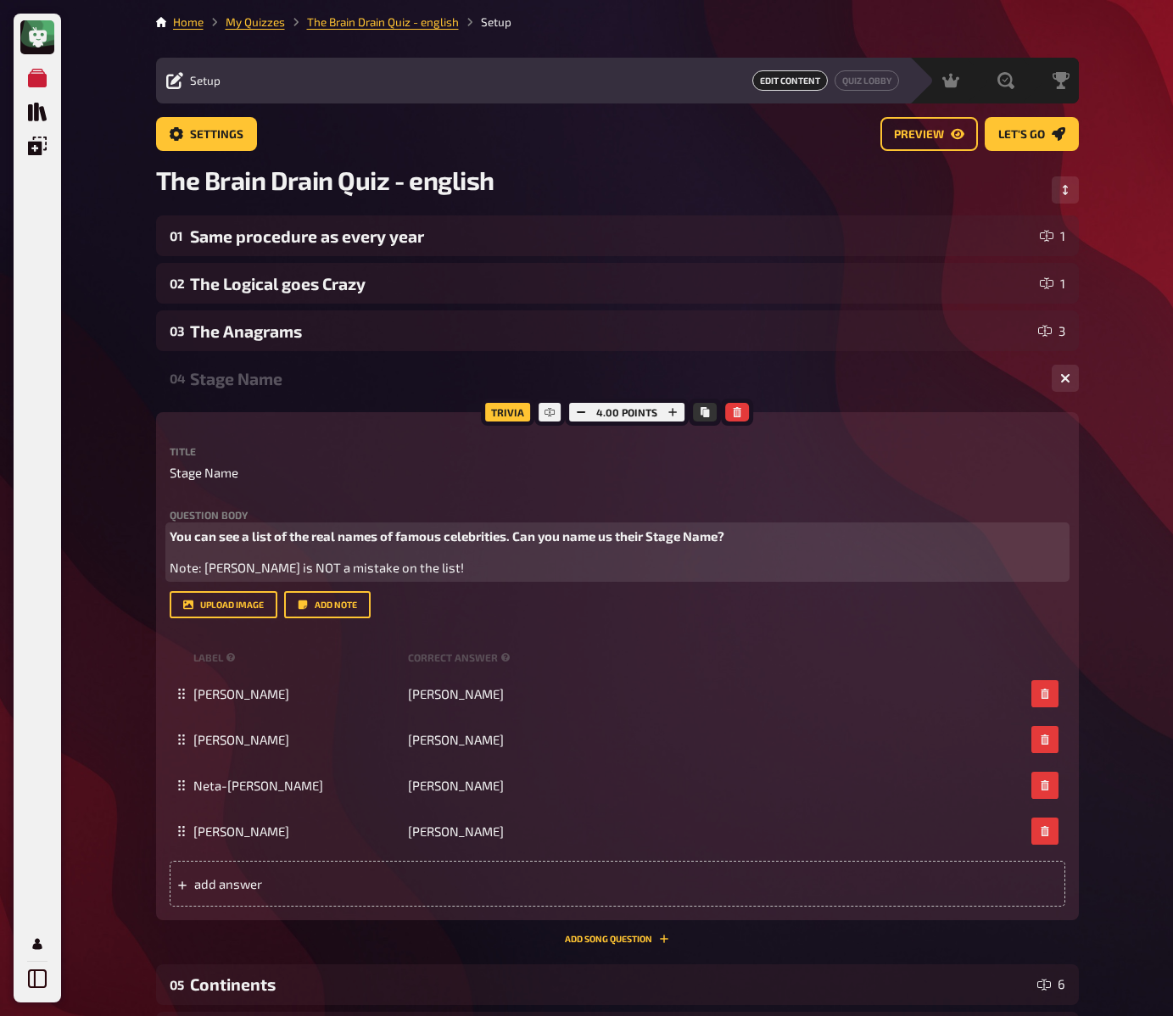
click at [303, 537] on span "You can see a list of the real names of famous celebrities. Can you name us the…" at bounding box center [447, 536] width 555 height 15
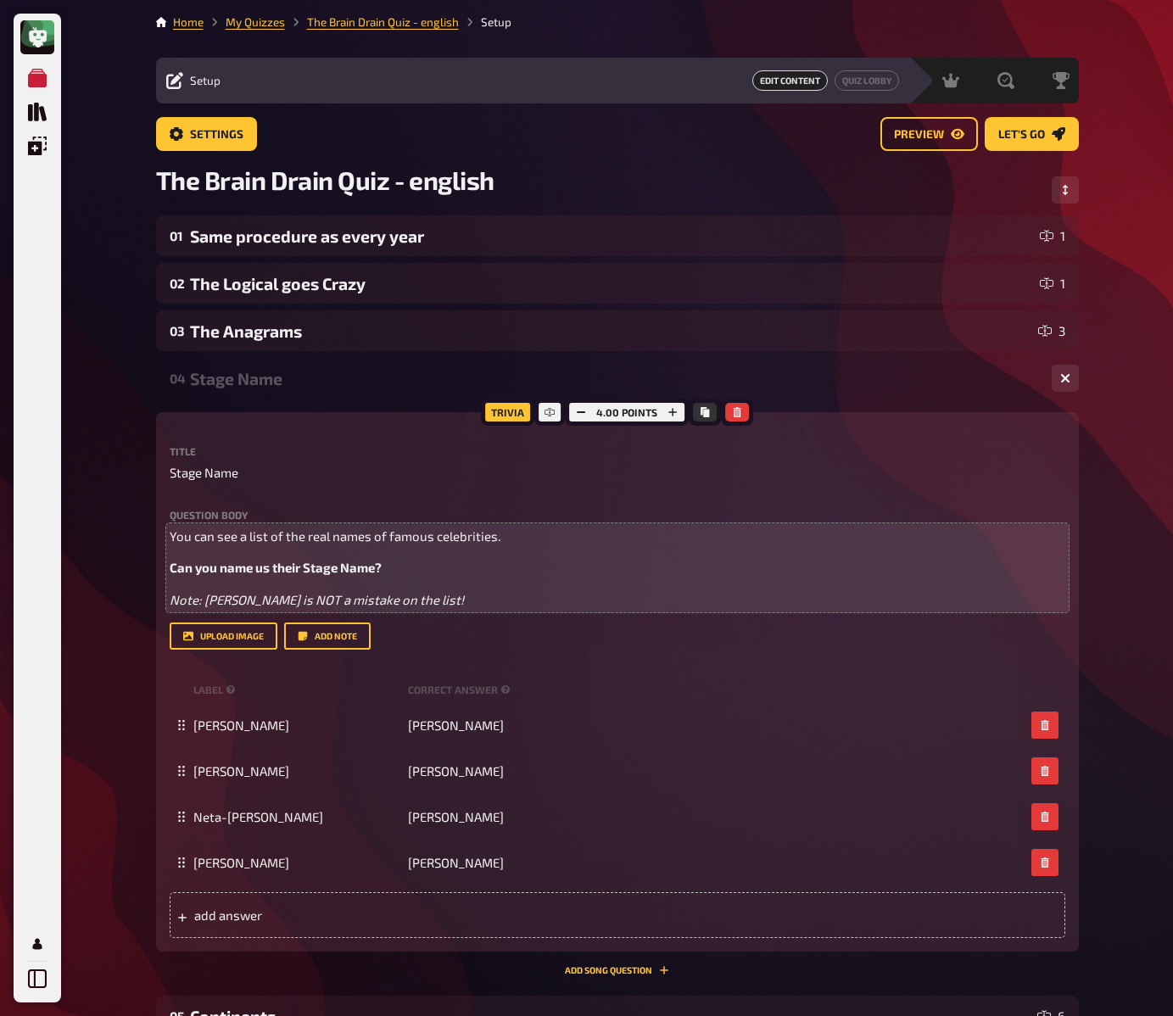
click at [127, 540] on div "My Quizzes Quiz Library Overlays My Account Home My Quizzes The Brain Drain Qui…" at bounding box center [586, 850] width 1173 height 1700
drag, startPoint x: 126, startPoint y: 484, endPoint x: 132, endPoint y: 466, distance: 19.1
click at [126, 484] on div "My Quizzes Quiz Library Overlays My Account Home My Quizzes The Brain Drain Qui…" at bounding box center [586, 850] width 1173 height 1700
click at [216, 394] on div "04 Stage Name 4" at bounding box center [617, 378] width 923 height 41
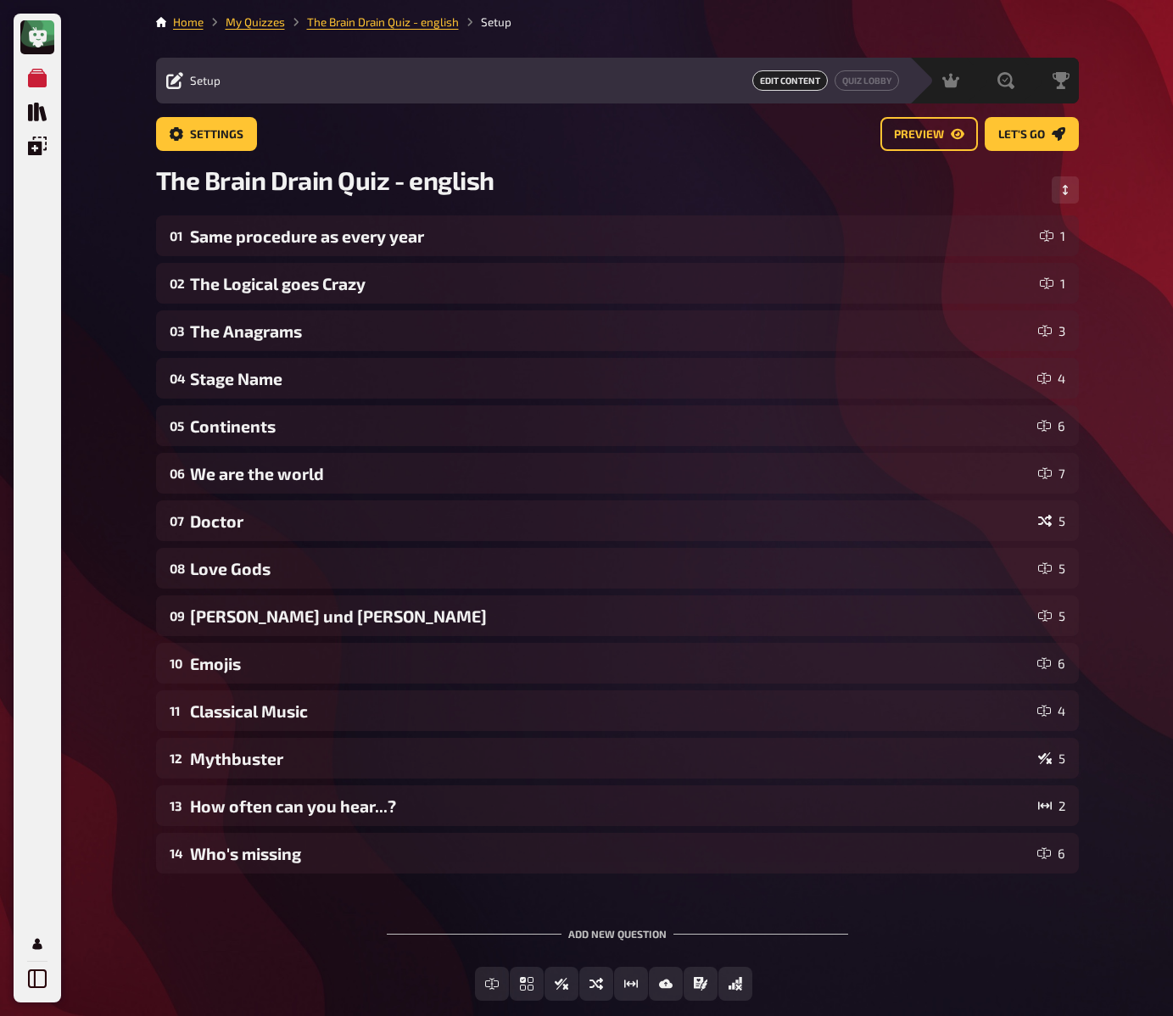
click at [113, 406] on div "My Quizzes Quiz Library Overlays My Account Home My Quizzes The Brain Drain Qui…" at bounding box center [586, 555] width 1173 height 1110
click at [112, 408] on div "My Quizzes Quiz Library Overlays My Account Home My Quizzes The Brain Drain Qui…" at bounding box center [586, 555] width 1173 height 1110
click at [106, 411] on div "My Quizzes Quiz Library Overlays My Account Home My Quizzes The Brain Drain Qui…" at bounding box center [586, 555] width 1173 height 1110
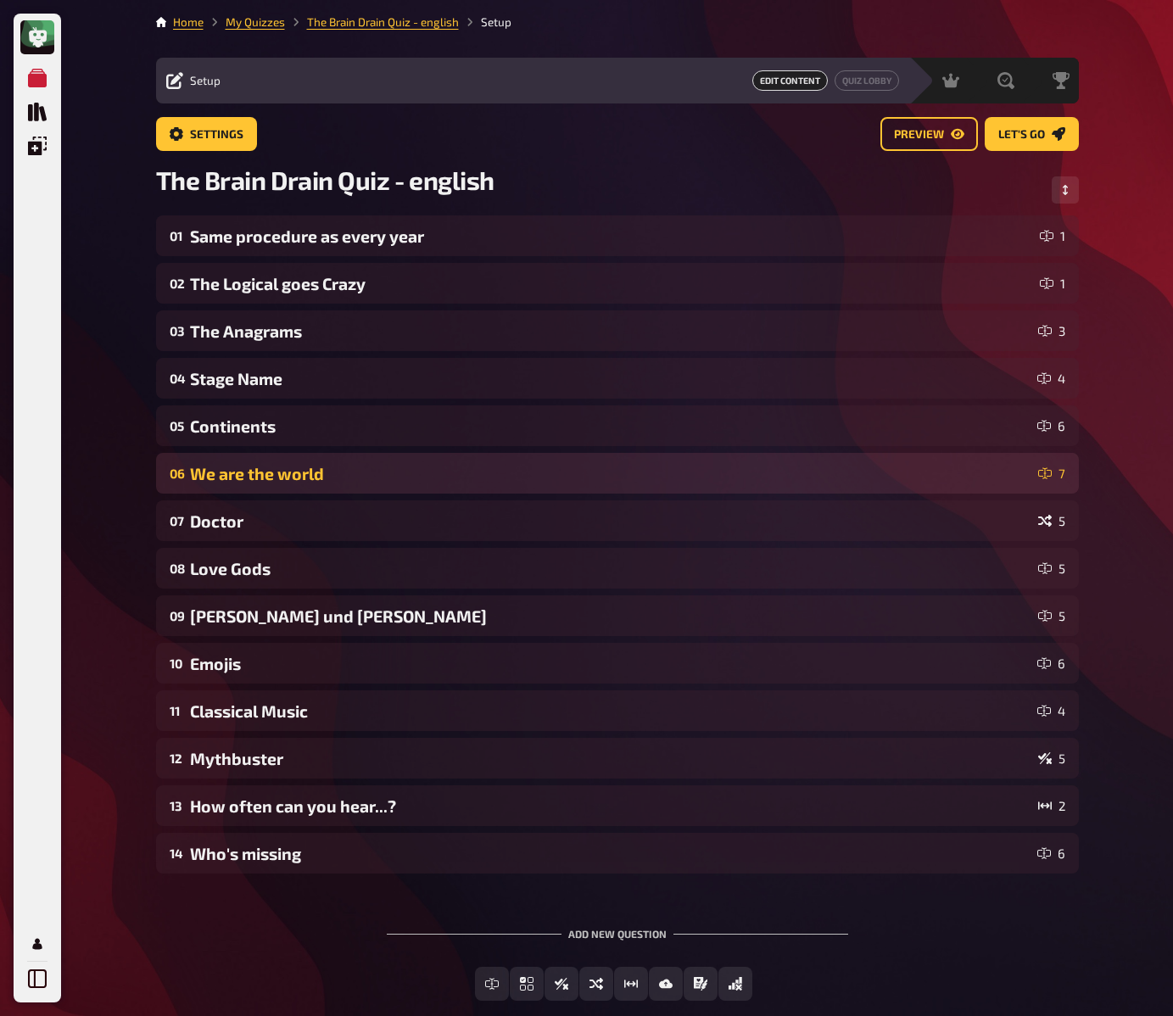
click at [330, 480] on div "We are the world" at bounding box center [611, 474] width 842 height 20
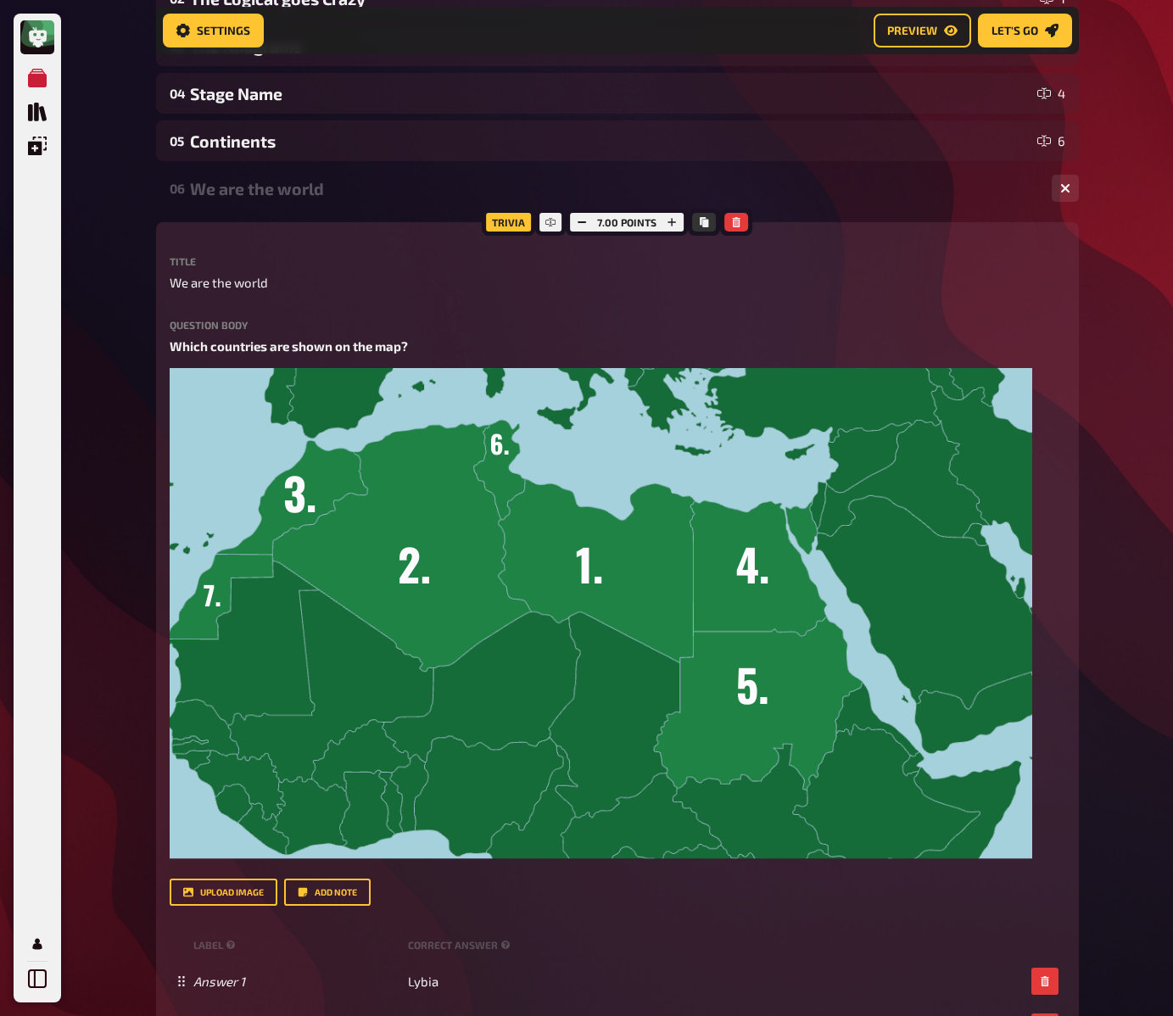
scroll to position [305, 0]
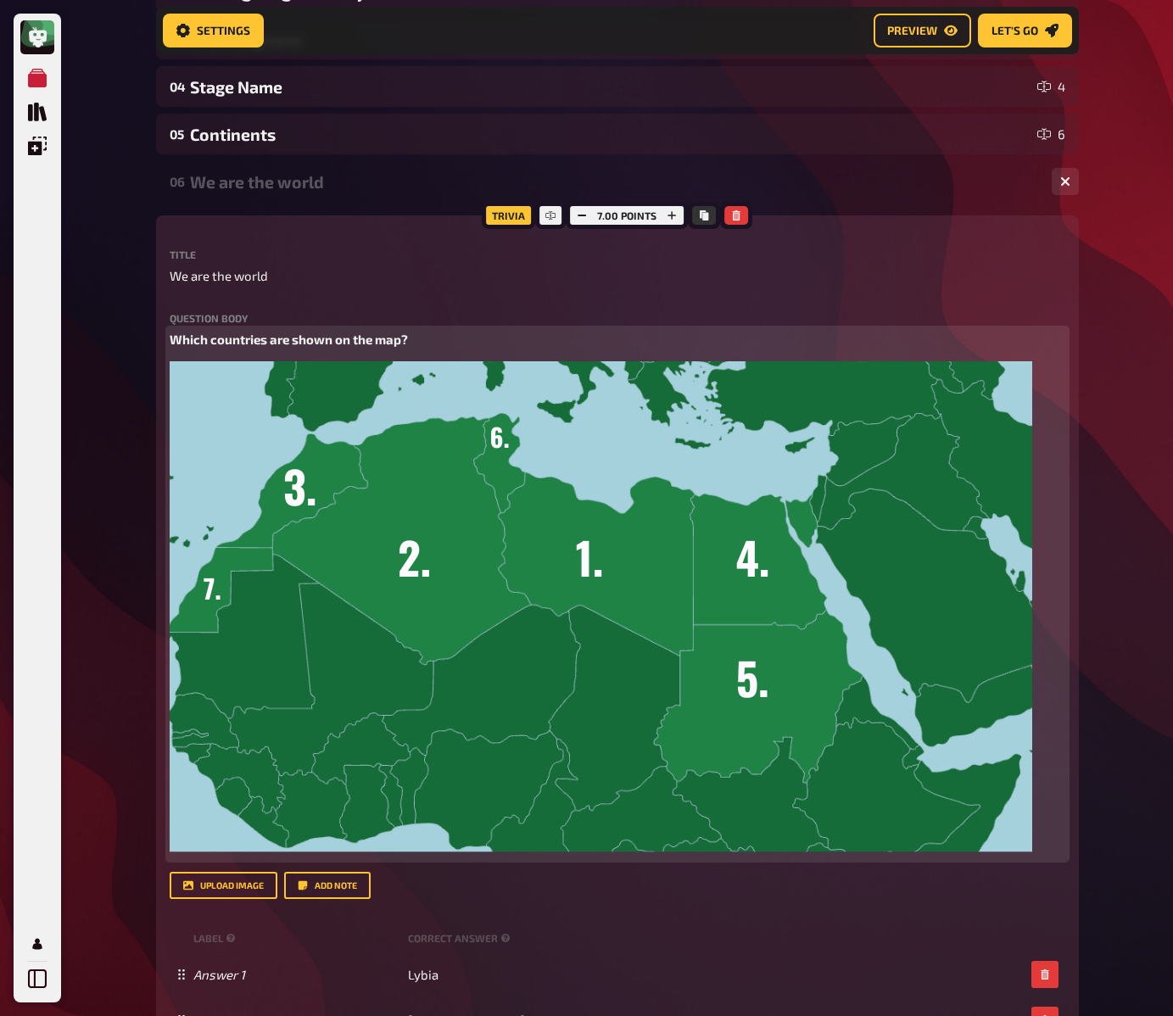
click at [270, 335] on span "Which countries are shown on the map?" at bounding box center [289, 339] width 238 height 15
click at [134, 348] on div "My Quizzes Quiz Library Overlays My Account Home My Quizzes The Brain Drain Qui…" at bounding box center [586, 843] width 1173 height 2297
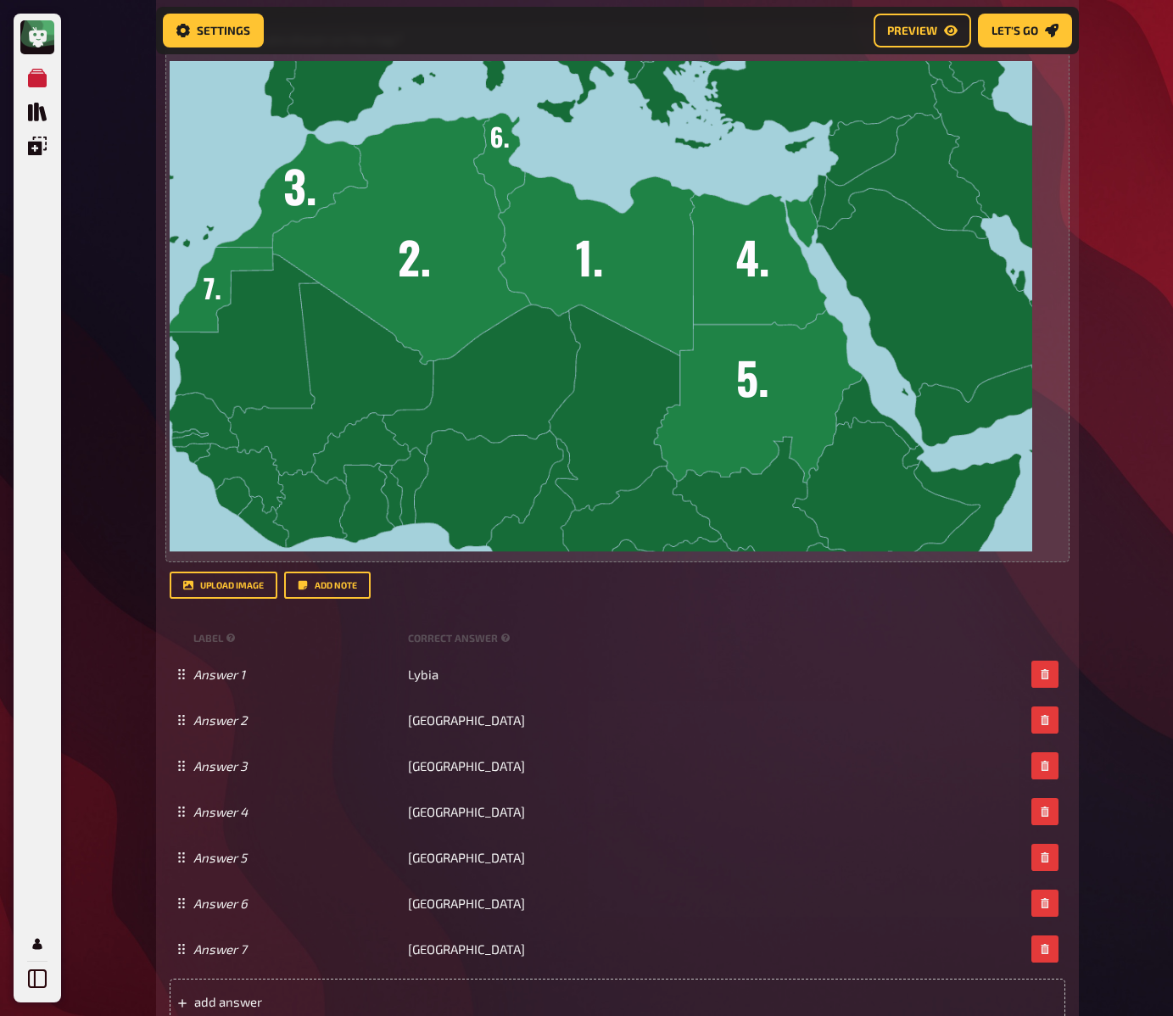
scroll to position [617, 0]
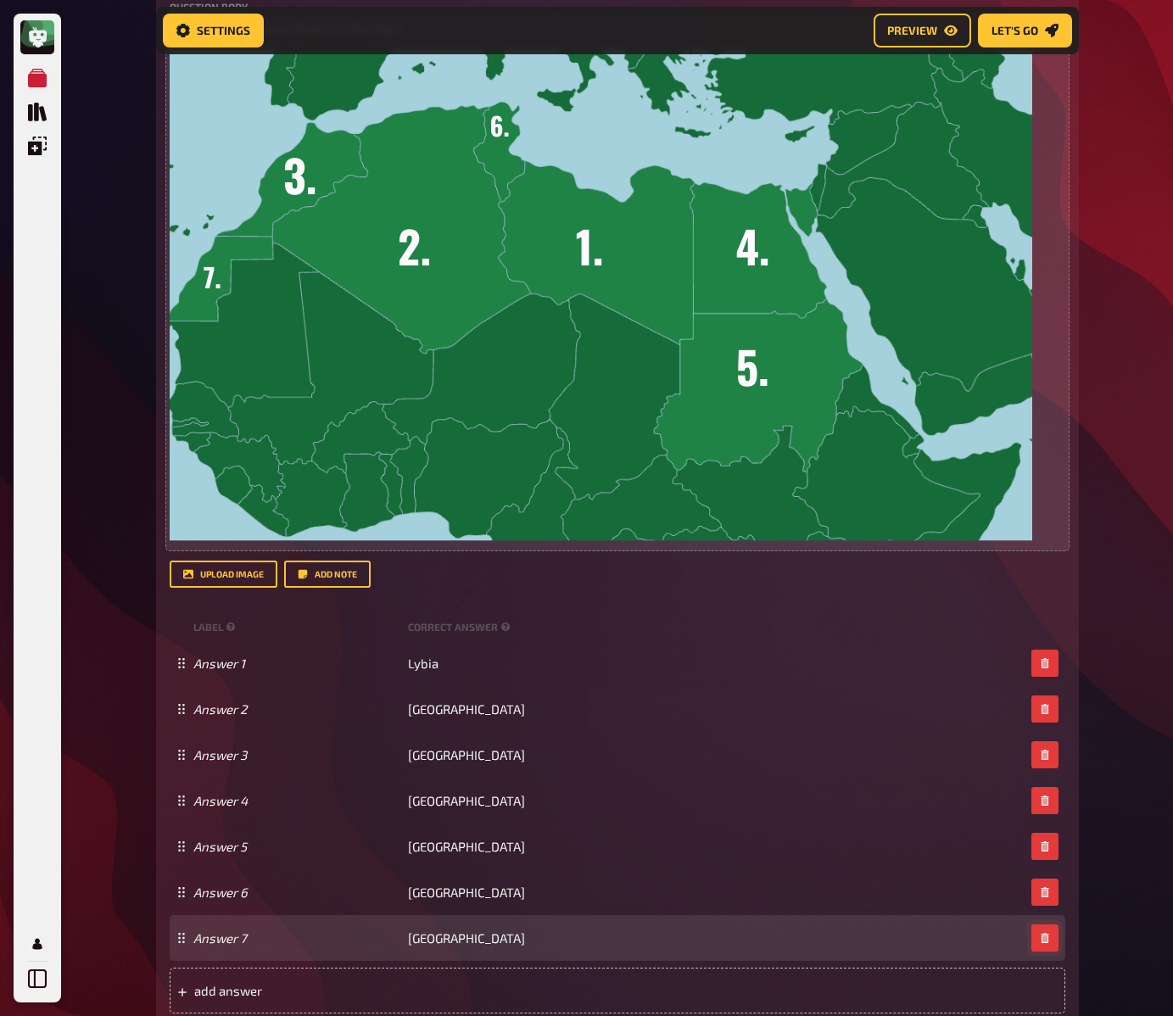
click at [1049, 940] on button "button" at bounding box center [1045, 938] width 27 height 27
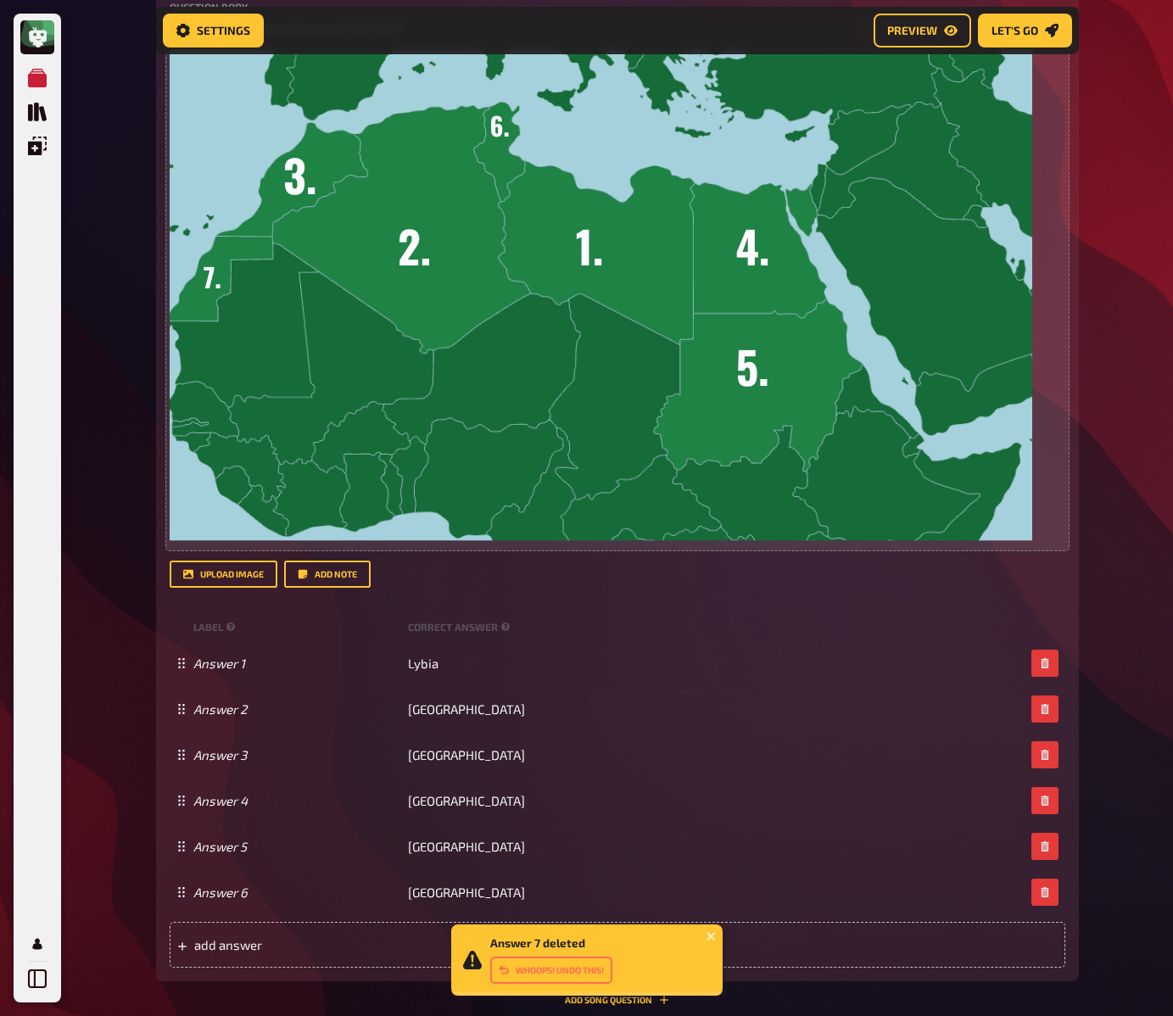
scroll to position [435, 0]
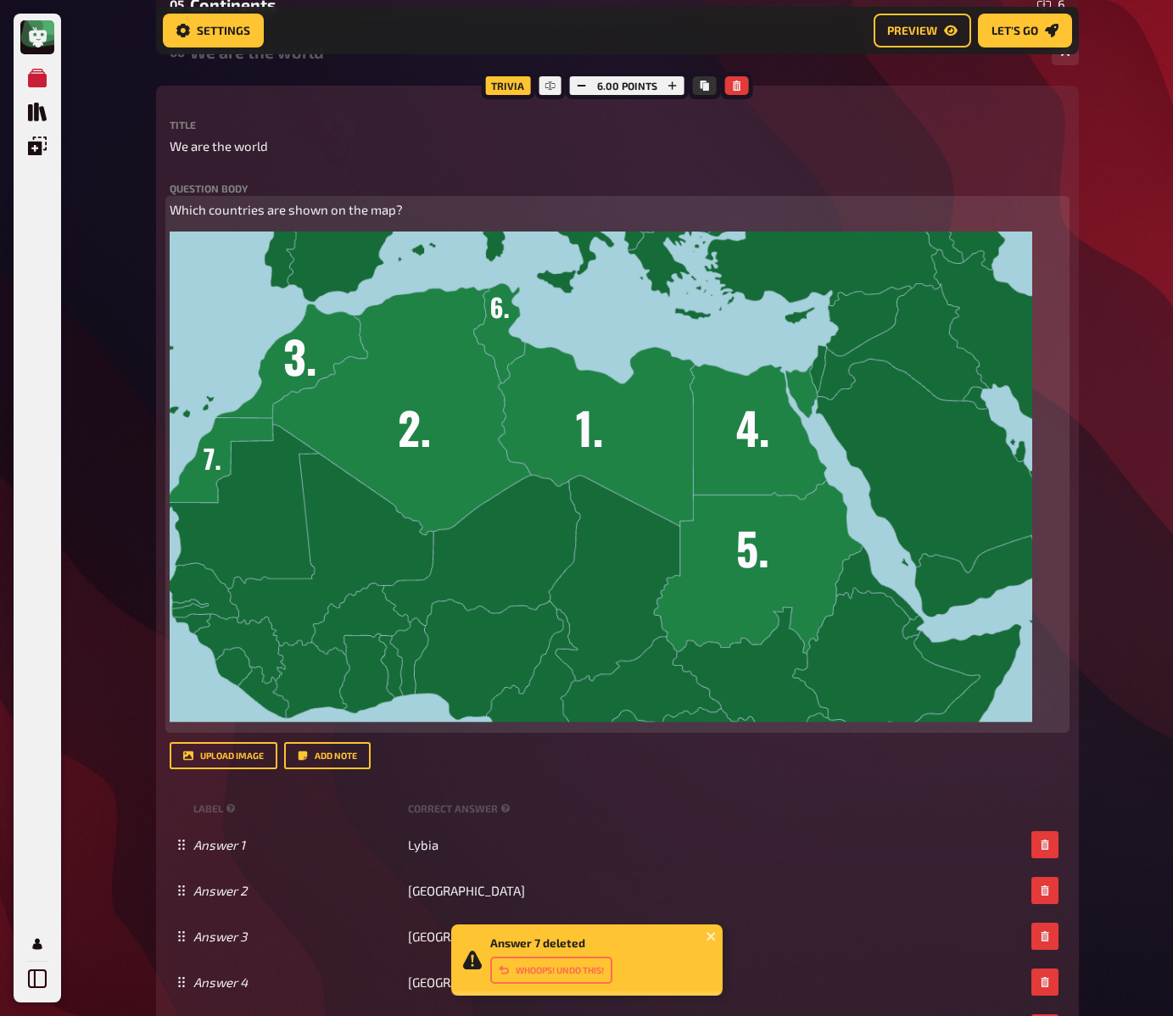
click at [881, 340] on img at bounding box center [601, 478] width 863 height 492
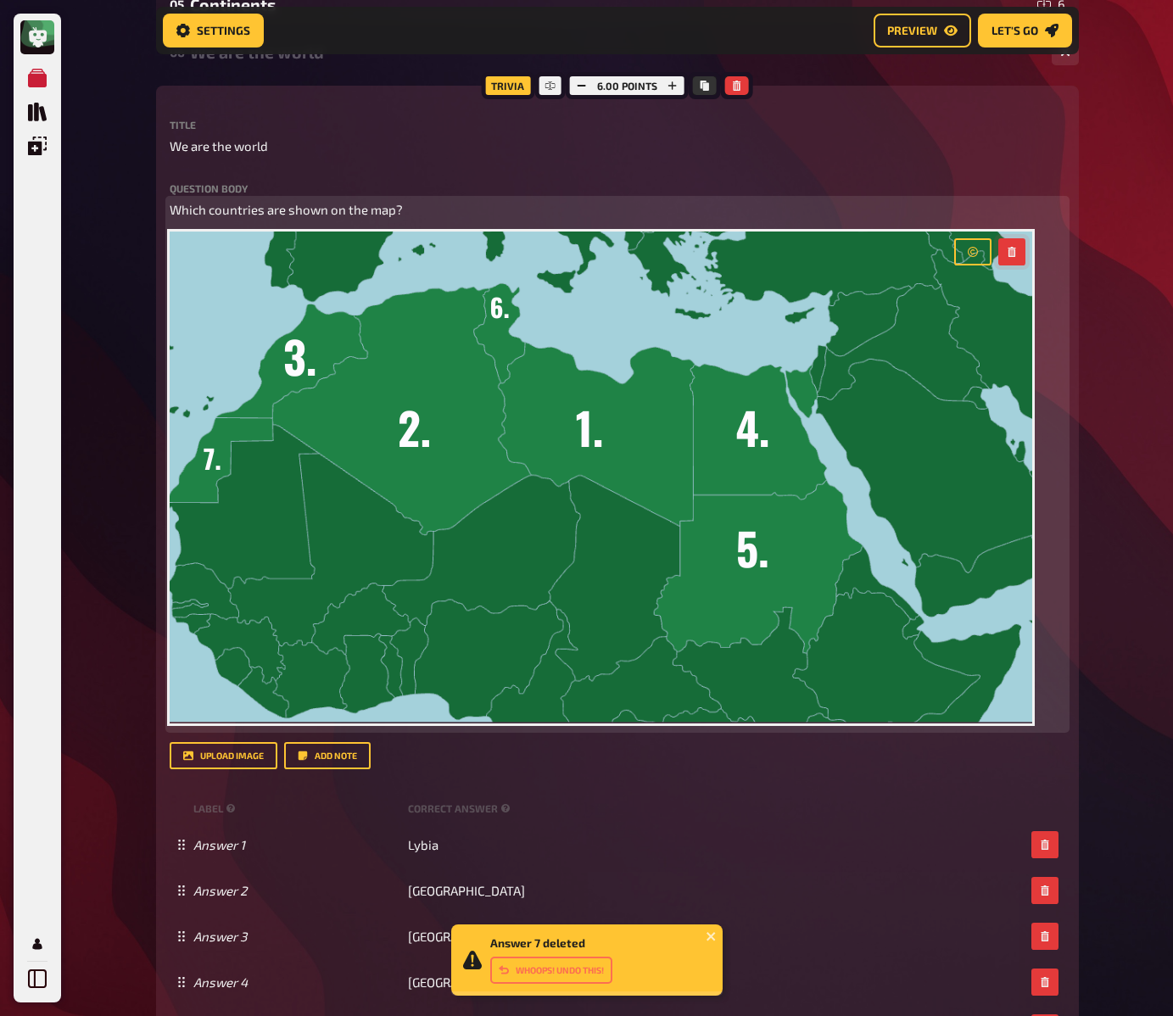
click at [1014, 249] on icon "button" at bounding box center [1012, 252] width 8 height 10
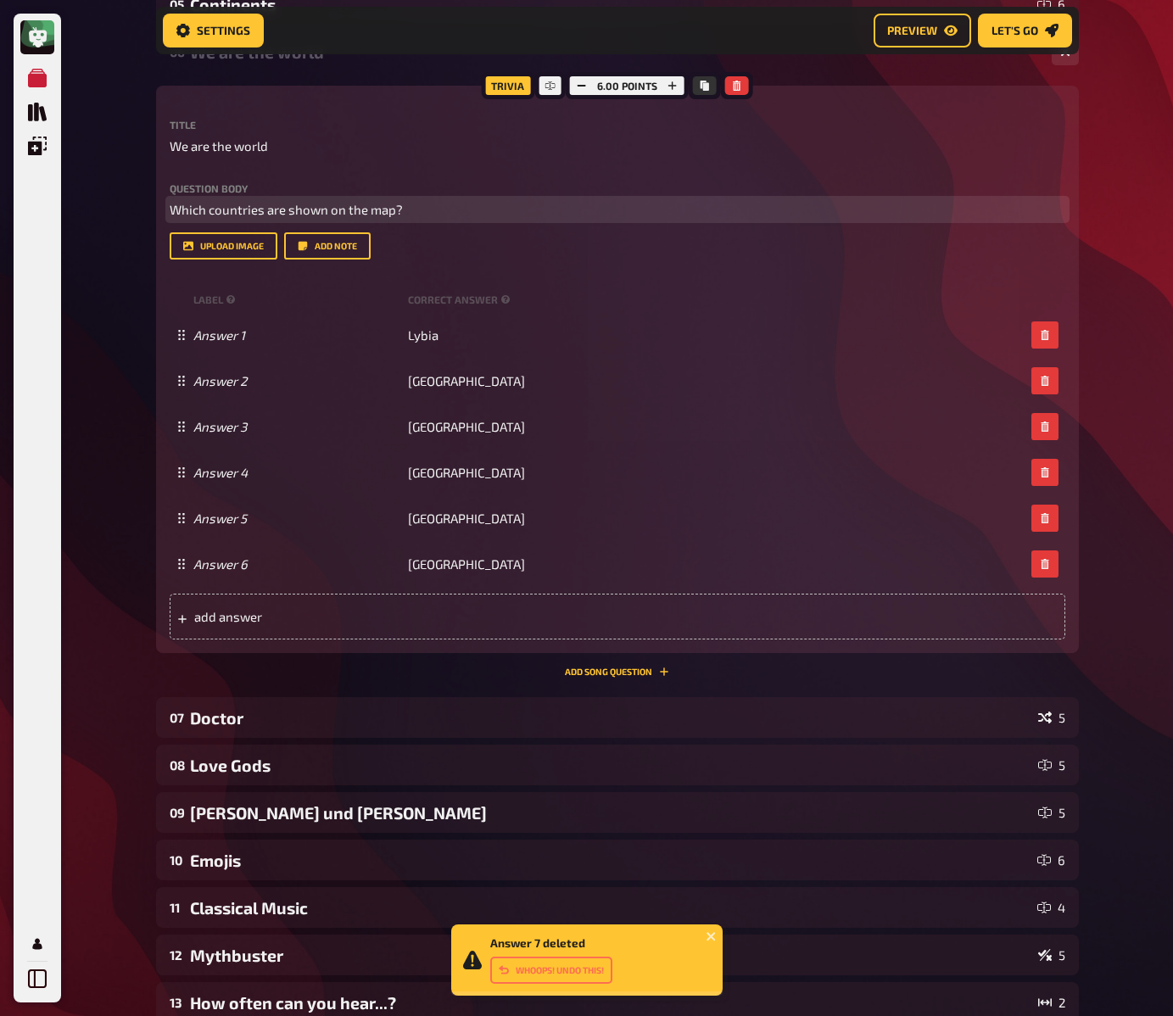
click at [604, 212] on p "Which countries are shown on the map?" at bounding box center [618, 210] width 896 height 20
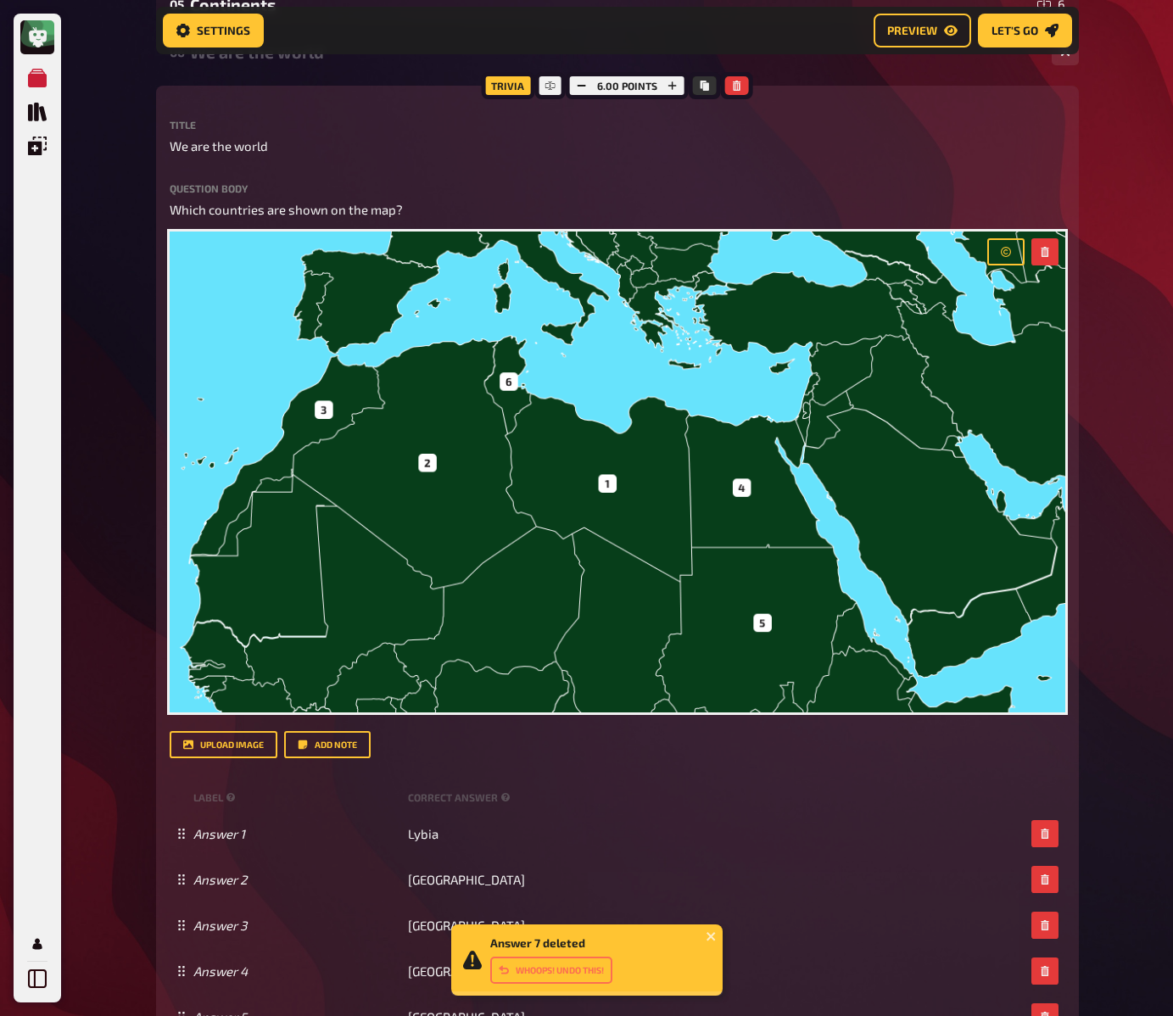
click at [1145, 194] on div "My Quizzes Quiz Library Overlays My Account Answer 7 deleted Whoops! Undo this!…" at bounding box center [586, 685] width 1173 height 2240
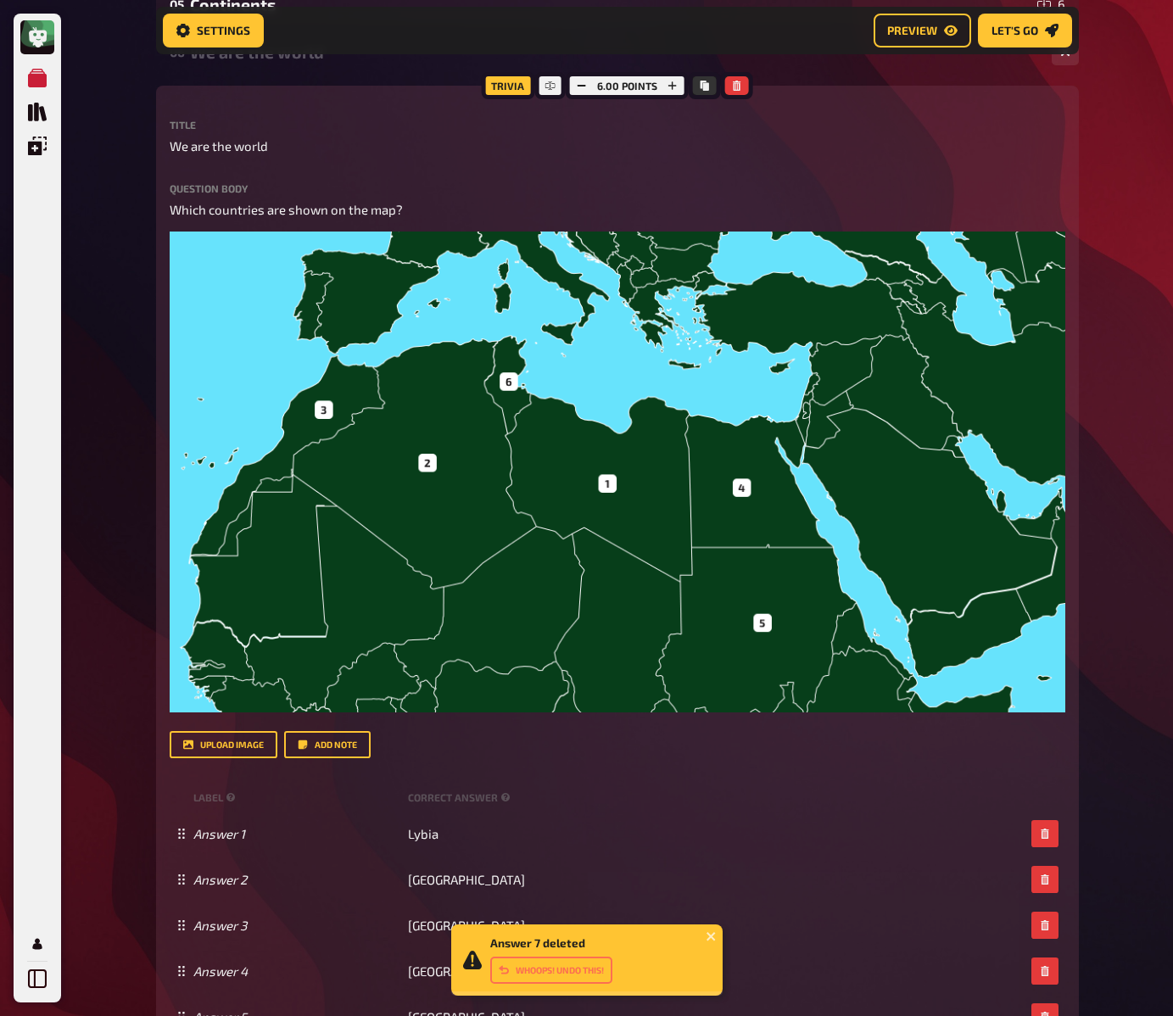
click at [1139, 196] on div "My Quizzes Quiz Library Overlays My Account Answer 7 deleted Whoops! Undo this!…" at bounding box center [586, 685] width 1173 height 2240
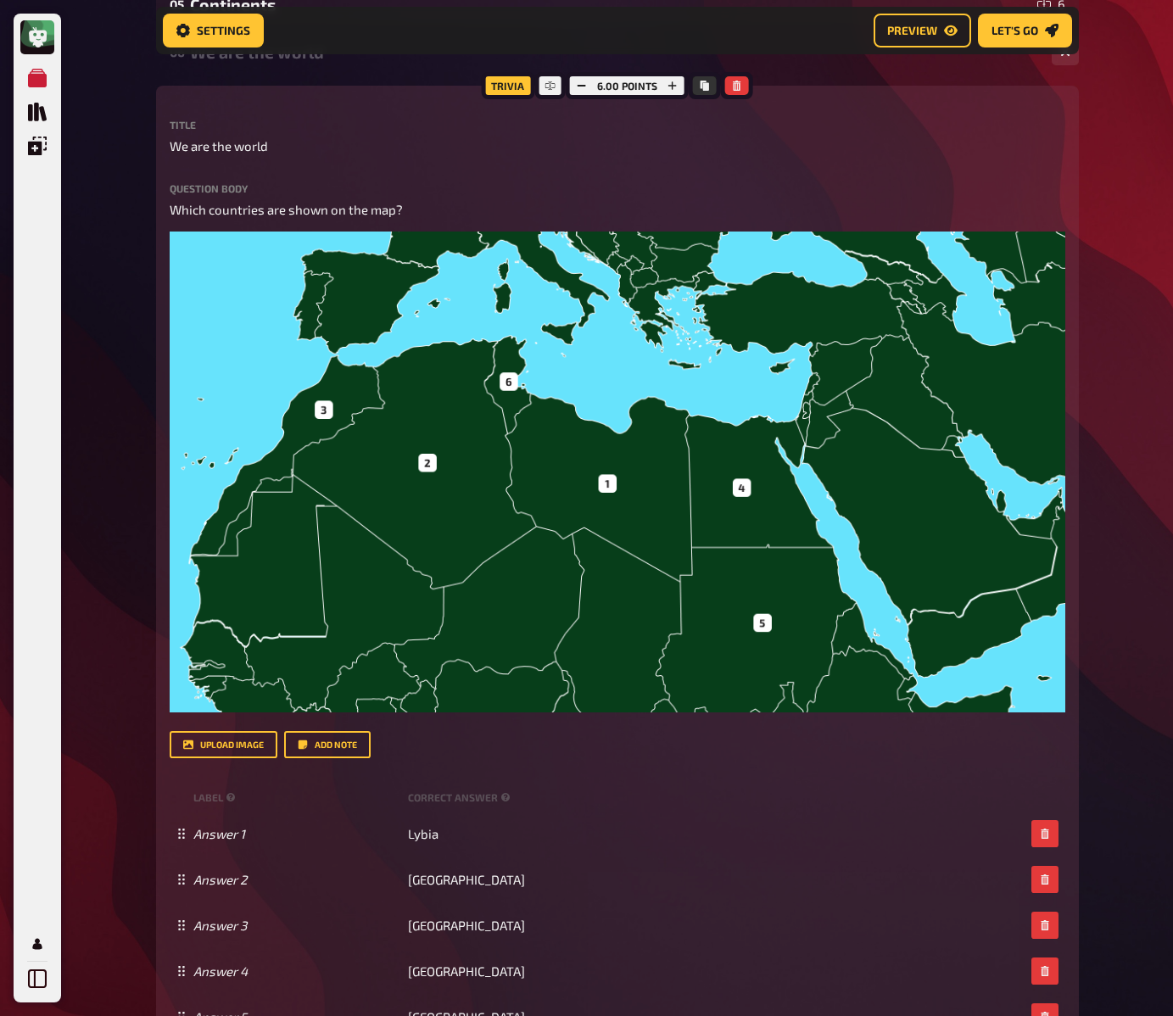
click at [1140, 211] on div "My Quizzes Quiz Library Overlays My Account Home My Quizzes The Brain Drain Qui…" at bounding box center [586, 685] width 1173 height 2240
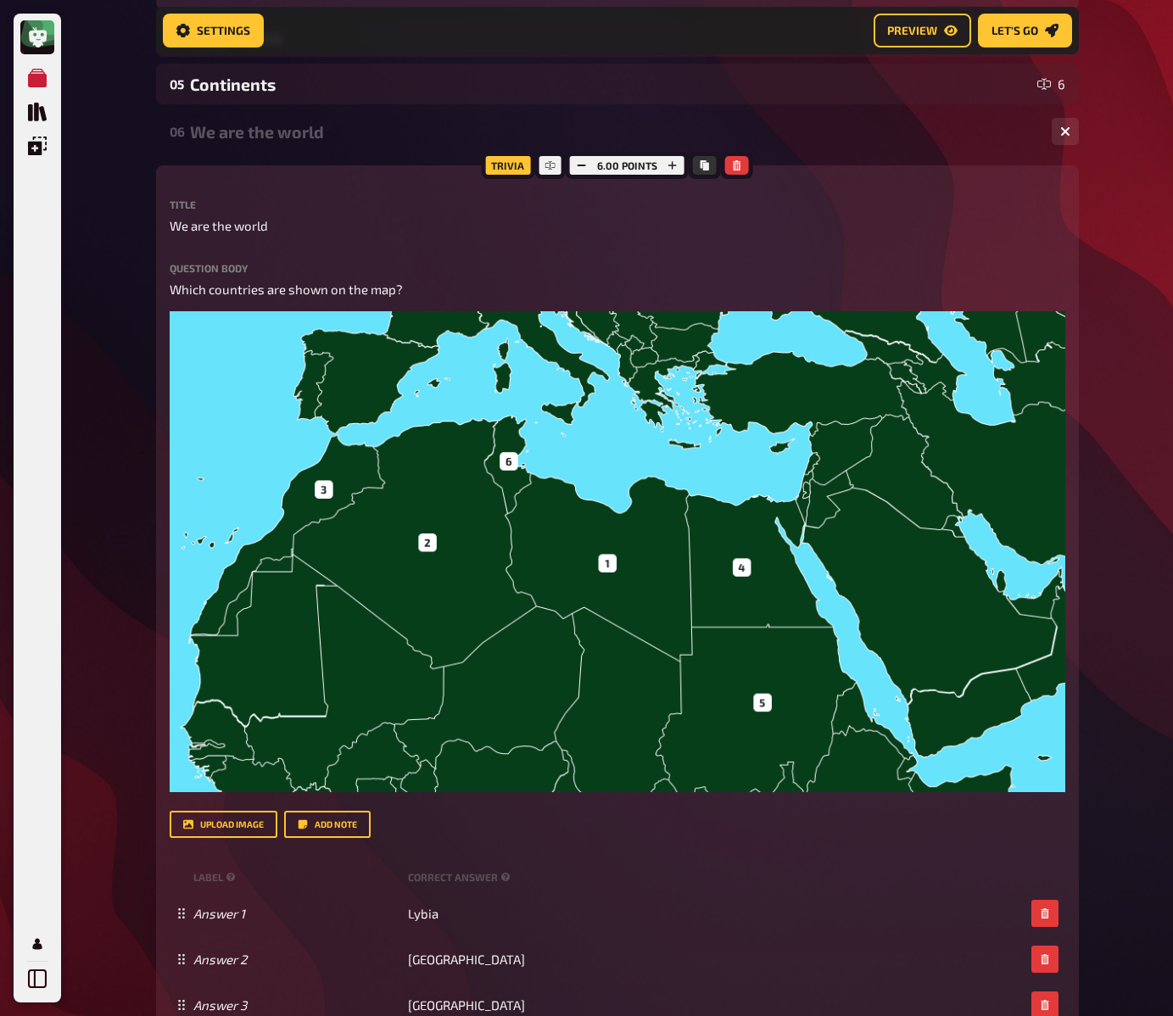
scroll to position [0, 0]
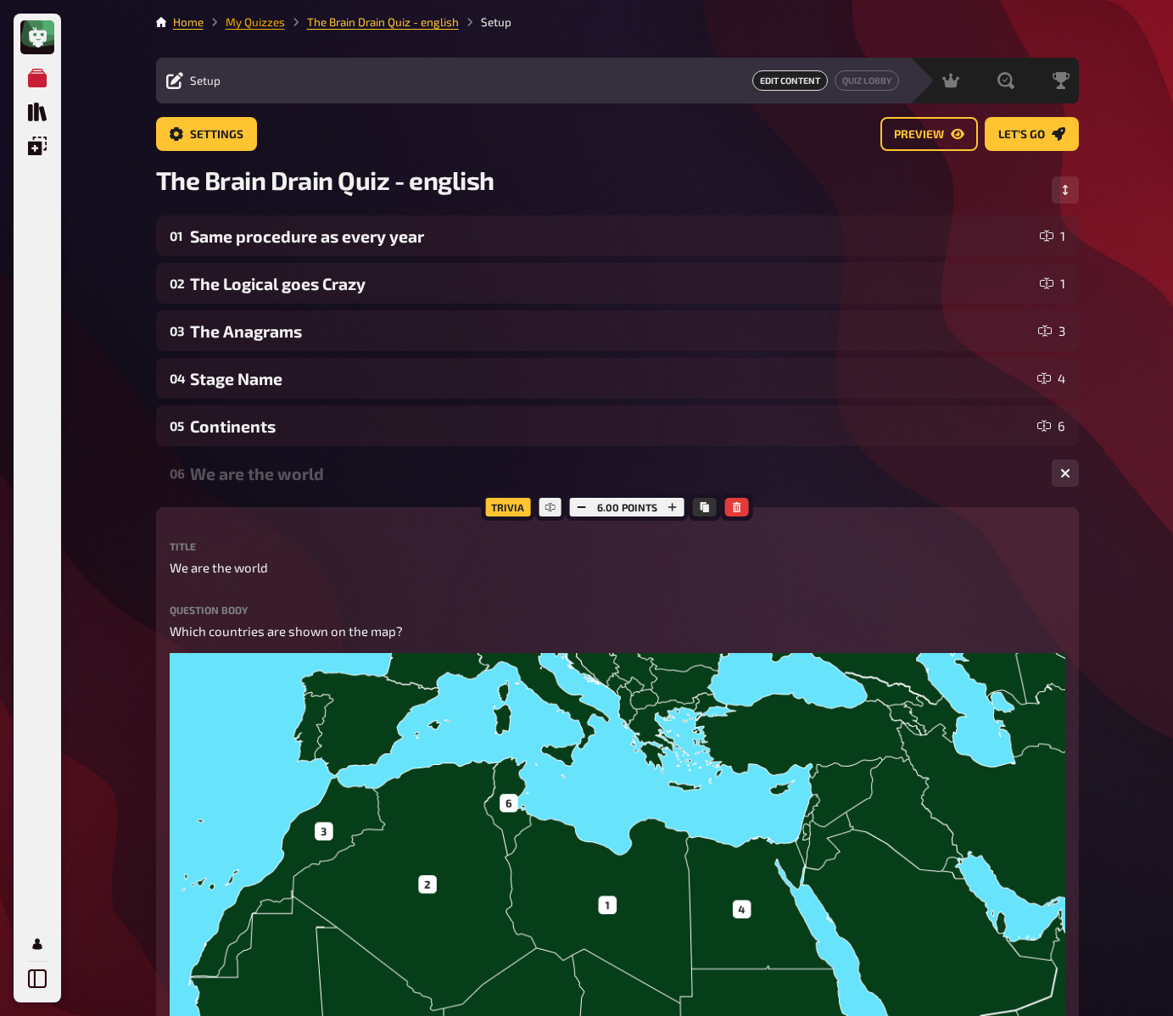
click at [266, 21] on link "My Quizzes" at bounding box center [255, 22] width 59 height 14
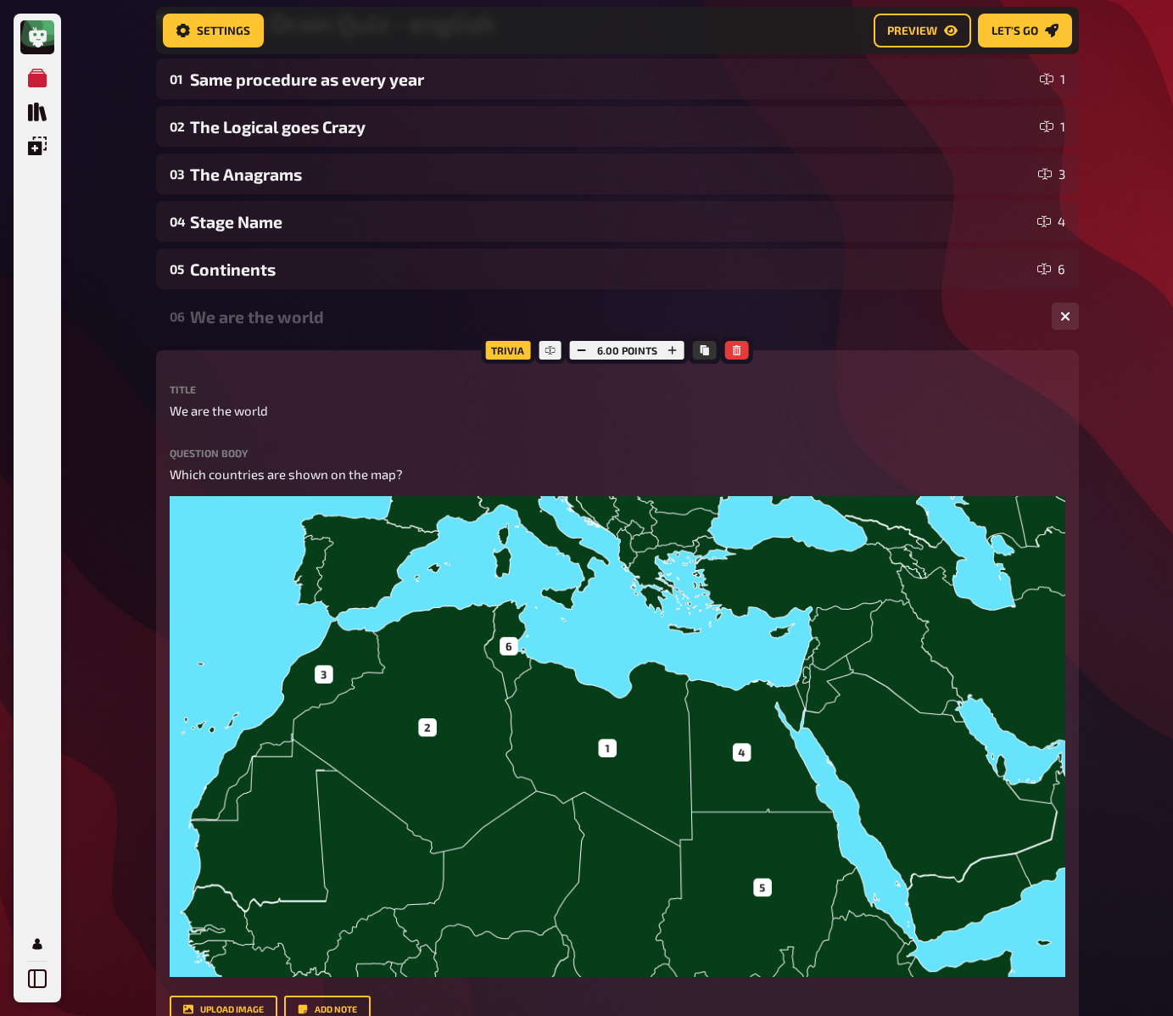
click at [264, 320] on div "We are the world" at bounding box center [614, 317] width 848 height 20
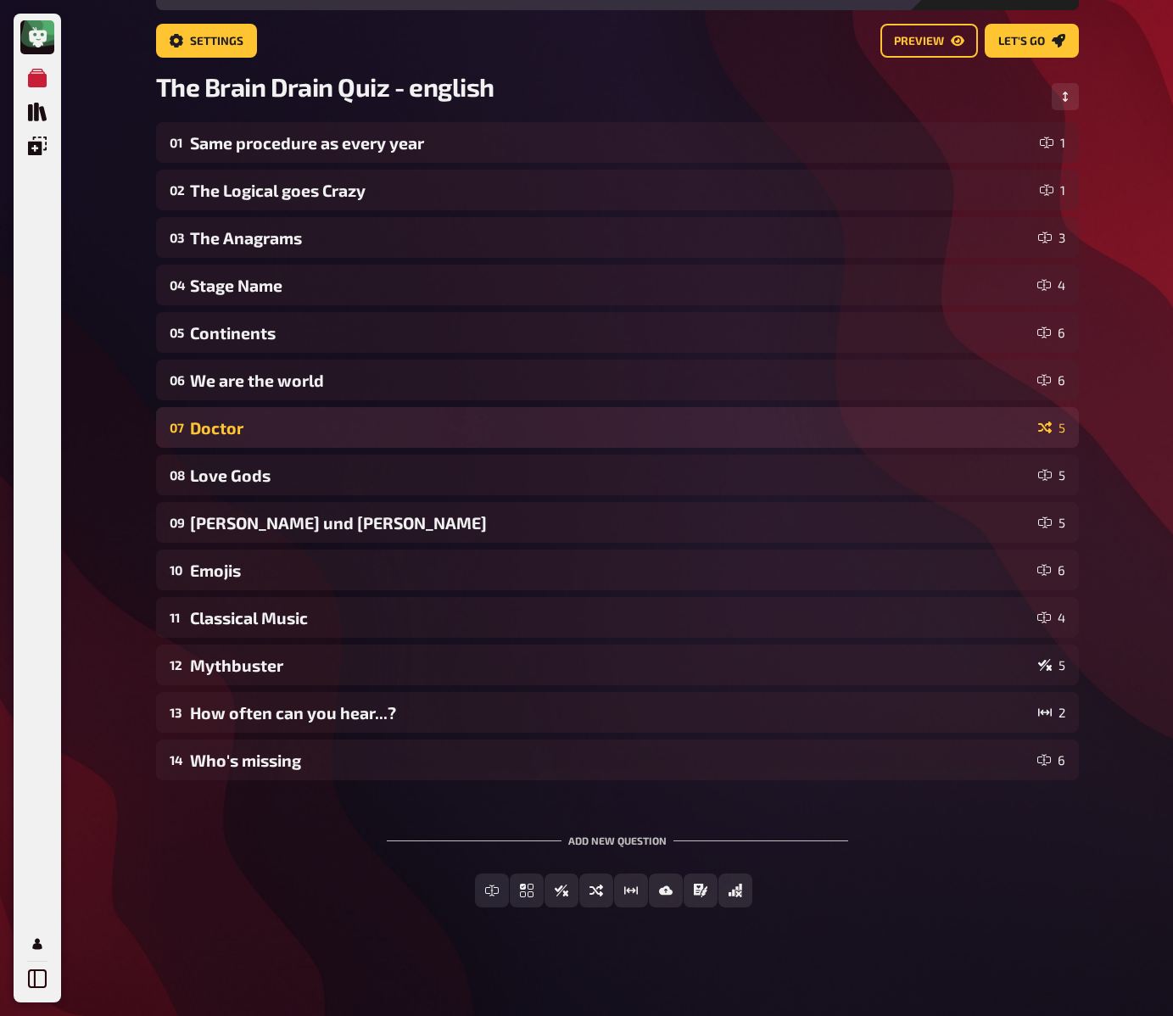
click at [252, 424] on div "Doctor" at bounding box center [611, 428] width 842 height 20
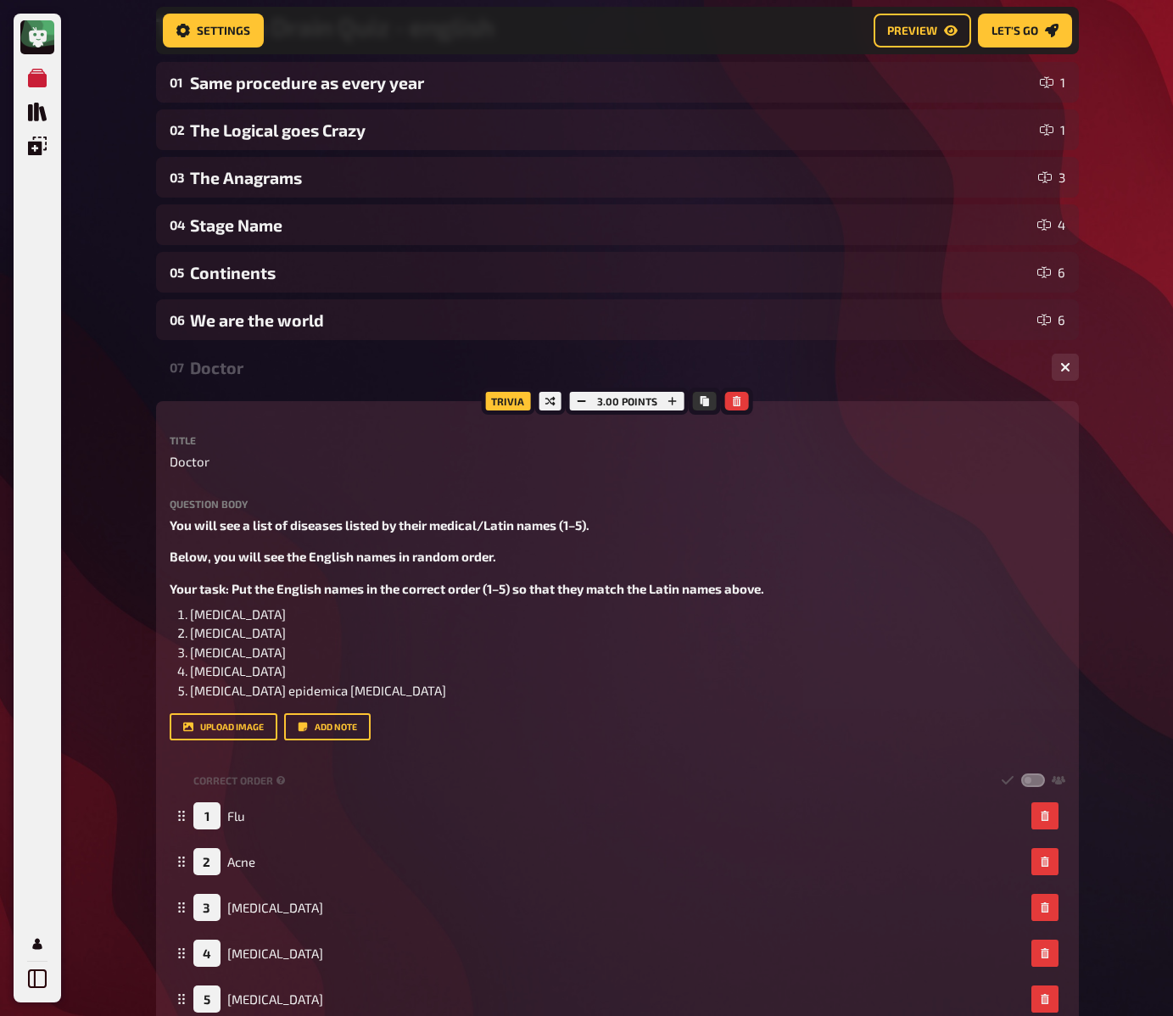
scroll to position [171, 0]
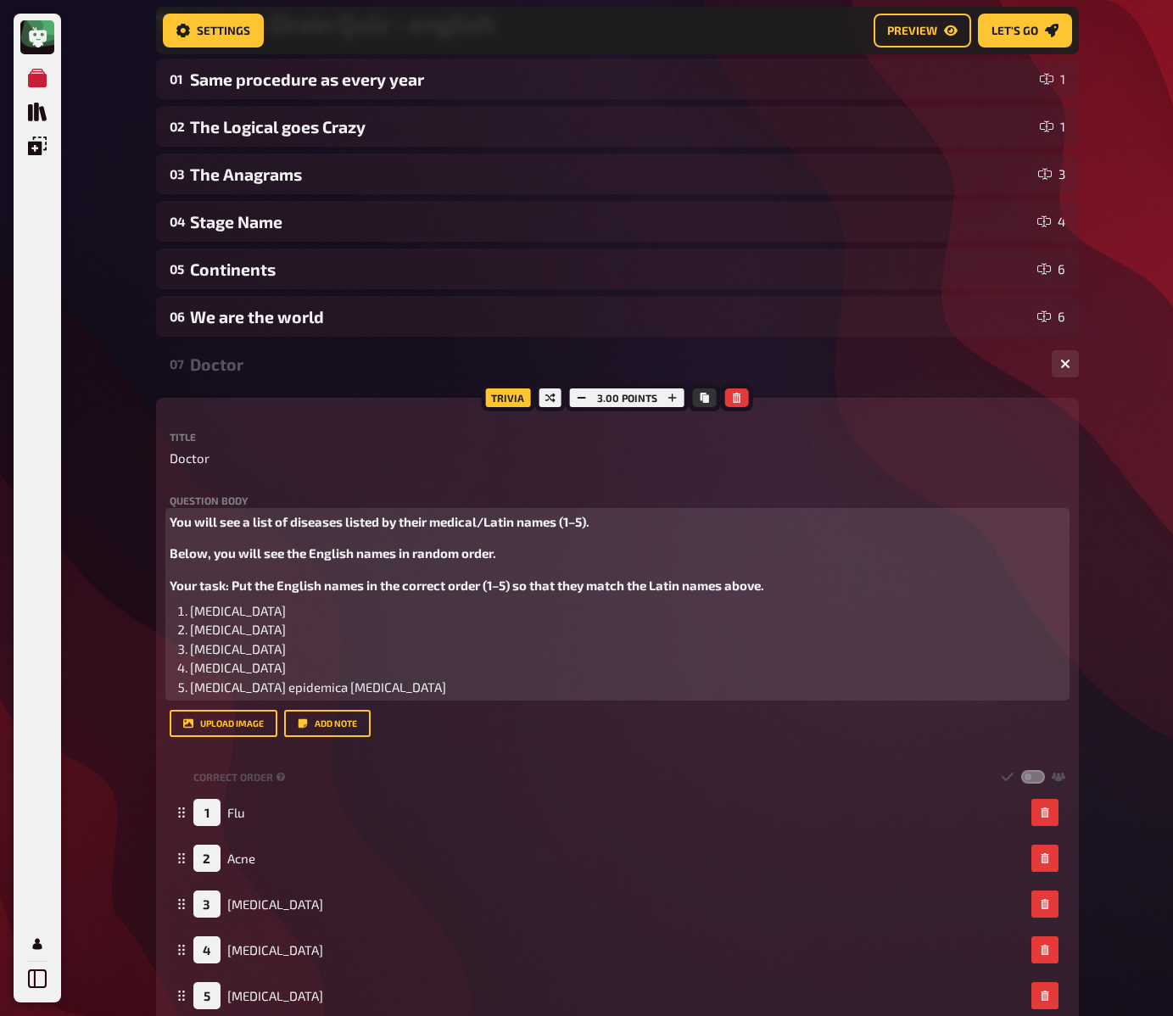
click at [257, 522] on span "You will see a list of diseases listed by their medical/Latin names (1–5)." at bounding box center [380, 521] width 420 height 15
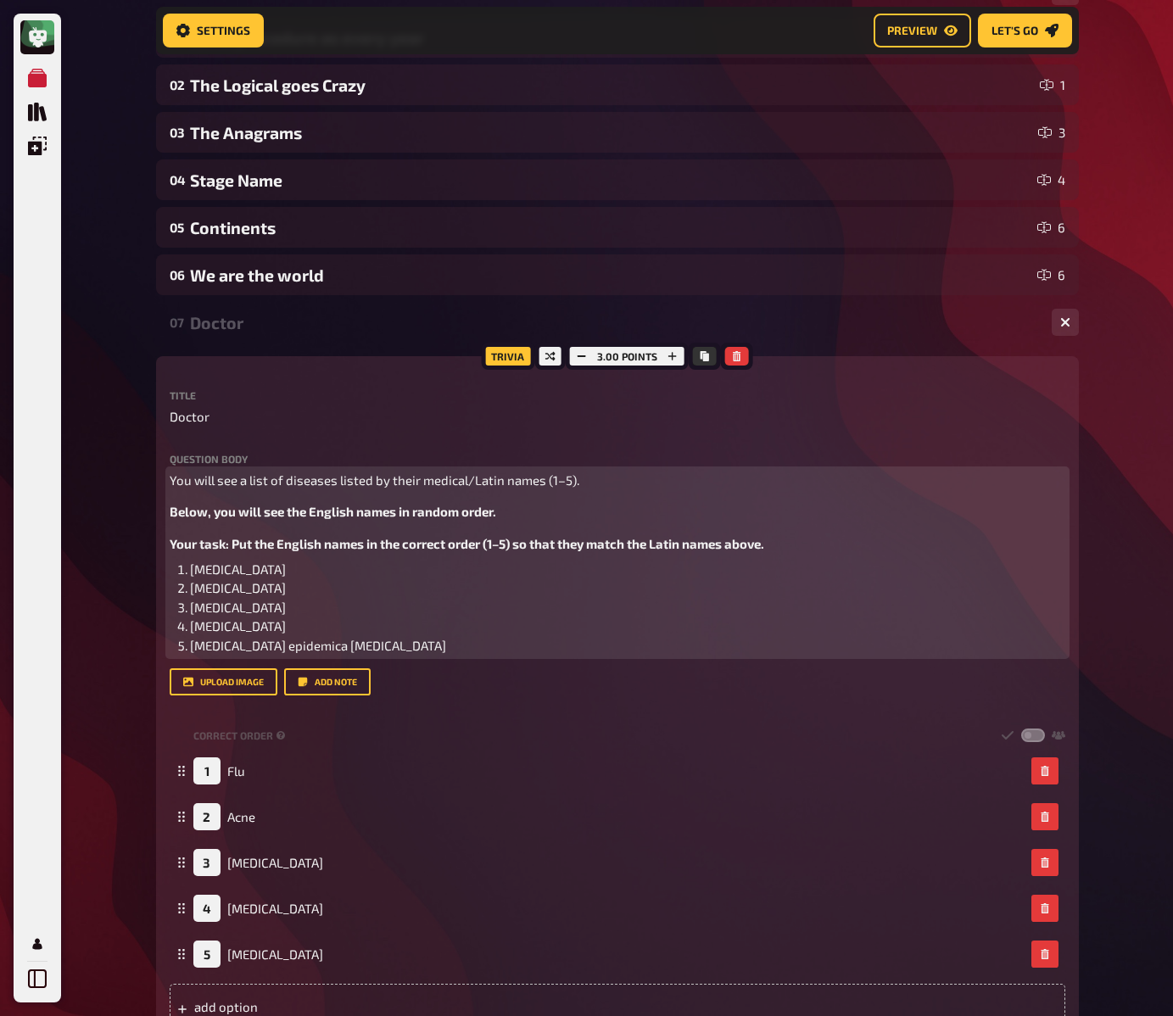
scroll to position [230, 0]
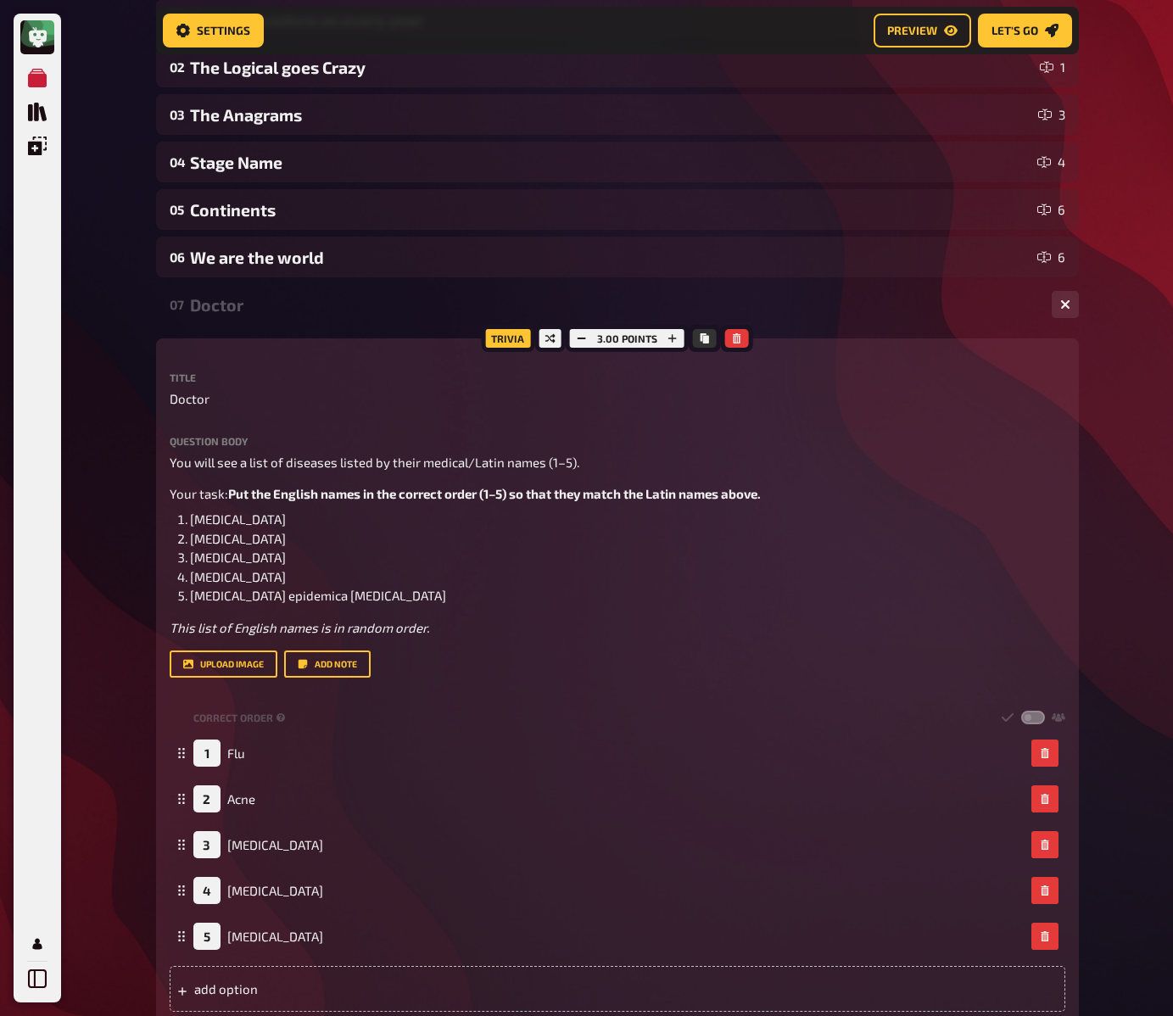
click at [245, 305] on div "Doctor" at bounding box center [614, 305] width 848 height 20
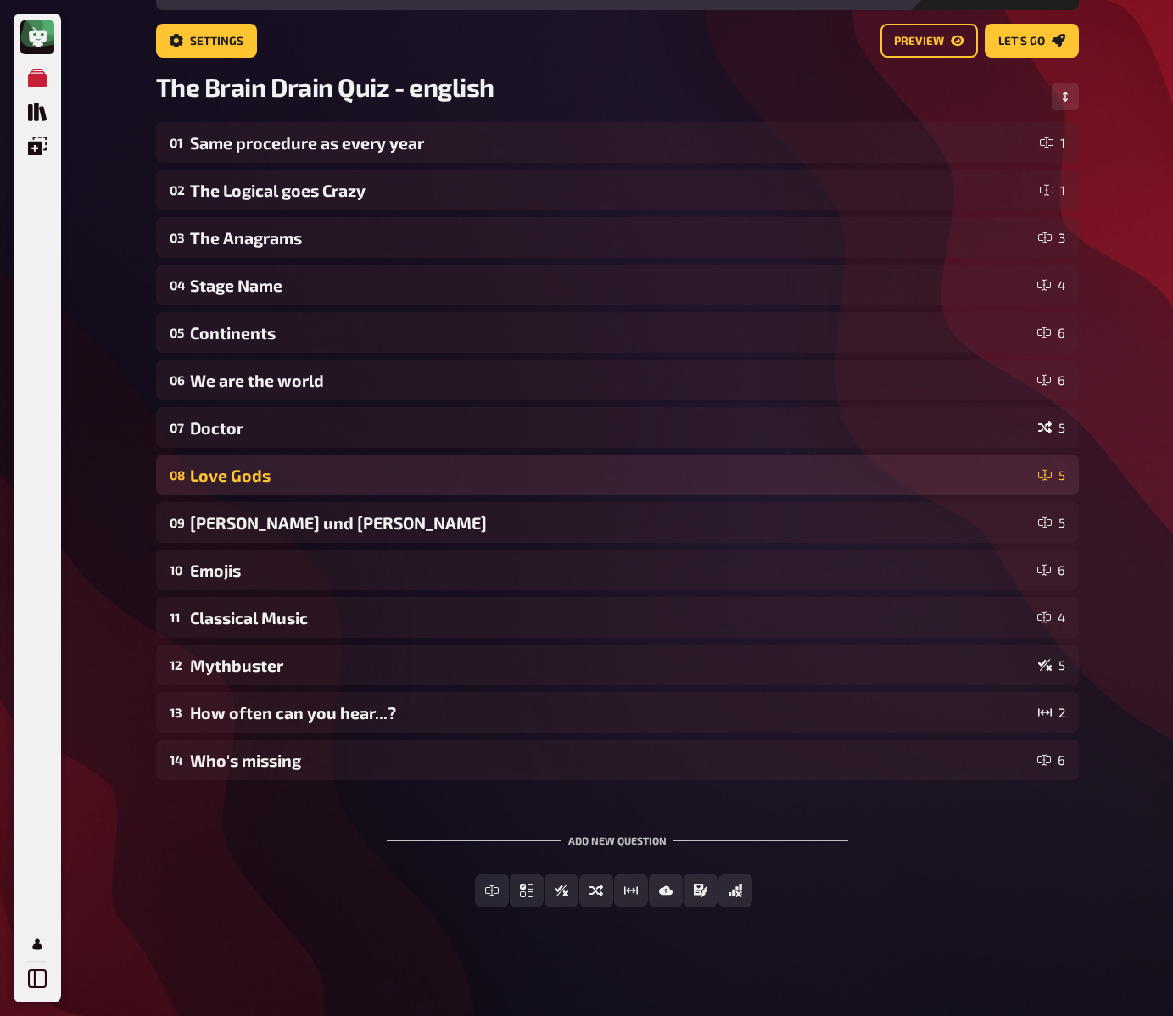
click at [256, 482] on div "Love Gods" at bounding box center [611, 476] width 842 height 20
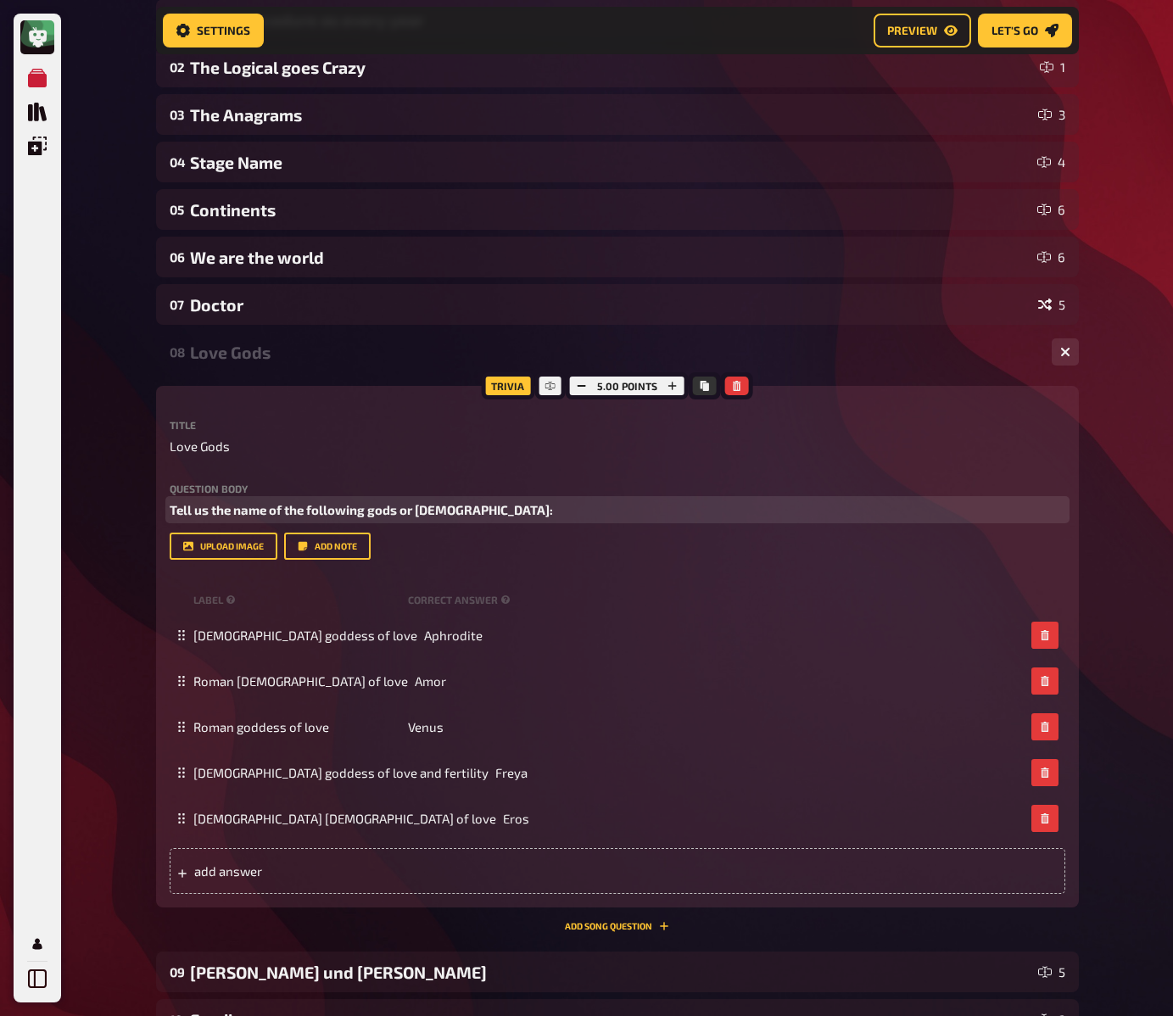
click at [263, 515] on span "Tell us the name of the following gods or goddess:" at bounding box center [361, 509] width 383 height 15
click at [109, 456] on div "My Quizzes Quiz Library Overlays My Account Home My Quizzes The Brain Drain Qui…" at bounding box center [586, 618] width 1173 height 1696
click at [115, 440] on div "My Quizzes Quiz Library Overlays My Account Home My Quizzes The Brain Drain Qui…" at bounding box center [586, 618] width 1173 height 1696
click at [113, 430] on div "My Quizzes Quiz Library Overlays My Account Home My Quizzes The Brain Drain Qui…" at bounding box center [586, 618] width 1173 height 1696
click at [210, 357] on div "Love Gods" at bounding box center [614, 353] width 848 height 20
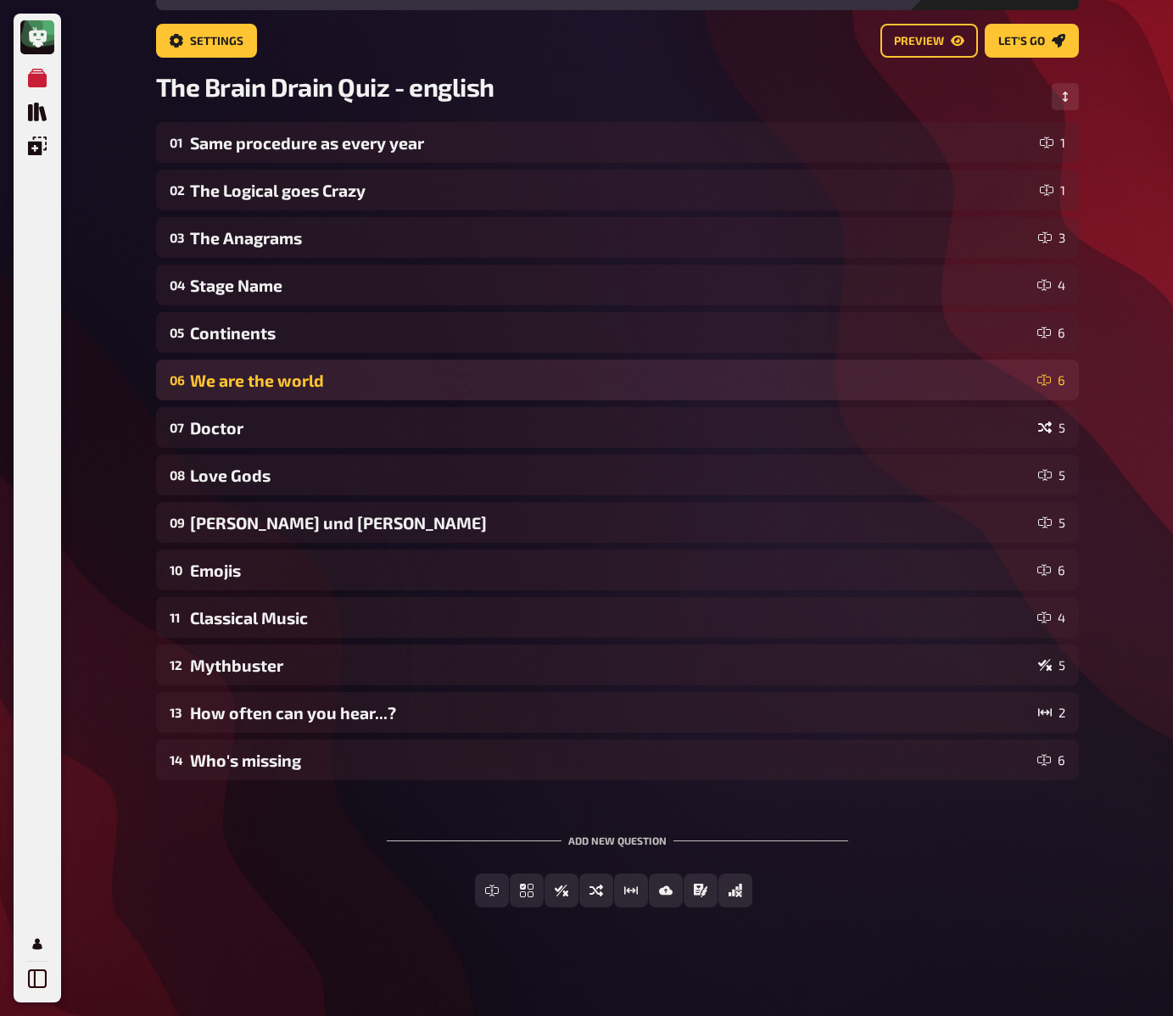
scroll to position [94, 0]
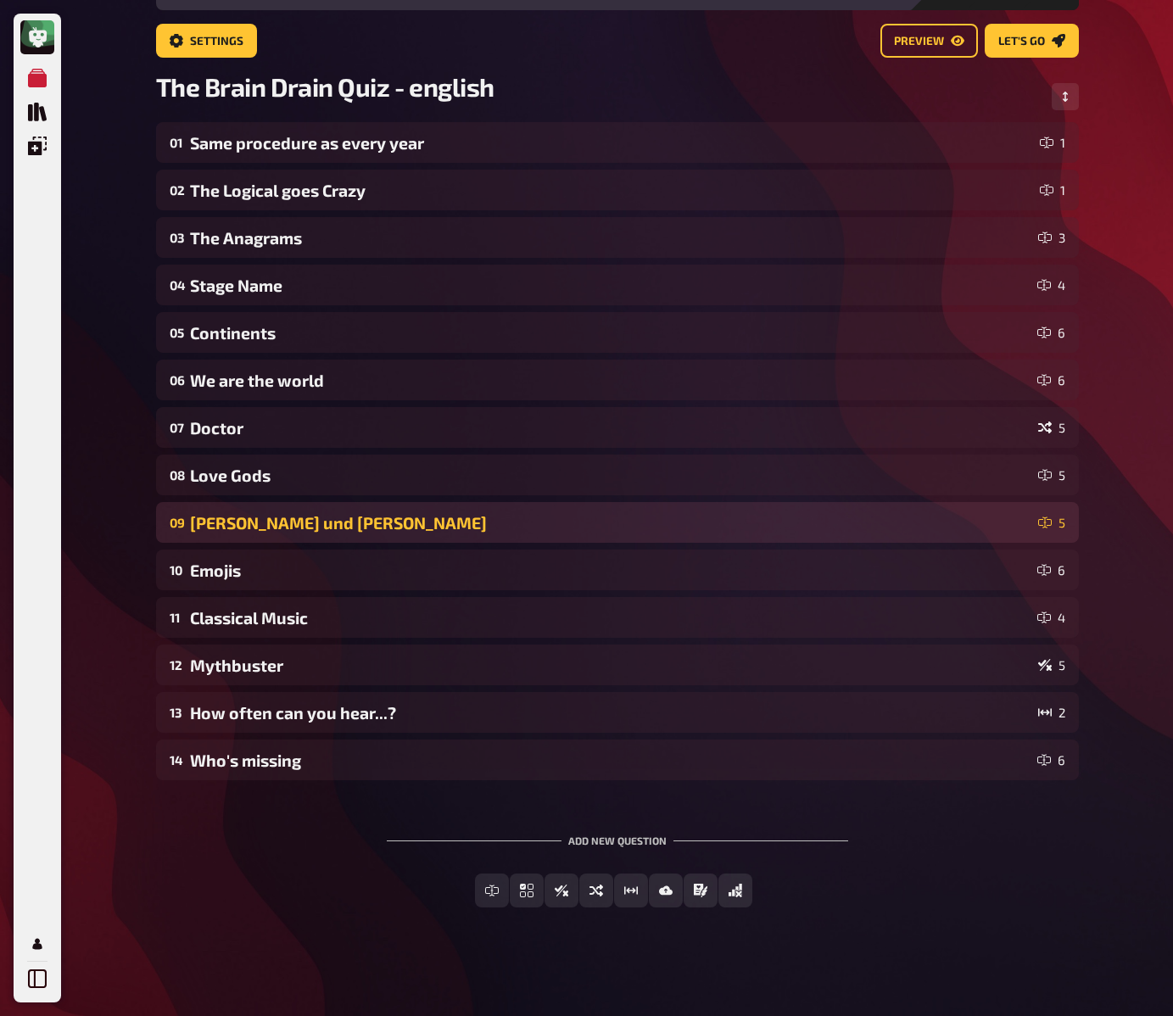
click at [251, 516] on div "Romeo und Julia" at bounding box center [611, 523] width 842 height 20
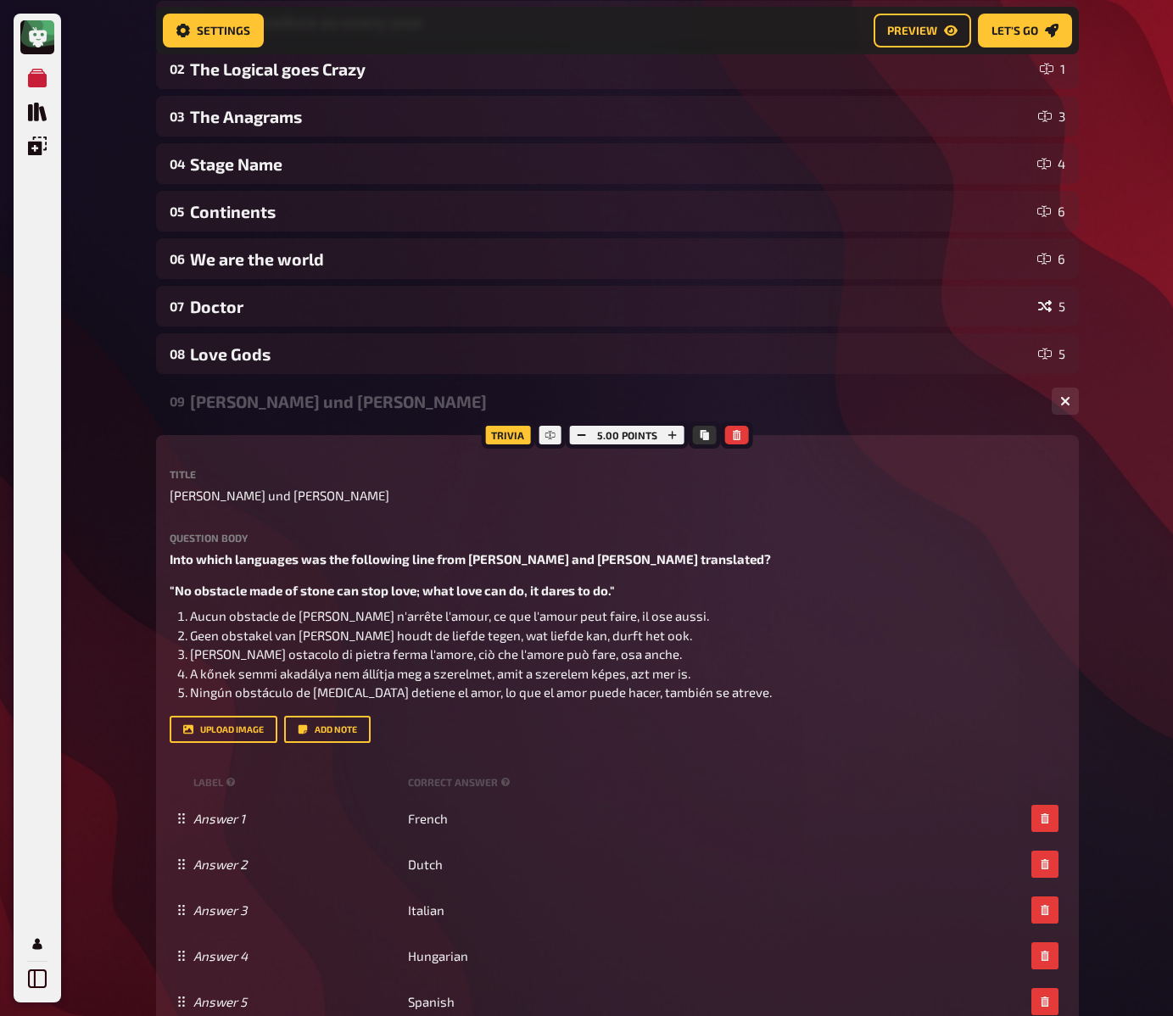
scroll to position [230, 0]
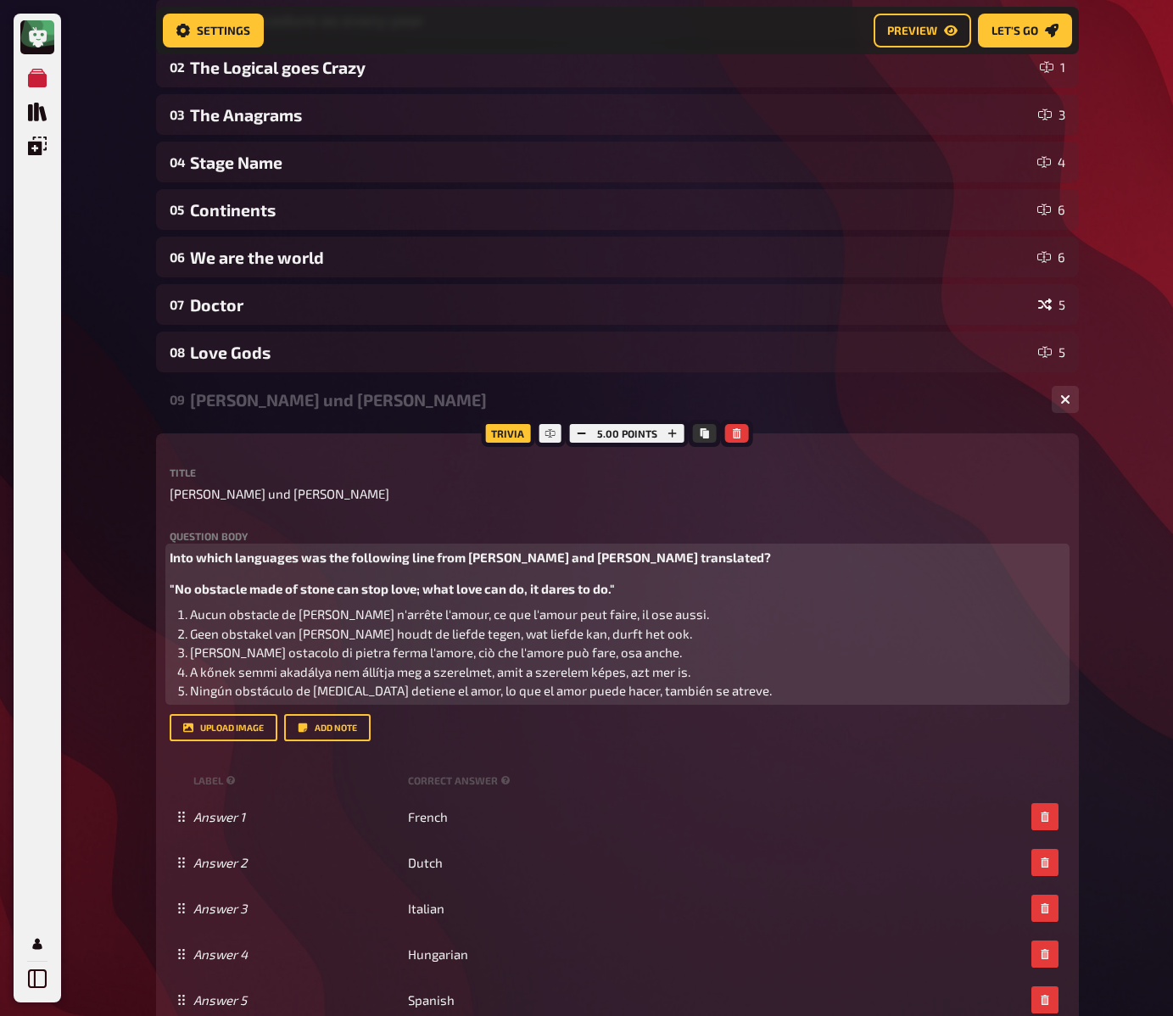
click at [317, 562] on span "Into which languages was the following line from Romeo and Juliet translated?" at bounding box center [470, 557] width 601 height 15
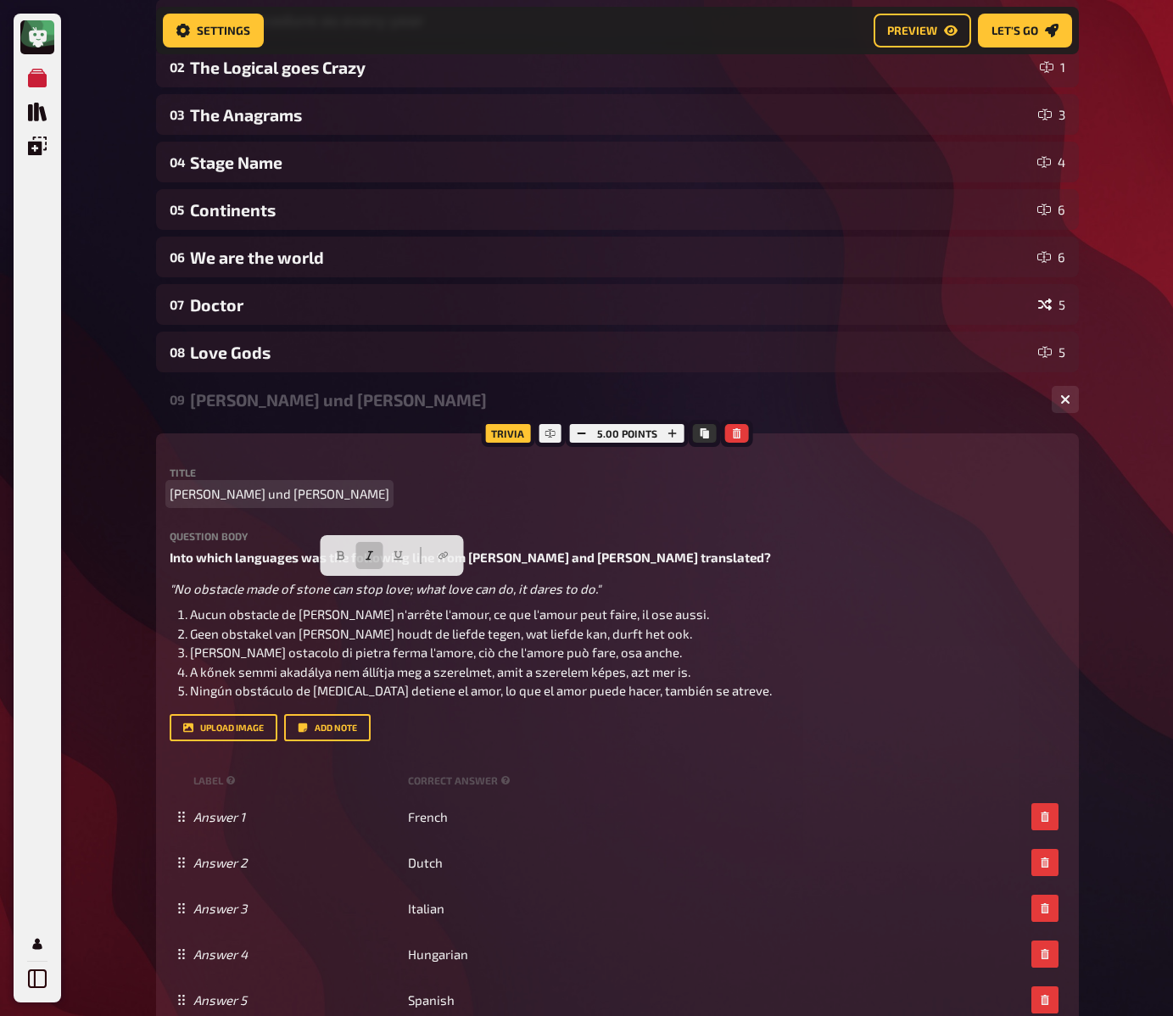
click at [115, 511] on div "My Quizzes Quiz Library Overlays My Account Home My Quizzes The Brain Drain Qui…" at bounding box center [586, 685] width 1173 height 1830
click at [131, 496] on div "My Quizzes Quiz Library Overlays My Account Home My Quizzes The Brain Drain Qui…" at bounding box center [586, 685] width 1173 height 1830
click at [125, 509] on div "My Quizzes Quiz Library Overlays My Account Home My Quizzes The Brain Drain Qui…" at bounding box center [586, 685] width 1173 height 1830
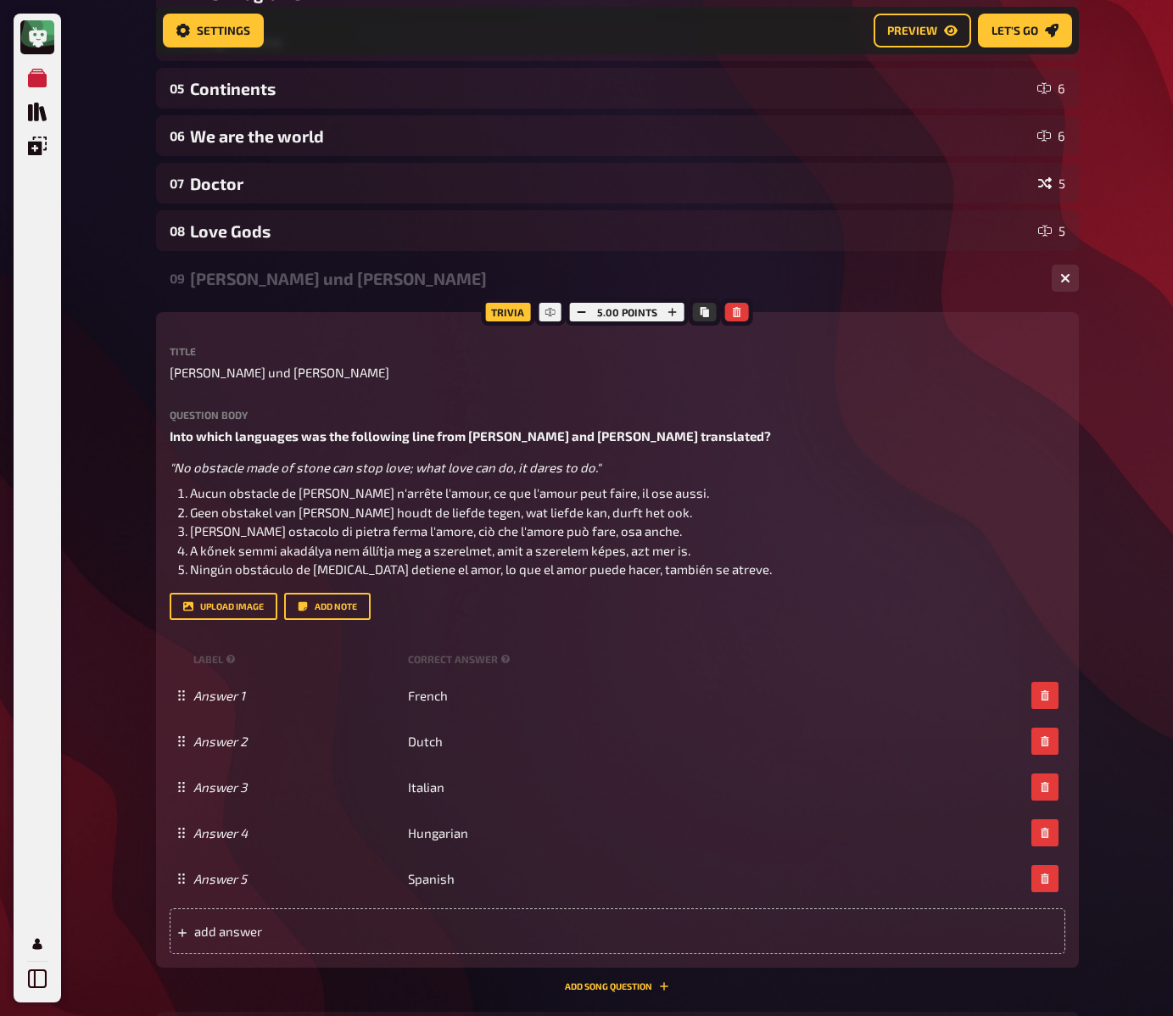
click at [125, 509] on div "My Quizzes Quiz Library Overlays My Account Home My Quizzes The Brain Drain Qui…" at bounding box center [586, 564] width 1173 height 1830
click at [243, 282] on div "Romeo und Julia" at bounding box center [614, 279] width 848 height 20
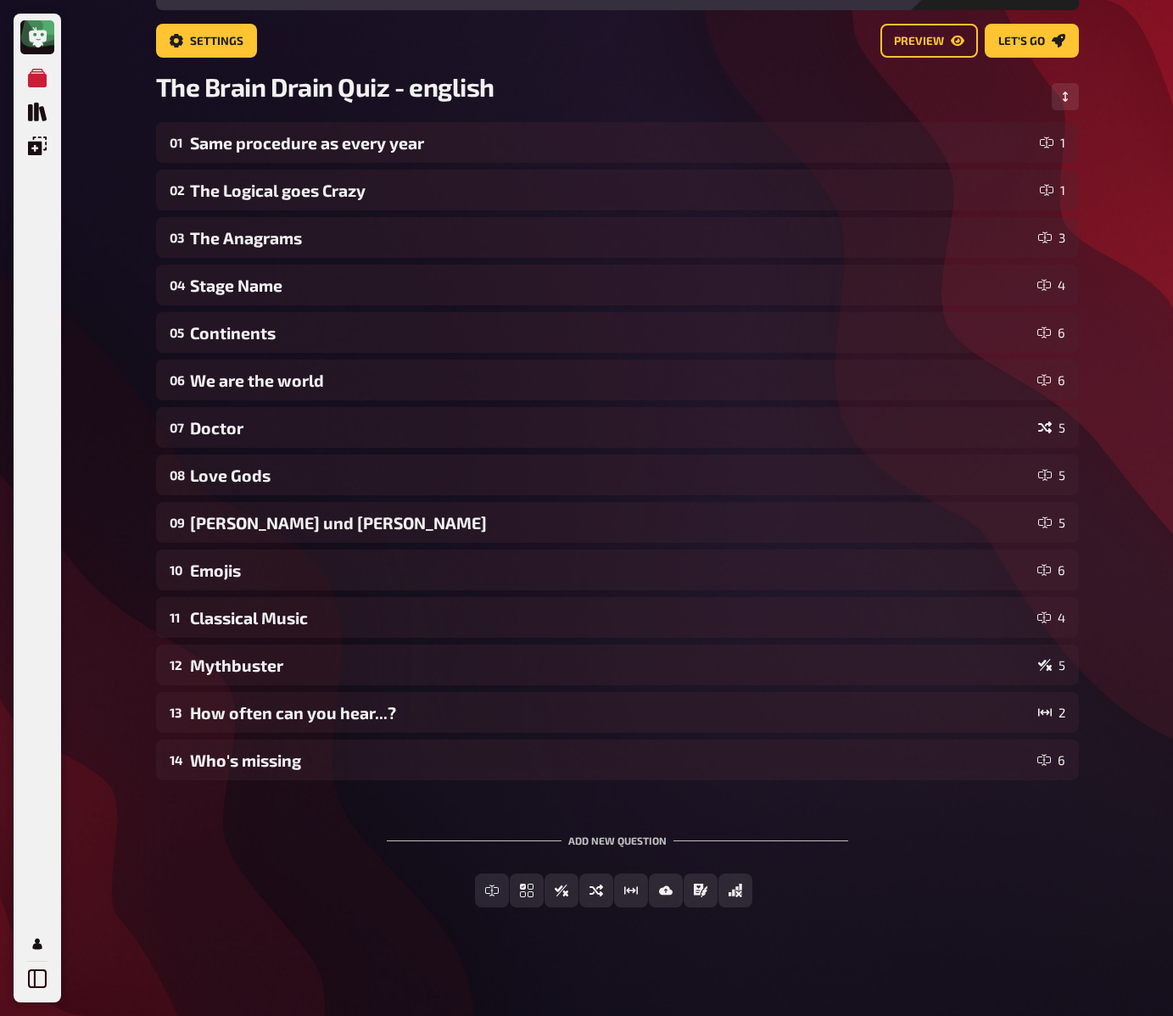
scroll to position [94, 0]
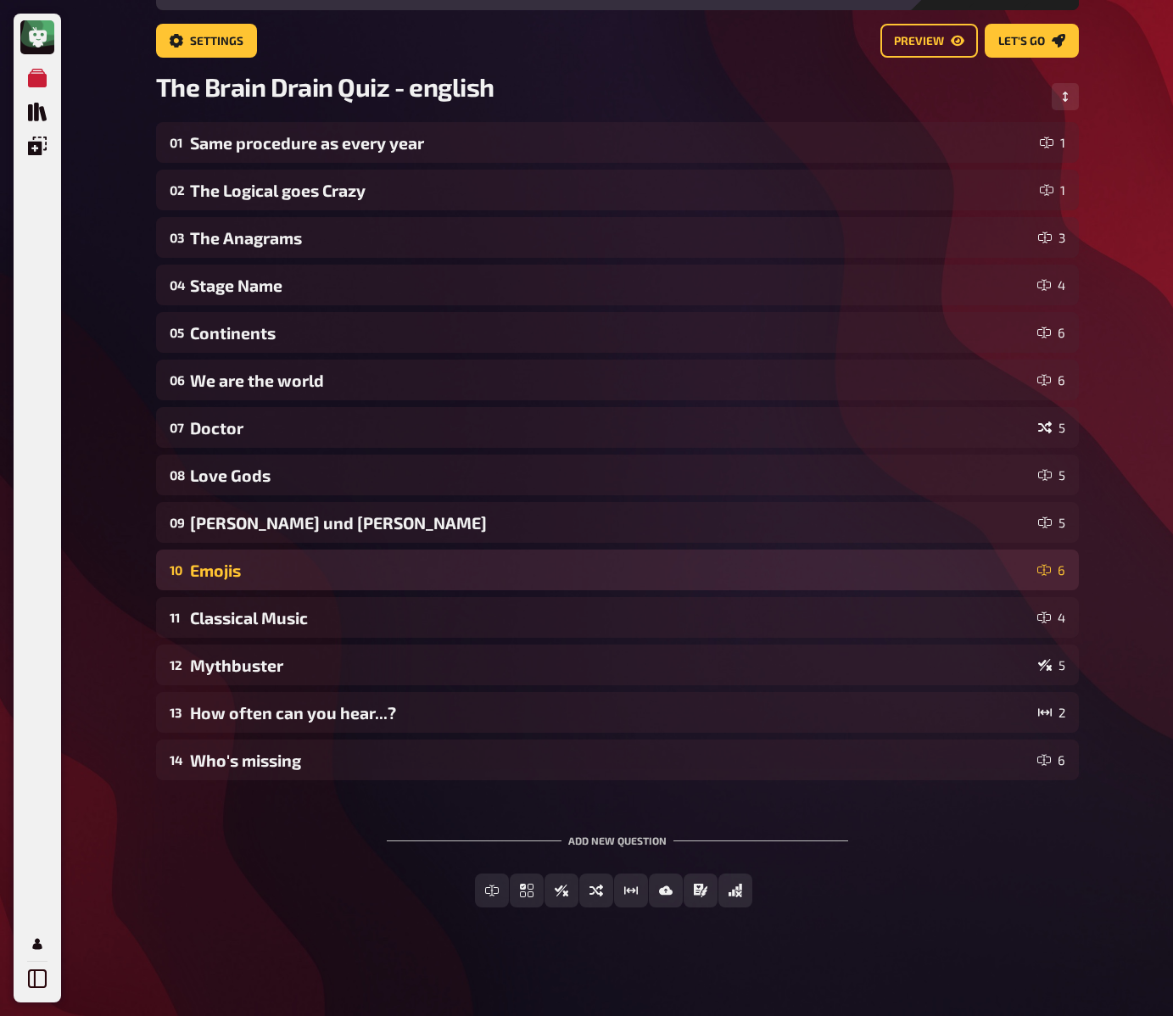
click at [253, 568] on div "Emojis" at bounding box center [610, 571] width 841 height 20
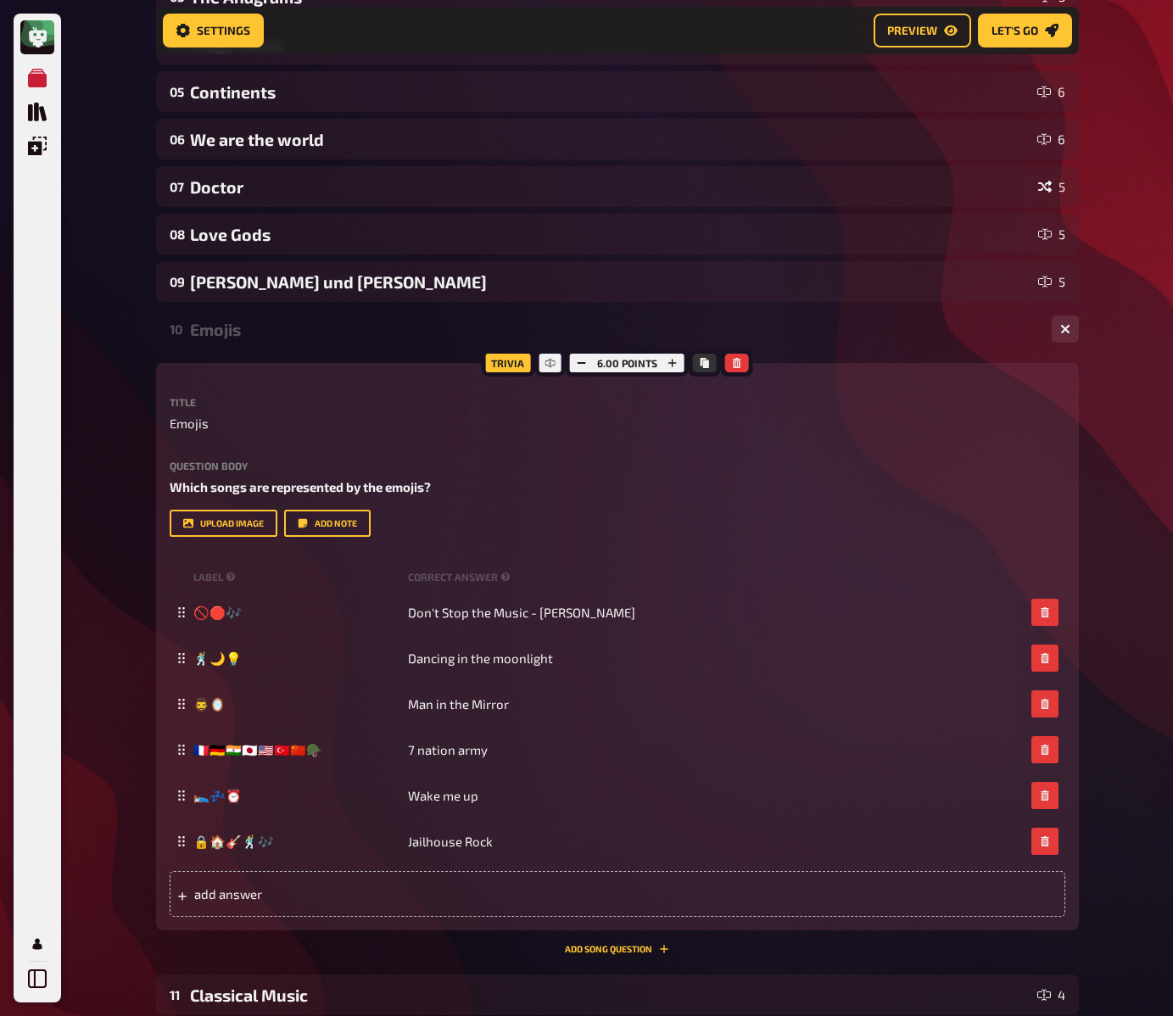
scroll to position [351, 0]
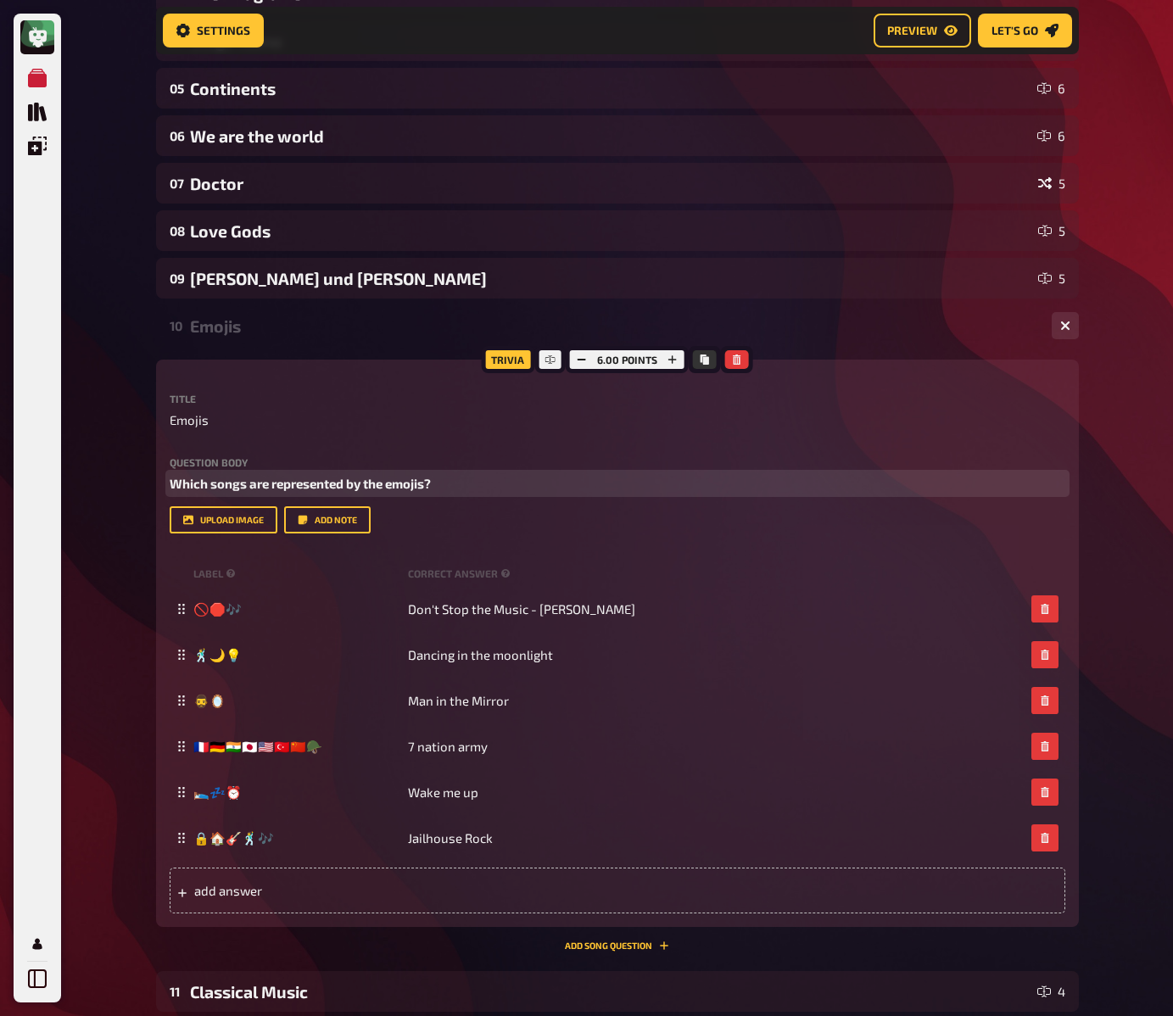
click at [261, 480] on span "Which songs are represented by the emojis?" at bounding box center [300, 483] width 261 height 15
click at [137, 547] on div "My Quizzes Quiz Library Overlays My Account Home My Quizzes The Brain Drain Qui…" at bounding box center [586, 520] width 1173 height 1742
click at [137, 532] on div "My Quizzes Quiz Library Overlays My Account Home My Quizzes The Brain Drain Qui…" at bounding box center [586, 520] width 1173 height 1742
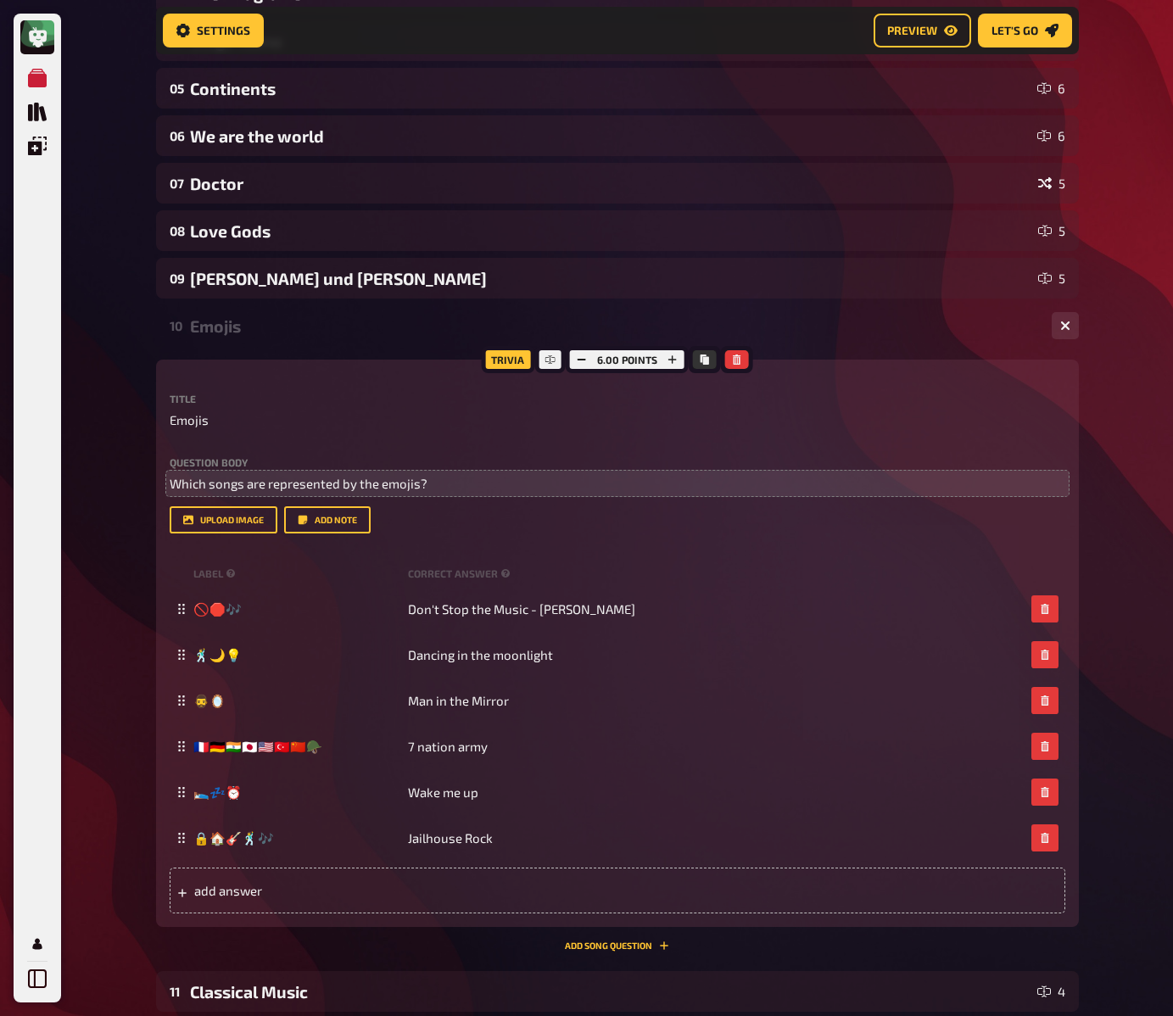
click at [236, 331] on div "Emojis" at bounding box center [614, 326] width 848 height 20
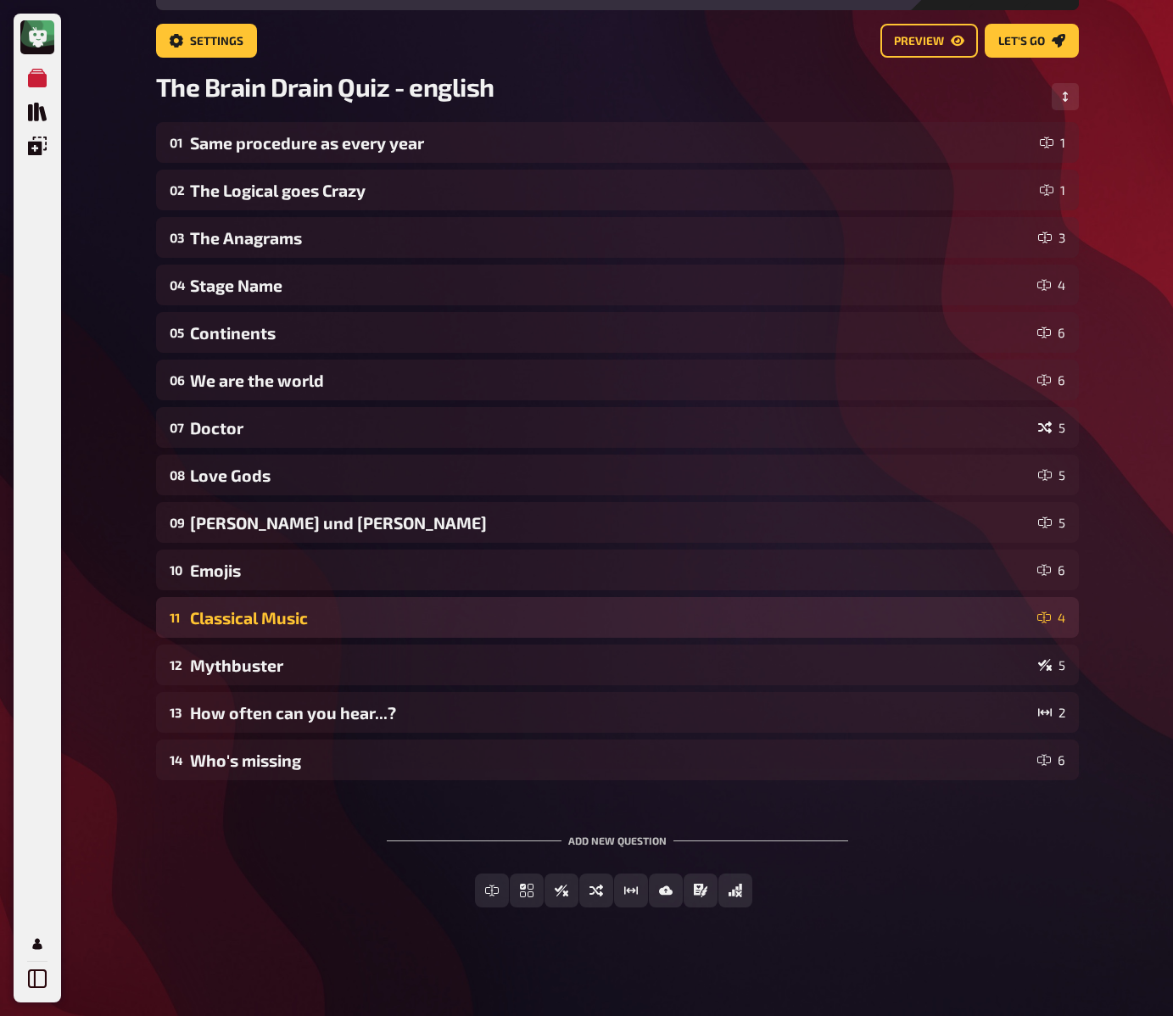
click at [259, 614] on div "Classical Music" at bounding box center [610, 618] width 841 height 20
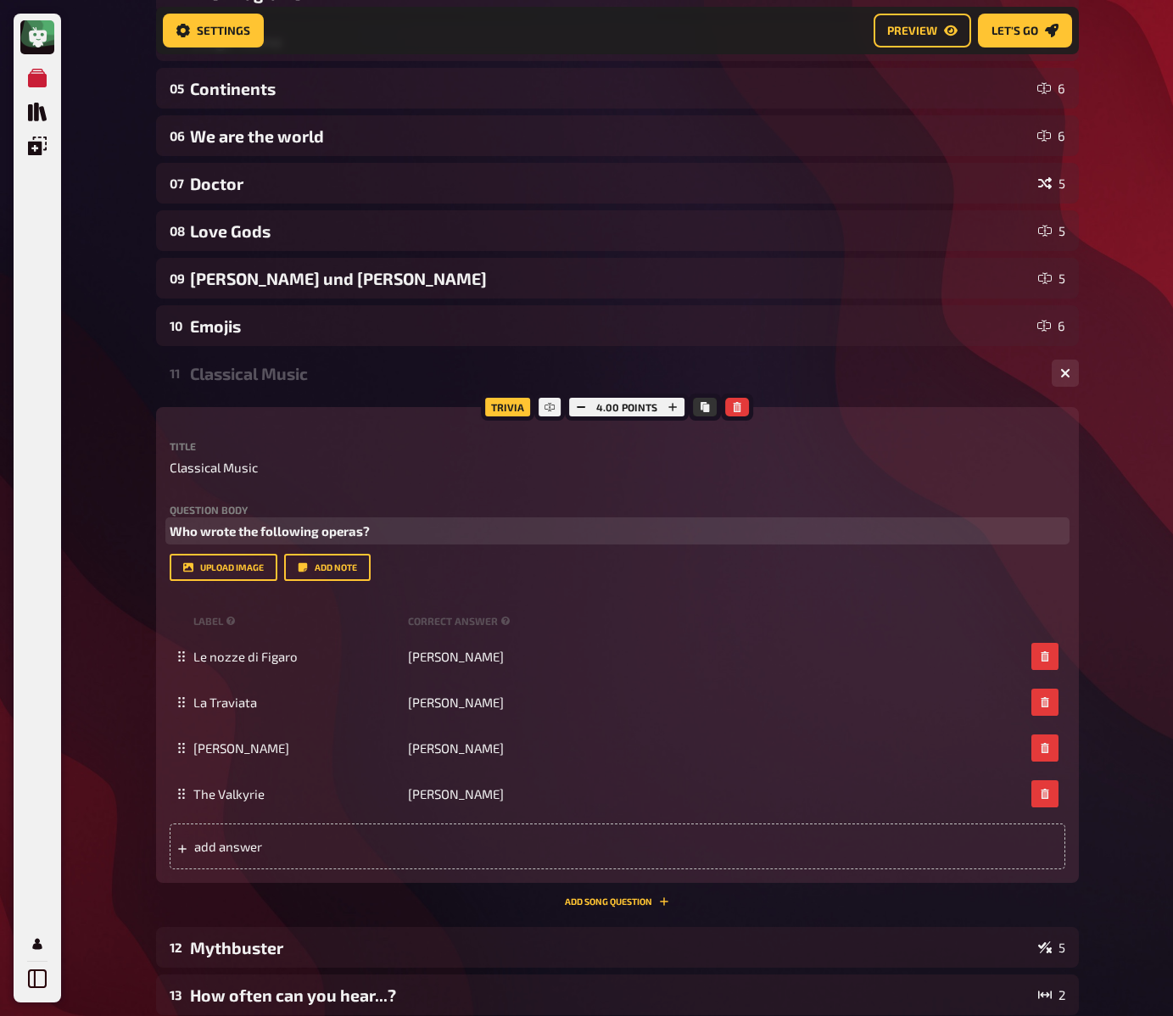
click at [243, 532] on span "Who wrote the following operas?" at bounding box center [270, 530] width 200 height 15
click at [124, 455] on div "My Quizzes Quiz Library Overlays My Account Home My Quizzes The Brain Drain Qui…" at bounding box center [586, 474] width 1173 height 1650
click at [123, 464] on div "My Quizzes Quiz Library Overlays My Account Home My Quizzes The Brain Drain Qui…" at bounding box center [586, 474] width 1173 height 1650
click at [258, 377] on div "Classical Music" at bounding box center [614, 374] width 848 height 20
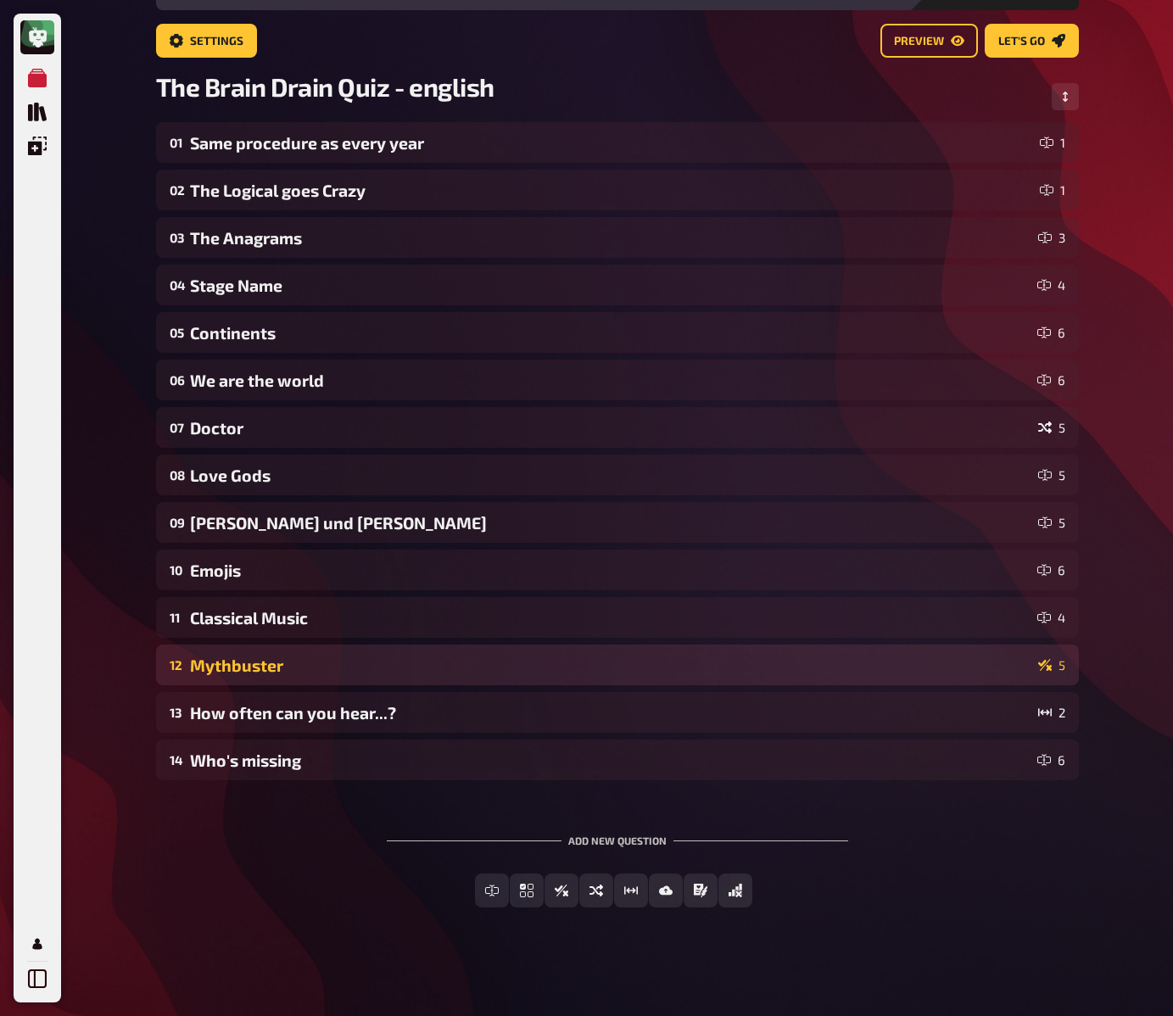
click at [271, 658] on div "Mythbuster" at bounding box center [611, 666] width 842 height 20
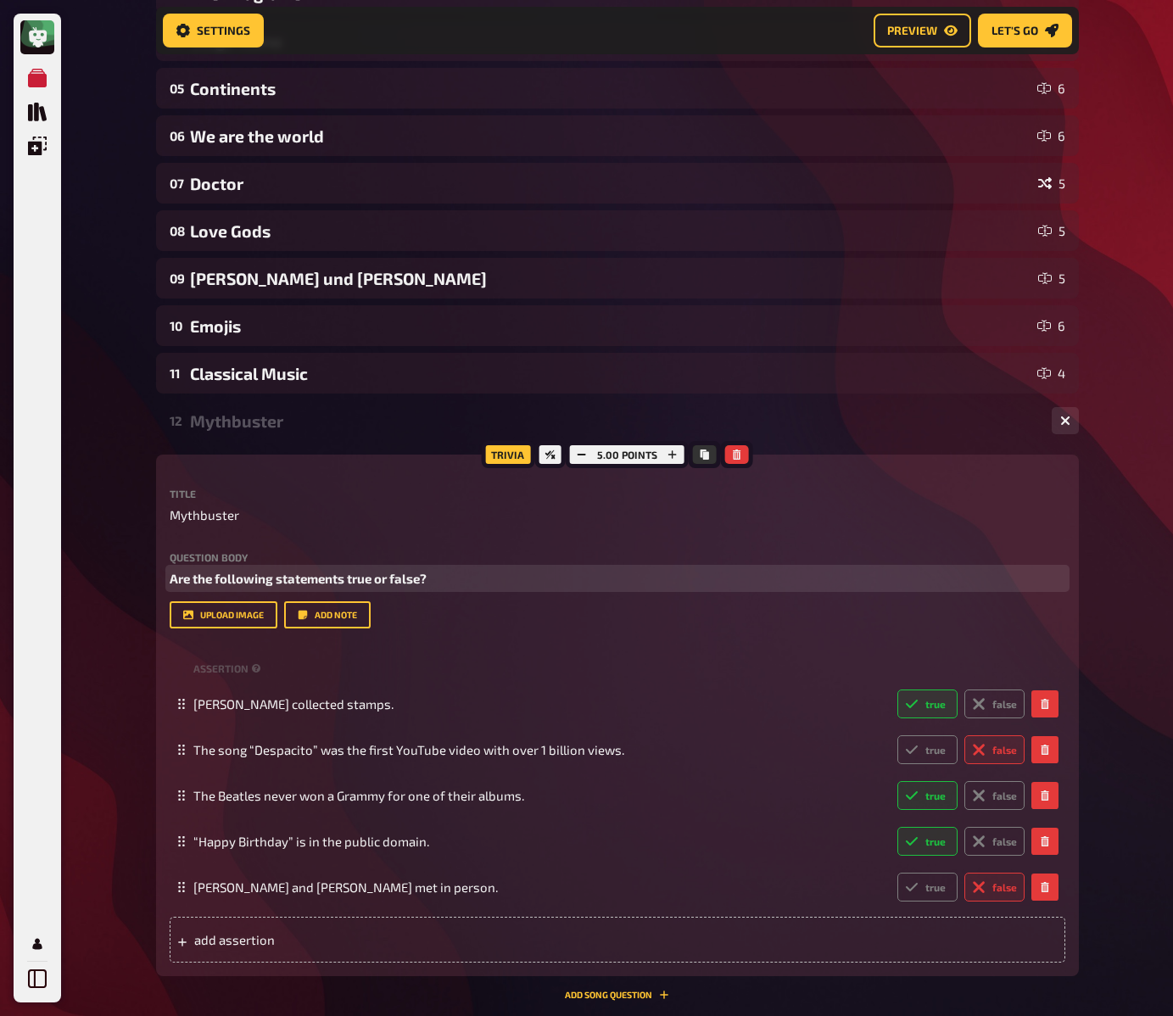
click at [275, 572] on span "Are the following statements true or false?" at bounding box center [298, 578] width 257 height 15
click at [116, 539] on div "My Quizzes Quiz Library Overlays My Account Home My Quizzes The Brain Drain Qui…" at bounding box center [586, 497] width 1173 height 1696
click at [120, 531] on div "My Quizzes Quiz Library Overlays My Account Home My Quizzes The Brain Drain Qui…" at bounding box center [586, 497] width 1173 height 1696
click at [101, 576] on div "My Quizzes Quiz Library Overlays My Account Home My Quizzes The Brain Drain Qui…" at bounding box center [586, 497] width 1173 height 1696
click at [101, 577] on div "My Quizzes Quiz Library Overlays My Account Home My Quizzes The Brain Drain Qui…" at bounding box center [586, 497] width 1173 height 1696
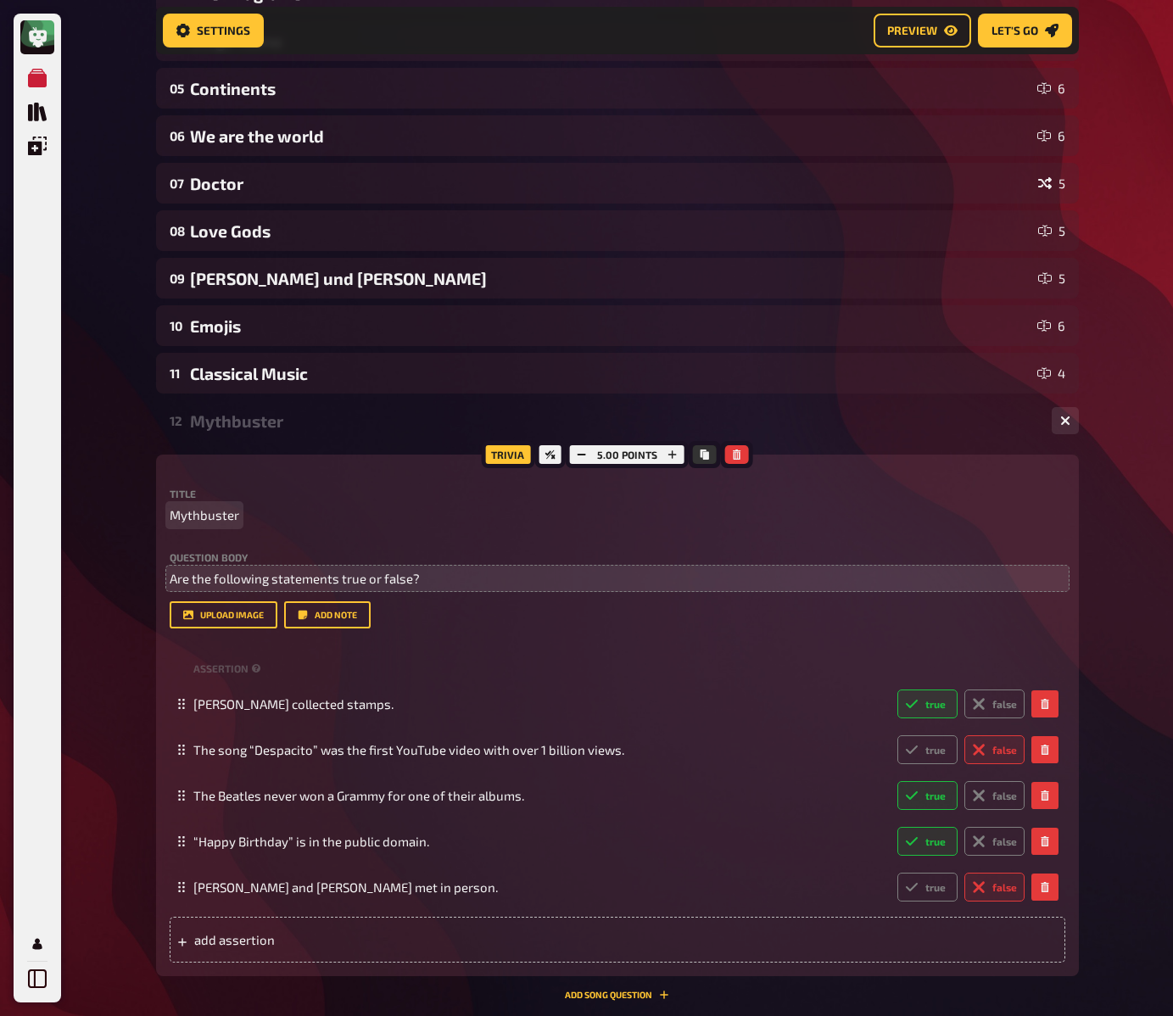
click at [199, 515] on span "Mythbuster" at bounding box center [205, 516] width 70 height 20
click at [215, 517] on span "Mythbuster" at bounding box center [205, 516] width 70 height 20
click at [199, 517] on span "Mythbuster" at bounding box center [205, 516] width 70 height 20
click at [139, 426] on div "My Quizzes Quiz Library Overlays My Account Home My Quizzes The Brain Drain Qui…" at bounding box center [586, 497] width 1173 height 1696
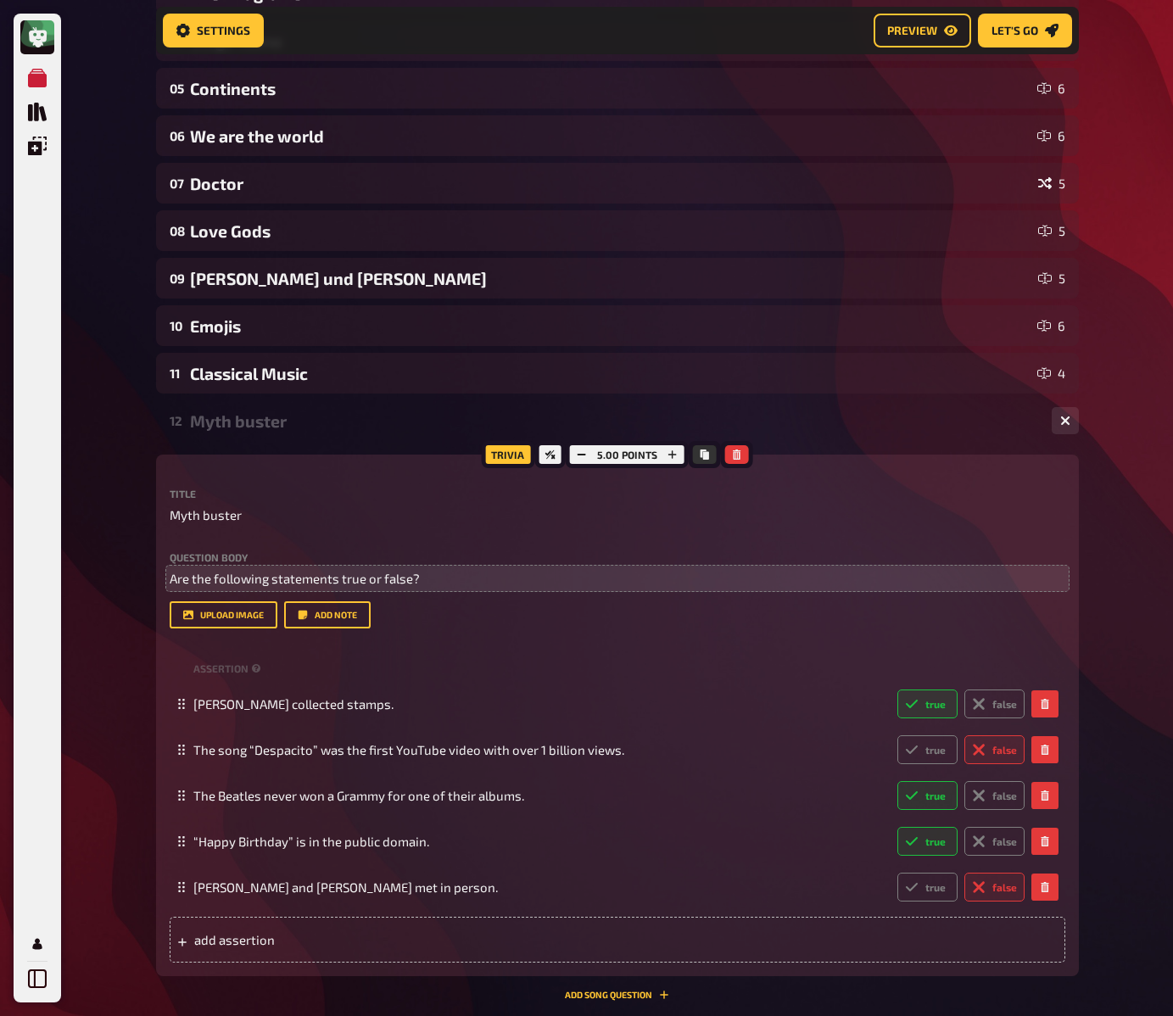
click at [227, 425] on div "Myth buster" at bounding box center [614, 421] width 848 height 20
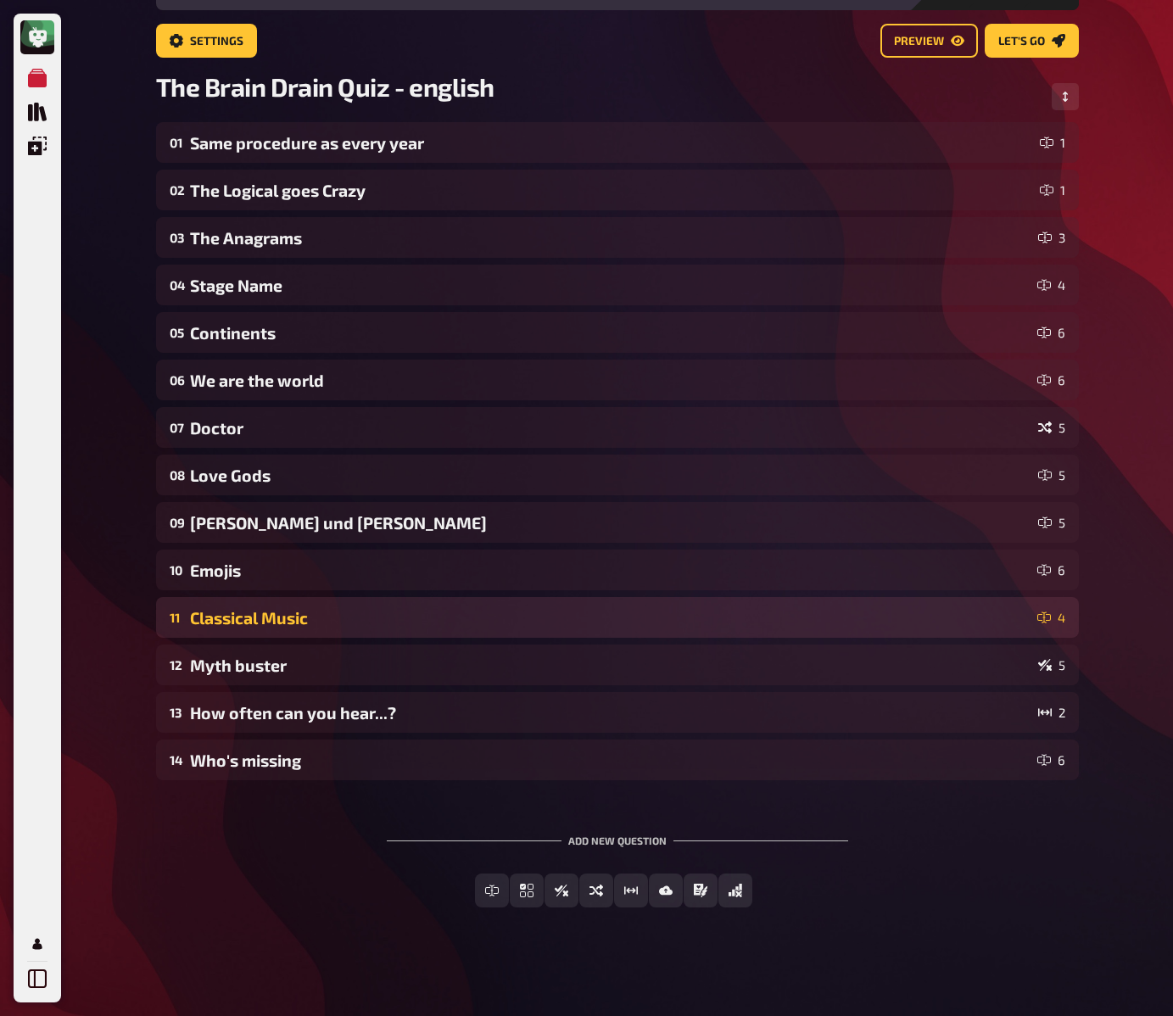
scroll to position [94, 0]
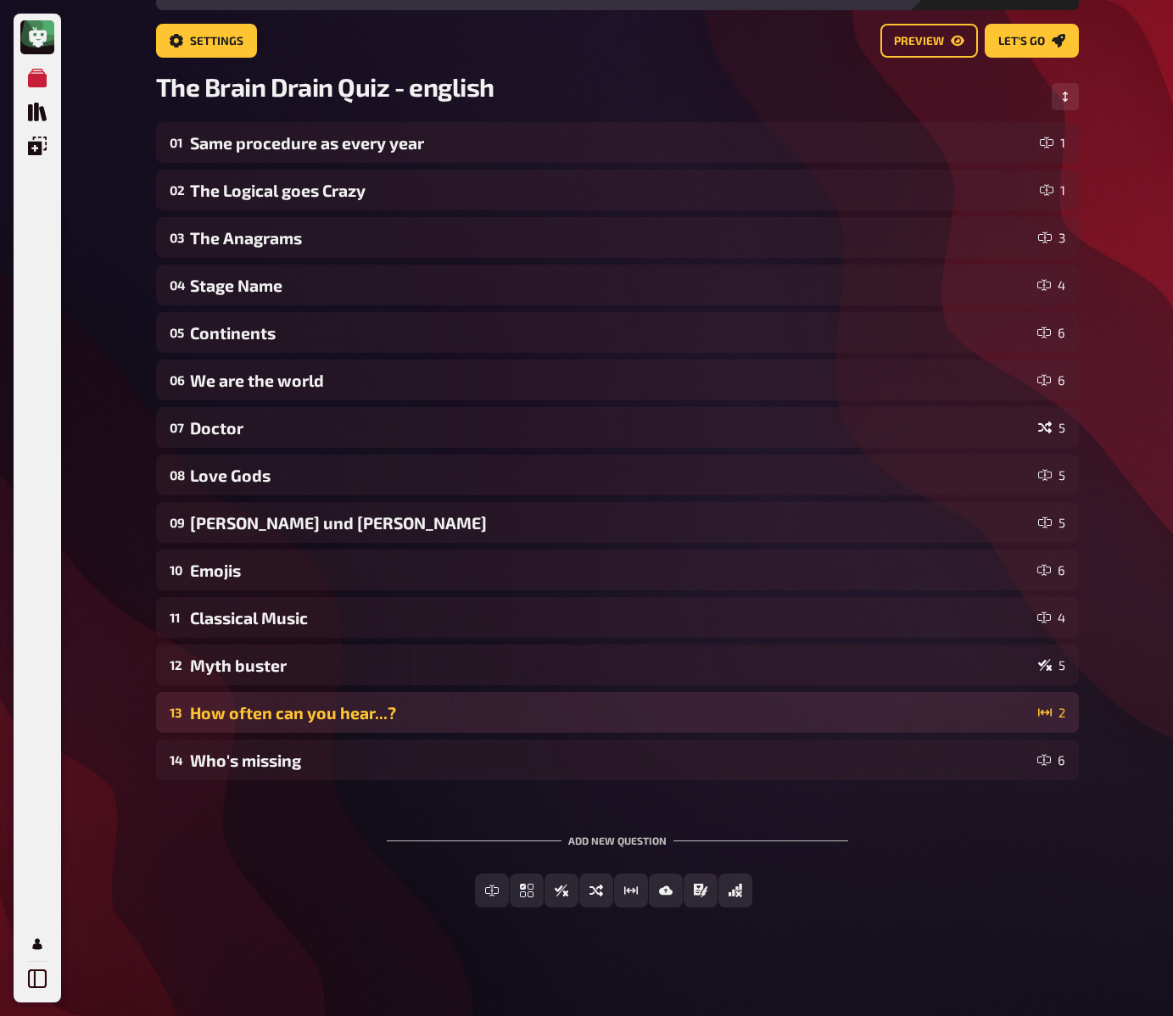
click at [320, 713] on div "How often can you hear...?" at bounding box center [611, 713] width 842 height 20
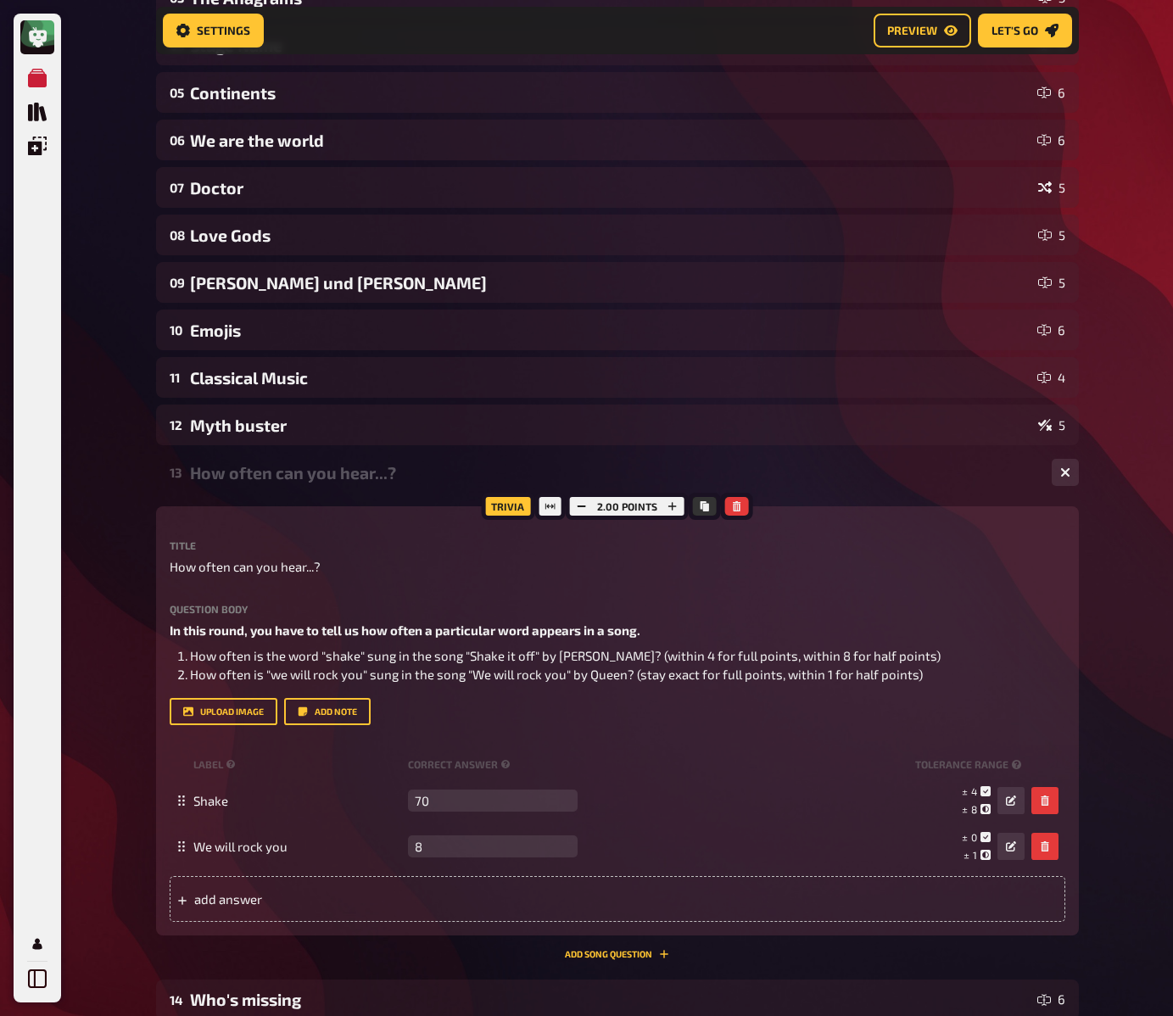
scroll to position [351, 0]
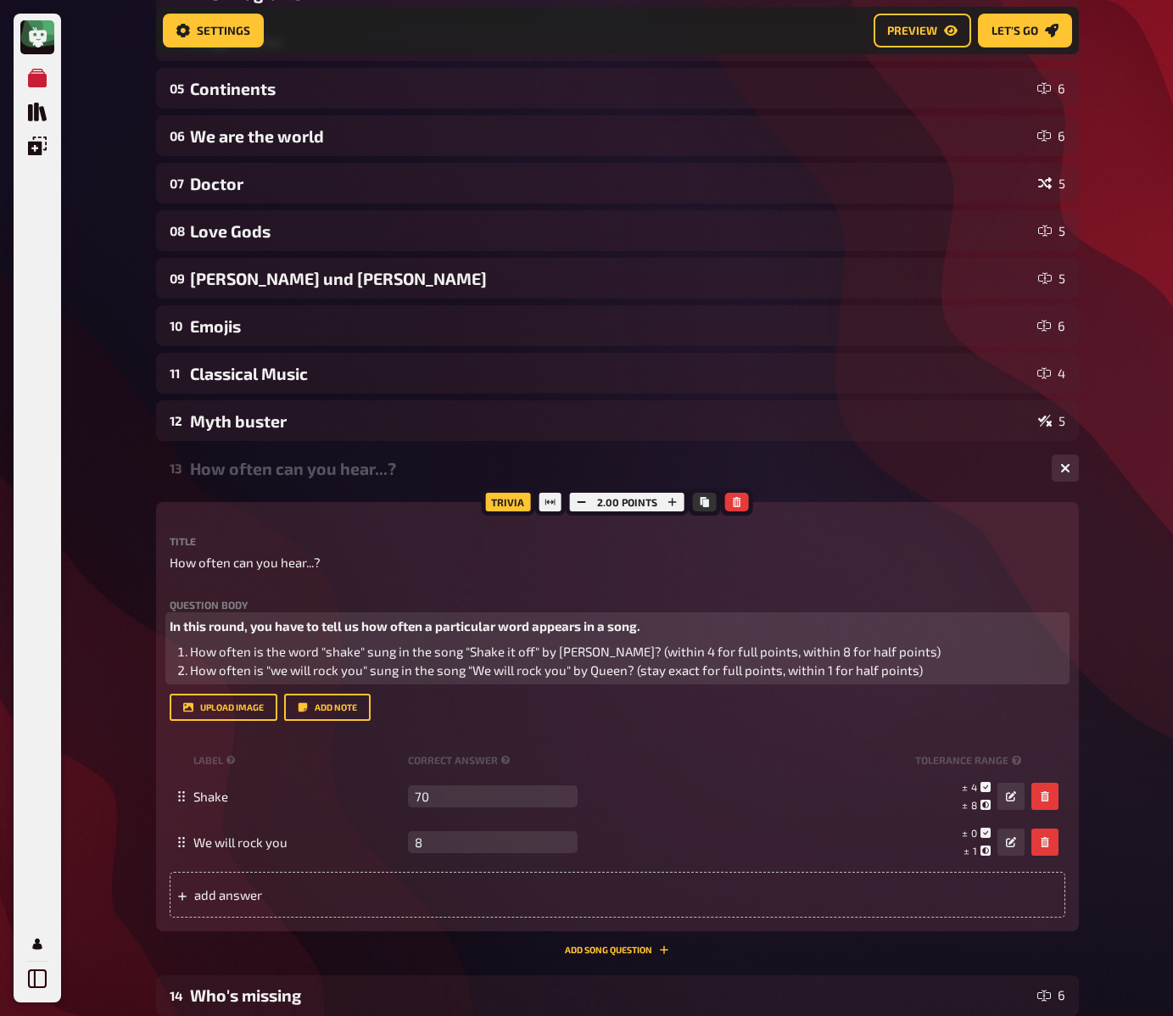
click at [257, 624] on span "In this round, you have to tell us how often a particular word appears in a son…" at bounding box center [405, 625] width 471 height 15
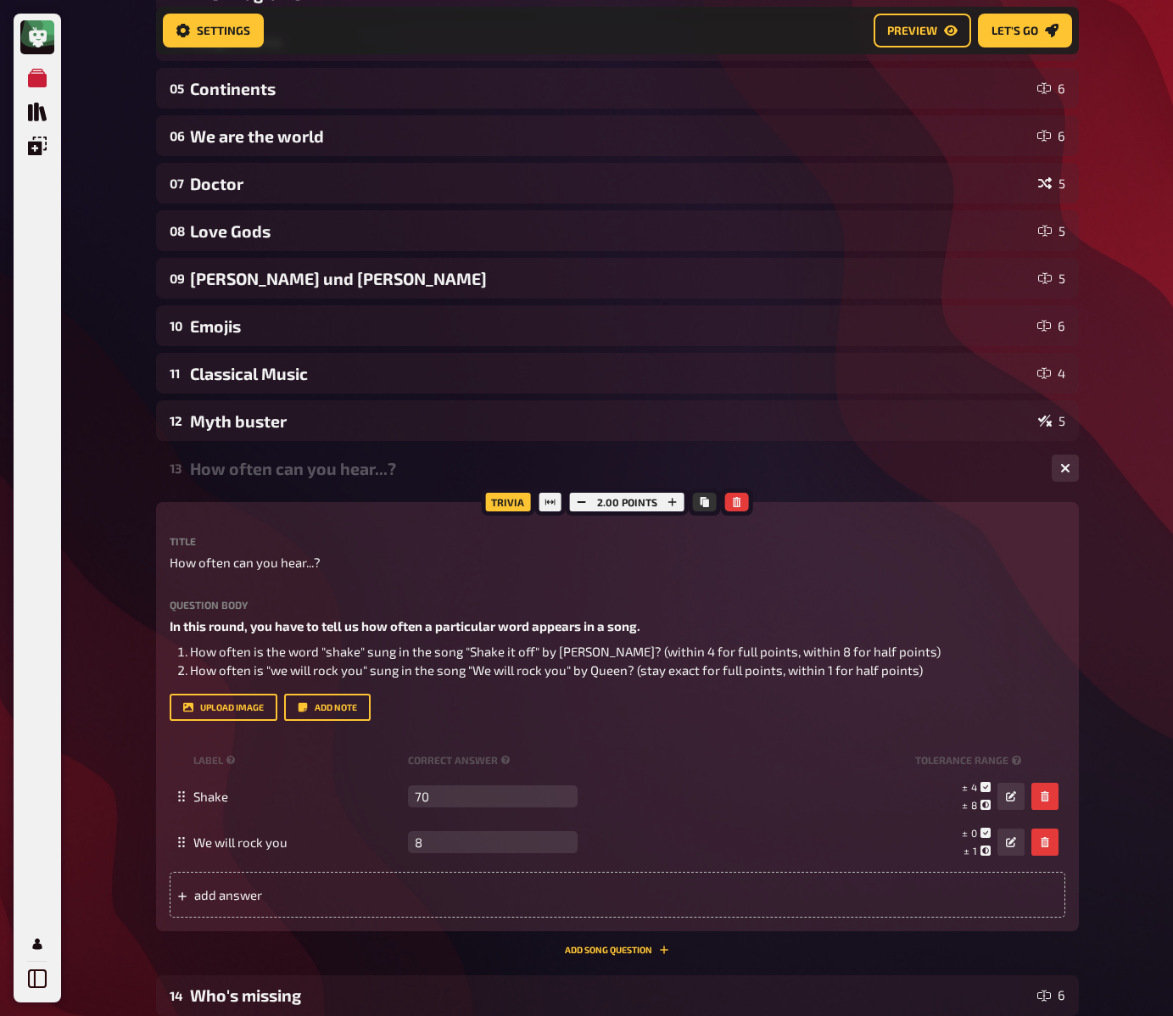
click at [121, 635] on div "My Quizzes Quiz Library Overlays My Account Home My Quizzes The Brain Drain Qui…" at bounding box center [586, 450] width 1173 height 1603
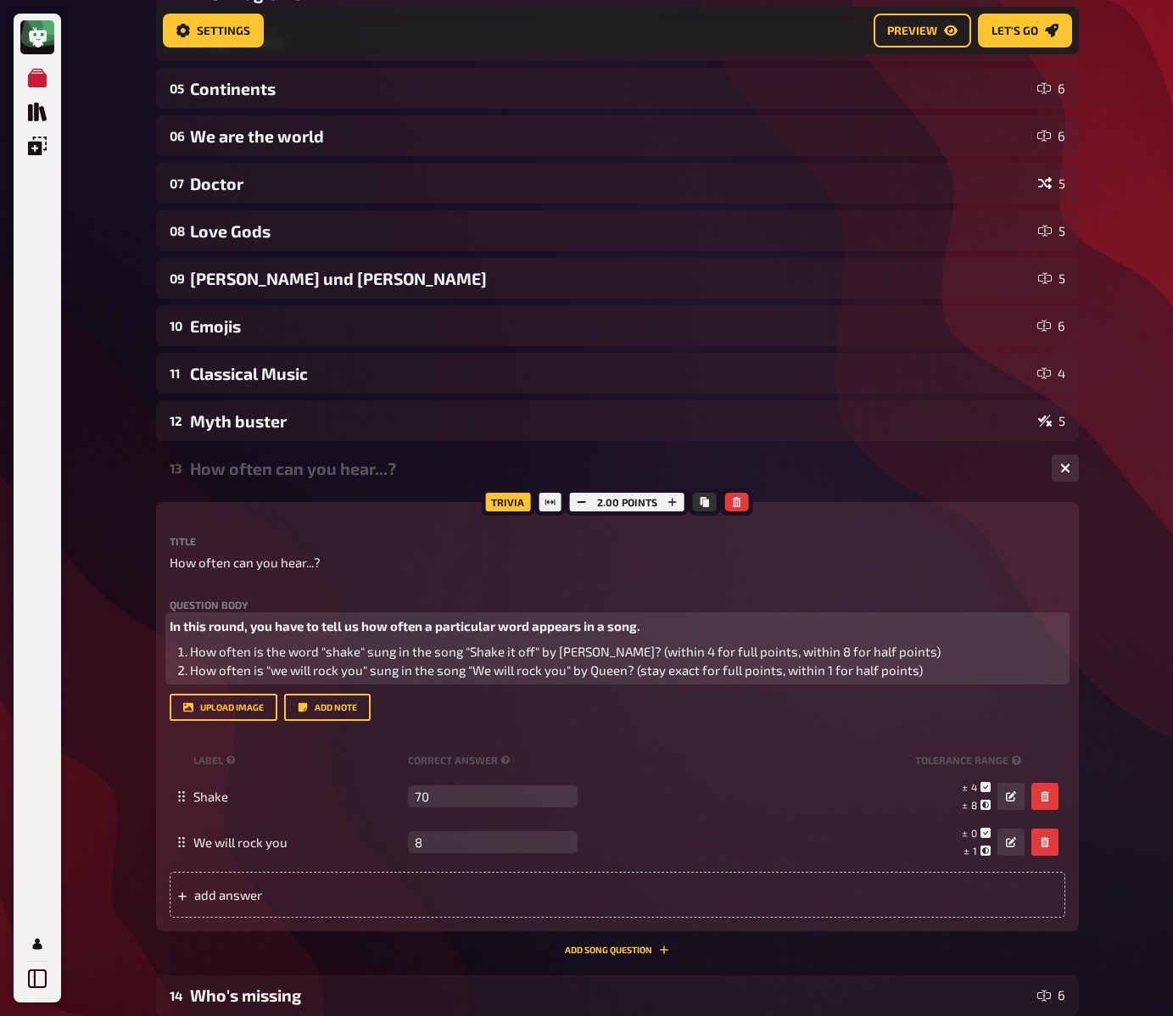
drag, startPoint x: 657, startPoint y: 652, endPoint x: 769, endPoint y: 659, distance: 111.4
click at [659, 652] on span "How often is the word "shake" sung in the song "Shake it off" by Taylor Swift? …" at bounding box center [565, 651] width 751 height 15
click at [641, 656] on span "How often is the word "shake" sung in the song "Shake it off" by Taylor Swift? …" at bounding box center [565, 651] width 751 height 15
click at [631, 665] on span "How often is "we will rock you" sung in the song "We will rock you" by Queen? (…" at bounding box center [556, 670] width 733 height 15
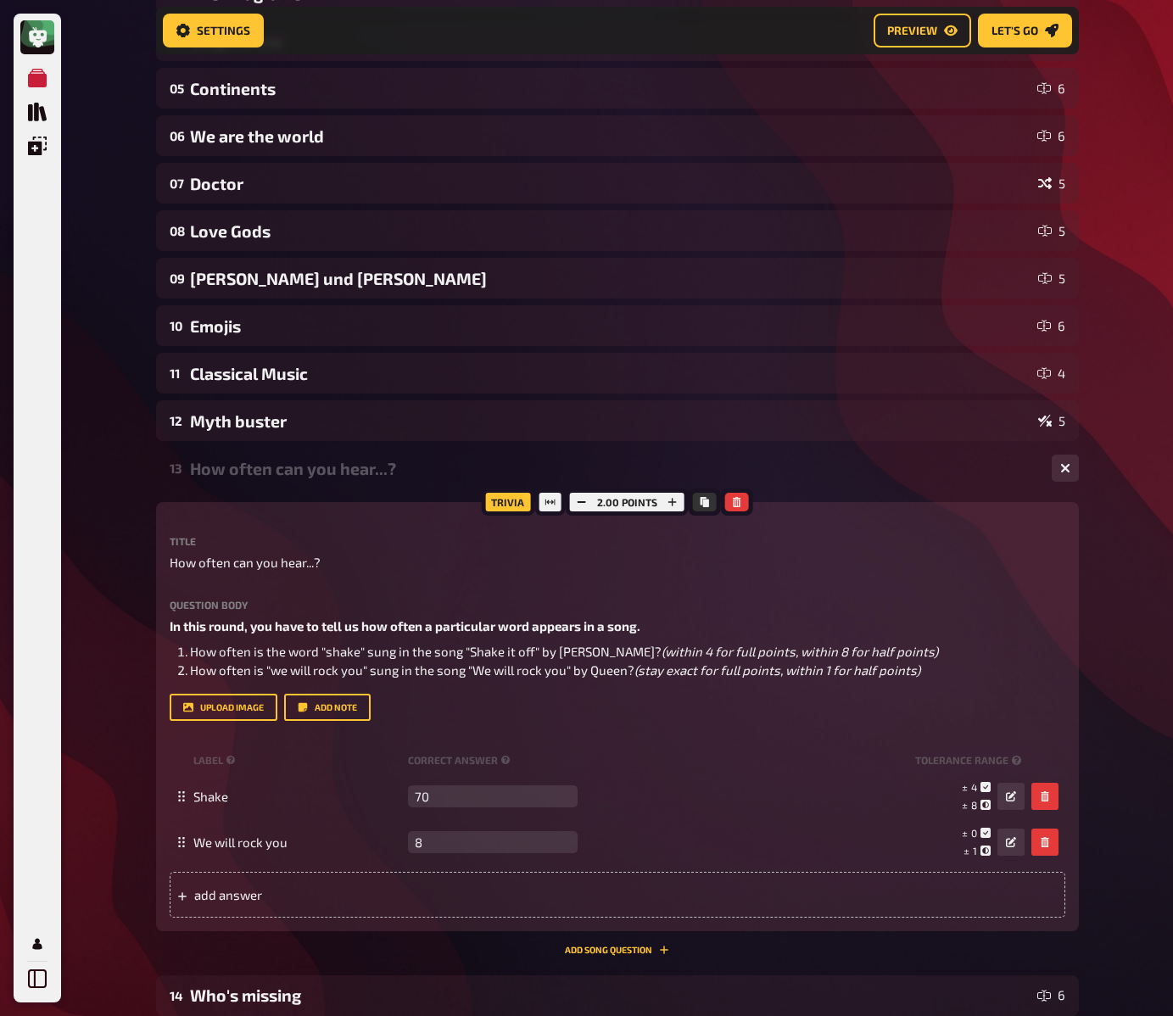
click at [130, 638] on div "My Quizzes Quiz Library Overlays My Account Home My Quizzes The Brain Drain Qui…" at bounding box center [586, 450] width 1173 height 1603
click at [127, 625] on div "My Quizzes Quiz Library Overlays My Account Home My Quizzes The Brain Drain Qui…" at bounding box center [586, 450] width 1173 height 1603
click at [234, 478] on div "How often can you hear...?" at bounding box center [614, 469] width 848 height 20
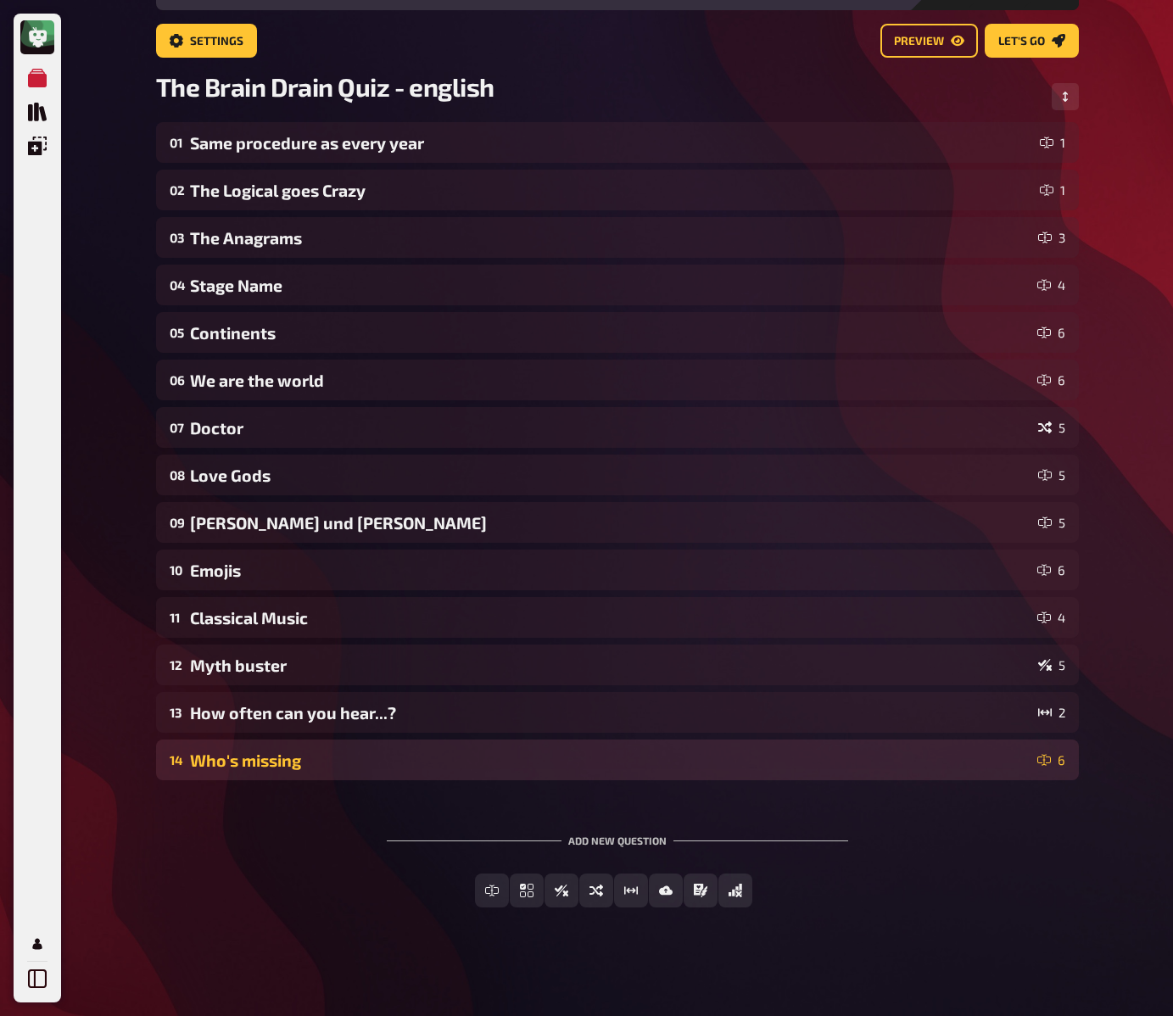
click at [278, 769] on div "Who's missing" at bounding box center [610, 761] width 841 height 20
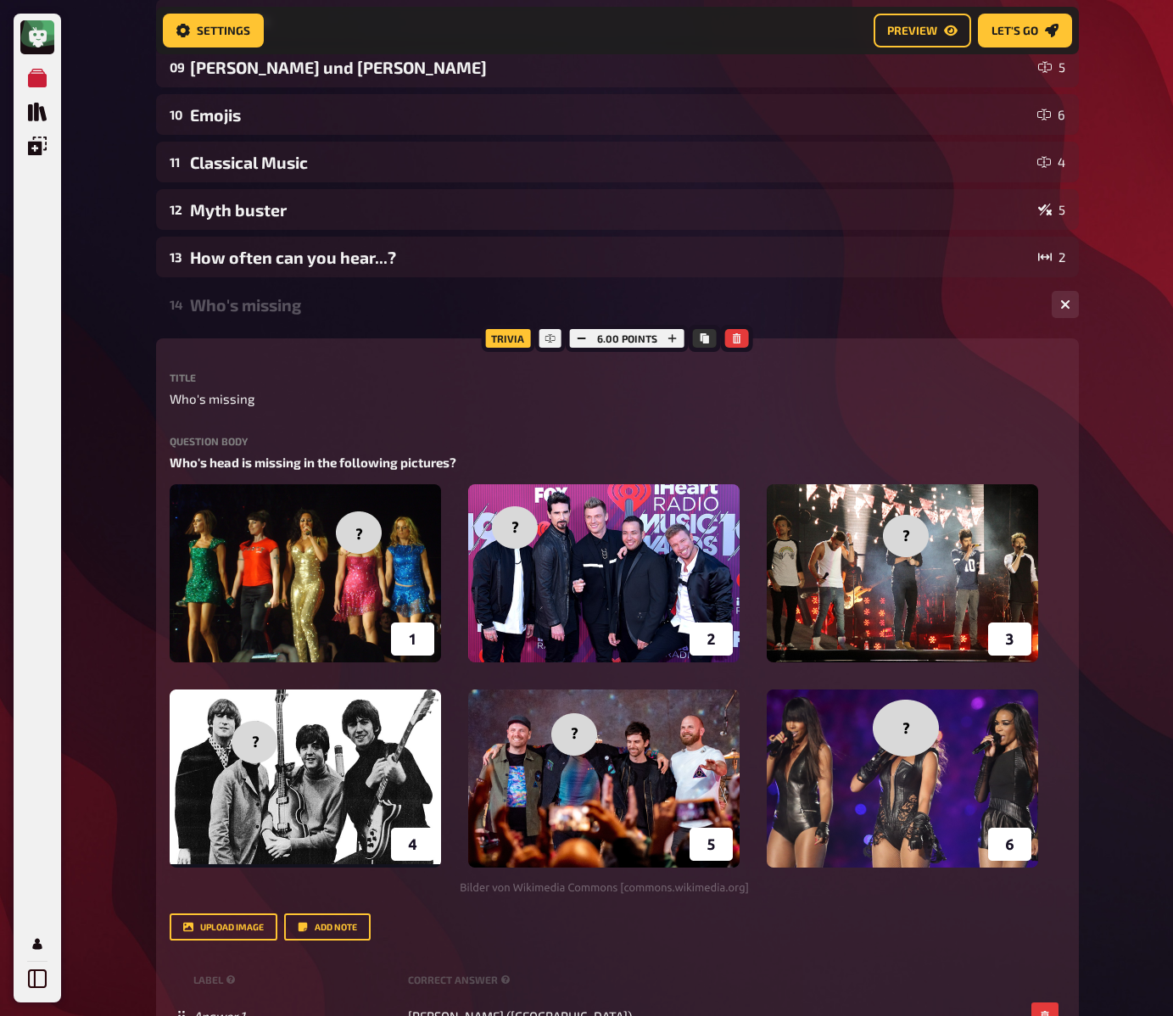
scroll to position [736, 0]
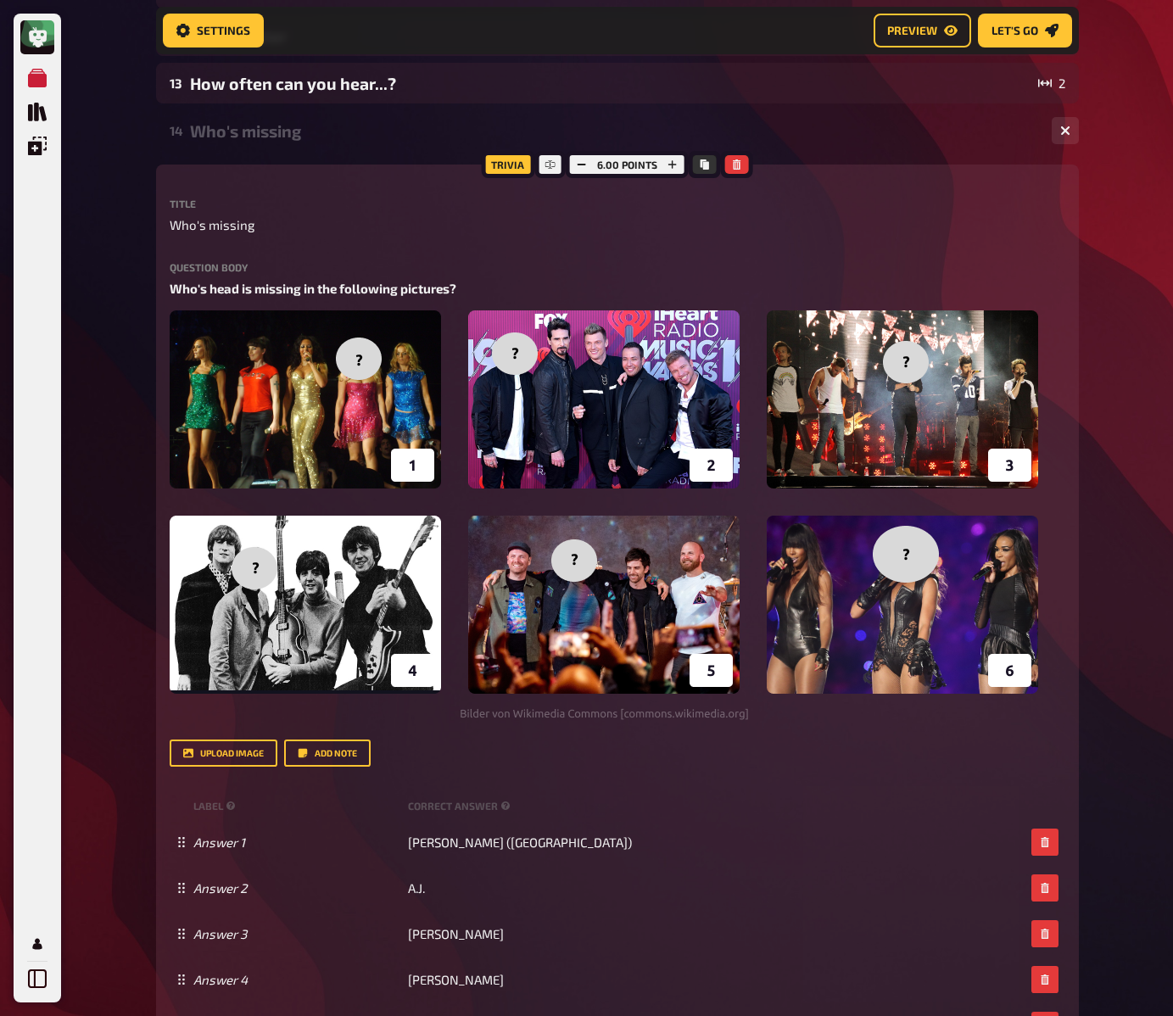
click at [136, 581] on div "My Quizzes Quiz Library Overlays My Account Home My Quizzes The Brain Drain Qui…" at bounding box center [586, 349] width 1173 height 2170
click at [141, 585] on div "My Quizzes Quiz Library Overlays My Account Home My Quizzes The Brain Drain Qui…" at bounding box center [586, 349] width 1173 height 2170
click at [140, 586] on div "My Quizzes Quiz Library Overlays My Account Home My Quizzes The Brain Drain Qui…" at bounding box center [586, 349] width 1173 height 2170
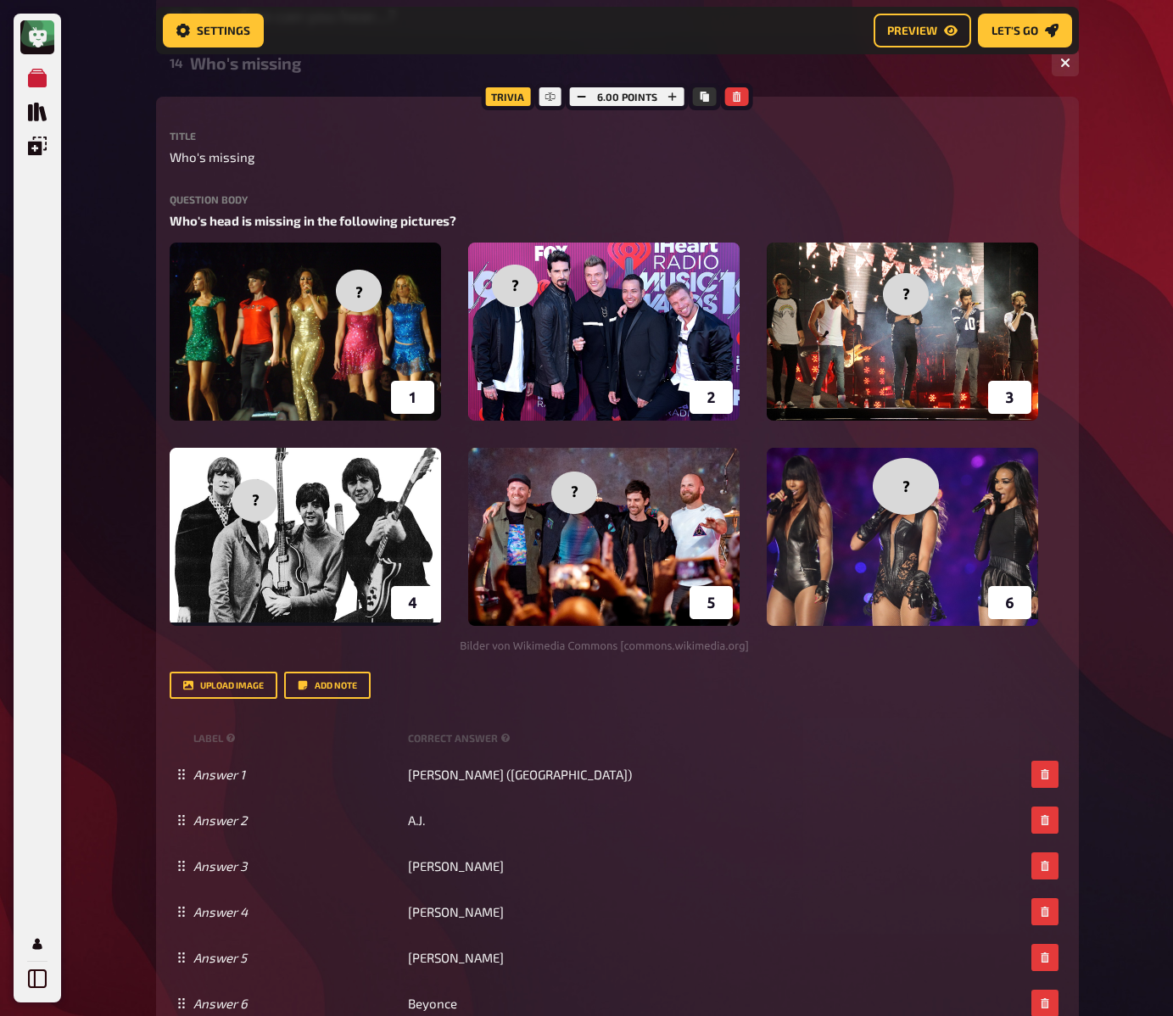
scroll to position [717, 0]
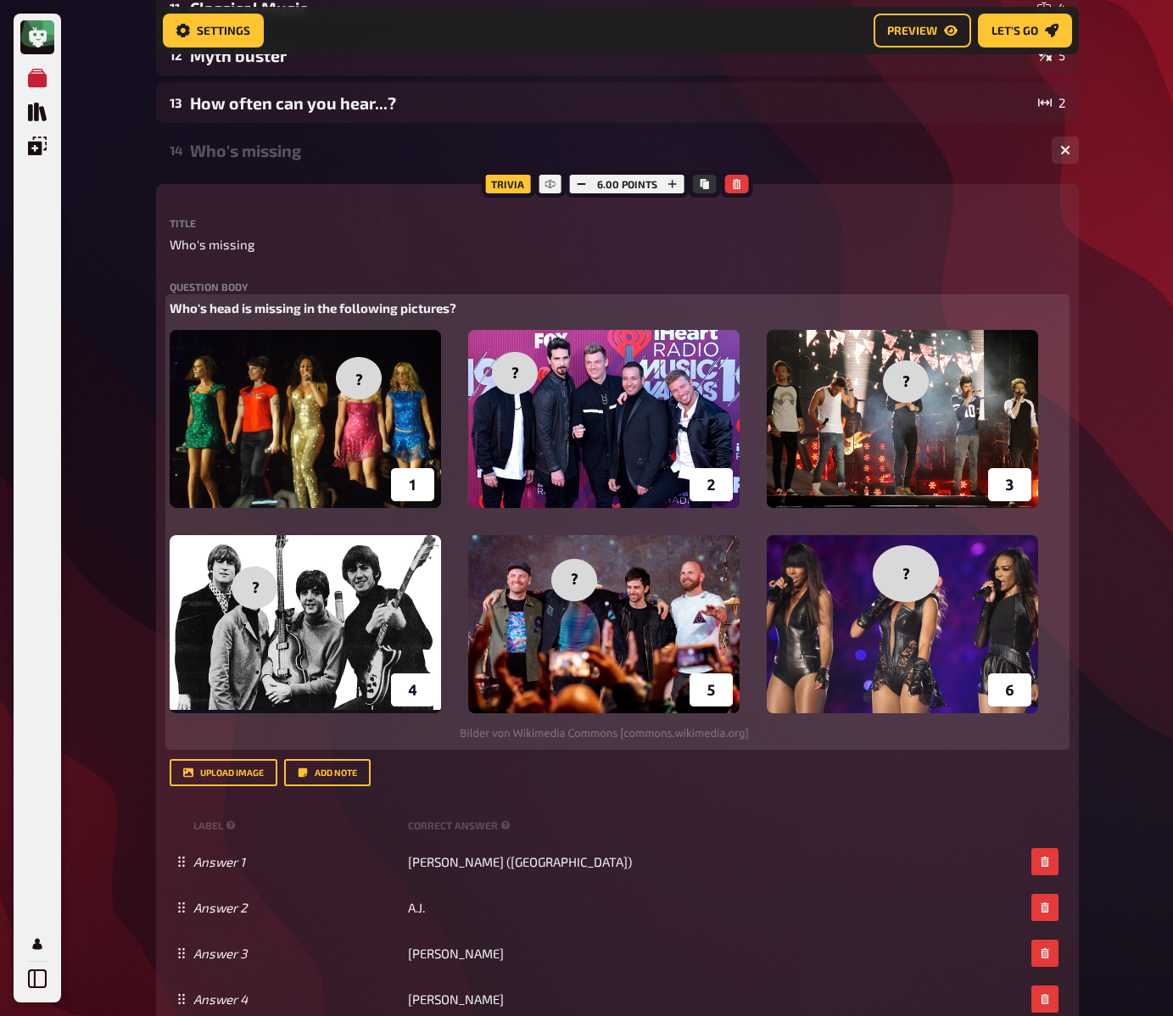
click at [400, 317] on div "Who's head is missing in the following pictures? ﻿" at bounding box center [618, 522] width 896 height 447
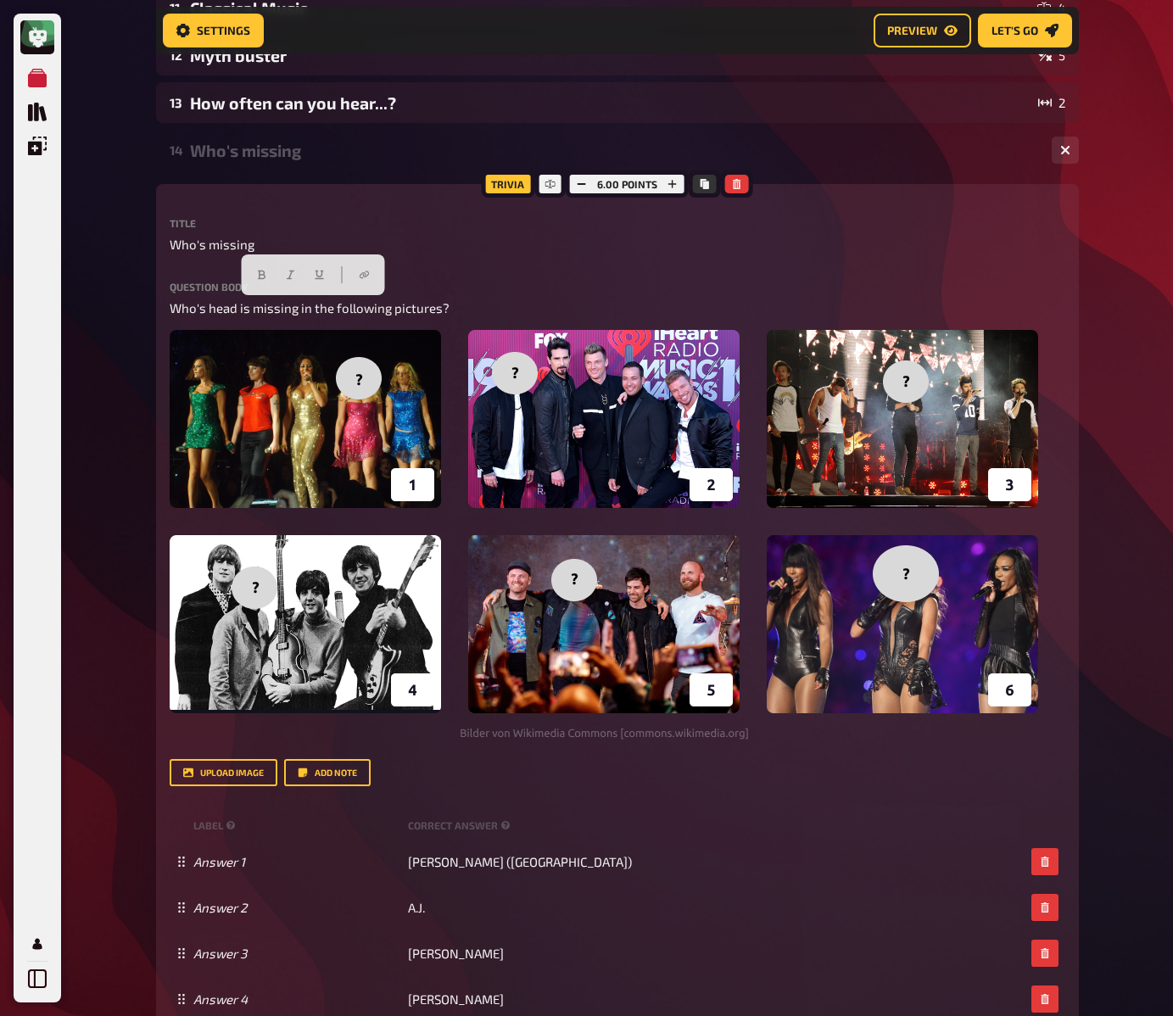
click at [122, 428] on div "My Quizzes Quiz Library Overlays My Account Home My Quizzes The Brain Drain Qui…" at bounding box center [586, 368] width 1173 height 2170
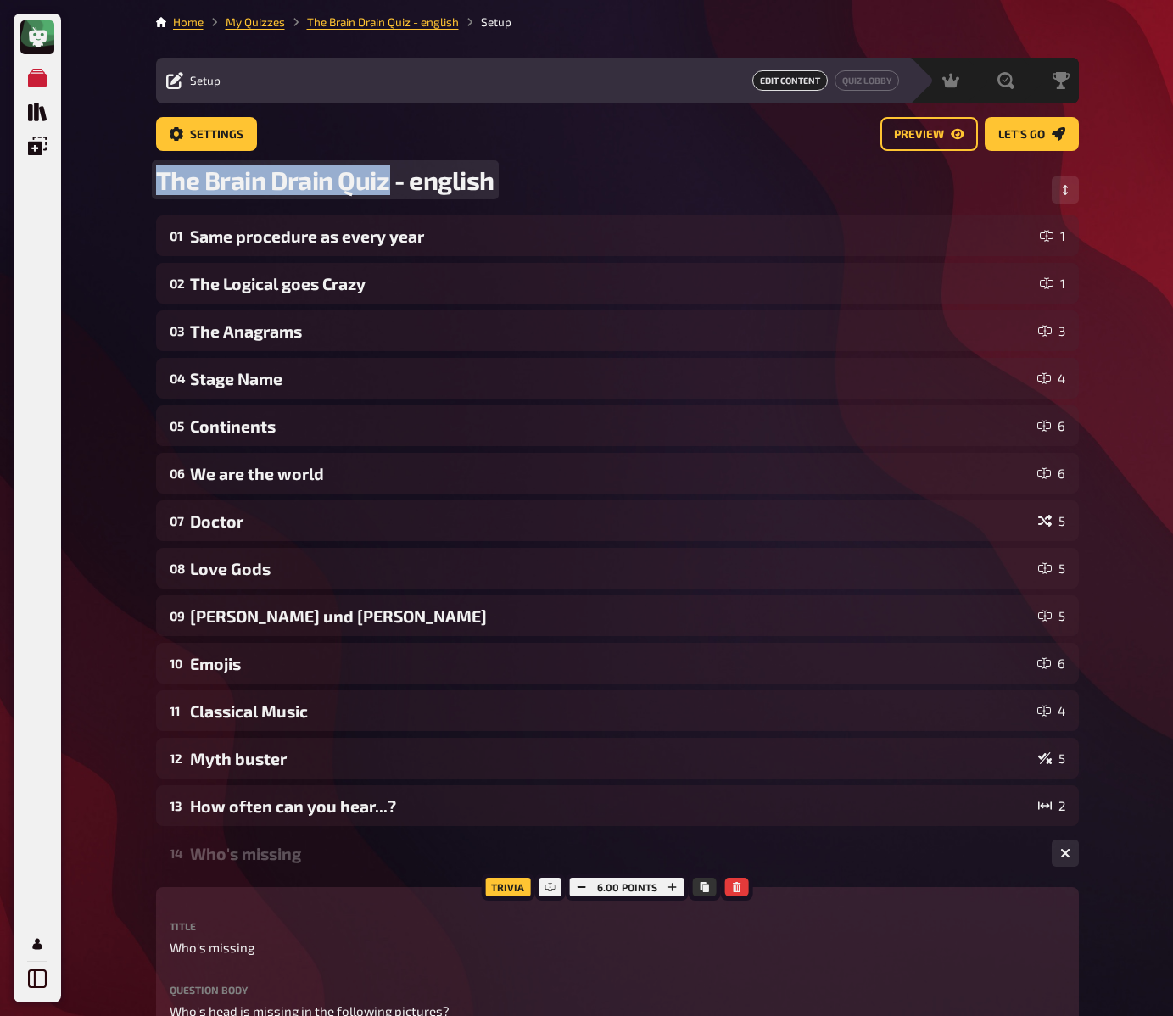
drag, startPoint x: 161, startPoint y: 183, endPoint x: 388, endPoint y: 182, distance: 226.5
click at [388, 182] on span "The Brain Drain Quiz - english" at bounding box center [325, 180] width 339 height 31
copy span "The Brain Drain Quiz"
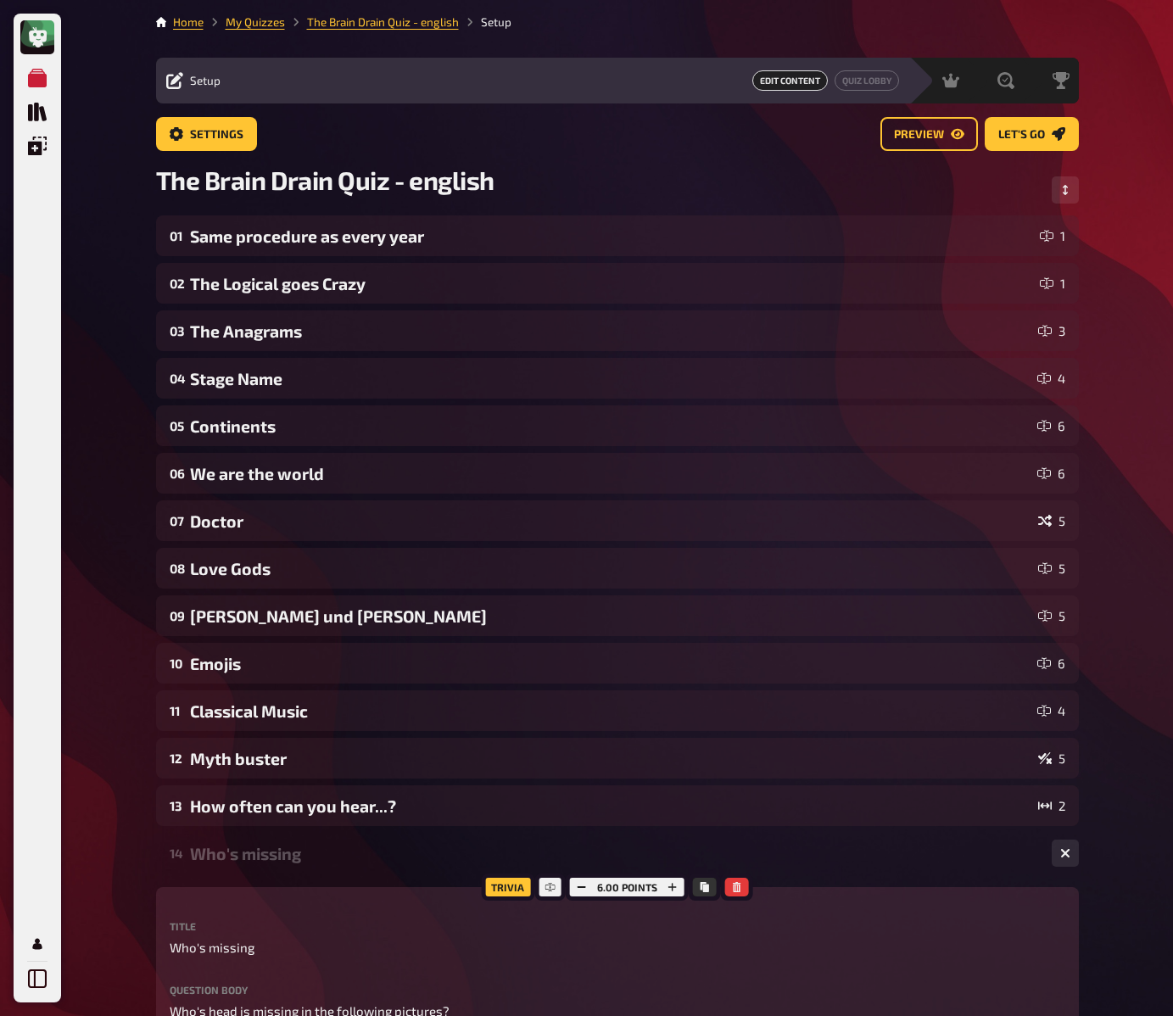
click at [242, 863] on div "Who's missing" at bounding box center [614, 854] width 848 height 20
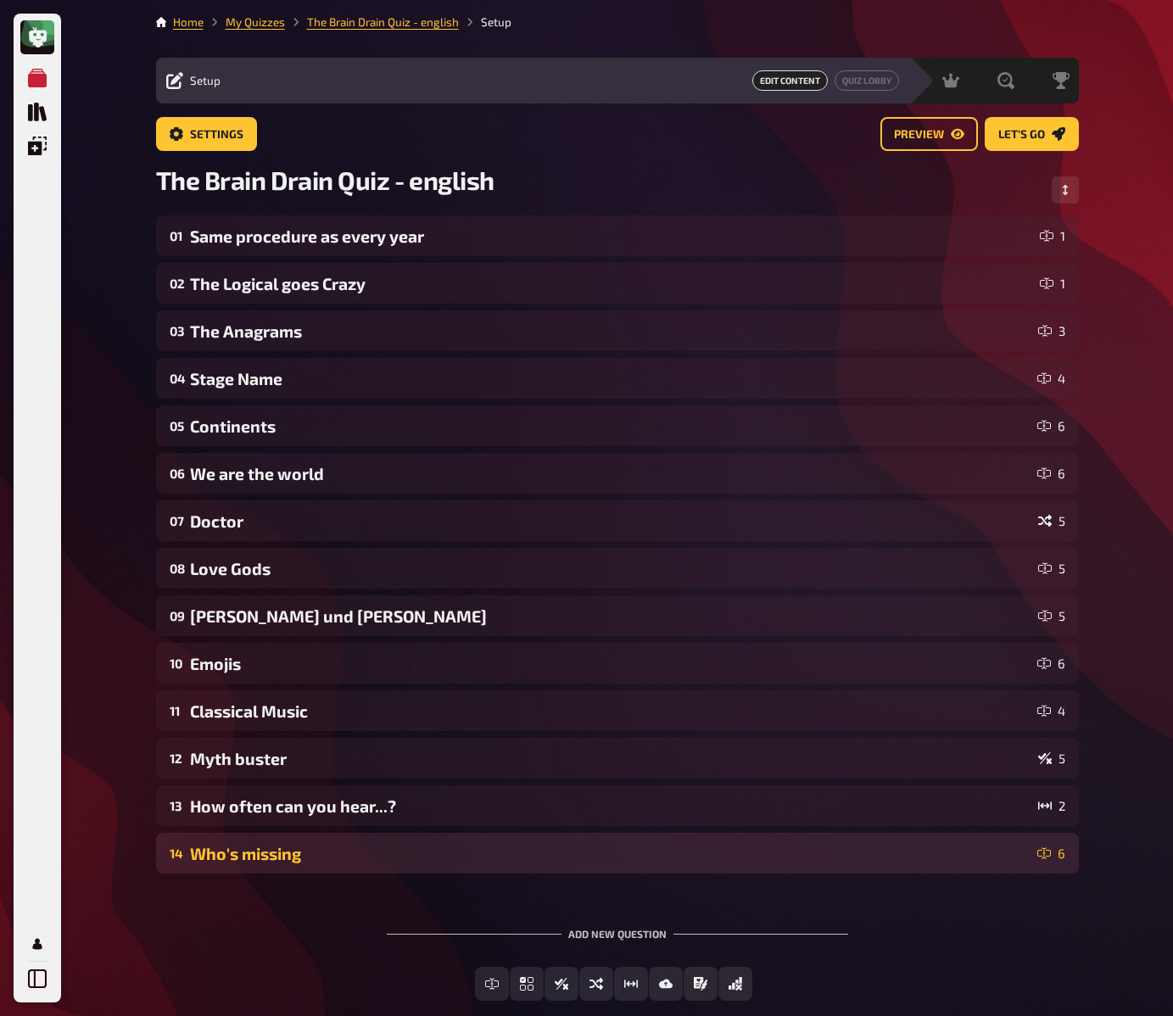
click at [249, 854] on div "Who's missing" at bounding box center [610, 854] width 841 height 20
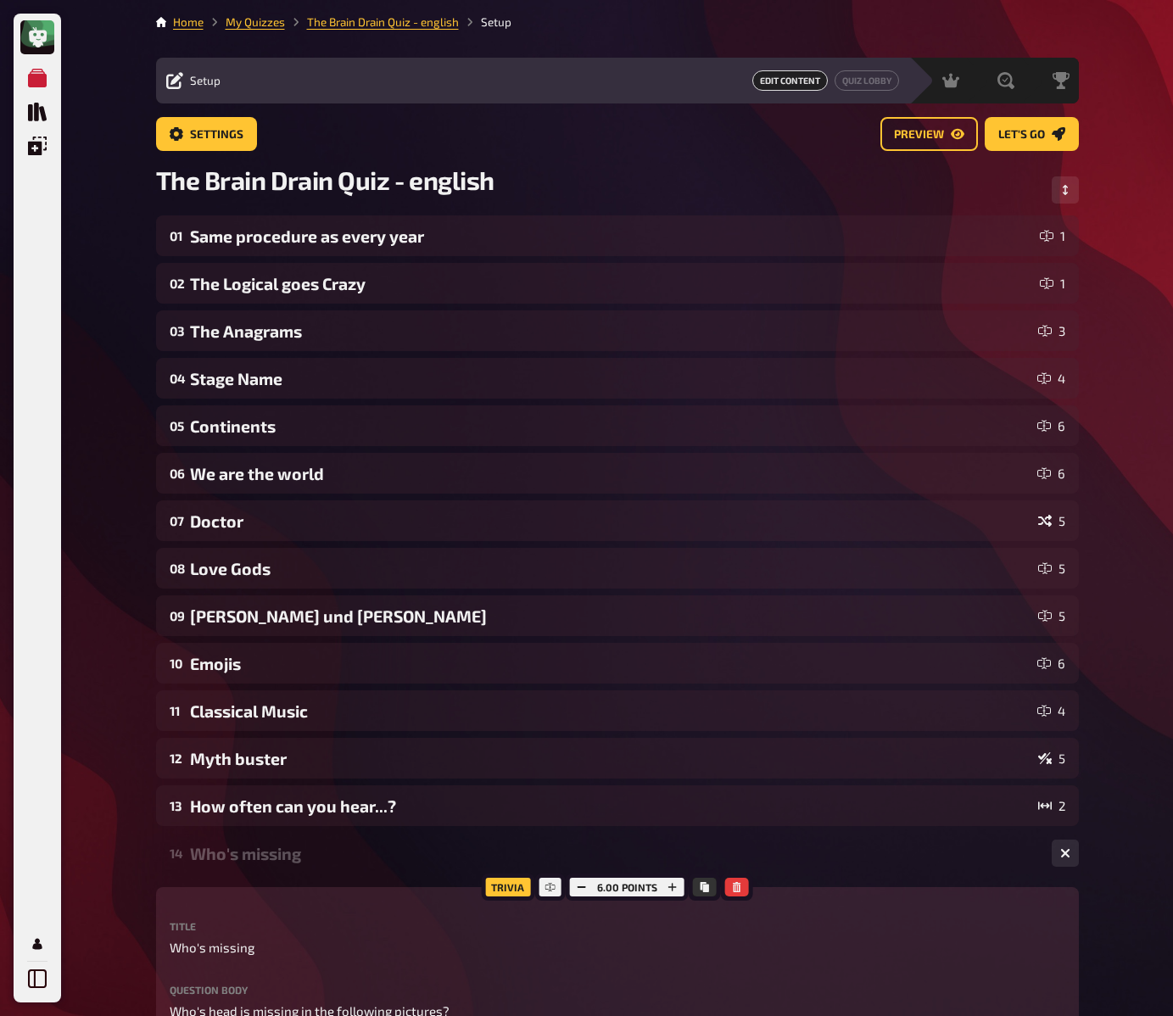
scroll to position [60, 0]
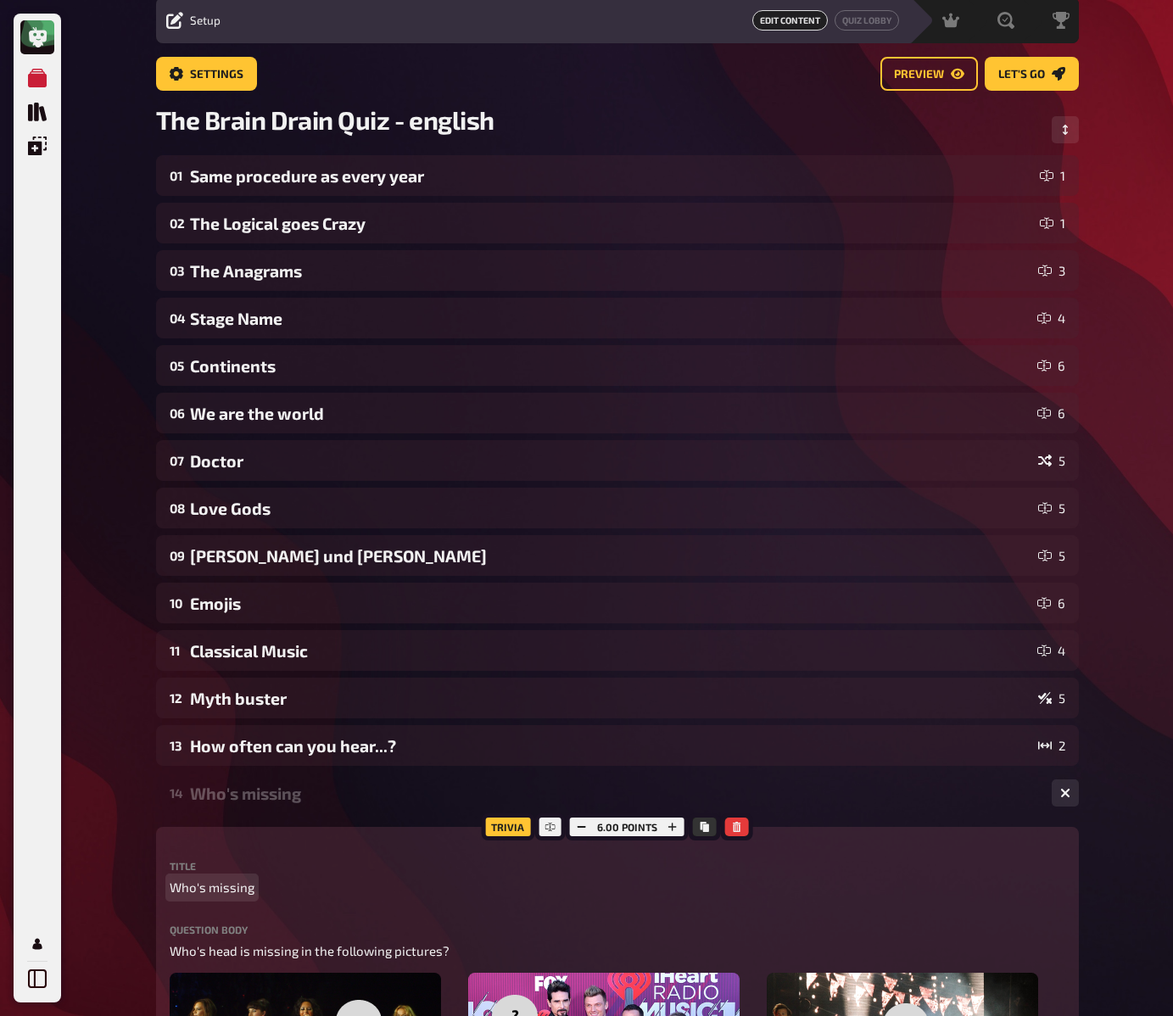
click at [229, 884] on span "Who's missing" at bounding box center [212, 888] width 85 height 20
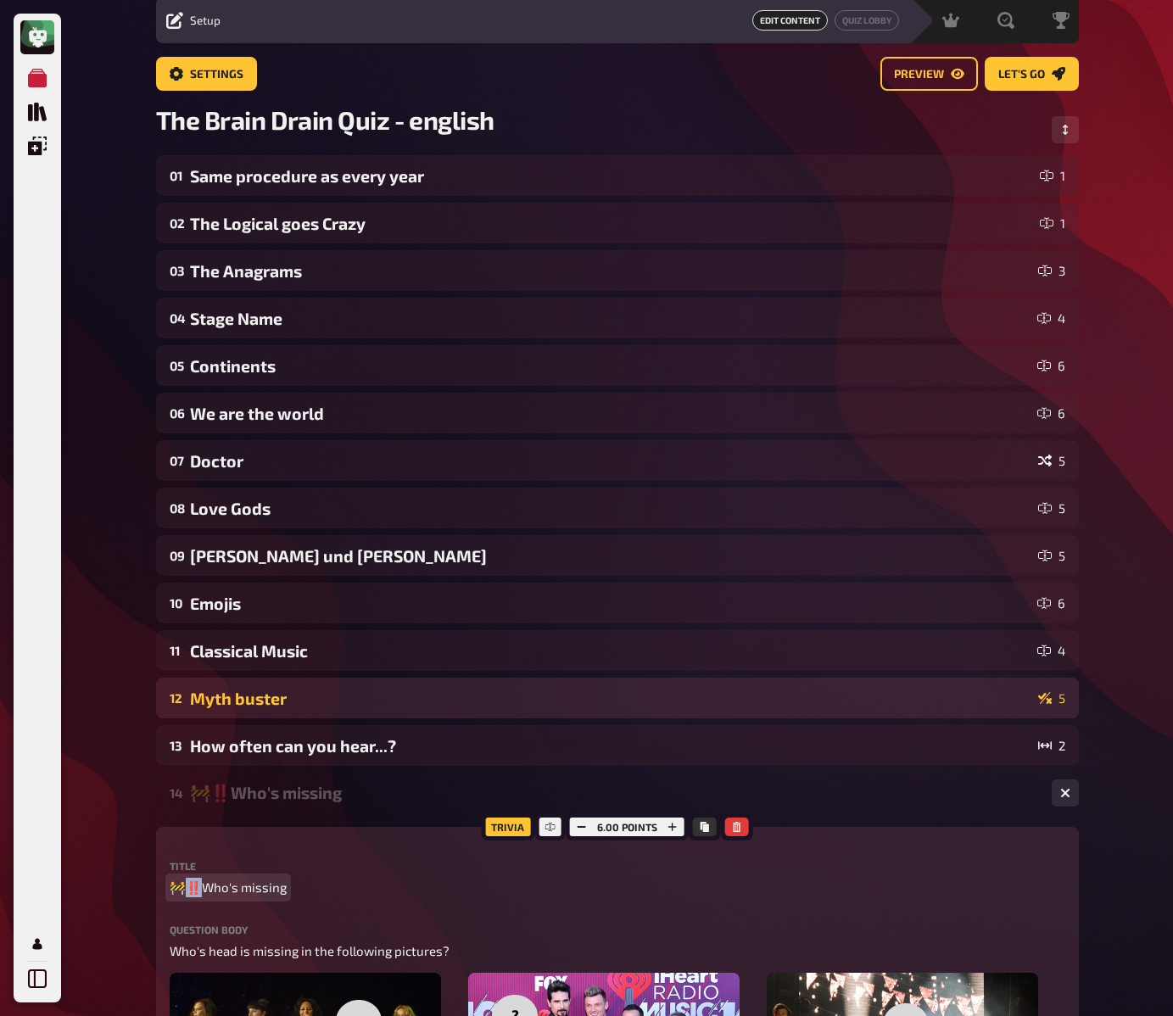
copy span "️W"
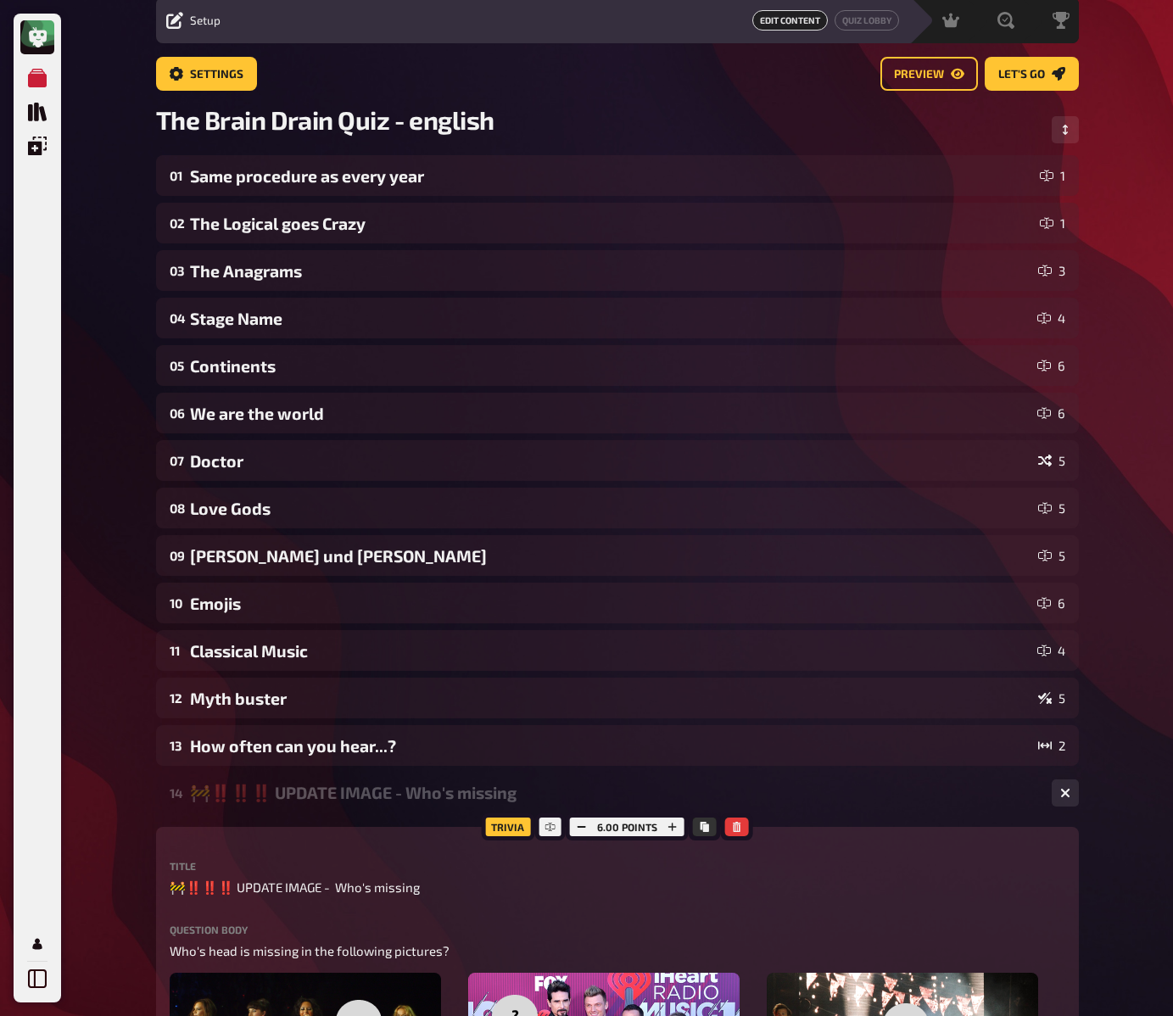
click at [115, 742] on div "My Quizzes Quiz Library Overlays My Account Home My Quizzes The Brain Drain Qui…" at bounding box center [586, 1018] width 1173 height 2156
click at [299, 888] on span "🚧‼️‼️‼️ UPDATE IMAGE - Who's missing" at bounding box center [295, 888] width 250 height 20
click at [114, 727] on div "My Quizzes Quiz Library Overlays My Account Home My Quizzes The Brain Drain Qui…" at bounding box center [586, 1018] width 1173 height 2156
click at [115, 727] on div "My Quizzes Quiz Library Overlays My Account Home My Quizzes The Brain Drain Qui…" at bounding box center [586, 1018] width 1173 height 2156
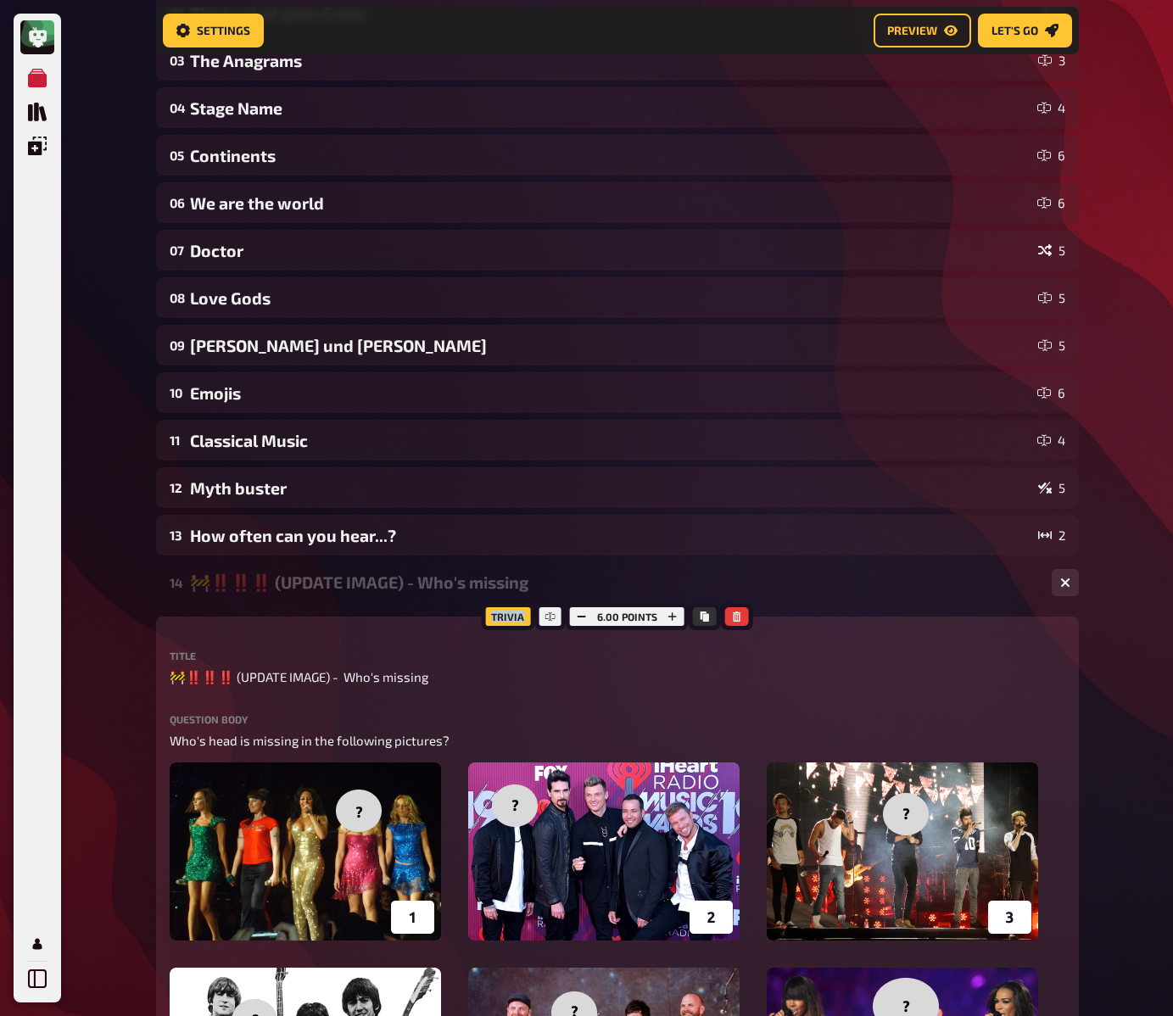
scroll to position [379, 0]
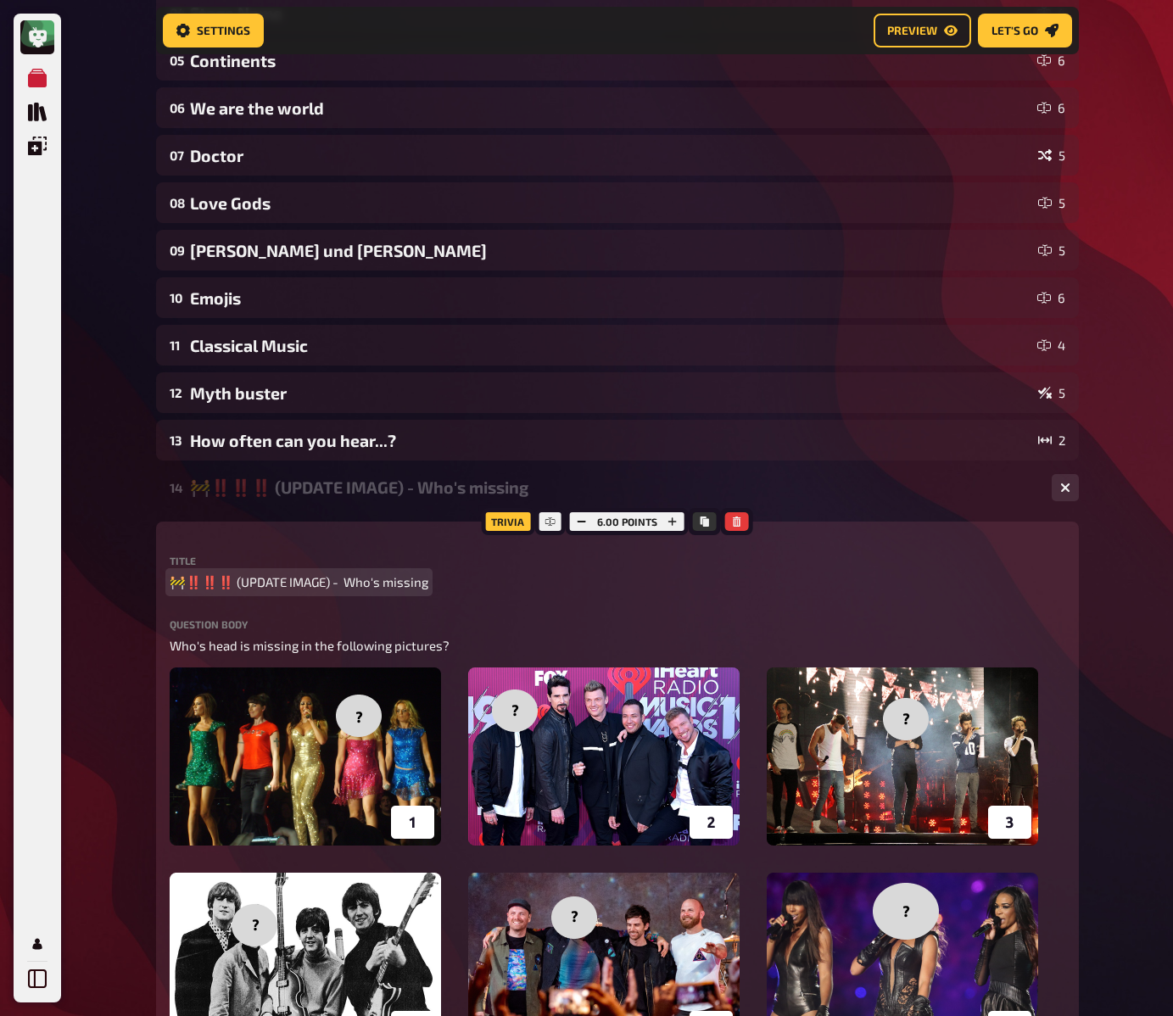
click at [243, 585] on span "🚧‼️‼️‼️ (UPDATE IMAGE) - Who's missing" at bounding box center [299, 583] width 259 height 20
click at [115, 486] on div "My Quizzes Quiz Library Overlays My Account Home My Quizzes The Brain Drain Qui…" at bounding box center [586, 706] width 1173 height 2170
drag, startPoint x: 116, startPoint y: 478, endPoint x: 122, endPoint y: 460, distance: 19.6
click at [118, 473] on div "My Quizzes Quiz Library Overlays My Account Home My Quizzes The Brain Drain Qui…" at bounding box center [586, 706] width 1173 height 2170
click at [120, 461] on div "My Quizzes Quiz Library Overlays My Account Home My Quizzes The Brain Drain Qui…" at bounding box center [586, 706] width 1173 height 2170
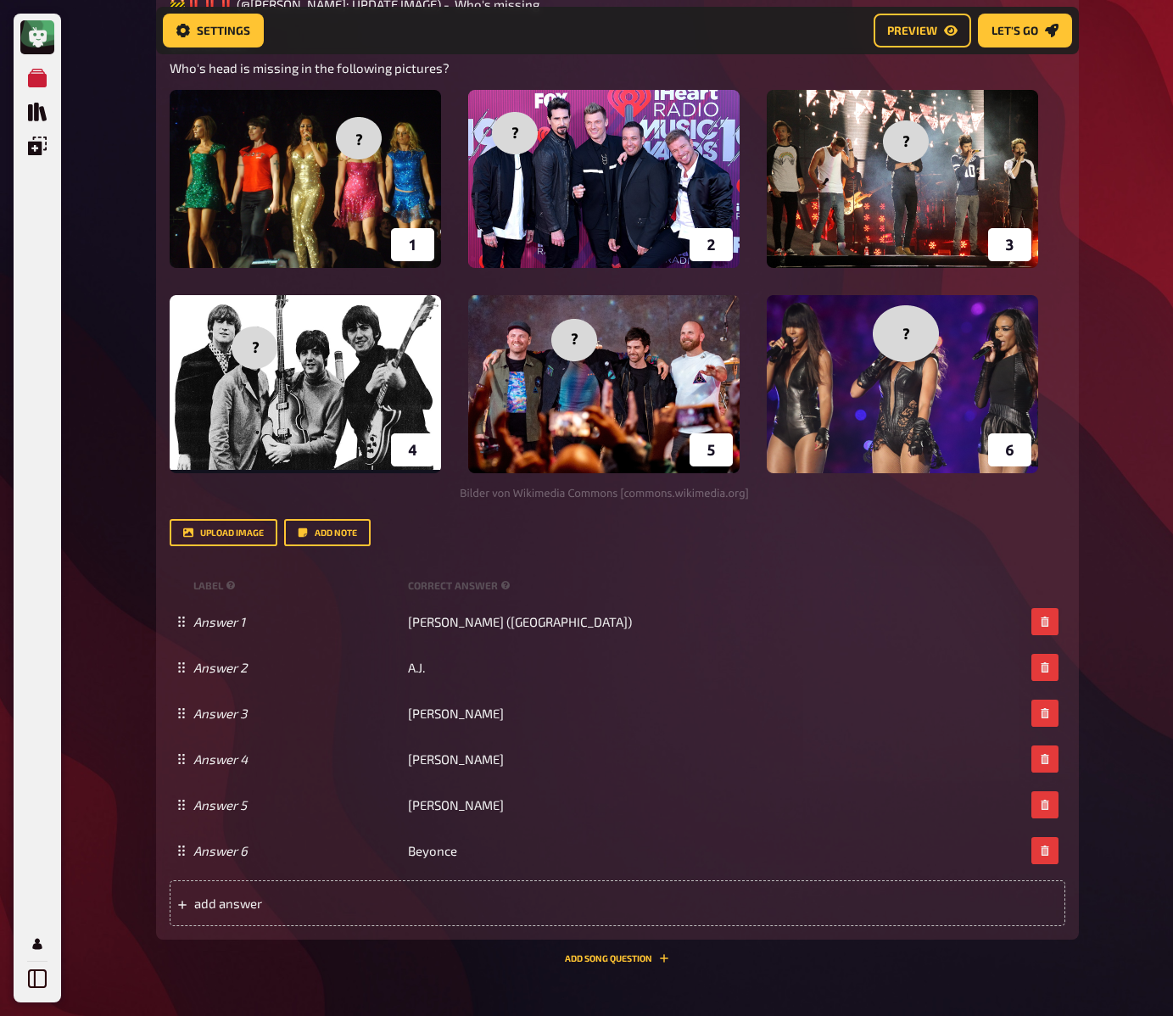
click at [122, 482] on div "My Quizzes Quiz Library Overlays My Account Home My Quizzes The Brain Drain Qui…" at bounding box center [586, 128] width 1173 height 2170
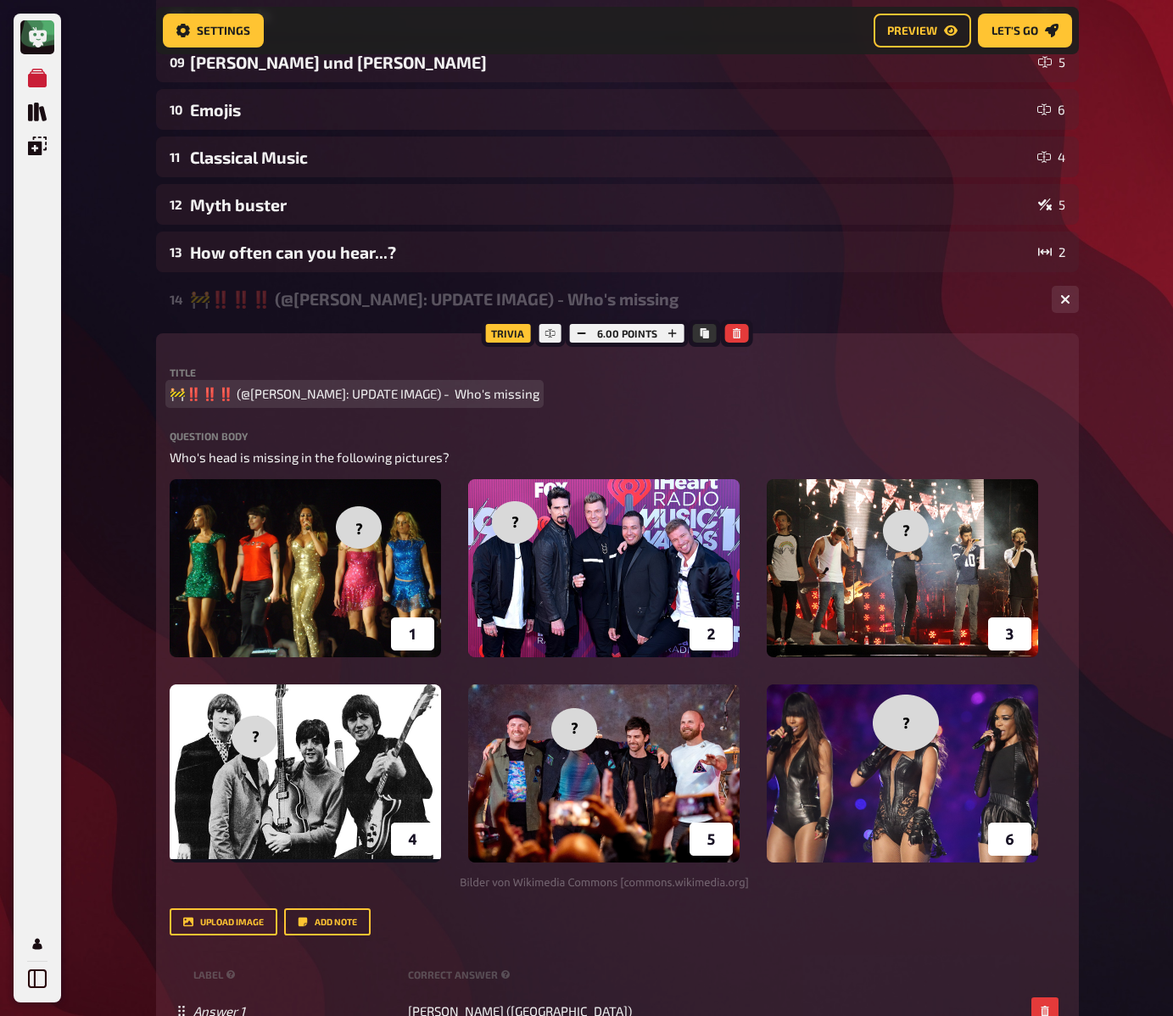
click at [260, 383] on div "Title 🚧‼️‼️‼️ (@Stefan: UPDATE IMAGE) - Who's missing" at bounding box center [618, 385] width 896 height 36
click at [397, 401] on span "🚧‼️‼️‼️ (@Stefan: UPDATE IMAGE) - Who's missing" at bounding box center [355, 395] width 370 height 20
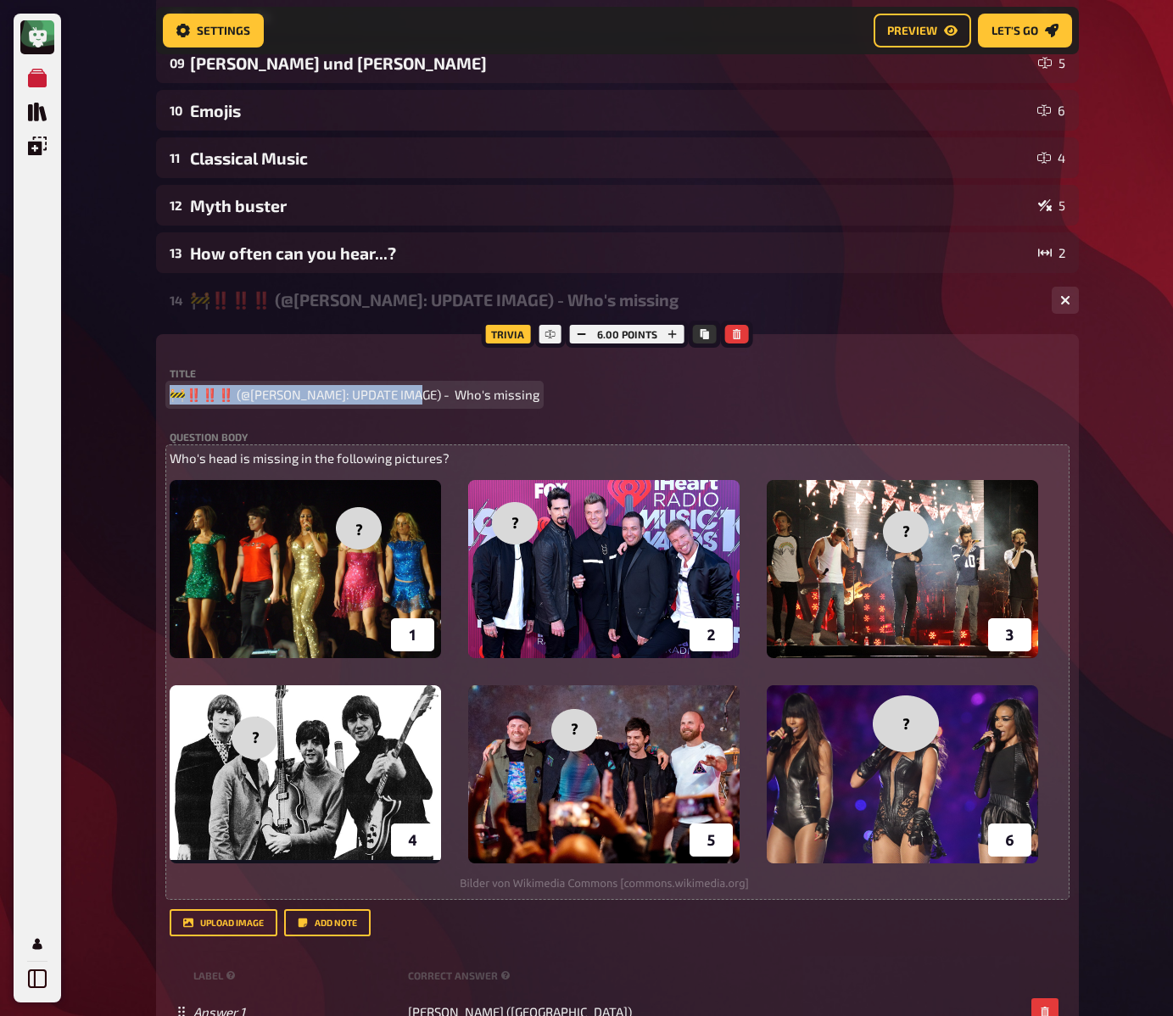
copy span "🚧‼️‼️‼️ (@Stefan: UPDATE IMAGE) - W"
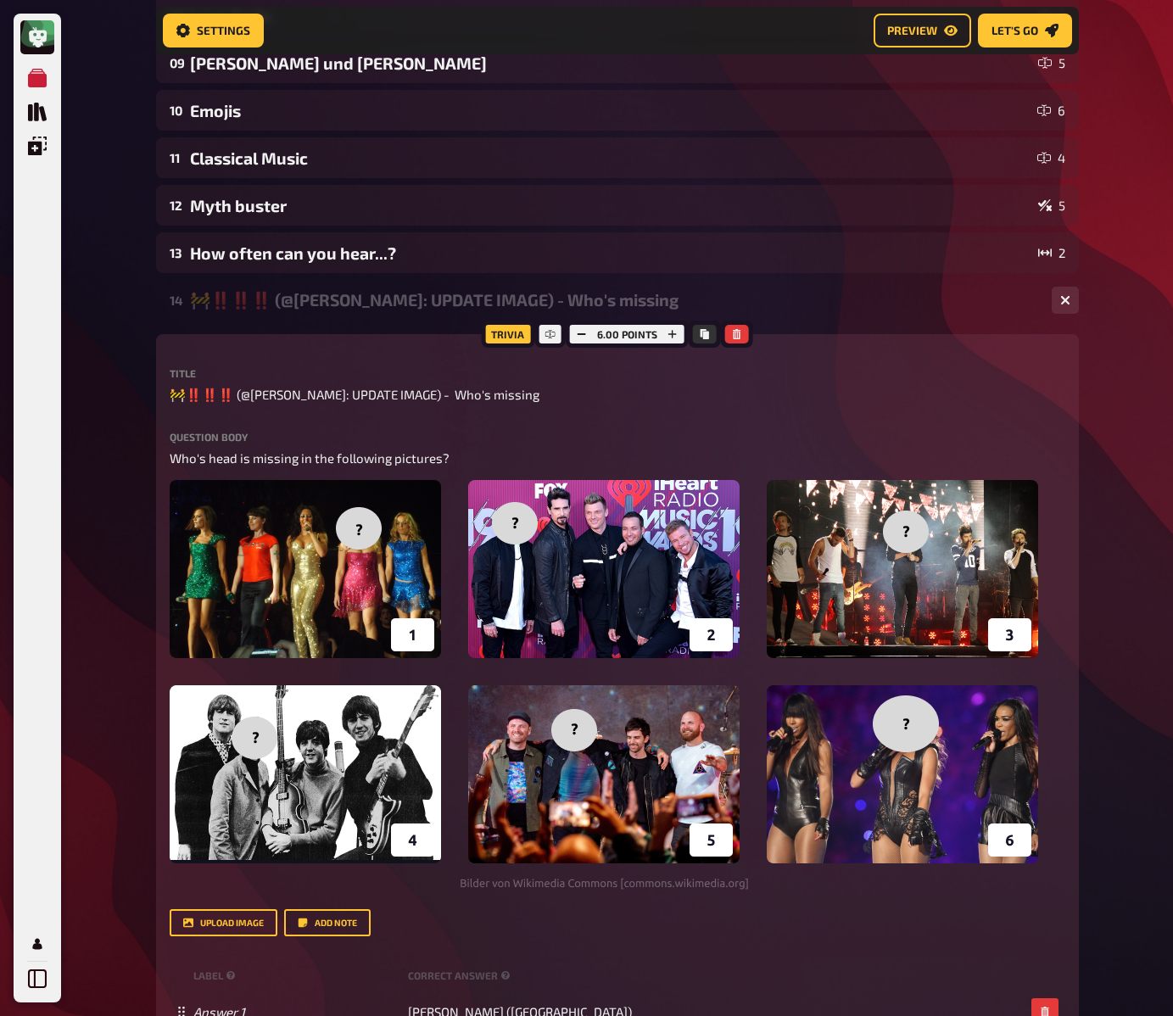
click at [87, 322] on div "My Quizzes Quiz Library Overlays My Account Home My Quizzes The Brain Drain Qui…" at bounding box center [586, 518] width 1173 height 2170
drag, startPoint x: 112, startPoint y: 300, endPoint x: 122, endPoint y: 288, distance: 15.6
click at [112, 301] on div "My Quizzes Quiz Library Overlays My Account Home My Quizzes The Brain Drain Qui…" at bounding box center [586, 518] width 1173 height 2170
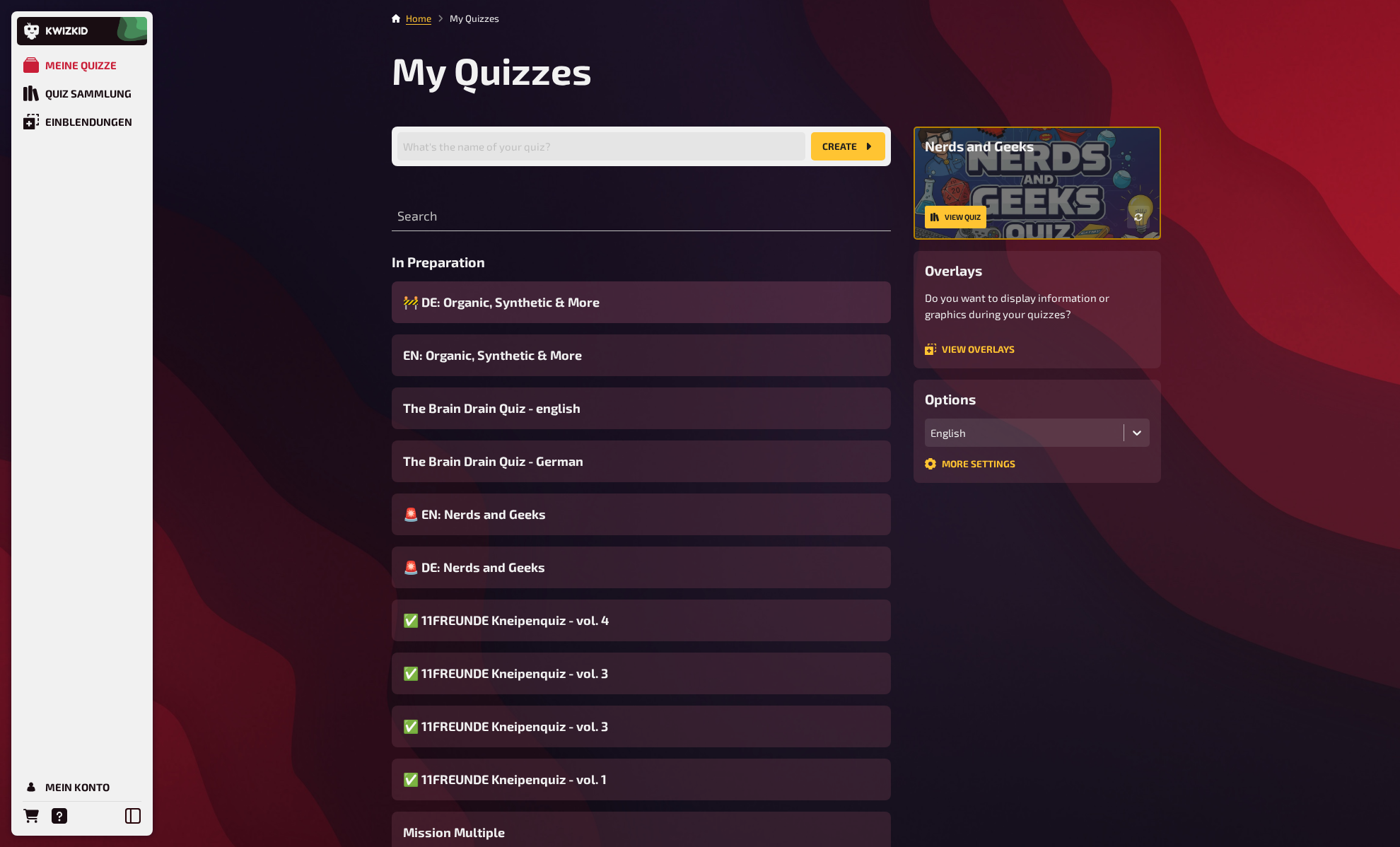
click at [503, 301] on span "🚧 DE: Organic, Synthetic & More" at bounding box center [502, 302] width 197 height 19
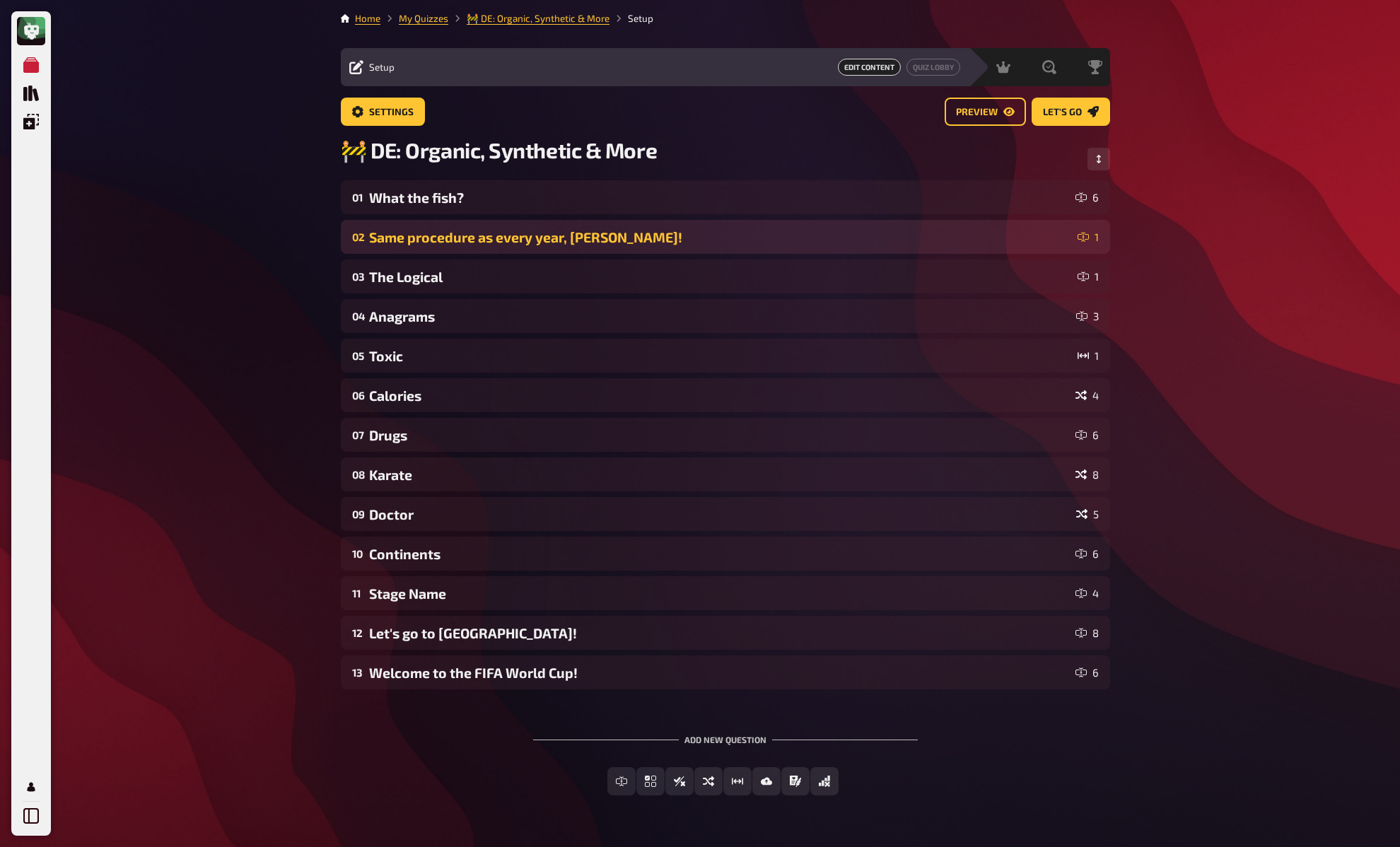
click at [392, 243] on div "Same procedure as every year, [PERSON_NAME]!" at bounding box center [720, 238] width 702 height 17
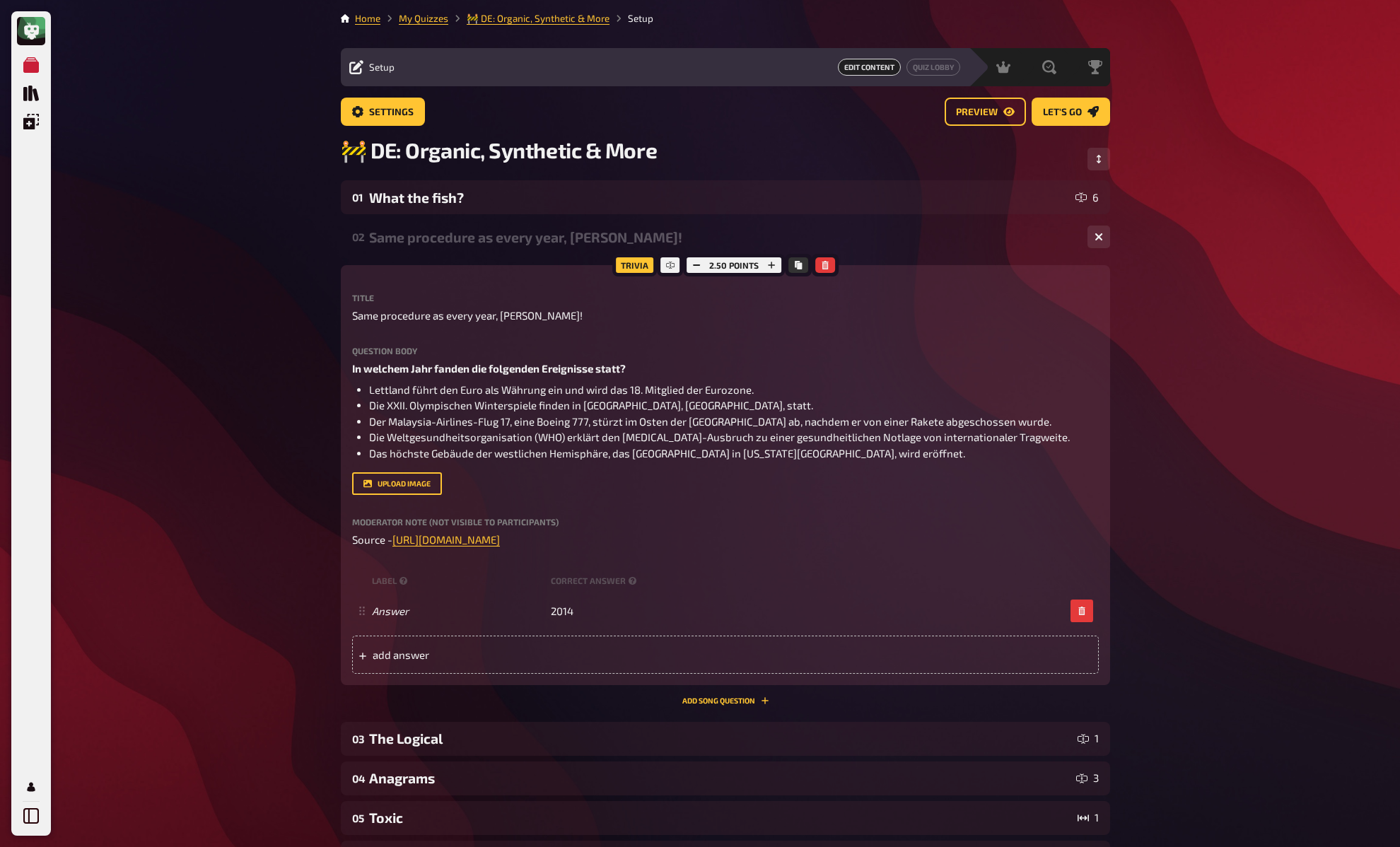
click at [385, 234] on div "Same procedure as every year, [PERSON_NAME]!" at bounding box center [722, 238] width 707 height 17
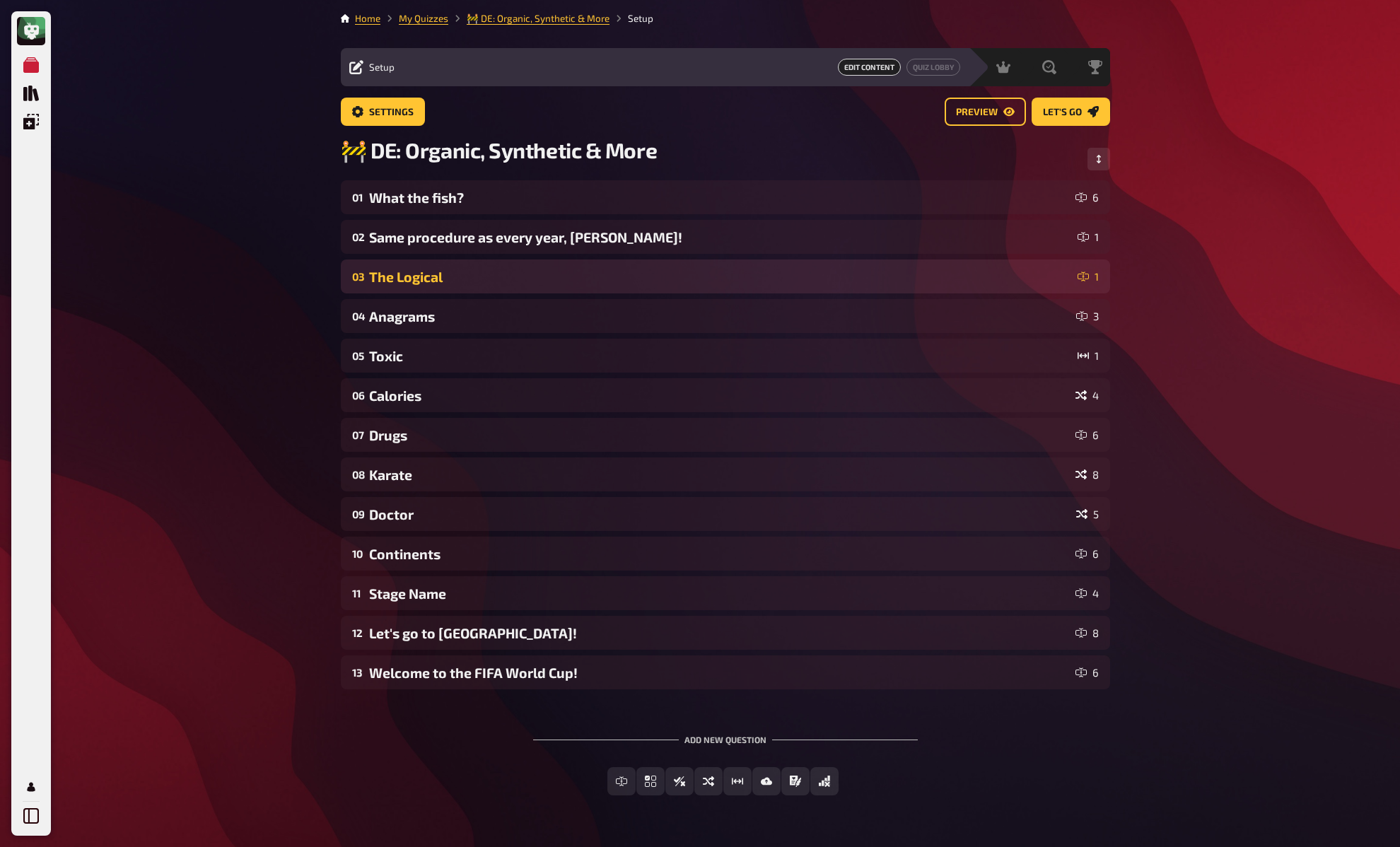
click at [413, 283] on div "The Logical" at bounding box center [720, 277] width 702 height 17
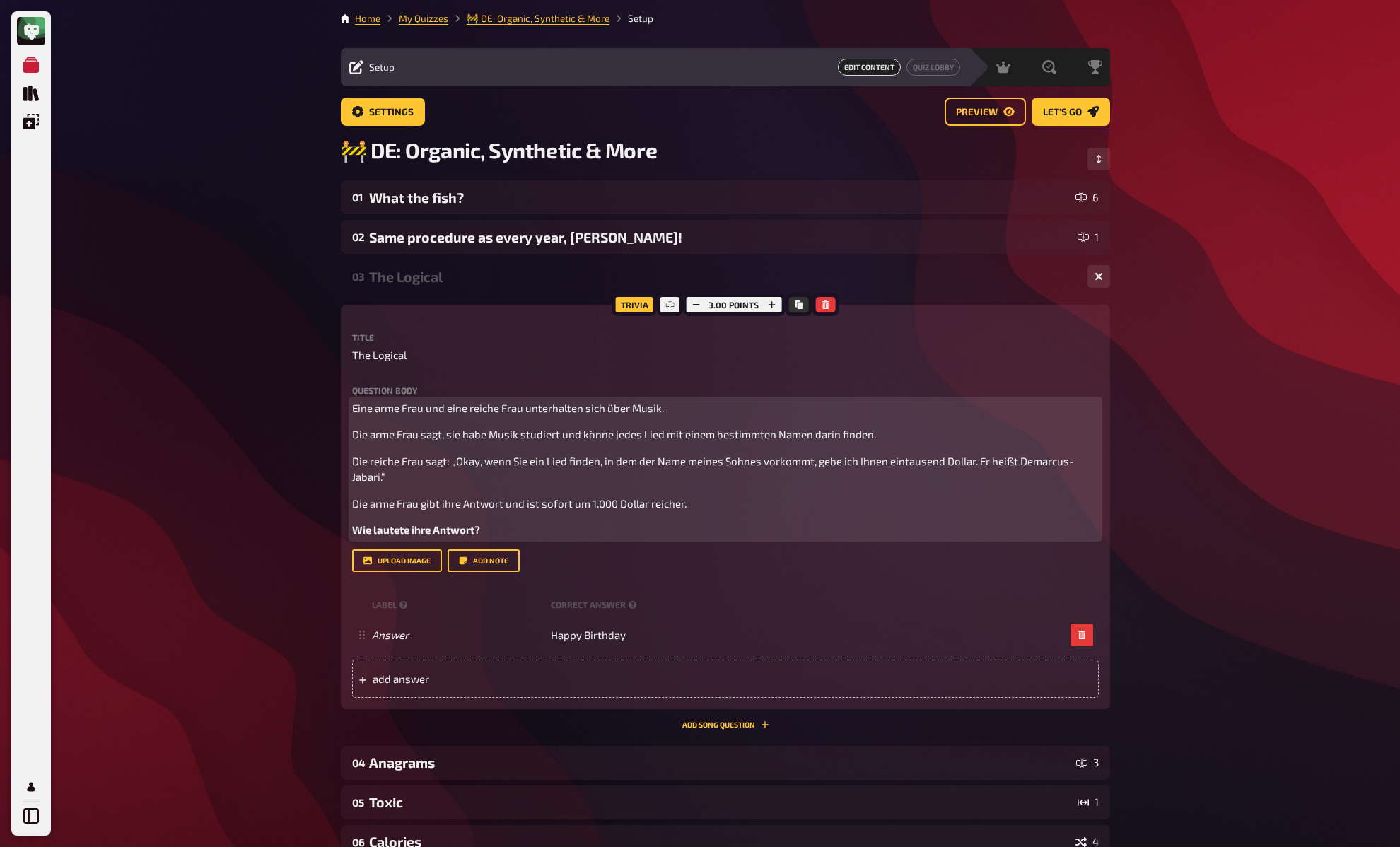
click at [390, 427] on div "Eine arme Frau und eine reiche Frau unterhalten sich über Musik. Die arme Frau …" at bounding box center [725, 469] width 747 height 138
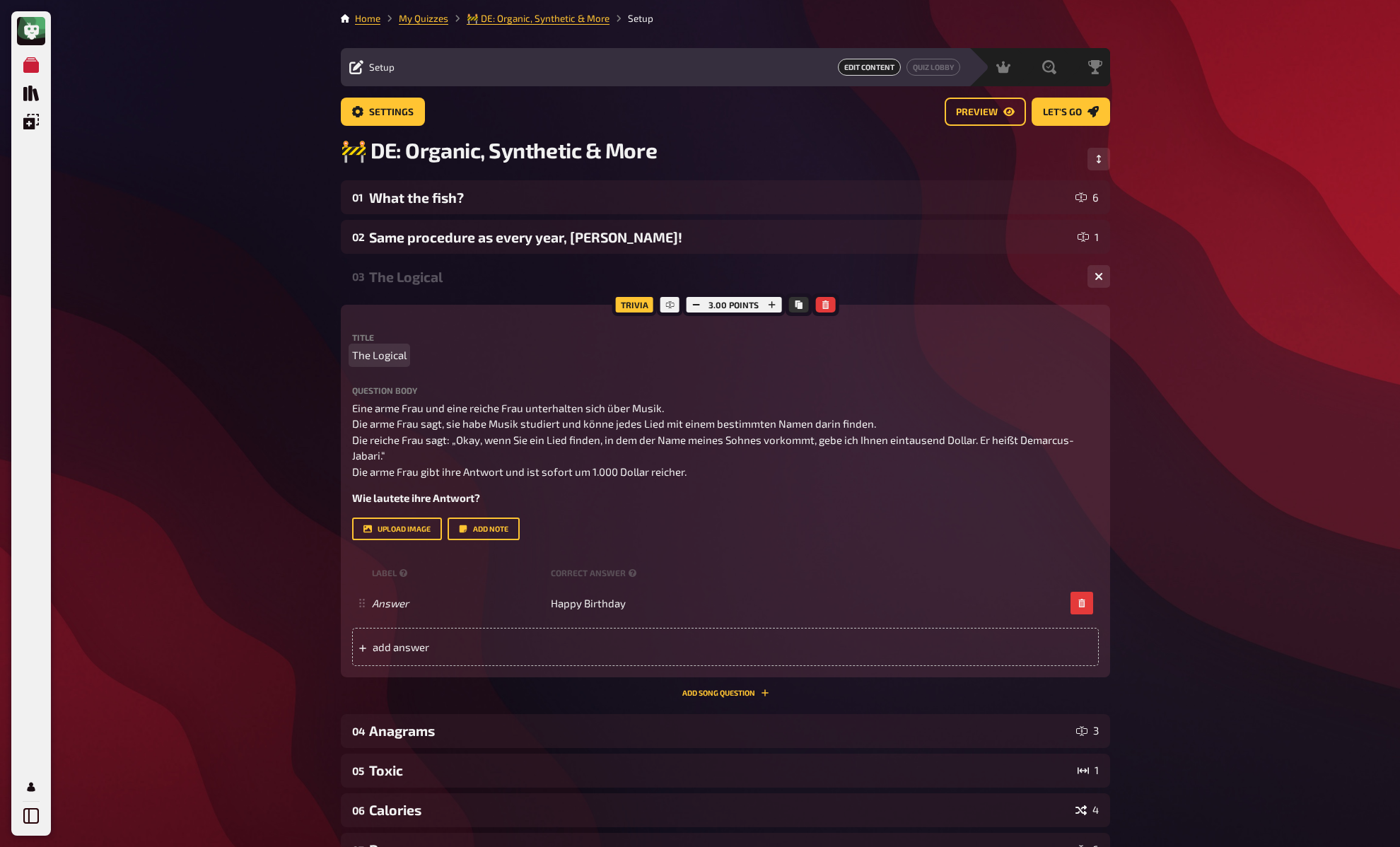
click at [272, 356] on div "My Quizzes Quiz Library Overlays My Account Home My Quizzes 🚧 DE: Organic, Synt…" at bounding box center [700, 650] width 1400 height 1301
click at [255, 333] on div "My Quizzes Quiz Library Overlays My Account Home My Quizzes 🚧 DE: Organic, Synt…" at bounding box center [700, 650] width 1400 height 1301
click at [249, 338] on div "My Quizzes Quiz Library Overlays My Account Home My Quizzes 🚧 DE: Organic, Synt…" at bounding box center [700, 650] width 1400 height 1301
click at [403, 282] on div "The Logical" at bounding box center [722, 277] width 707 height 17
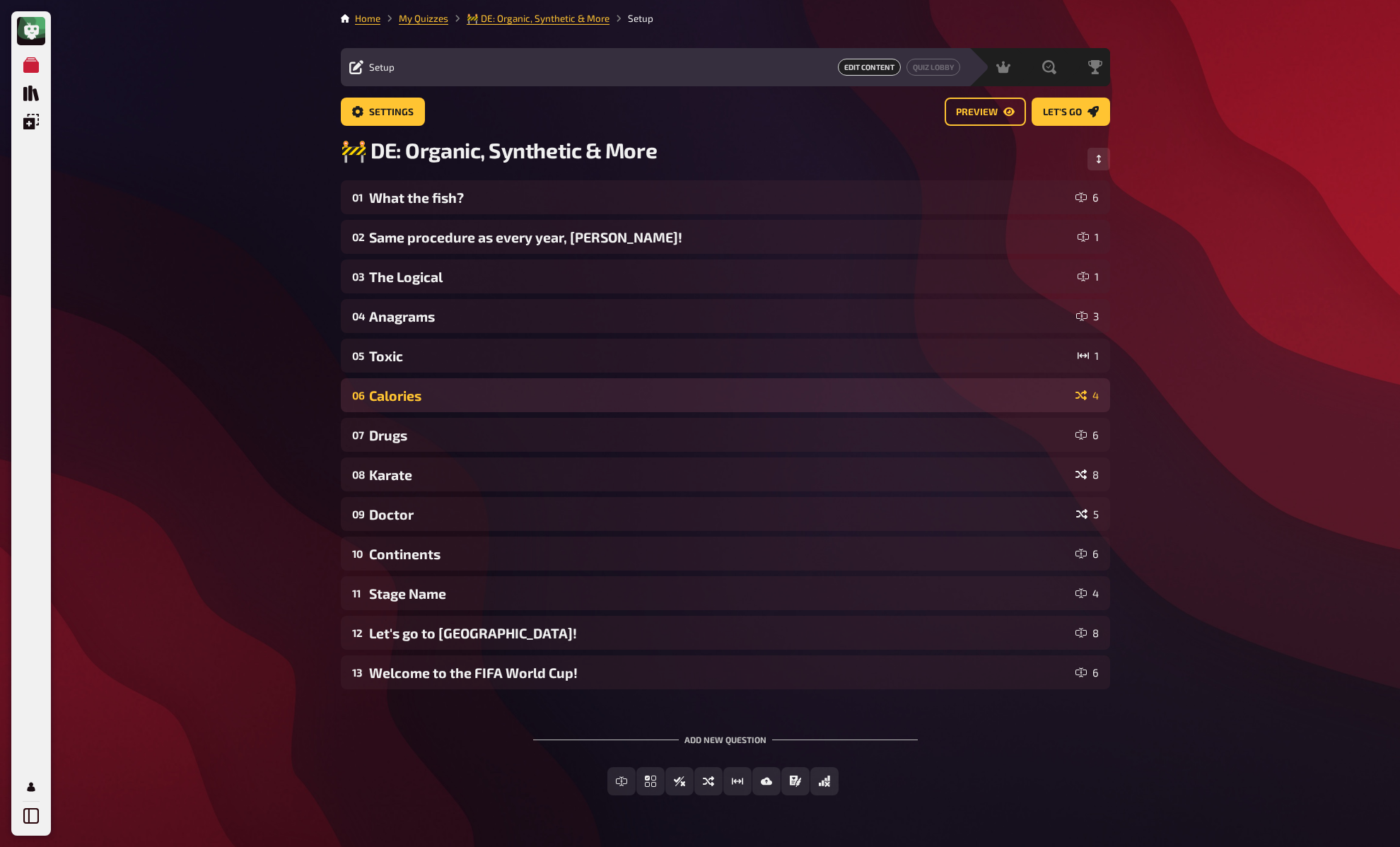
click at [419, 391] on div "Calories" at bounding box center [719, 396] width 701 height 17
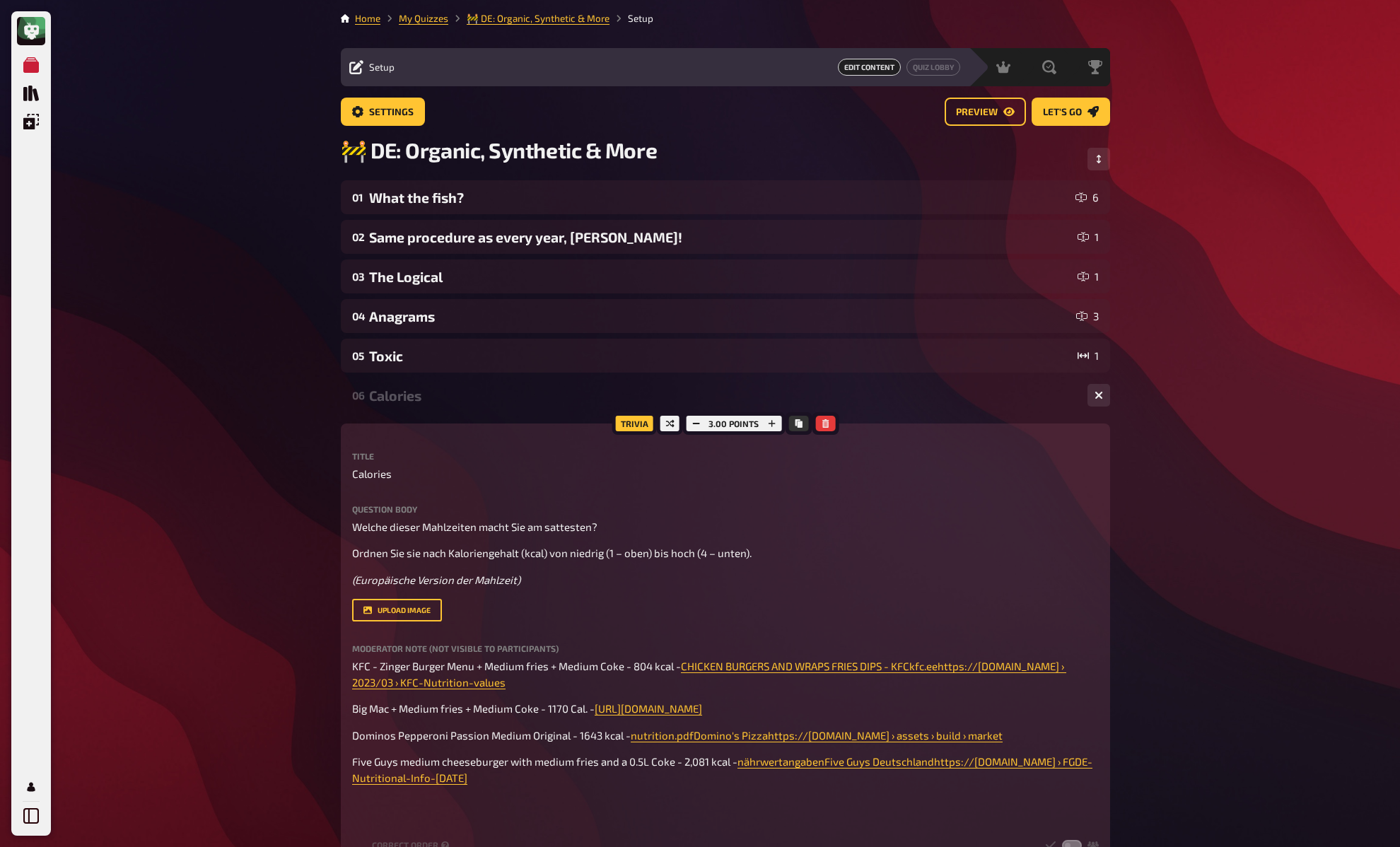
click at [401, 390] on div "Calories" at bounding box center [722, 396] width 707 height 17
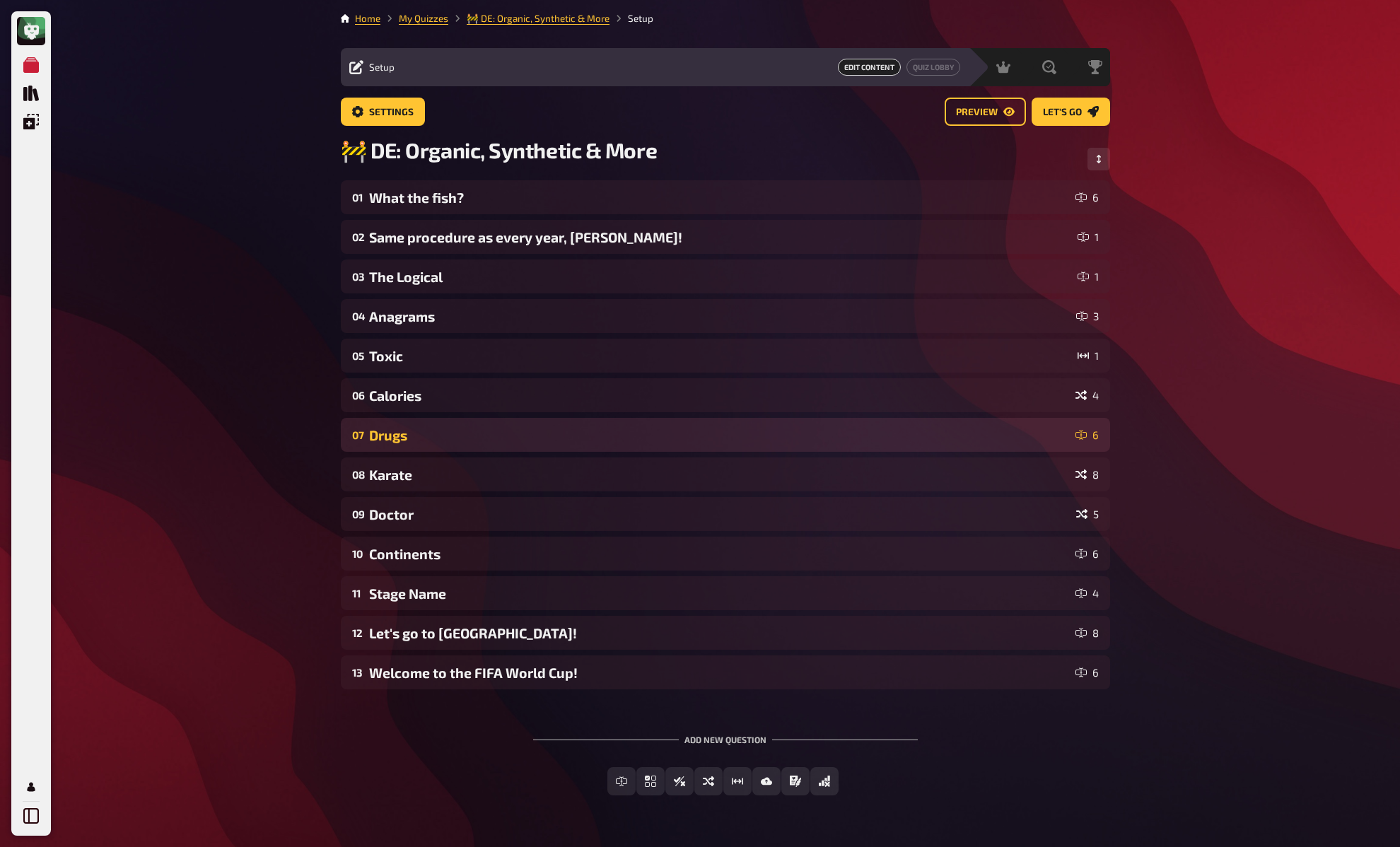
click at [418, 435] on div "Drugs" at bounding box center [719, 435] width 701 height 17
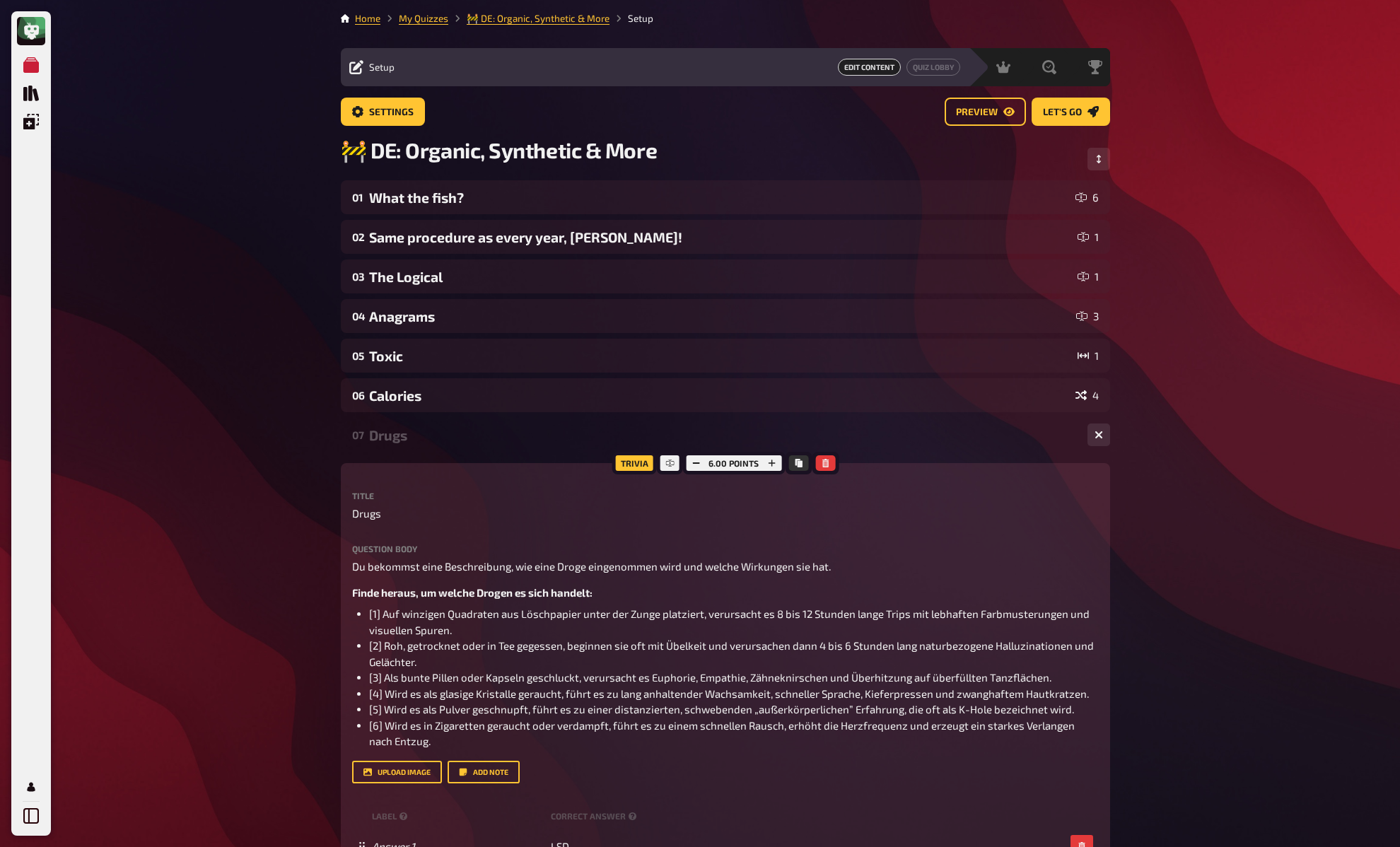
click at [291, 477] on div "My Quizzes Quiz Library Overlays My Account Home My Quizzes 🚧 DE: Organic, Synt…" at bounding box center [700, 789] width 1400 height 1577
click at [294, 491] on div "My Quizzes Quiz Library Overlays My Account Home My Quizzes 🚧 DE: Organic, Synt…" at bounding box center [700, 789] width 1400 height 1577
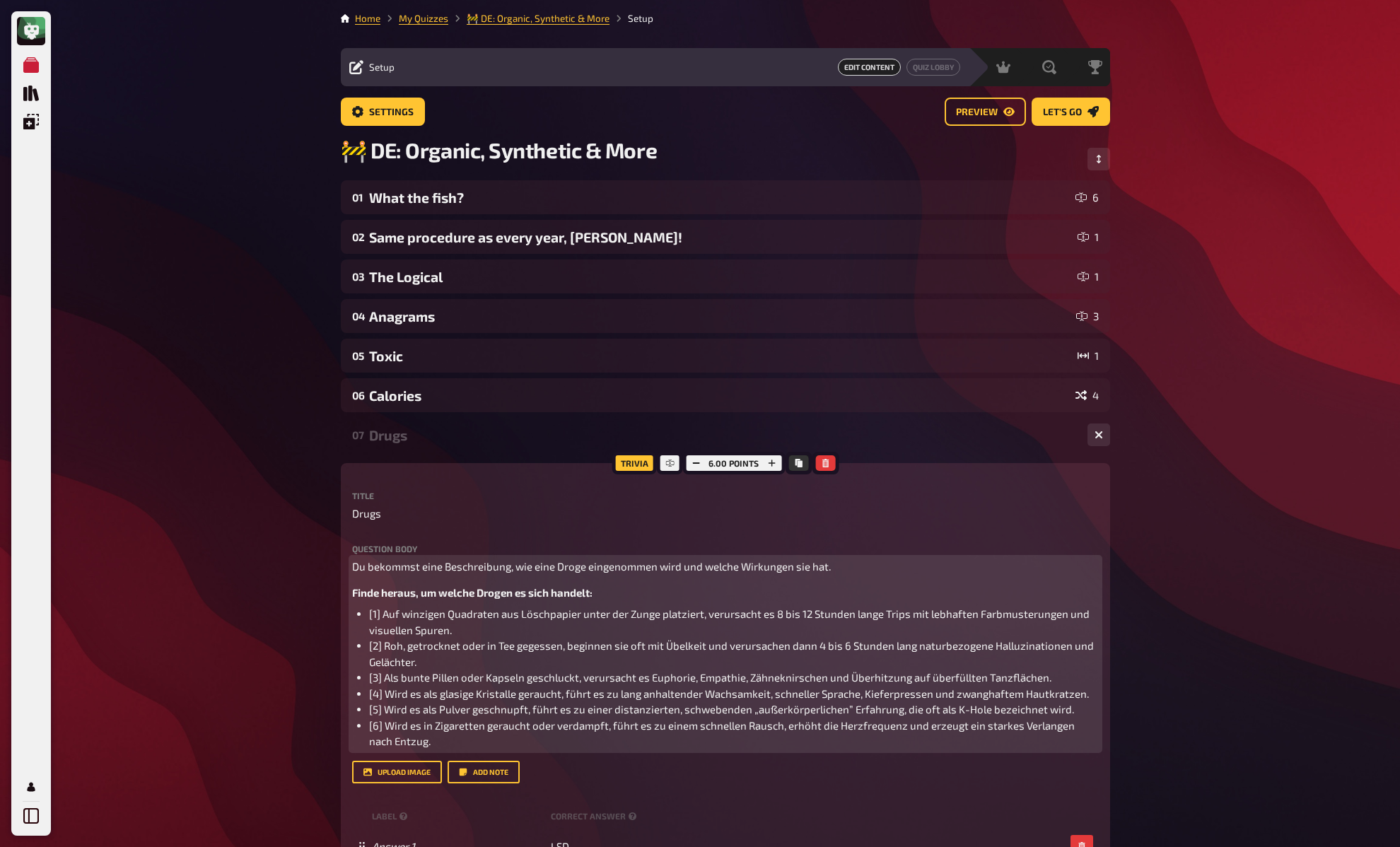
click at [450, 618] on span "[1] Auf winzigen Quadraten aus Löschpapier unter der Zunge platziert, verursach…" at bounding box center [730, 622] width 722 height 29
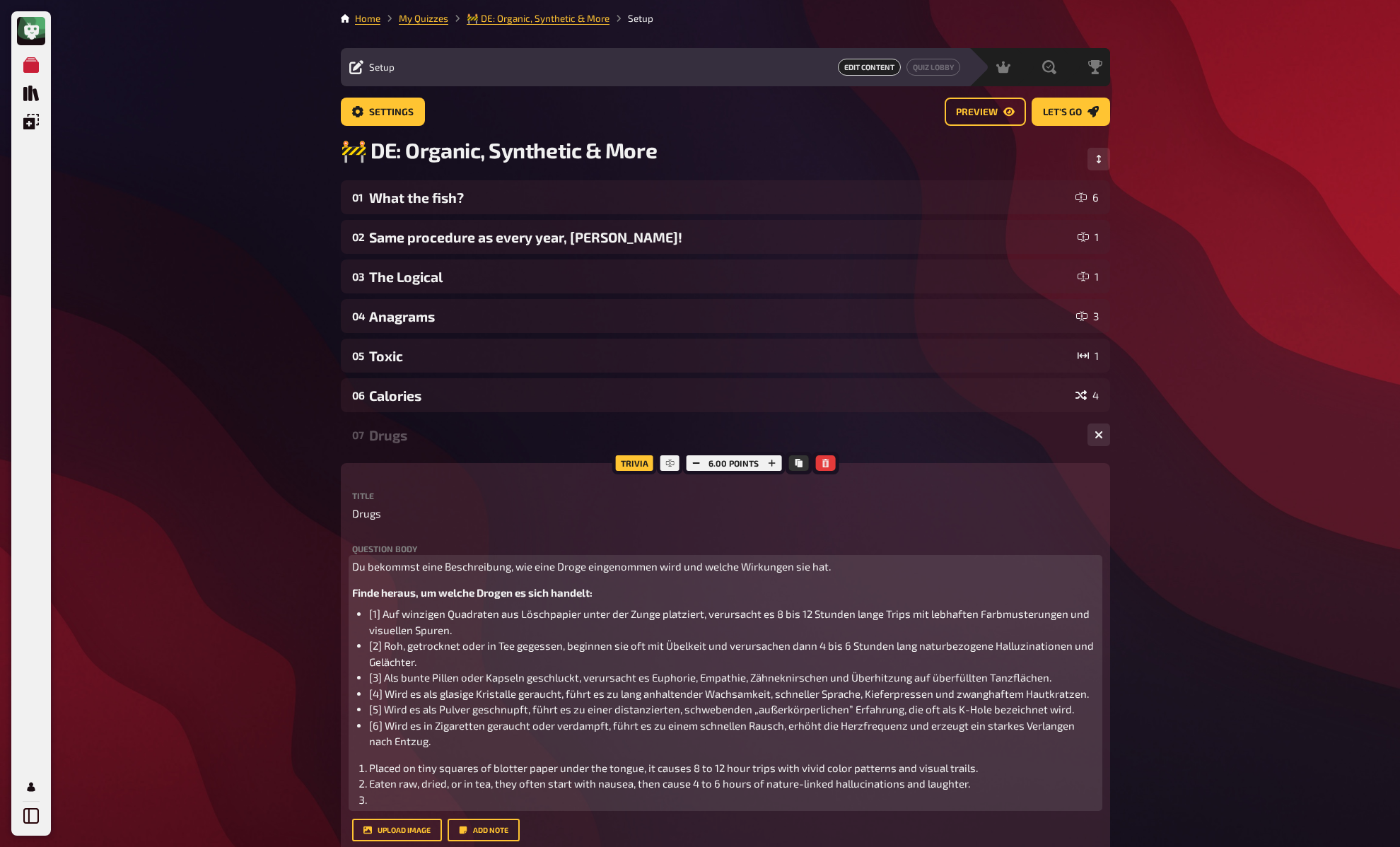
click at [384, 618] on span "[1] Auf winzigen Quadraten aus Löschpapier unter der Zunge platziert, verursach…" at bounding box center [730, 622] width 722 height 29
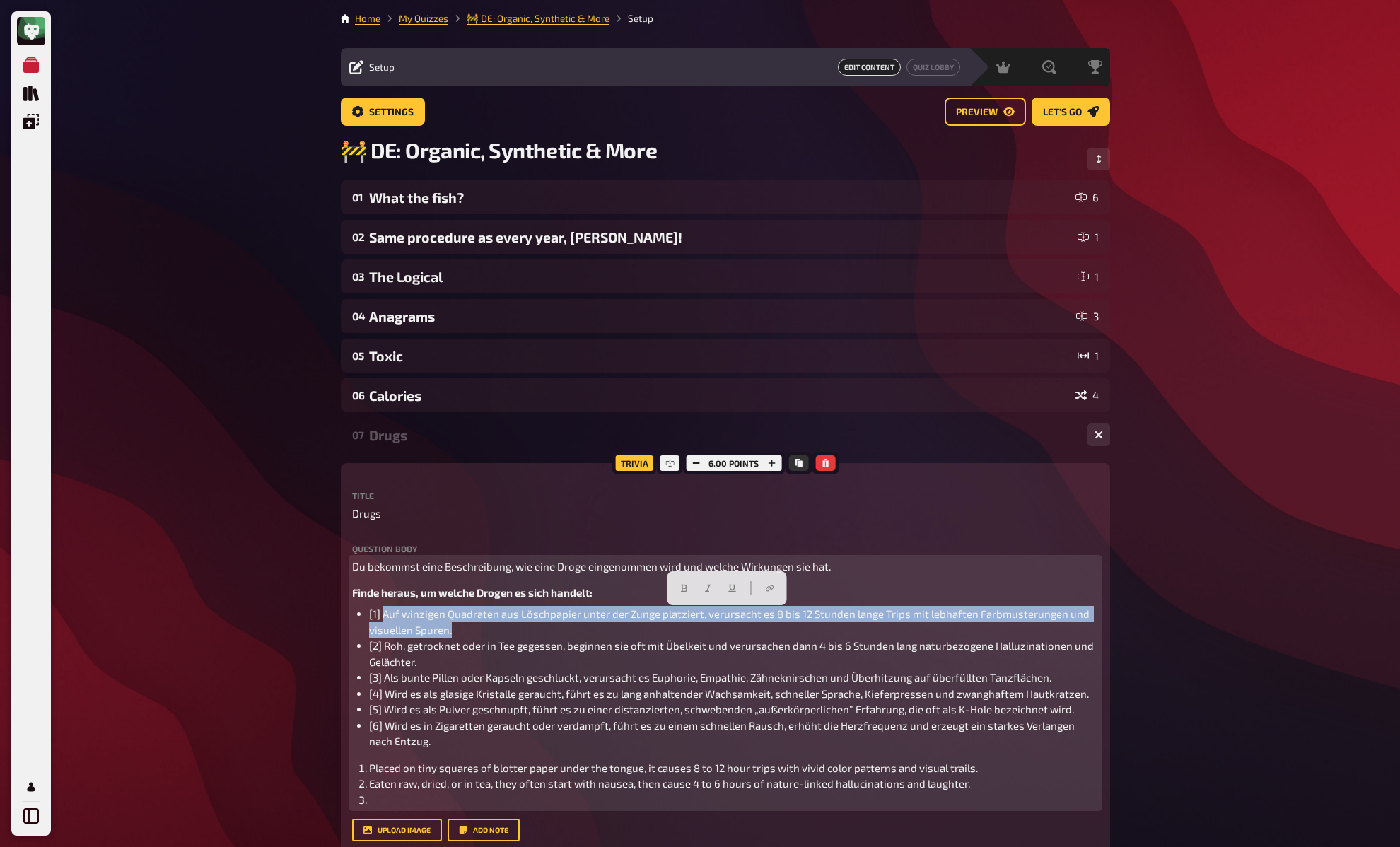
copy span "Auf winzigen Quadraten aus Löschpapier unter der Zunge platziert, verursacht es…"
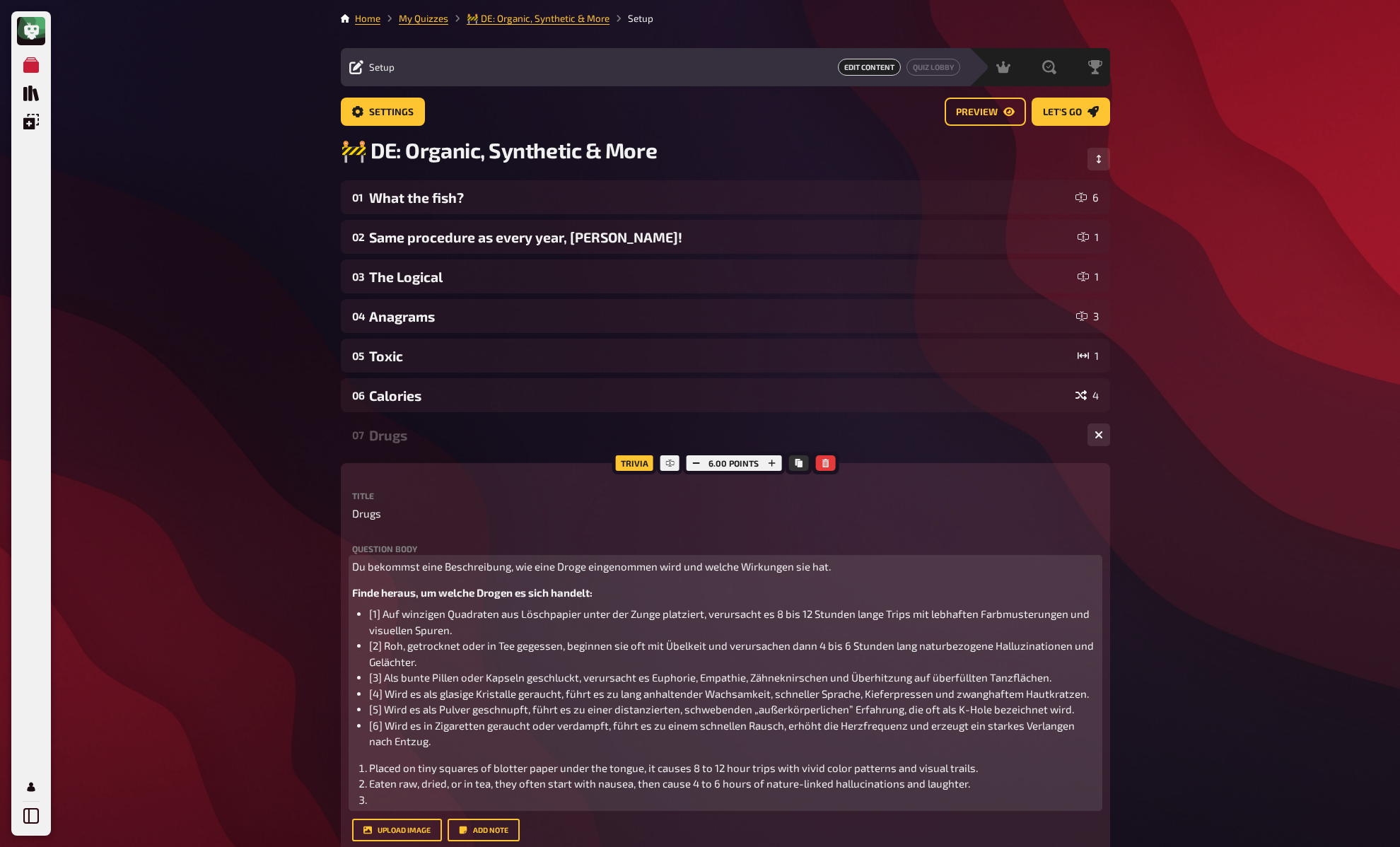
click at [382, 770] on span "Placed on tiny squares of blotter paper under the tongue, it causes 8 to 12 hou…" at bounding box center [673, 768] width 608 height 13
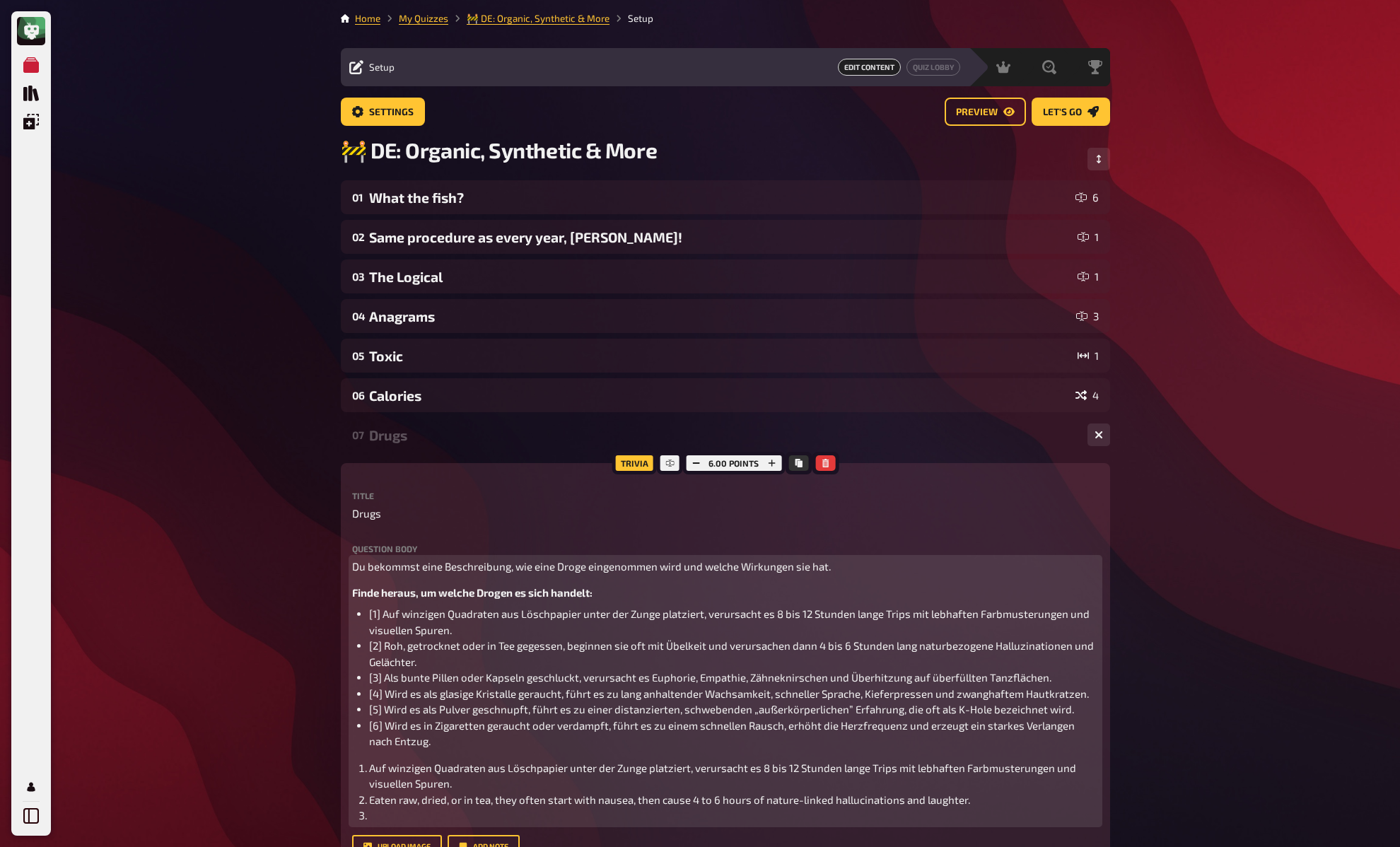
click at [397, 646] on span "[2] Roh, getrocknet oder in Tee gegessen, beginnen sie oft mit Übelkeit und ver…" at bounding box center [732, 654] width 727 height 29
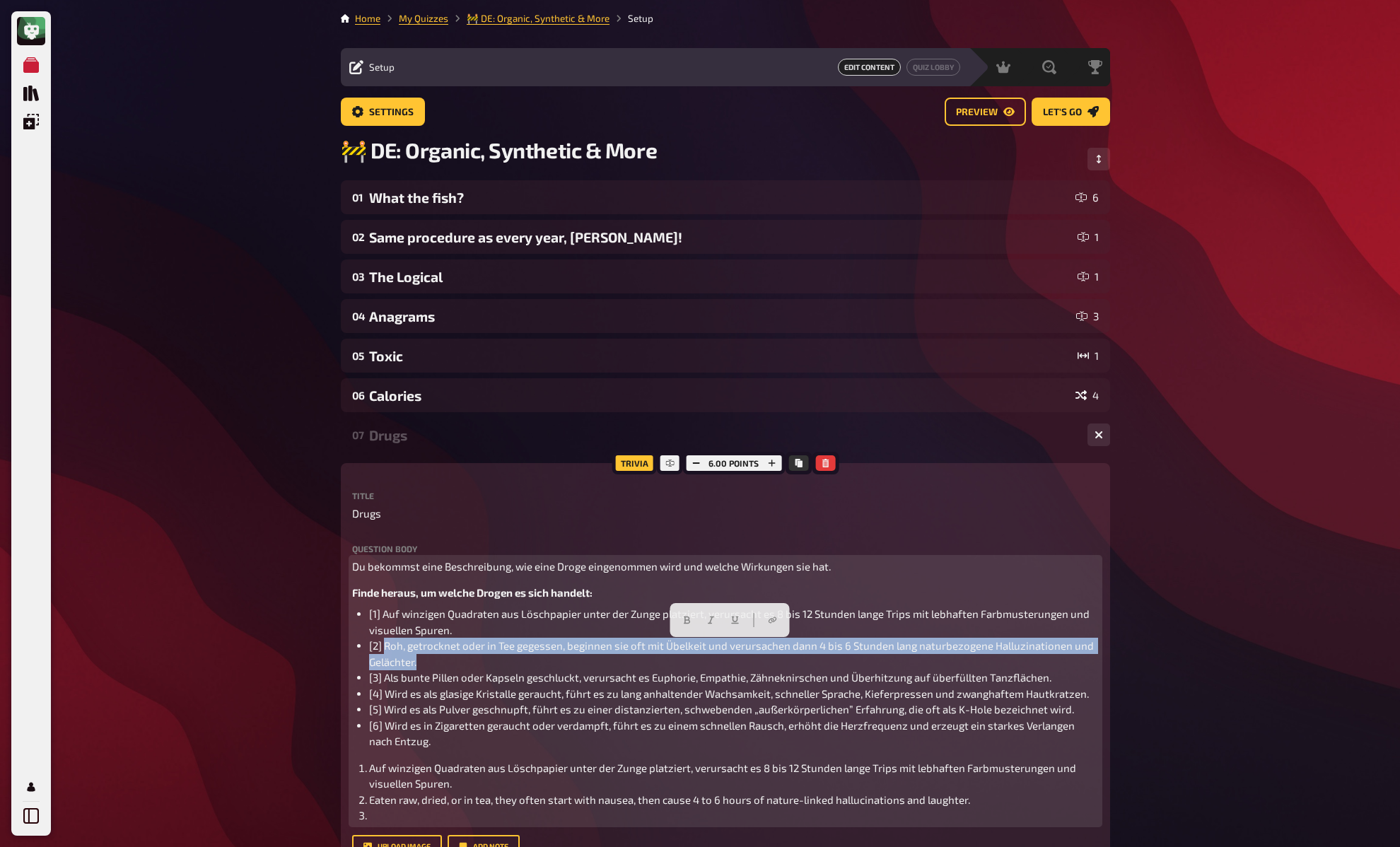
copy span "Roh, getrocknet oder in Tee gegessen, beginnen sie oft mit Übelkeit und verursa…"
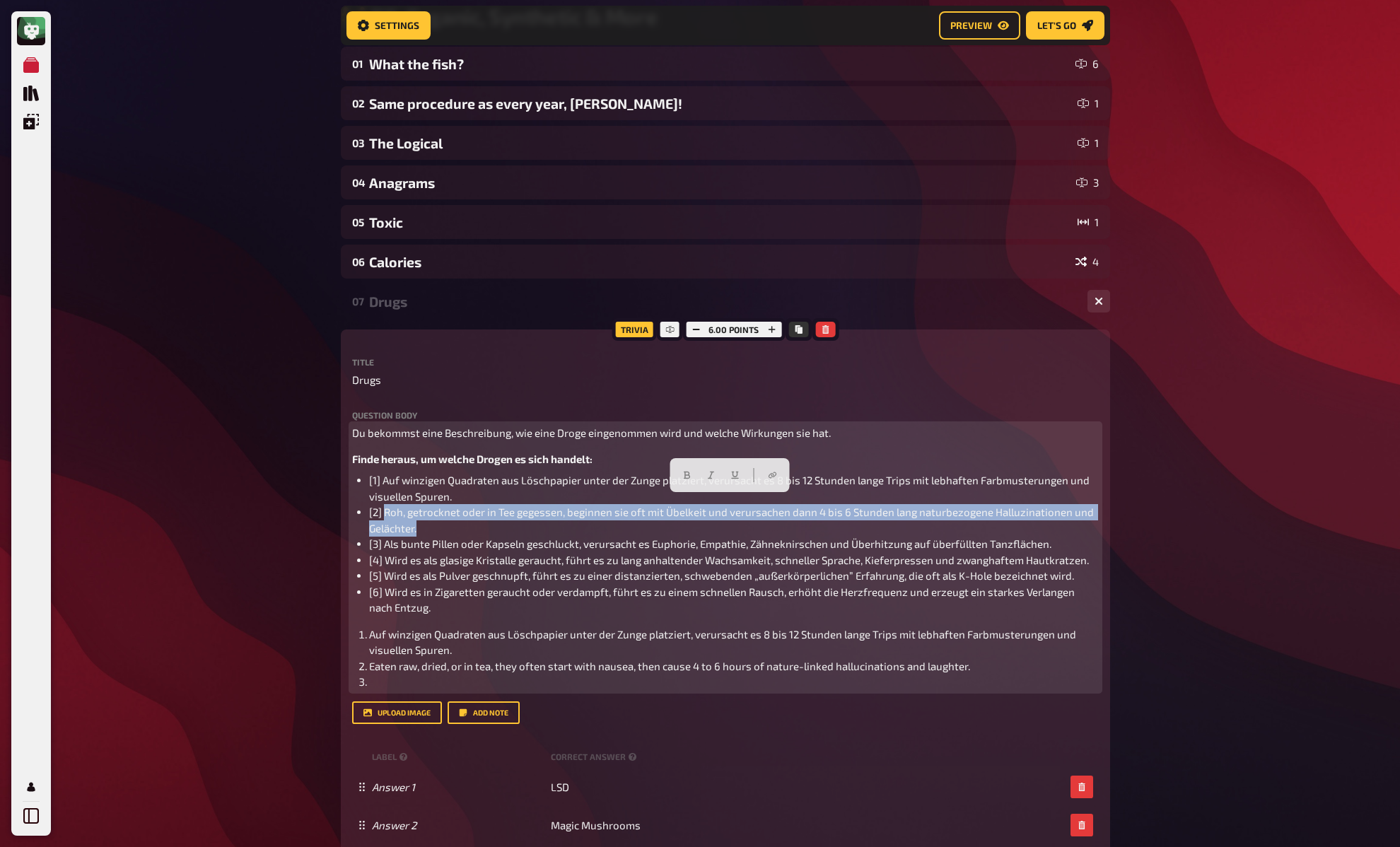
scroll to position [146, 0]
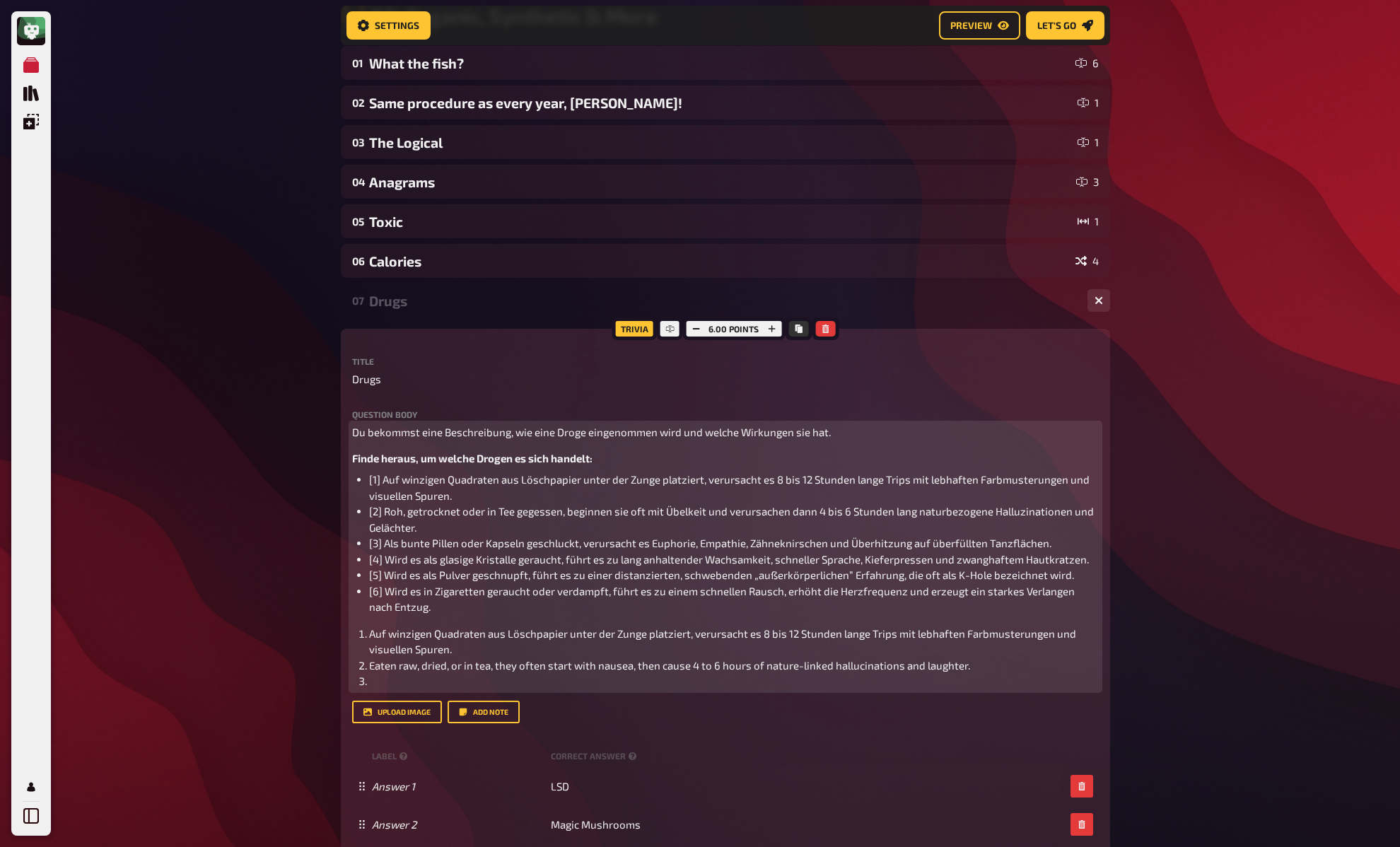
click at [386, 666] on span "Eaten raw, dried, or in tea, they often start with nausea, then cause 4 to 6 ho…" at bounding box center [669, 665] width 601 height 13
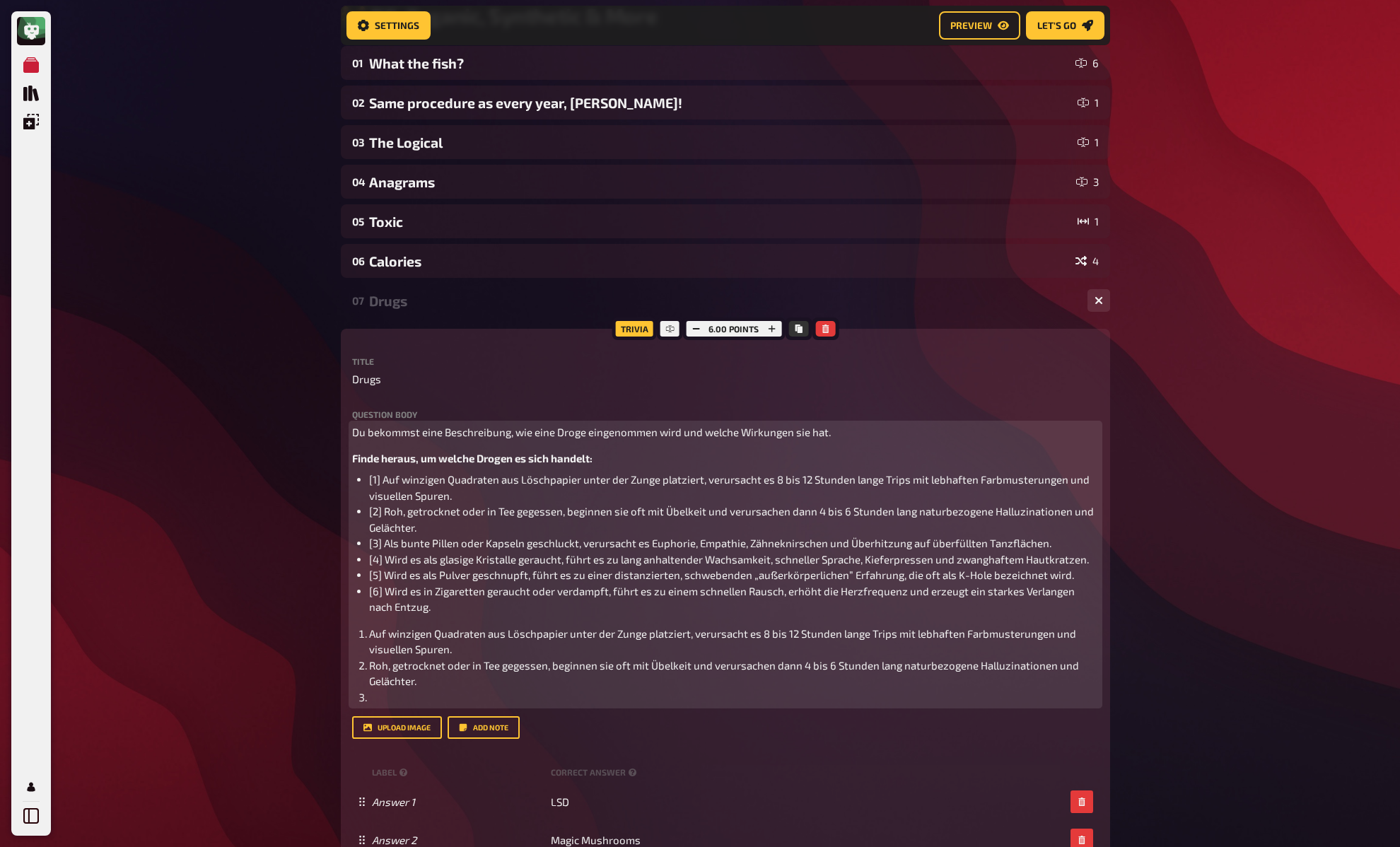
click at [393, 543] on span "[3] Als bunte Pillen oder Kapseln geschluckt, verursacht es Euphorie, Empathie,…" at bounding box center [710, 543] width 682 height 13
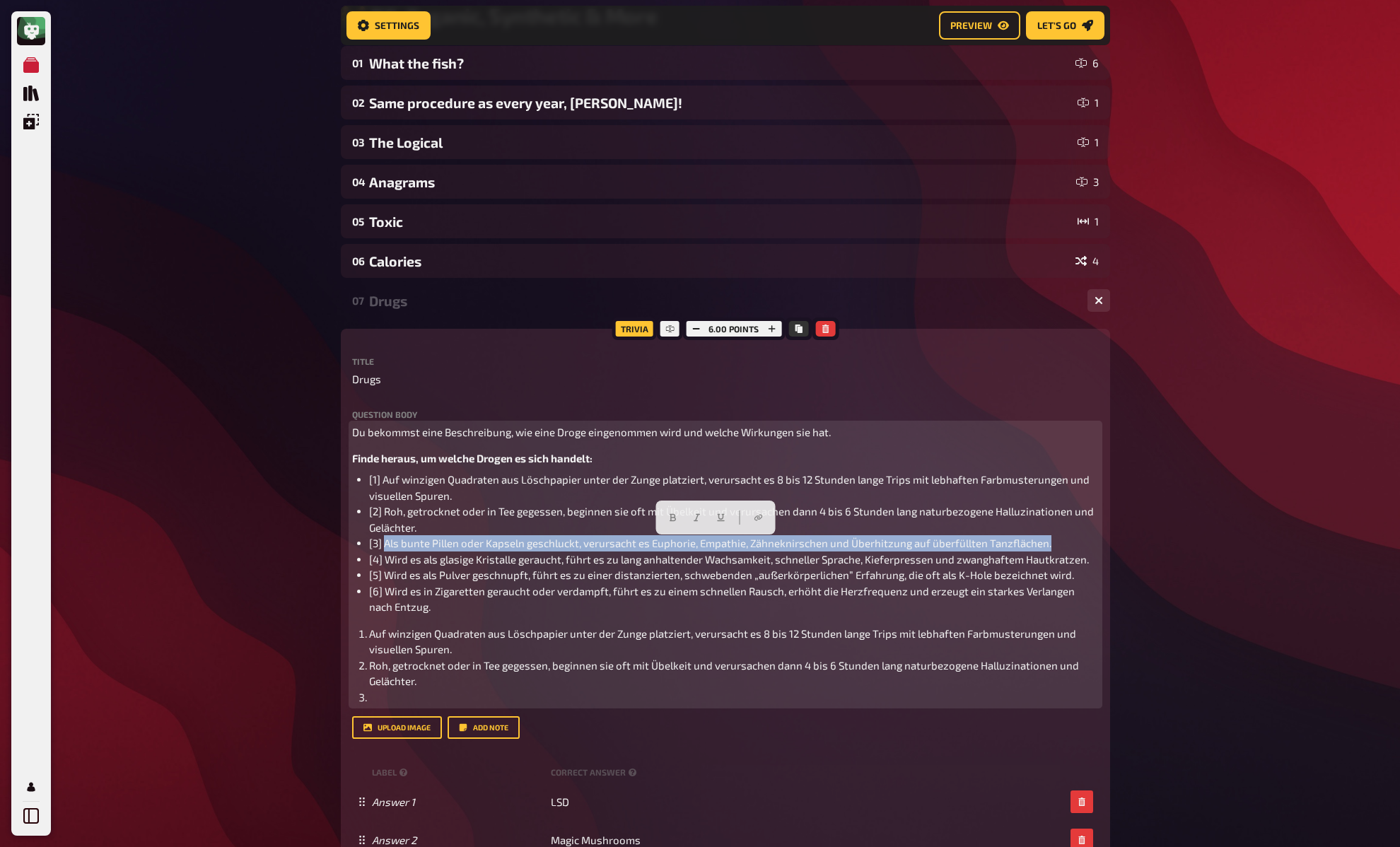
copy span "Als bunte Pillen oder Kapseln geschluckt, verursacht es Euphorie, Empathie, Zäh…"
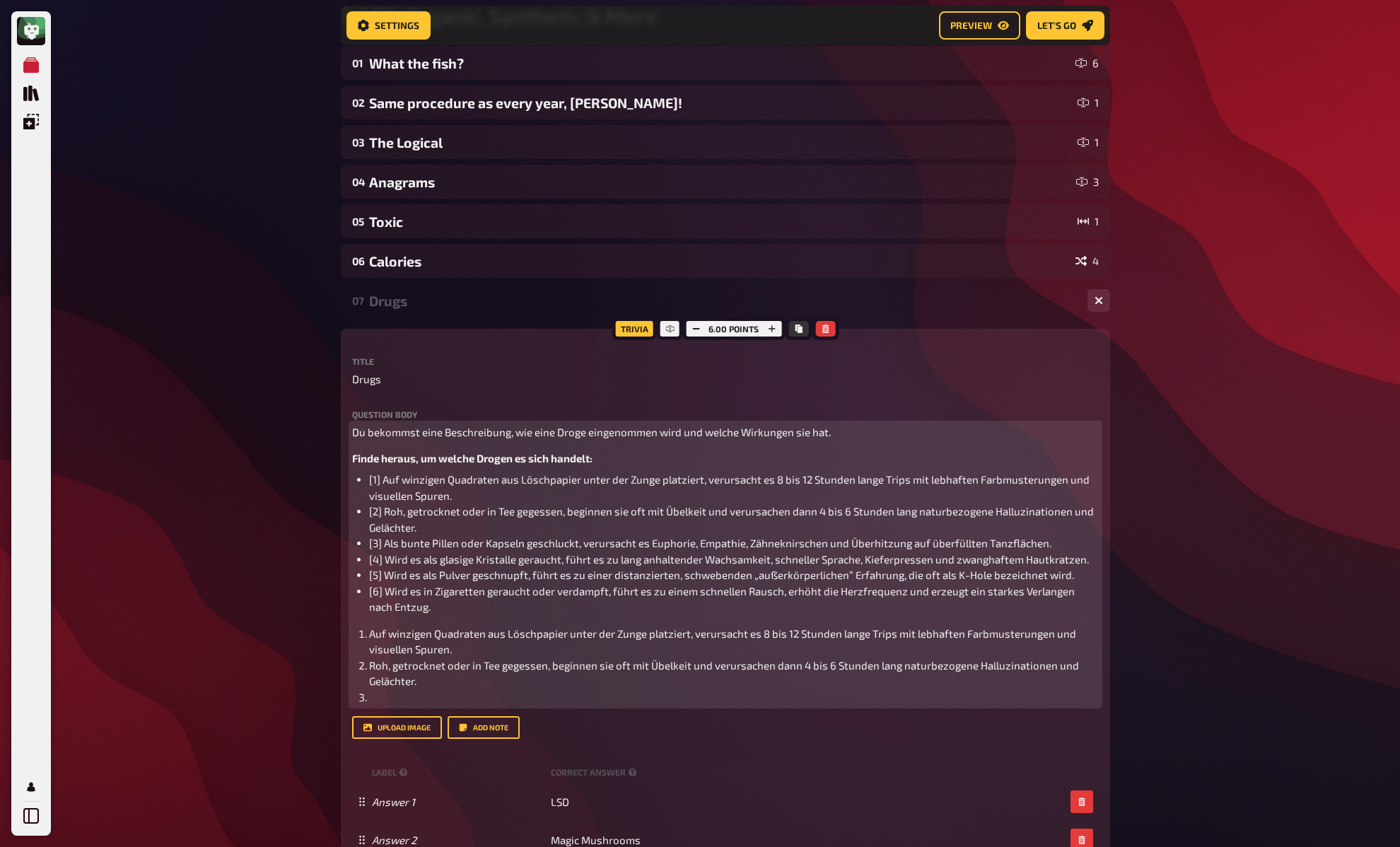
click at [398, 696] on li "﻿" at bounding box center [733, 698] width 729 height 17
paste div
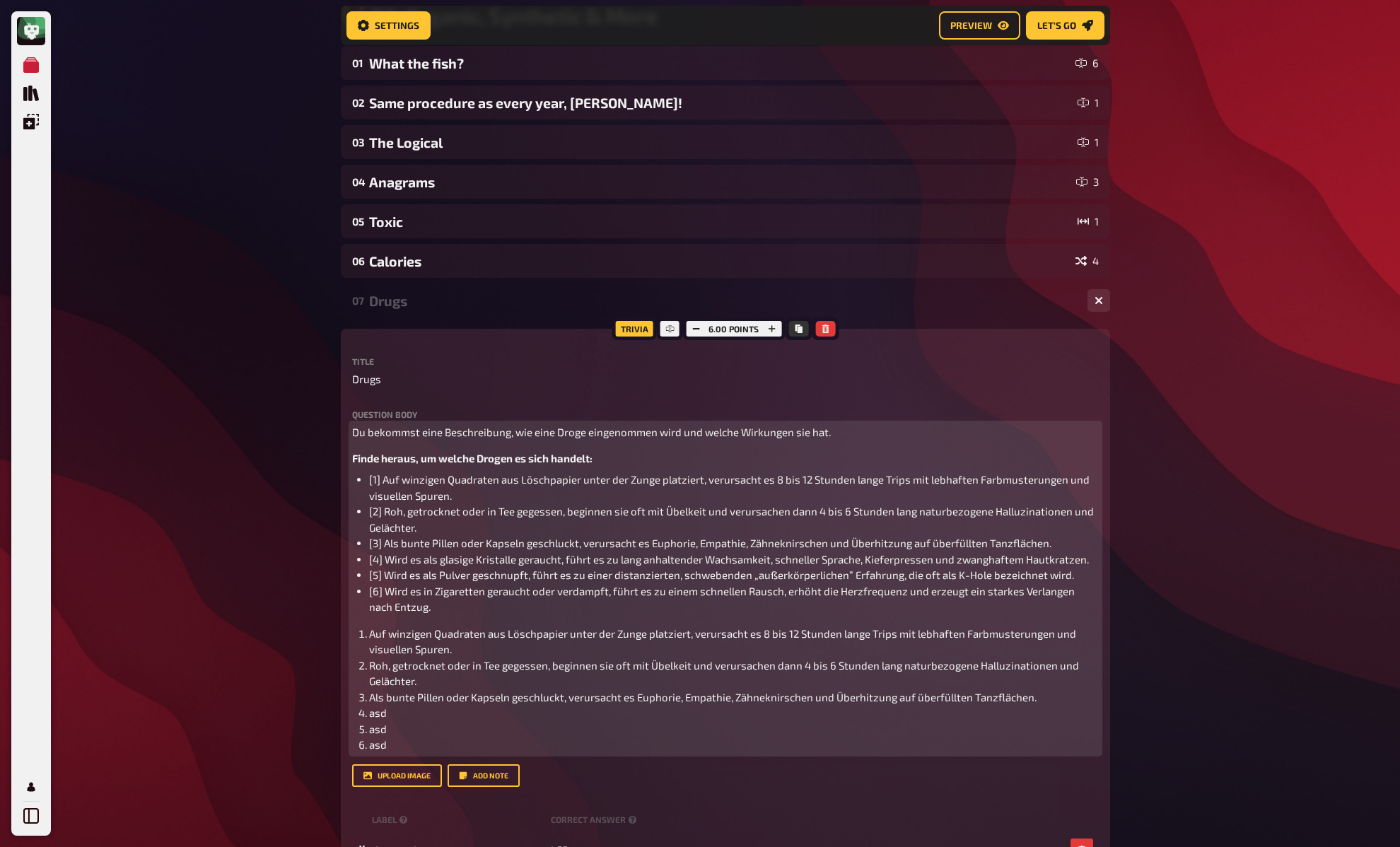
click at [389, 563] on span "[4] Wird es als glasige Kristalle geraucht, führt es zu lang anhaltender Wachsa…" at bounding box center [729, 559] width 720 height 13
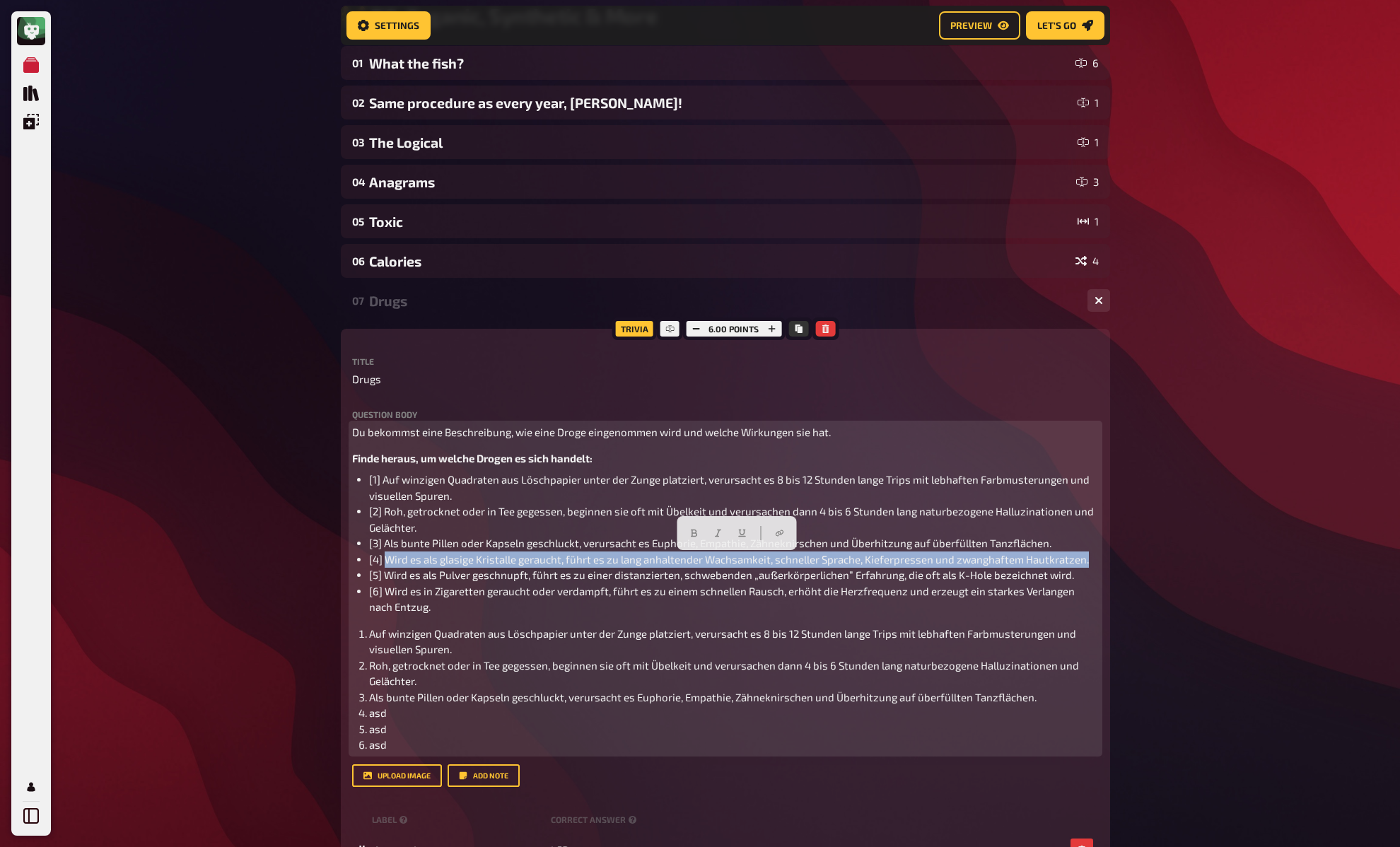
copy span "Wird es als glasige Kristalle geraucht, führt es zu lang anhaltender Wachsamkei…"
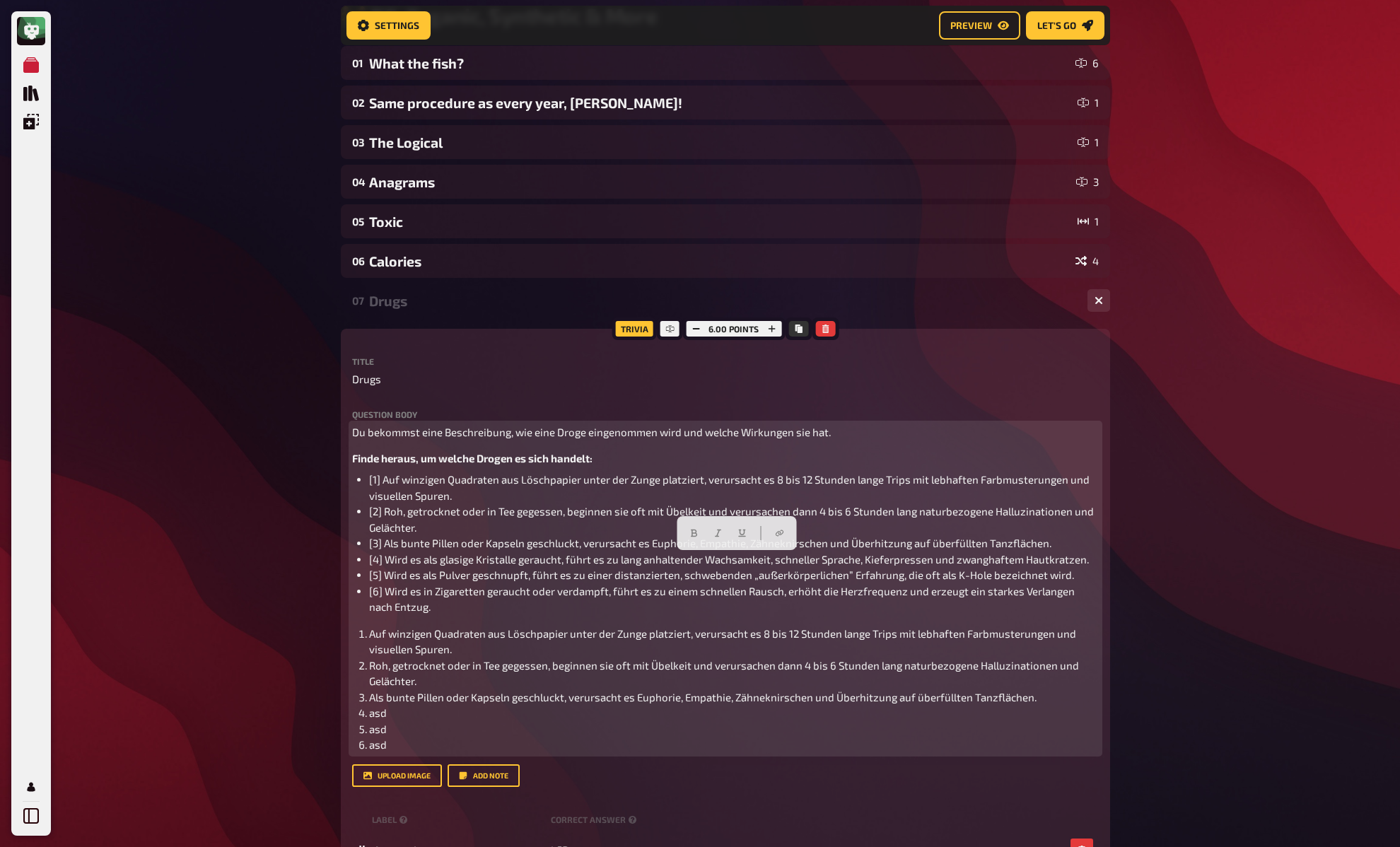
click at [377, 720] on li "asd" at bounding box center [733, 714] width 729 height 17
click at [377, 719] on span "asd" at bounding box center [378, 712] width 18 height 13
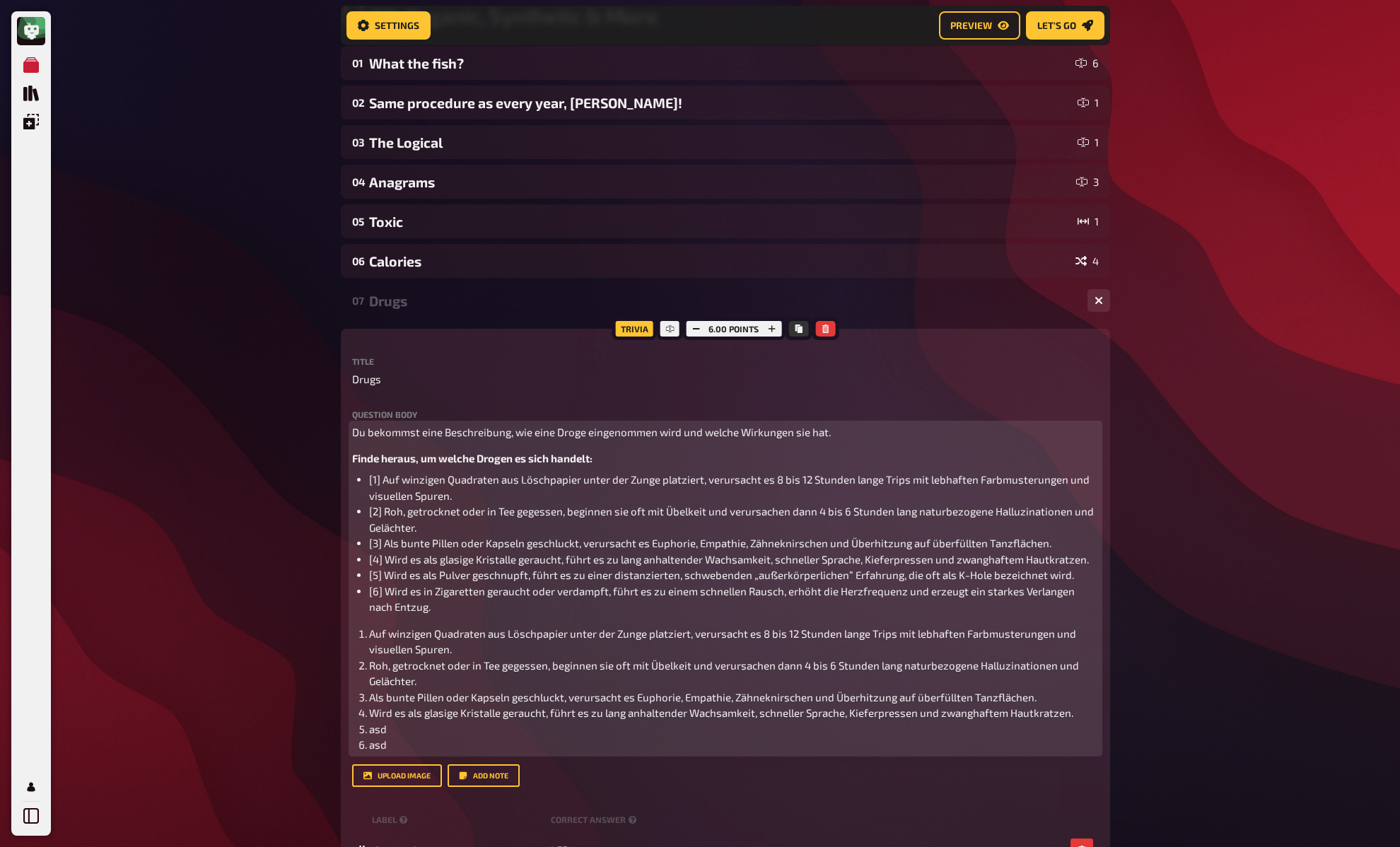
click at [392, 576] on span "[5] Wird es als Pulver geschnupft, führt es zu einer distanzierten, schwebenden…" at bounding box center [722, 574] width 705 height 13
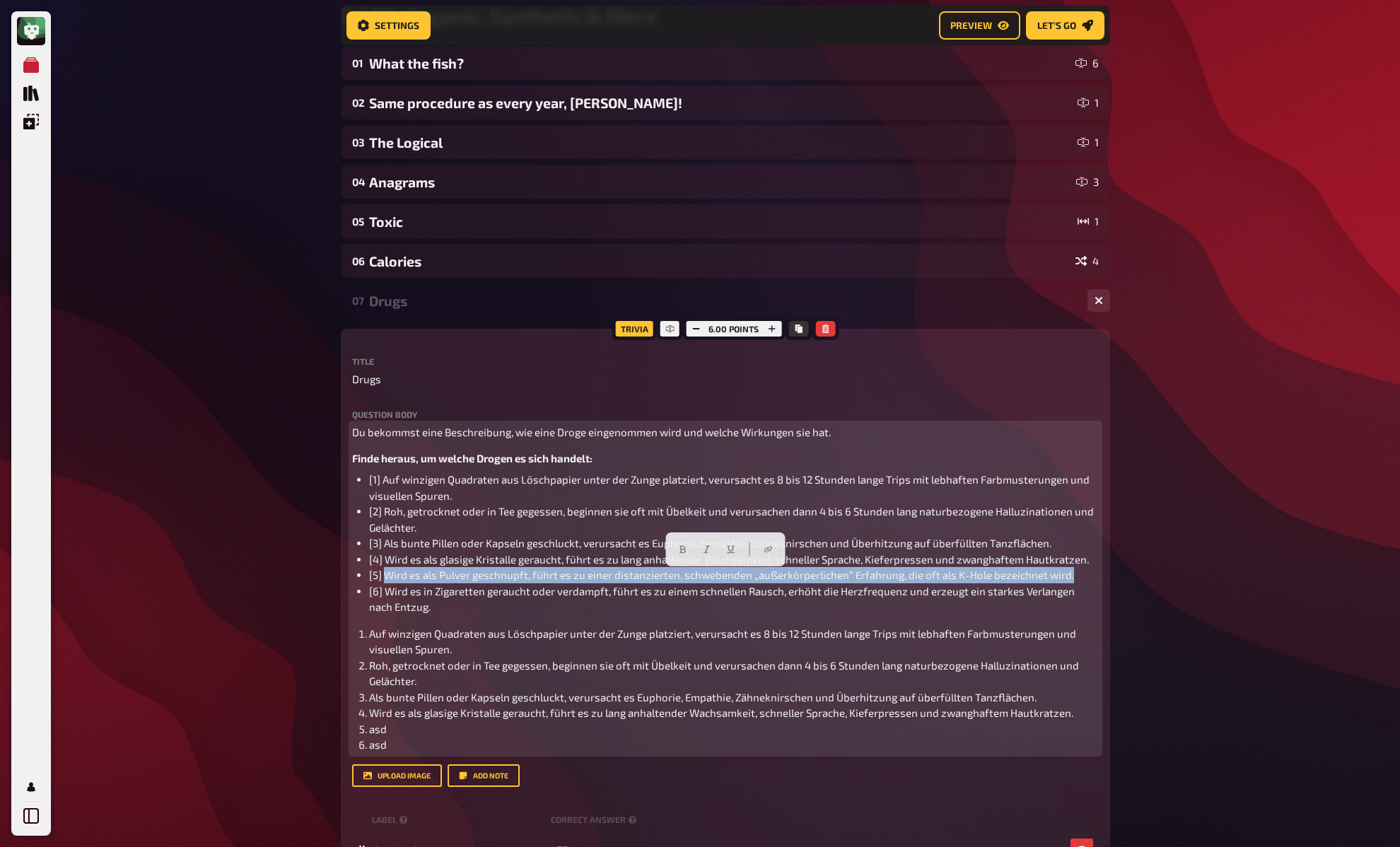
copy span "Wird es als Pulver geschnupft, führt es zu einer distanzierten, schwebenden „au…"
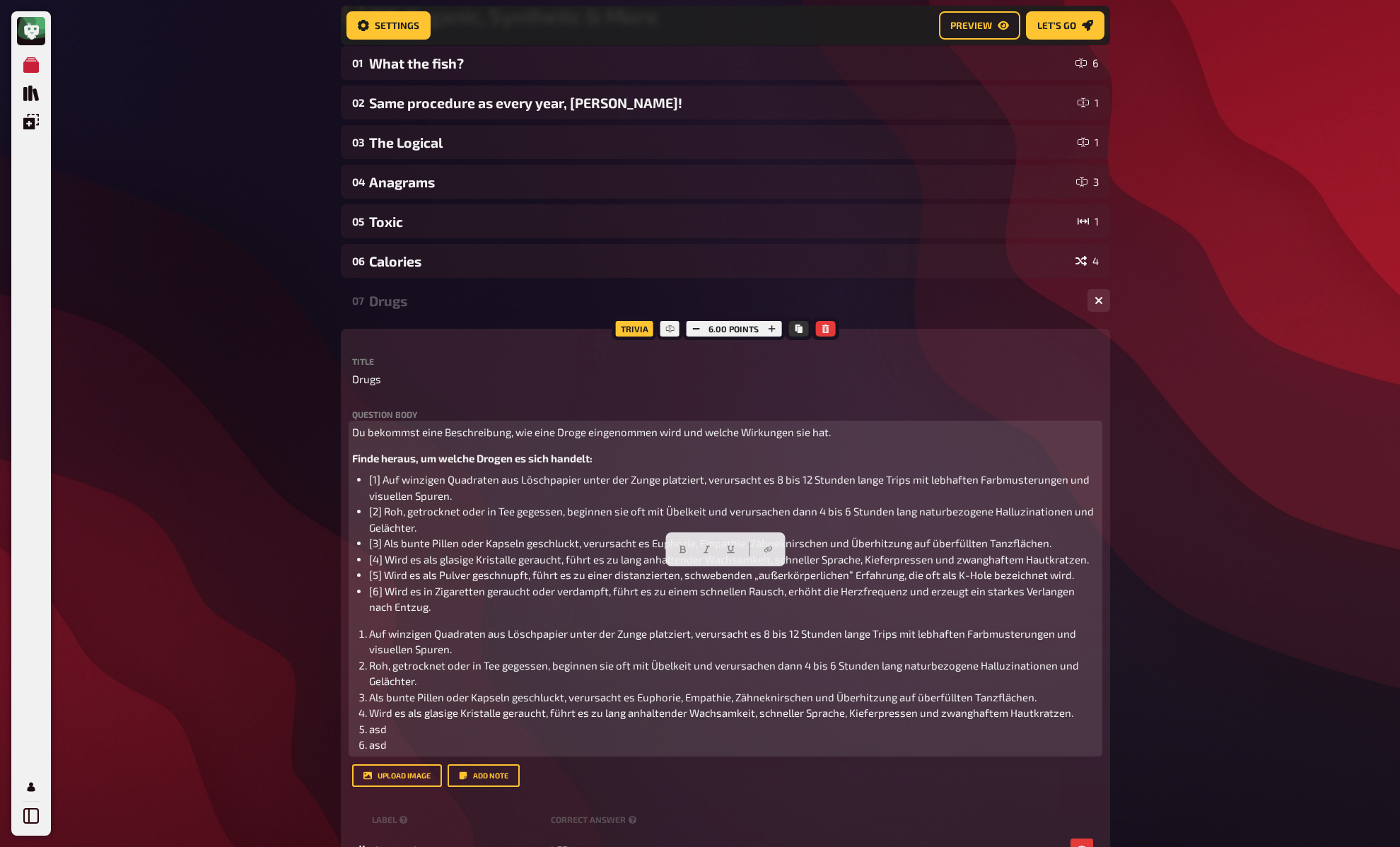
click at [373, 734] on span "asd" at bounding box center [378, 729] width 18 height 13
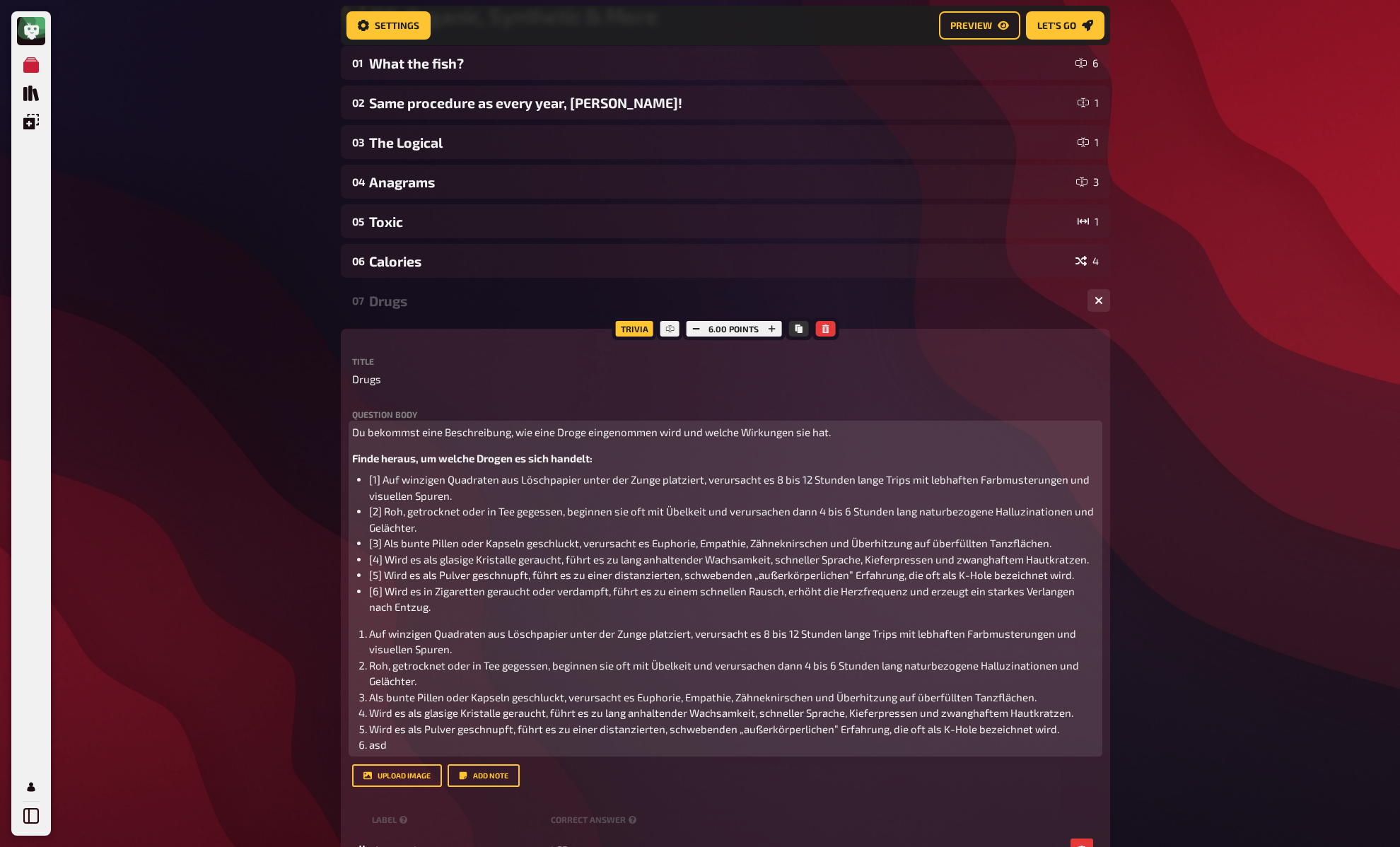
click at [397, 596] on span "[6] Wird es in Zigaretten geraucht oder verdampft, führt es zu einem schnellen …" at bounding box center [722, 599] width 708 height 29
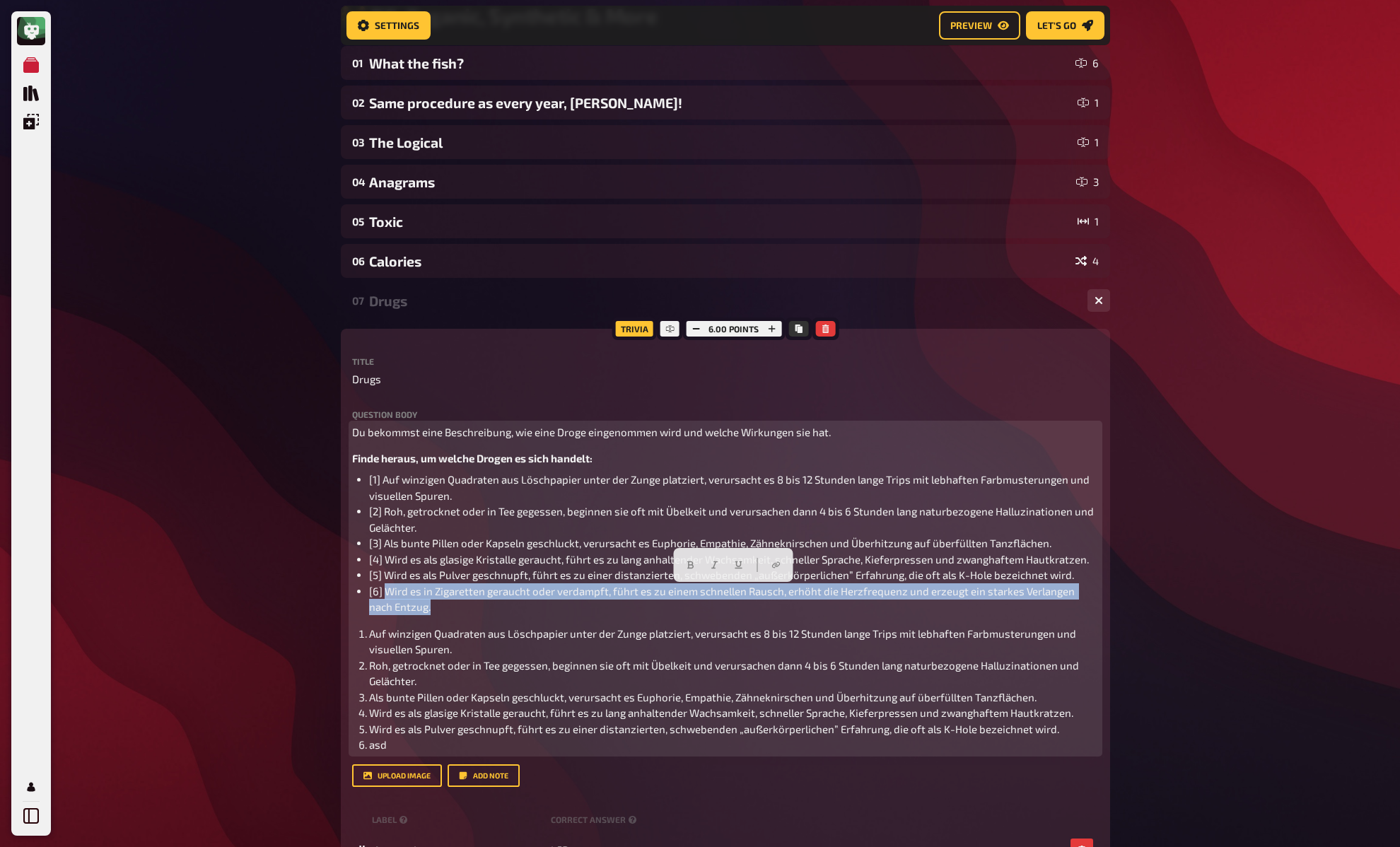
copy span "Wird es in Zigaretten geraucht oder verdampft, führt es zu einem schnellen Raus…"
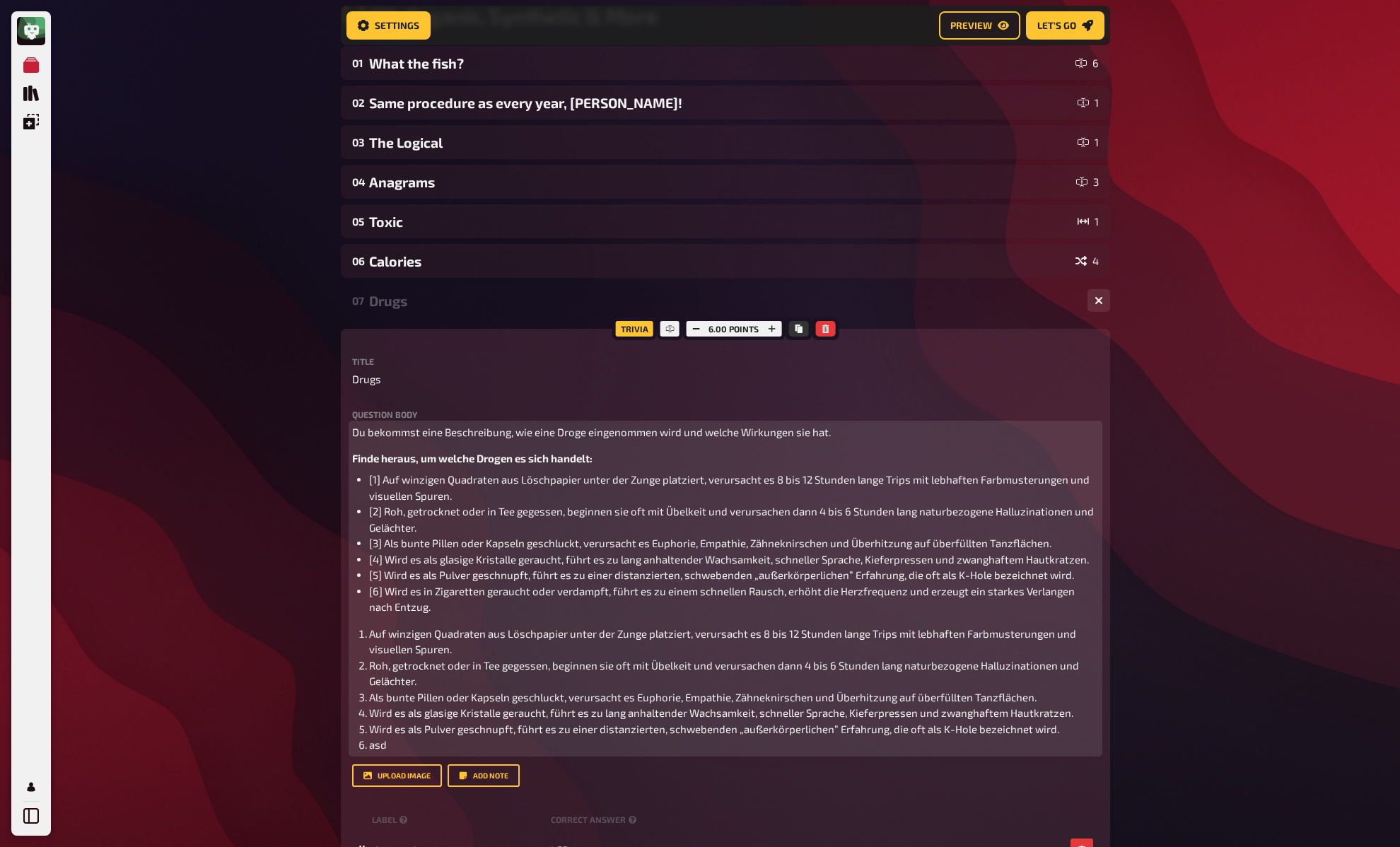
click at [376, 733] on span "Wird es als Pulver geschnupft, führt es zu einer distanzierten, schwebenden „au…" at bounding box center [714, 729] width 690 height 13
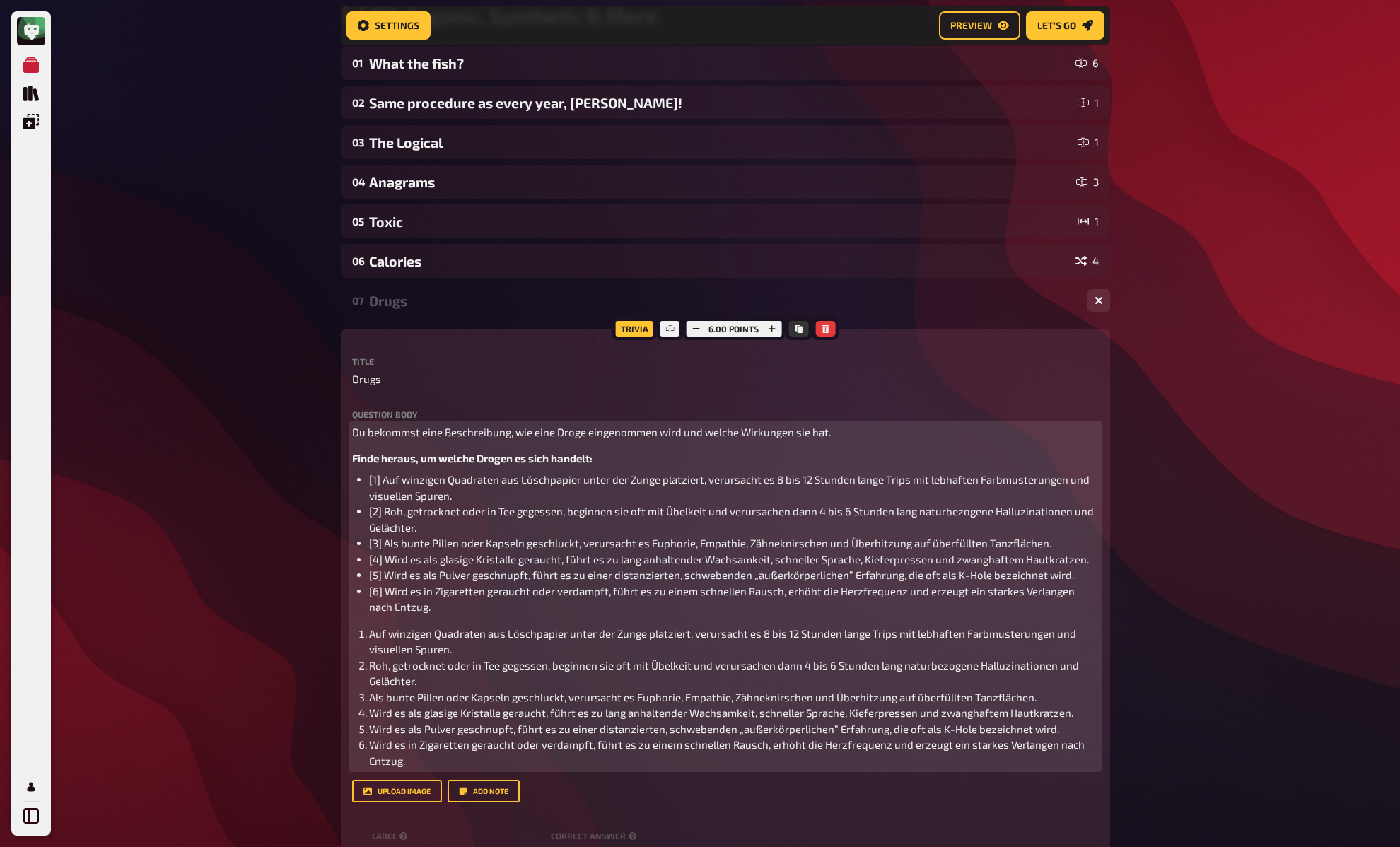
click at [398, 623] on div "Du bekommst eine Beschreibung, wie eine Droge eingenommen wird und welche Wirku…" at bounding box center [725, 597] width 747 height 345
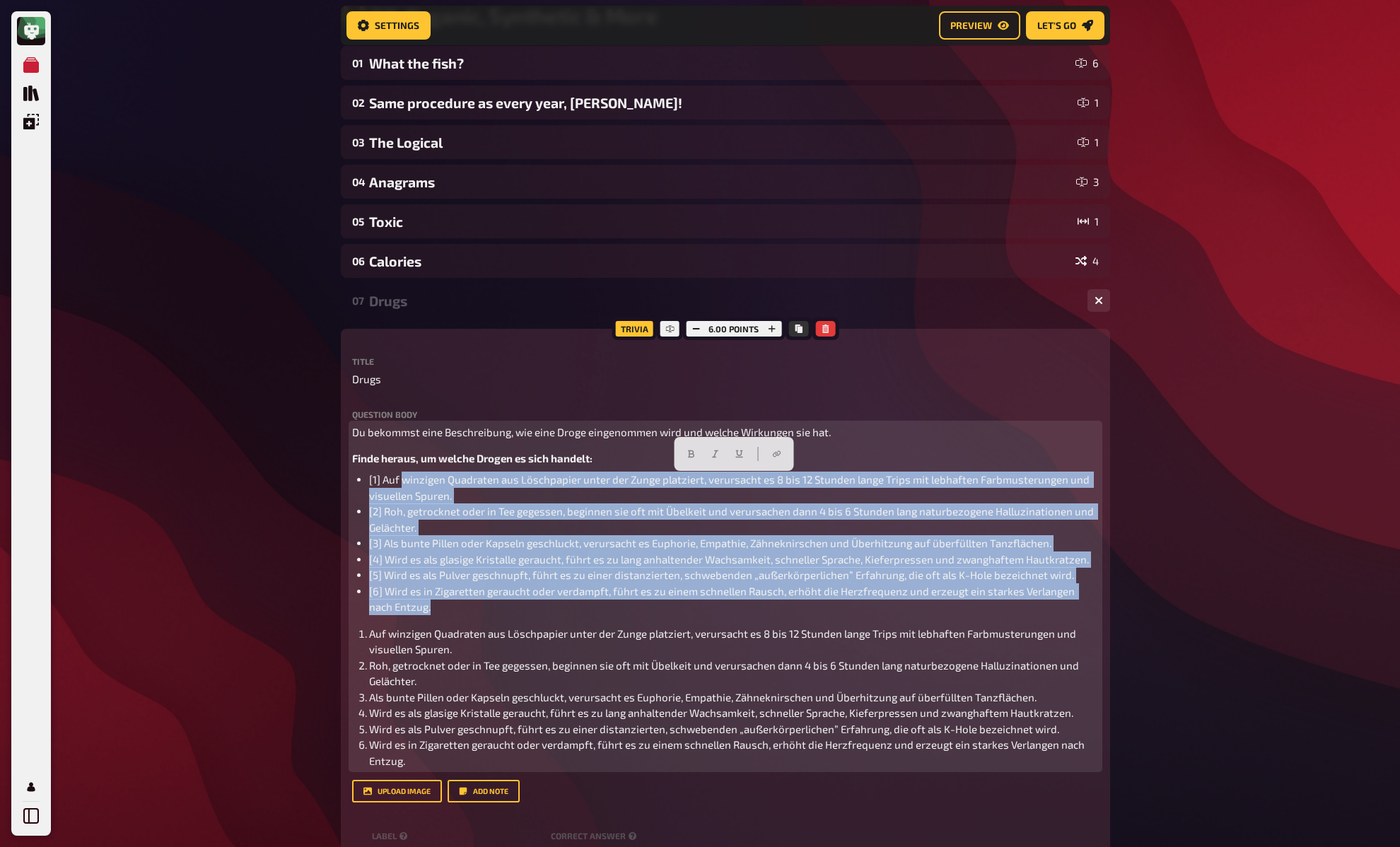
click at [401, 483] on span "[1] Auf winzigen Quadraten aus Löschpapier unter der Zunge platziert, verursach…" at bounding box center [730, 488] width 722 height 29
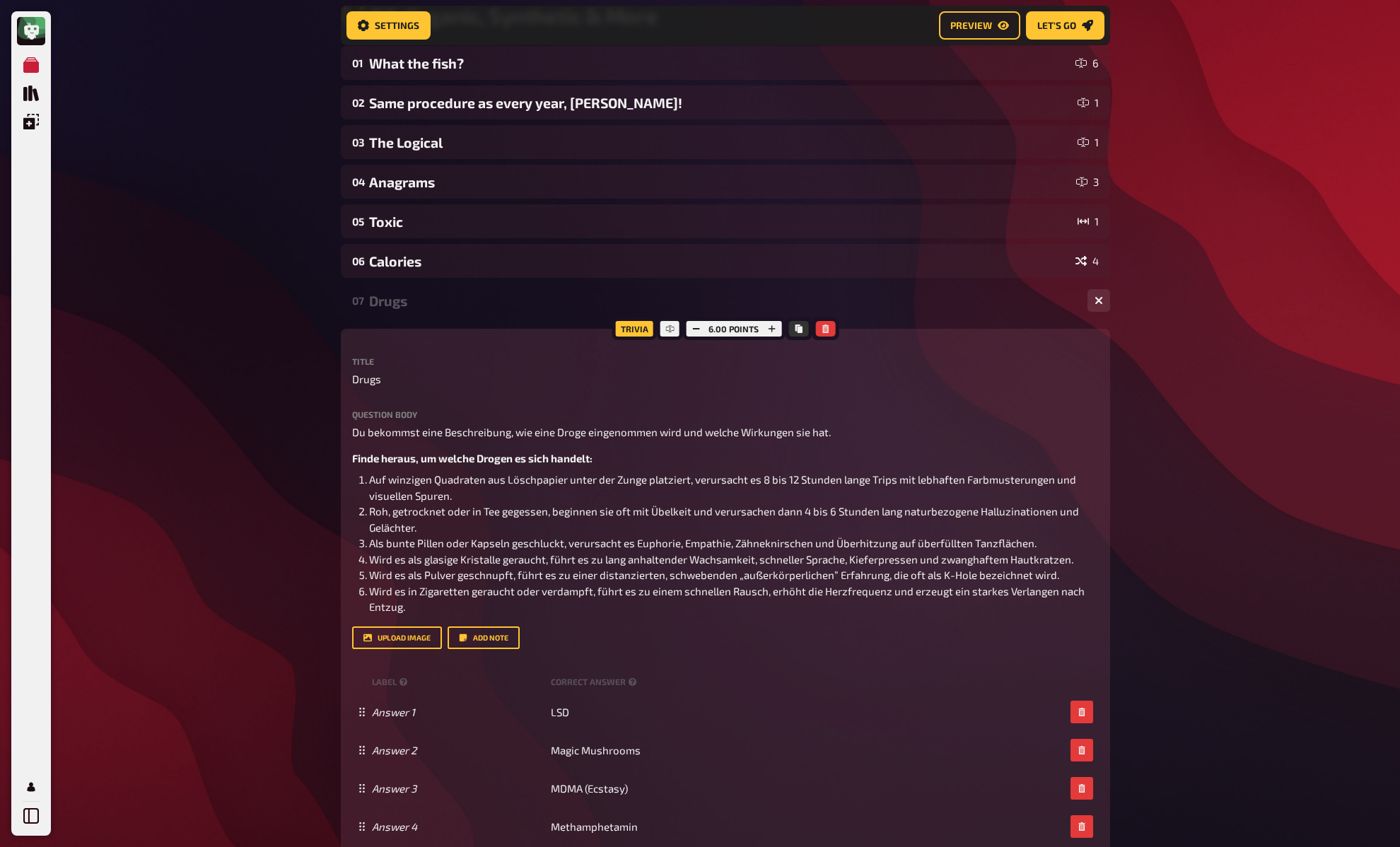
click at [285, 310] on div "My Quizzes Quiz Library Overlays My Account Home My Quizzes 🚧 DE: Organic, Synt…" at bounding box center [700, 648] width 1400 height 1588
click at [279, 310] on div "My Quizzes Quiz Library Overlays My Account Home My Quizzes 🚧 DE: Organic, Synt…" at bounding box center [700, 648] width 1400 height 1588
click at [380, 297] on div "Drugs" at bounding box center [722, 301] width 707 height 17
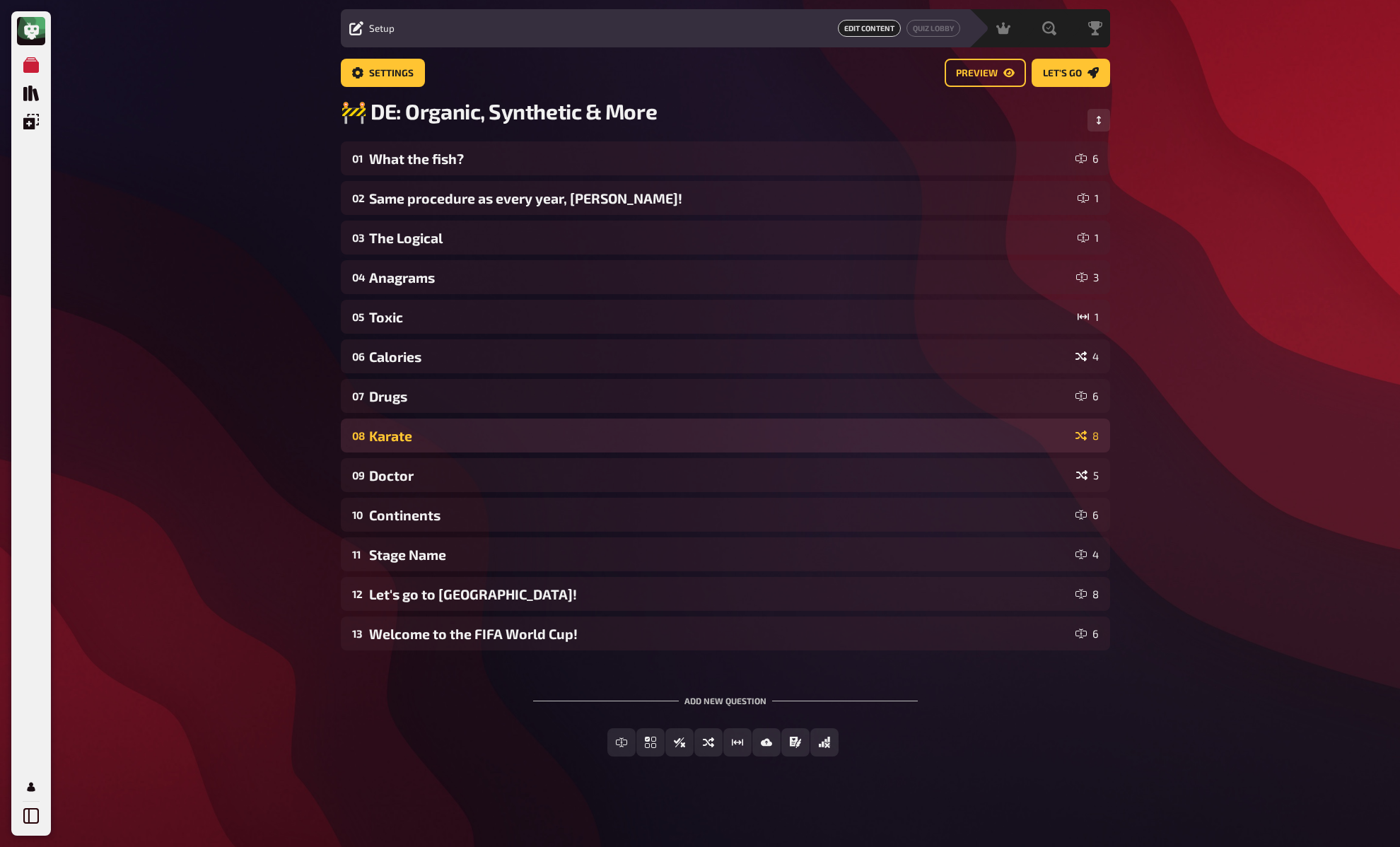
click at [389, 436] on div "Karate" at bounding box center [719, 436] width 701 height 17
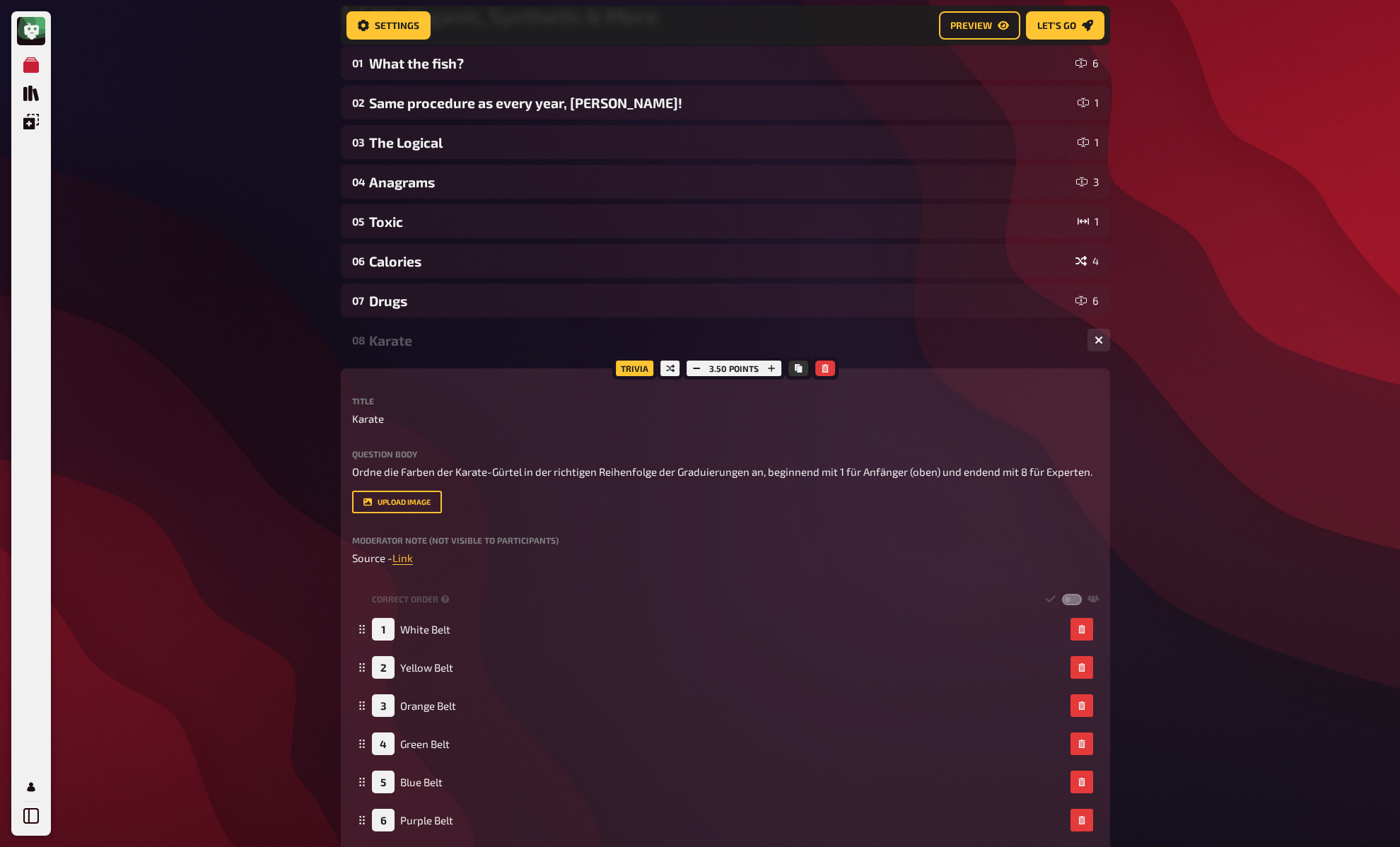
click at [406, 343] on div "Karate" at bounding box center [722, 341] width 707 height 17
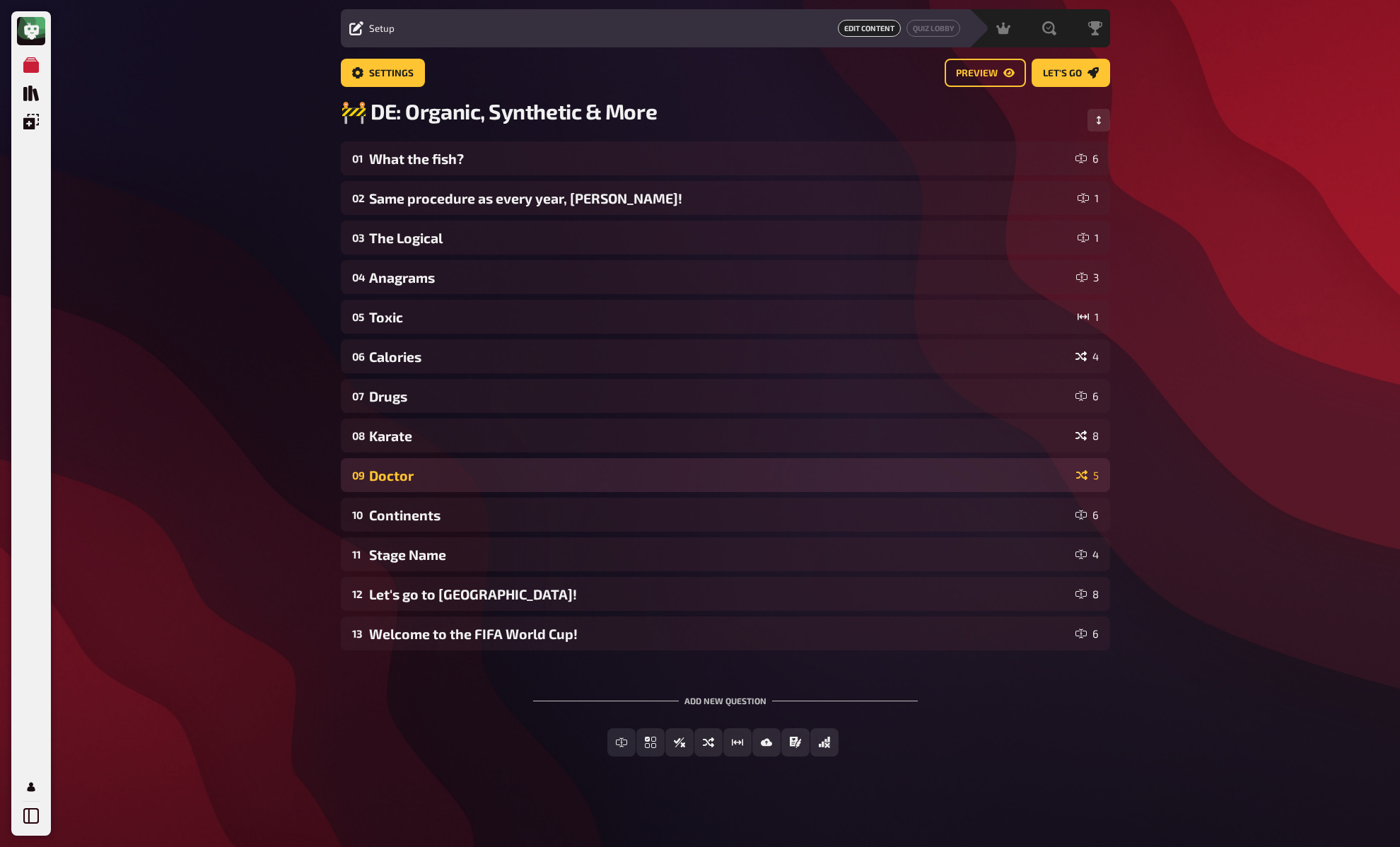
click at [397, 475] on div "Doctor" at bounding box center [720, 476] width 702 height 17
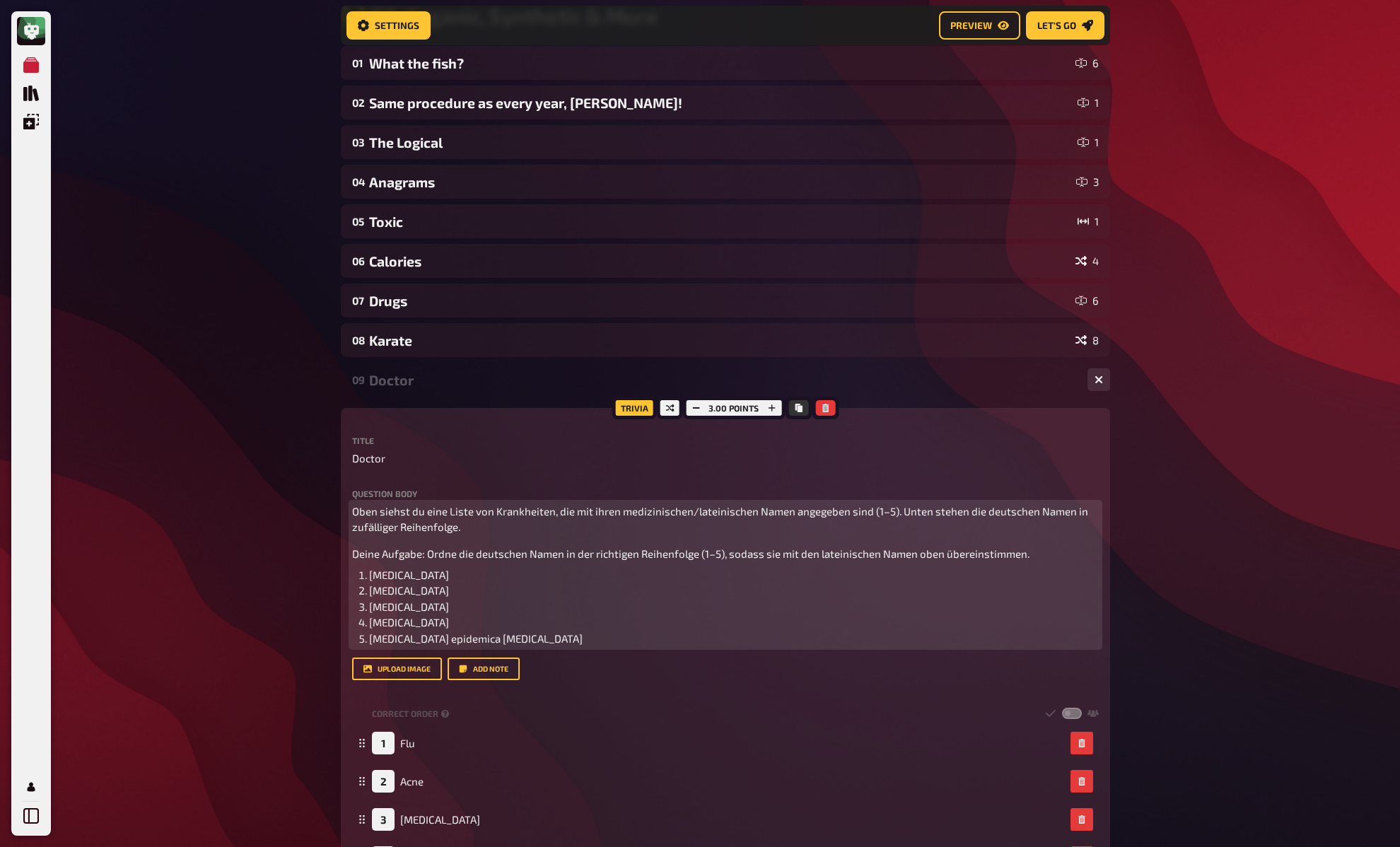
click at [398, 555] on span "Deine Aufgabe: Ordne die deutschen Namen in der richtigen Reihenfolge (1–5), so…" at bounding box center [690, 554] width 678 height 13
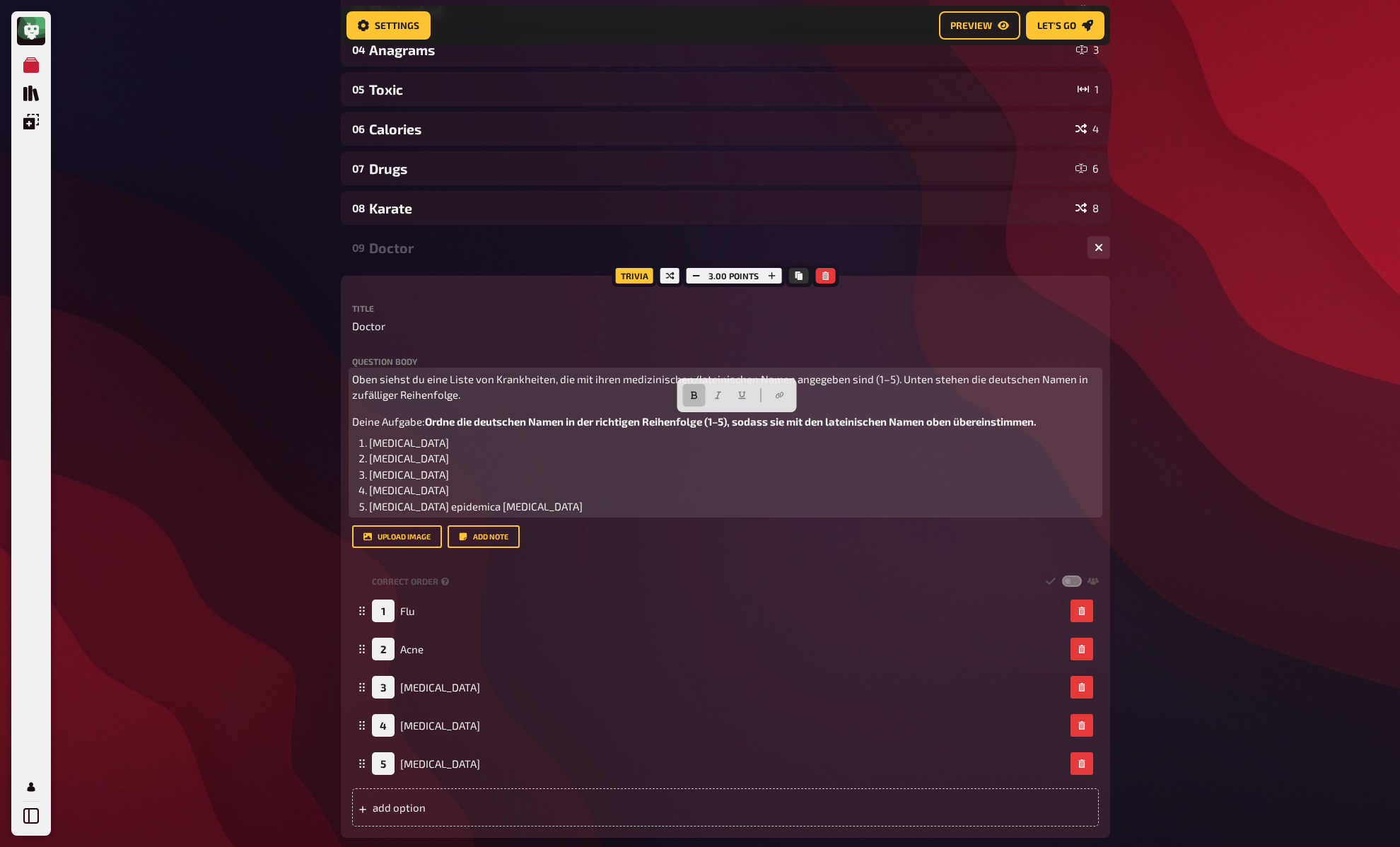
scroll to position [279, 0]
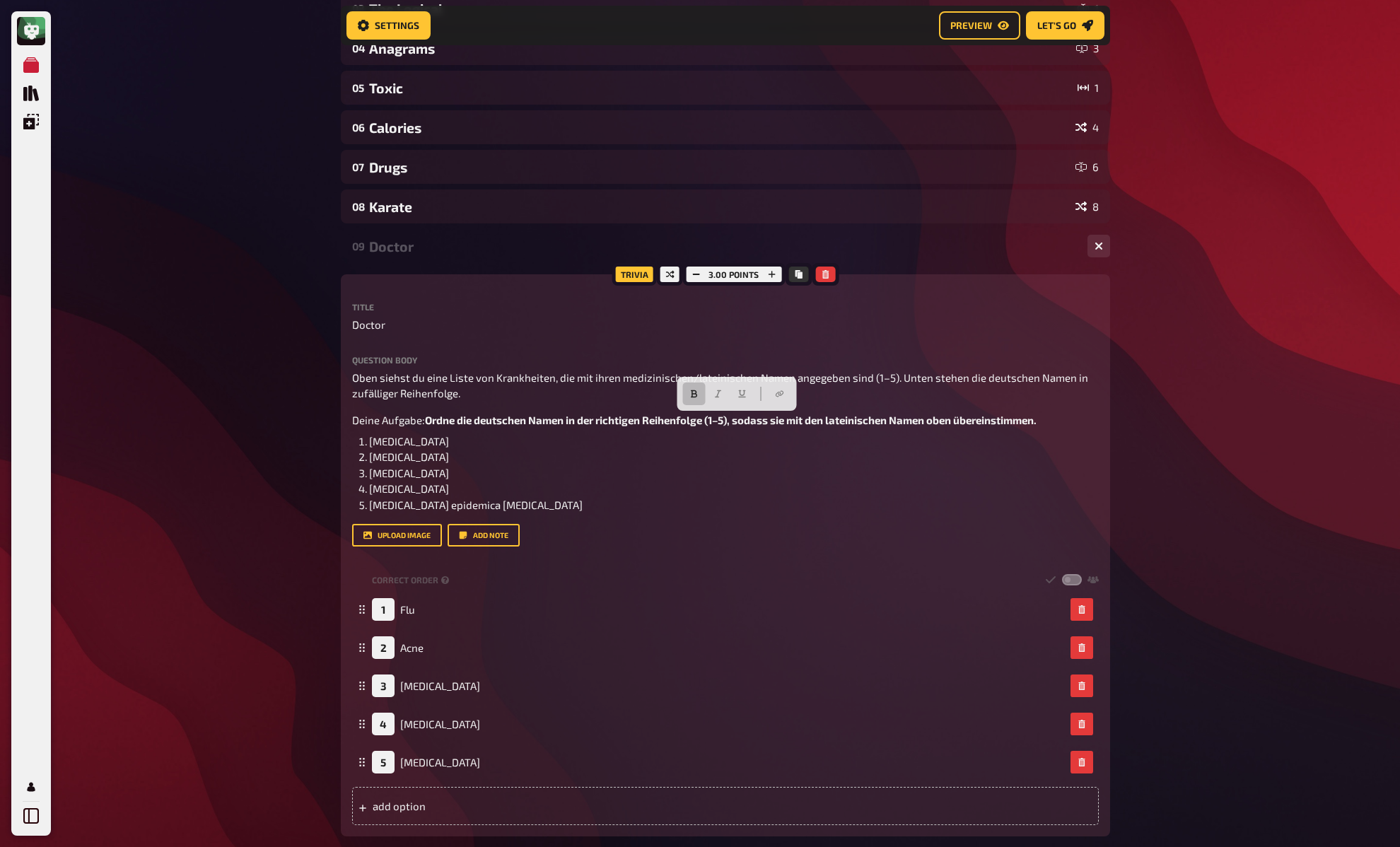
click at [399, 256] on div "09 Doctor 5" at bounding box center [725, 246] width 769 height 34
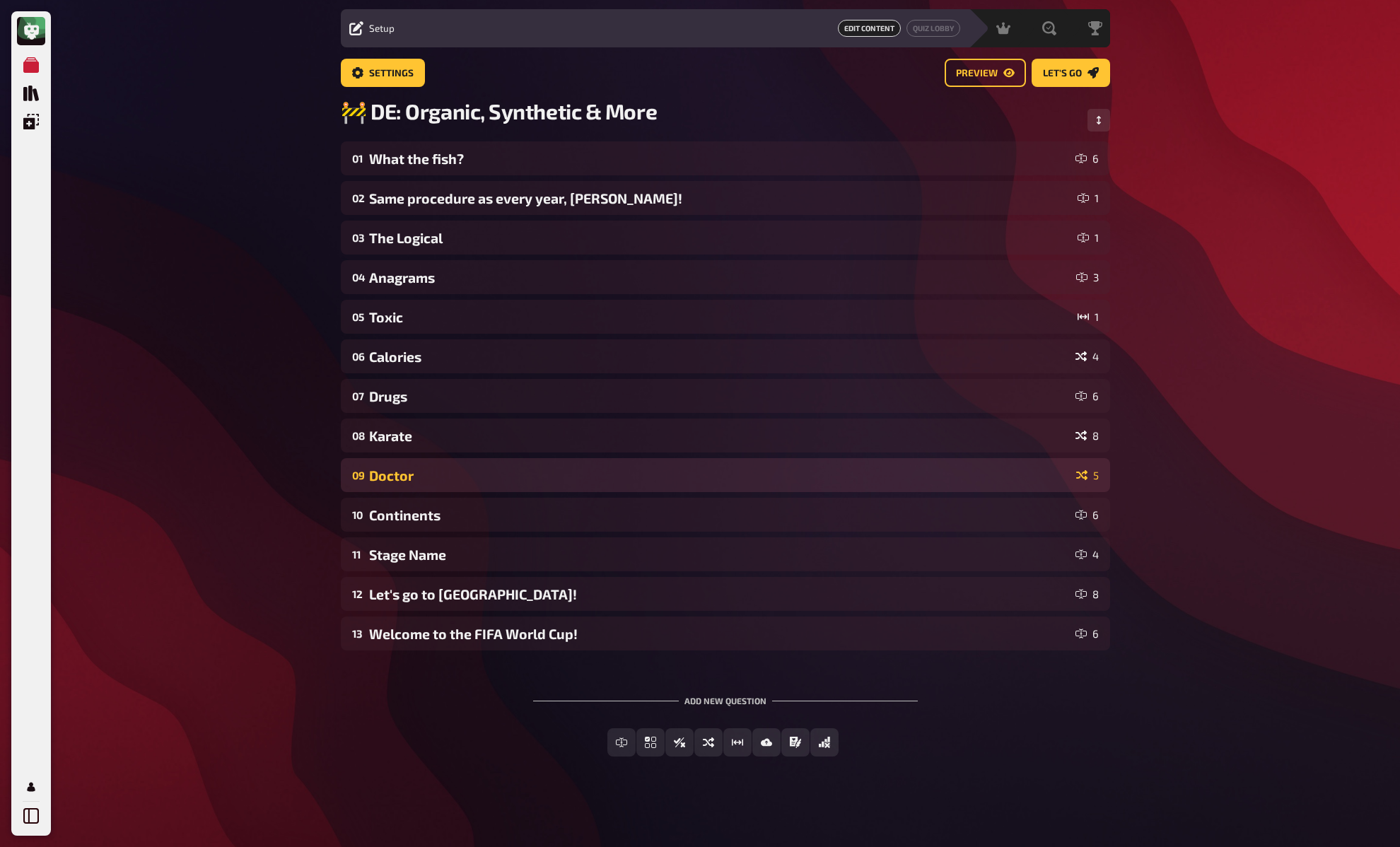
scroll to position [41, 0]
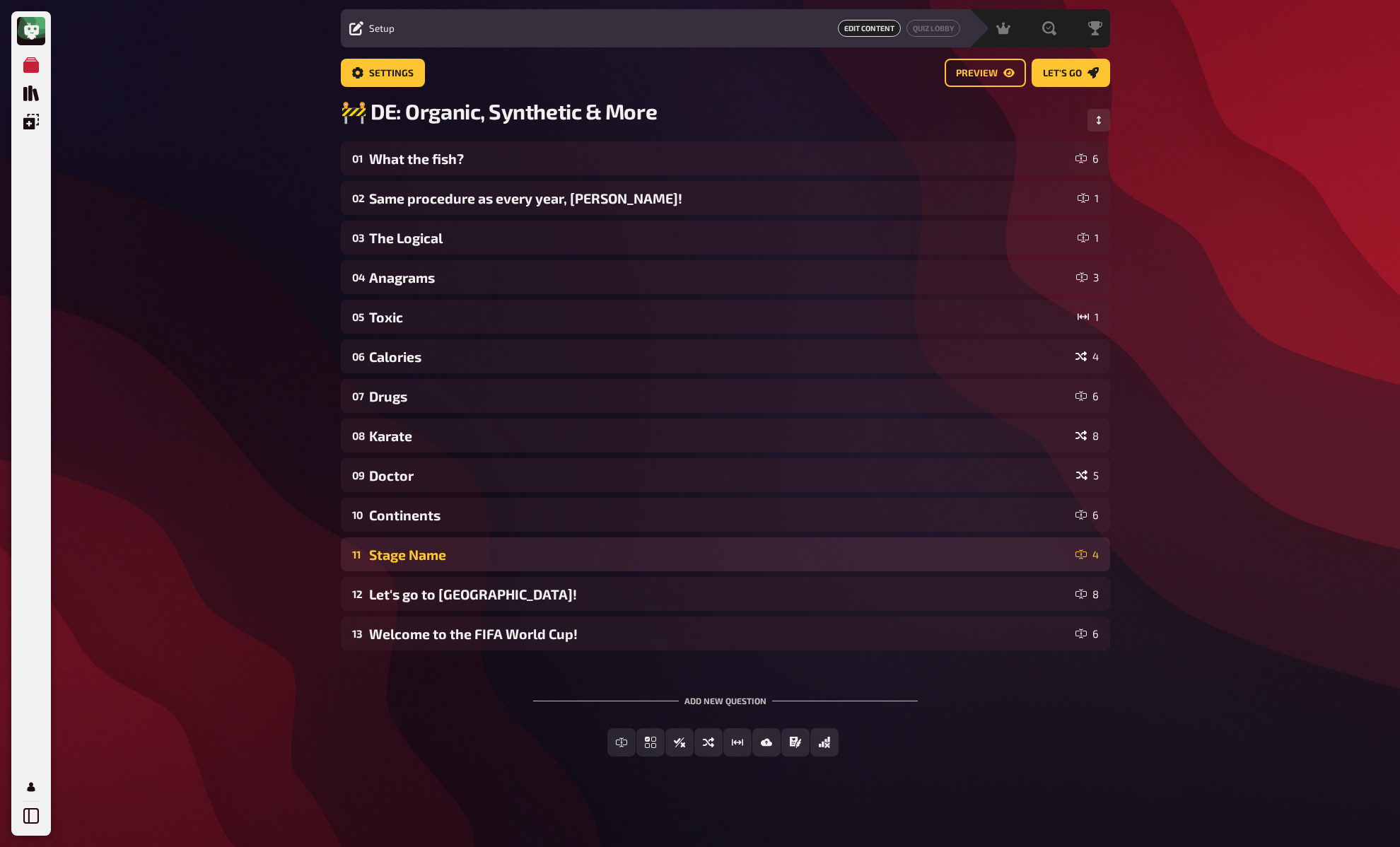
click at [412, 553] on div "Stage Name" at bounding box center [719, 555] width 701 height 17
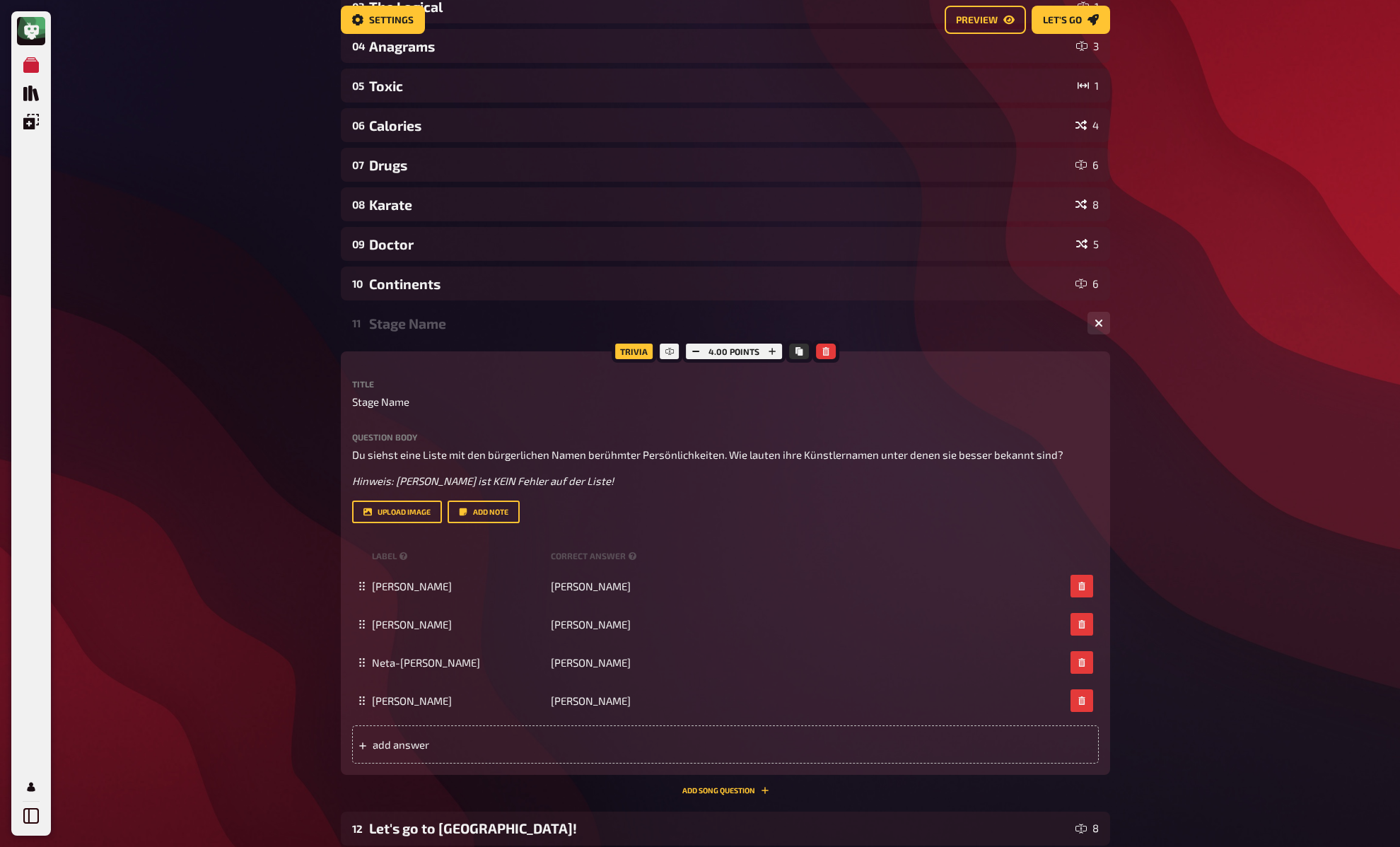
scroll to position [279, 0]
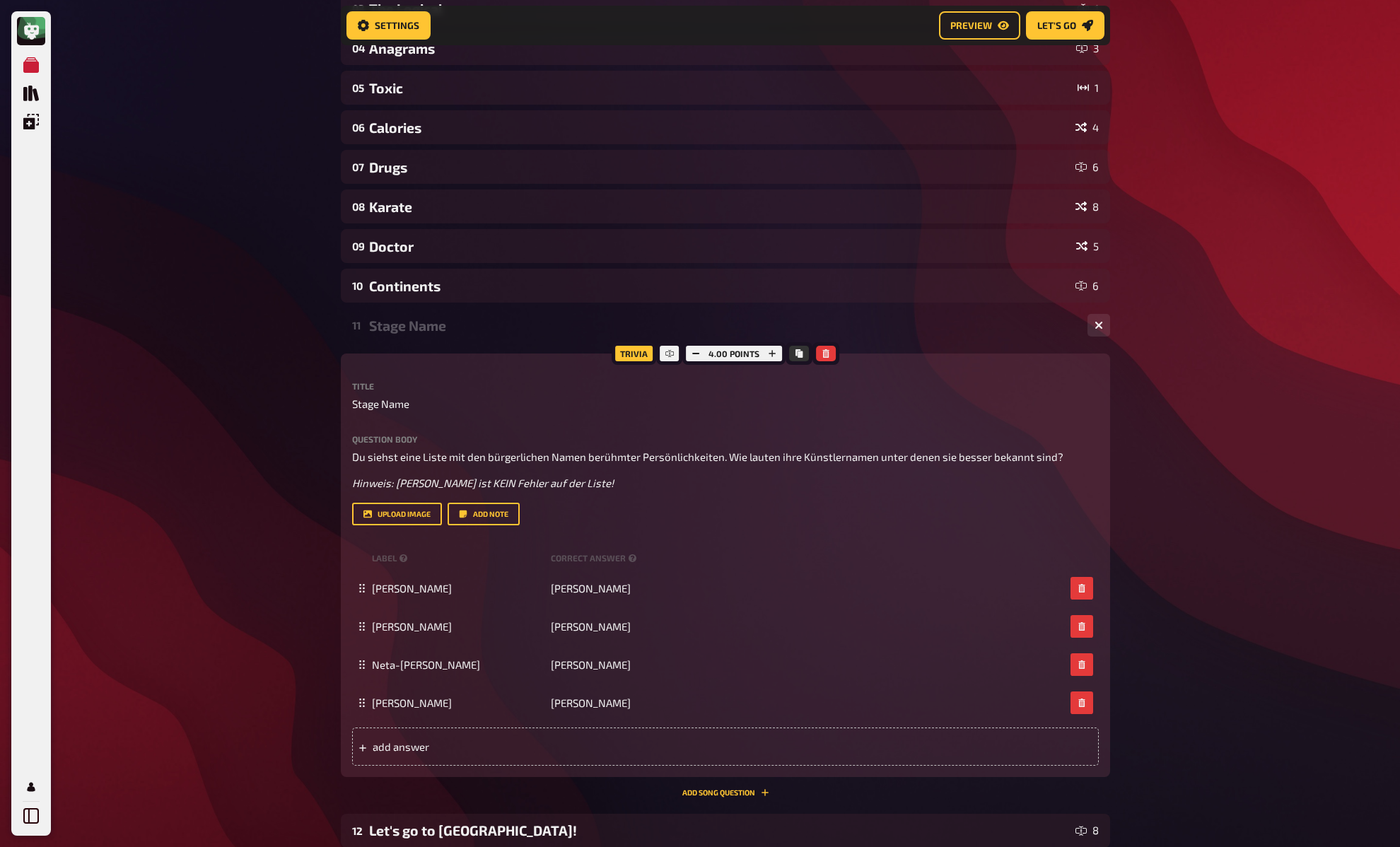
click at [444, 323] on div "Stage Name" at bounding box center [722, 326] width 707 height 17
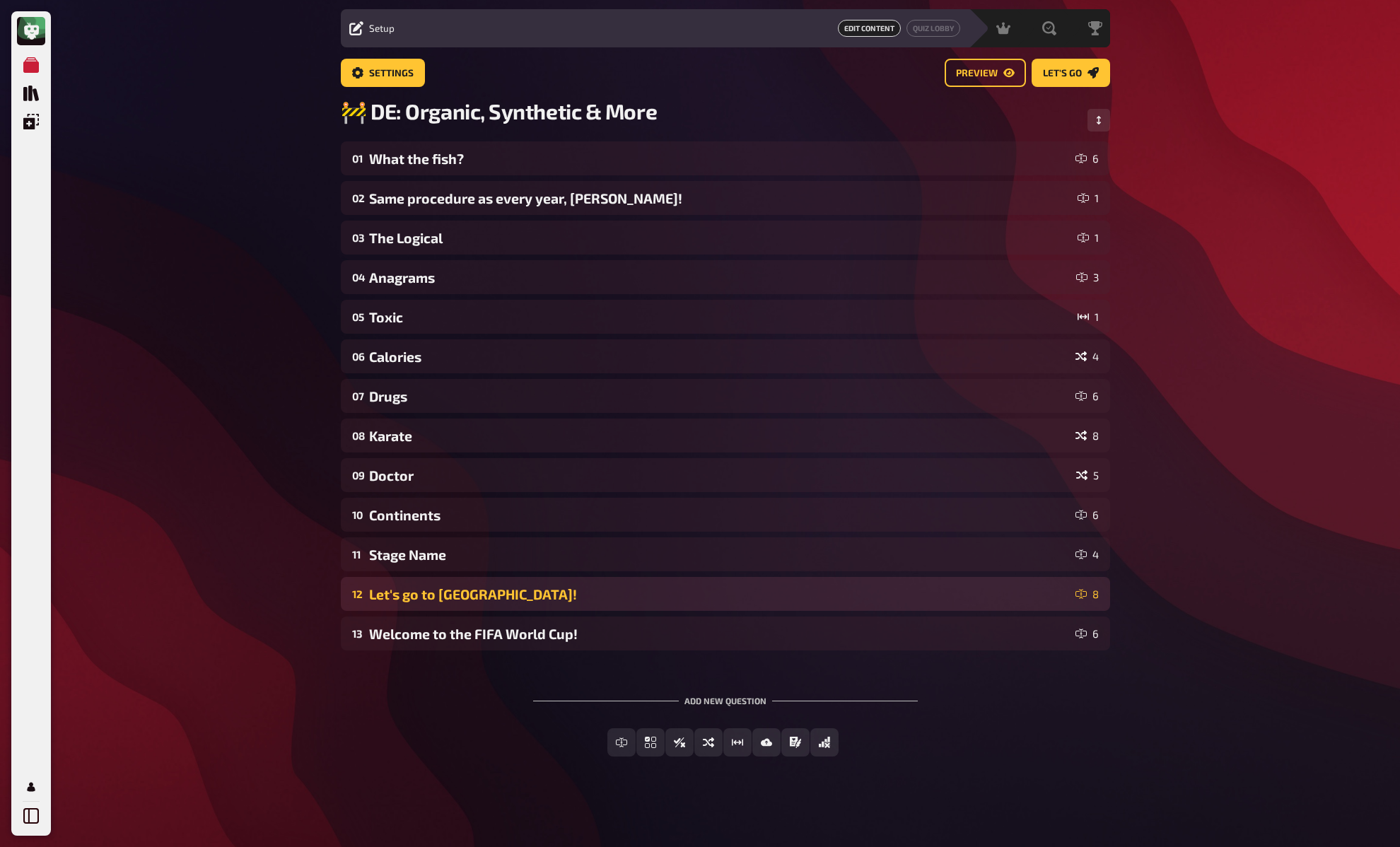
click at [438, 594] on div "Let's go to [GEOGRAPHIC_DATA]!" at bounding box center [719, 594] width 701 height 17
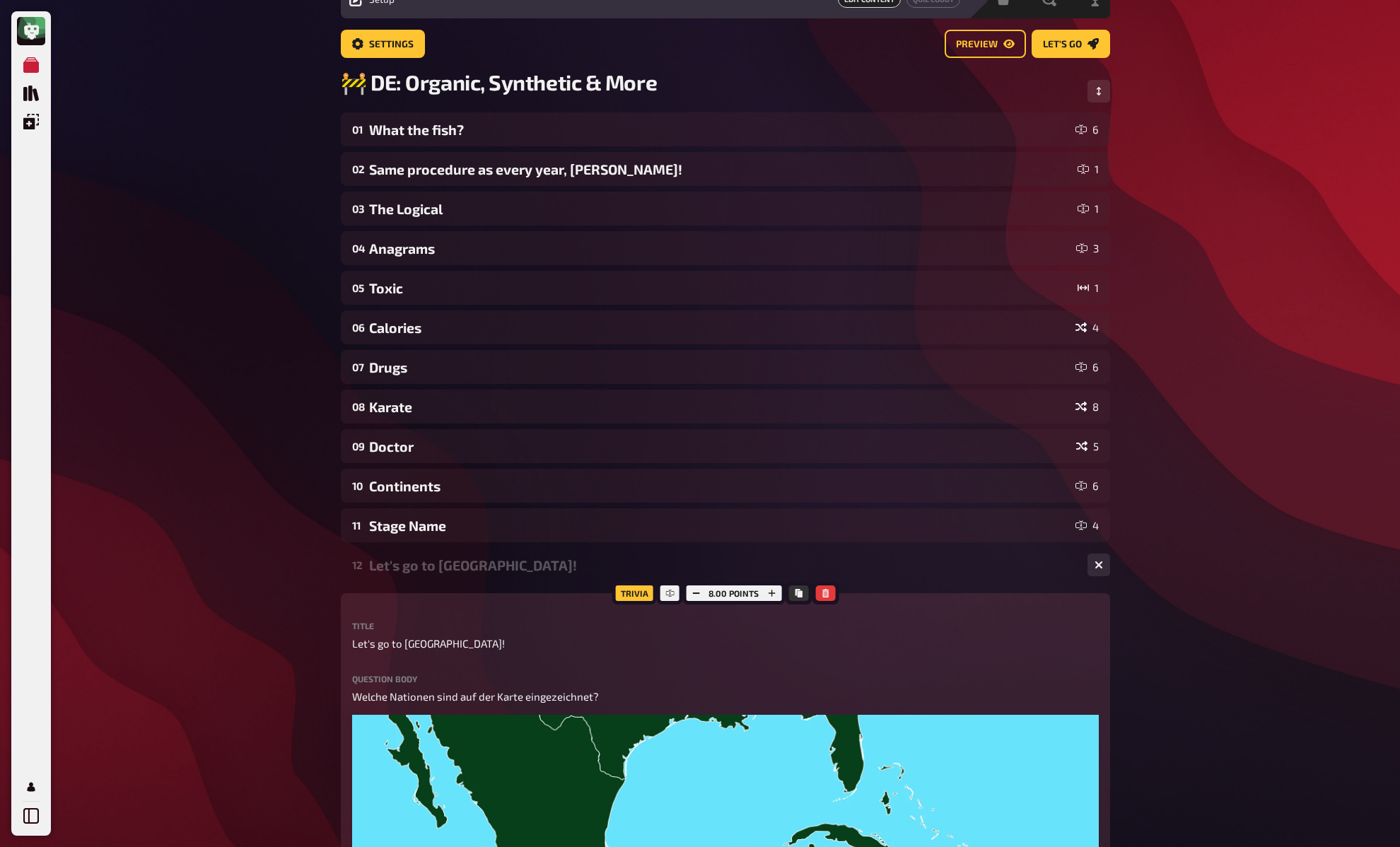
scroll to position [0, 0]
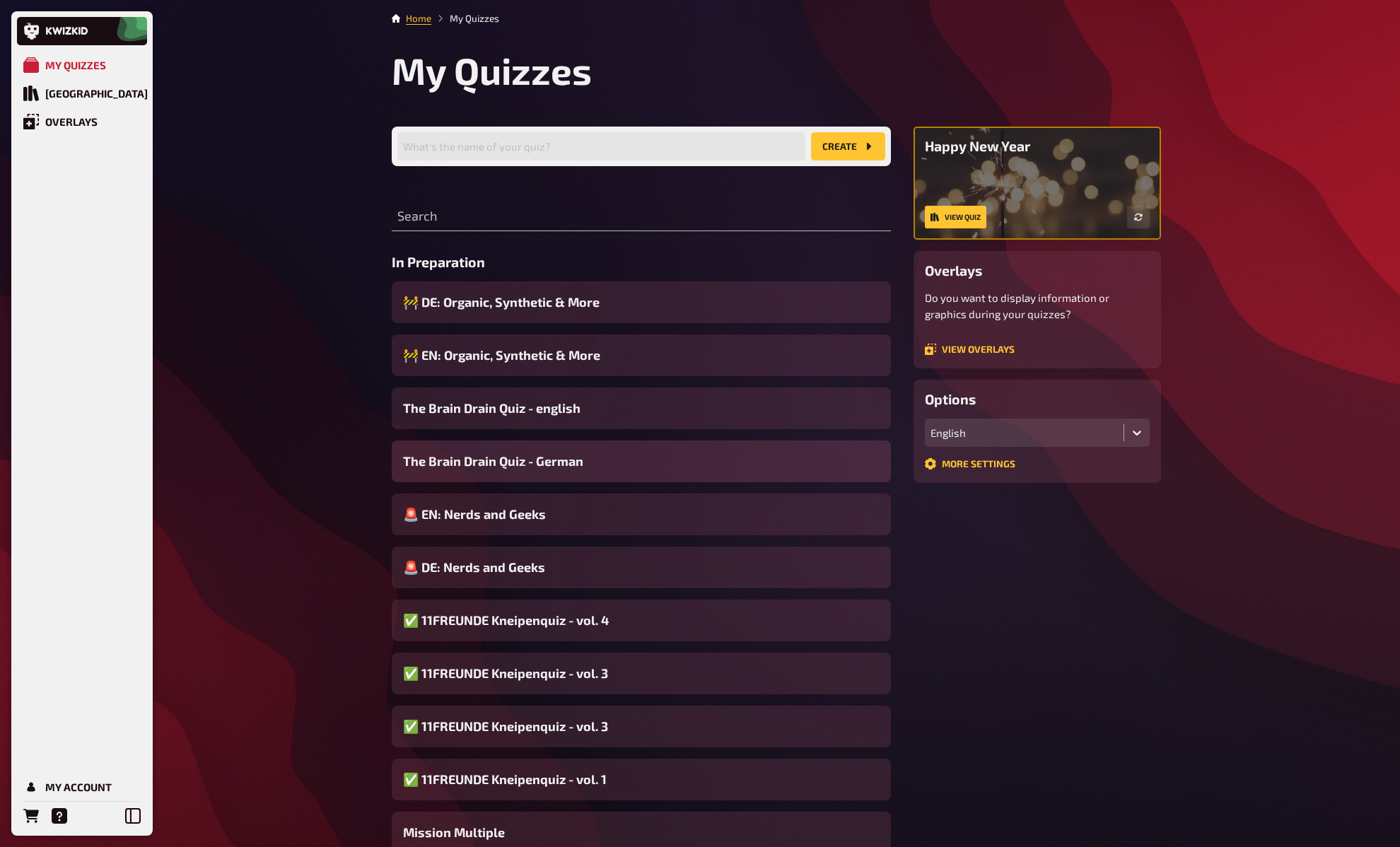
click at [497, 462] on span "The Brain Drain Quiz - German" at bounding box center [493, 461] width 180 height 19
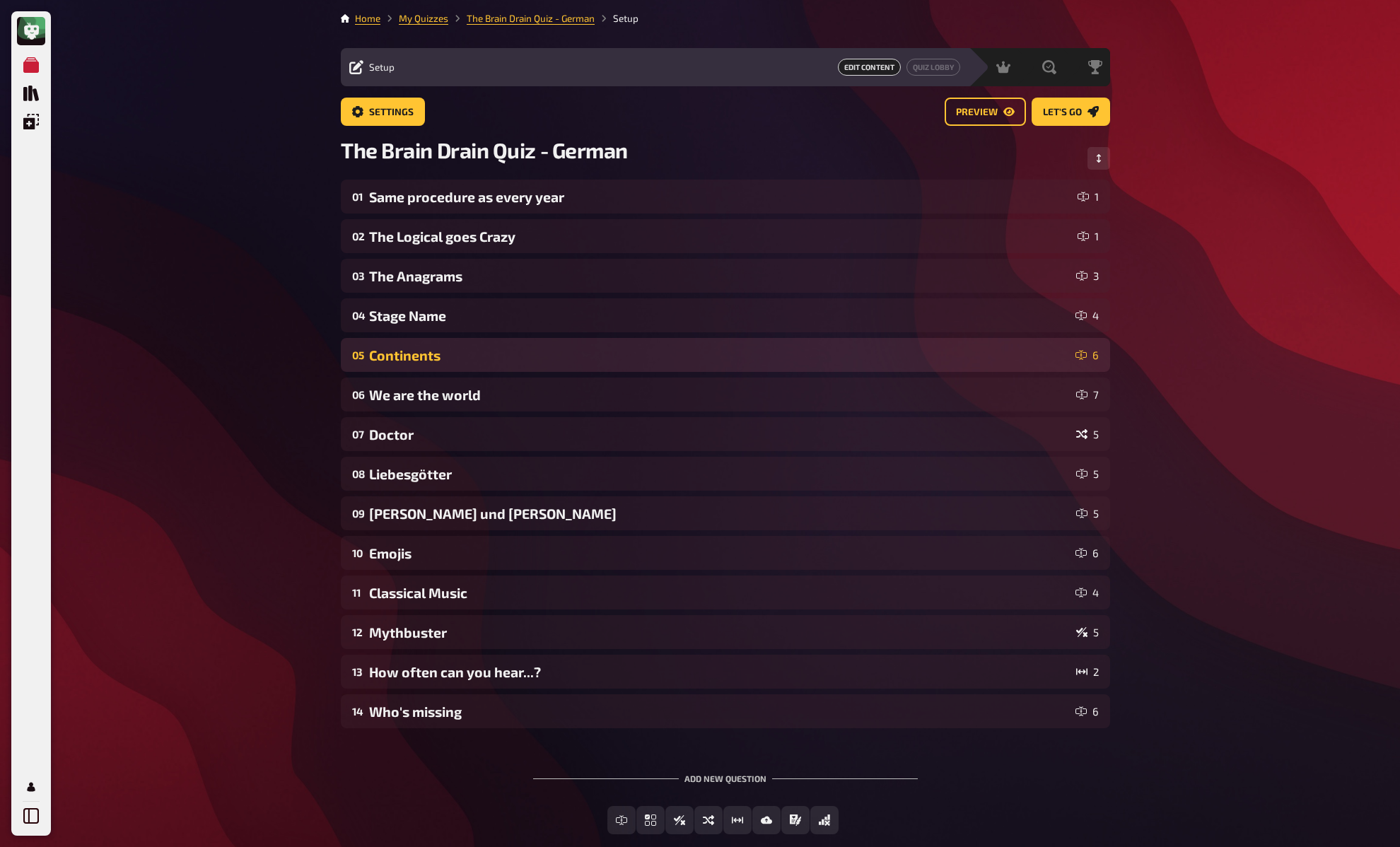
click at [438, 355] on div "Continents" at bounding box center [719, 356] width 701 height 17
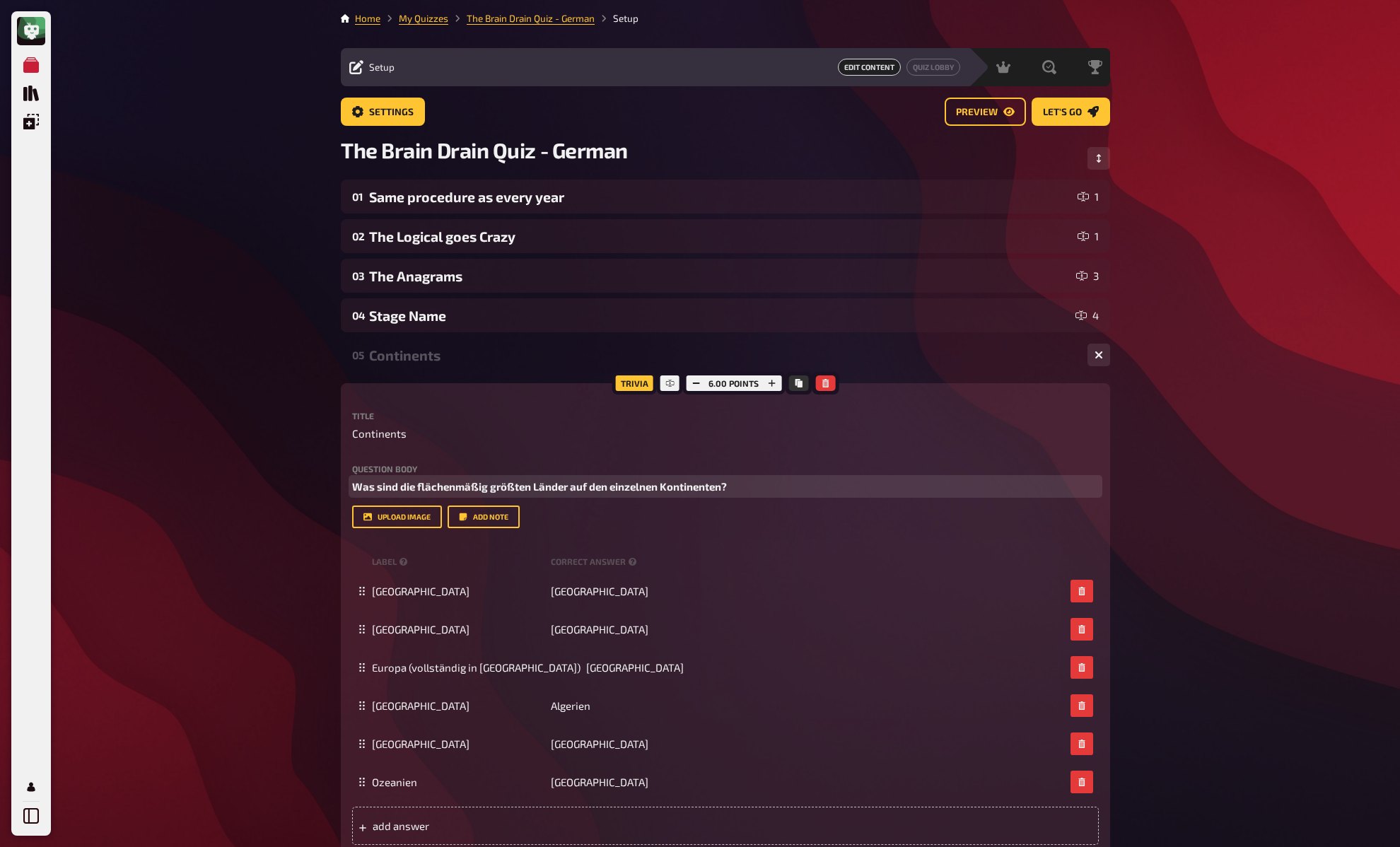
click at [642, 481] on span "Was sind die flächenmäßig größten Länder auf den einzelnen Kontinenten?" at bounding box center [539, 486] width 375 height 13
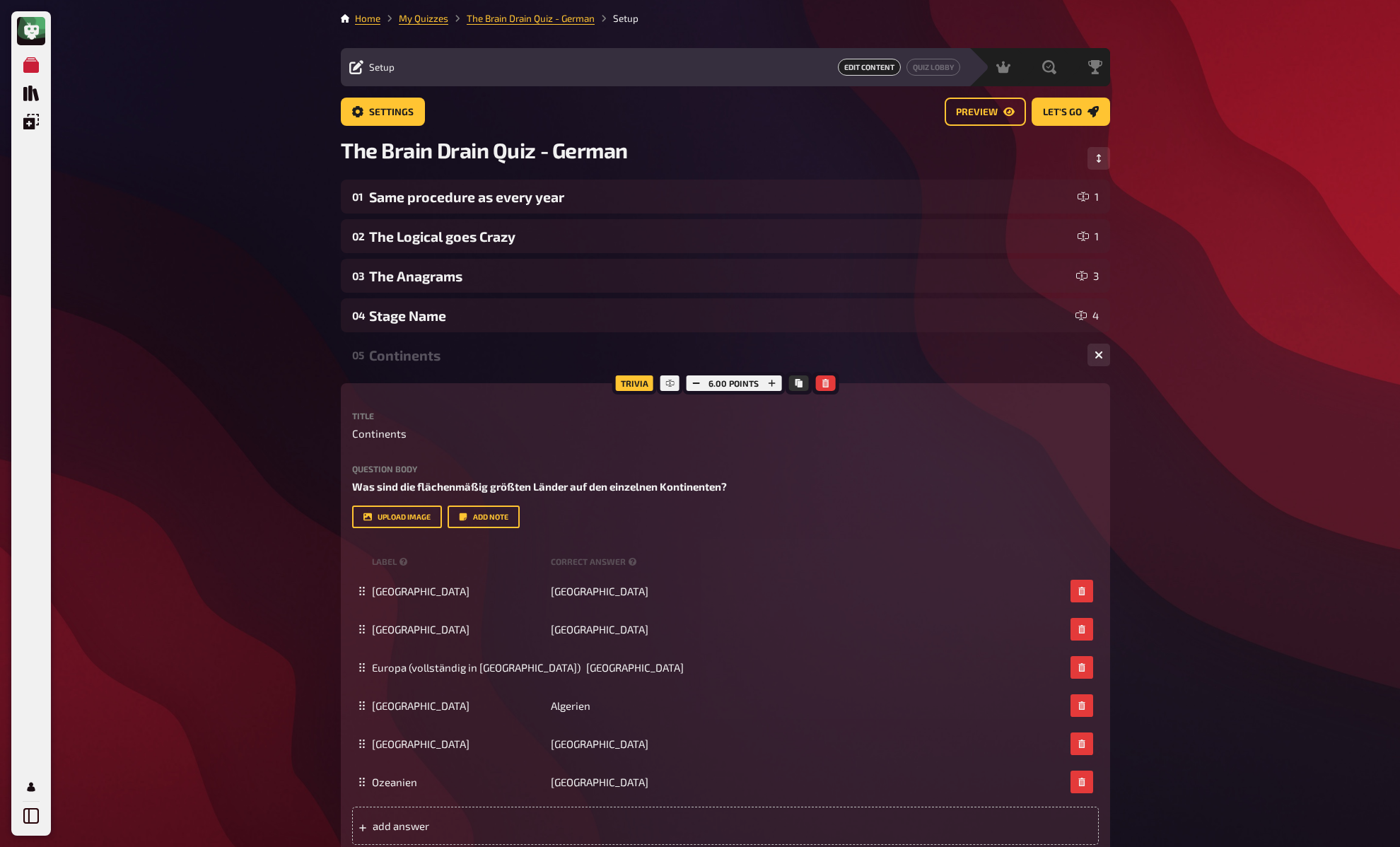
click at [408, 348] on div "Continents" at bounding box center [722, 356] width 707 height 17
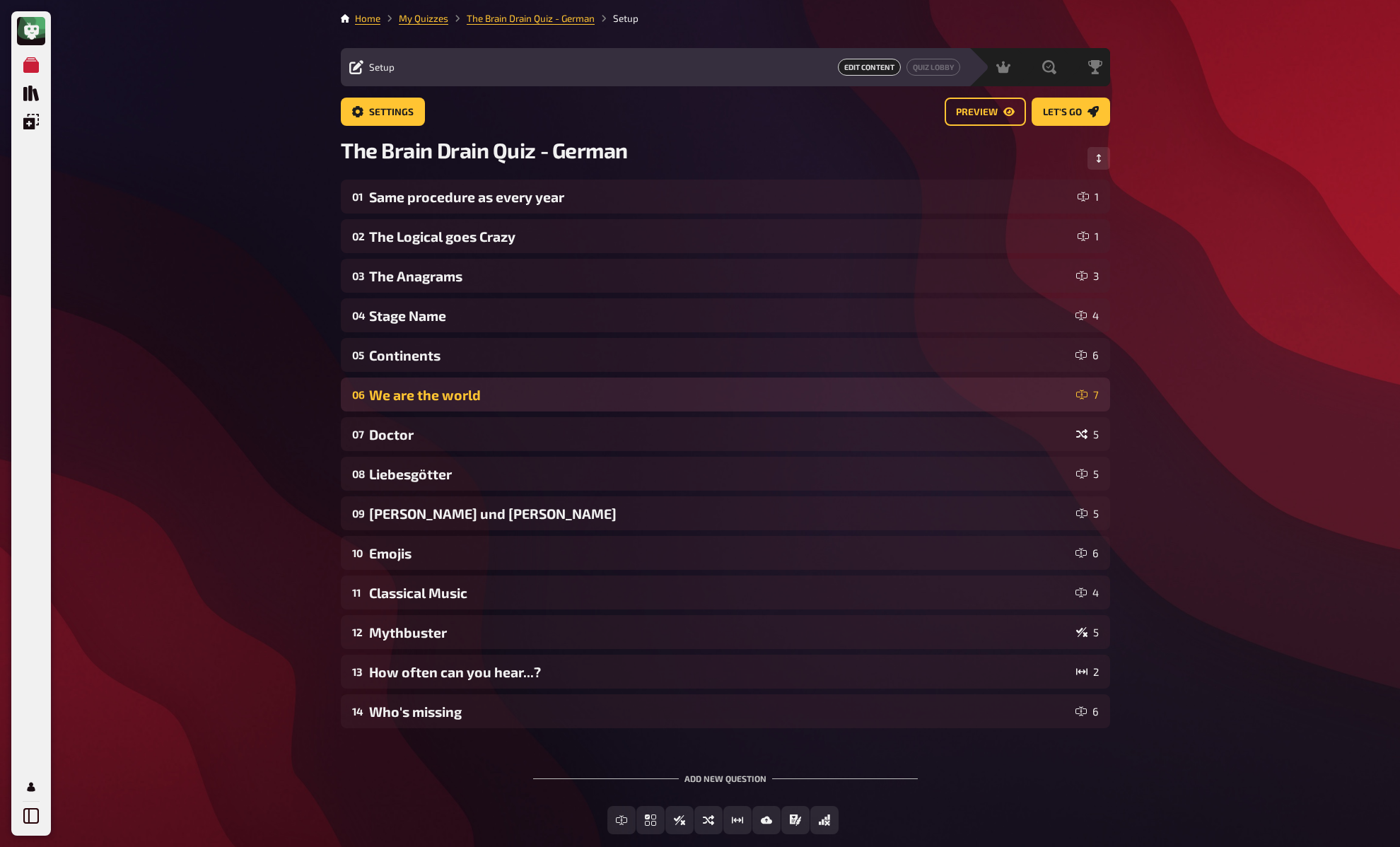
click at [431, 399] on div "We are the world" at bounding box center [720, 395] width 702 height 17
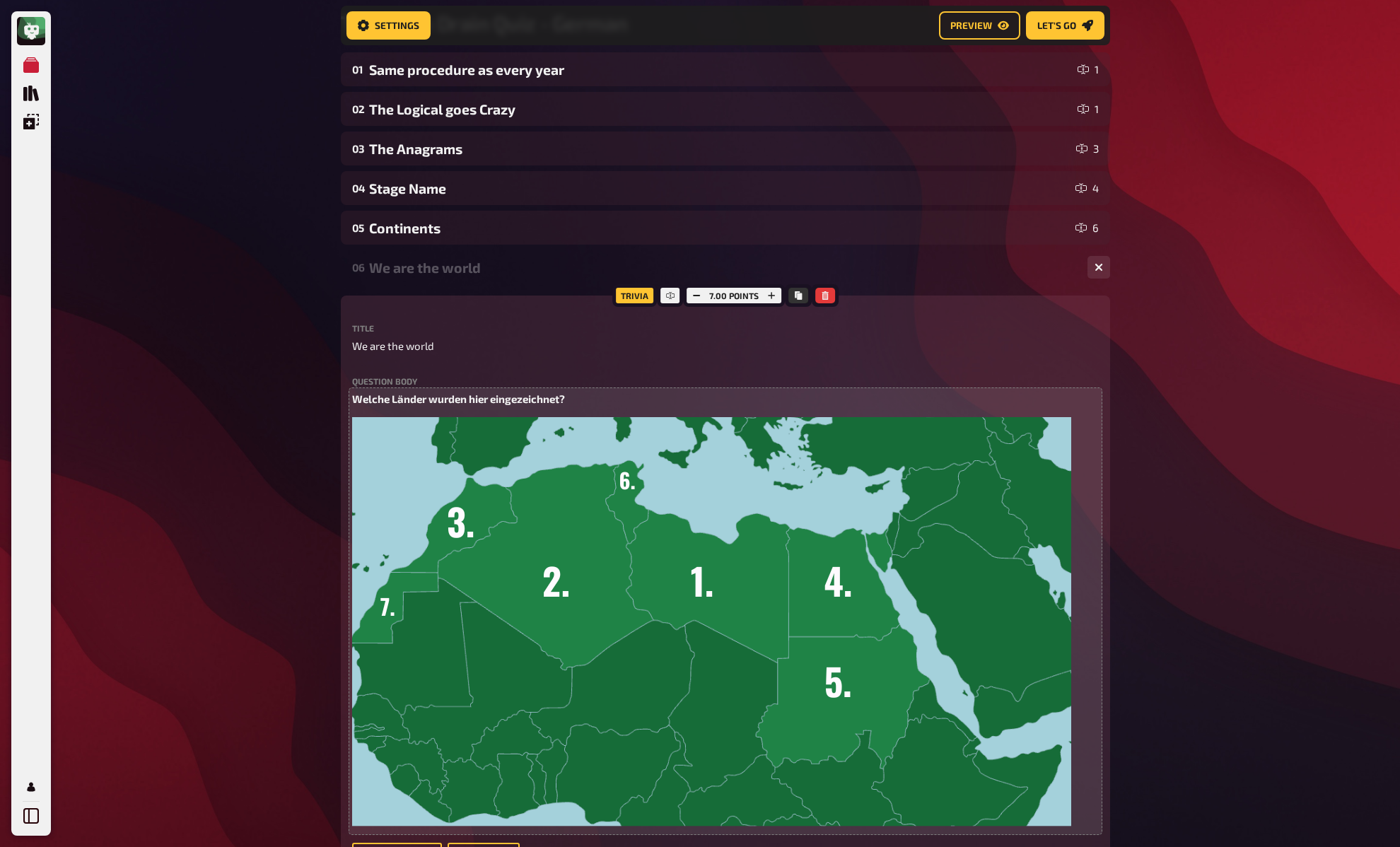
scroll to position [222, 0]
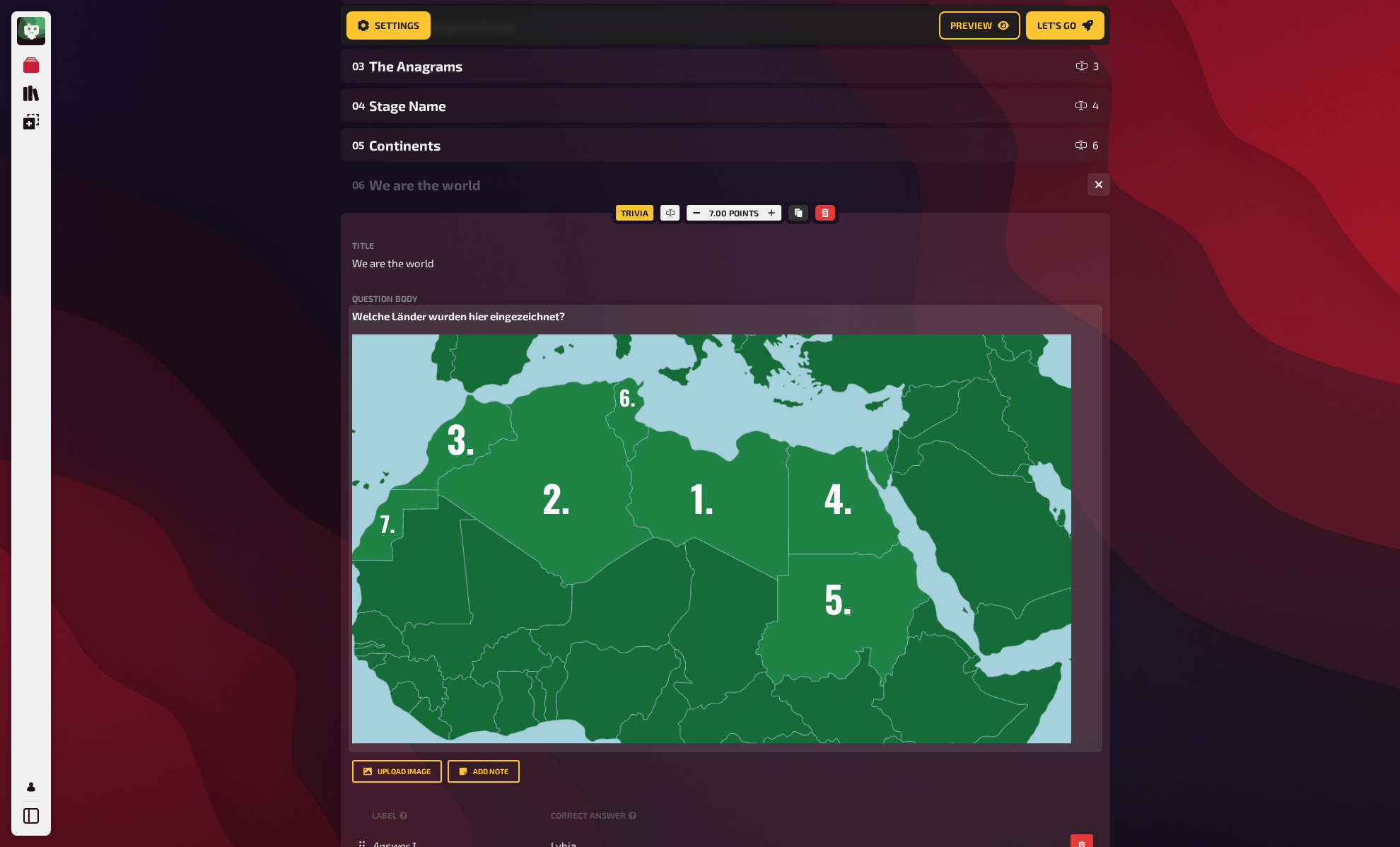
click at [603, 312] on p "Welche Länder wurden hier eingezeichnet?" at bounding box center [725, 317] width 747 height 17
click at [658, 405] on img at bounding box center [711, 539] width 719 height 410
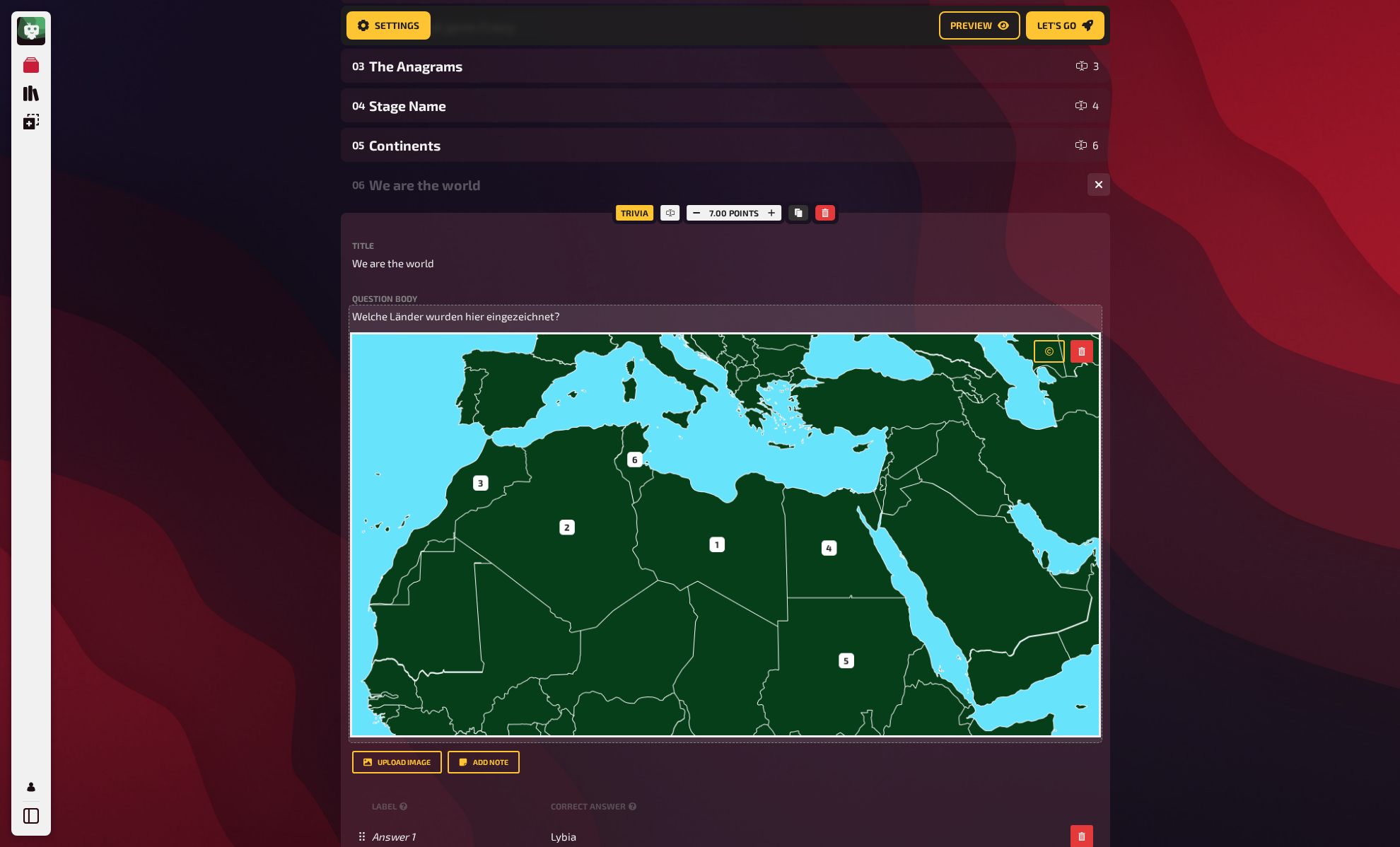
click at [247, 415] on div "My Quizzes Quiz Library Overlays My Account Home My Quizzes The Brain Drain Qui…" at bounding box center [700, 731] width 1400 height 1906
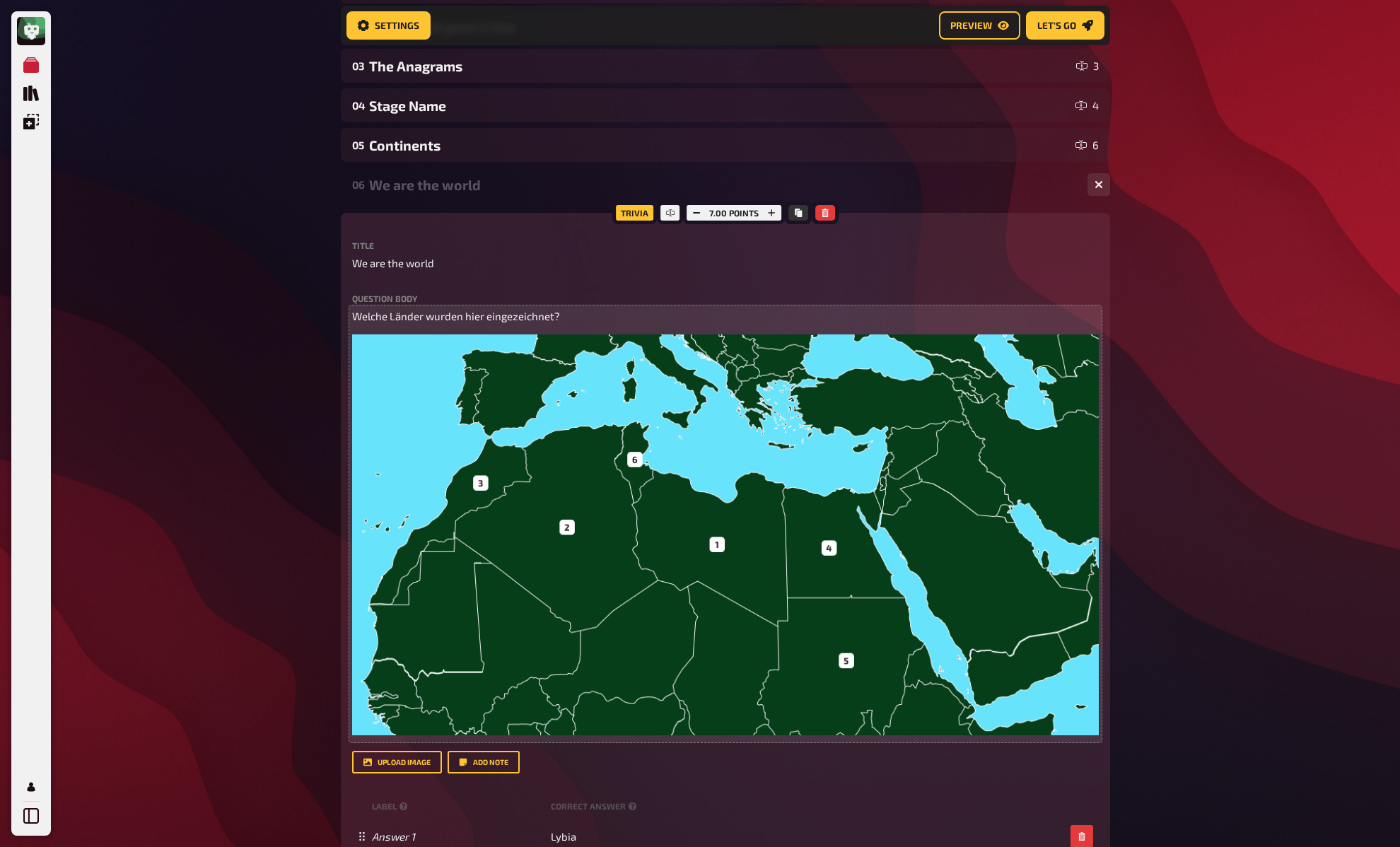
scroll to position [539, 0]
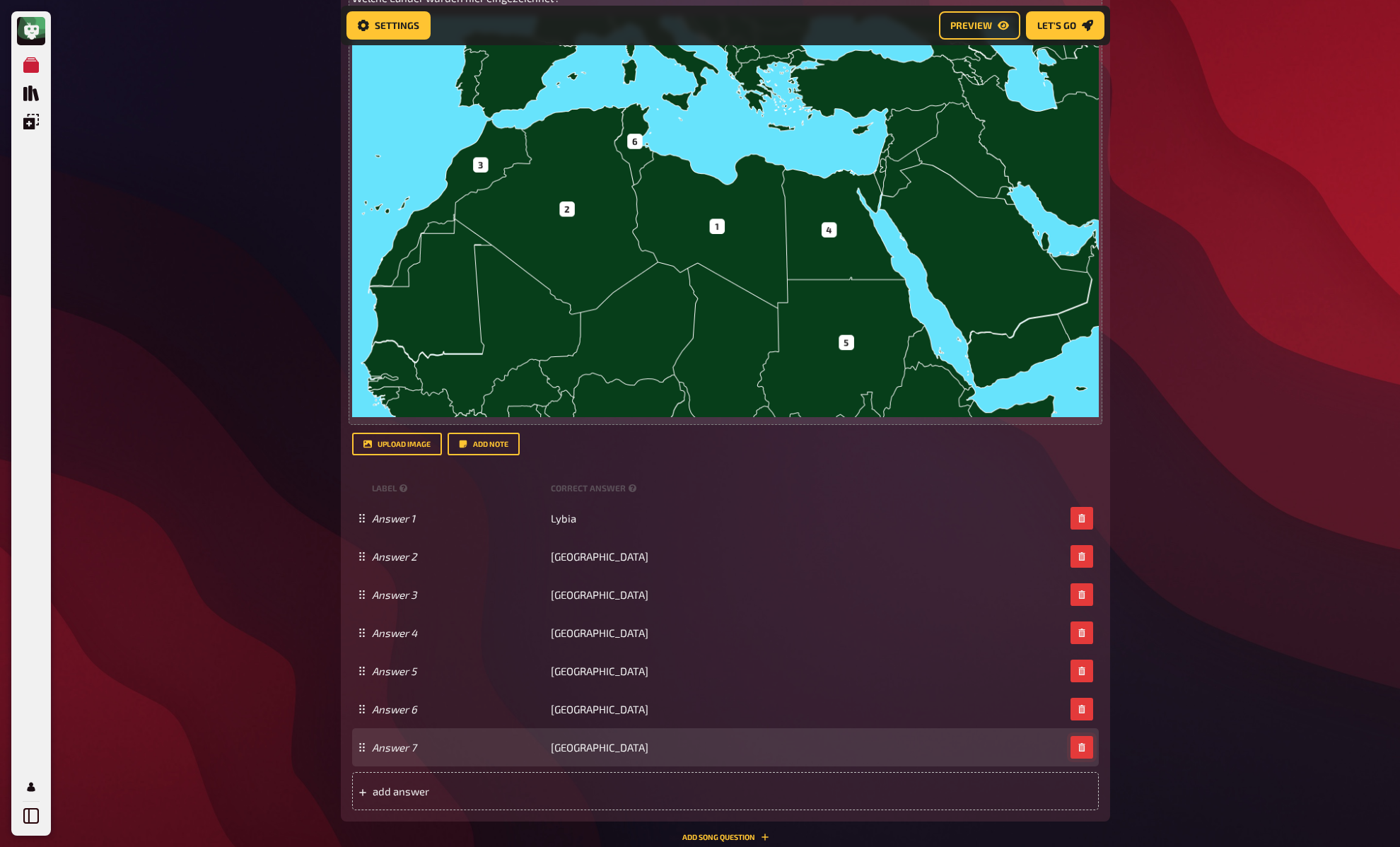
click at [1082, 749] on icon "button" at bounding box center [1082, 748] width 8 height 8
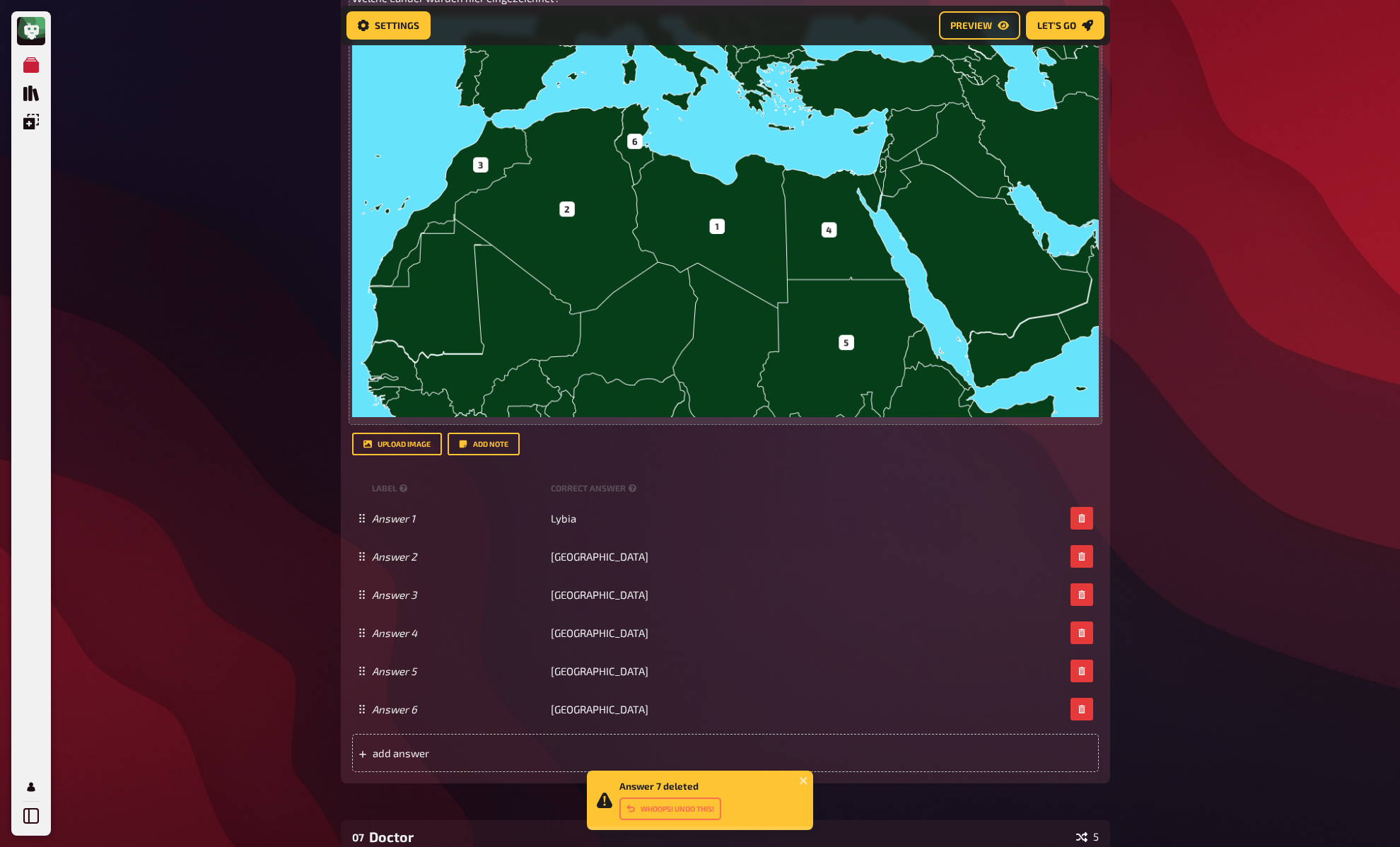
click at [1201, 463] on div "My Quizzes Quiz Library Overlays My Account Answer 7 deleted Whoops! Undo this!…" at bounding box center [700, 394] width 1400 height 1867
click at [1197, 460] on div "My Quizzes Quiz Library Overlays My Account Answer 7 deleted Whoops! Undo this!…" at bounding box center [700, 394] width 1400 height 1867
click at [1197, 459] on div "My Quizzes Quiz Library Overlays My Account Answer 7 deleted Whoops! Undo this!…" at bounding box center [700, 394] width 1400 height 1867
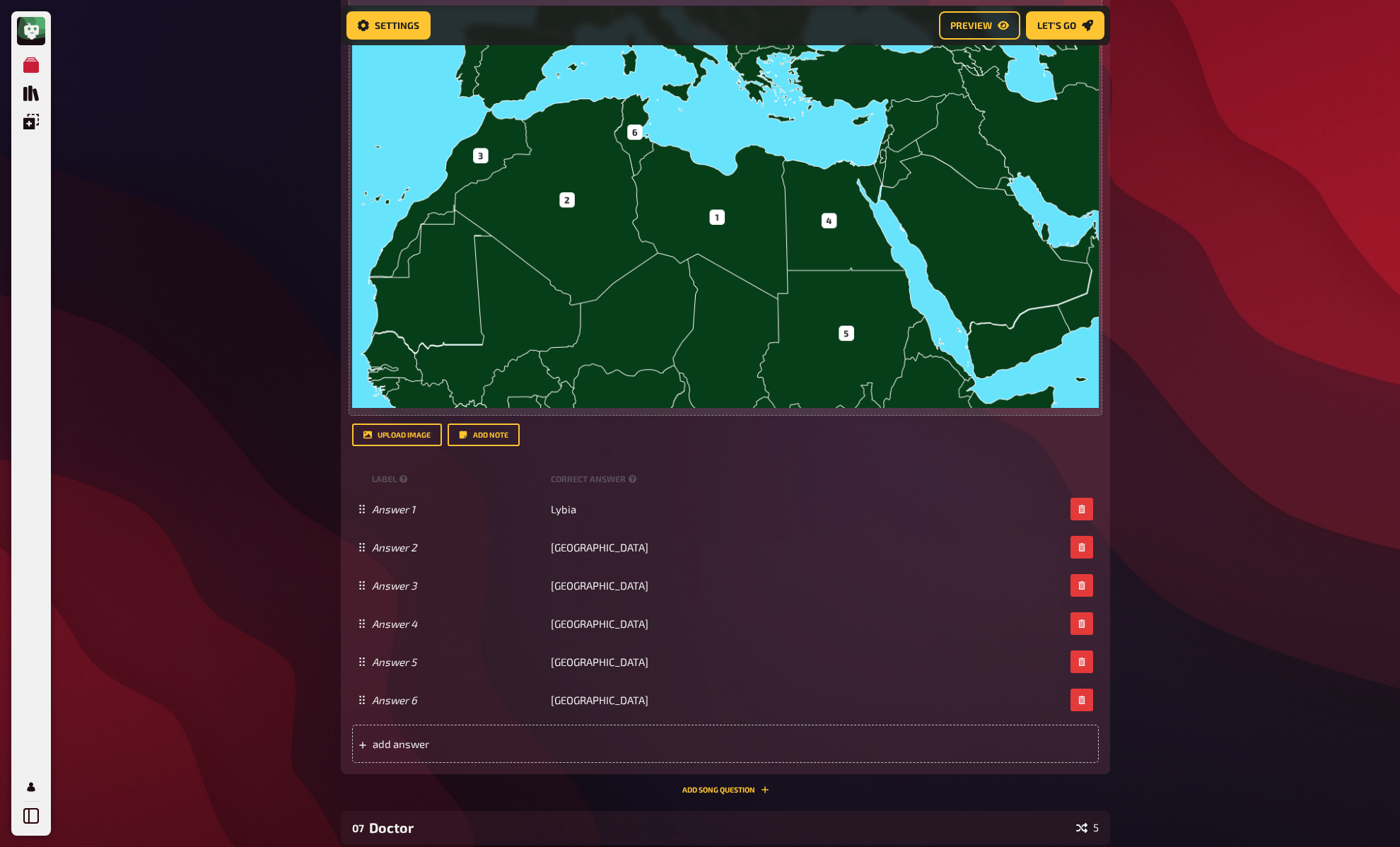
scroll to position [1020, 0]
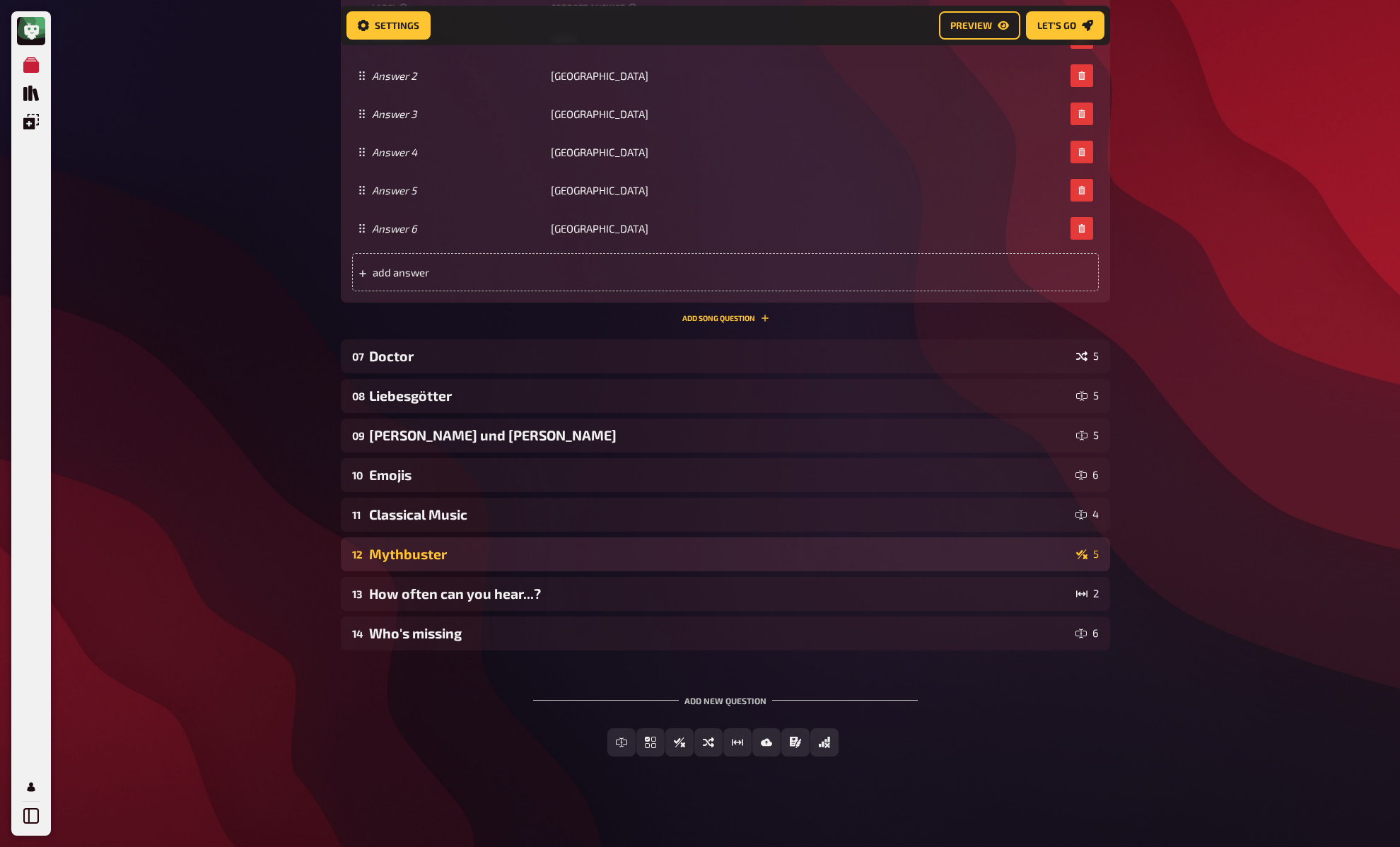
click at [379, 553] on div "Mythbuster" at bounding box center [720, 554] width 702 height 17
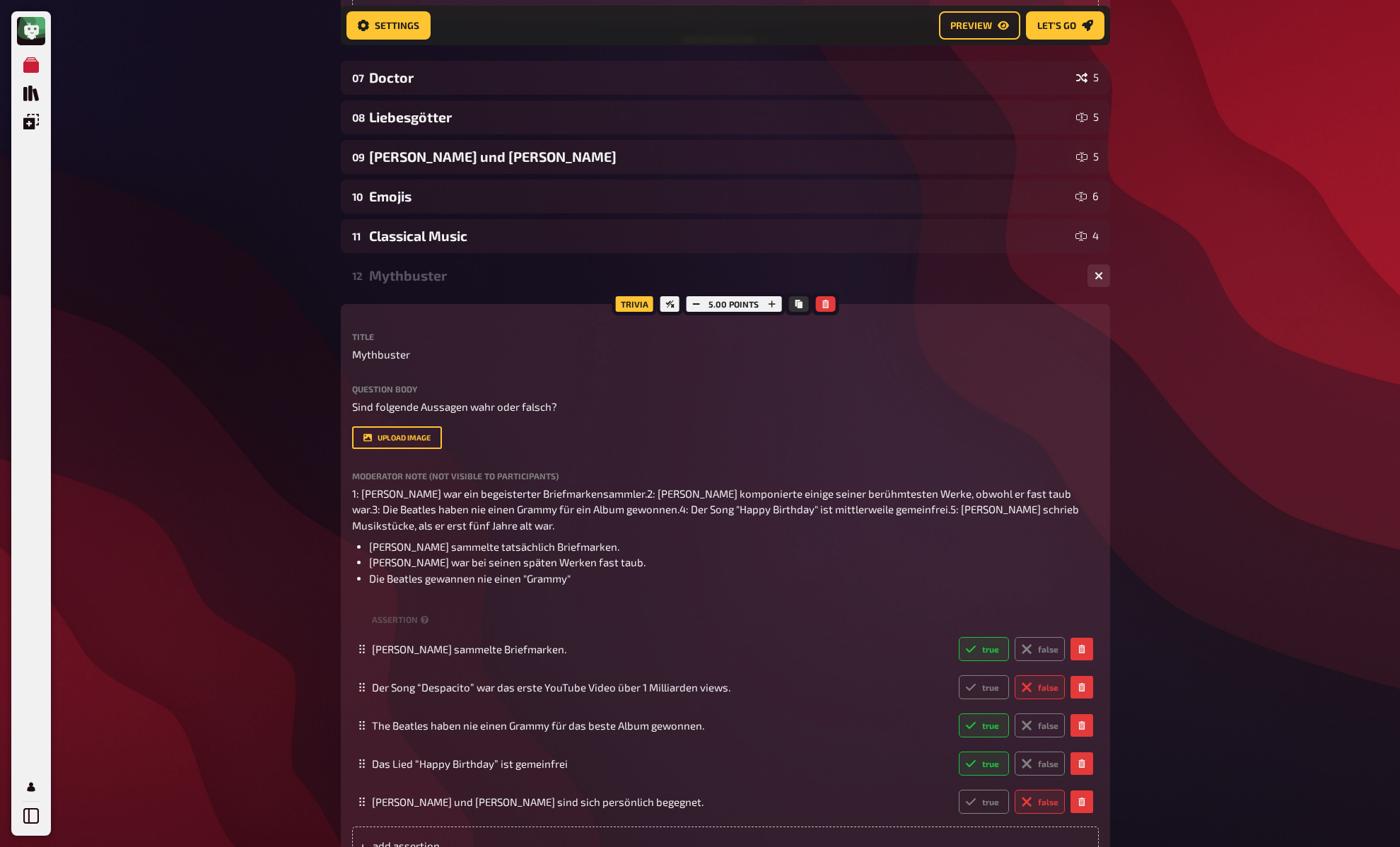
scroll to position [1371, 0]
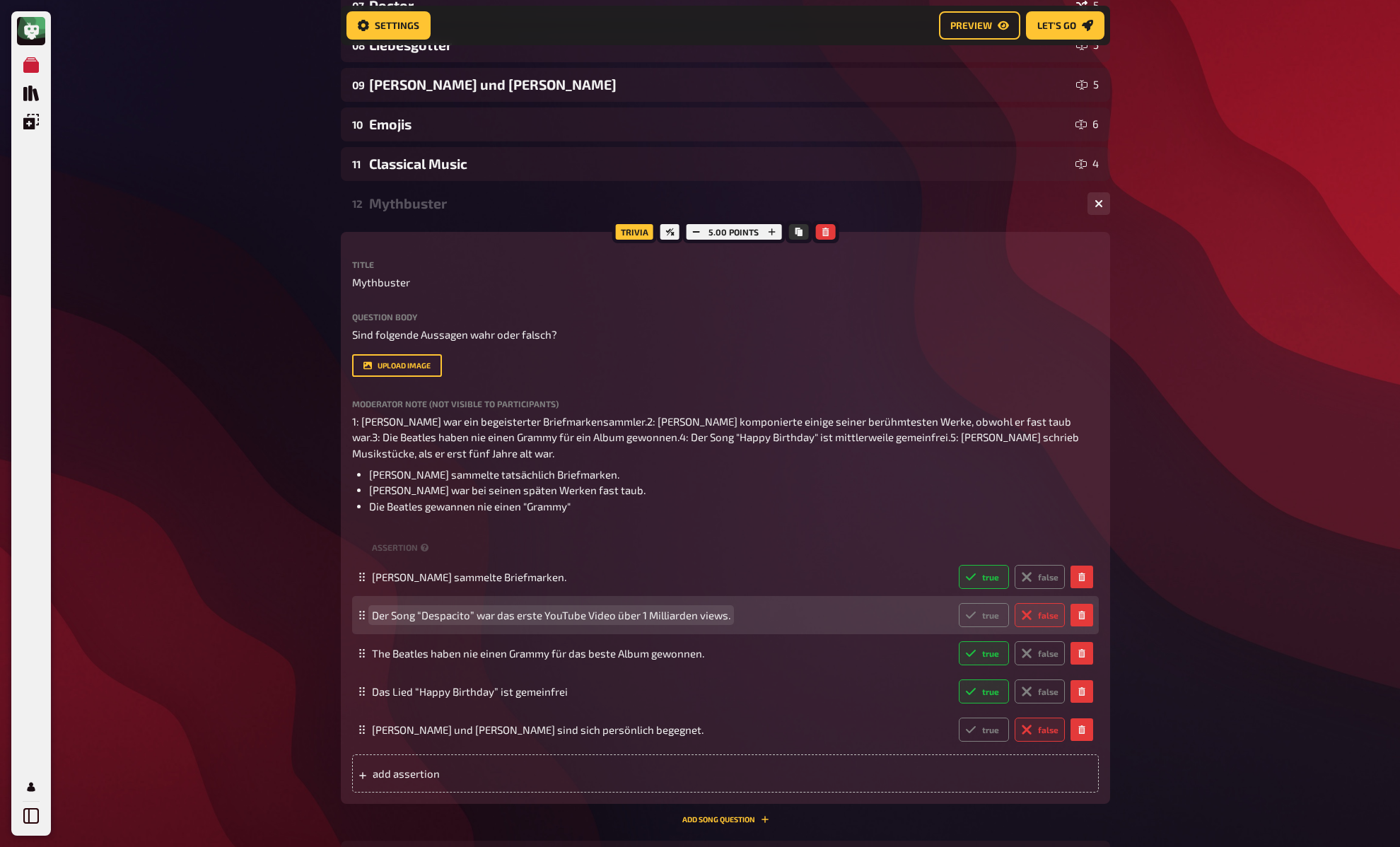
click at [681, 618] on span "Der Song “Despacito” war das erste YouTube Video über 1 Milliarden views." at bounding box center [551, 614] width 358 height 13
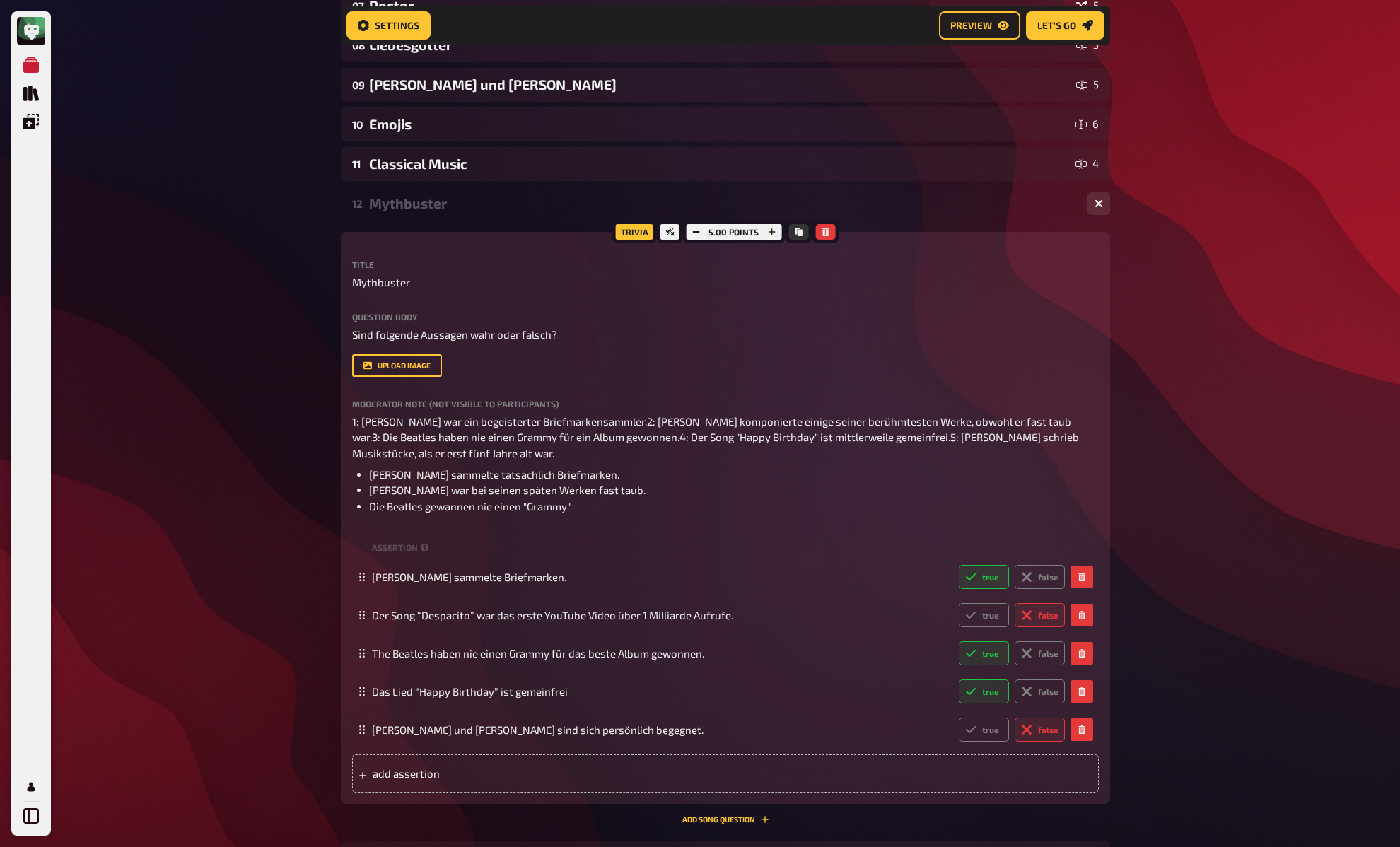
drag, startPoint x: 378, startPoint y: 280, endPoint x: 398, endPoint y: 298, distance: 26.9
click at [378, 280] on span "Mythbuster" at bounding box center [381, 283] width 58 height 17
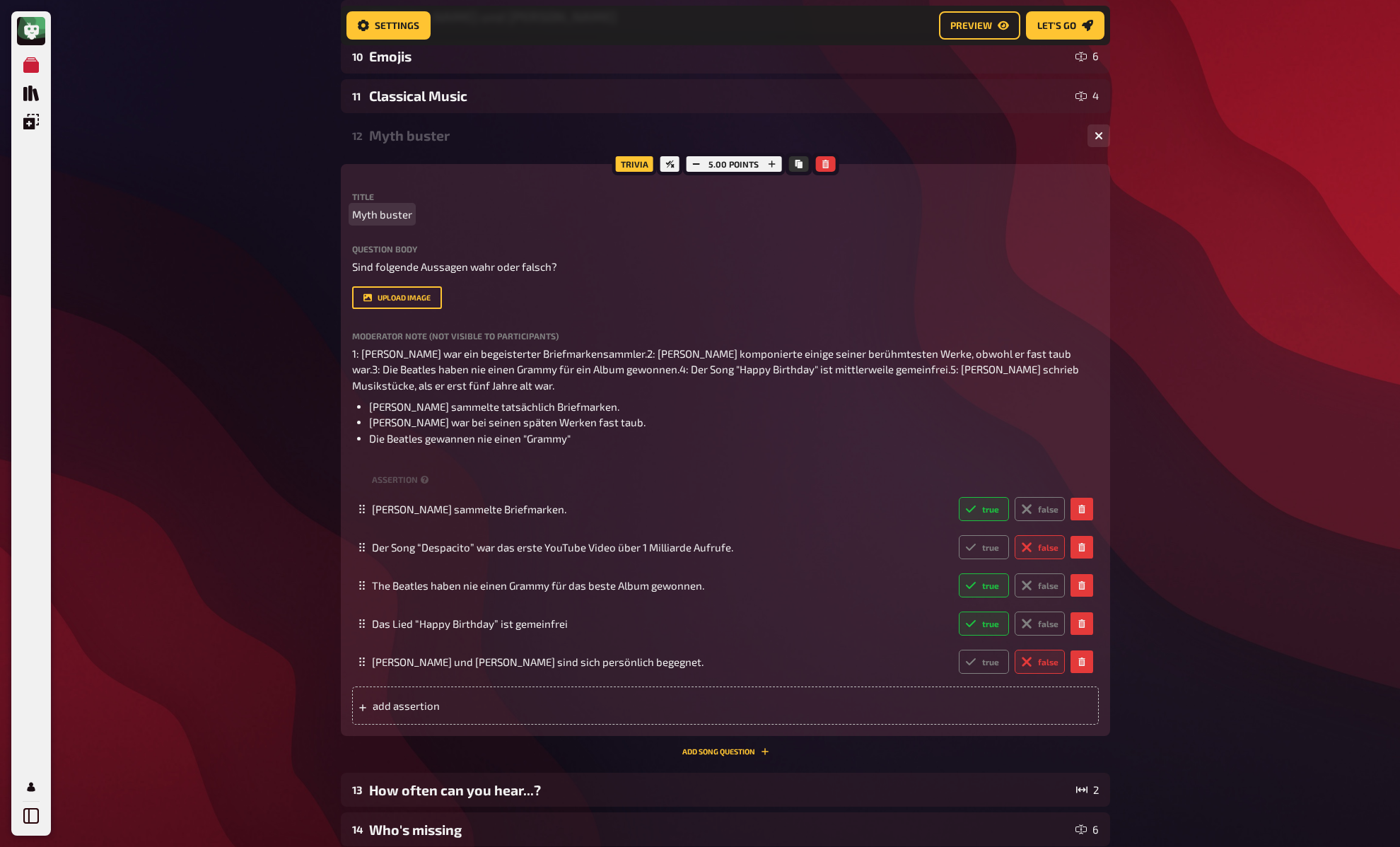
scroll to position [1636, 0]
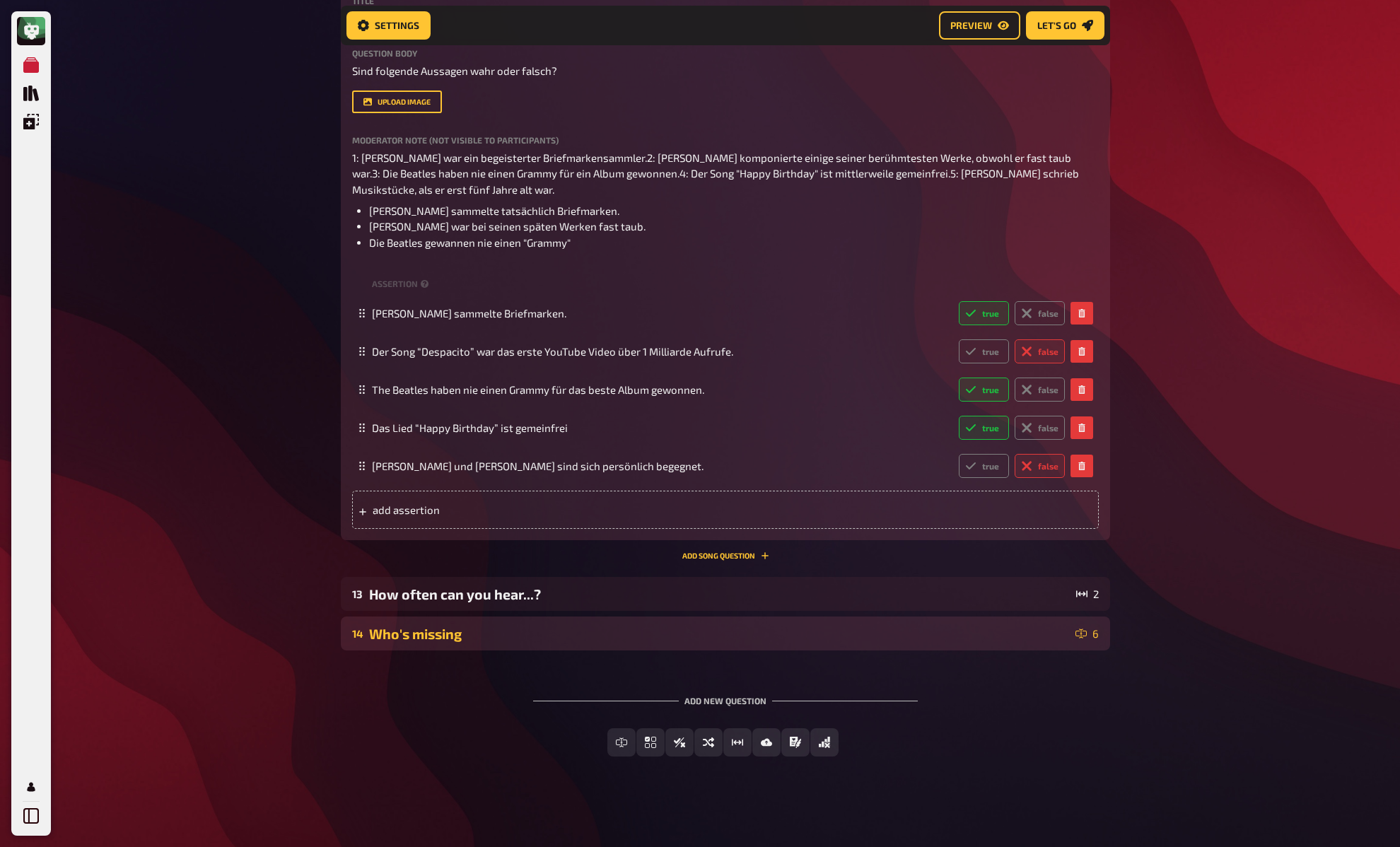
click at [440, 636] on div "Who's missing" at bounding box center [719, 634] width 701 height 17
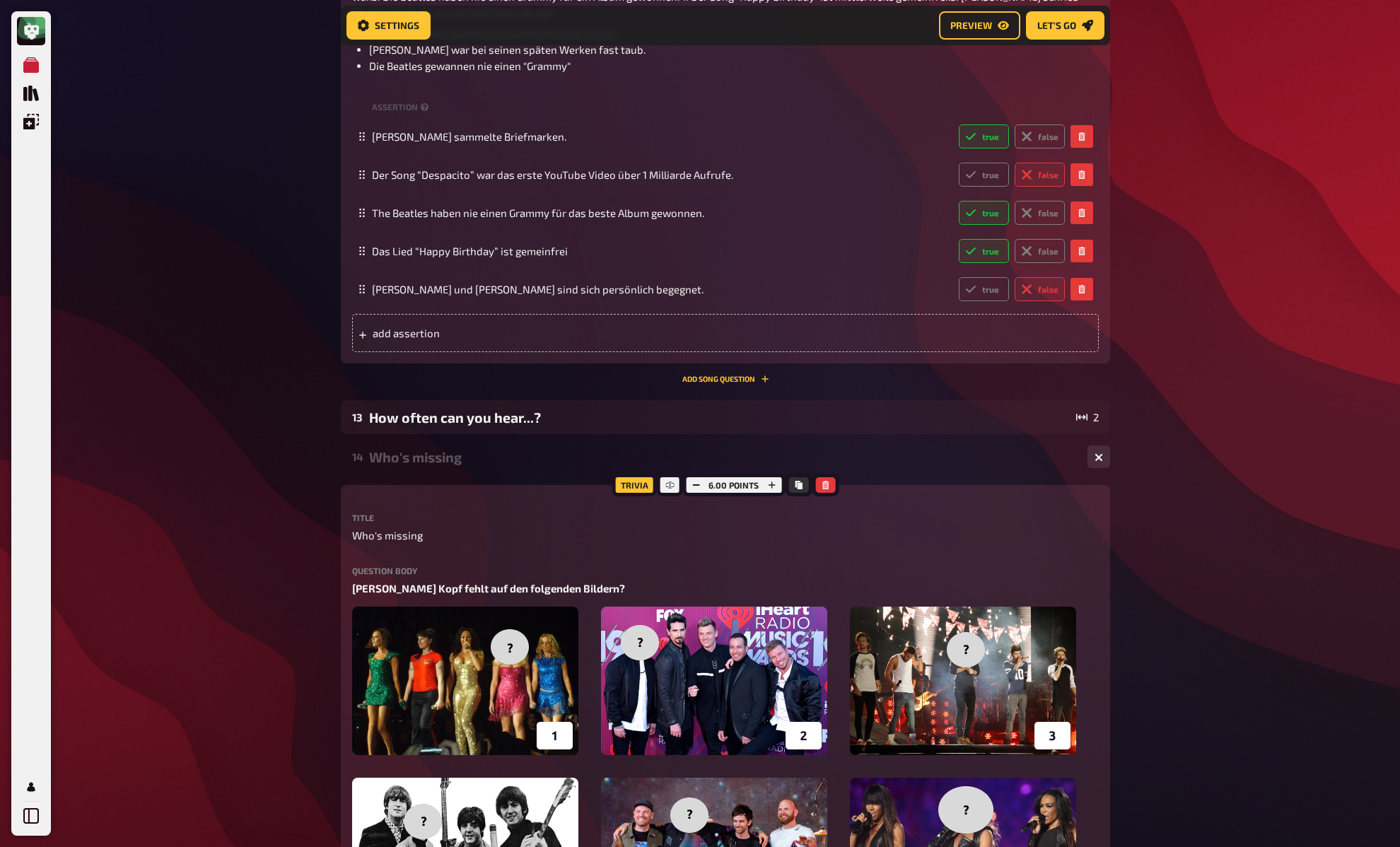
scroll to position [1957, 0]
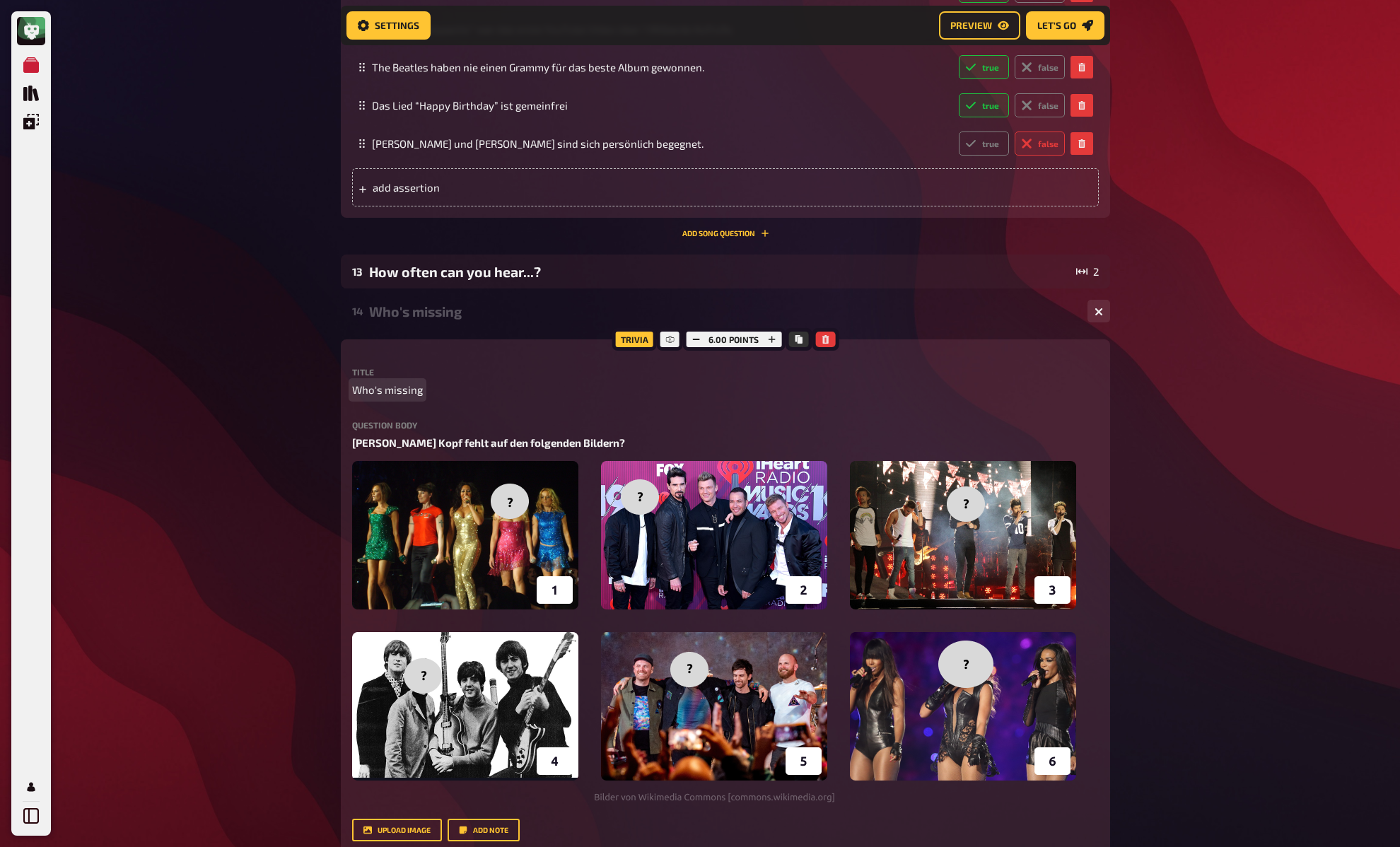
click at [387, 393] on span "Who's missing" at bounding box center [387, 390] width 71 height 17
paste span
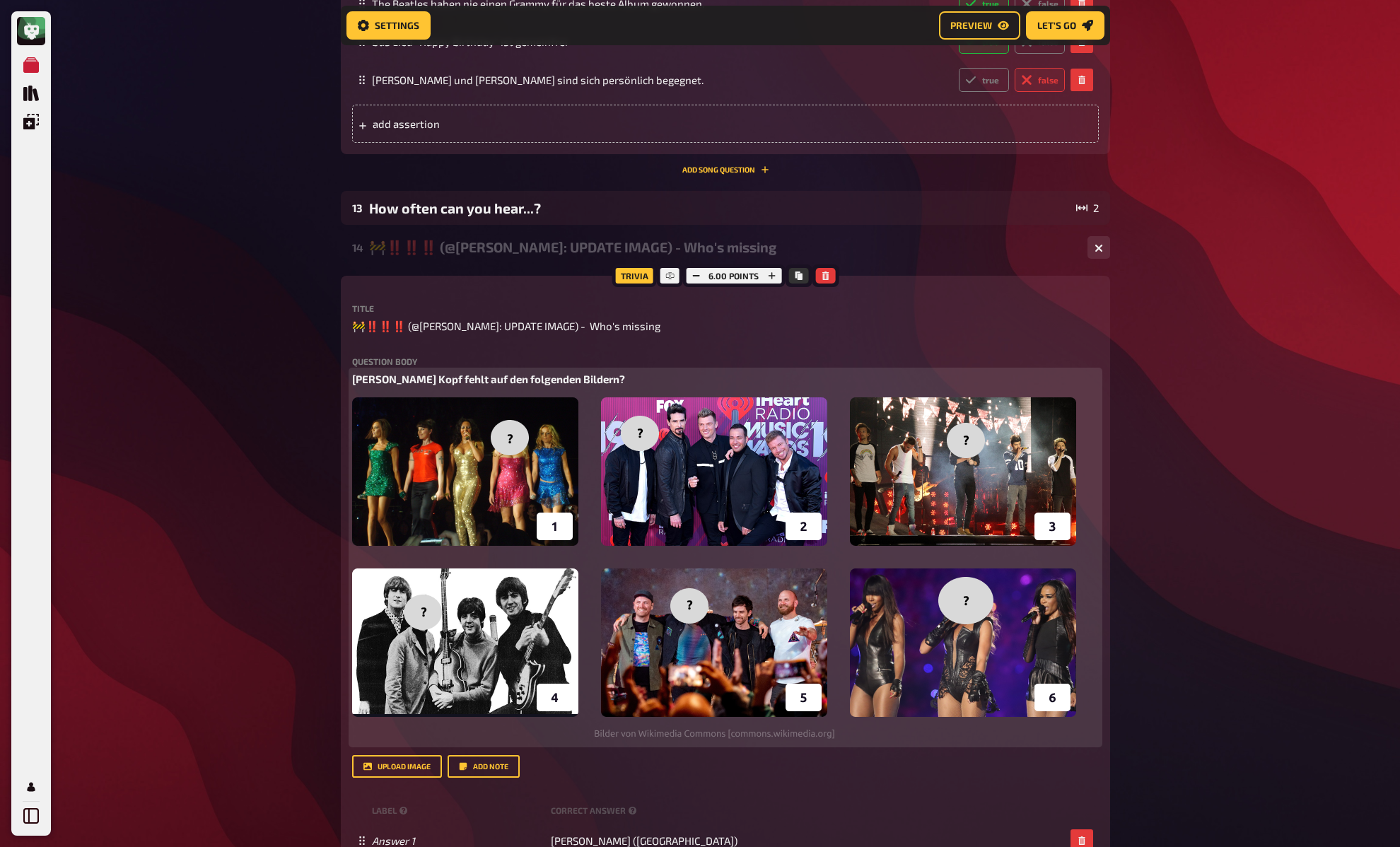
click at [538, 379] on span "Wessen Kopf fehlt auf den folgenden Bildern?" at bounding box center [488, 378] width 272 height 13
click at [528, 253] on div "🚧‼️‼️‼️ (@Stefan: UPDATE IMAGE) - Who's missing" at bounding box center [722, 248] width 707 height 17
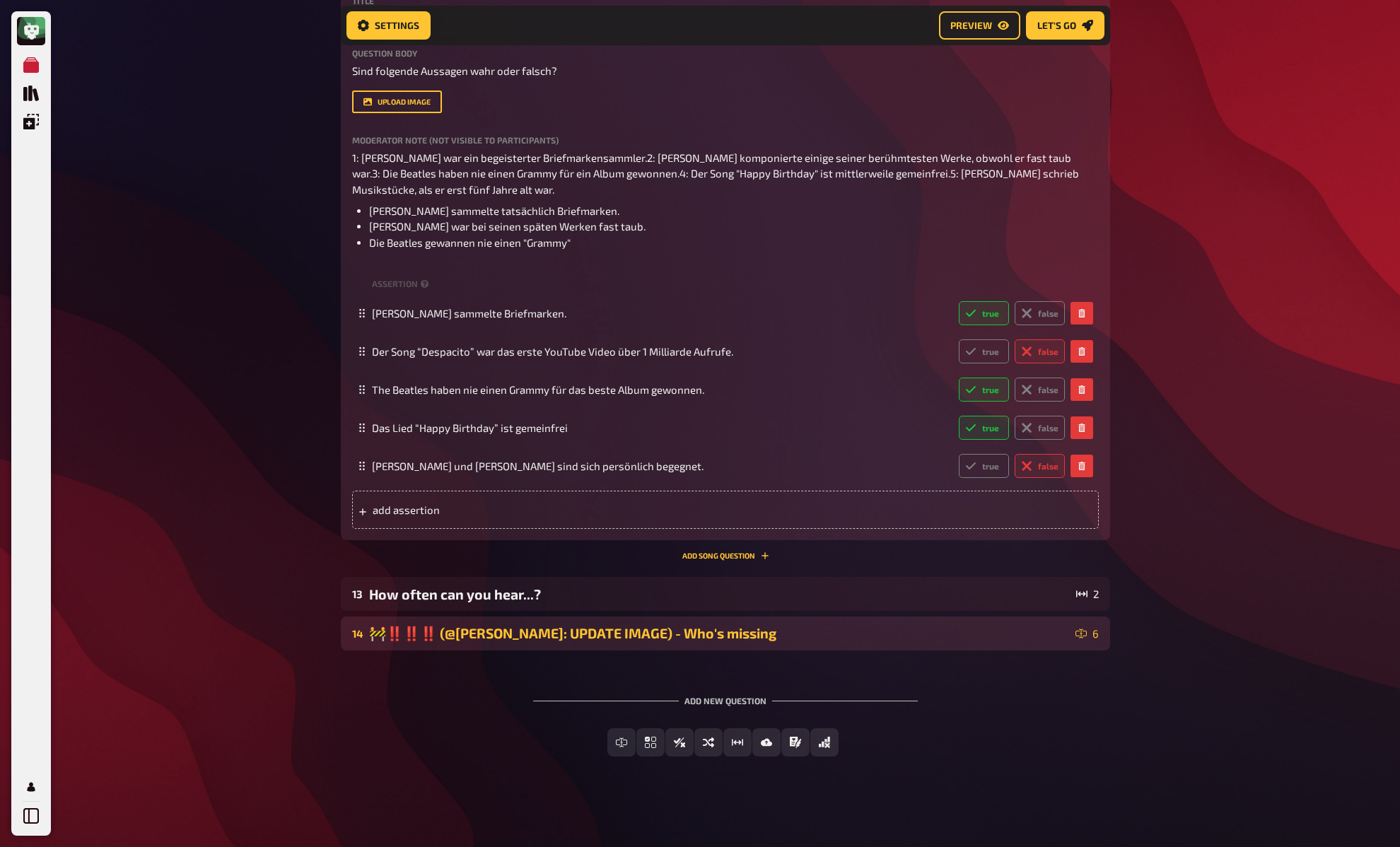
scroll to position [1636, 0]
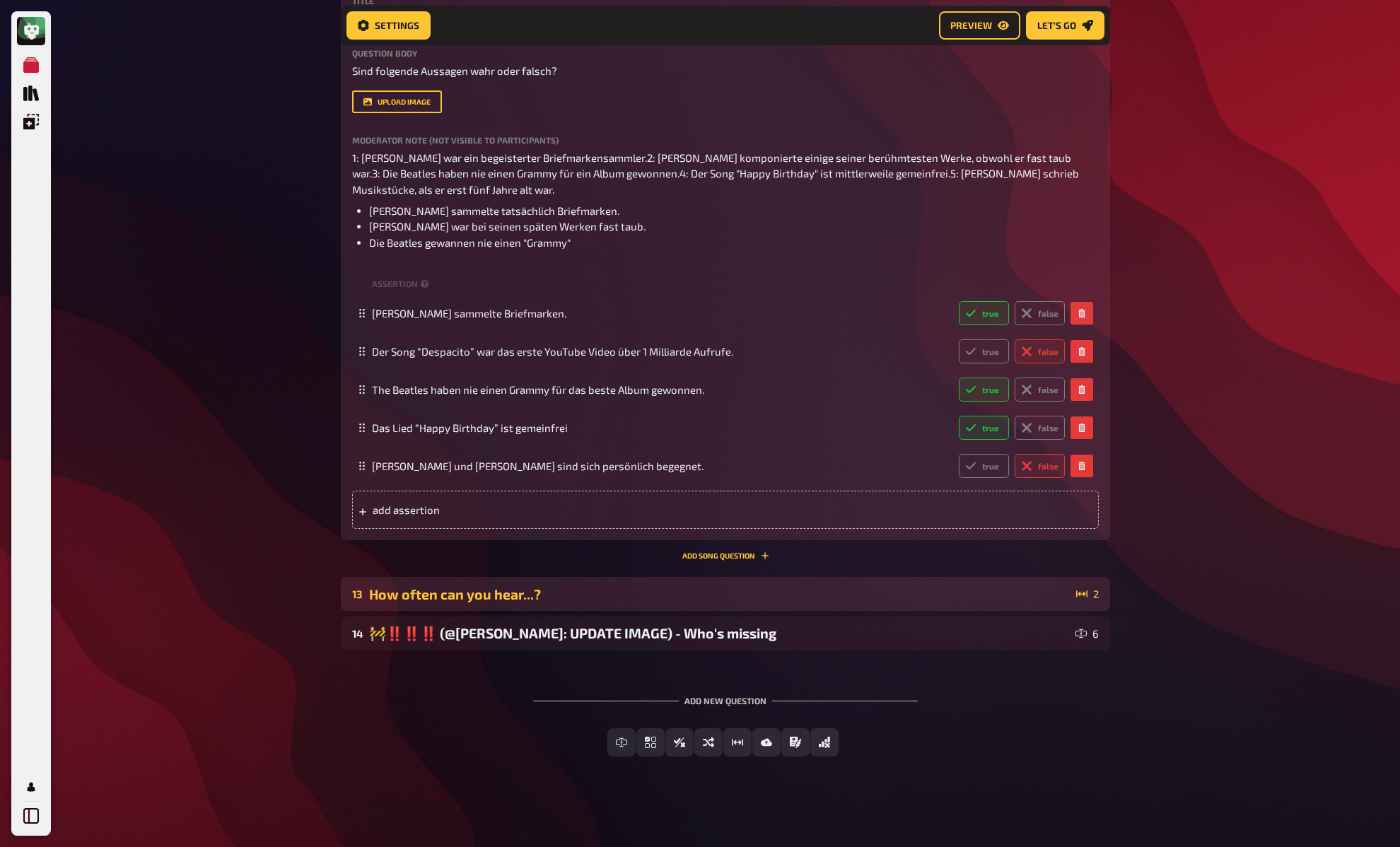
click at [479, 589] on div "How often can you hear...?" at bounding box center [720, 594] width 702 height 17
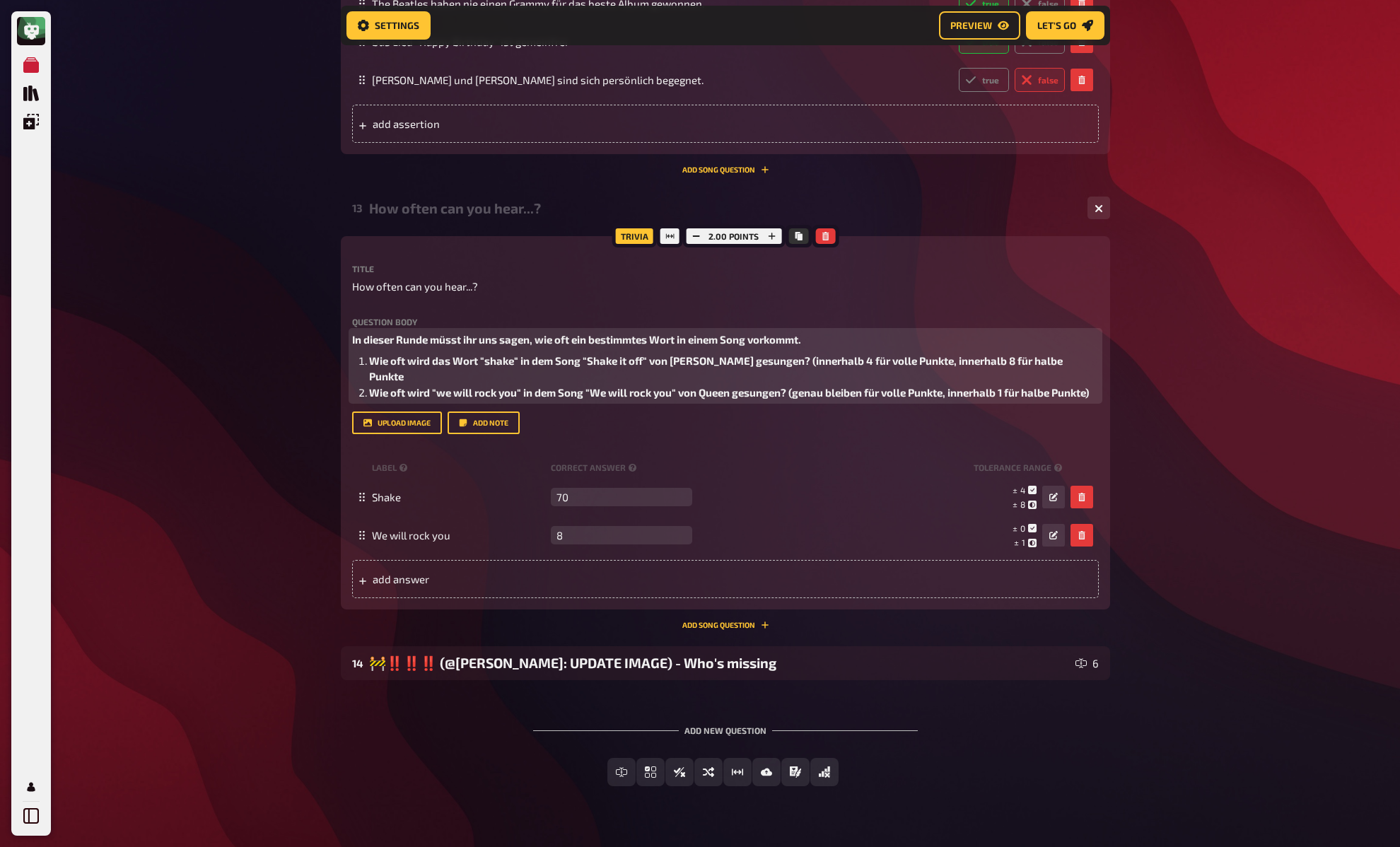
click at [418, 343] on span "In dieser Runde müsst ihr uns sagen, wie oft ein bestimmtes Wort in einem Song …" at bounding box center [576, 339] width 449 height 13
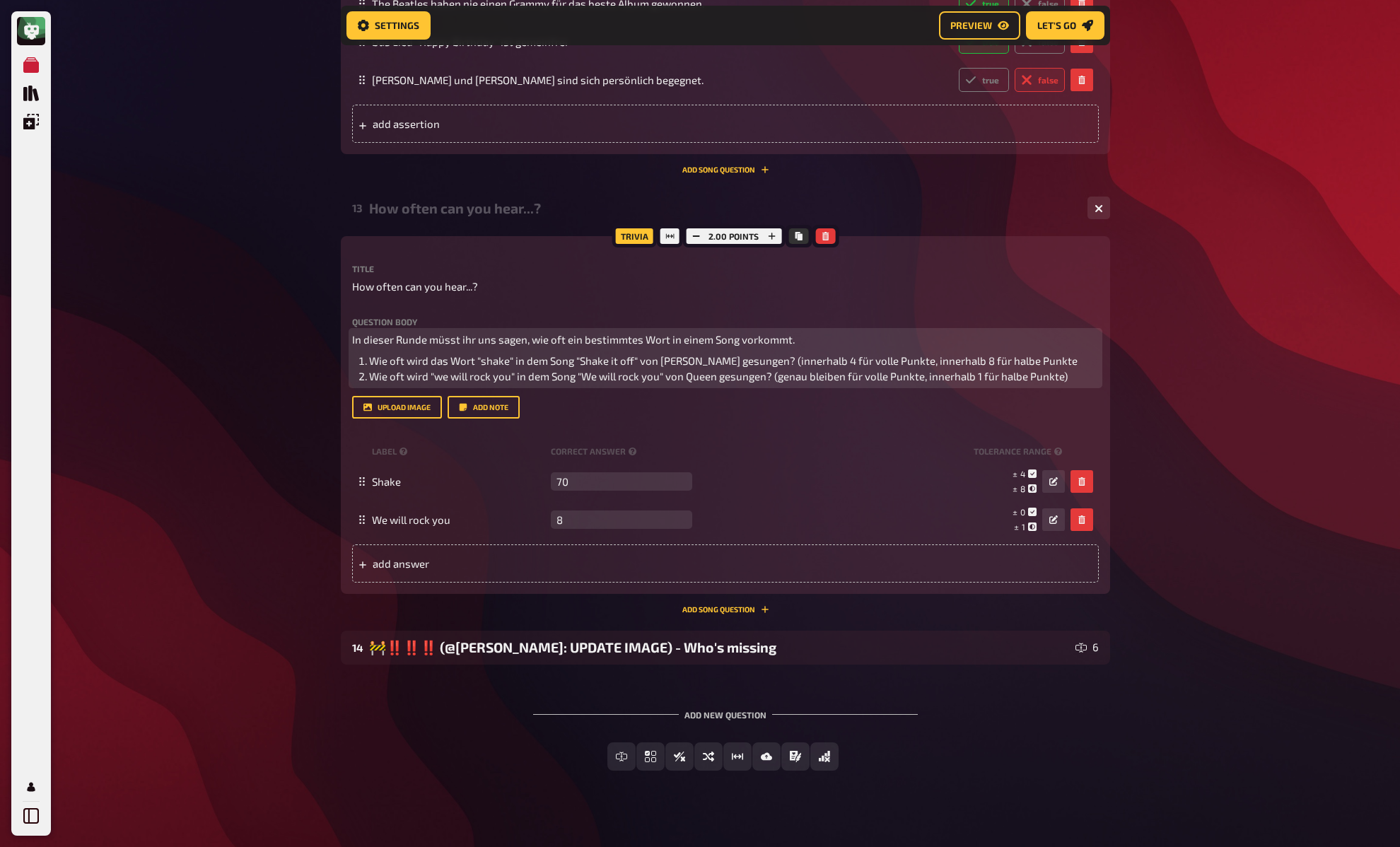
click at [794, 363] on span "Wie oft wird das Wort "shake" in dem Song "Shake it off" von Taylor Swift gesun…" at bounding box center [723, 360] width 708 height 13
click at [792, 363] on span "Wie oft wird das Wort "shake" in dem Song "Shake it off" von Taylor Swift gesun…" at bounding box center [724, 360] width 711 height 13
click at [793, 375] on span "(genau bleiben für volle Punkte, innerhalb 1 für halbe Punkte)" at bounding box center [918, 376] width 293 height 13
click at [833, 378] on span "(genau bleiben für volle Punkte, innerhalb 1 für halbe Punkte)" at bounding box center [918, 376] width 293 height 13
click at [825, 361] on span "(innerhalb 4 für volle Punkte, innerhalb 8 für halbe Punkte)" at bounding box center [936, 360] width 282 height 13
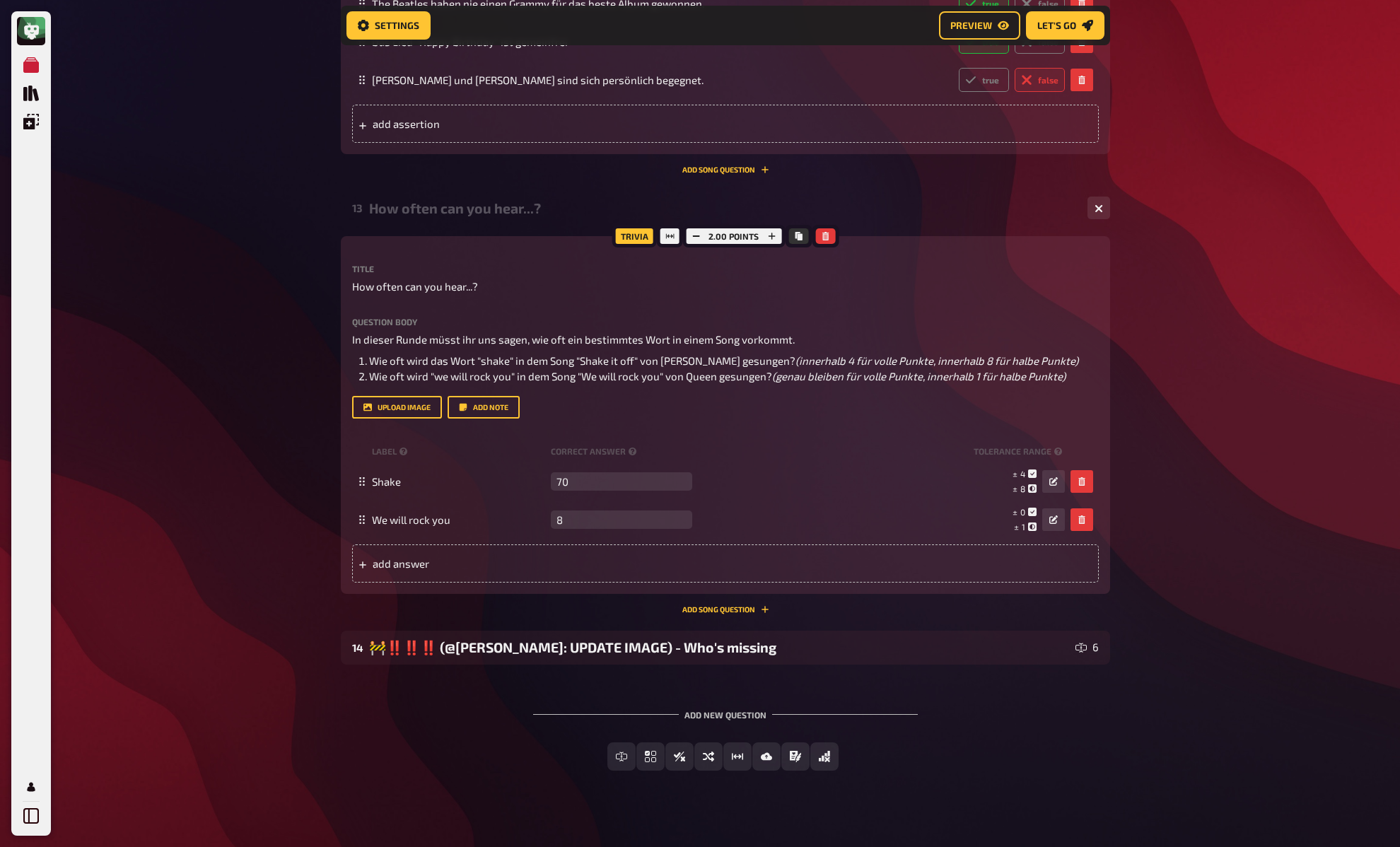
drag, startPoint x: 1186, startPoint y: 363, endPoint x: 1174, endPoint y: 363, distance: 12.0
click at [480, 203] on div "How often can you hear...?" at bounding box center [722, 208] width 707 height 17
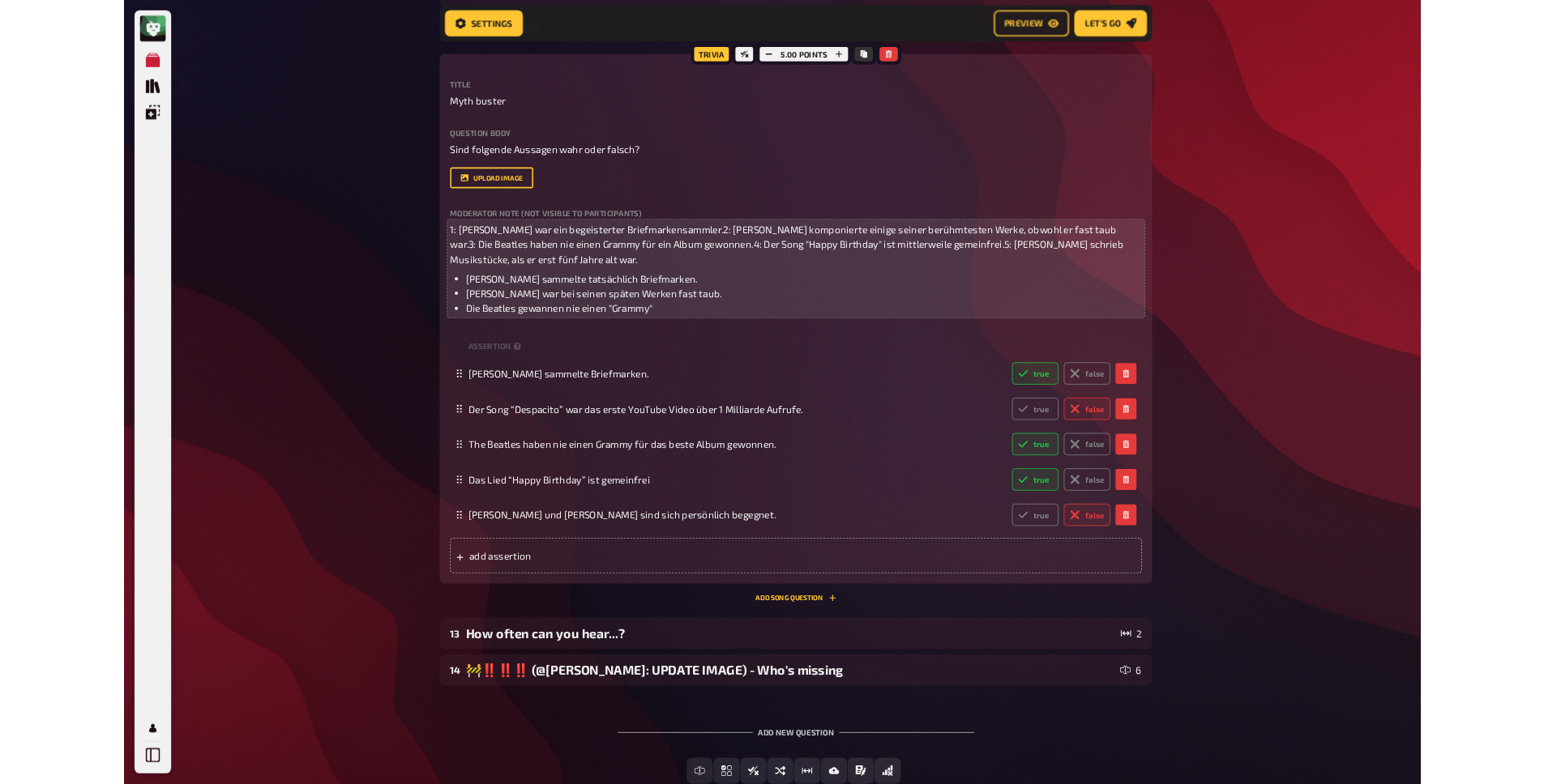
scroll to position [1759, 0]
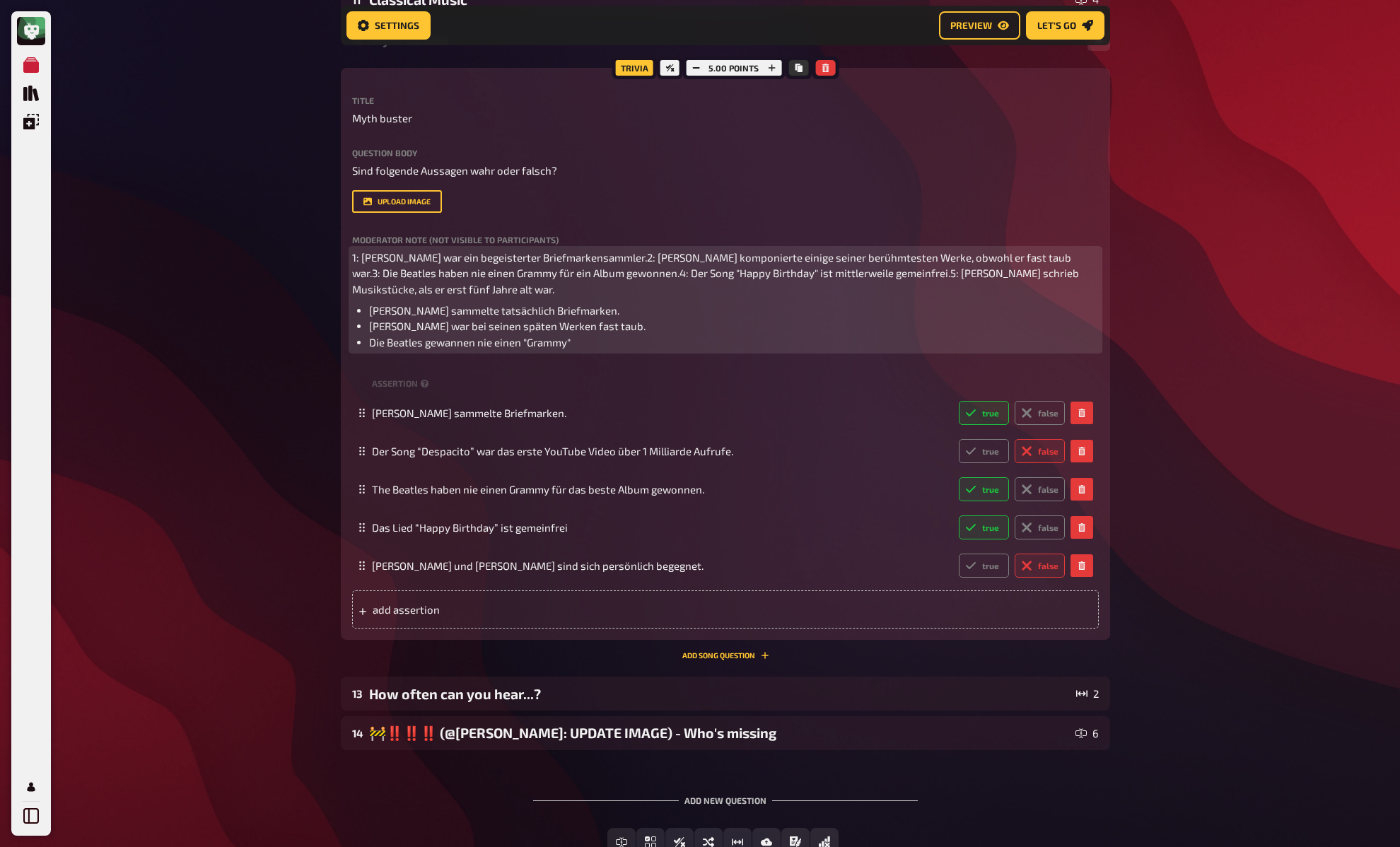
click at [385, 256] on span "1: Freddie Mercury war ein begeisterter Briefmarkensammler.2: Beethoven komponi…" at bounding box center [716, 273] width 729 height 44
drag, startPoint x: 646, startPoint y: 258, endPoint x: 780, endPoint y: 274, distance: 135.0
click at [646, 258] on span "1: Freddie Mercury war ein begeisterter Briefmarkensammler.2: Beethoven komponi…" at bounding box center [716, 273] width 729 height 44
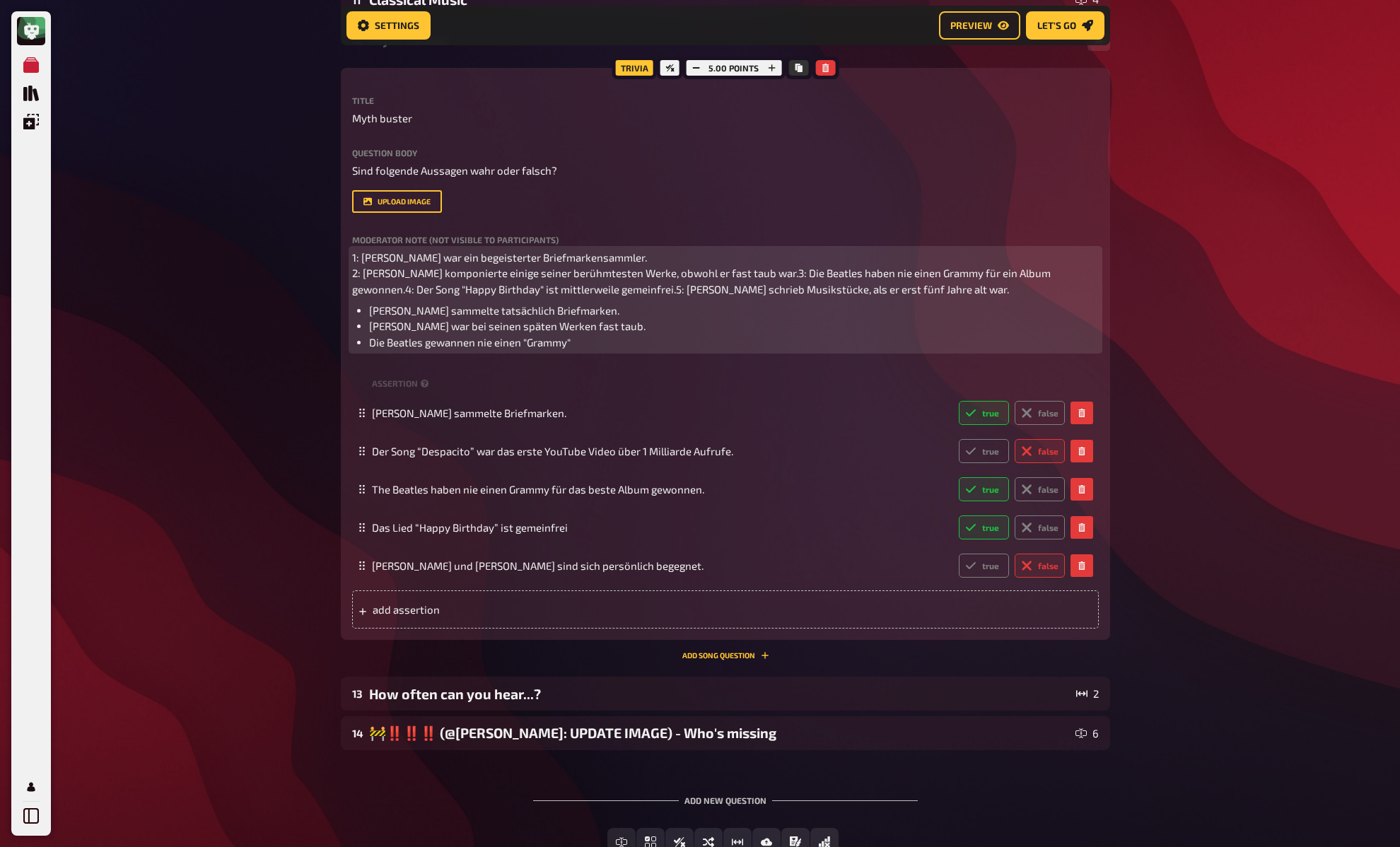
click at [763, 276] on span "1: Freddie Mercury war ein begeisterter Briefmarkensammler. 2: Beethoven kompon…" at bounding box center [702, 273] width 701 height 44
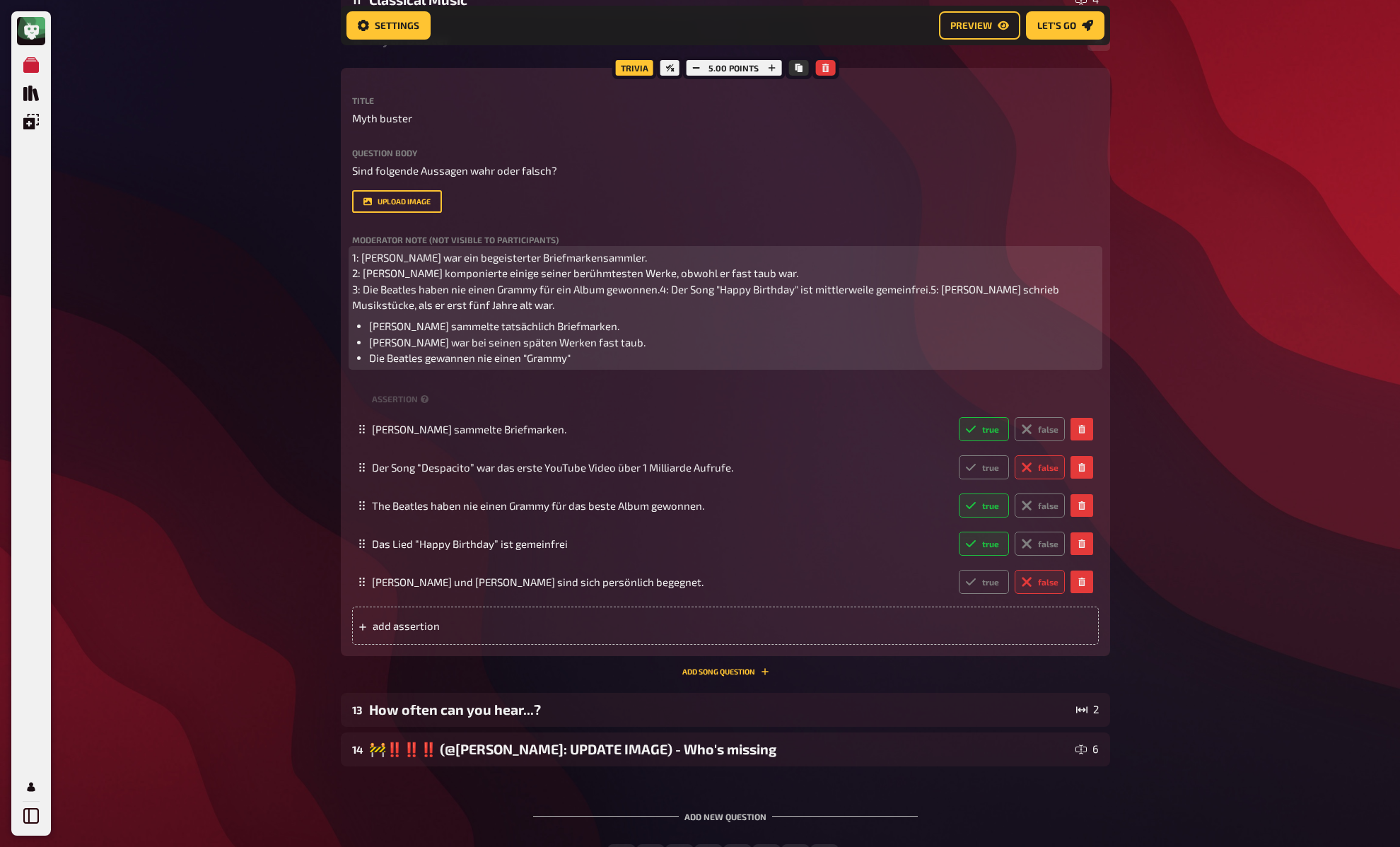
click at [662, 290] on span "1: Freddie Mercury war ein begeisterter Briefmarkensammler. 2: Beethoven kompon…" at bounding box center [706, 281] width 709 height 61
click at [622, 305] on span "1: Freddie Mercury war ein begeisterter Briefmarkensammler. 2: Beethoven kompon…" at bounding box center [653, 281] width 603 height 61
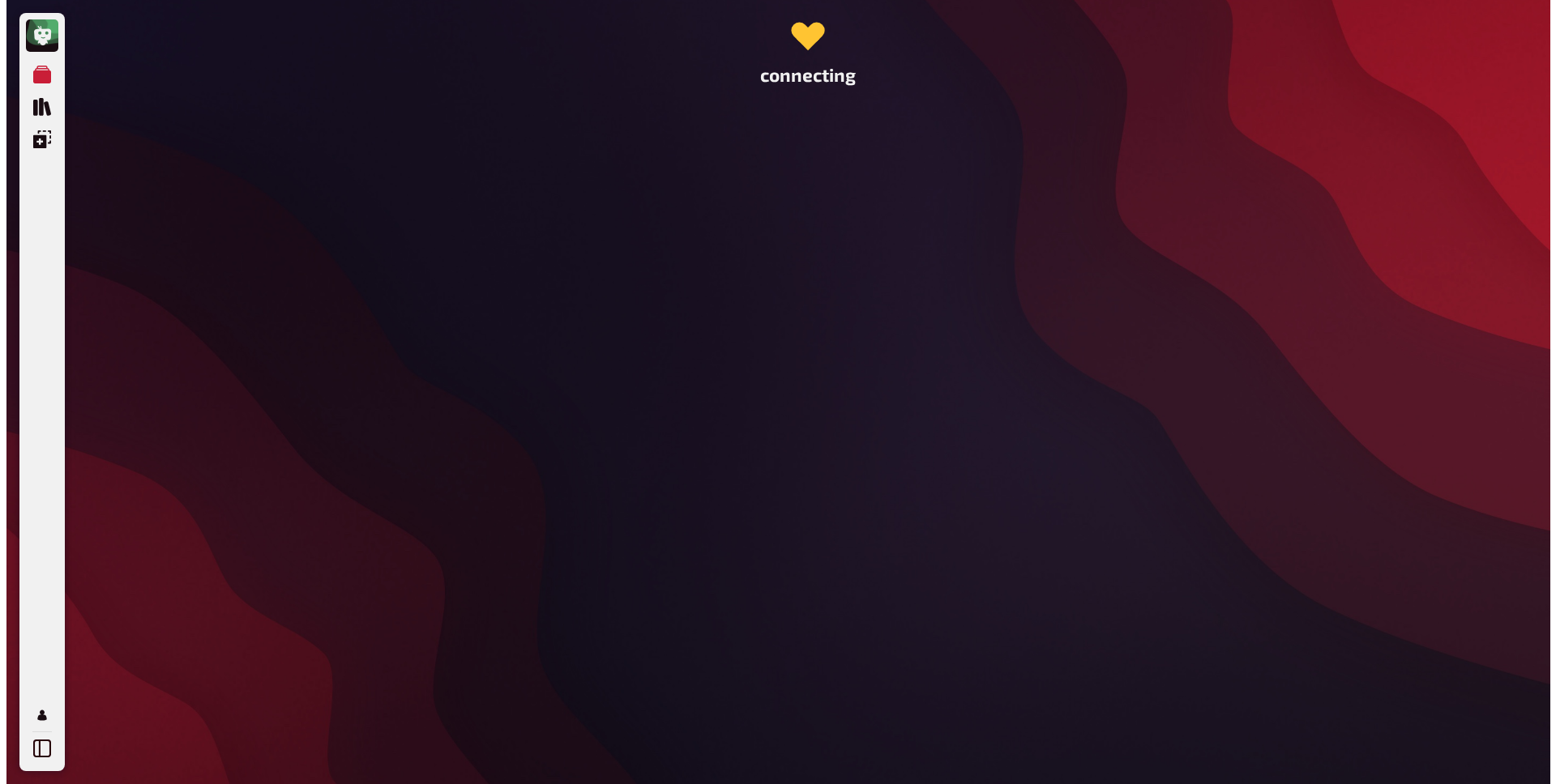
scroll to position [0, 0]
